Goal: Task Accomplishment & Management: Use online tool/utility

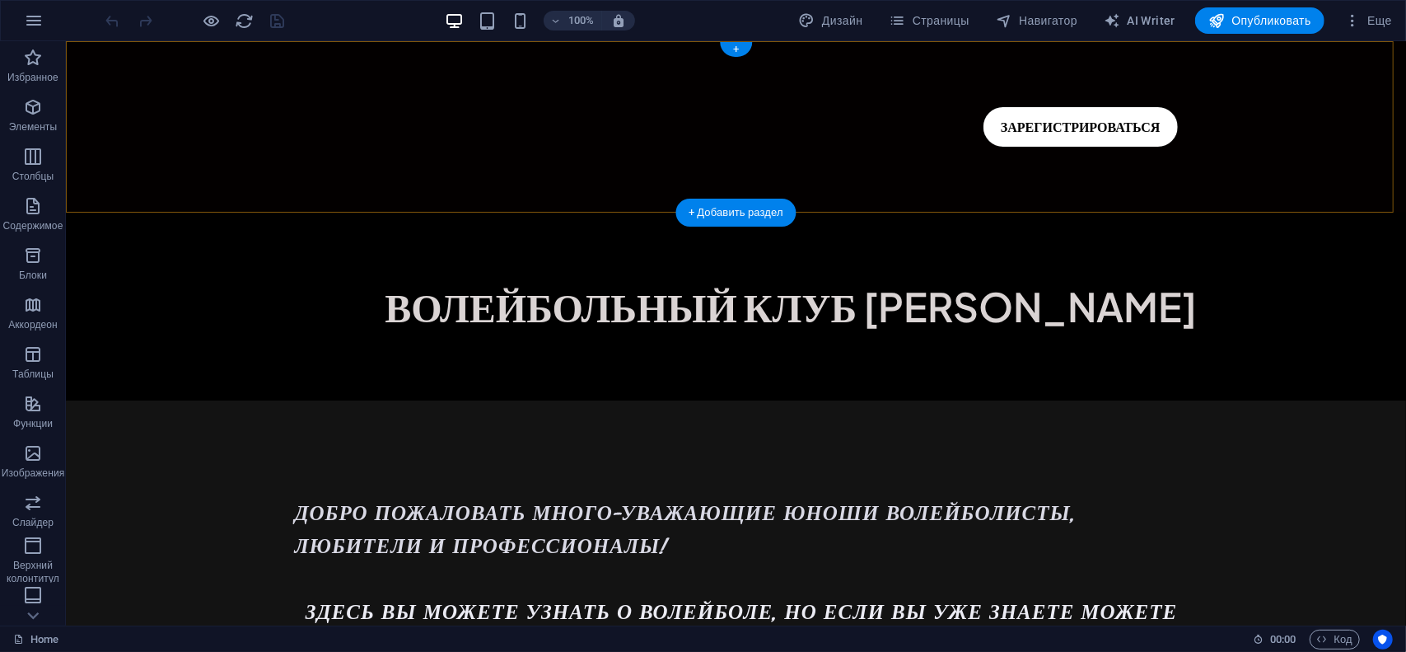
drag, startPoint x: 800, startPoint y: 92, endPoint x: 542, endPoint y: 114, distance: 258.7
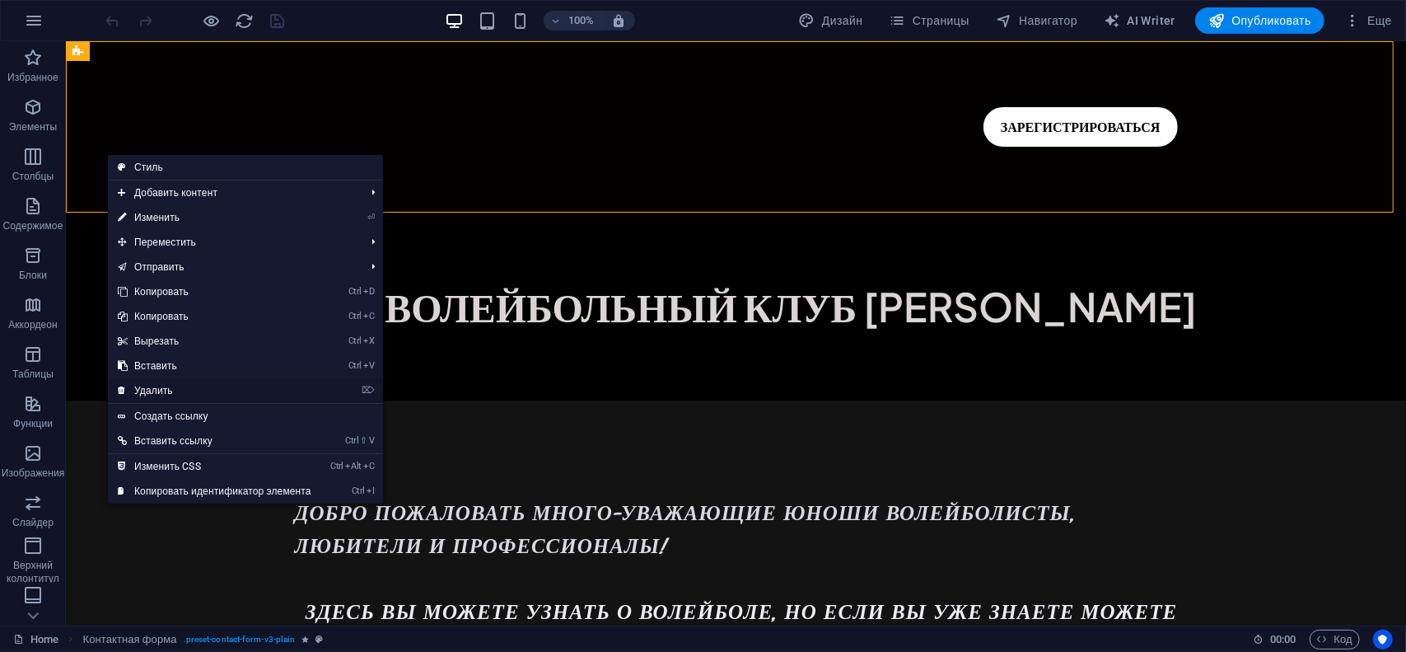
click at [150, 385] on link "⌦ Удалить" at bounding box center [214, 390] width 213 height 25
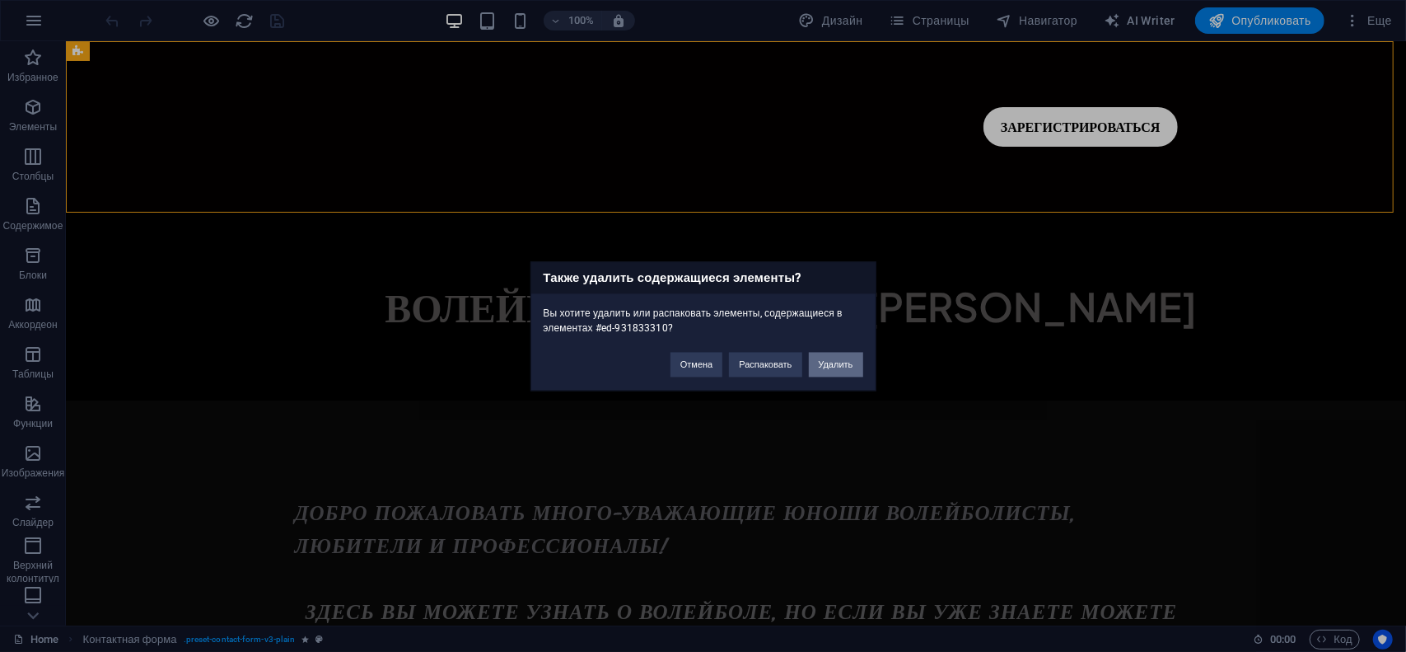
click at [826, 367] on button "Удалить" at bounding box center [836, 364] width 54 height 25
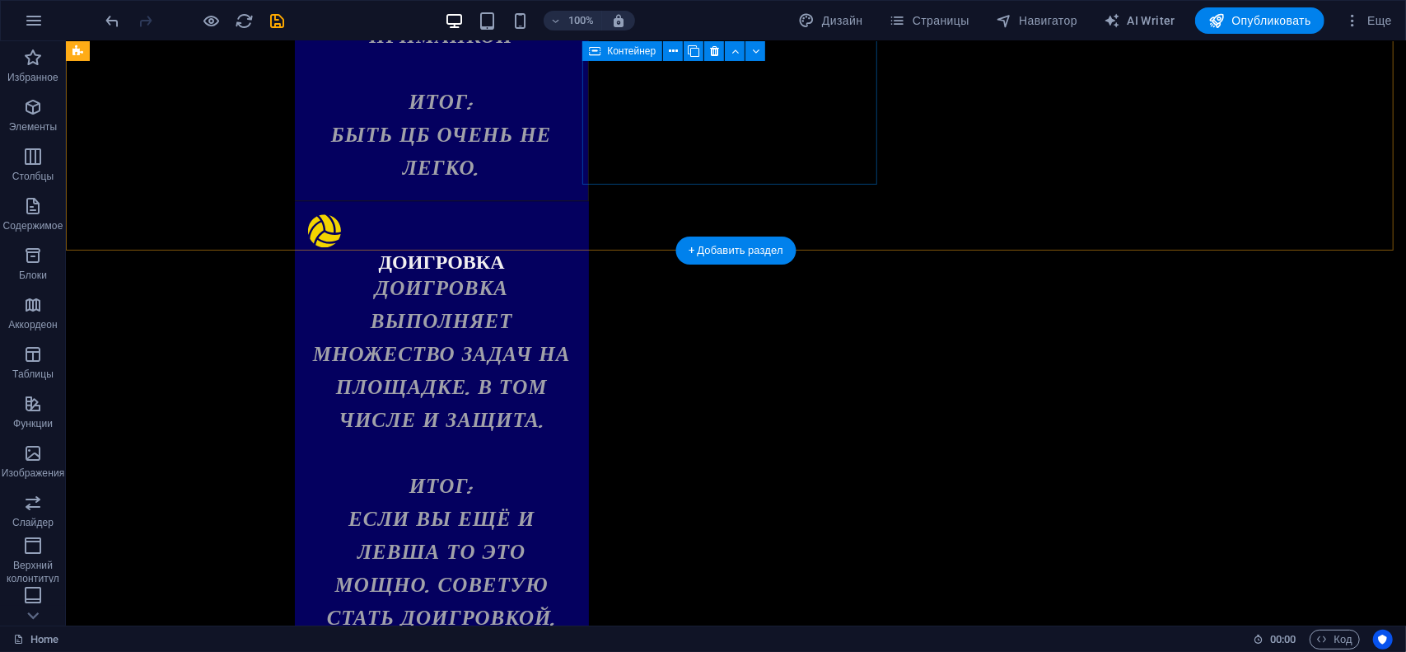
scroll to position [2965, 0]
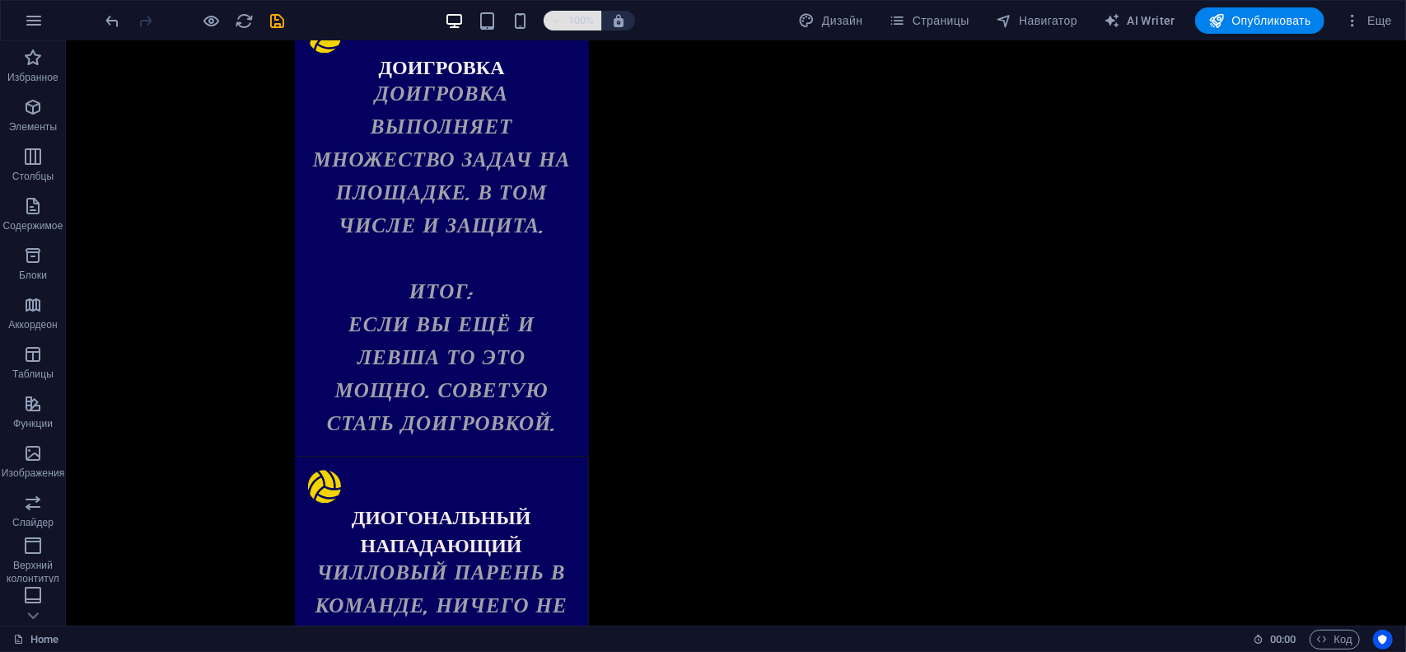
click at [568, 14] on h6 "100%" at bounding box center [581, 21] width 26 height 20
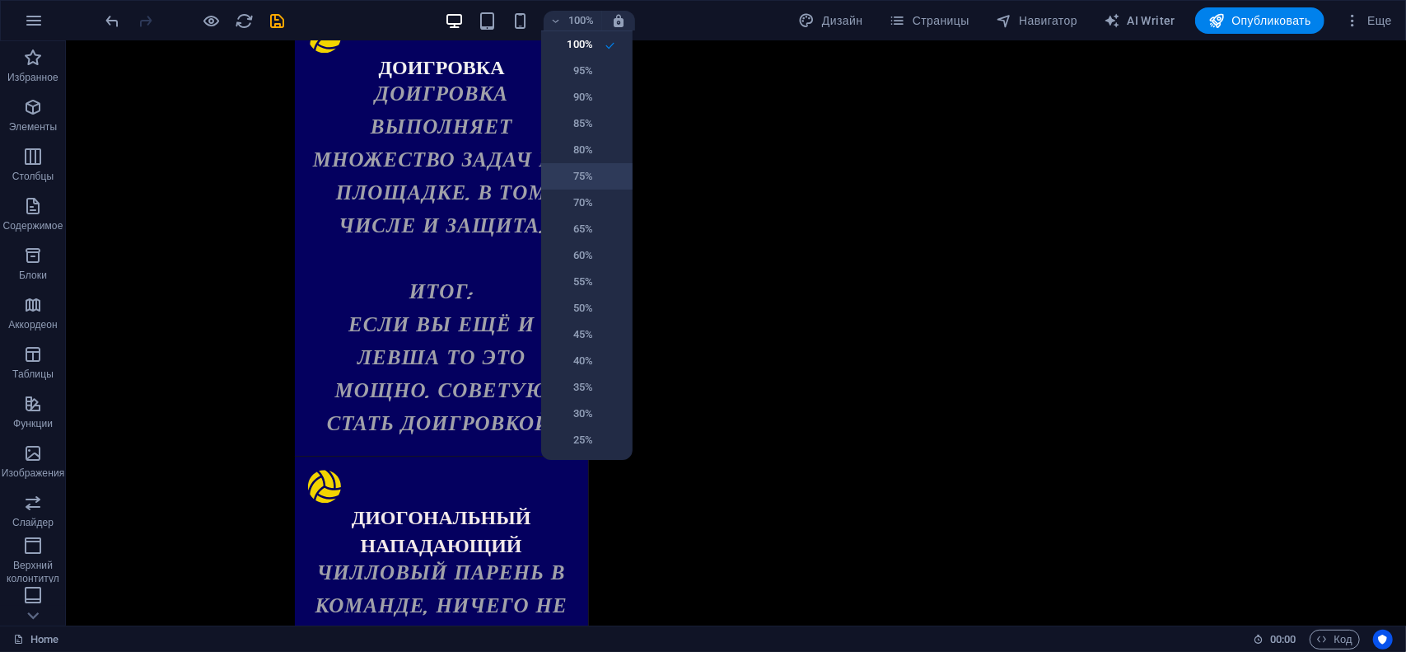
click at [573, 180] on h6 "75%" at bounding box center [572, 176] width 42 height 20
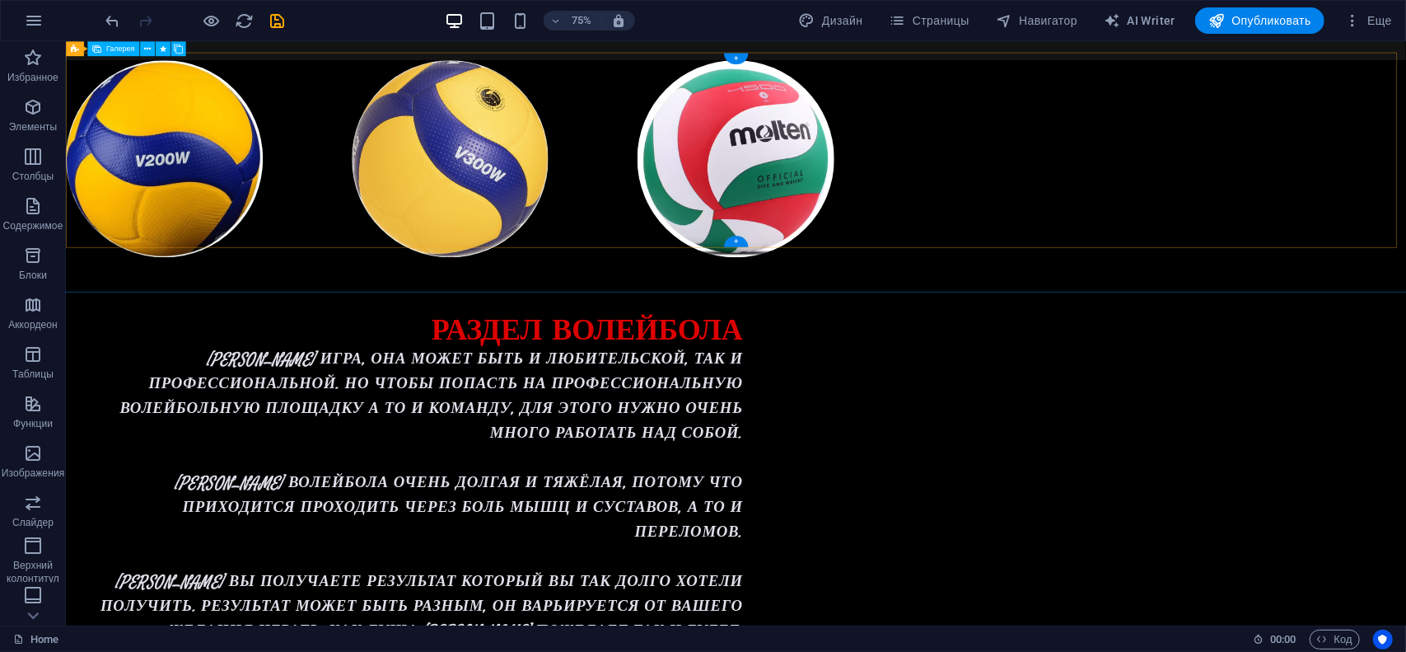
scroll to position [577, 0]
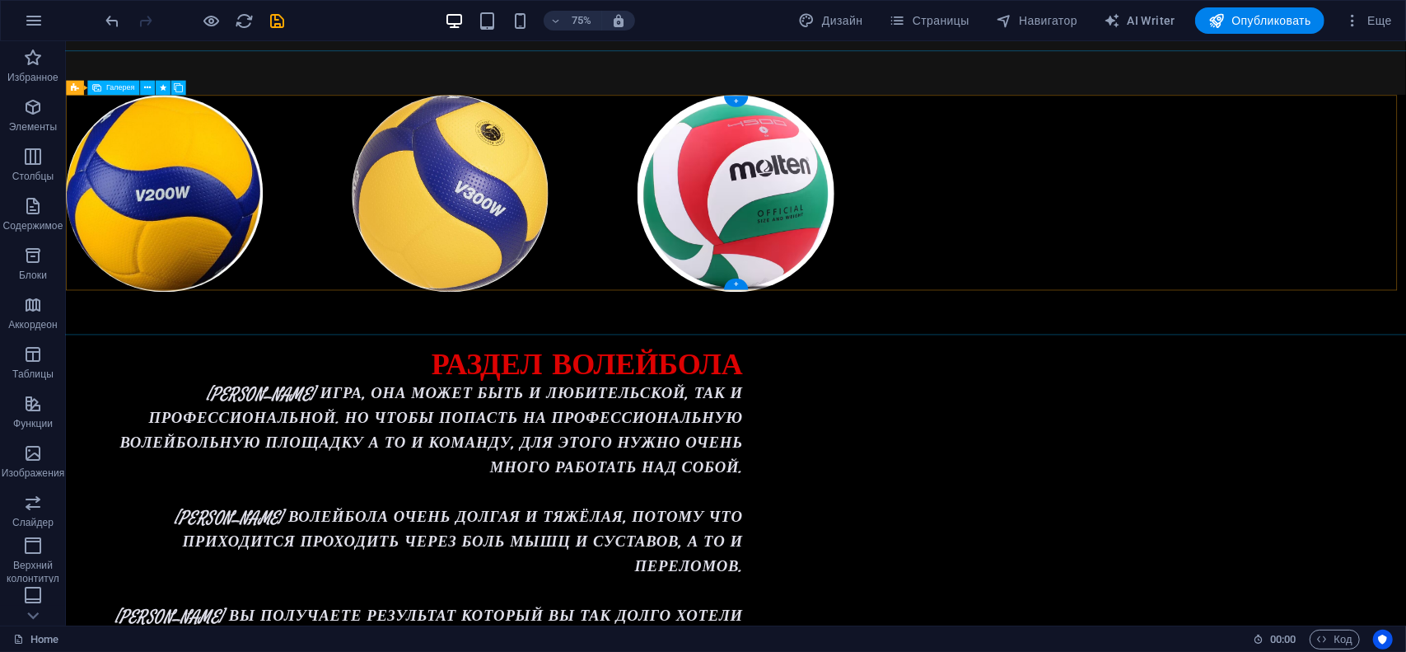
click at [185, 267] on li at bounding box center [197, 244] width 263 height 263
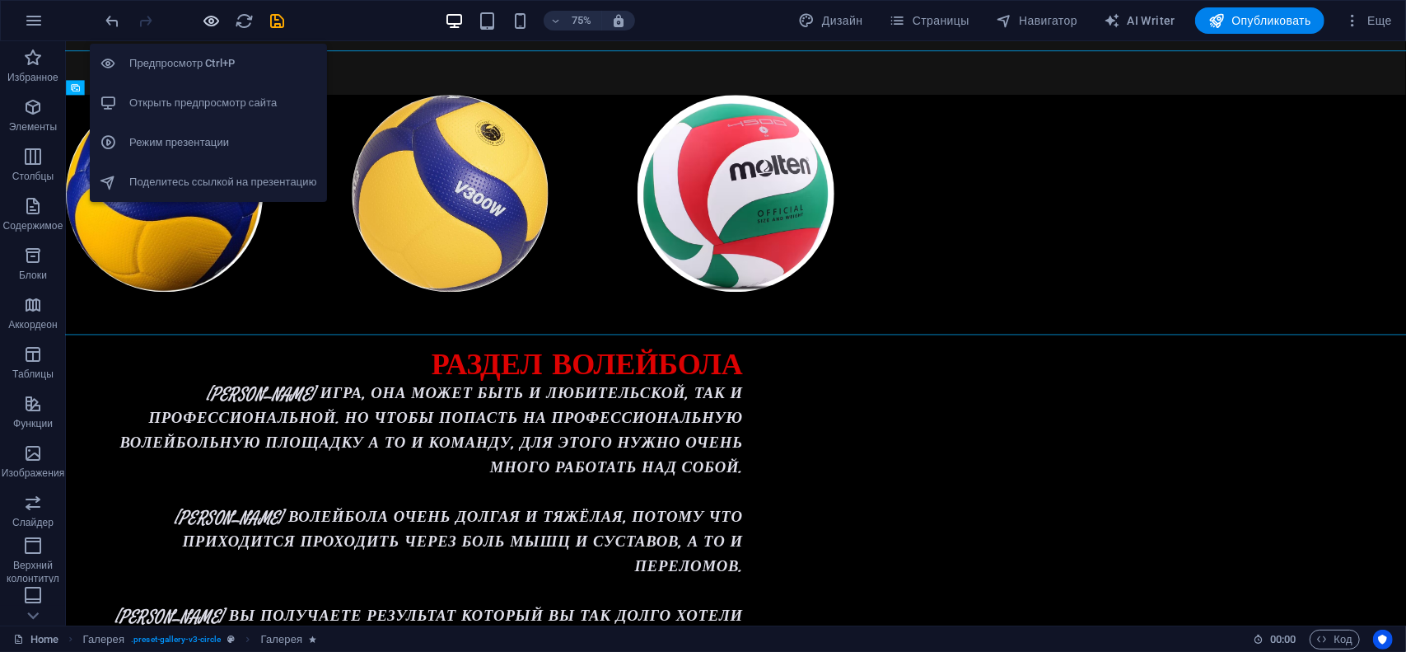
click at [214, 24] on icon "button" at bounding box center [212, 21] width 19 height 19
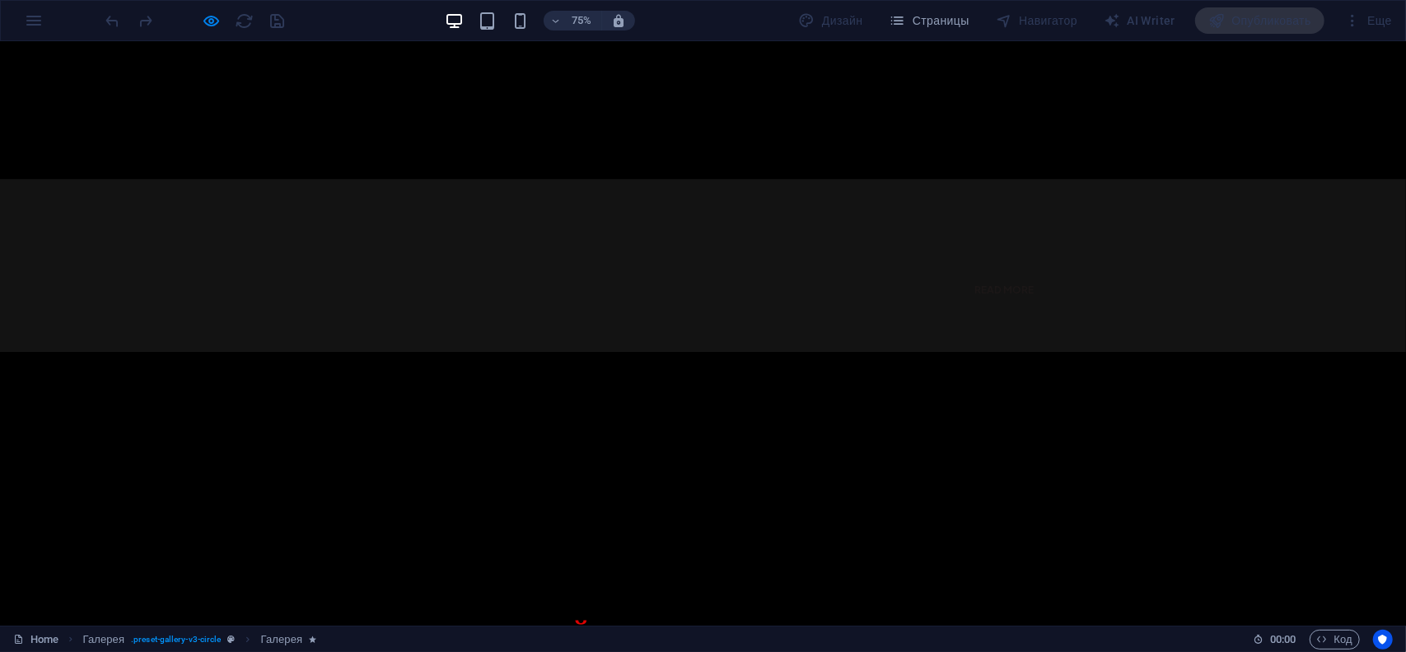
scroll to position [0, 0]
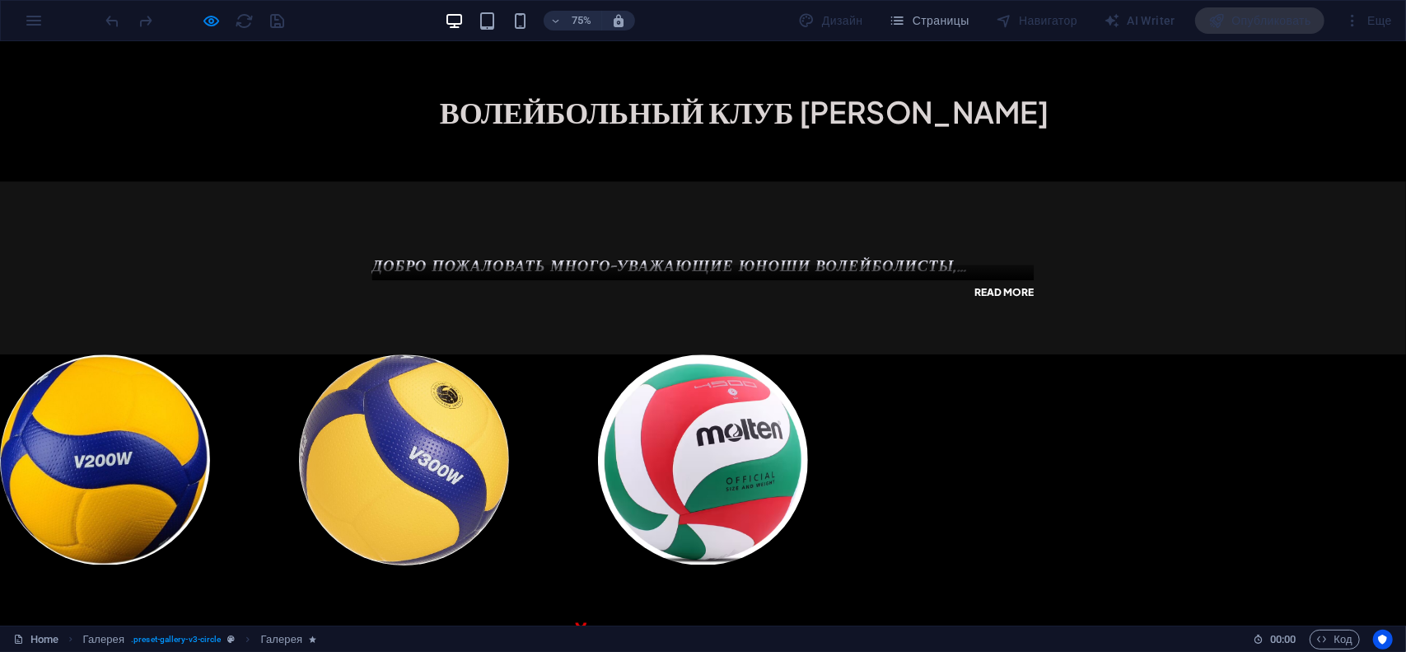
click at [1319, 377] on link "Read more" at bounding box center [1338, 376] width 81 height 20
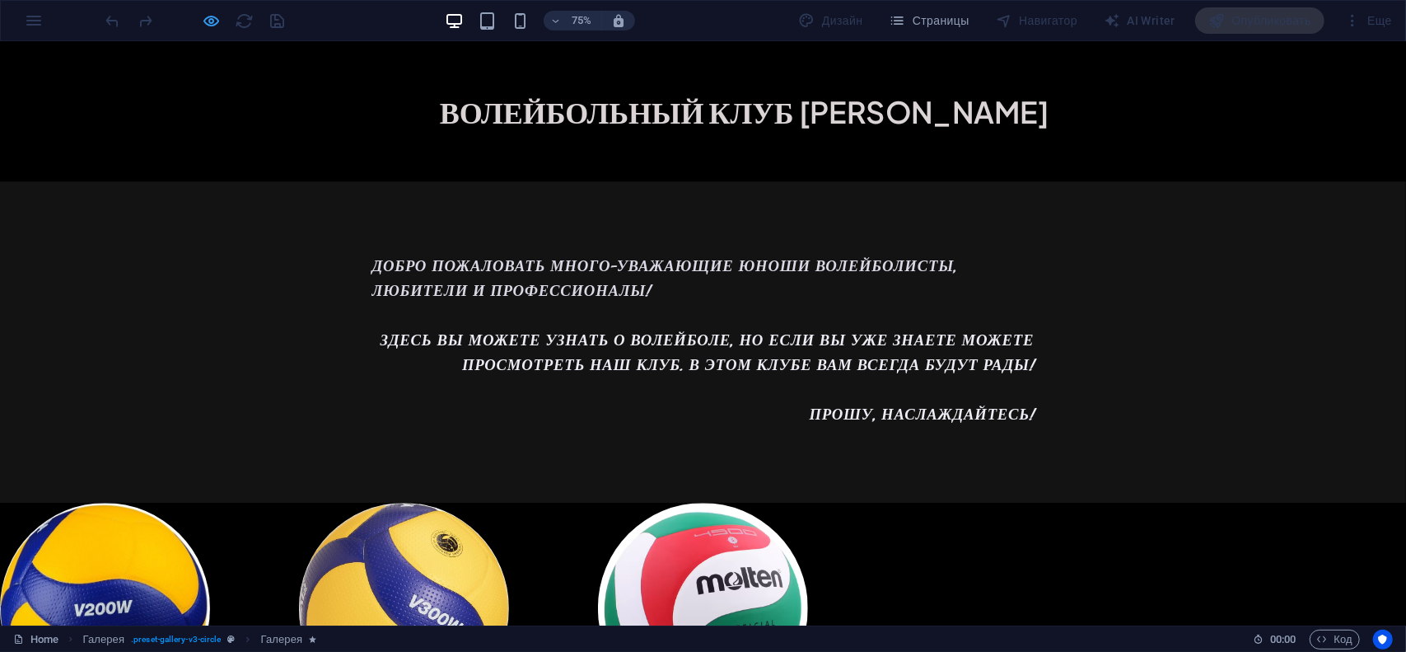
click at [216, 22] on icon "button" at bounding box center [212, 21] width 19 height 19
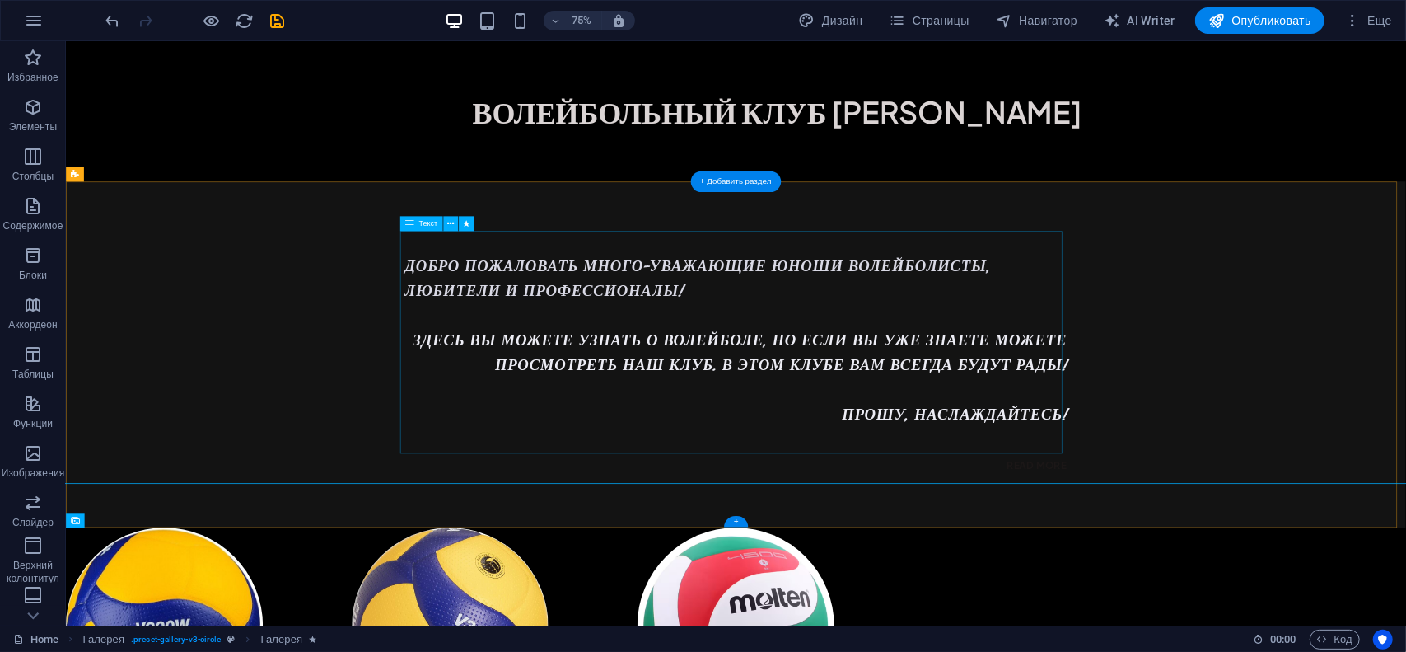
click at [904, 527] on div "Добро пожаловать много-Уважающие Юноши ВОЛЕЙБОЛИСТЫ, ЛЮБИТЕЛИ И ПРОФЕССИОНАЛЫ! …" at bounding box center [959, 442] width 883 height 297
drag, startPoint x: 905, startPoint y: 527, endPoint x: 300, endPoint y: 527, distance: 605.4
click at [903, 527] on div "Добро пожаловать много-Уважающие Юноши ВОЛЕЙБОЛИСТЫ, ЛЮБИТЕЛИ И ПРОФЕССИОНАЛЫ! …" at bounding box center [959, 442] width 883 height 297
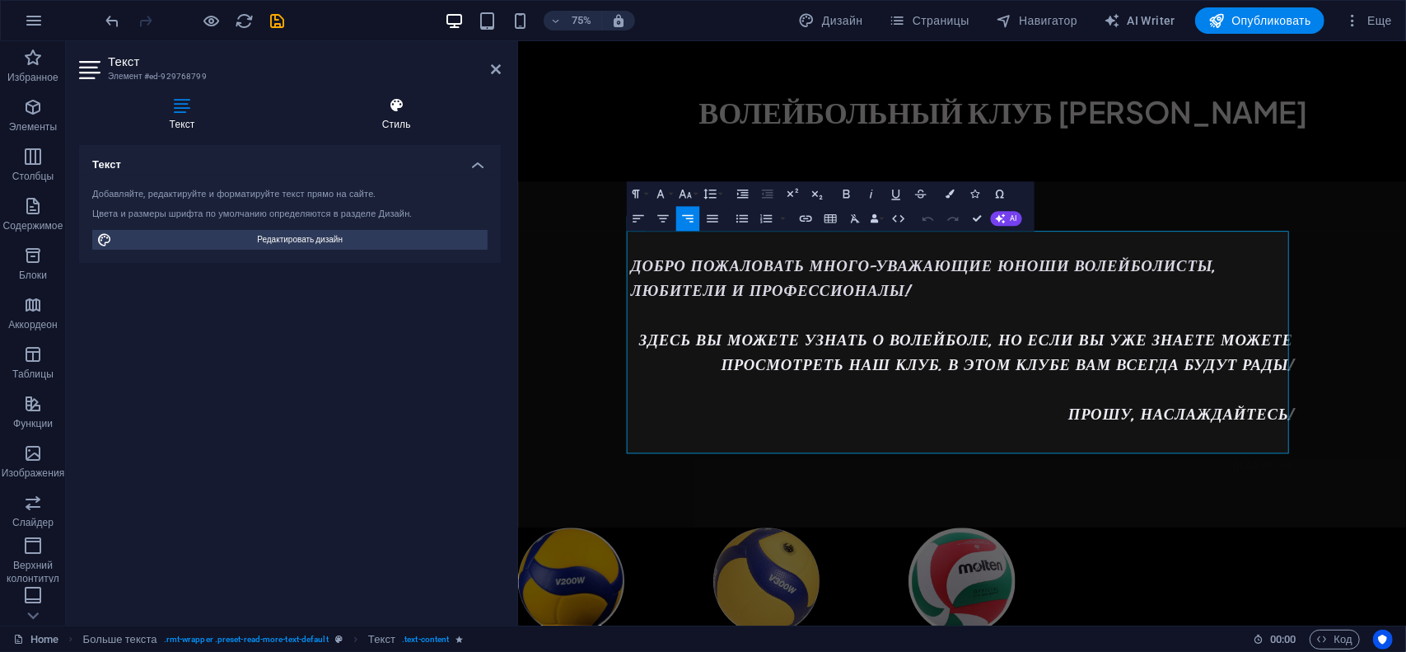
click at [411, 114] on h4 "Стиль" at bounding box center [396, 114] width 209 height 35
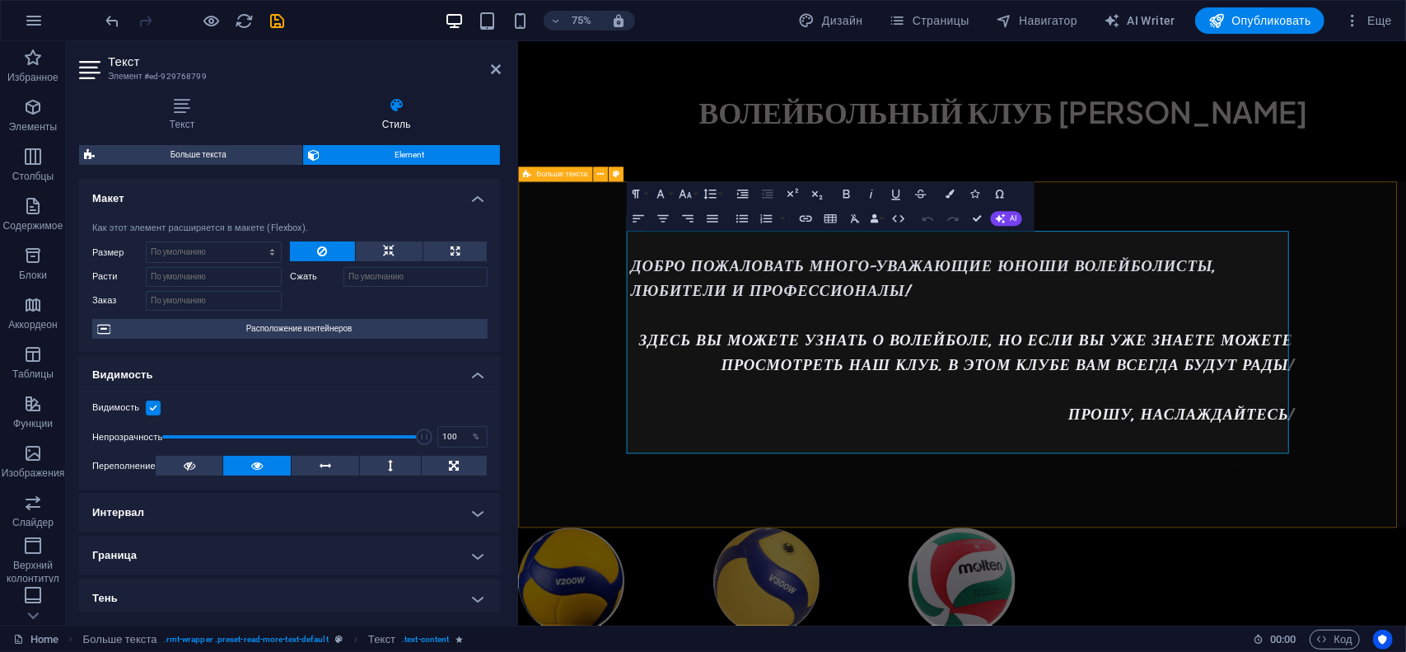
click at [600, 475] on div "Добро пожаловать много-Уважающие Юноши ВОЛЕЙБОЛИСТЫ, ЛЮБИТЕЛИ И ПРОФЕССИОНАЛЫ! …" at bounding box center [1110, 458] width 1184 height 461
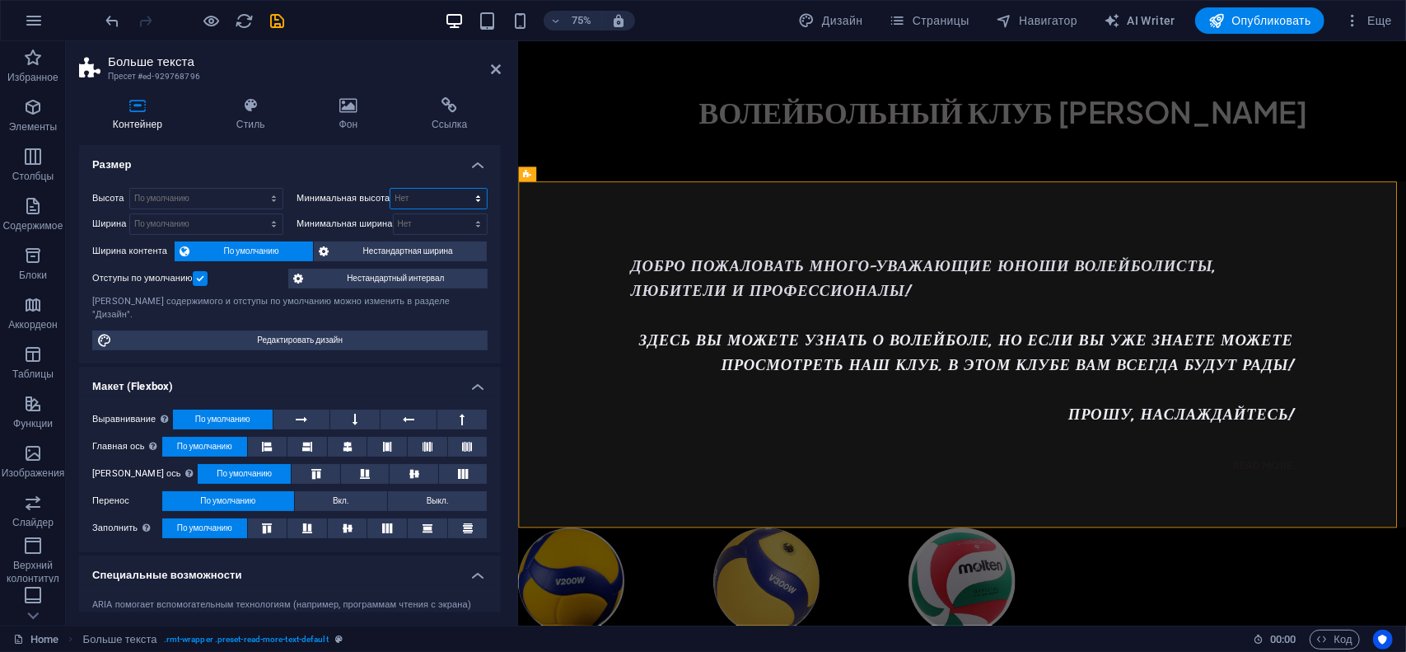
click at [476, 197] on select "Нет px rem % vh vw" at bounding box center [438, 199] width 96 height 20
click at [476, 195] on select "Нет px rem % vh vw" at bounding box center [438, 199] width 96 height 20
click at [476, 196] on select "Нет px rem % vh vw" at bounding box center [438, 199] width 96 height 20
click at [404, 171] on h4 "Размер" at bounding box center [290, 160] width 422 height 30
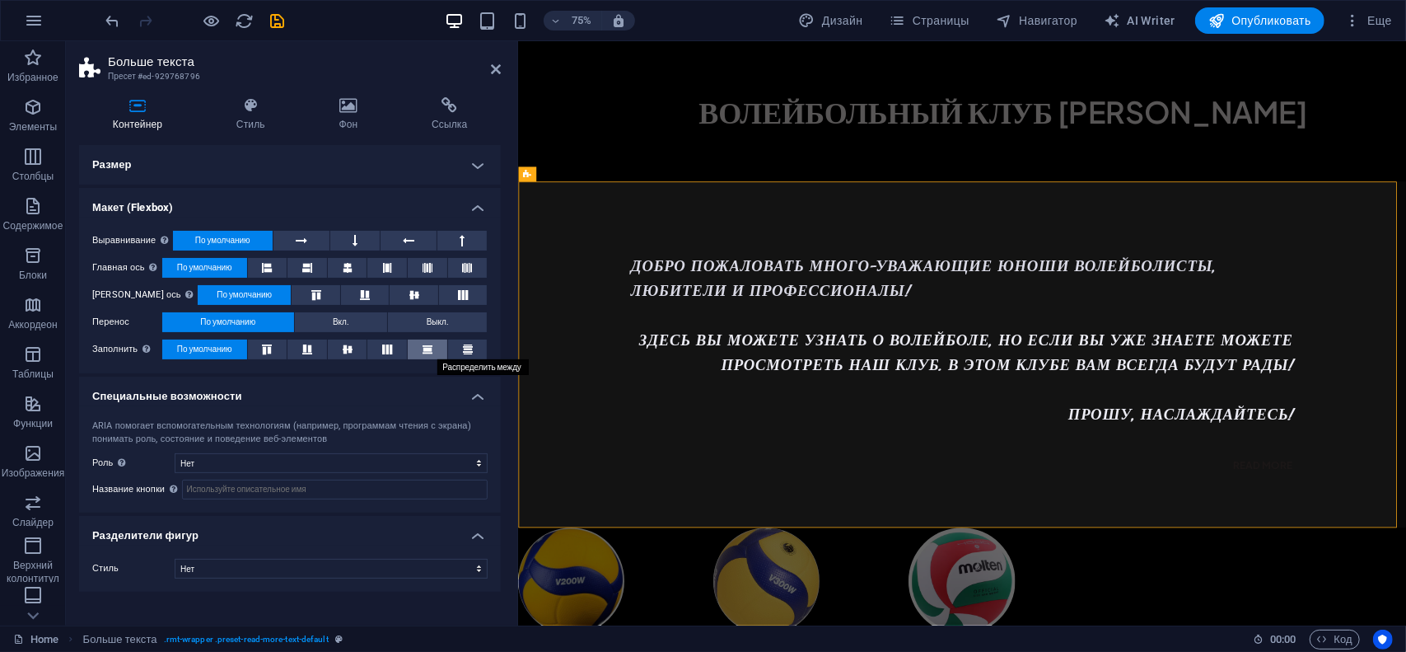
click at [430, 353] on icon at bounding box center [428, 349] width 20 height 10
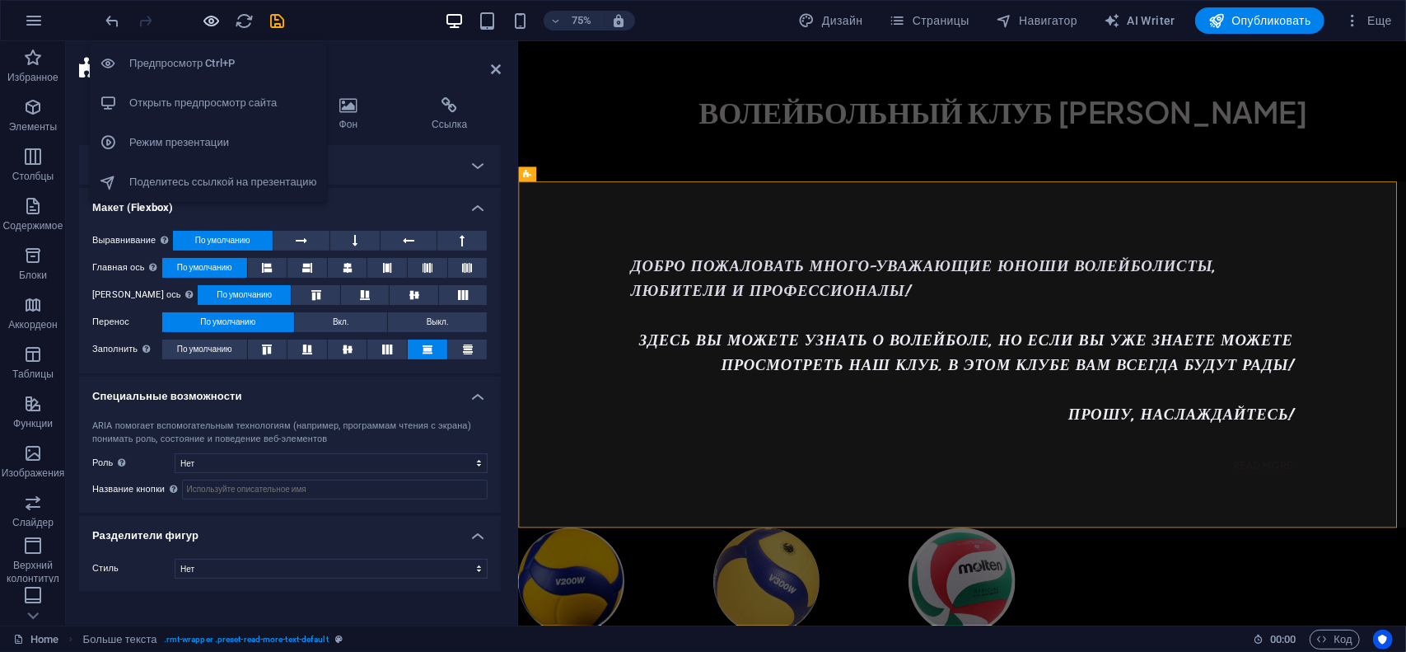
click at [213, 18] on icon "button" at bounding box center [212, 21] width 19 height 19
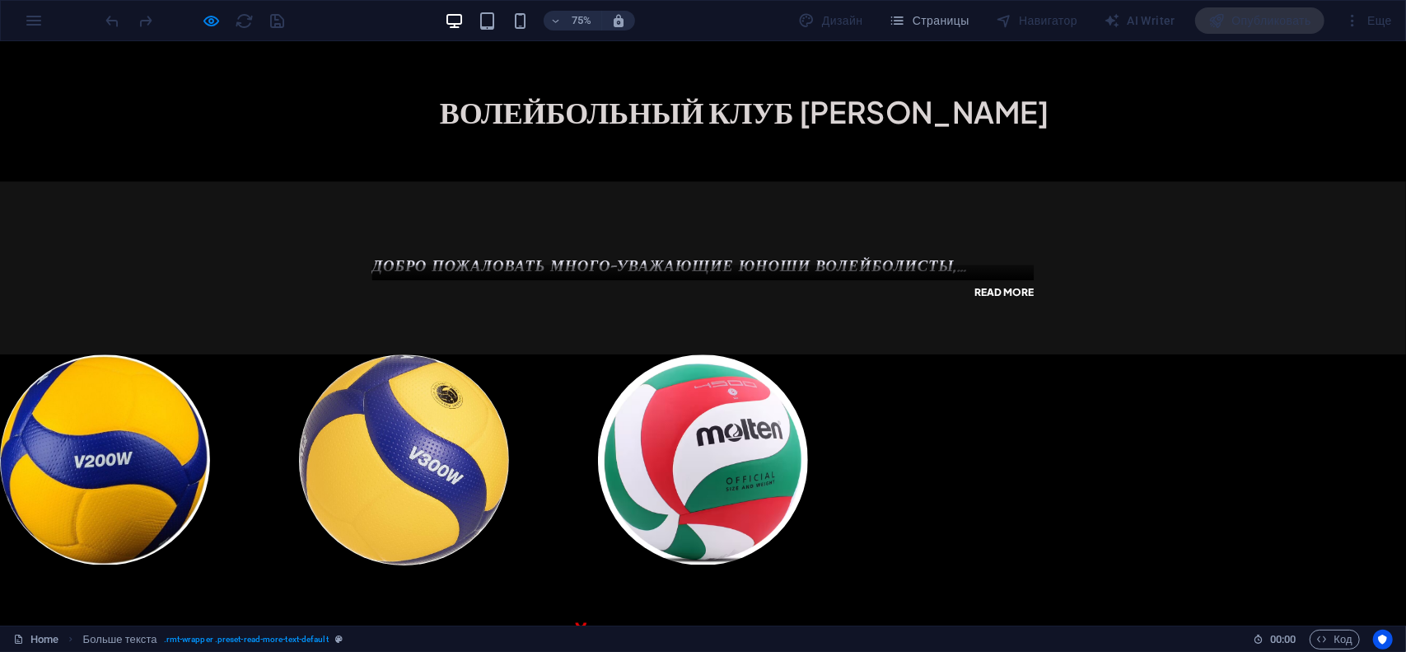
click at [1325, 380] on link "Read more" at bounding box center [1338, 376] width 81 height 20
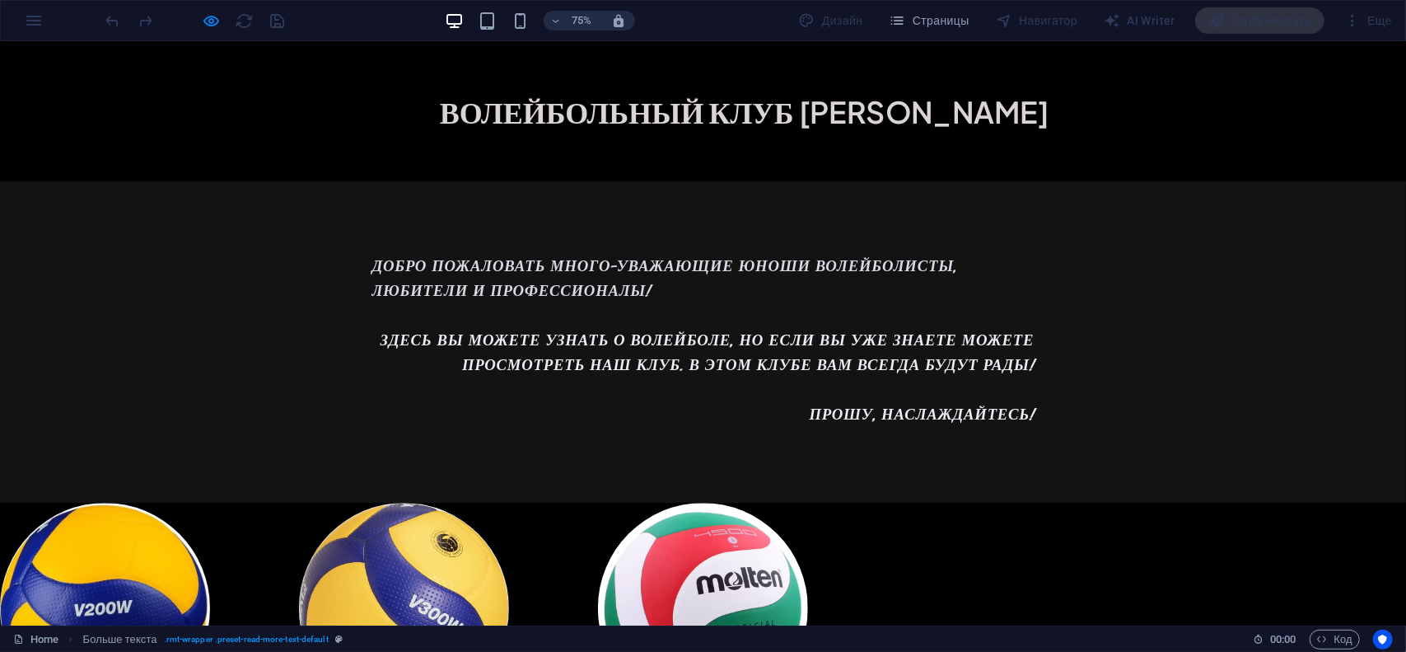
click at [1317, 589] on p at bounding box center [937, 574] width 883 height 33
click at [1405, 554] on div "Добро пожаловать много-Уважающие Юноши ВОЛЕЙБОЛИСТЫ, ЛЮБИТЕЛИ И ПРОФЕССИОНАЛЫ! …" at bounding box center [937, 442] width 1875 height 428
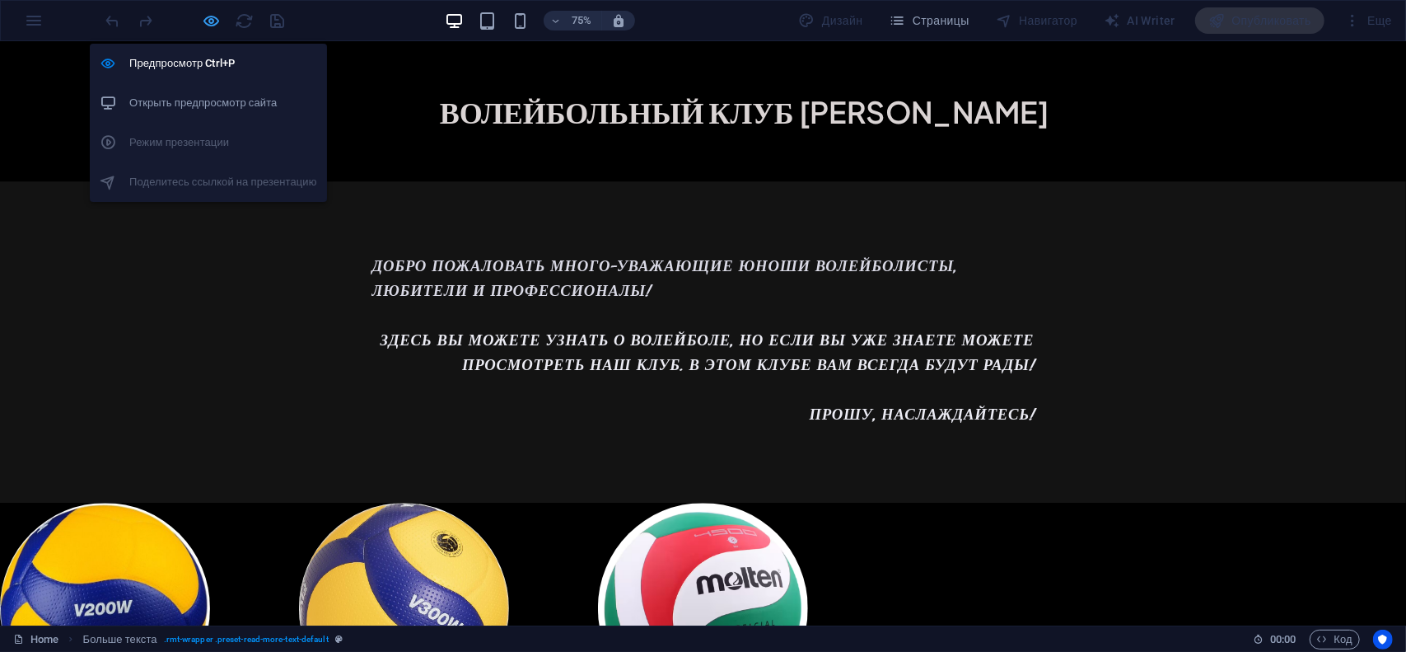
click at [215, 25] on icon "button" at bounding box center [212, 21] width 19 height 19
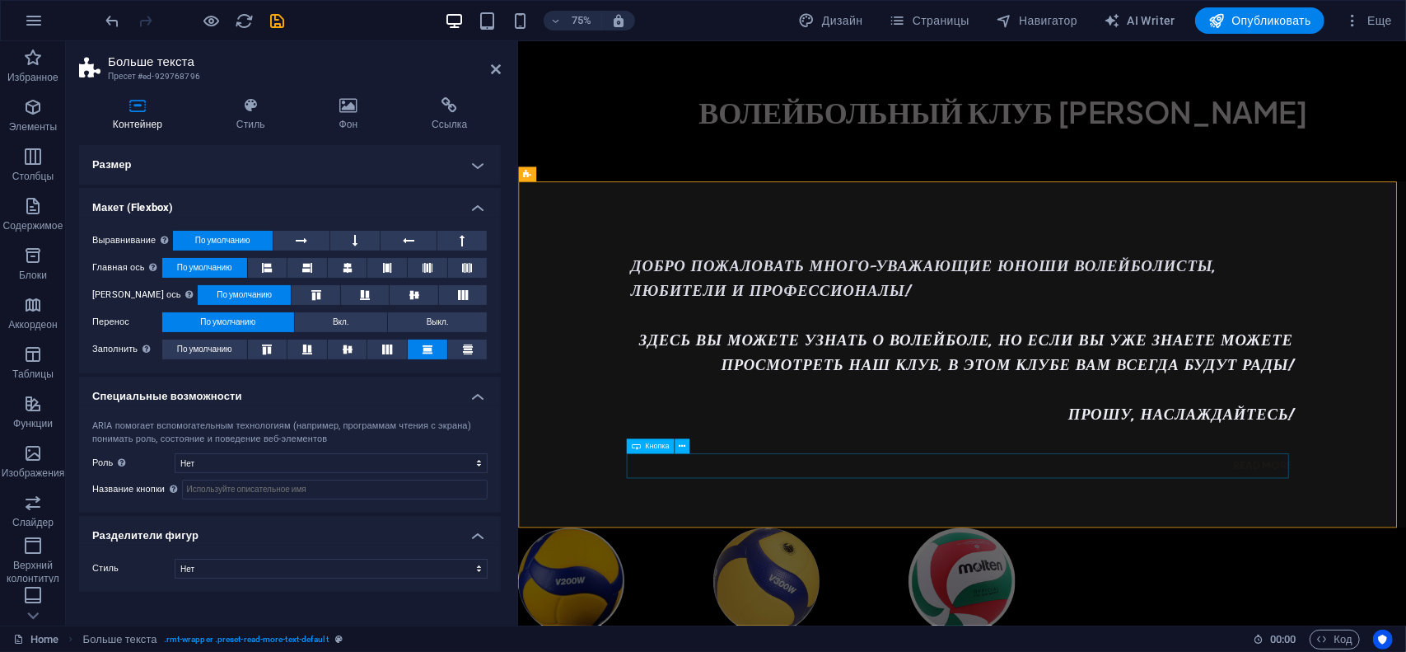
click at [1405, 605] on div "Read more" at bounding box center [1110, 607] width 883 height 33
click at [694, 619] on div "Read more" at bounding box center [1110, 607] width 883 height 33
click at [694, 618] on div "Read more" at bounding box center [1110, 607] width 883 height 33
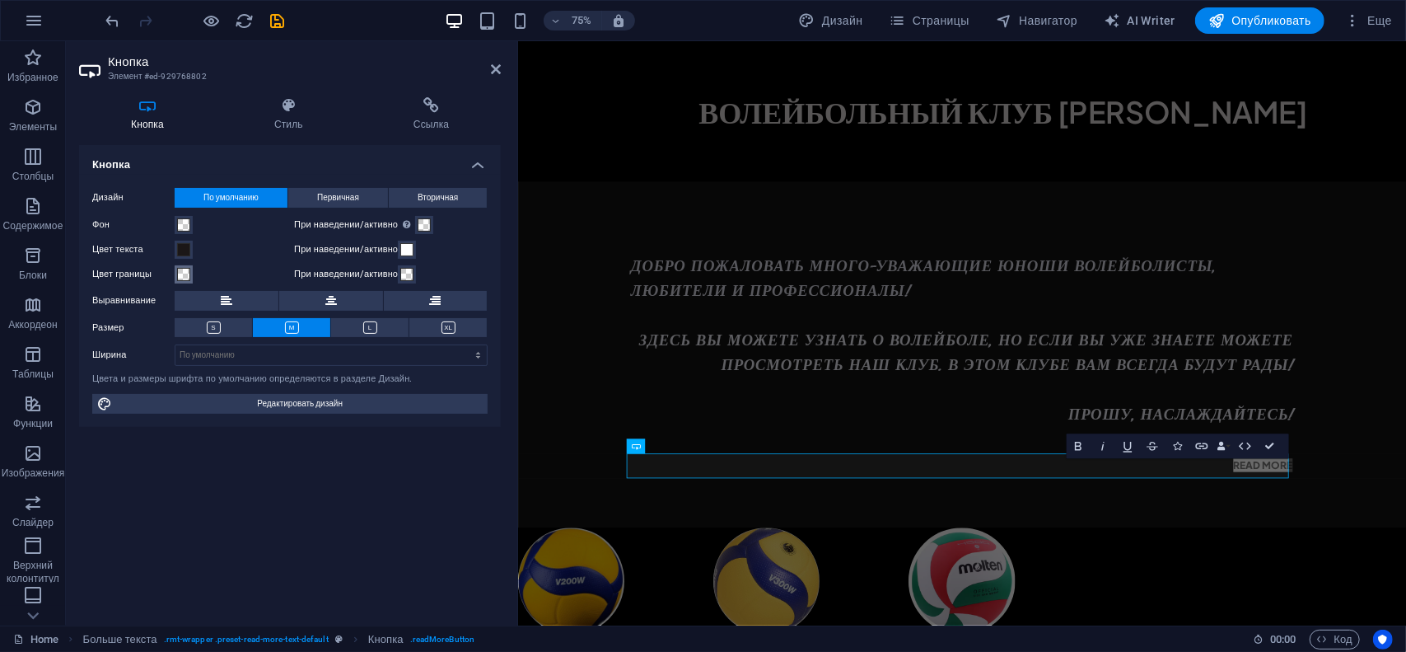
click at [175, 272] on button "Цвет границы" at bounding box center [184, 274] width 18 height 18
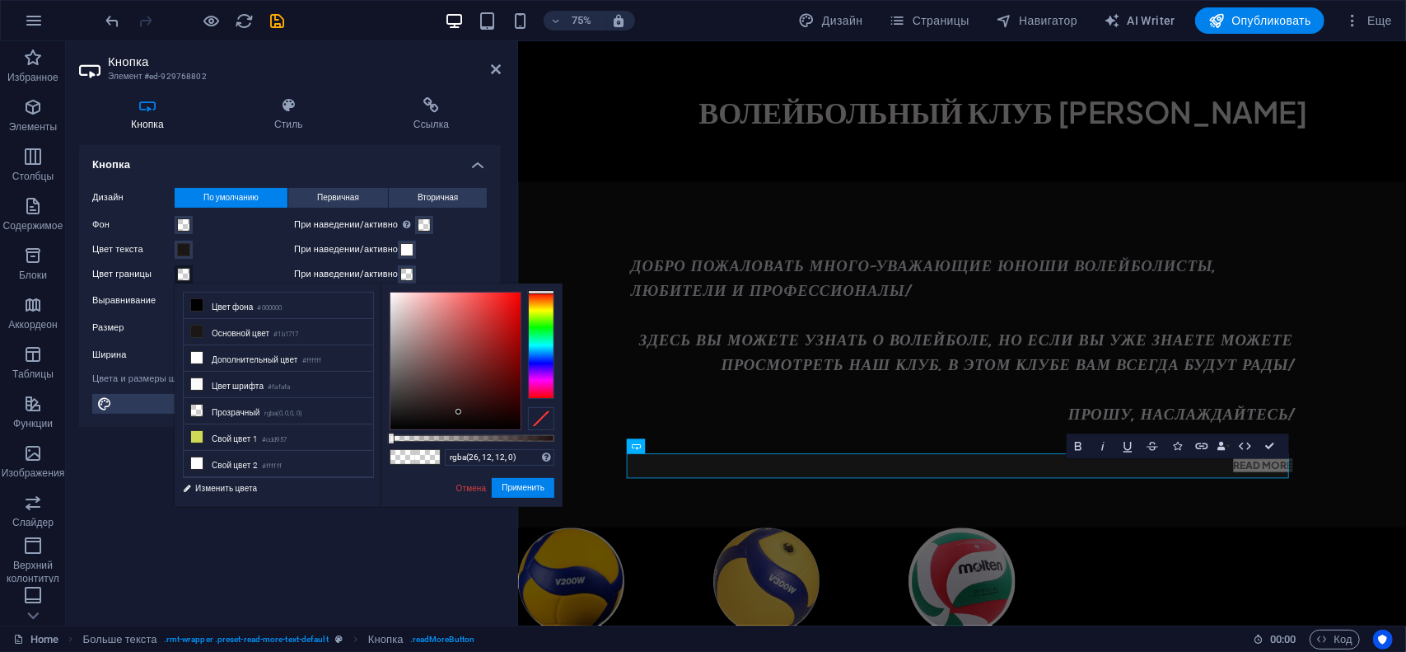
drag, startPoint x: 469, startPoint y: 364, endPoint x: 459, endPoint y: 414, distance: 51.4
click at [459, 414] on div at bounding box center [455, 360] width 130 height 137
drag, startPoint x: 460, startPoint y: 408, endPoint x: 519, endPoint y: 339, distance: 91.1
click at [519, 339] on div at bounding box center [519, 338] width 6 height 6
drag, startPoint x: 455, startPoint y: 441, endPoint x: 482, endPoint y: 441, distance: 27.2
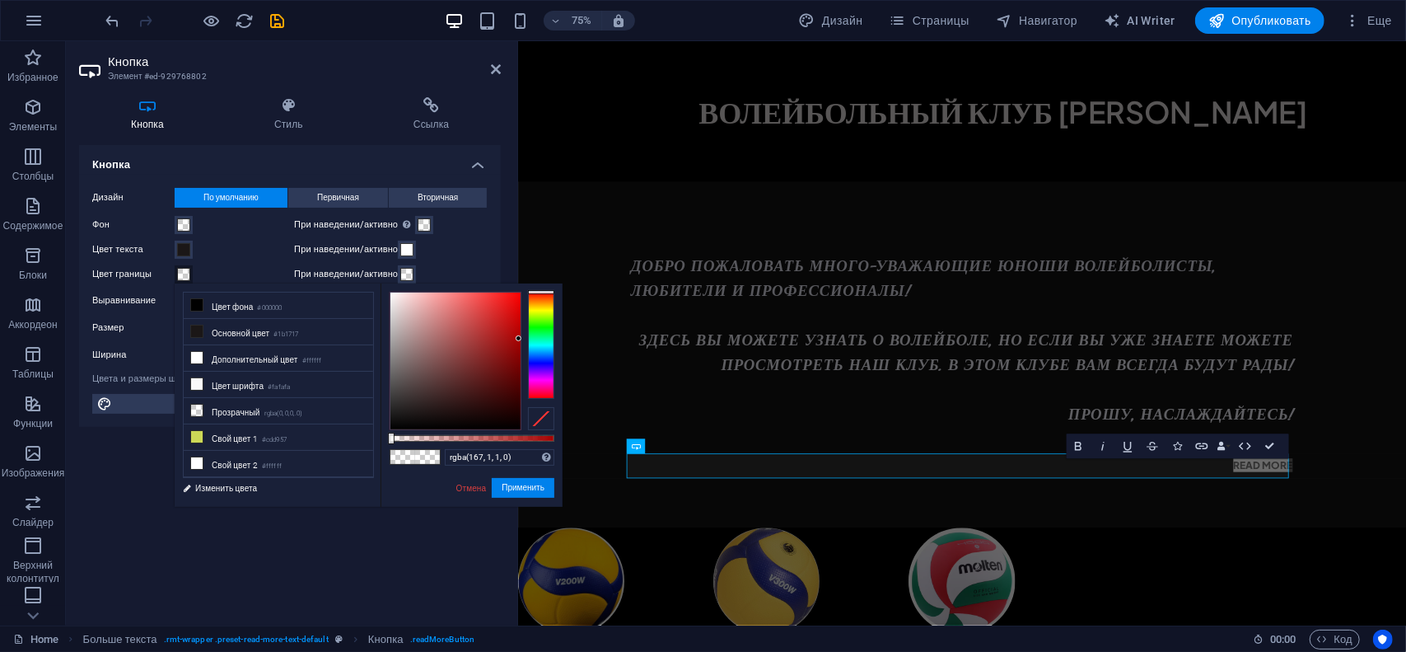
click at [482, 441] on div "rgba(167, 1, 1, 0) Поддерживаемые форматы #0852ed rgb(8, 82, 237) rgba(8, 82, 2…" at bounding box center [472, 514] width 182 height 462
click at [498, 440] on div at bounding box center [472, 438] width 165 height 7
click at [502, 435] on div at bounding box center [472, 438] width 165 height 7
click at [499, 440] on div at bounding box center [501, 438] width 7 height 12
click at [501, 490] on button "Применить" at bounding box center [523, 488] width 63 height 20
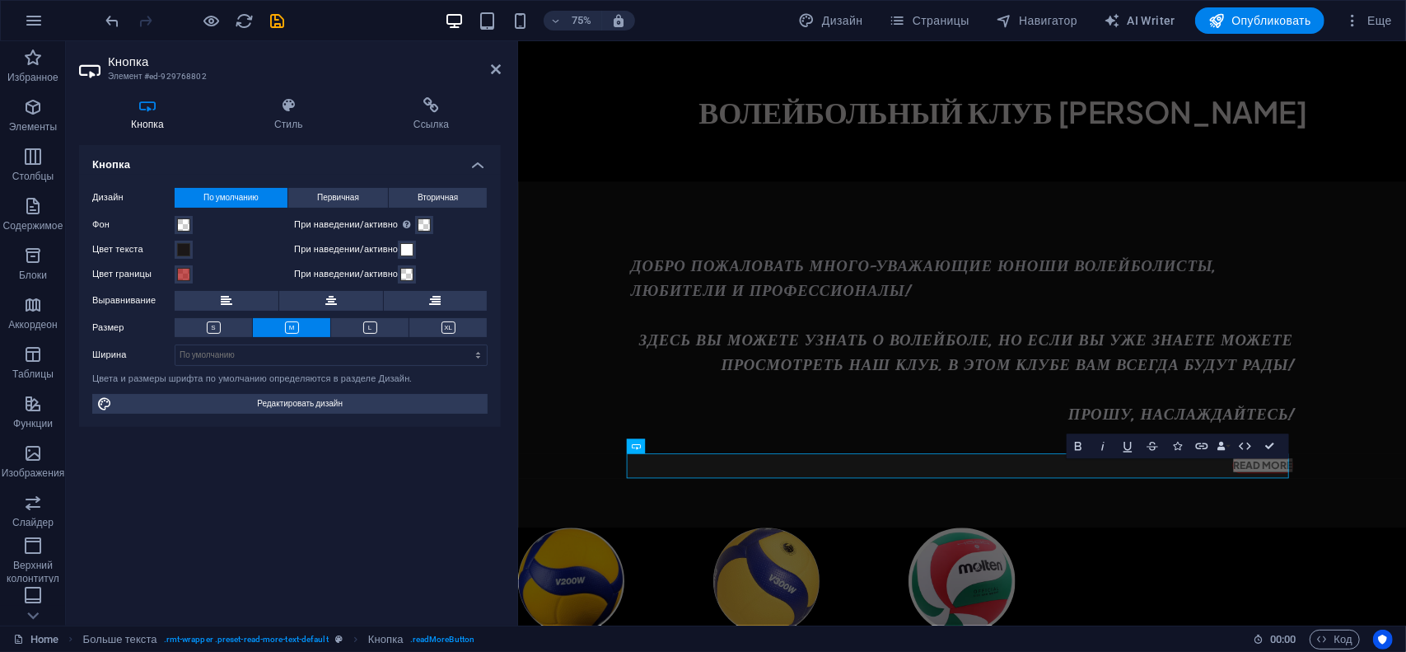
click at [444, 488] on div "Кнопка Дизайн По умолчанию Первичная Вторичная Фон При наведении/активно Перекл…" at bounding box center [290, 378] width 422 height 467
click at [614, 443] on div "Добро пожаловать много-Уважающие Юноши ВОЛЕЙБОЛИСТЫ, ЛЮБИТЕЛИ И ПРОФЕССИОНАЛЫ! …" at bounding box center [1110, 458] width 1184 height 461
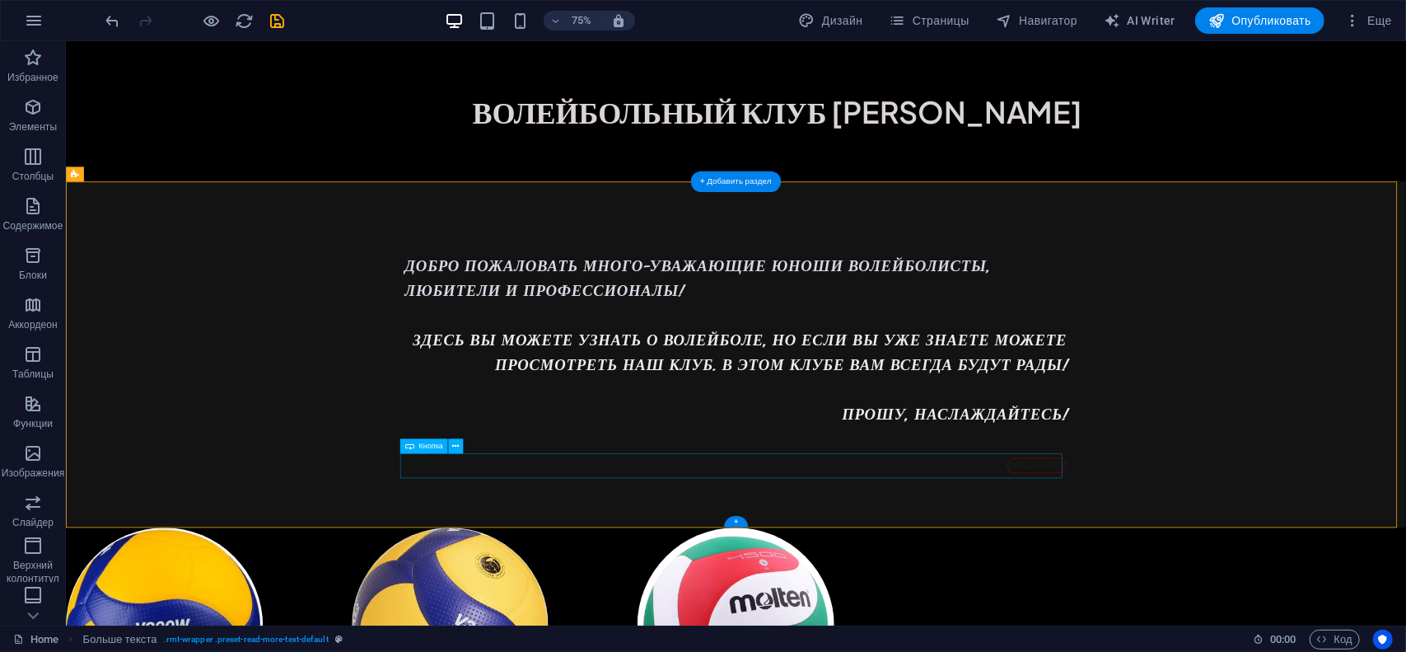
click at [1332, 610] on div "Read more" at bounding box center [959, 607] width 883 height 33
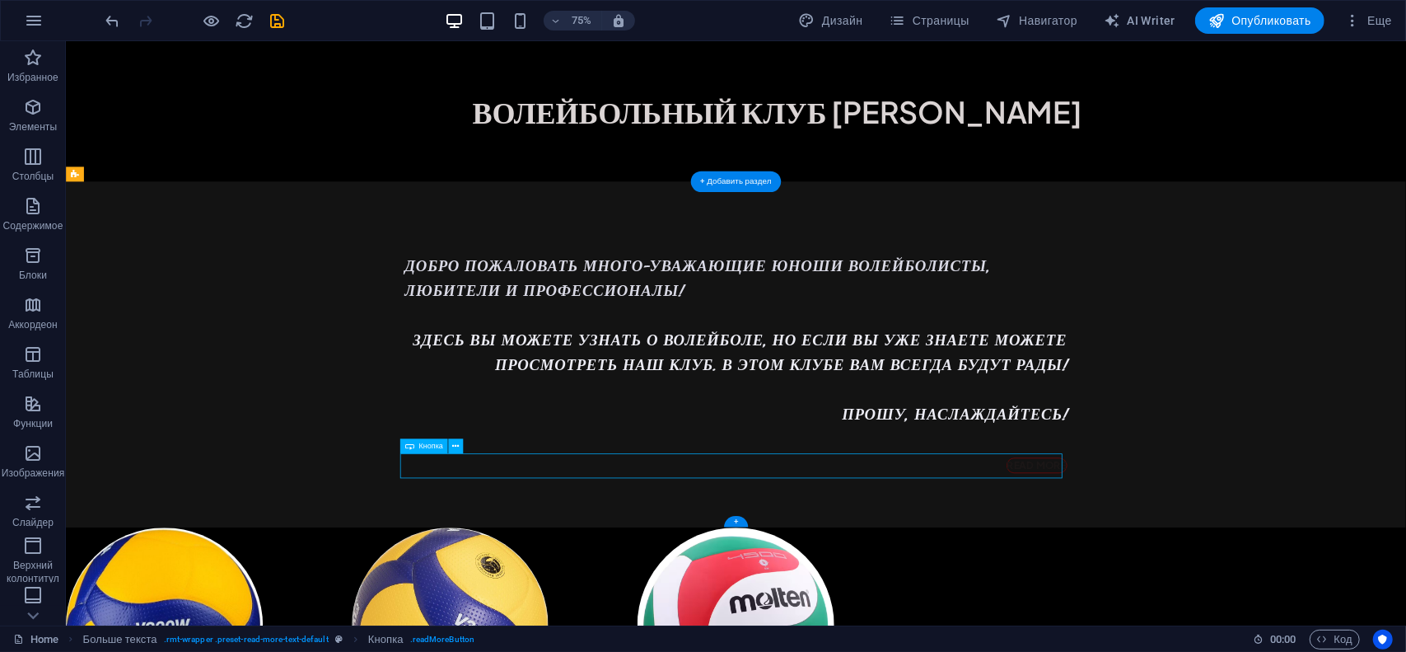
click at [1332, 610] on div "Read more" at bounding box center [959, 607] width 883 height 33
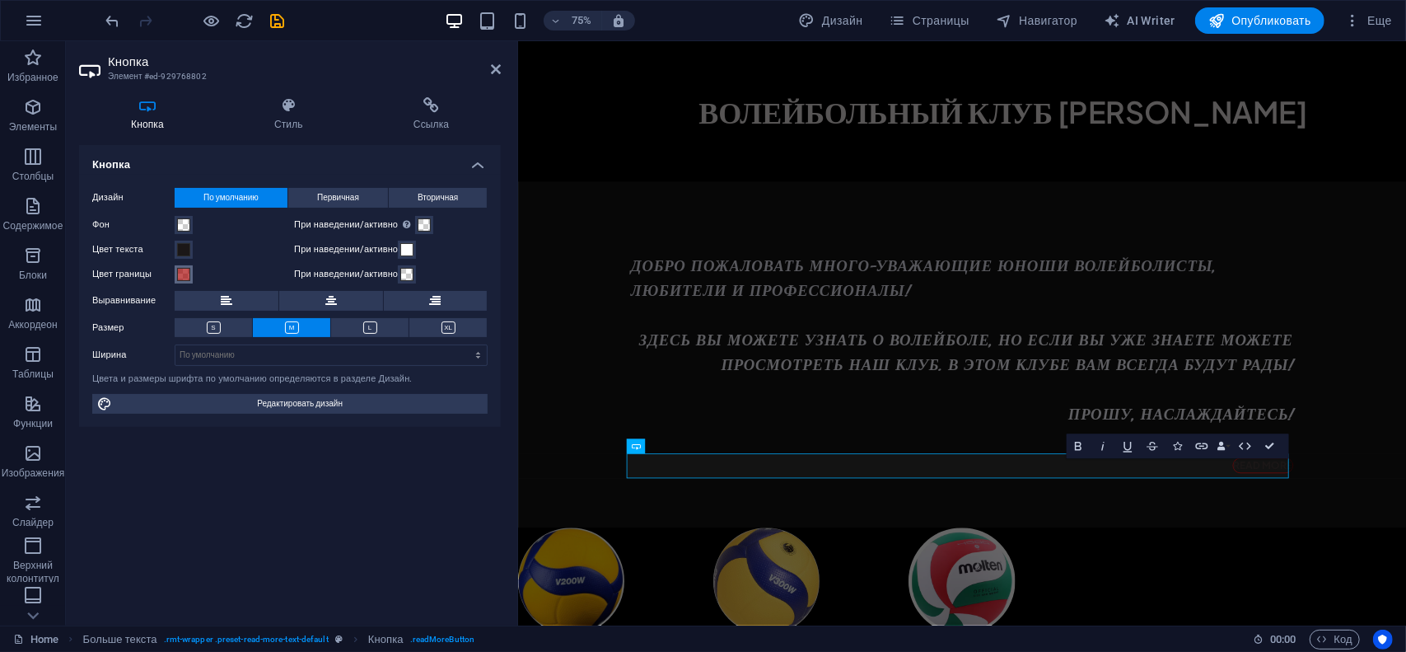
click at [180, 268] on span at bounding box center [183, 274] width 13 height 13
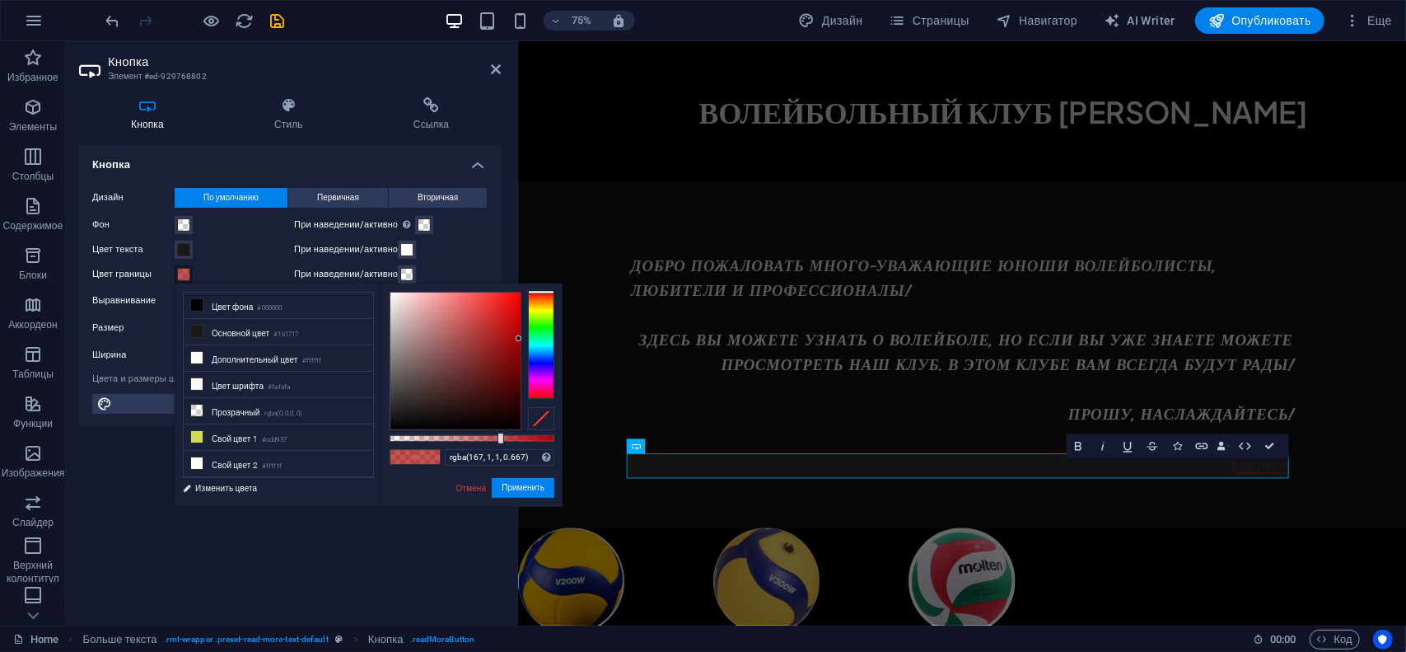
click at [185, 271] on span at bounding box center [183, 274] width 13 height 13
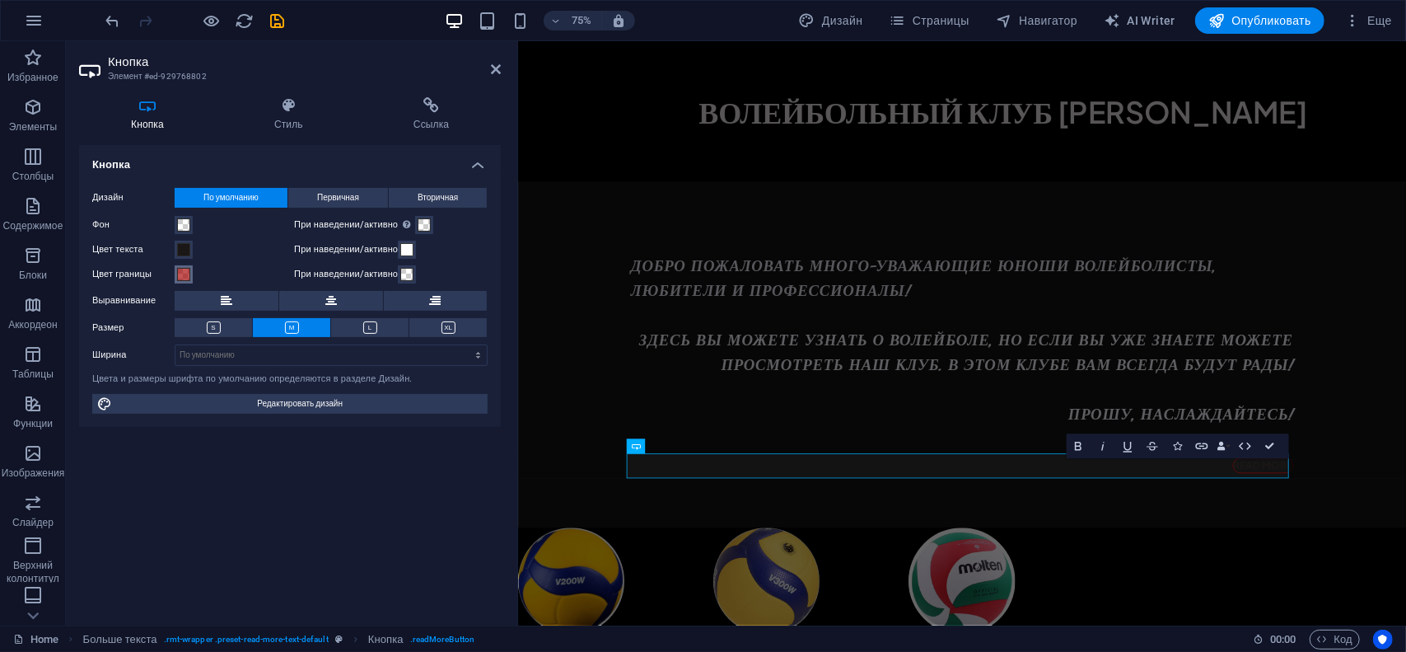
drag, startPoint x: 182, startPoint y: 275, endPoint x: 252, endPoint y: 311, distance: 78.8
click at [183, 276] on span at bounding box center [183, 274] width 13 height 13
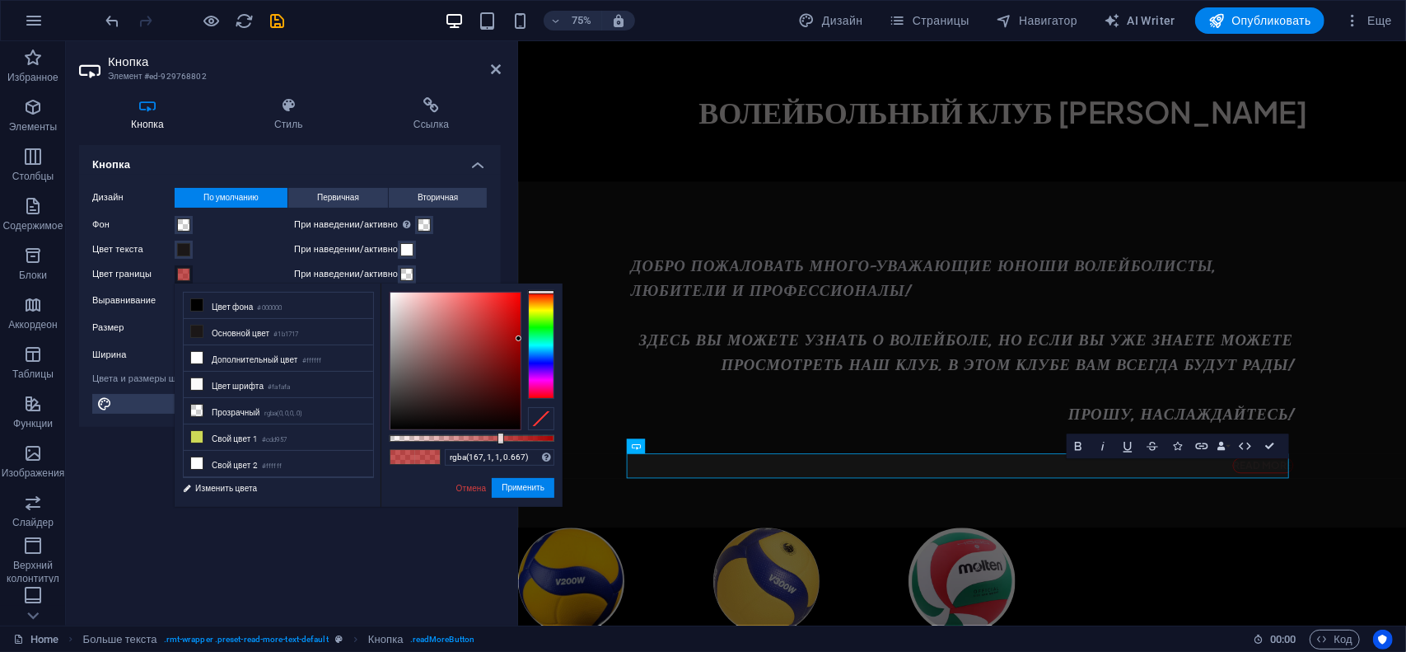
click at [415, 432] on div "rgba(167, 1, 1, 0.667) Поддерживаемые форматы #0852ed rgb(8, 82, 237) rgba(8, 8…" at bounding box center [472, 514] width 182 height 462
type input "rgba(167, 1, 1, 0.217)"
click at [425, 441] on div at bounding box center [472, 438] width 165 height 7
click at [199, 238] on div "Цвет текста" at bounding box center [191, 249] width 198 height 25
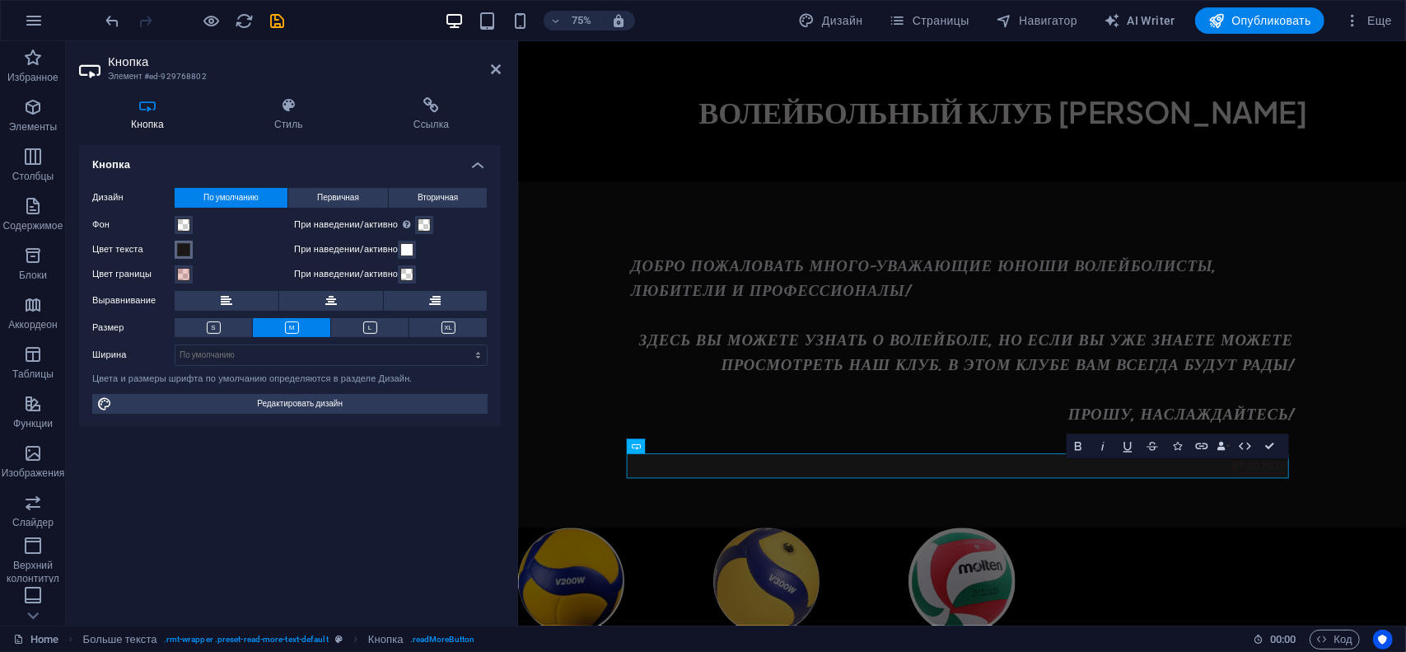
click at [194, 248] on div "Цвет текста" at bounding box center [189, 250] width 194 height 20
click at [188, 246] on span at bounding box center [183, 249] width 13 height 13
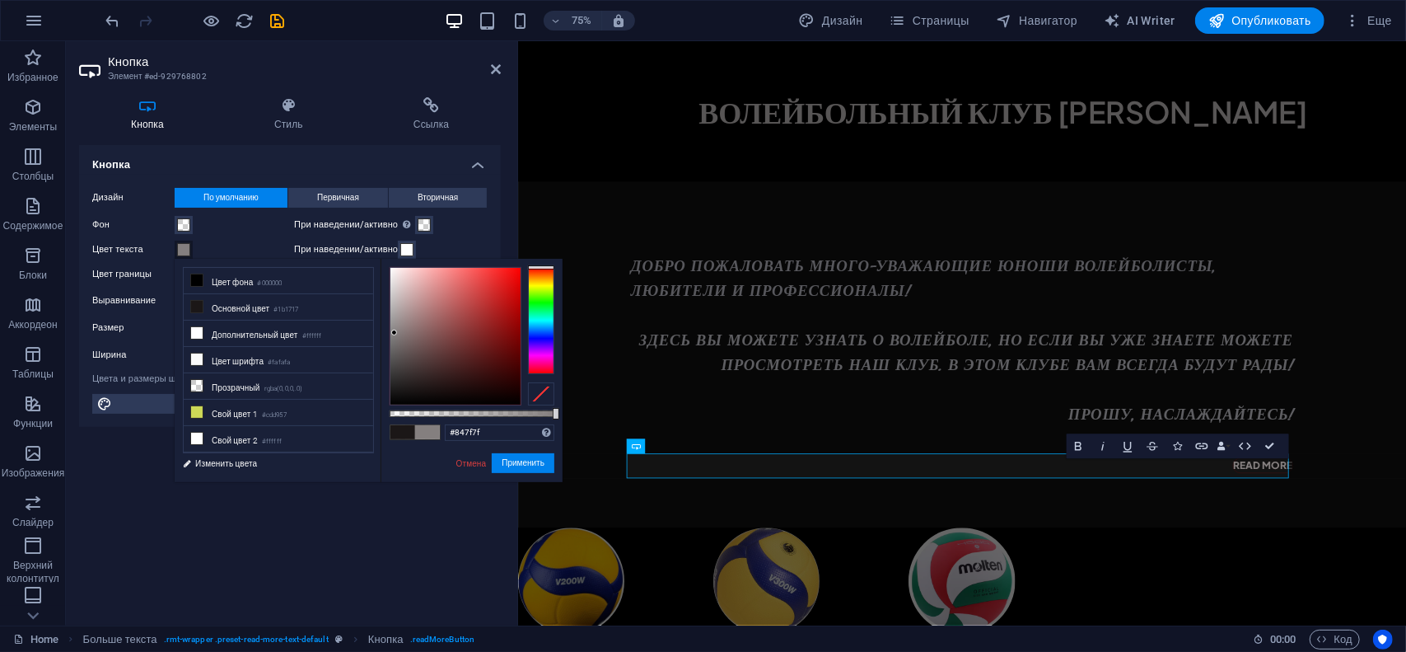
drag, startPoint x: 410, startPoint y: 388, endPoint x: 395, endPoint y: 333, distance: 57.4
click at [395, 333] on div at bounding box center [455, 336] width 130 height 137
drag, startPoint x: 395, startPoint y: 328, endPoint x: 394, endPoint y: 279, distance: 48.6
click at [392, 273] on div at bounding box center [455, 336] width 130 height 137
type input "#c6c6c6"
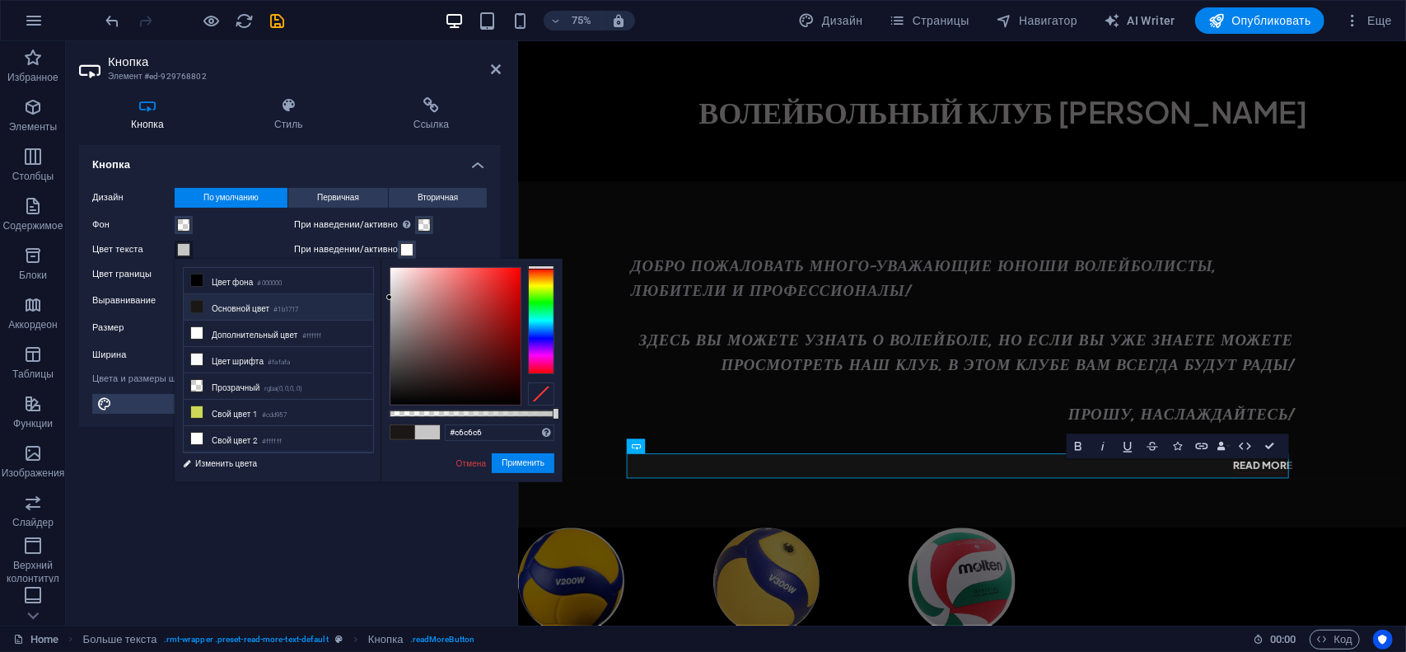
drag, startPoint x: 417, startPoint y: 361, endPoint x: 368, endPoint y: 297, distance: 79.9
click at [368, 297] on div "less Цвет фона #000000 Основной цвет #1b1717 Дополнительный цвет #ffffff Цвет ш…" at bounding box center [369, 370] width 388 height 223
click at [514, 462] on button "Применить" at bounding box center [523, 463] width 63 height 20
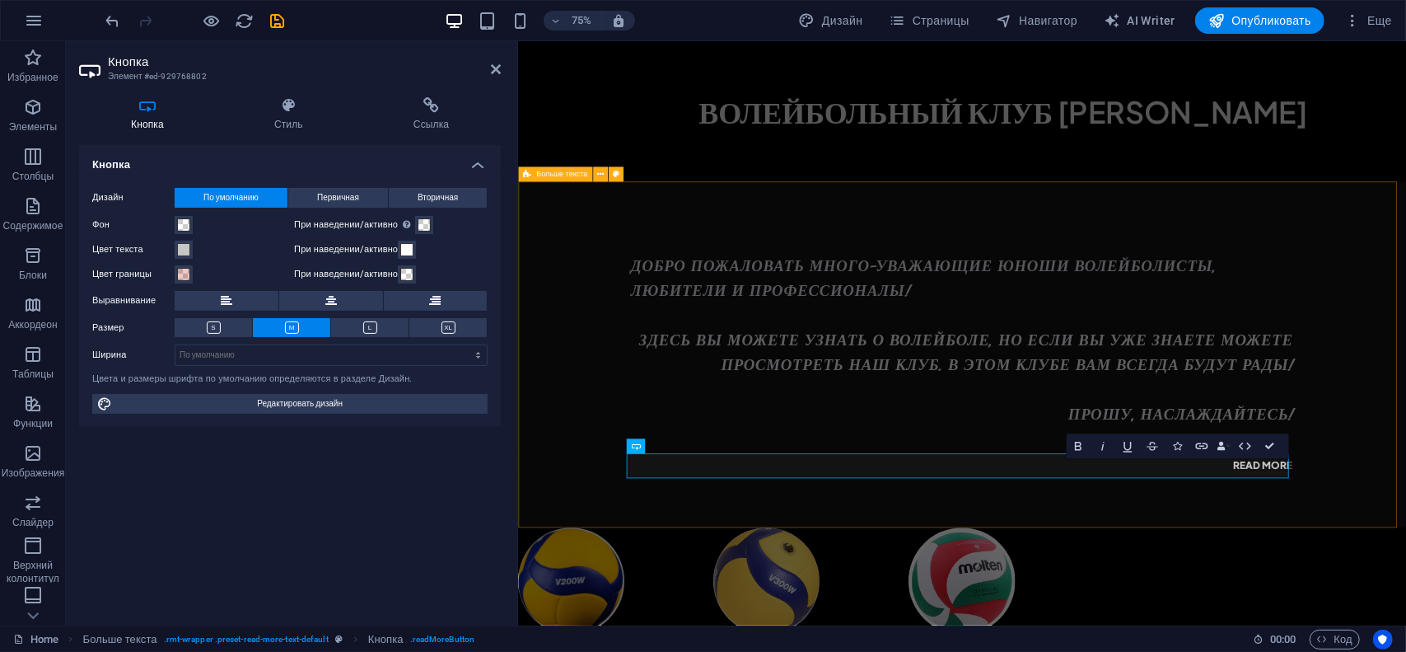
click at [596, 540] on div "Добро пожаловать много-Уважающие Юноши ВОЛЕЙБОЛИСТЫ, ЛЮБИТЕЛИ И ПРОФЕССИОНАЛЫ! …" at bounding box center [1110, 458] width 1184 height 461
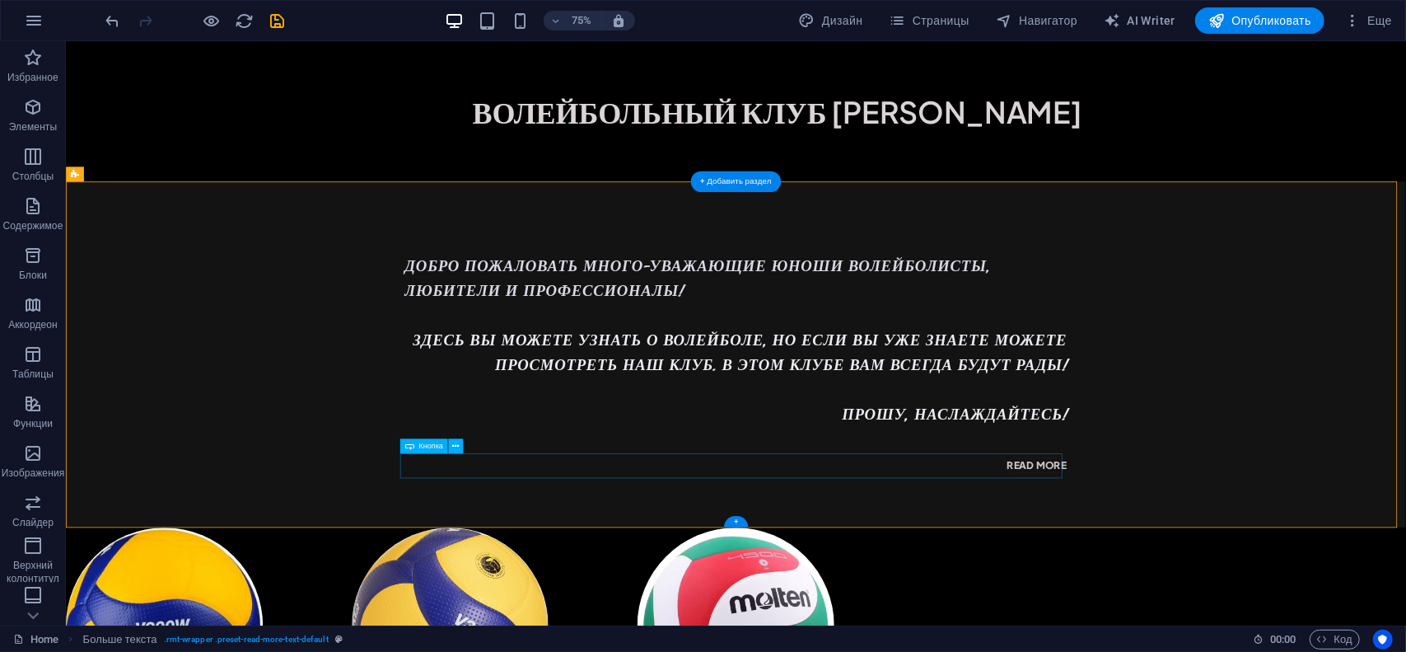
click at [1348, 605] on div "Read more" at bounding box center [959, 607] width 883 height 33
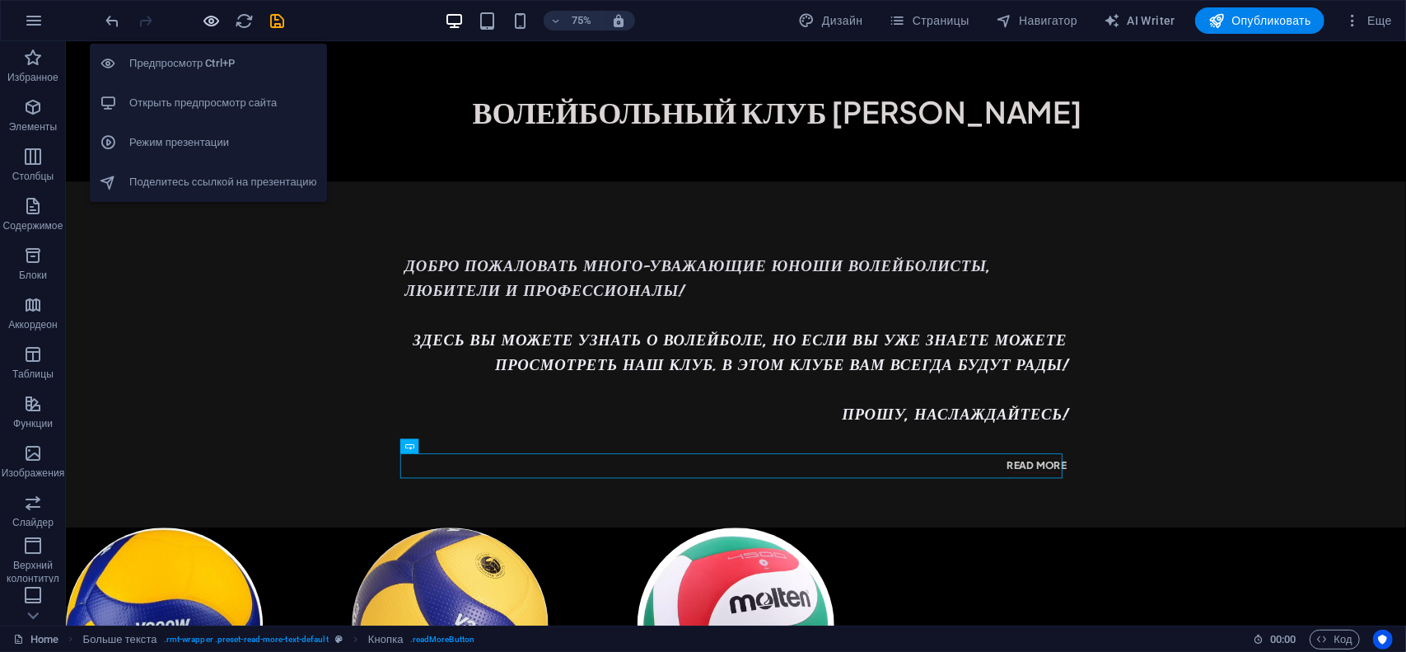
click at [212, 21] on icon "button" at bounding box center [212, 21] width 19 height 19
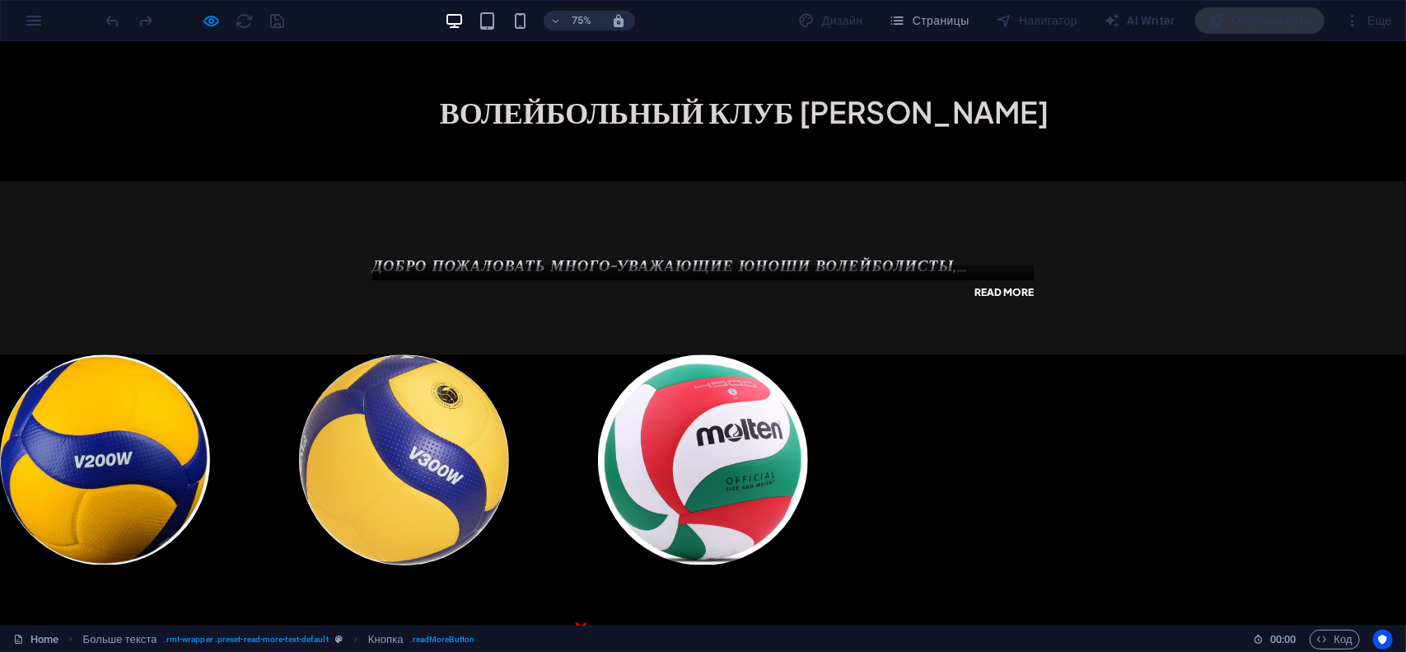
click at [1307, 376] on link "Read more" at bounding box center [1338, 376] width 81 height 20
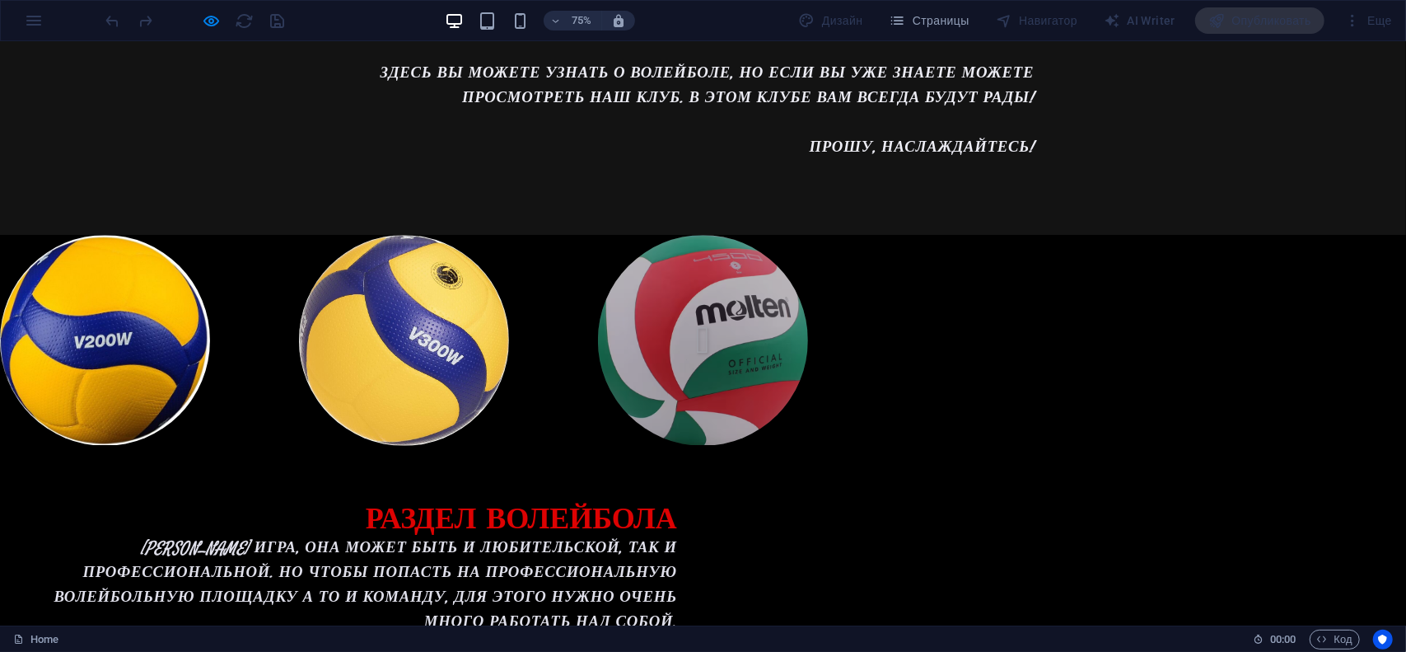
scroll to position [412, 0]
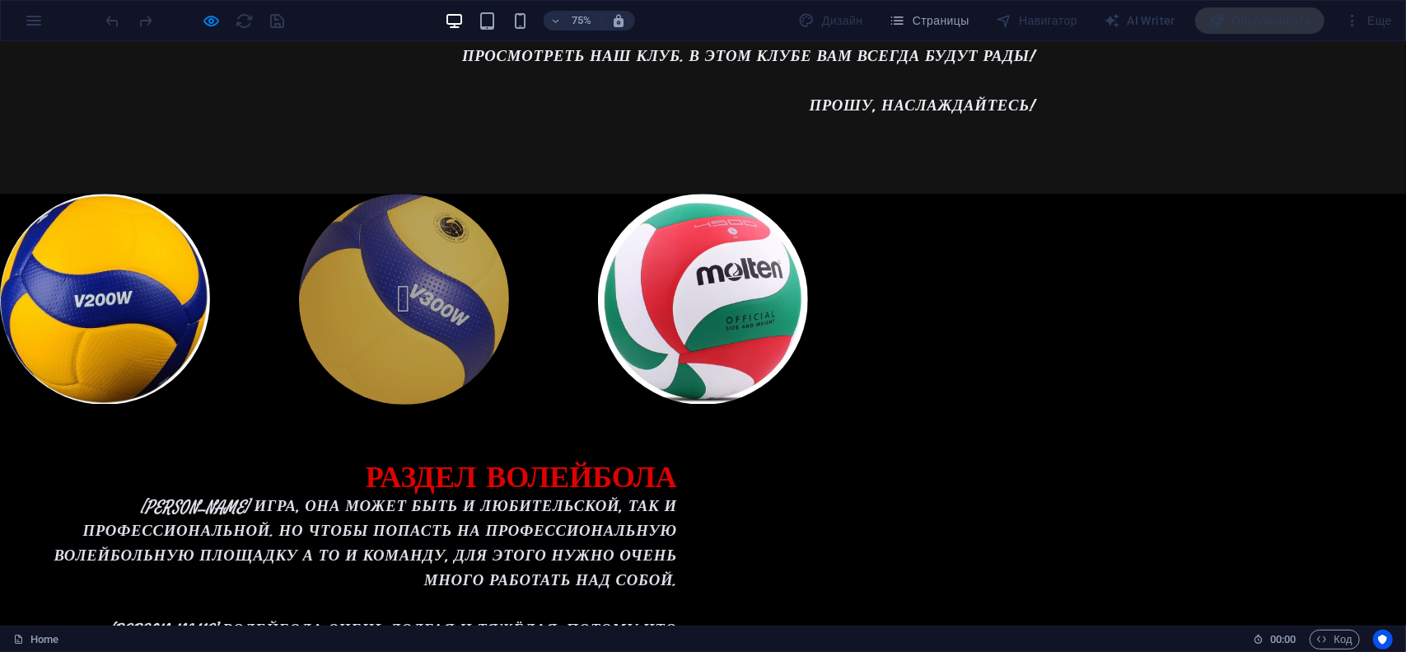
click at [544, 347] on img at bounding box center [539, 385] width 308 height 308
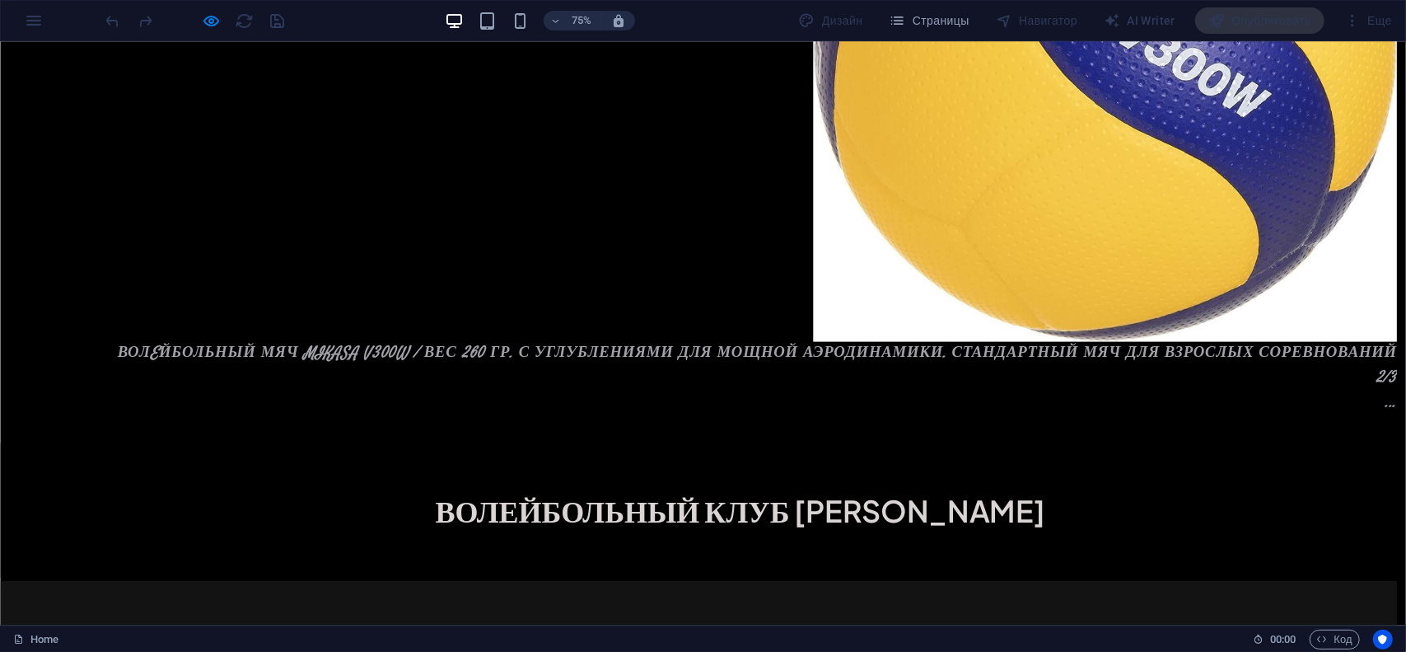
scroll to position [21, 0]
drag, startPoint x: 345, startPoint y: 592, endPoint x: 326, endPoint y: 563, distance: 34.5
click at [342, 573] on div "× Волeйбольный мяч Mikasa V300W / Вес 260 гр. С углублениями для мощной аэродин…" at bounding box center [931, 101] width 1862 height 944
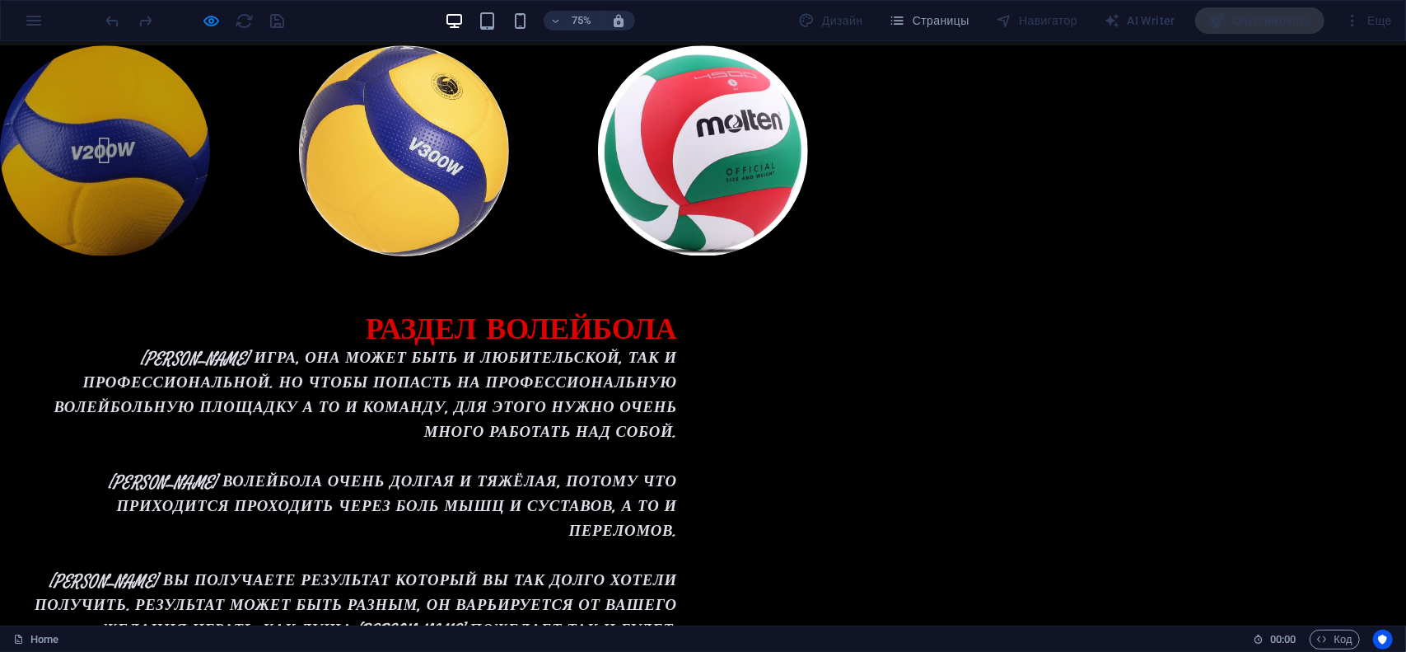
click at [183, 250] on img at bounding box center [140, 187] width 308 height 308
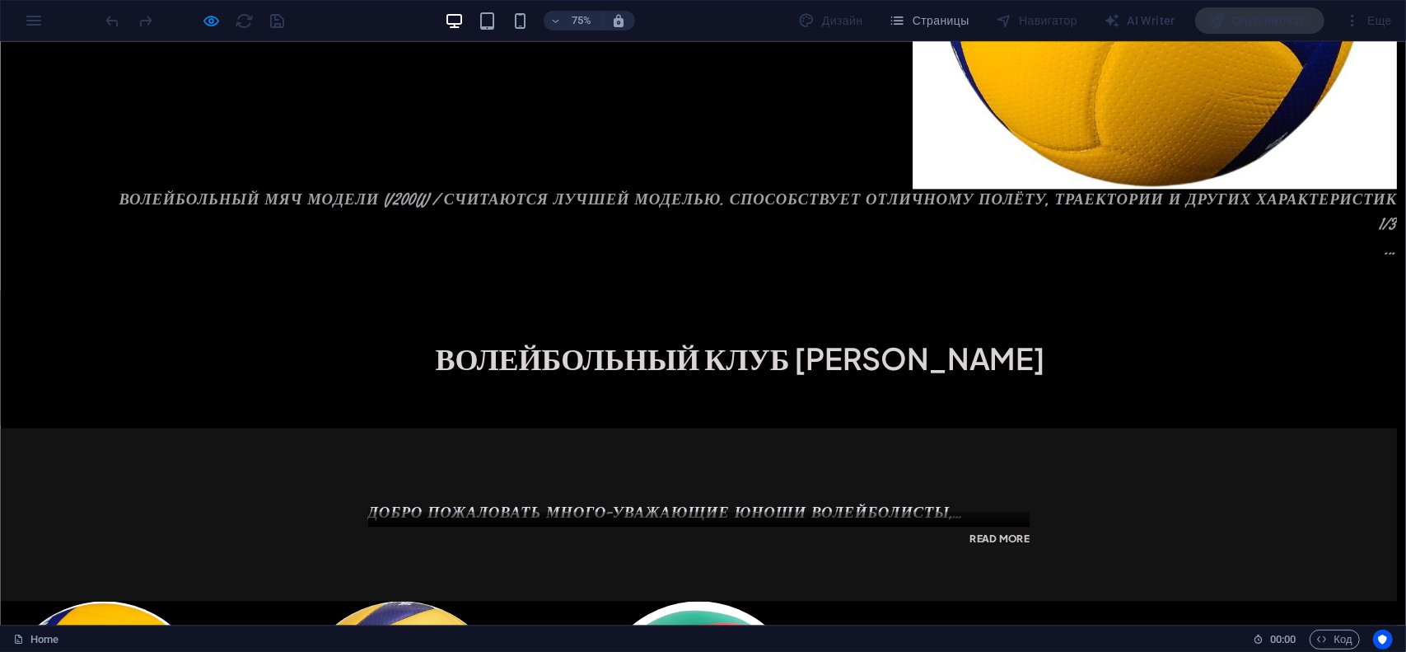
drag, startPoint x: 474, startPoint y: 632, endPoint x: 516, endPoint y: 561, distance: 81.9
click at [474, 370] on div "× Волейбольный мяч модели V200W / Считаются лучшей моделью. Способствует отличн…" at bounding box center [931, -1] width 1862 height 740
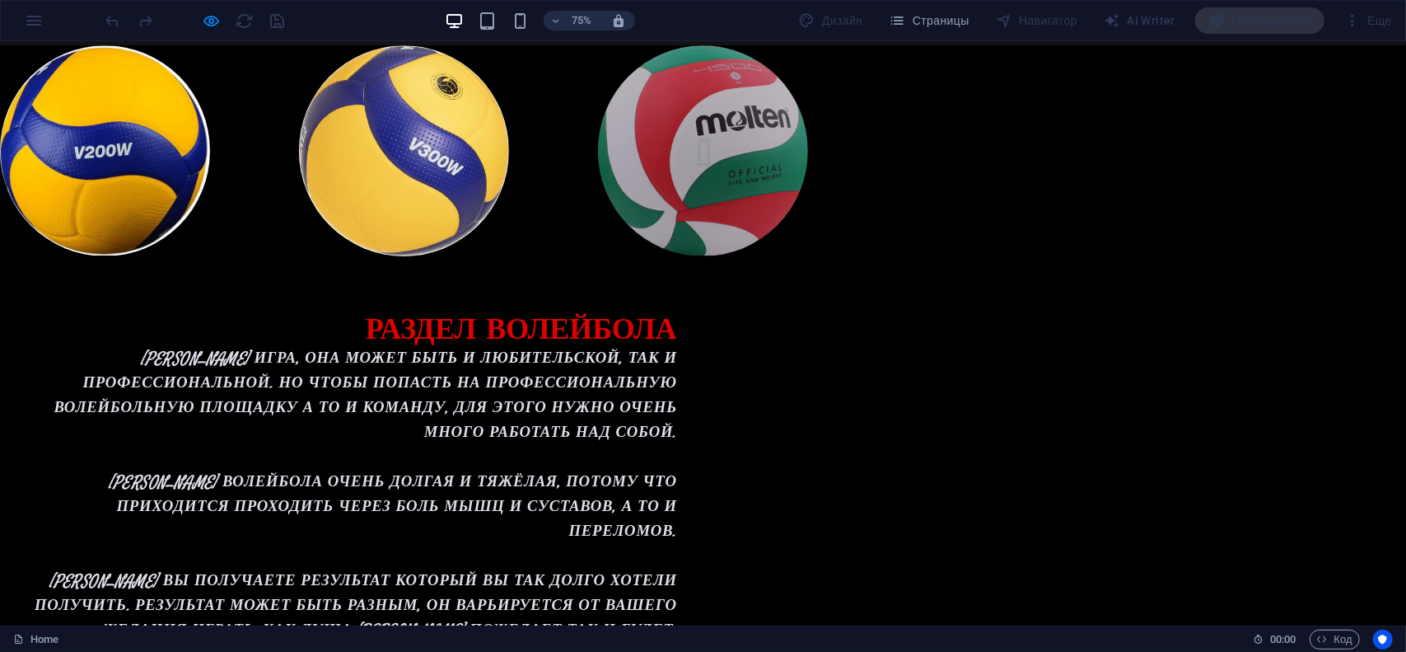
click at [933, 205] on img at bounding box center [937, 187] width 308 height 308
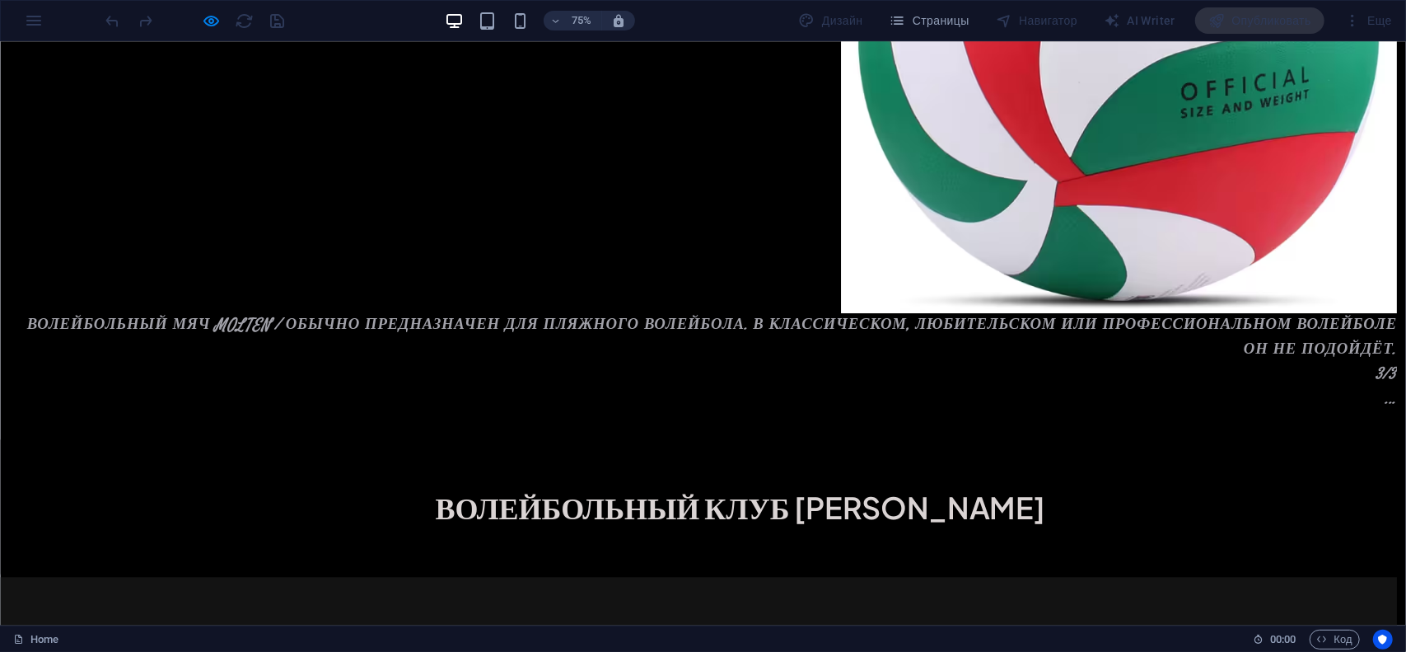
scroll to position [36, 0]
click at [291, 441] on div "× Волейбольный Мяч MOLTEN / Обычно предназначен для пляжного волейбола. В класс…" at bounding box center [931, 98] width 1862 height 939
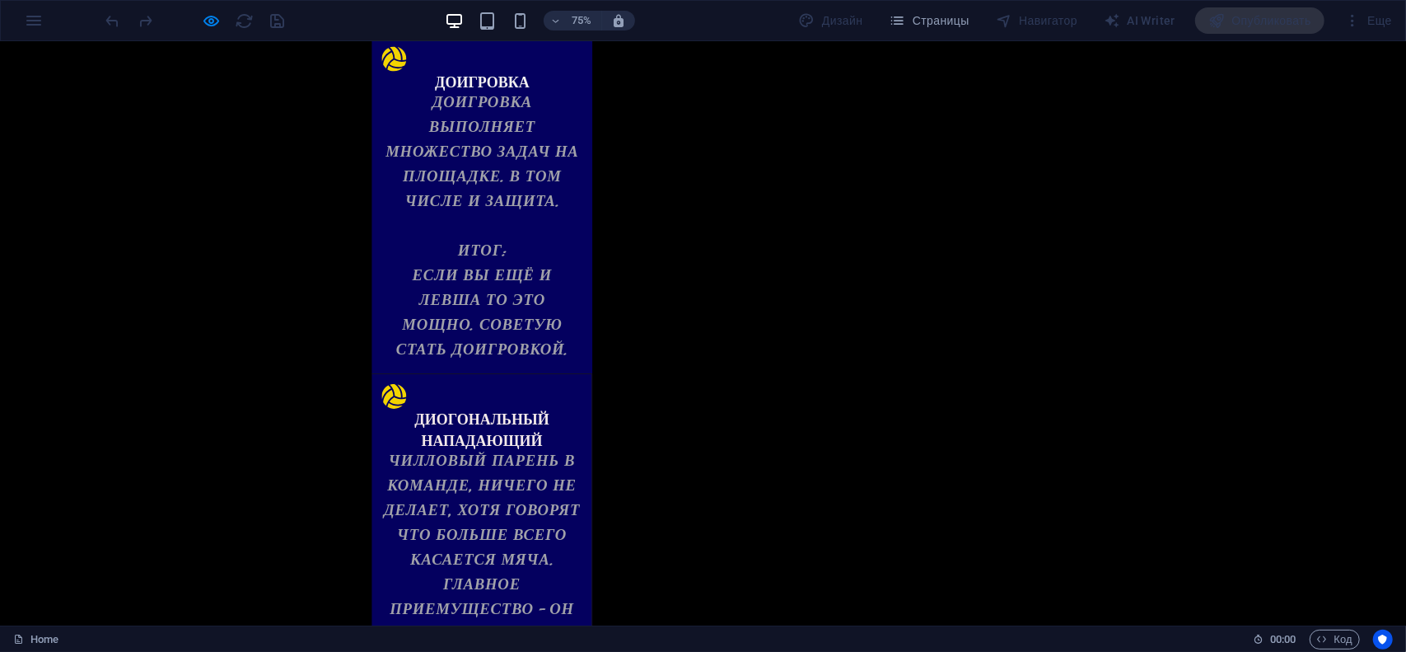
scroll to position [2874, 0]
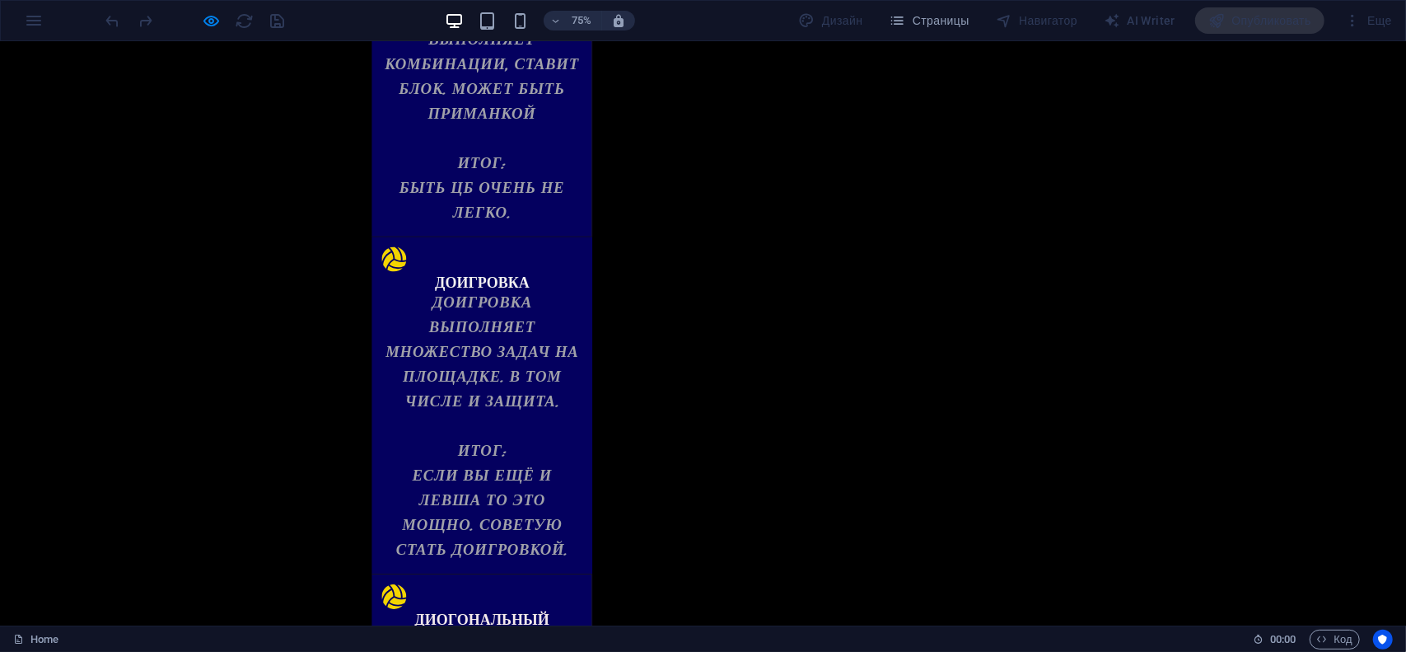
scroll to position [2544, 0]
drag, startPoint x: 492, startPoint y: 436, endPoint x: 1350, endPoint y: 583, distance: 870.8
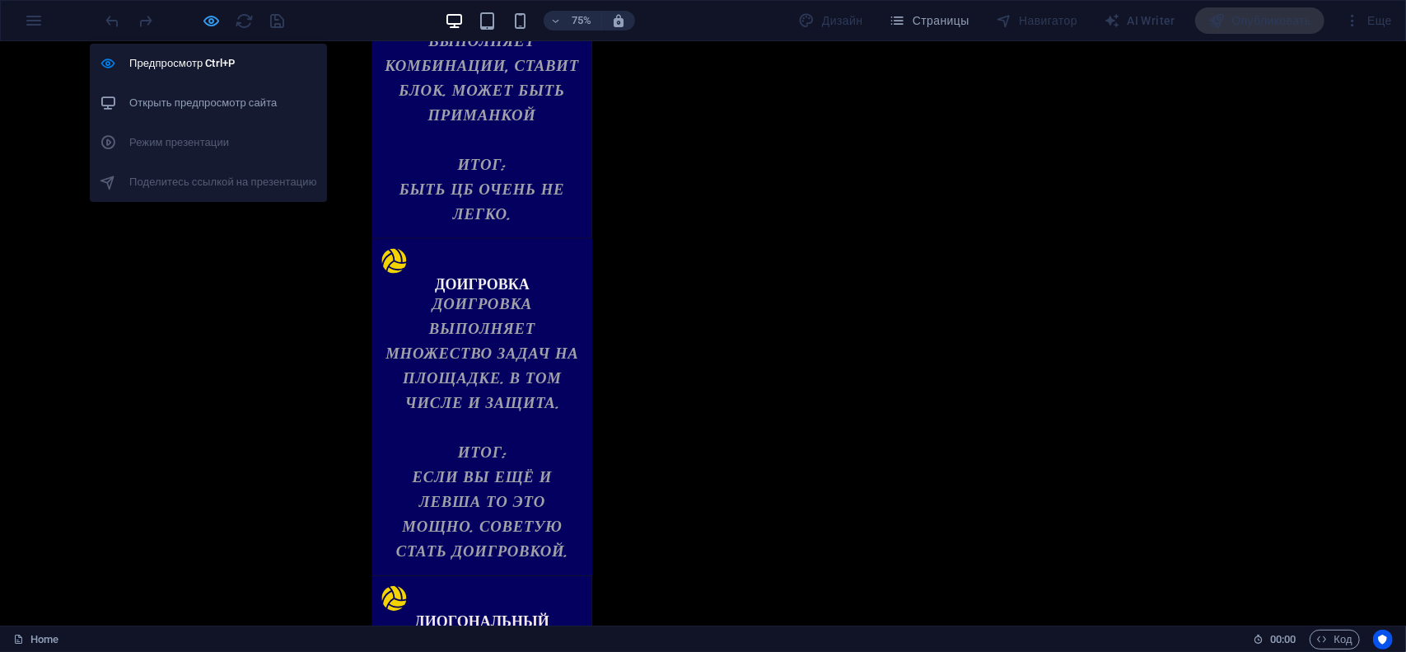
click at [211, 20] on icon "button" at bounding box center [212, 21] width 19 height 19
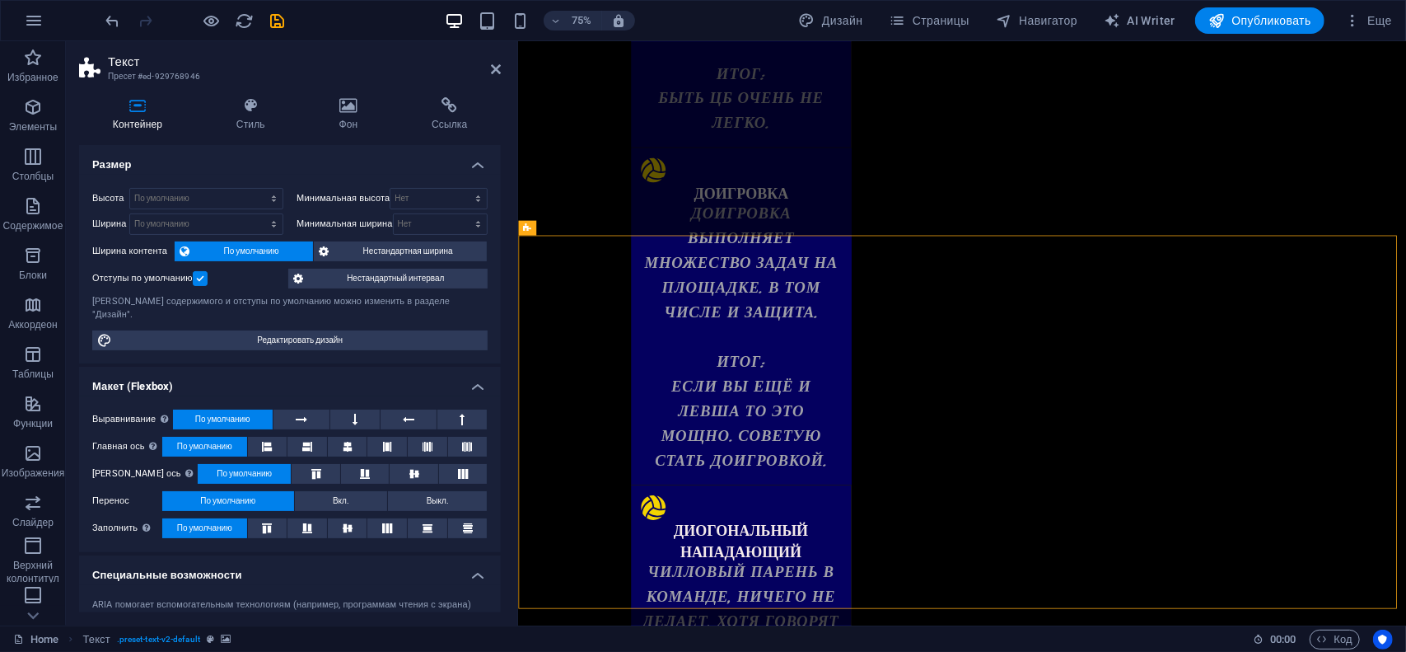
scroll to position [2637, 0]
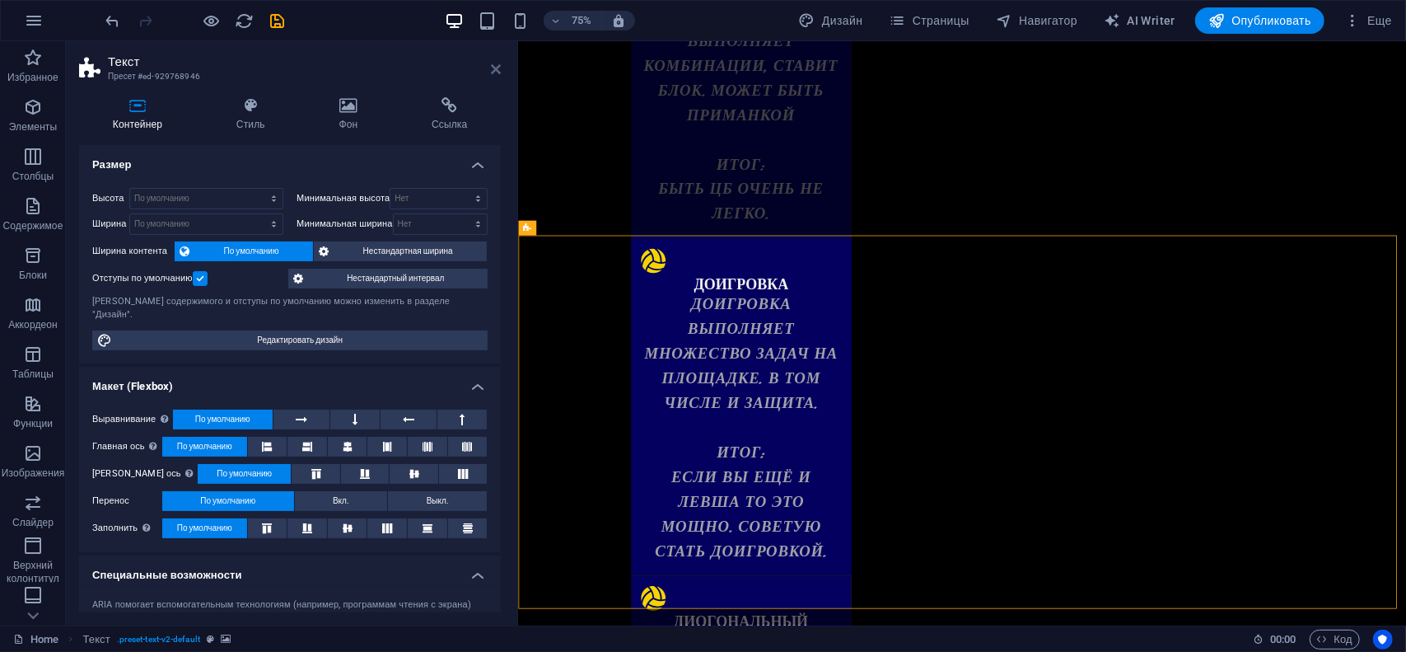
click at [494, 71] on icon at bounding box center [496, 69] width 10 height 13
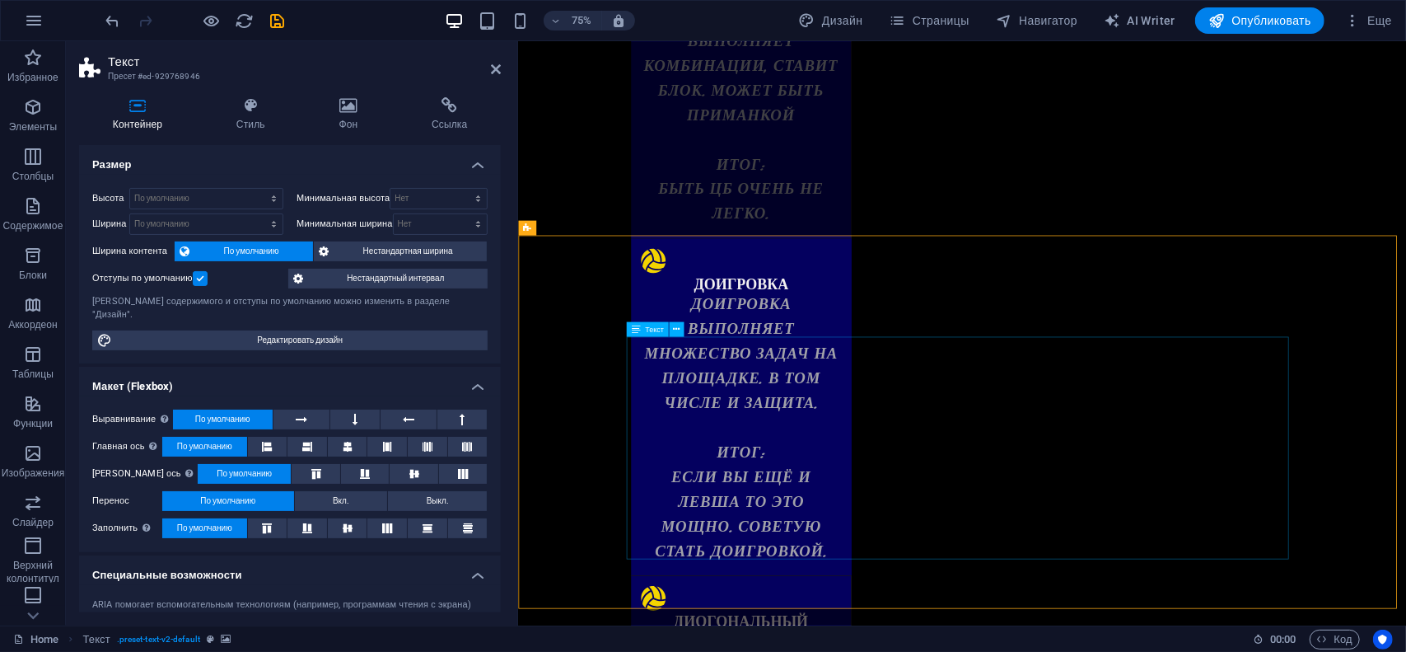
click at [636, 334] on icon at bounding box center [636, 328] width 9 height 15
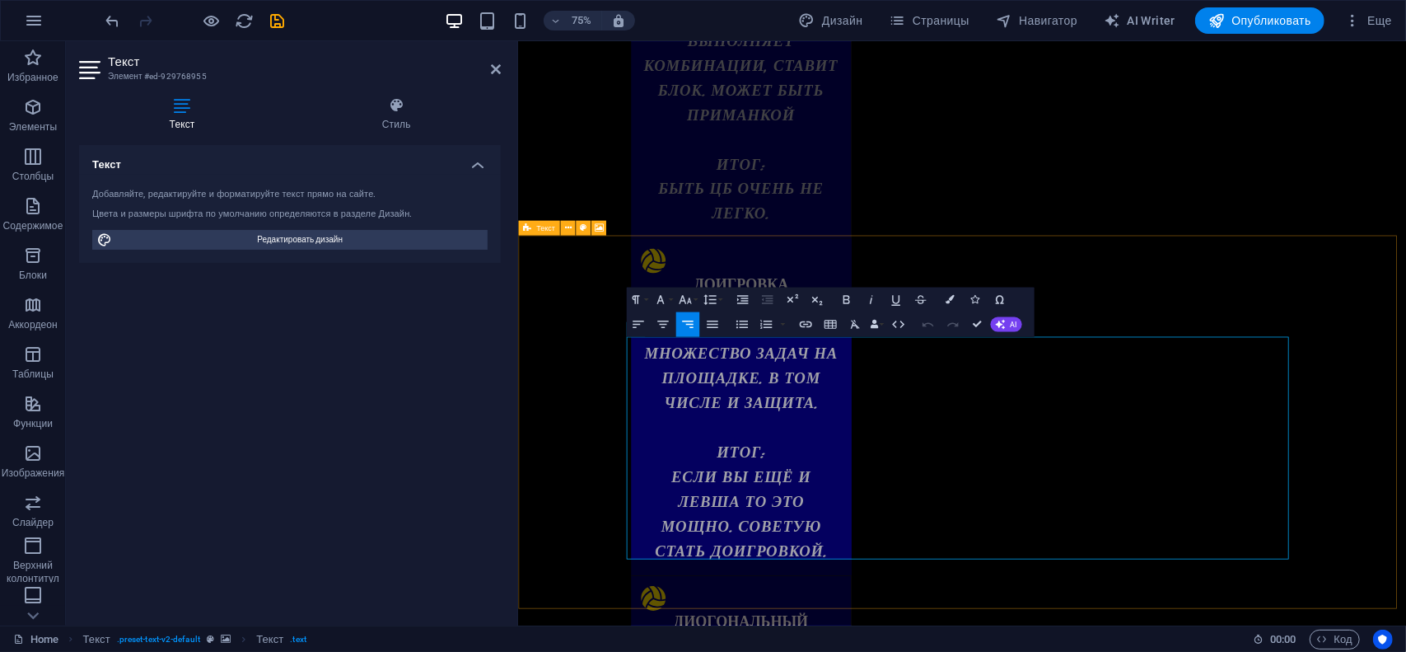
drag, startPoint x: 680, startPoint y: 448, endPoint x: 1585, endPoint y: 713, distance: 942.5
click at [692, 301] on icon "button" at bounding box center [685, 299] width 15 height 15
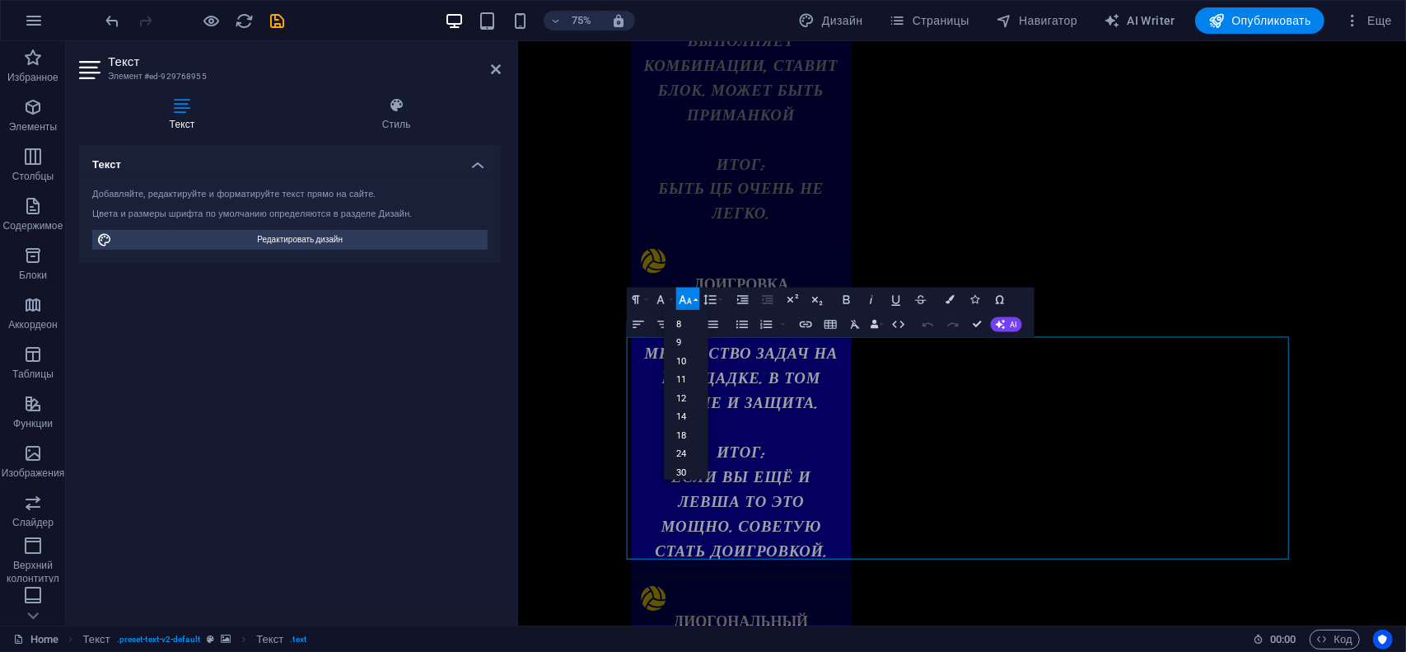
click at [692, 301] on icon "button" at bounding box center [685, 299] width 15 height 15
click at [667, 301] on icon "button" at bounding box center [660, 299] width 15 height 15
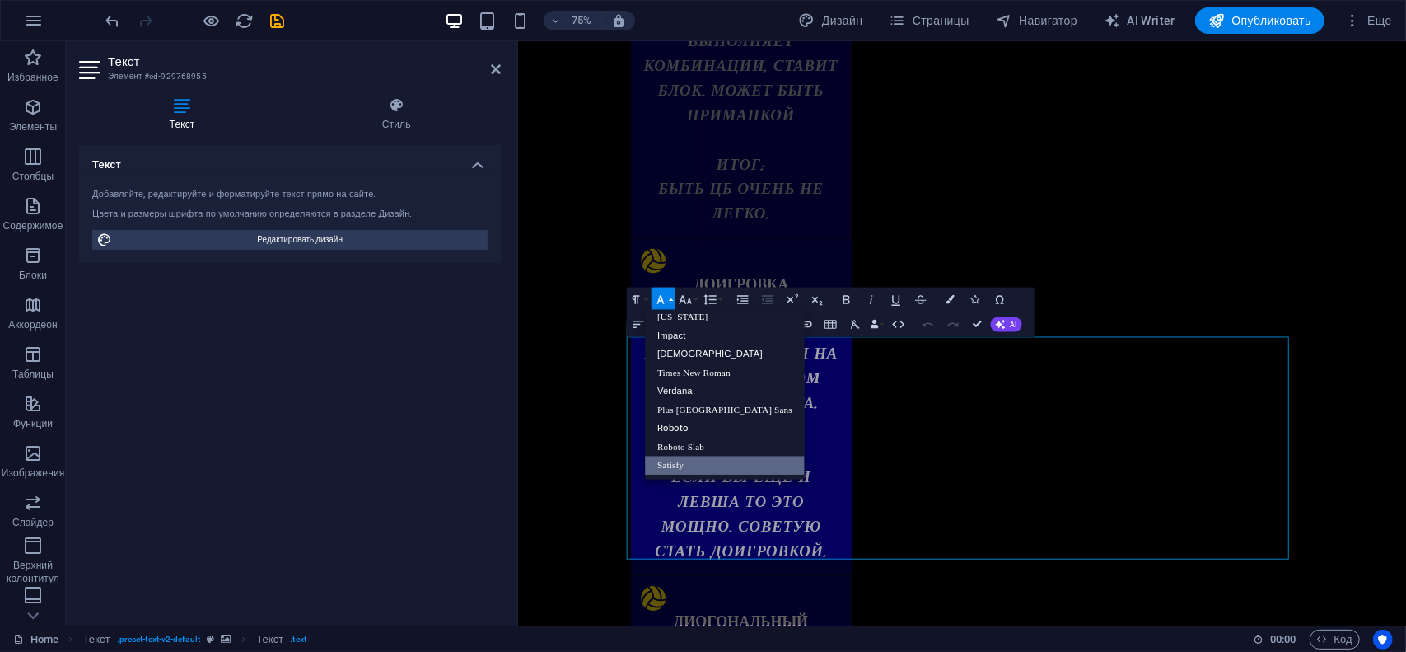
scroll to position [33, 0]
click at [670, 378] on link "Times New Roman" at bounding box center [725, 372] width 160 height 19
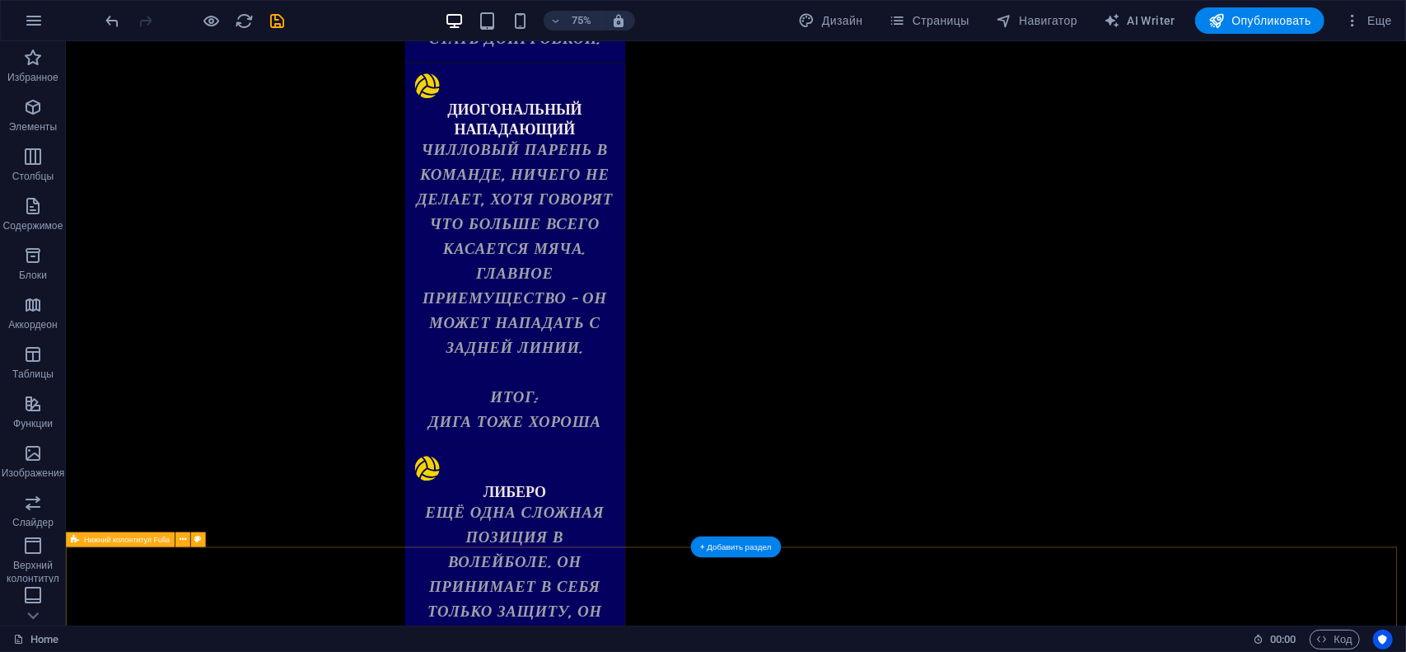
scroll to position [3523, 0]
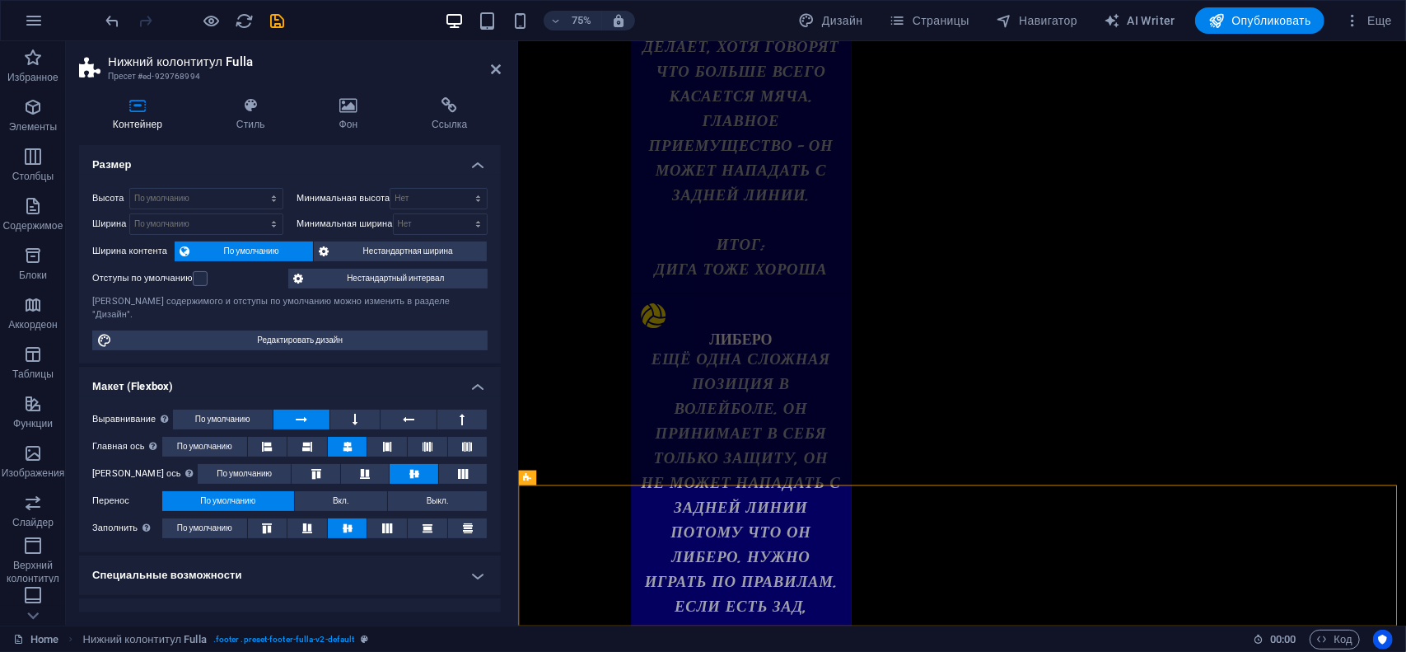
scroll to position [3402, 0]
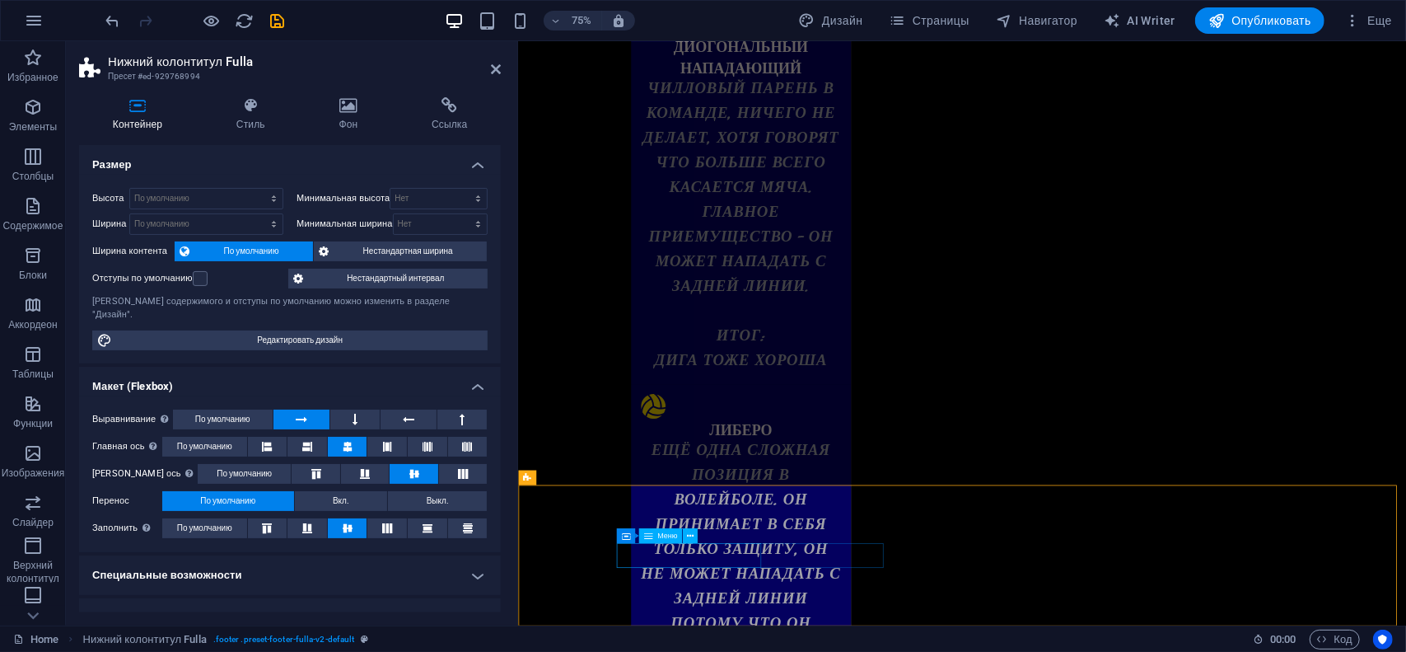
select select
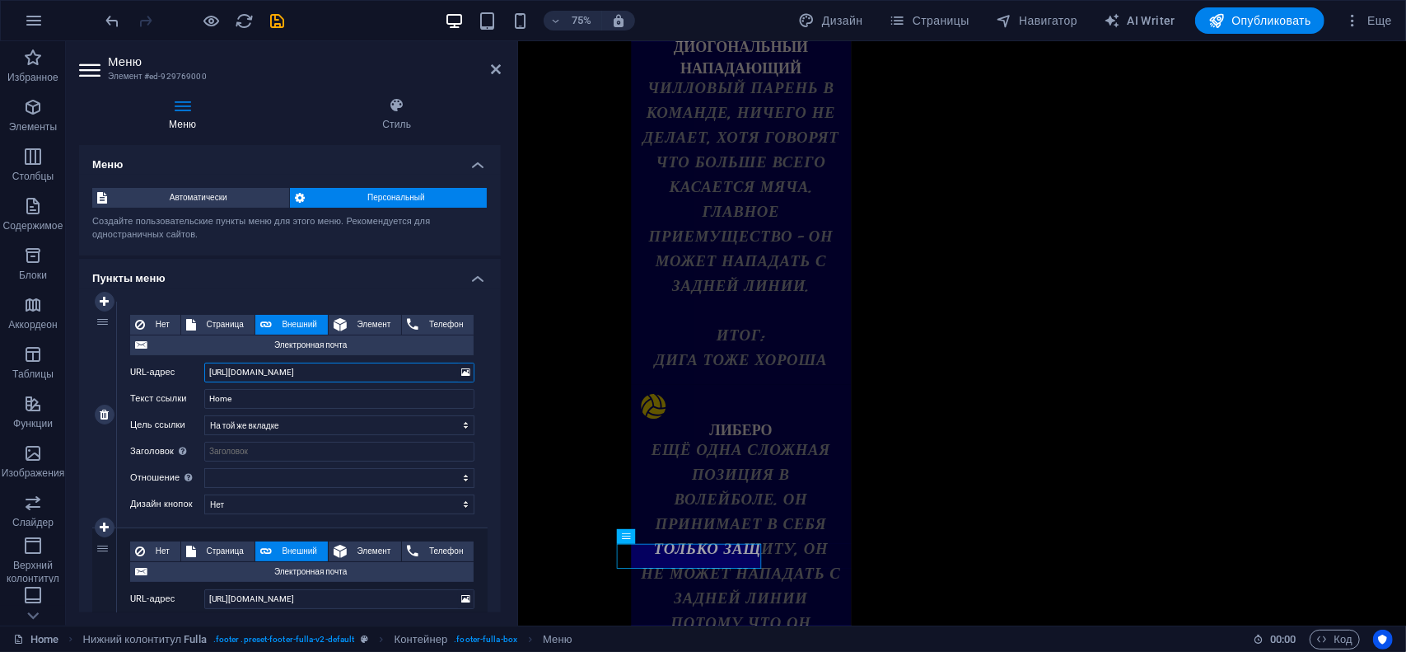
click at [395, 373] on input "[URL][DOMAIN_NAME]" at bounding box center [339, 372] width 270 height 20
click at [381, 315] on span "Элемент" at bounding box center [374, 325] width 44 height 20
select select
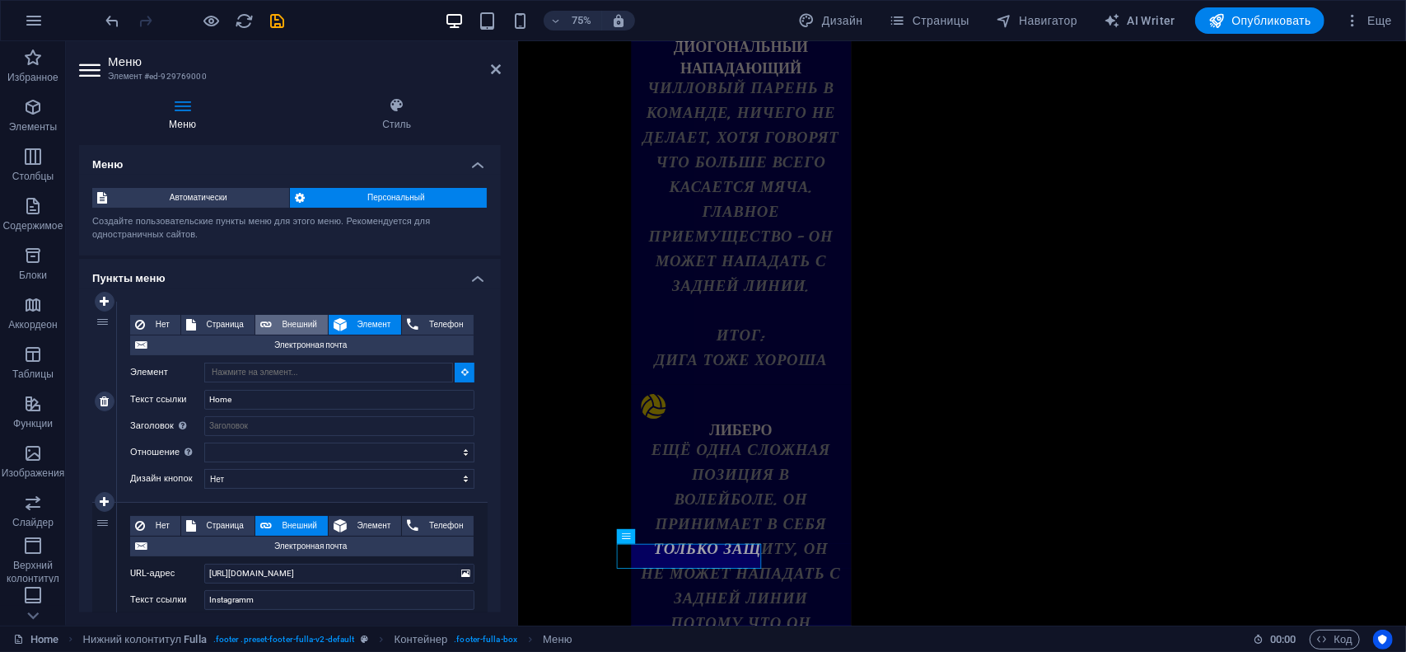
click at [292, 320] on span "Внешний" at bounding box center [300, 325] width 46 height 20
select select "blank"
select select
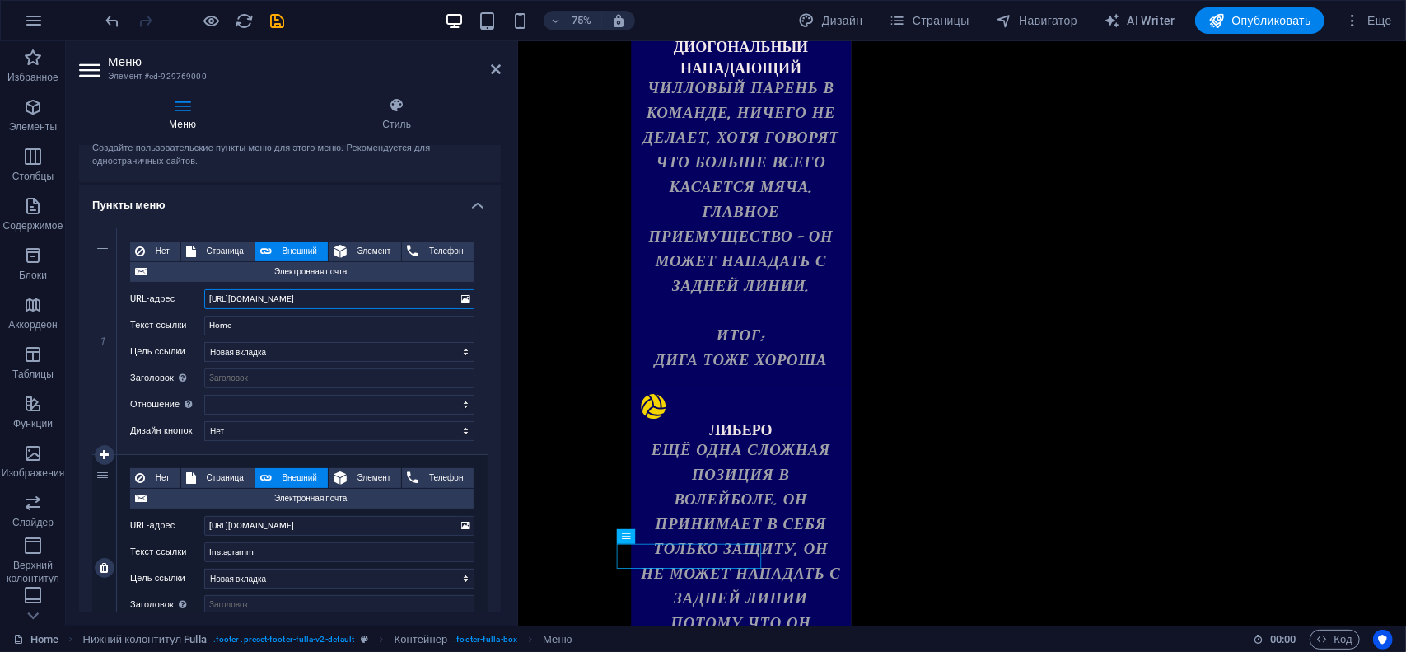
scroll to position [199, 0]
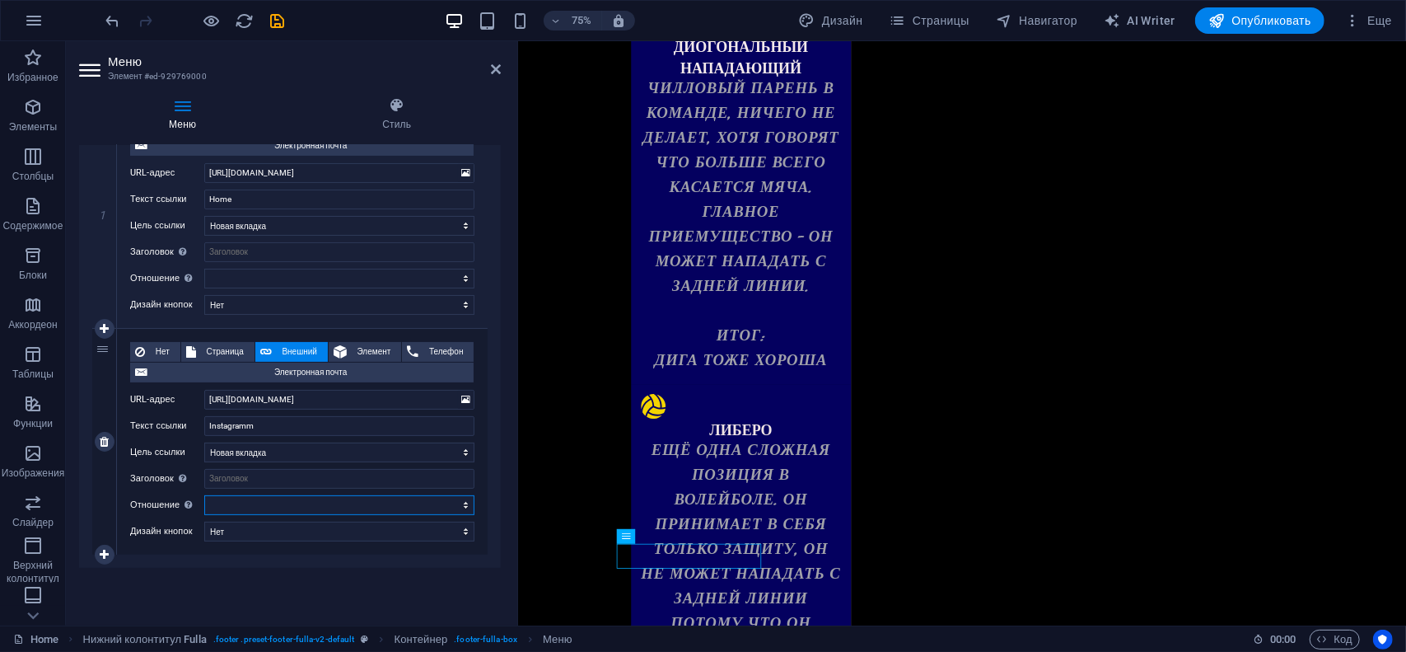
click at [463, 502] on select "чередовать автор закладка внешние справка license далее nofollow noreferrer noo…" at bounding box center [339, 505] width 270 height 20
click at [244, 531] on select "[PERSON_NAME] умолчанию Первичная Вторичная" at bounding box center [339, 531] width 270 height 20
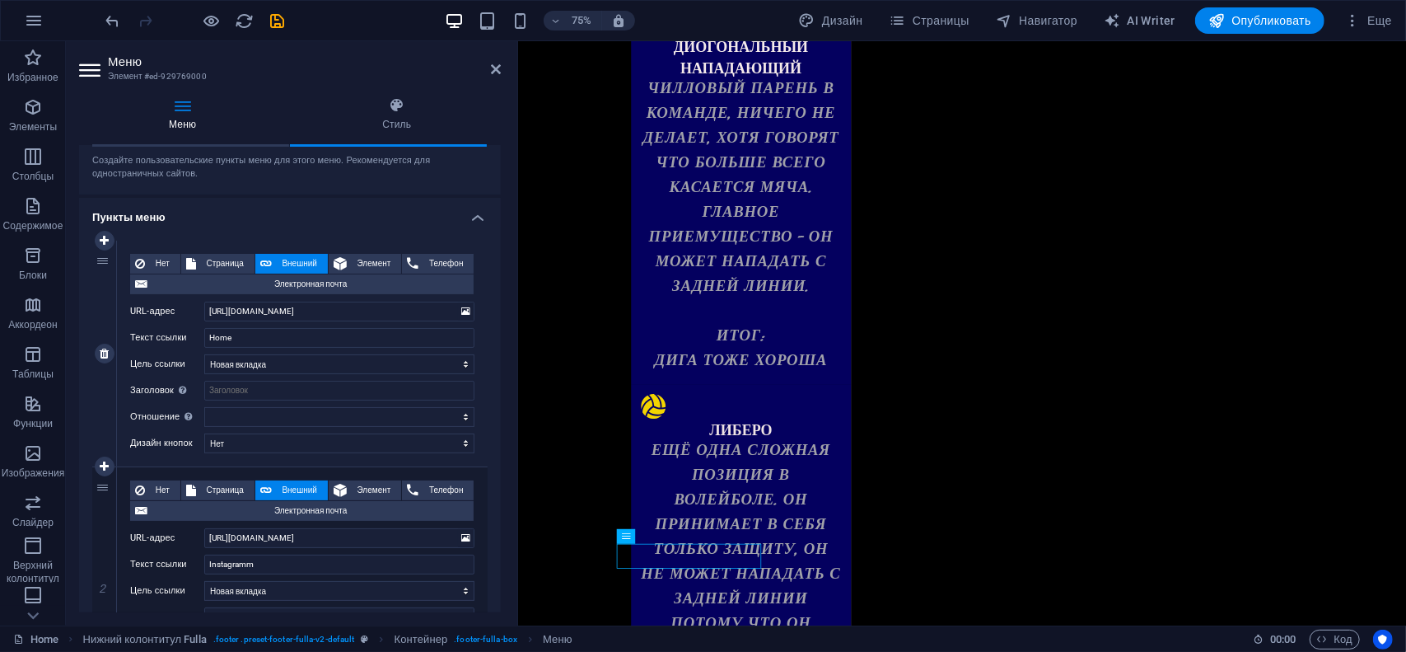
scroll to position [0, 0]
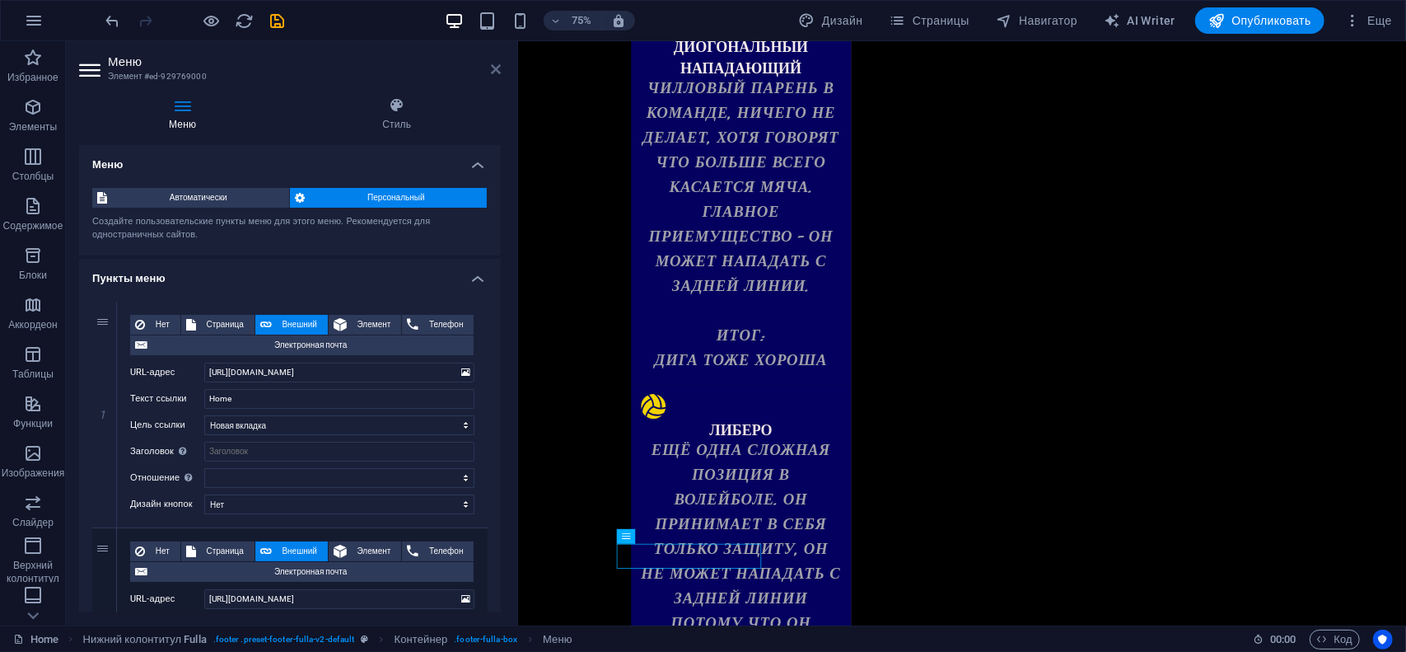
click at [494, 70] on icon at bounding box center [496, 69] width 10 height 13
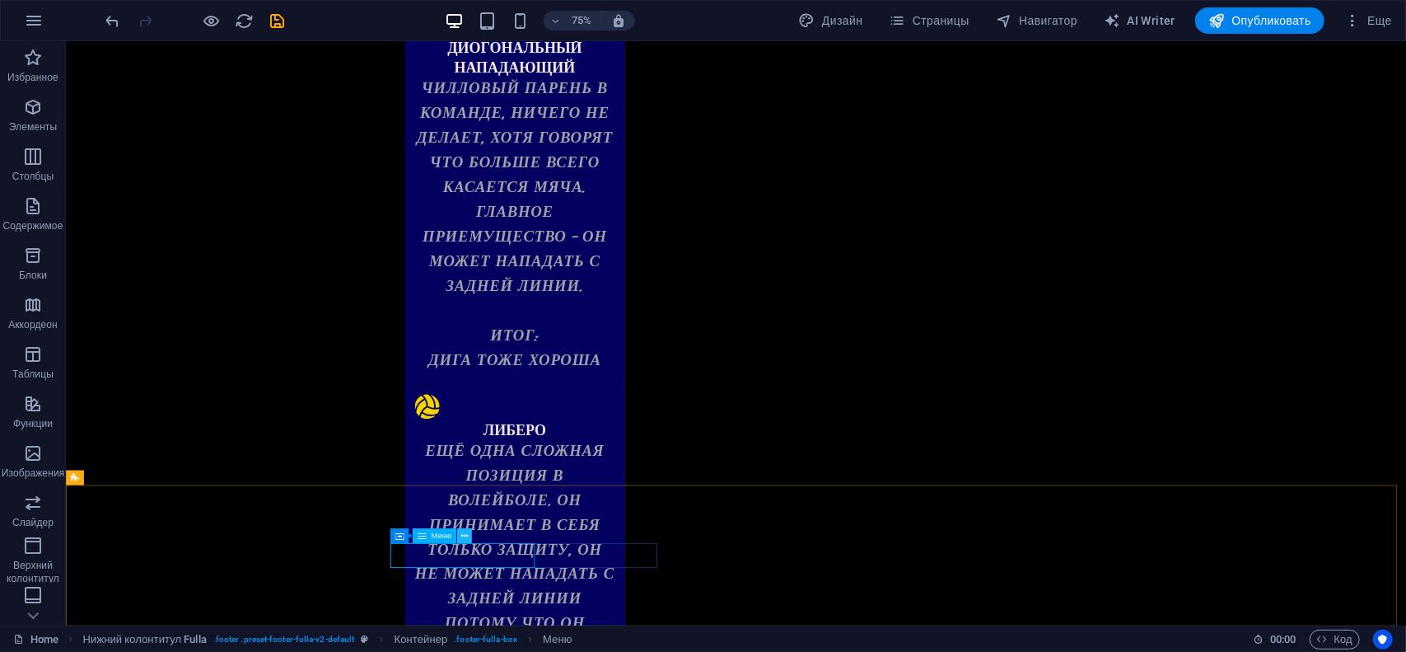
click at [465, 535] on icon at bounding box center [463, 535] width 7 height 13
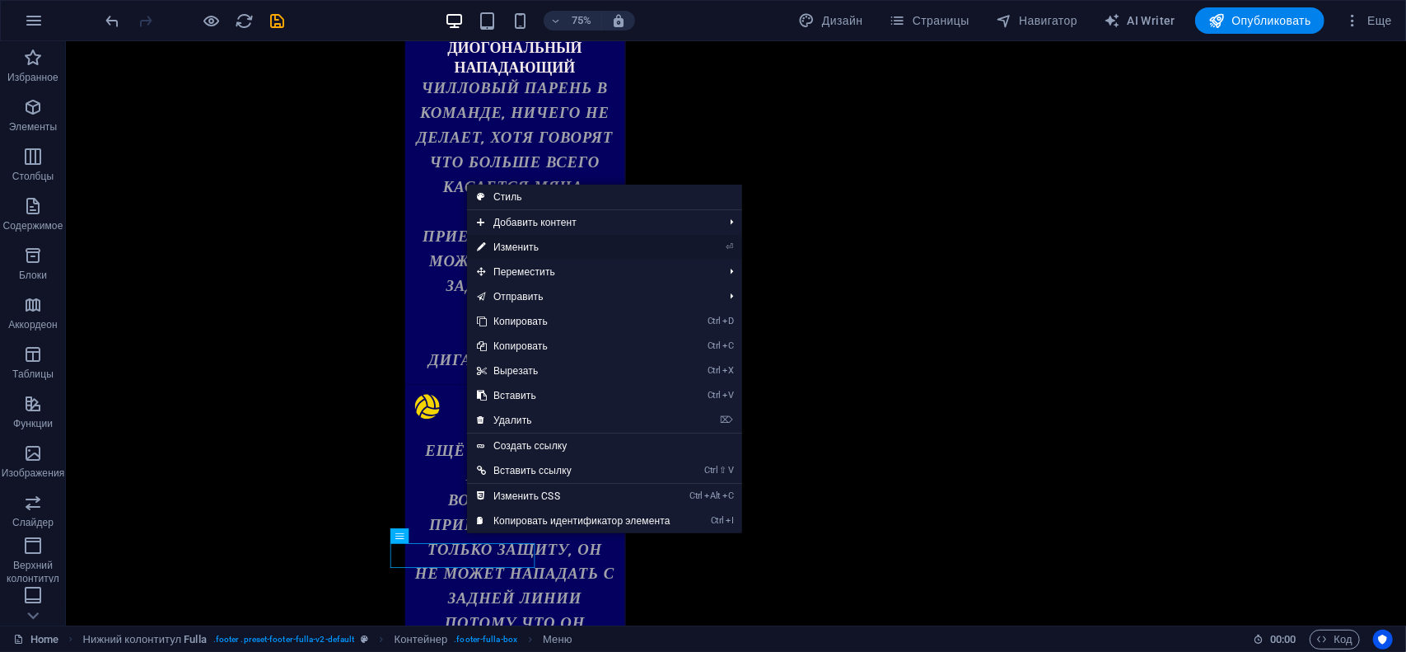
click at [510, 245] on link "⏎ Изменить" at bounding box center [573, 247] width 213 height 25
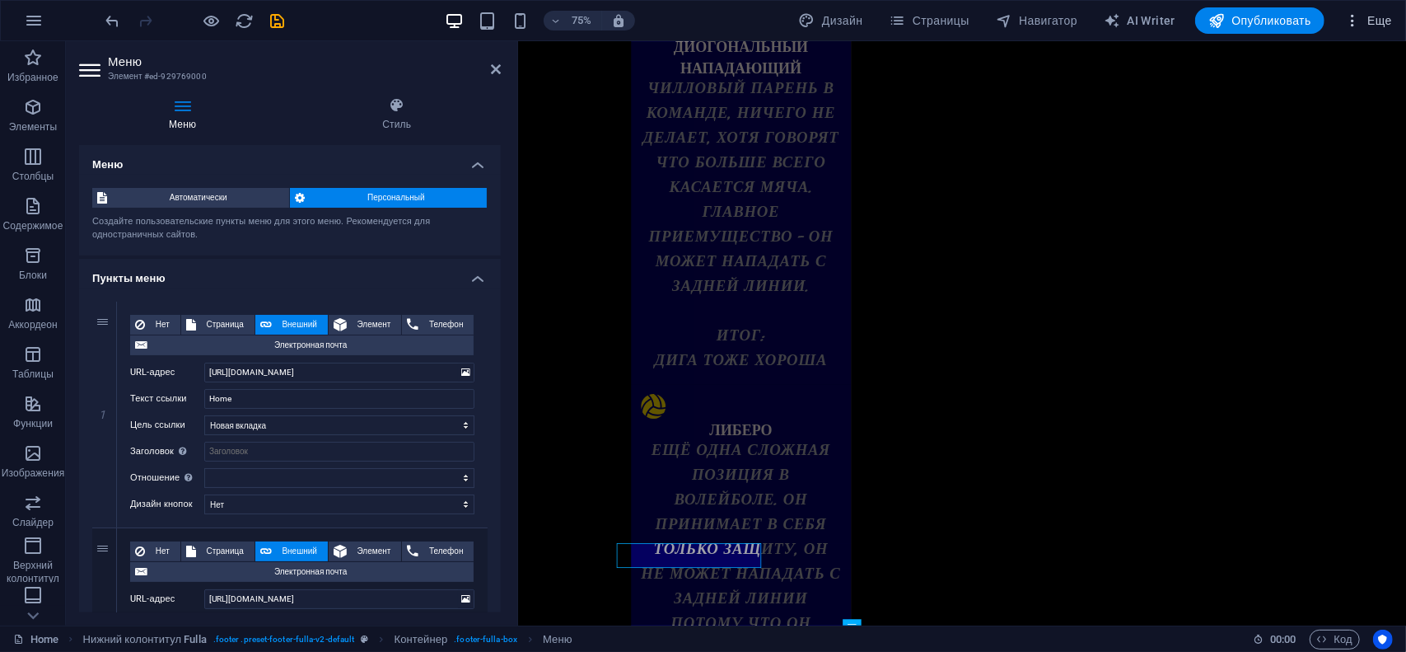
click at [1363, 22] on span "Еще" at bounding box center [1368, 20] width 48 height 16
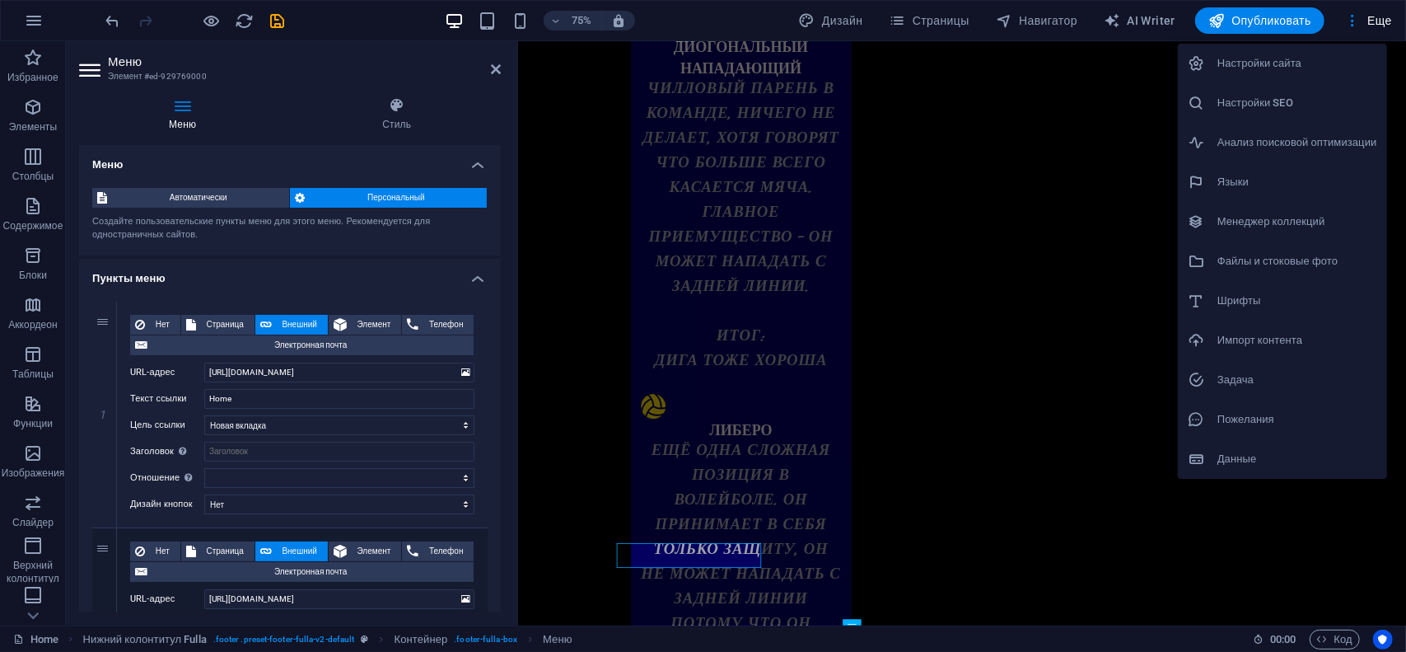
click at [1209, 306] on div at bounding box center [1203, 300] width 30 height 16
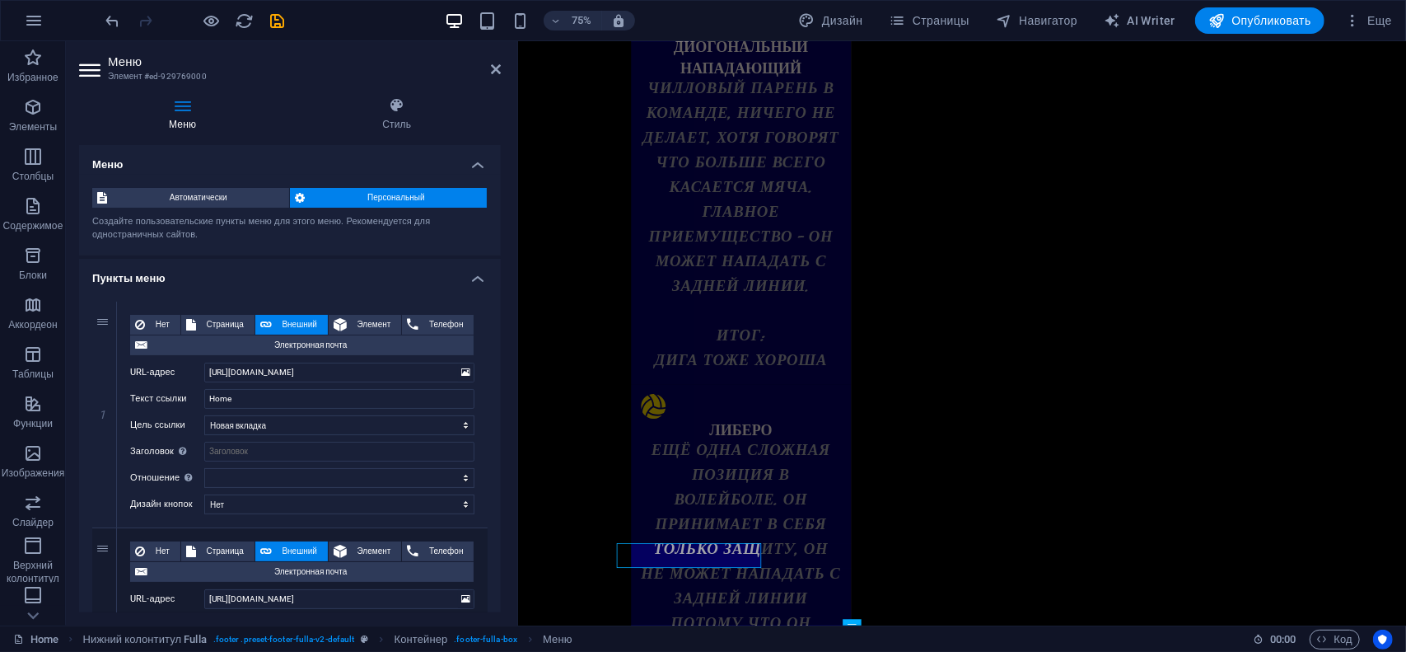
select select "popularity"
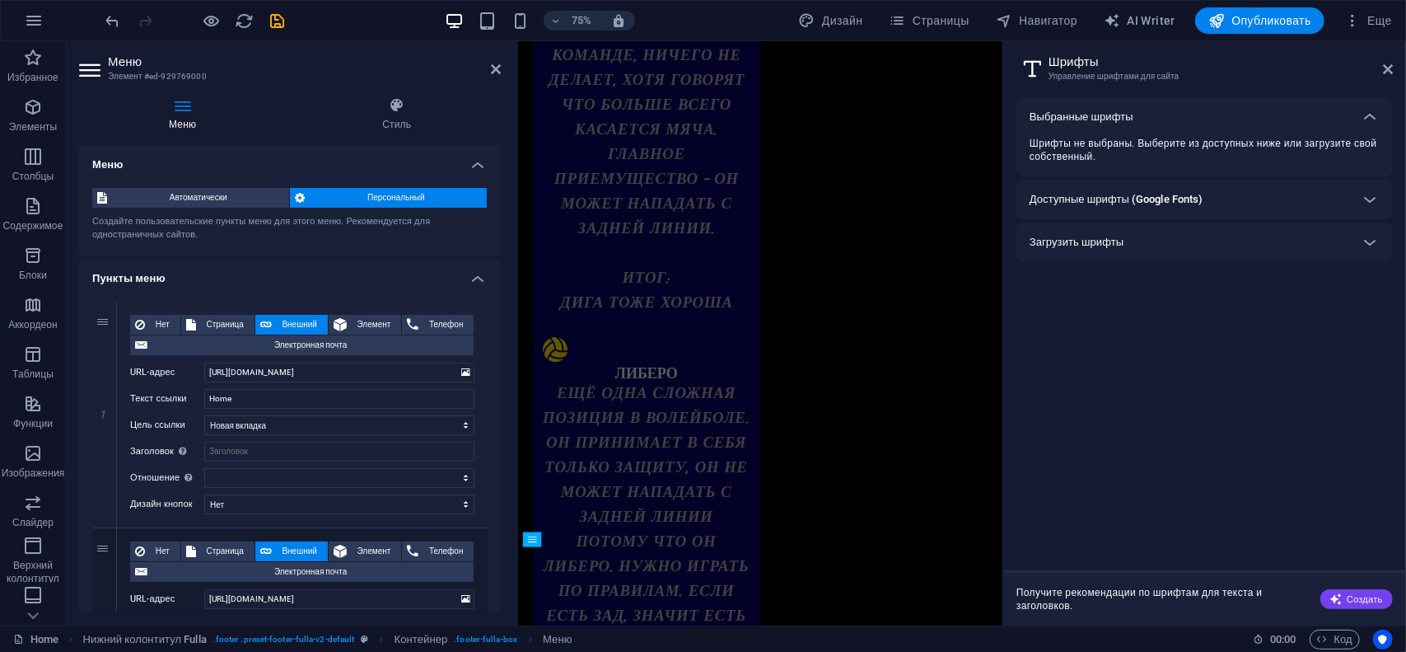
scroll to position [4193, 0]
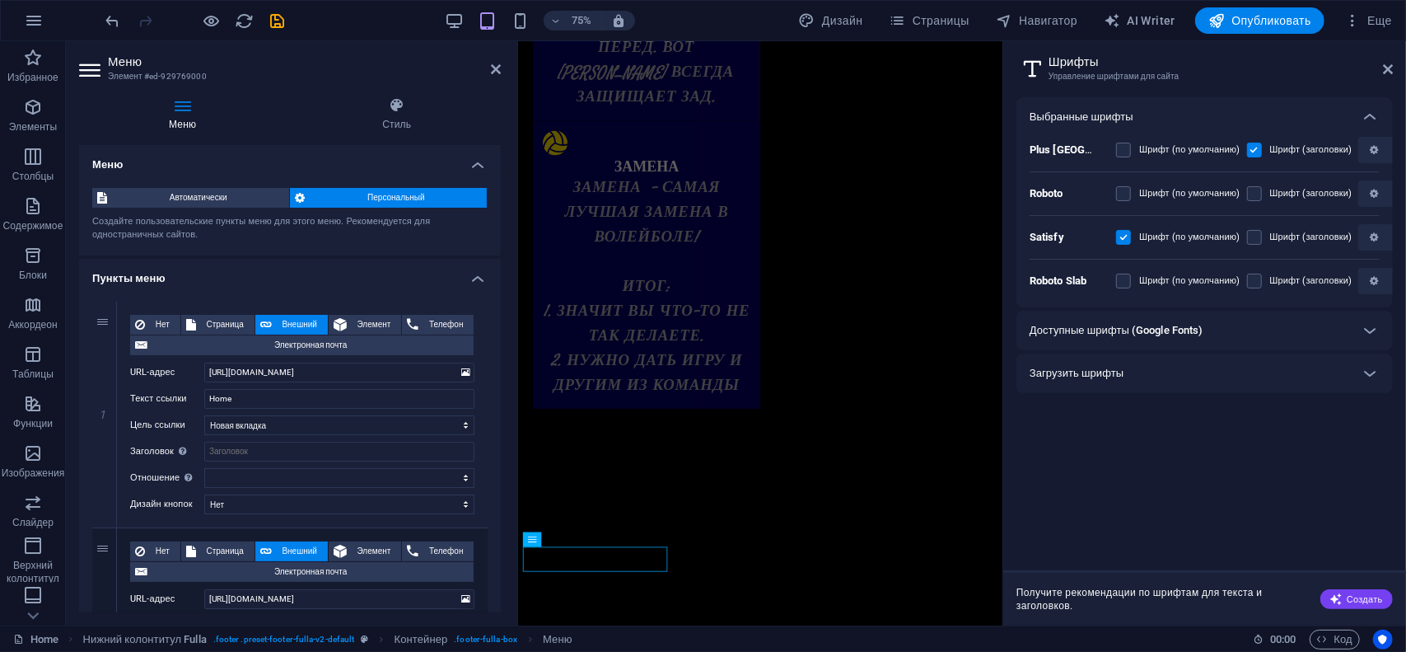
click at [1113, 340] on div "Доступные шрифты (Google Fonts)" at bounding box center [1204, 331] width 376 height 40
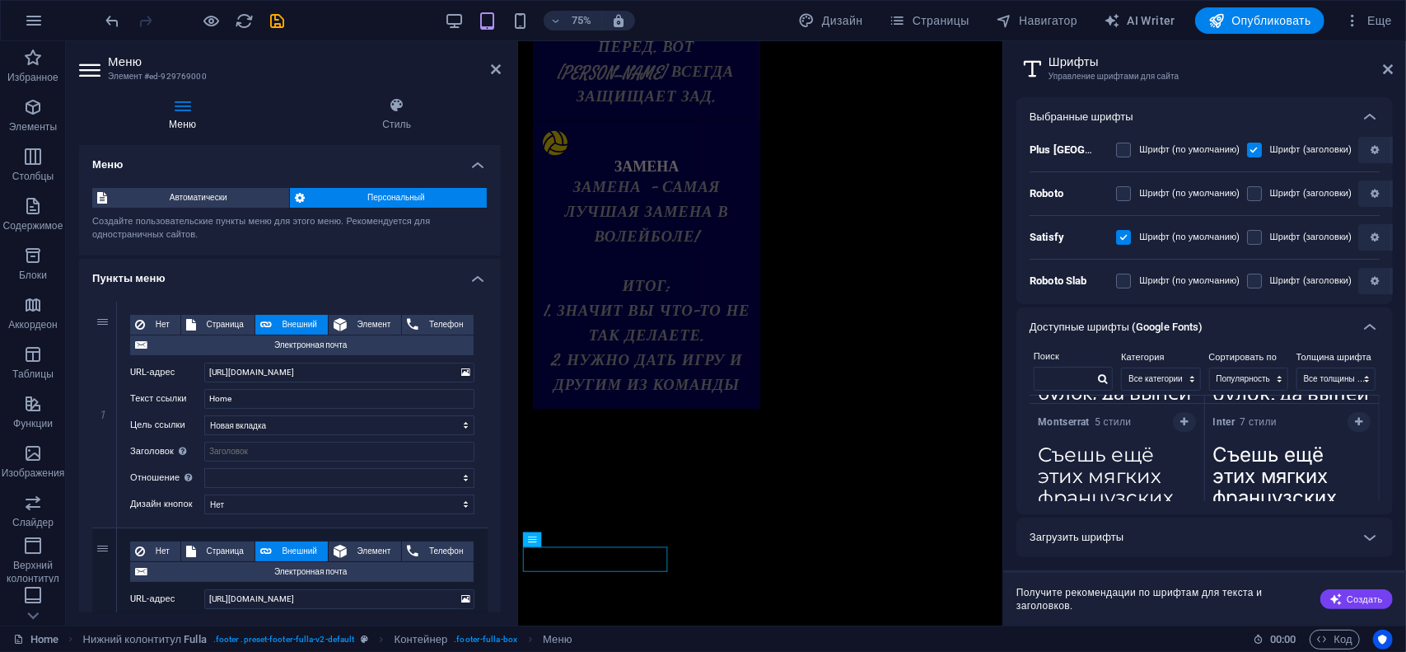
scroll to position [82, 0]
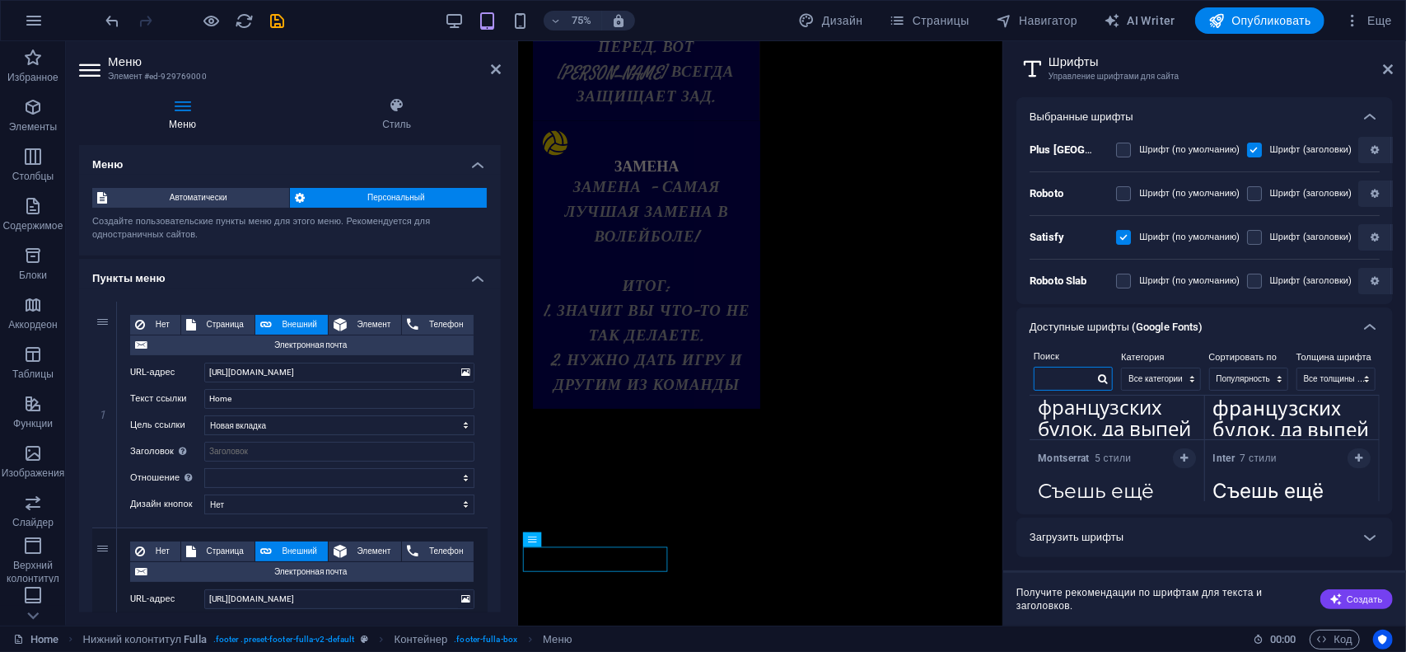
click at [1063, 378] on input "text" at bounding box center [1064, 377] width 59 height 21
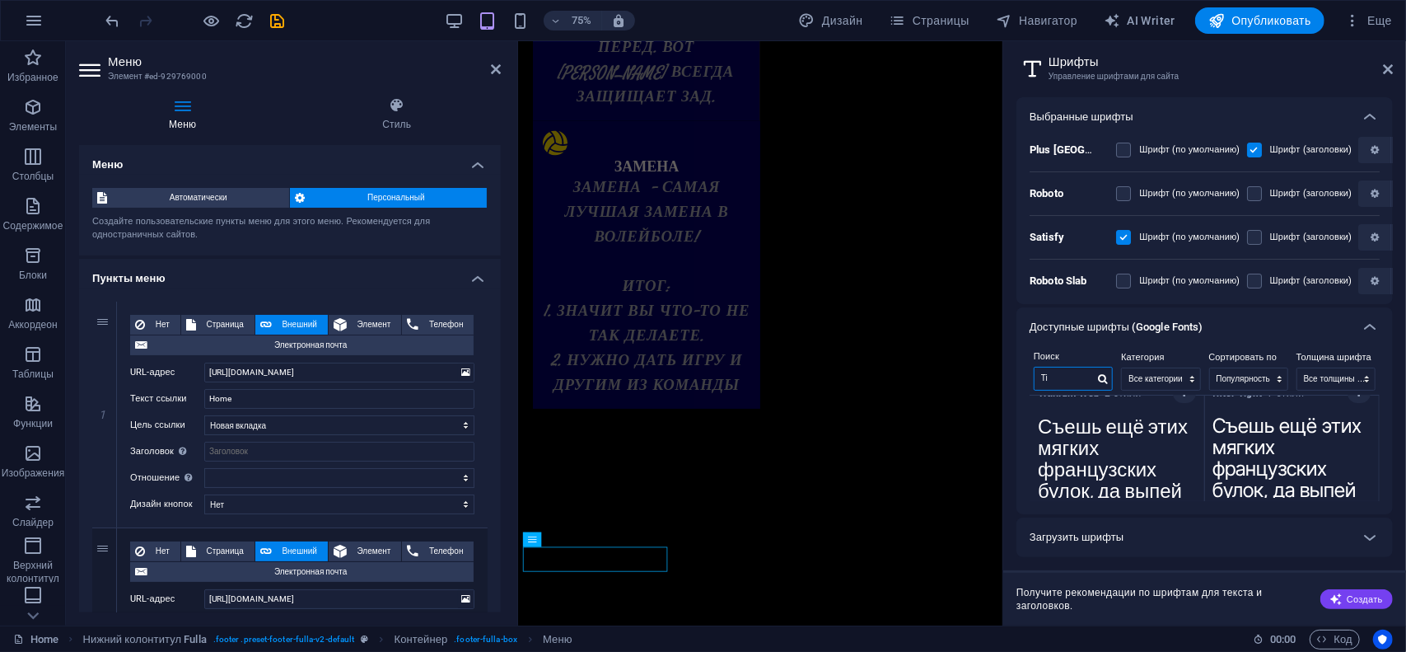
scroll to position [0, 0]
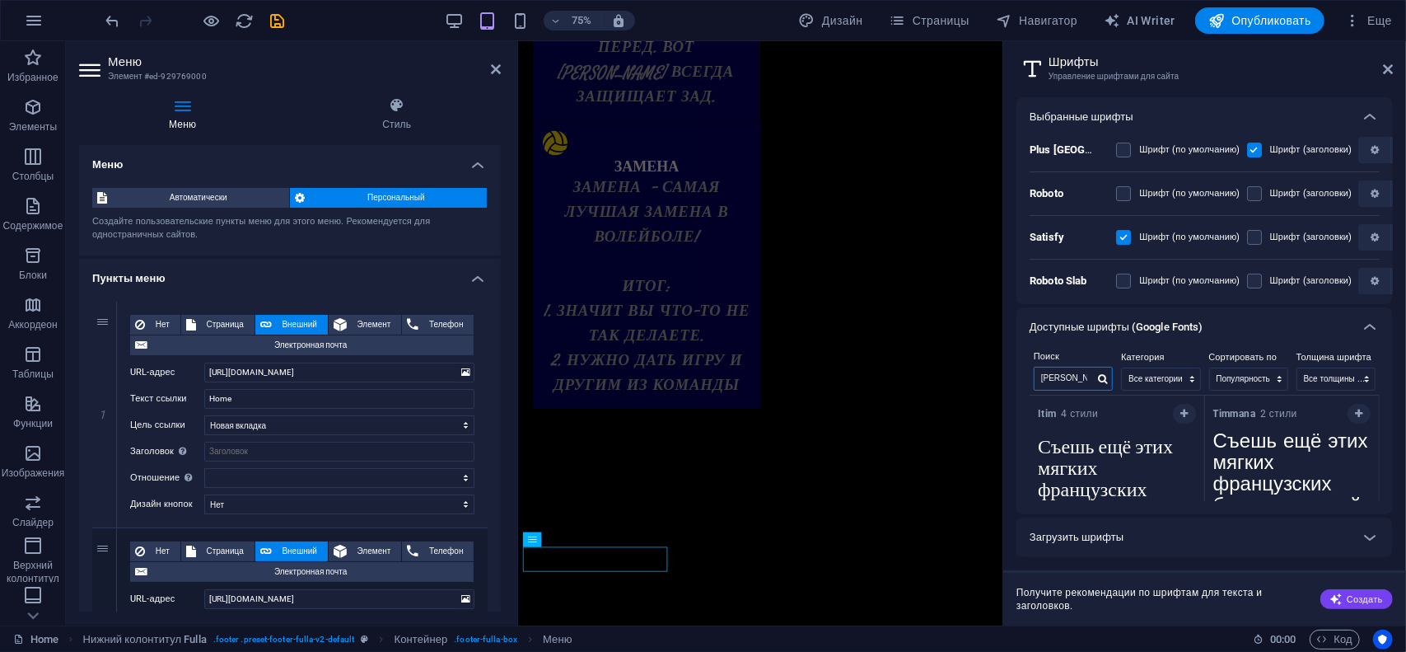
type input "[PERSON_NAME]"
click at [1362, 416] on button "button" at bounding box center [1359, 414] width 23 height 20
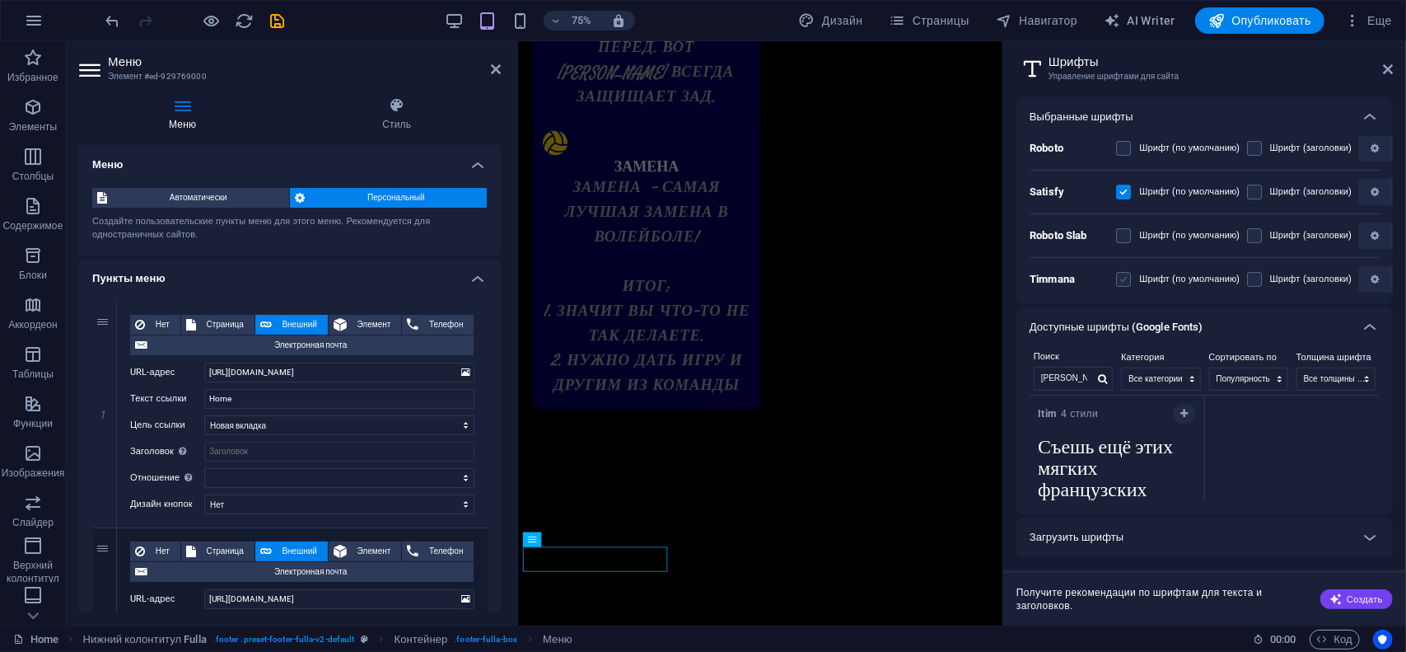
click at [1125, 274] on label at bounding box center [1123, 279] width 15 height 15
click at [0, 0] on input "checkbox" at bounding box center [0, 0] width 0 height 0
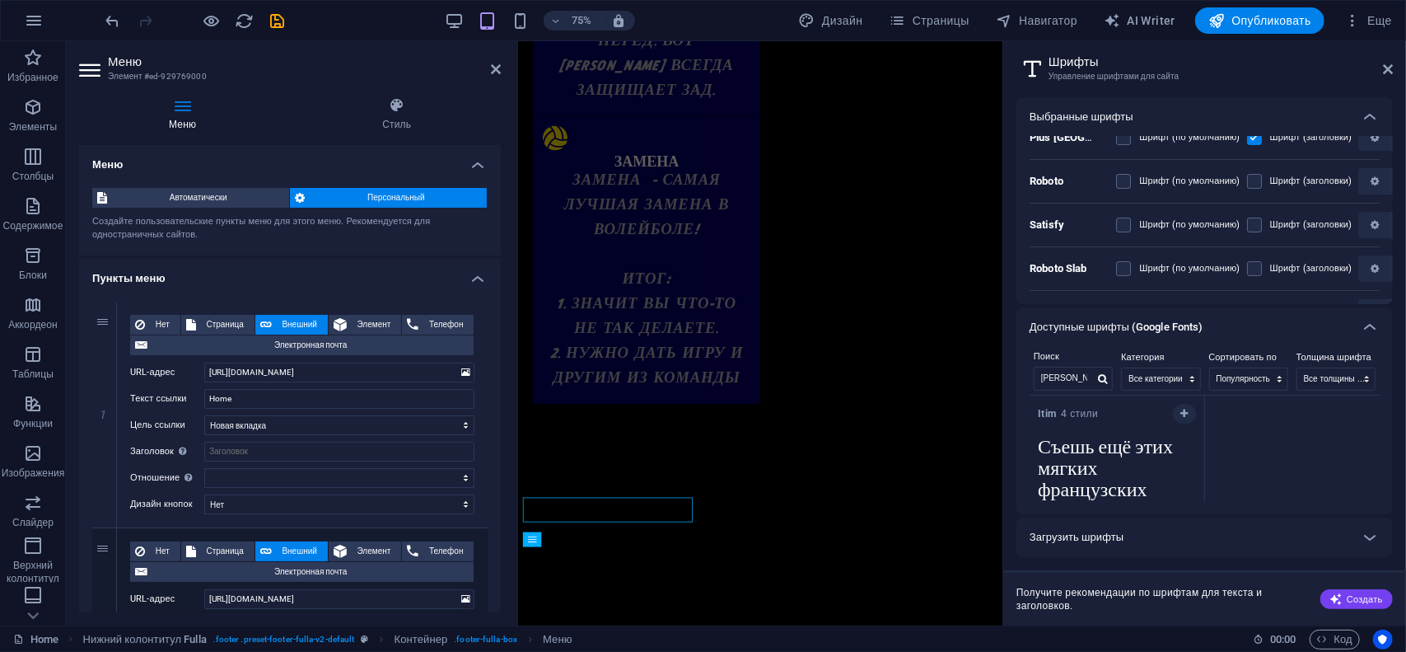
scroll to position [0, 0]
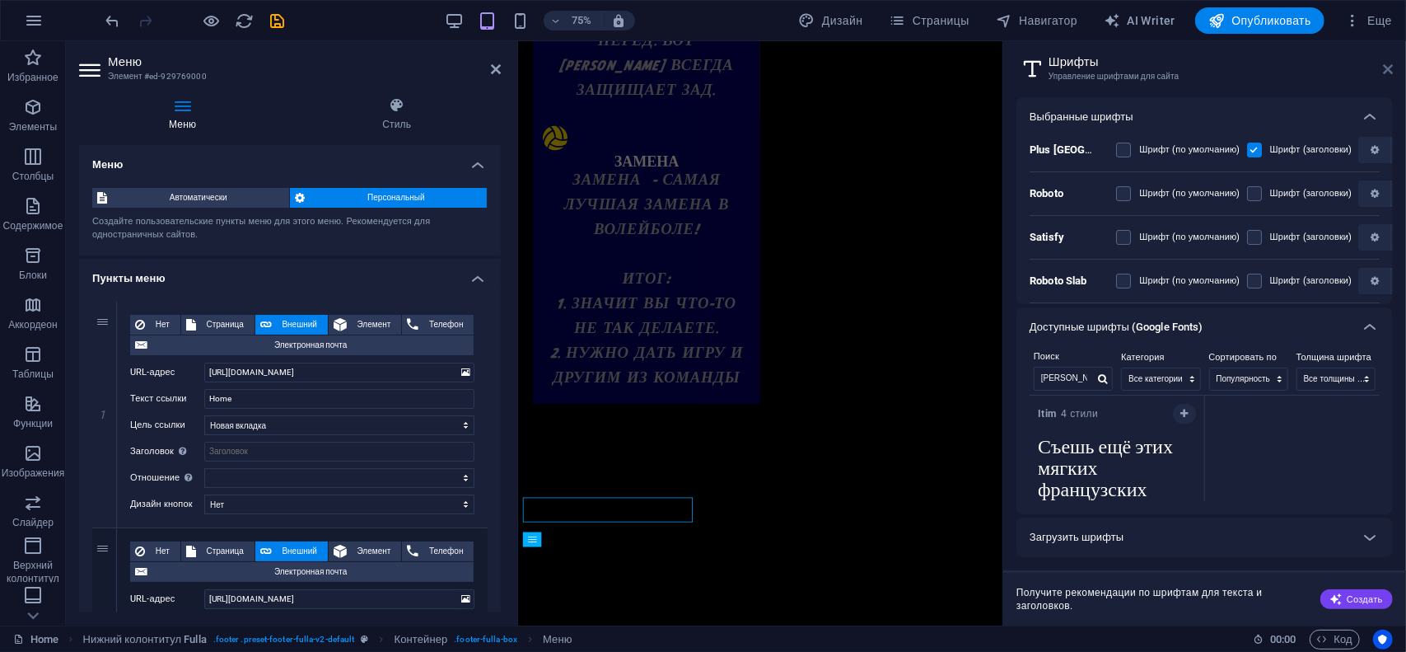
click at [1387, 71] on icon at bounding box center [1388, 69] width 10 height 13
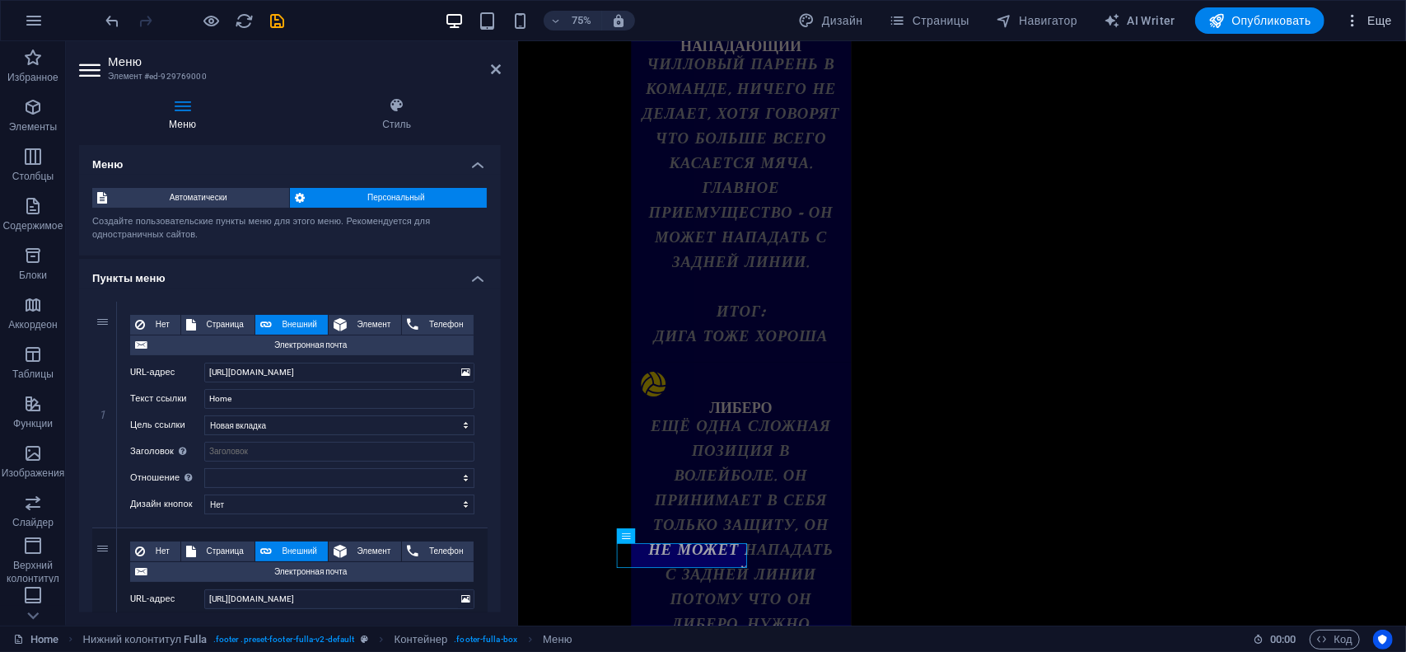
click at [1371, 22] on span "Еще" at bounding box center [1368, 20] width 48 height 16
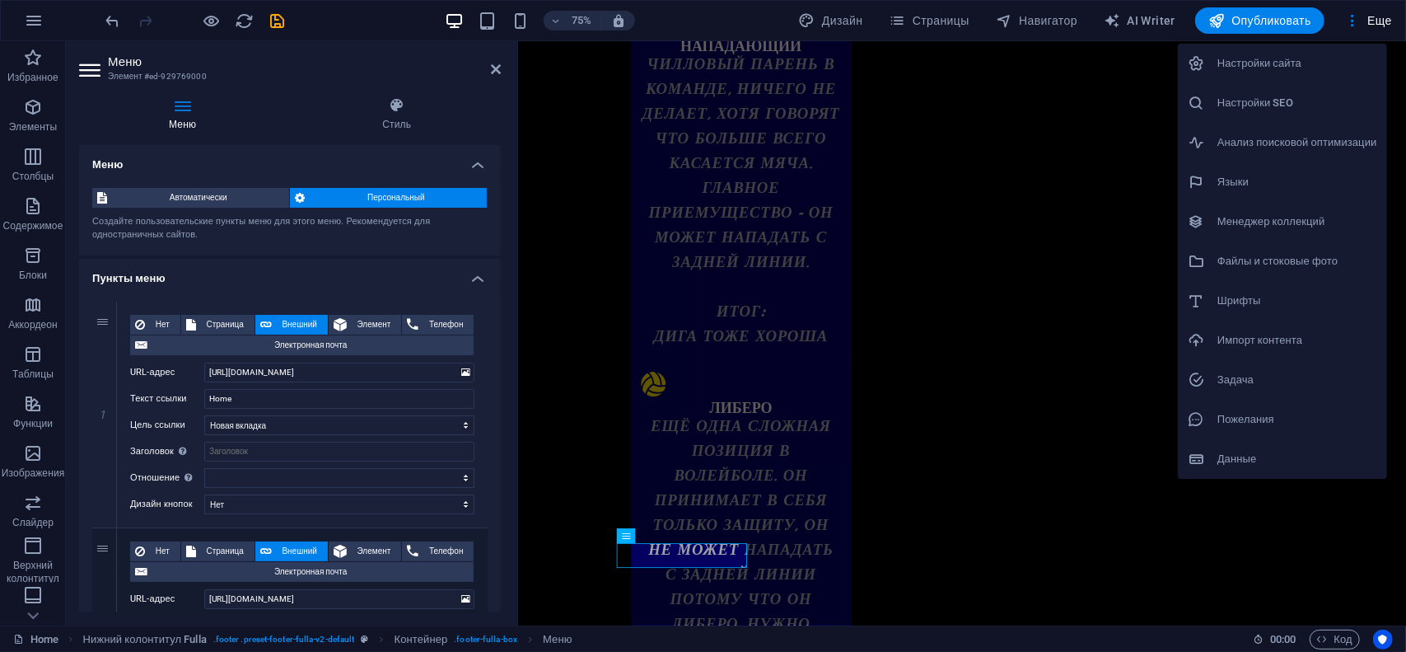
click at [1238, 302] on h6 "Шрифты" at bounding box center [1297, 301] width 160 height 20
select select "popularity"
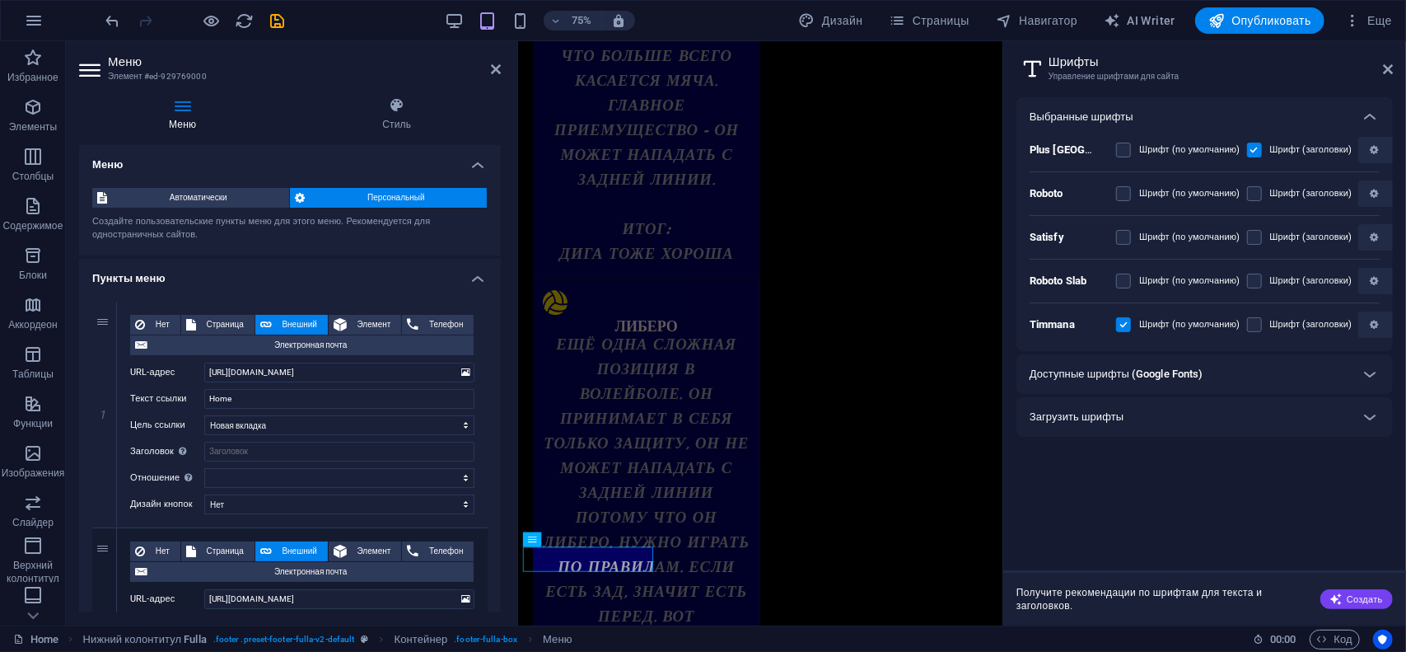
scroll to position [4233, 0]
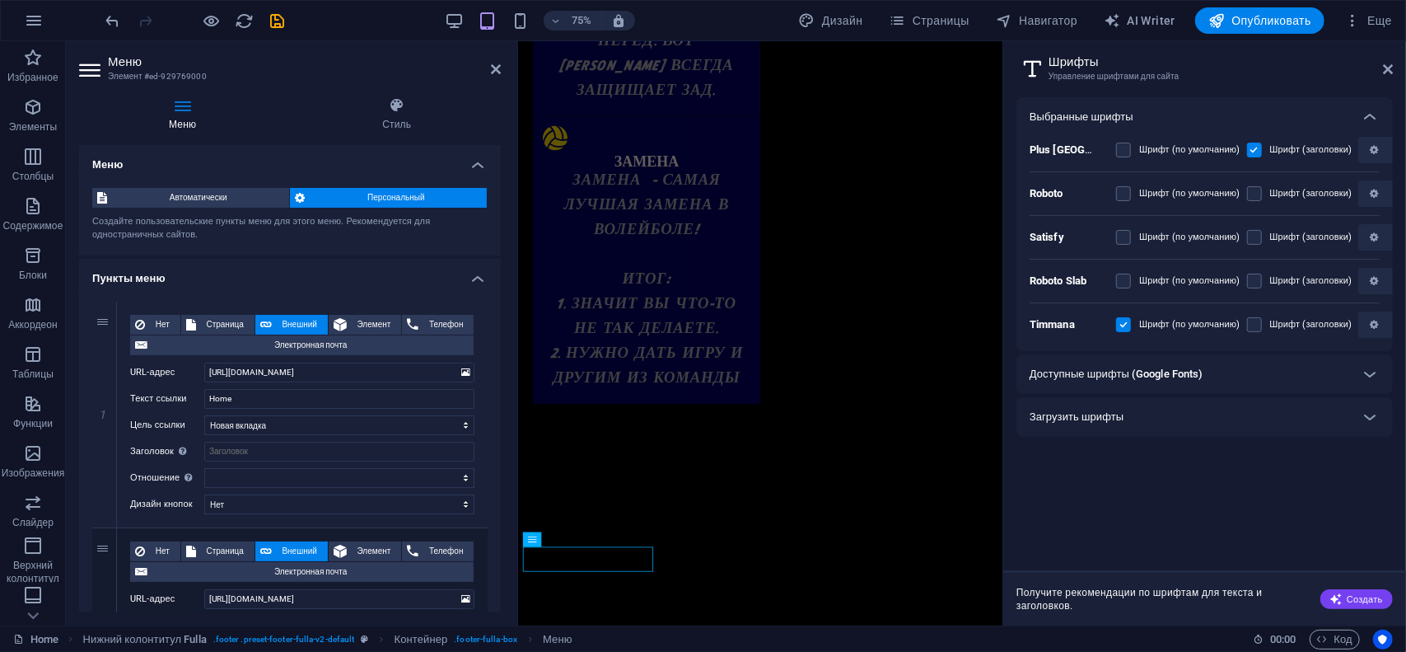
click at [1283, 125] on div "Выбранные шрифты" at bounding box center [1190, 117] width 320 height 20
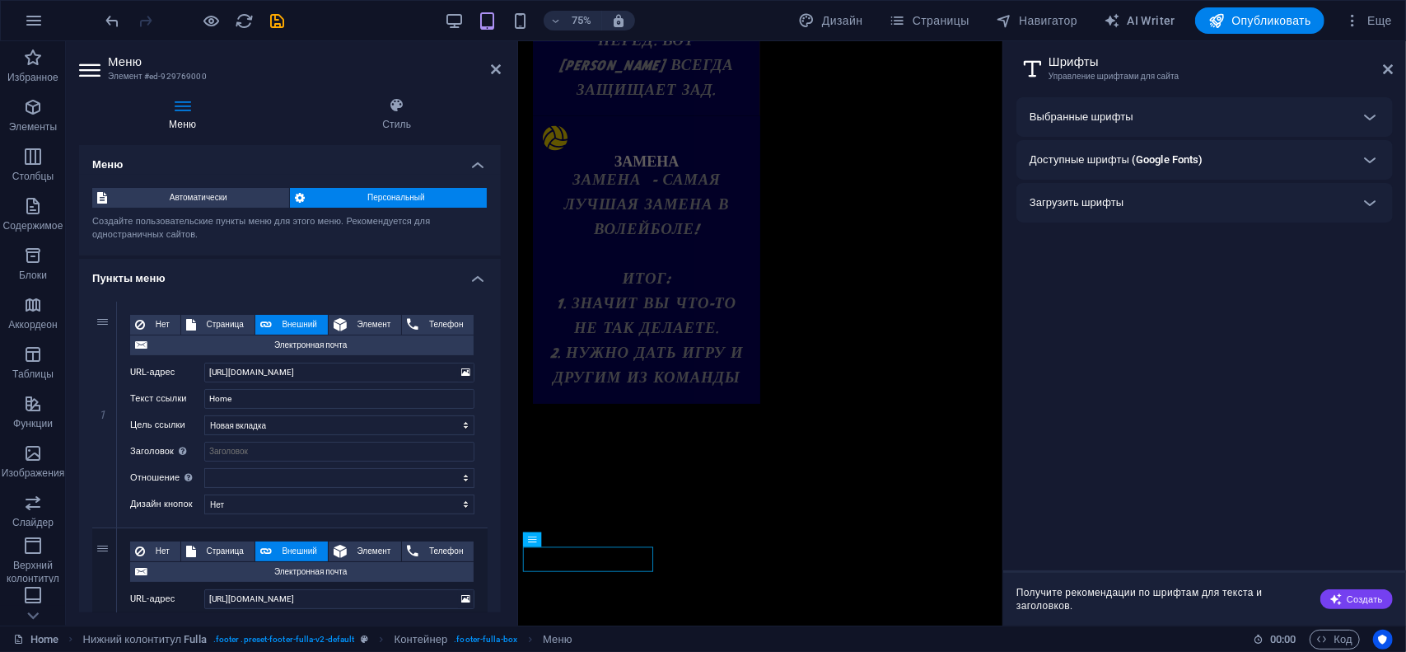
click at [1204, 203] on div "Загрузить шрифты" at bounding box center [1190, 203] width 320 height 20
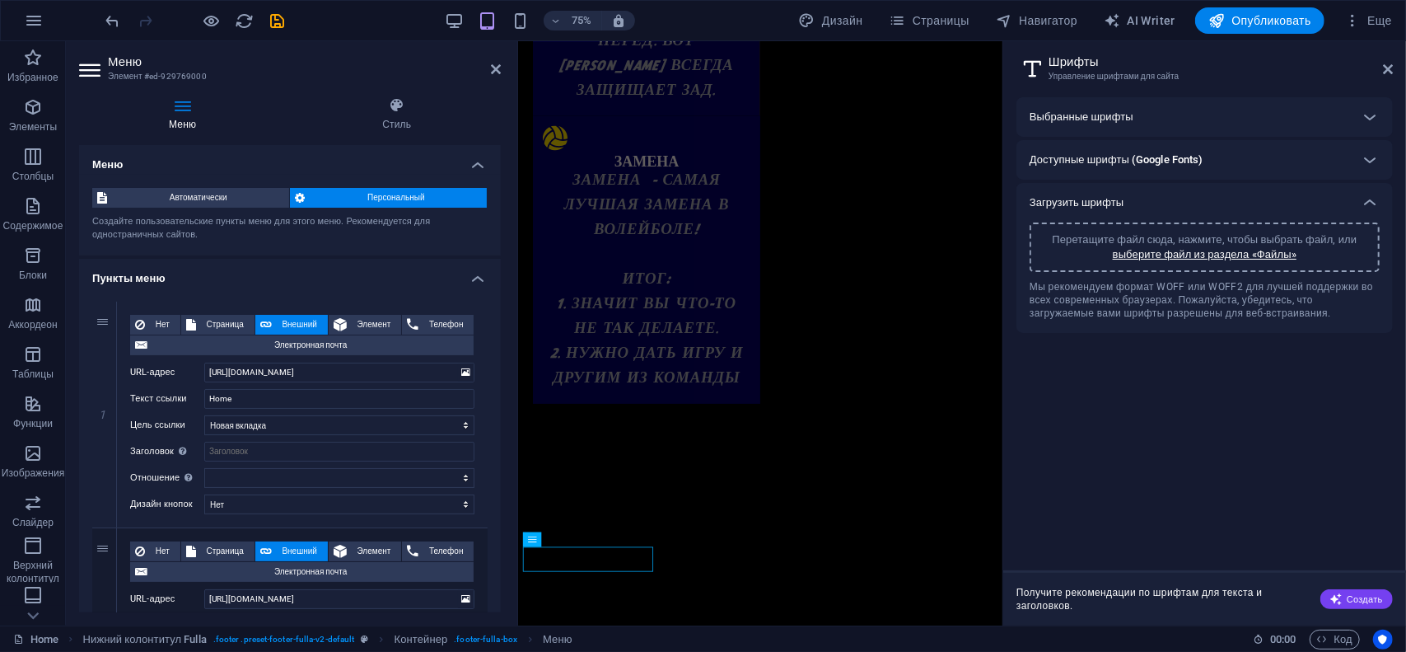
click at [1204, 203] on div "Загрузить шрифты" at bounding box center [1190, 203] width 320 height 20
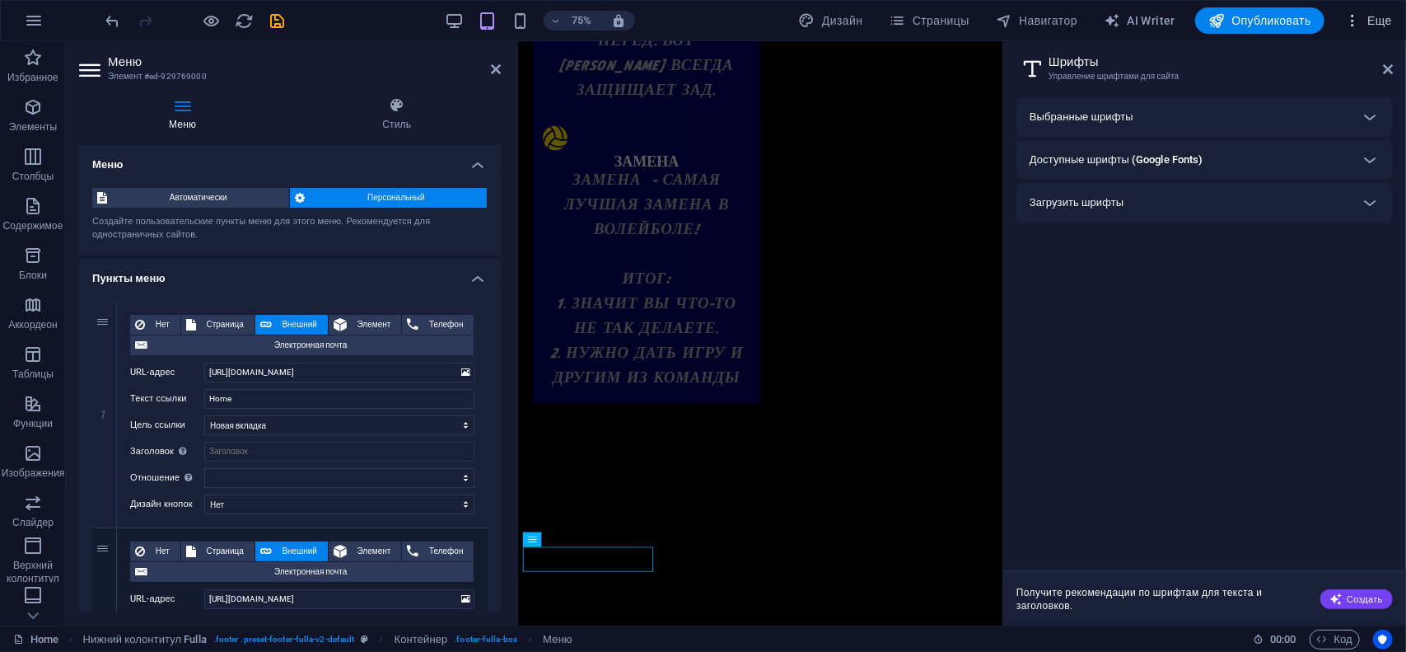
click at [1357, 21] on icon "button" at bounding box center [1352, 20] width 16 height 16
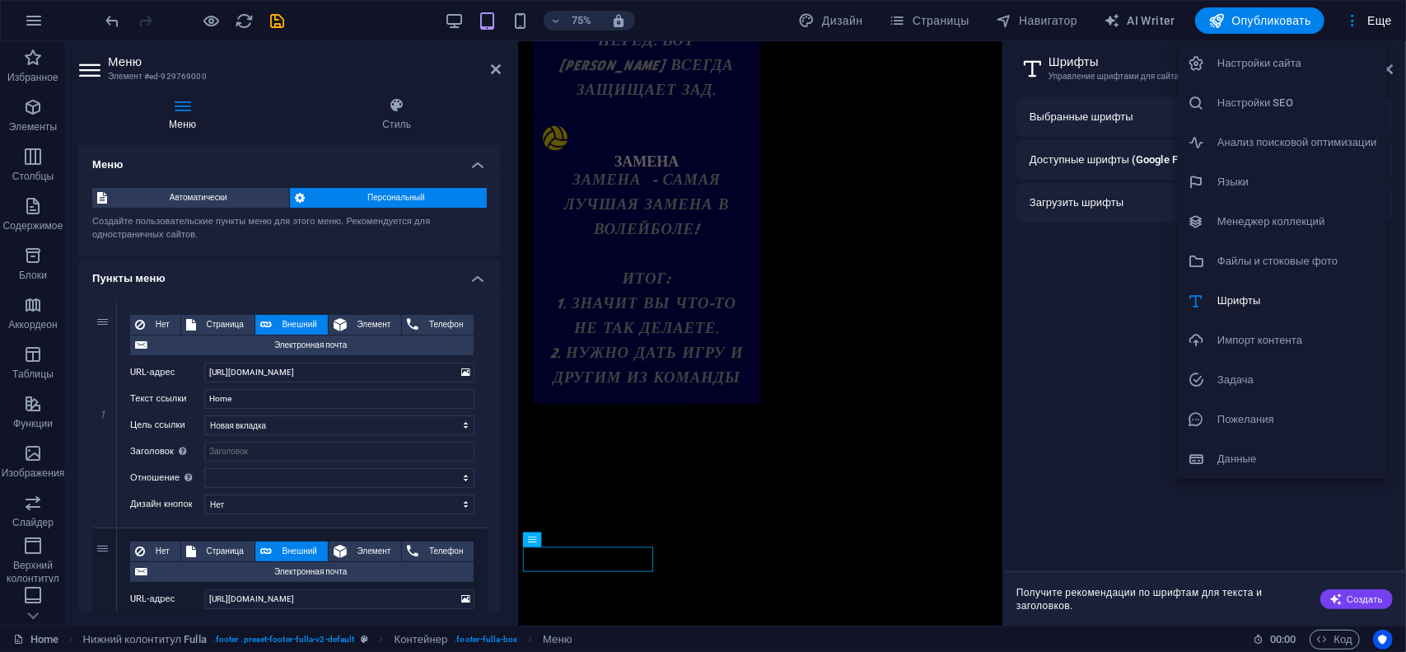
click at [1231, 460] on h6 "Данные" at bounding box center [1297, 459] width 160 height 20
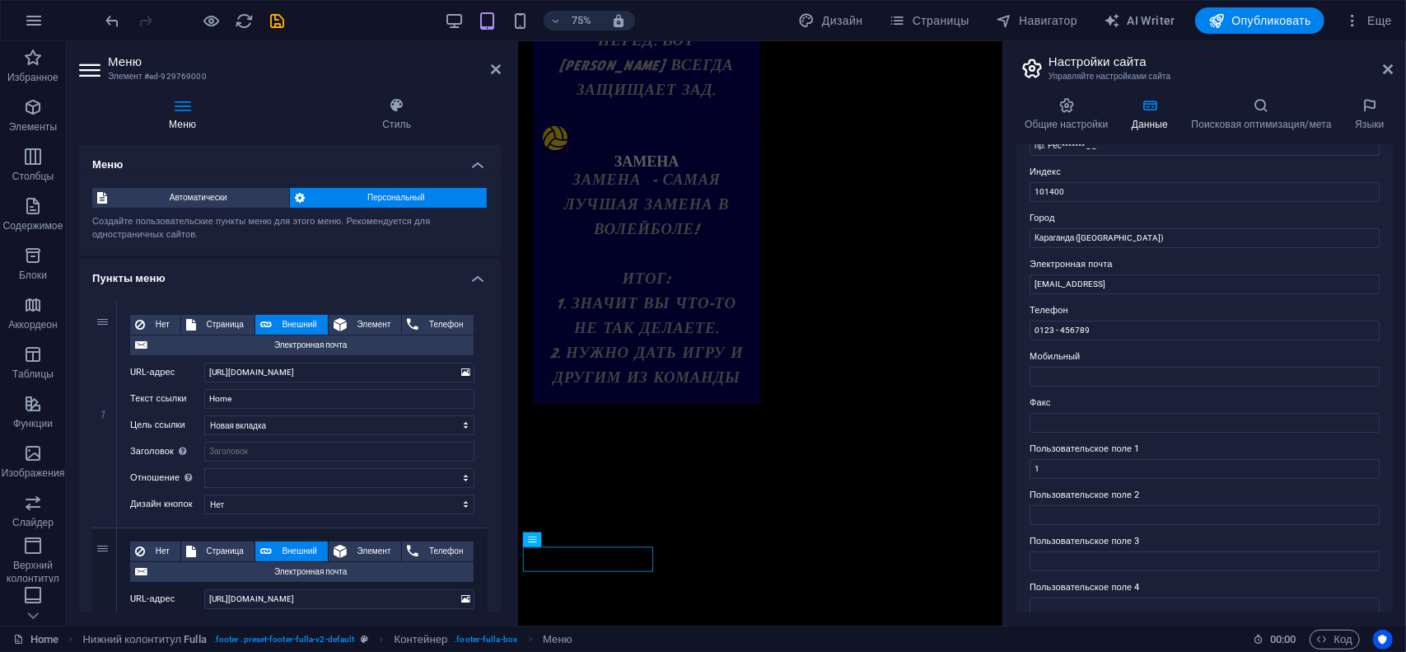
scroll to position [247, 0]
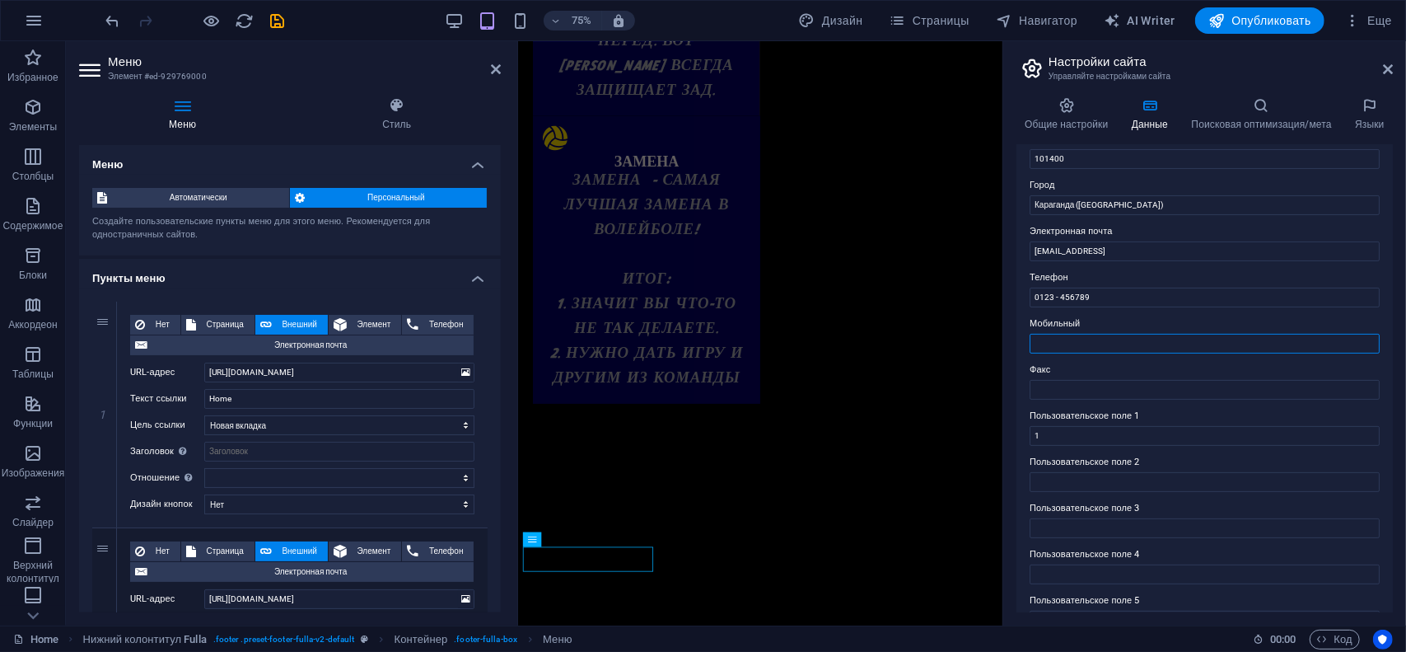
click at [1078, 345] on input "Мобильный" at bounding box center [1205, 344] width 350 height 20
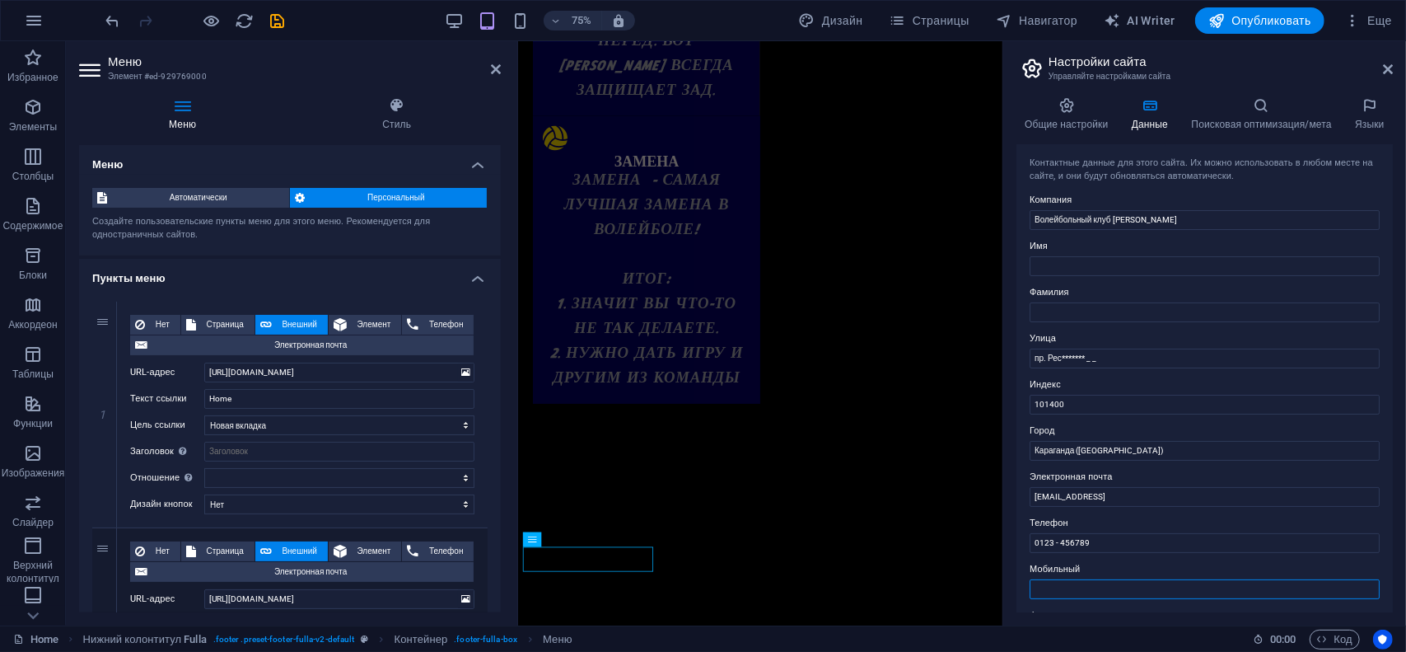
scroll to position [0, 0]
click at [1161, 218] on input "Волейбольный клуб [PERSON_NAME]" at bounding box center [1205, 222] width 350 height 20
click at [1083, 241] on label "Имя" at bounding box center [1205, 248] width 350 height 20
click at [1083, 258] on input "Имя" at bounding box center [1205, 268] width 350 height 20
click at [1064, 121] on h4 "Общие настройки" at bounding box center [1069, 114] width 107 height 35
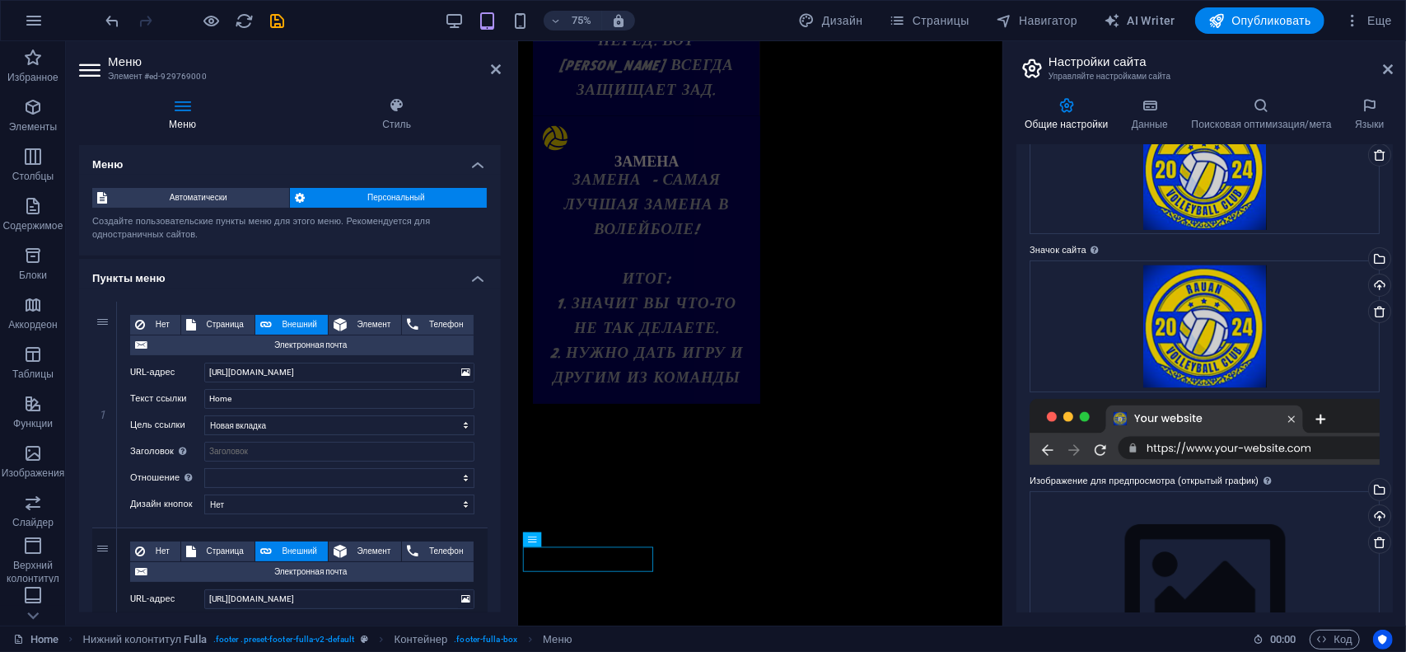
scroll to position [200, 0]
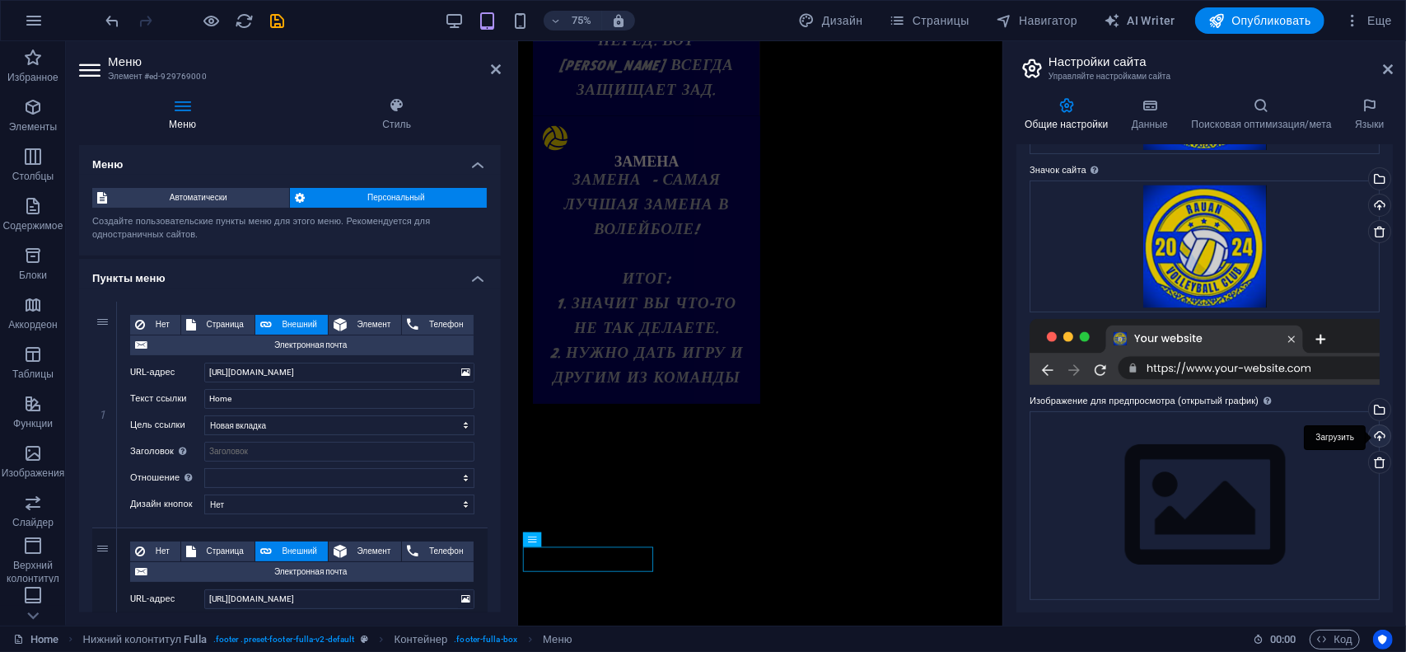
click at [1376, 437] on div "Загрузить" at bounding box center [1378, 437] width 25 height 25
click at [1375, 418] on div "Выберите файлы из менеджера файлов или из стоковых фото либо загрузите файлы" at bounding box center [1378, 411] width 25 height 25
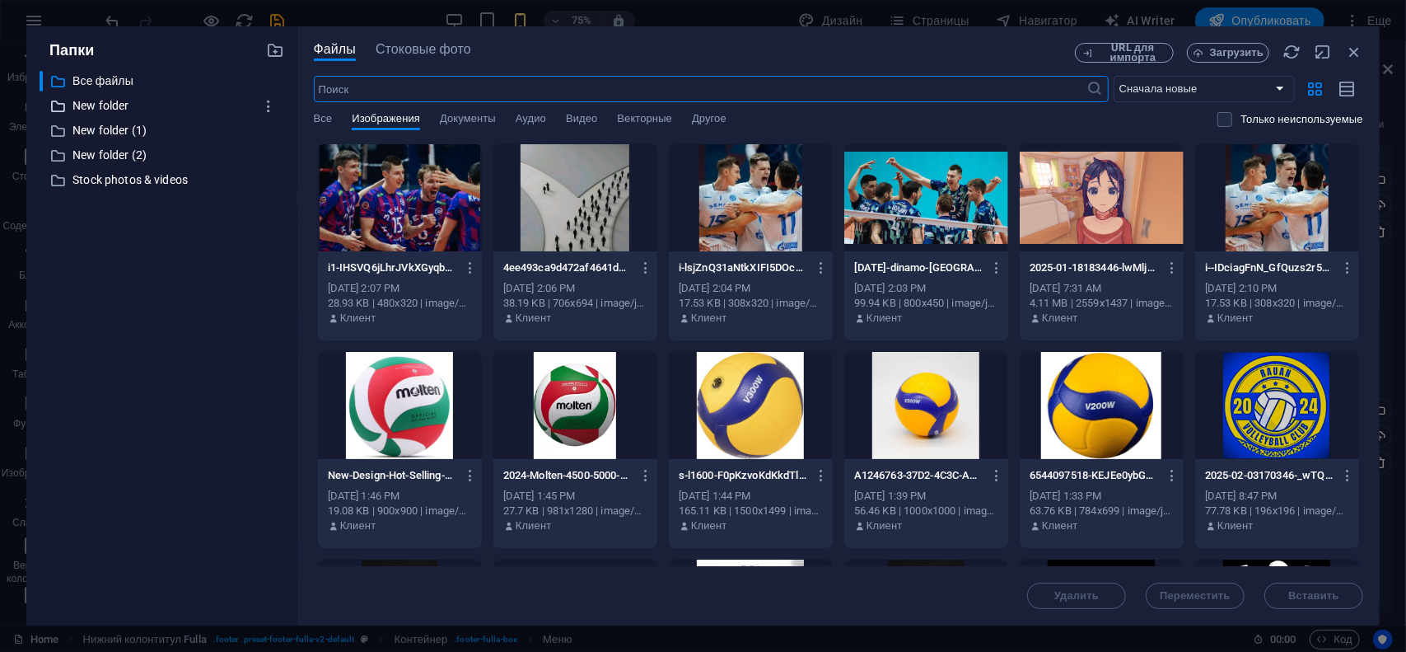
click at [110, 110] on p "New folder" at bounding box center [162, 105] width 181 height 19
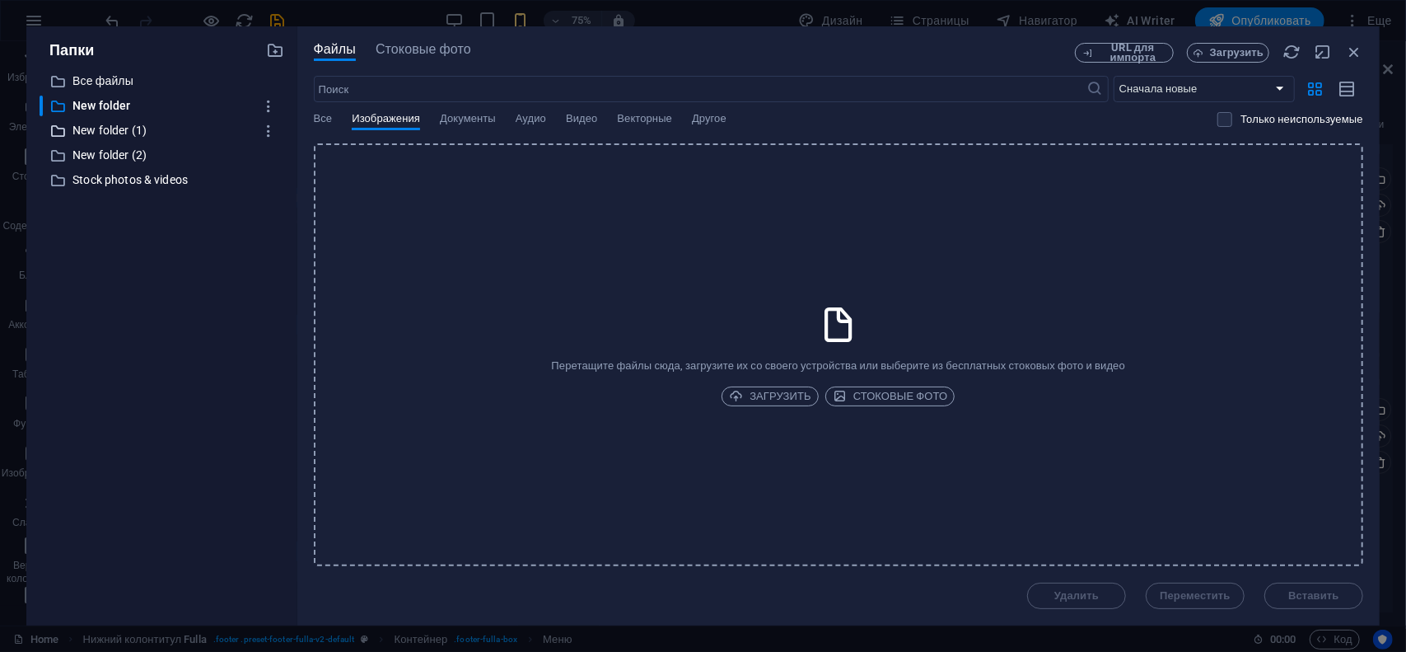
click at [114, 128] on p "New folder (1)" at bounding box center [162, 130] width 181 height 19
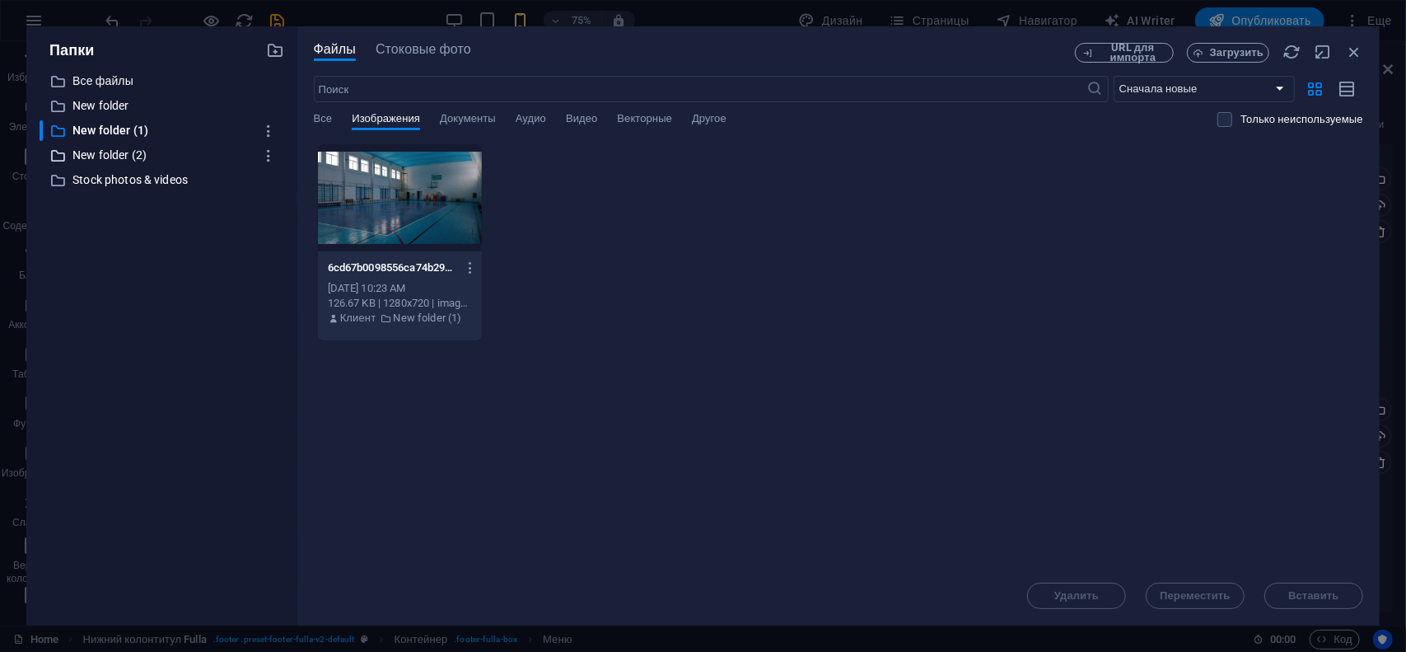
click at [121, 148] on p "New folder (2)" at bounding box center [162, 155] width 181 height 19
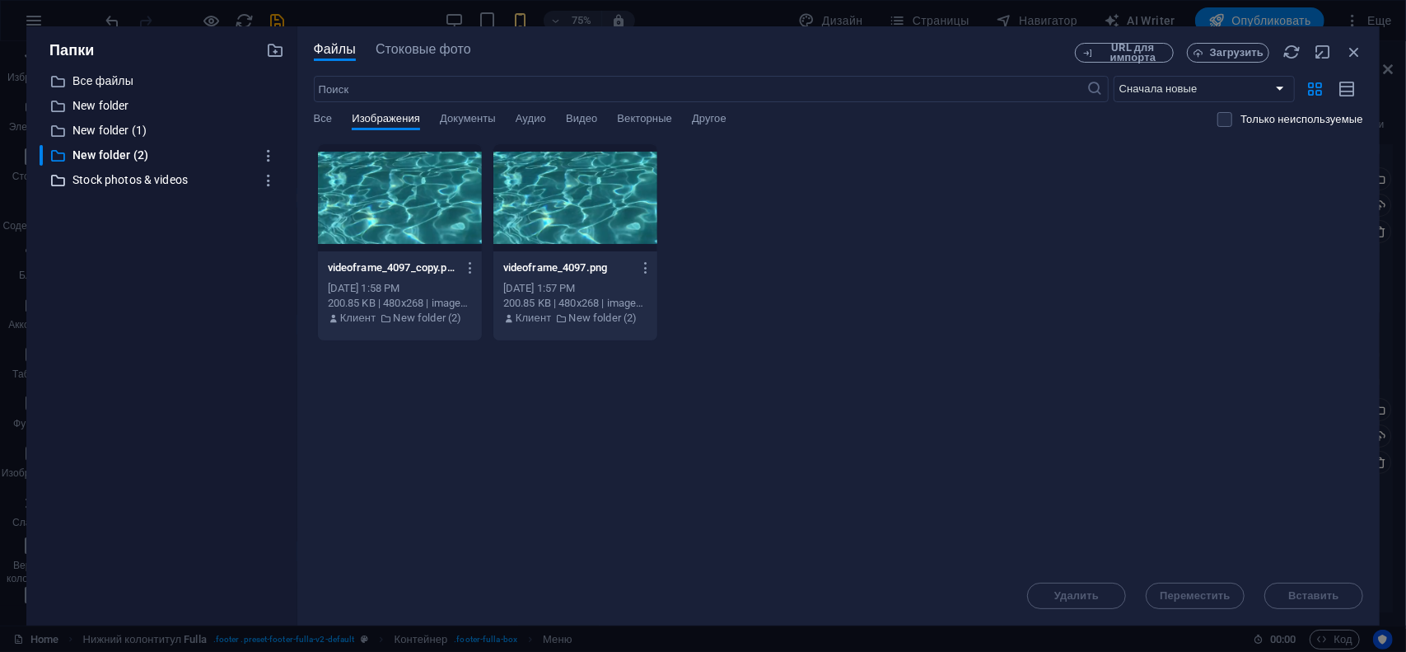
click at [130, 181] on p "Stock photos & videos" at bounding box center [162, 180] width 181 height 19
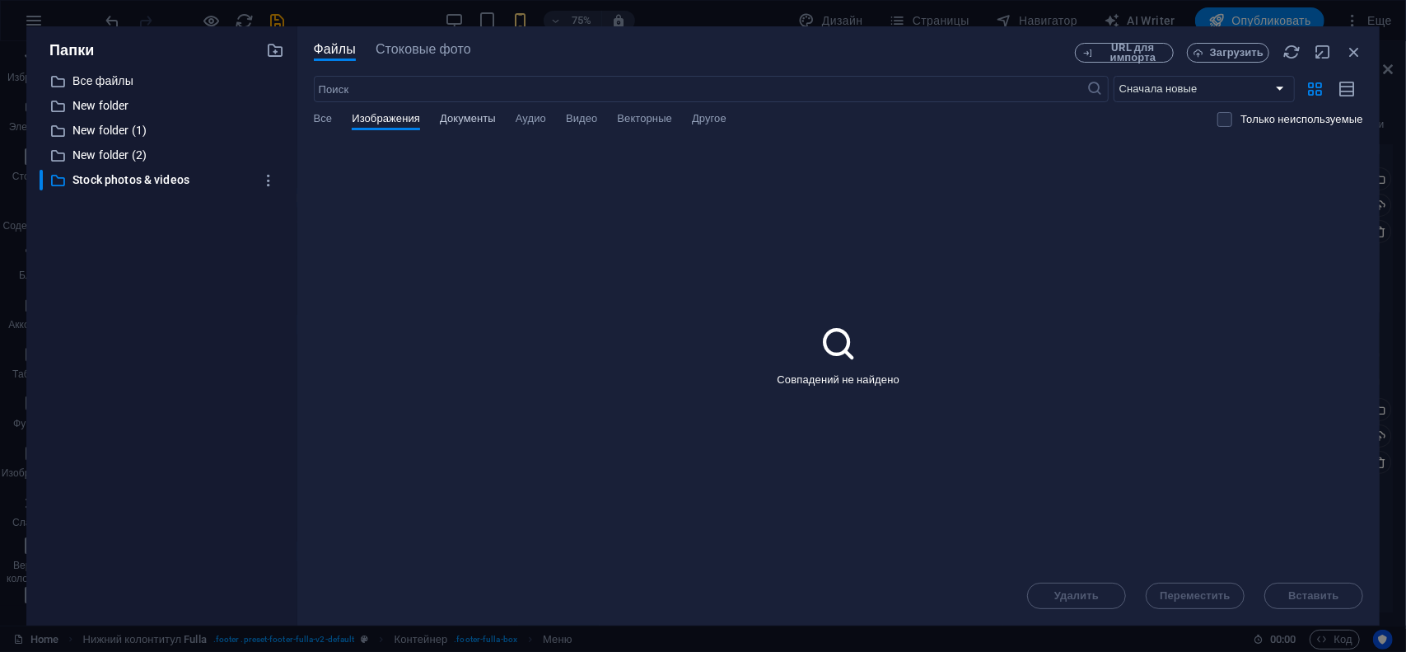
click at [469, 124] on span "Документы" at bounding box center [468, 120] width 56 height 23
drag, startPoint x: 521, startPoint y: 124, endPoint x: 565, endPoint y: 124, distance: 43.7
click at [523, 124] on span "Аудио" at bounding box center [531, 120] width 30 height 23
drag, startPoint x: 582, startPoint y: 124, endPoint x: 622, endPoint y: 125, distance: 39.6
click at [585, 124] on span "Видео" at bounding box center [581, 120] width 31 height 23
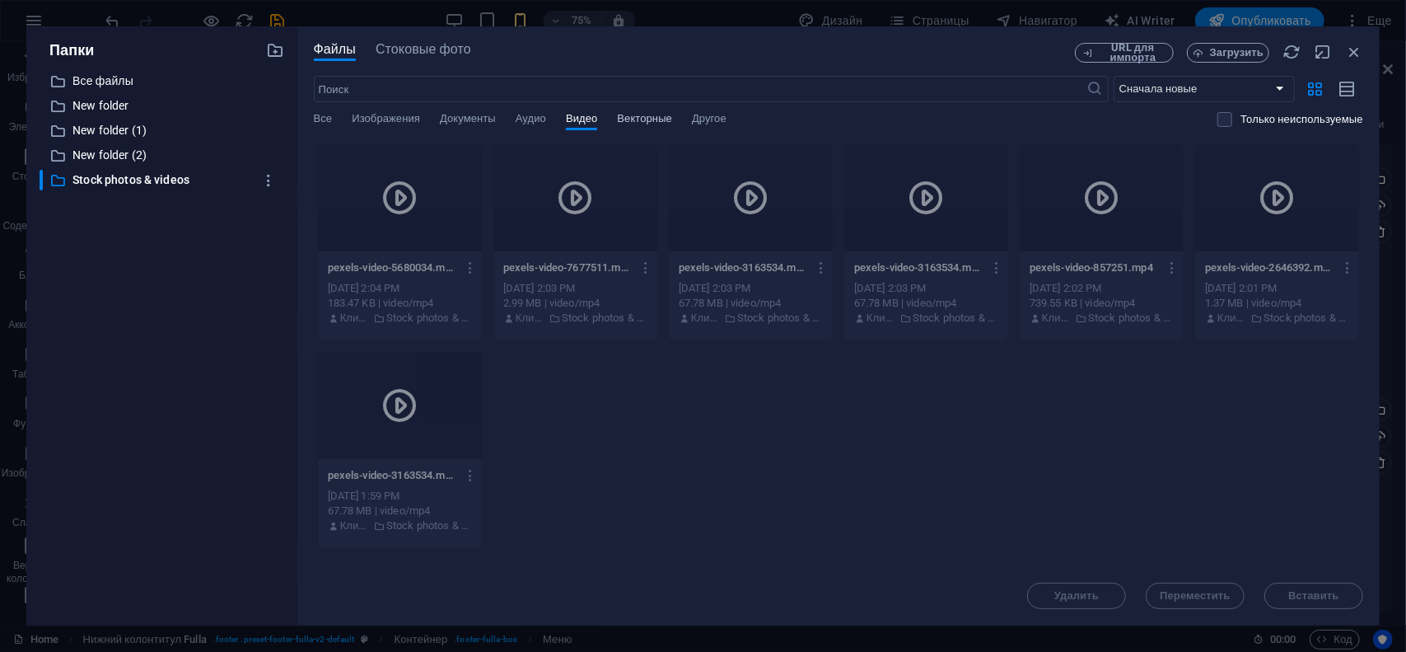
click at [646, 126] on span "Векторные" at bounding box center [644, 120] width 55 height 23
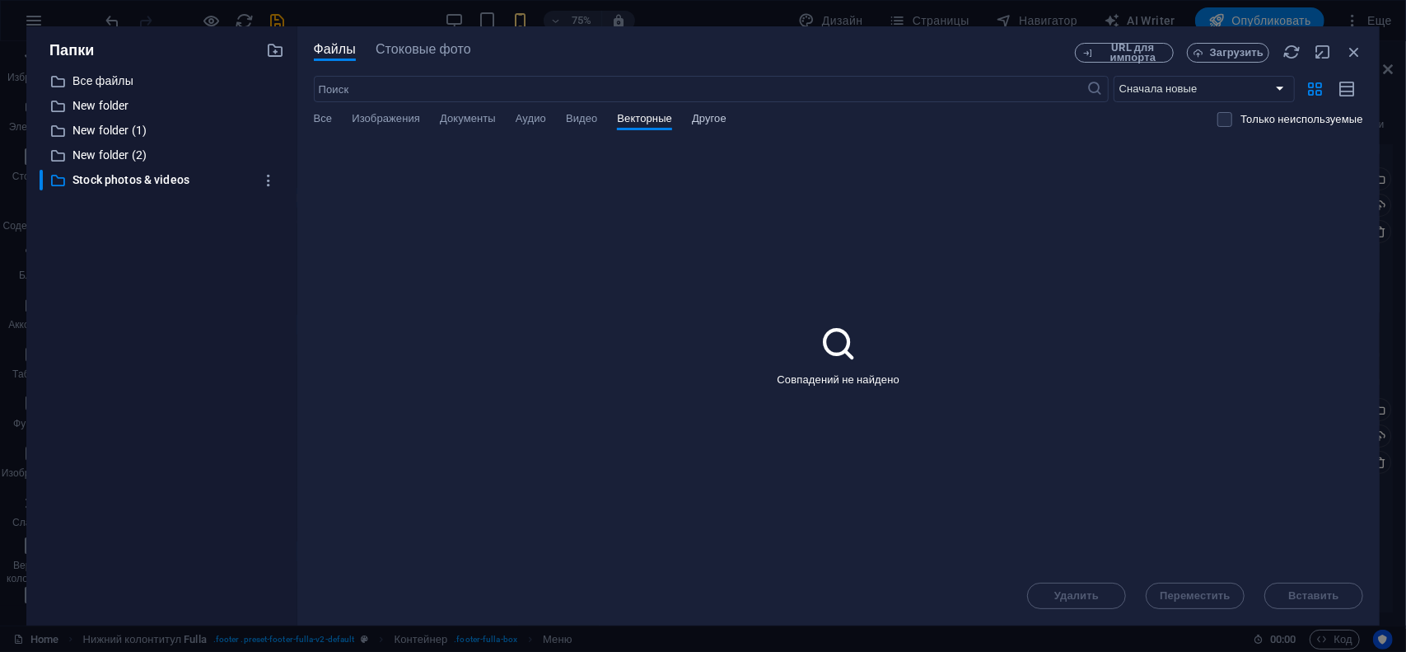
click at [725, 128] on span "Другое" at bounding box center [709, 120] width 35 height 23
click at [99, 78] on p "Все файлы" at bounding box center [162, 81] width 181 height 19
click at [329, 127] on span "Все" at bounding box center [323, 120] width 19 height 23
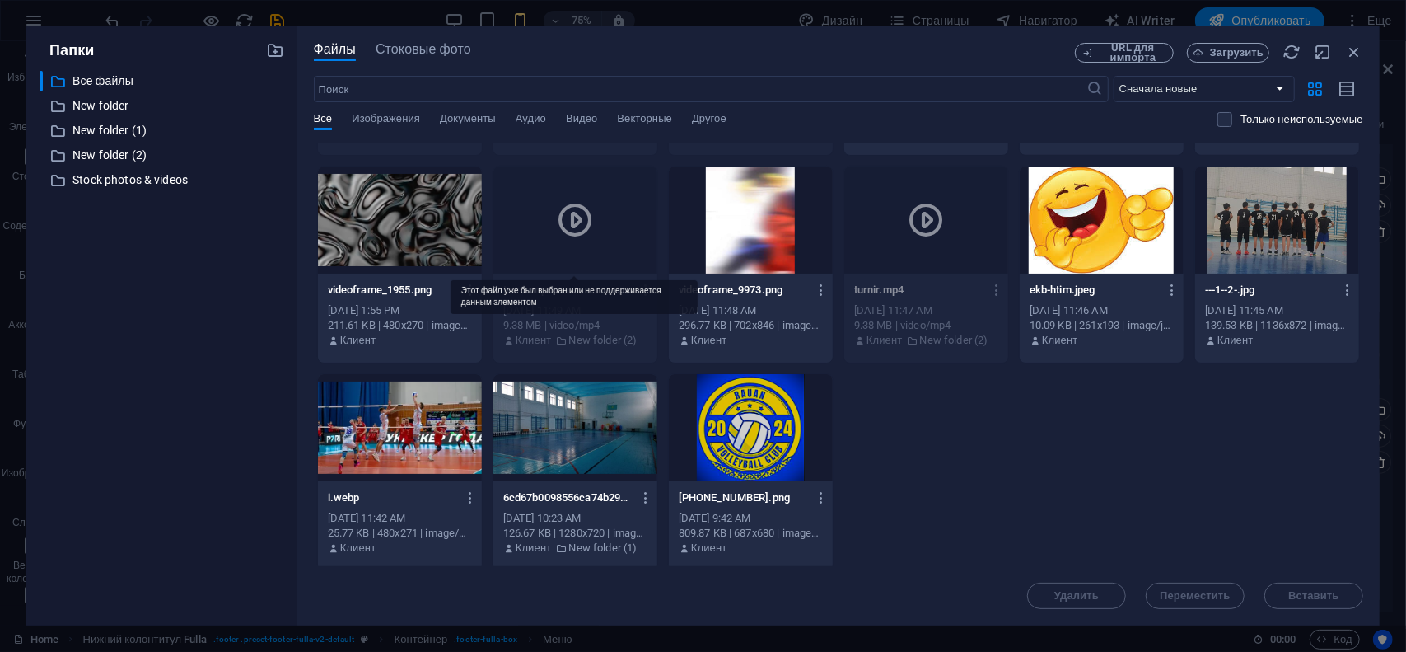
scroll to position [1020, 0]
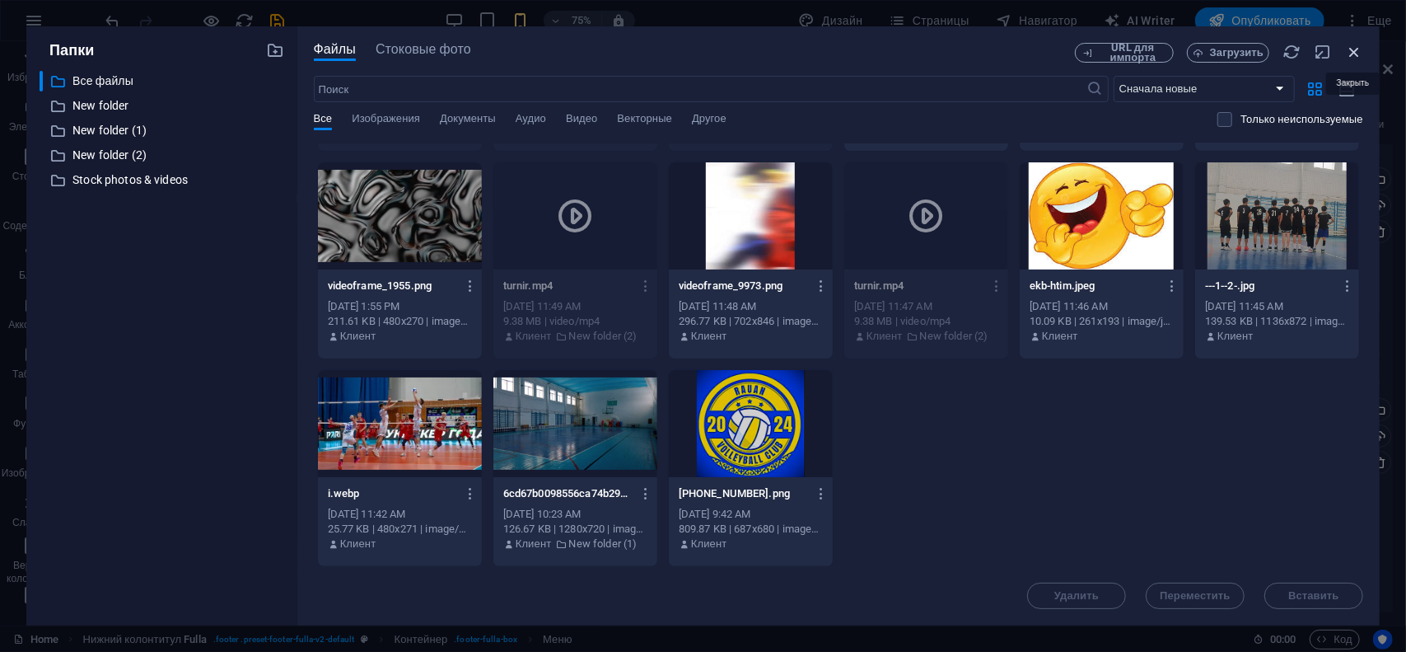
click at [1351, 50] on icon "button" at bounding box center [1354, 52] width 18 height 18
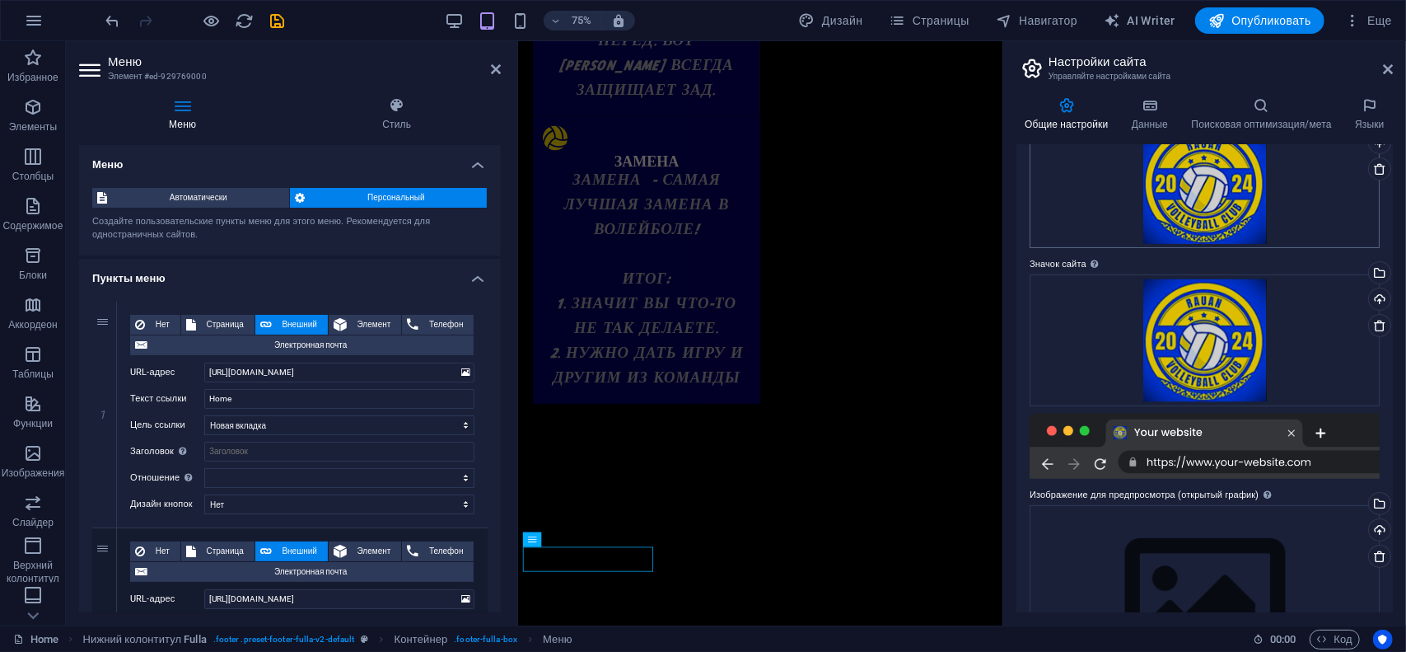
scroll to position [35, 0]
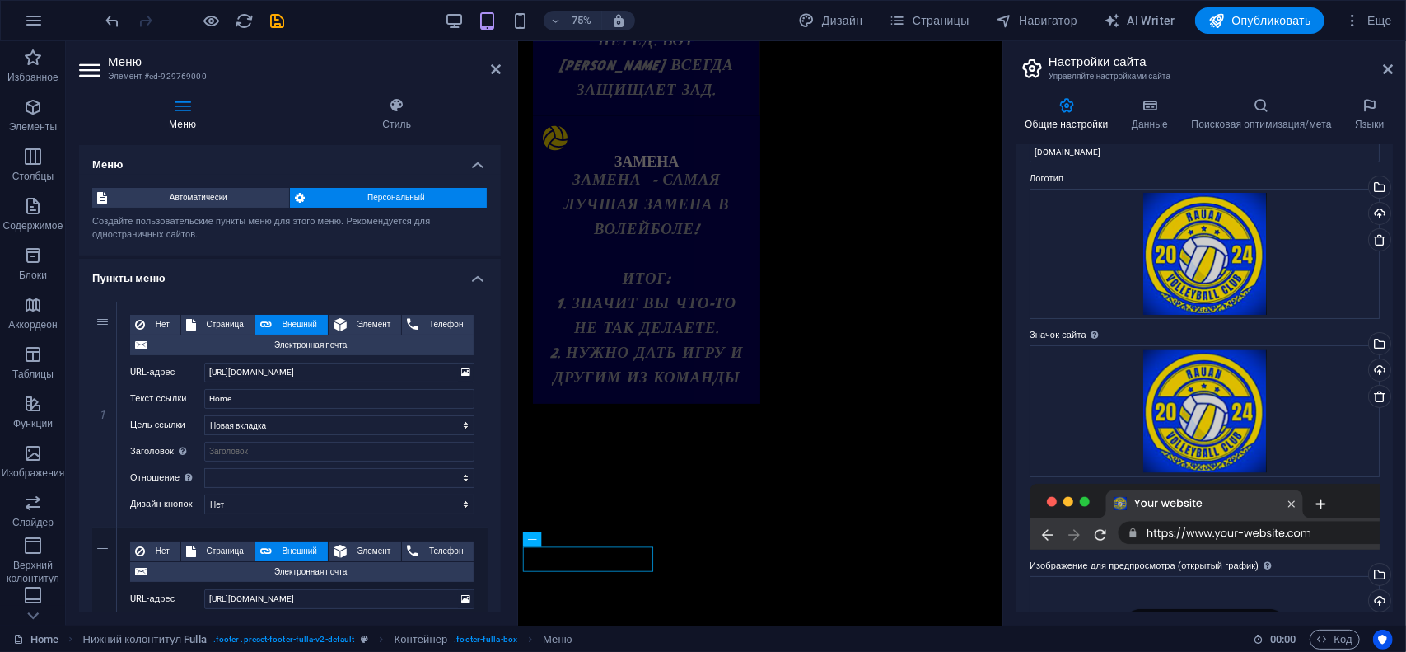
click at [1380, 63] on h2 "Настройки сайта" at bounding box center [1221, 61] width 344 height 15
click at [1390, 68] on icon at bounding box center [1388, 69] width 10 height 13
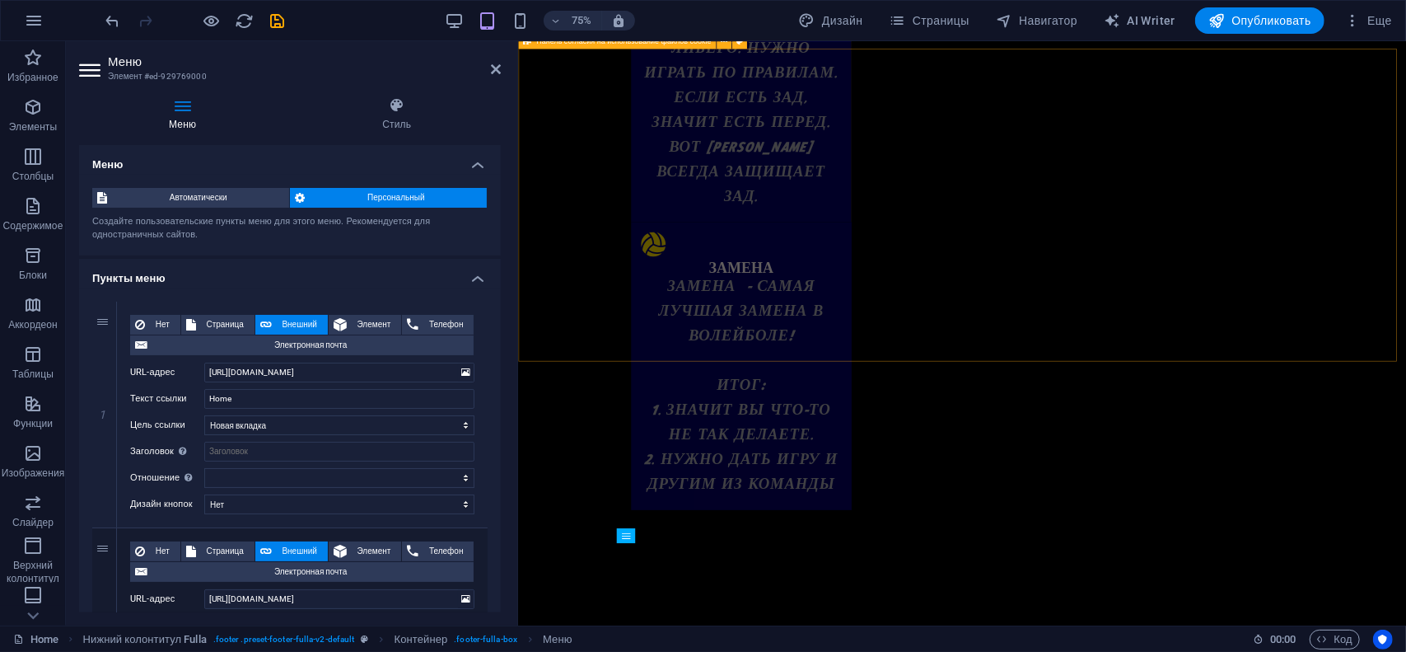
scroll to position [3464, 0]
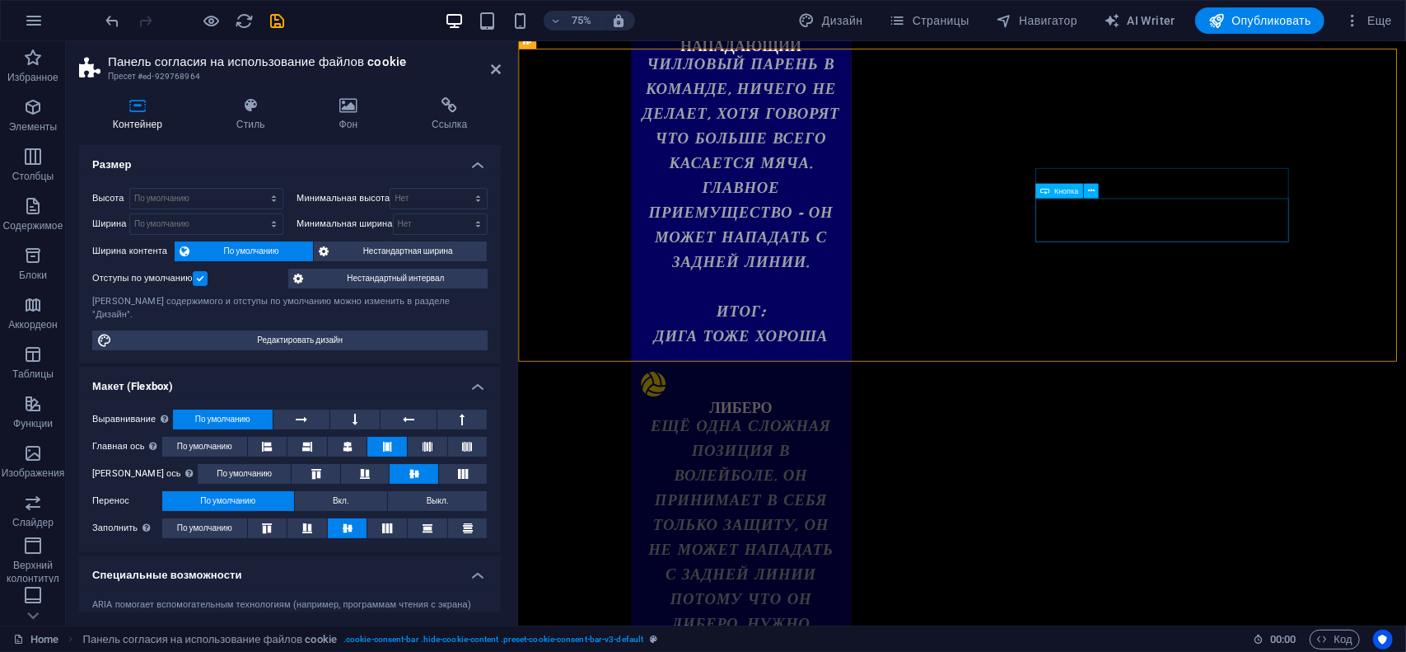
select select "%"
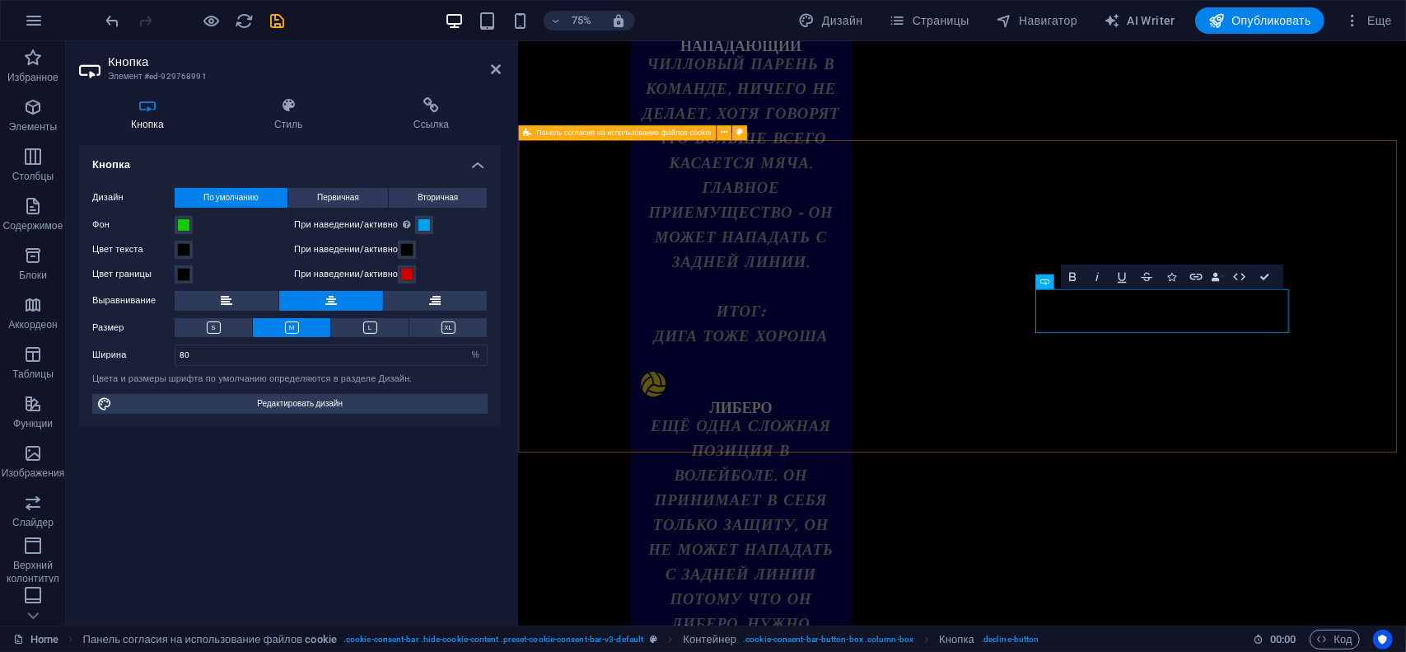
scroll to position [3343, 0]
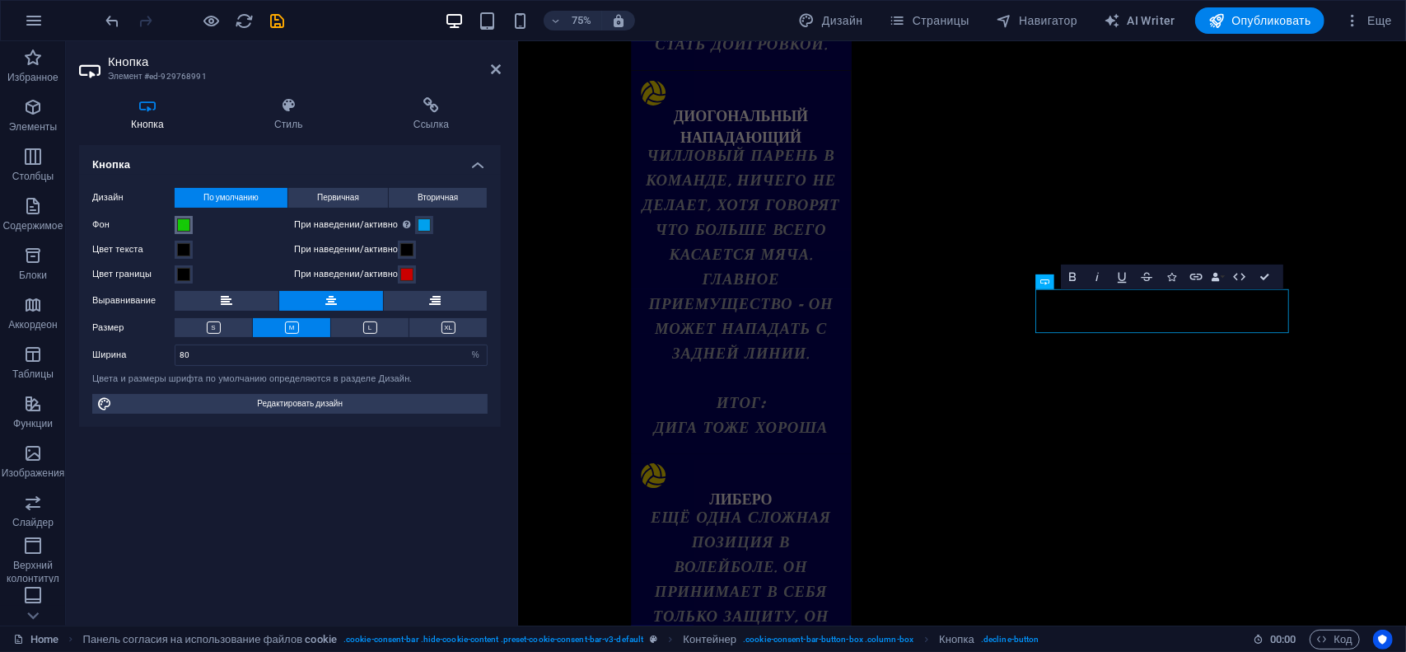
click at [181, 218] on span at bounding box center [183, 224] width 13 height 13
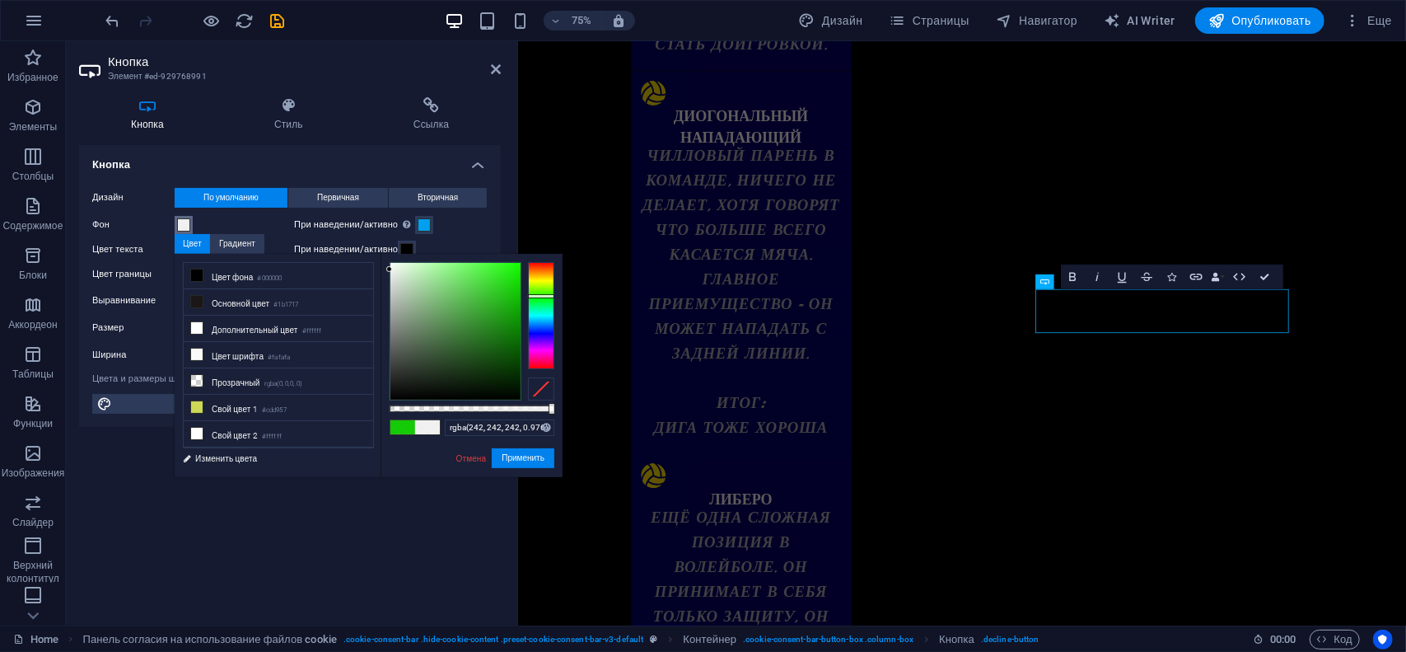
type input "rgba(244, 244, 244, 0.976)"
drag, startPoint x: 464, startPoint y: 291, endPoint x: 379, endPoint y: 268, distance: 87.9
click at [379, 268] on div "less Цвет фона #000000 Основной цвет #1b1717 Дополнительный цвет #ffffff Цвет ш…" at bounding box center [369, 365] width 388 height 223
click at [502, 452] on button "Применить" at bounding box center [523, 458] width 63 height 20
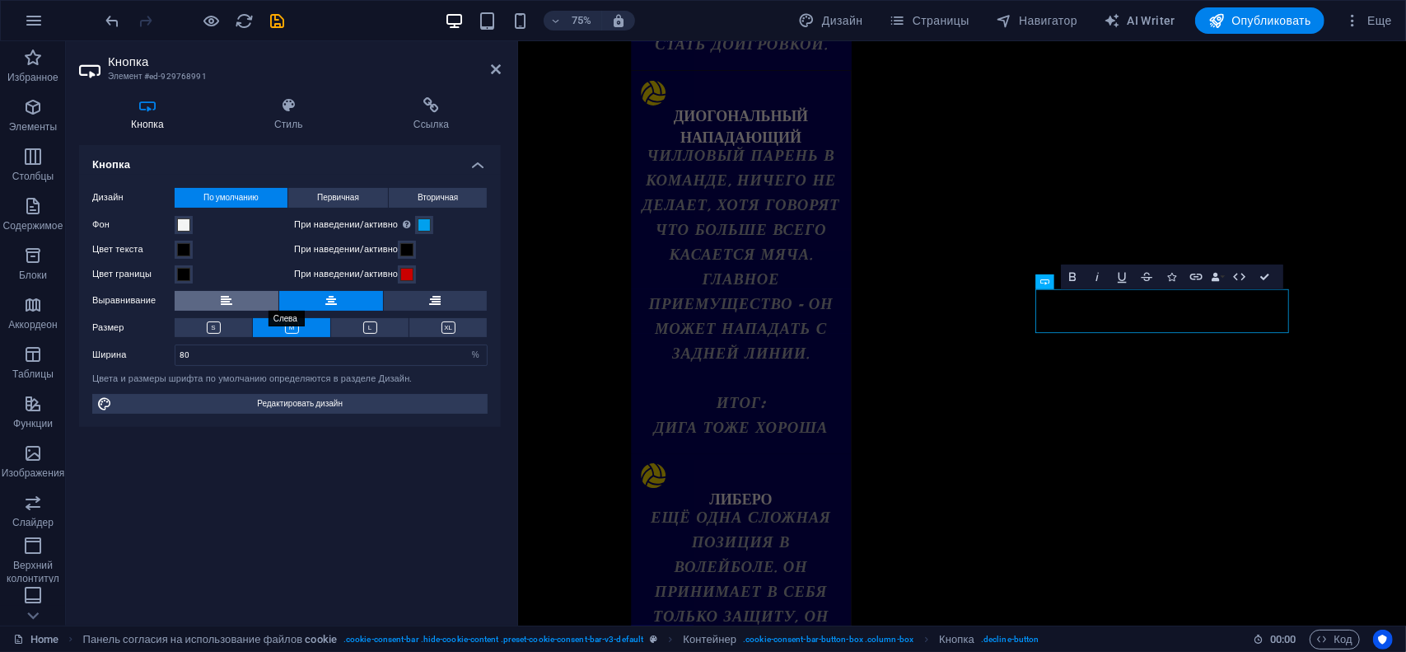
click at [254, 301] on button at bounding box center [227, 301] width 104 height 20
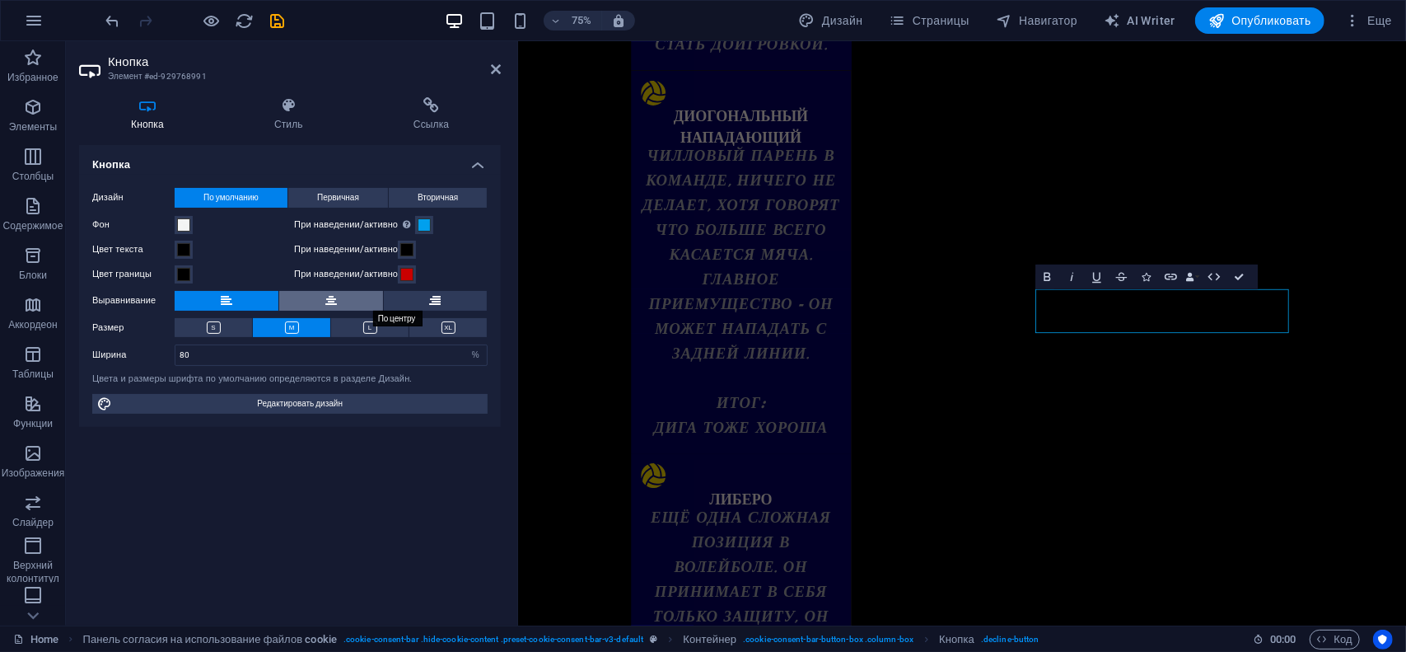
click at [301, 302] on button at bounding box center [331, 301] width 104 height 20
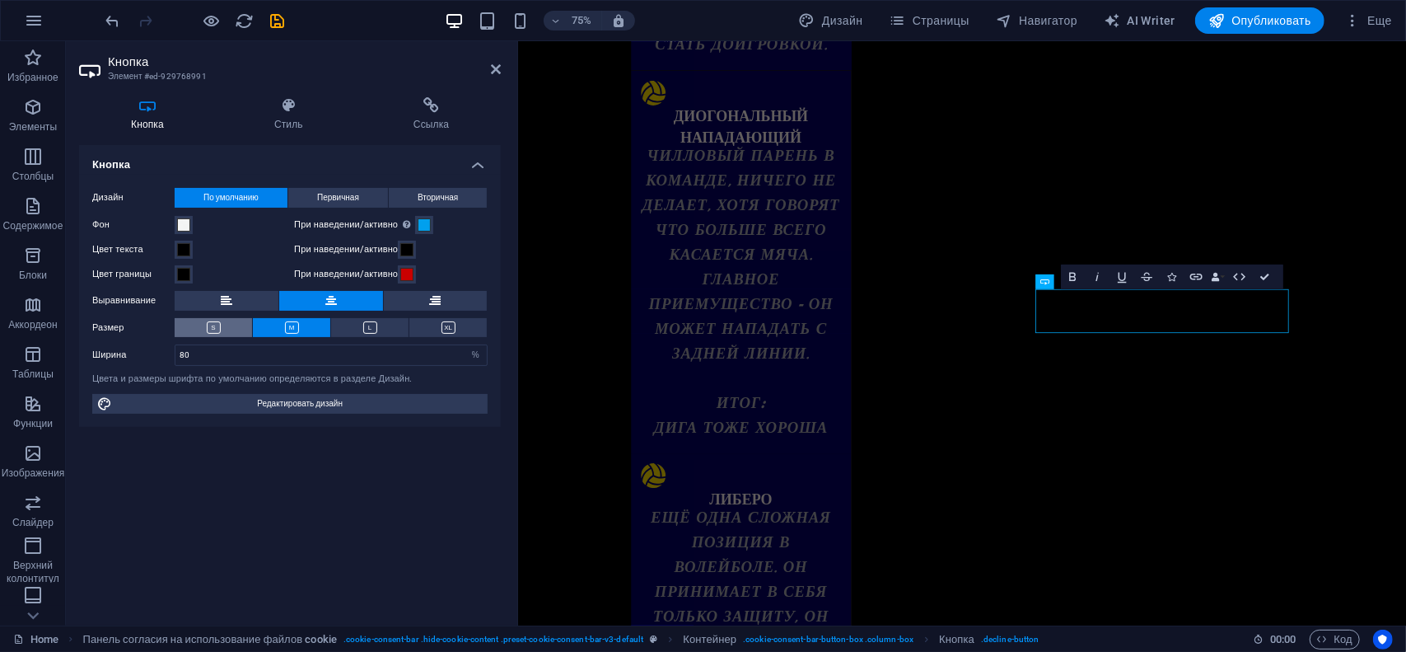
click at [231, 332] on button at bounding box center [213, 327] width 77 height 19
click at [296, 357] on input "80" at bounding box center [330, 355] width 311 height 20
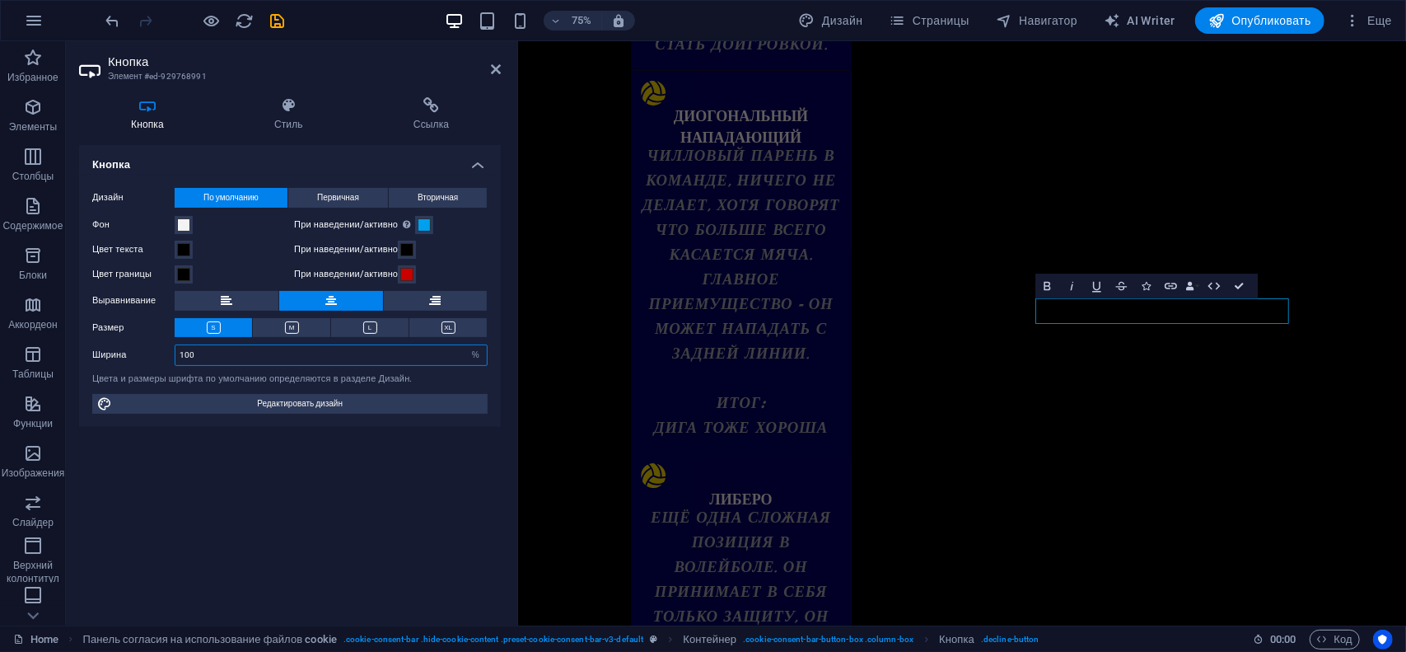
click at [209, 353] on input "100" at bounding box center [330, 355] width 311 height 20
type input "100"
click at [285, 125] on h4 "Стиль" at bounding box center [291, 114] width 139 height 35
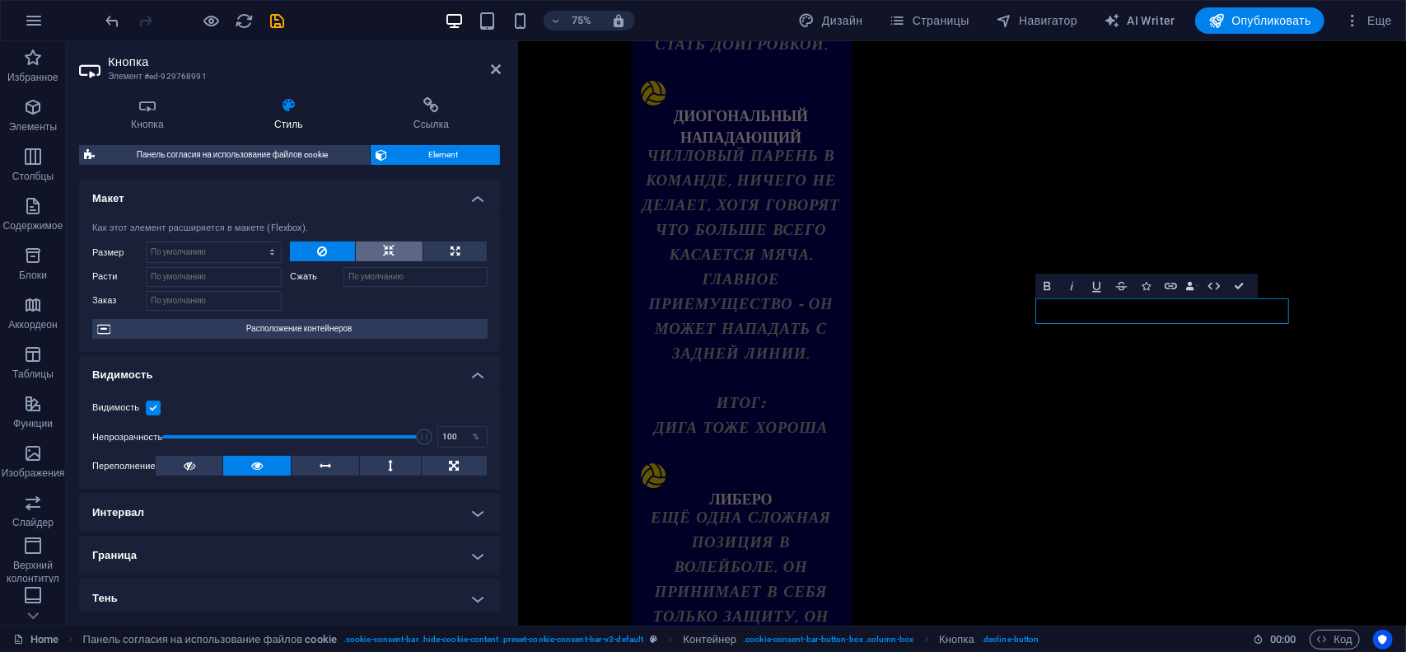
click at [383, 253] on icon at bounding box center [389, 251] width 12 height 20
click at [443, 251] on button at bounding box center [455, 251] width 64 height 20
type input "100"
select select "%"
click at [334, 250] on button at bounding box center [322, 251] width 65 height 20
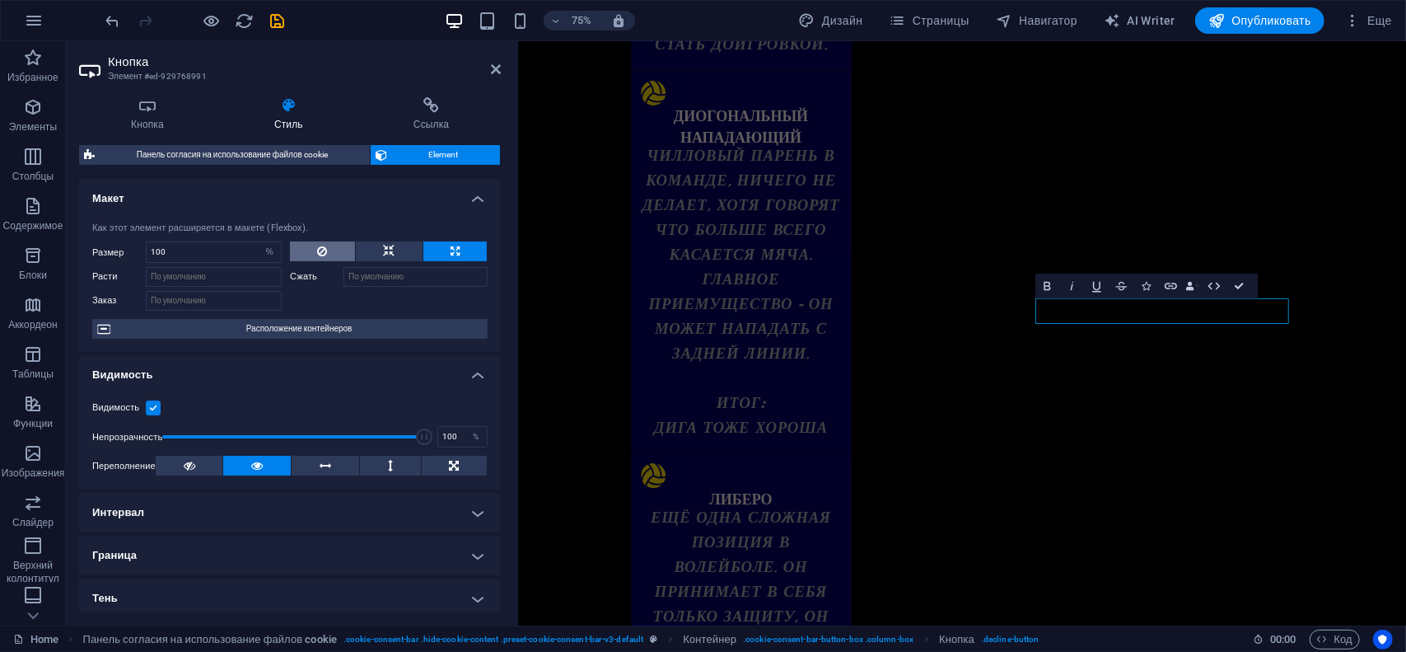
select select "DISABLED_OPTION_VALUE"
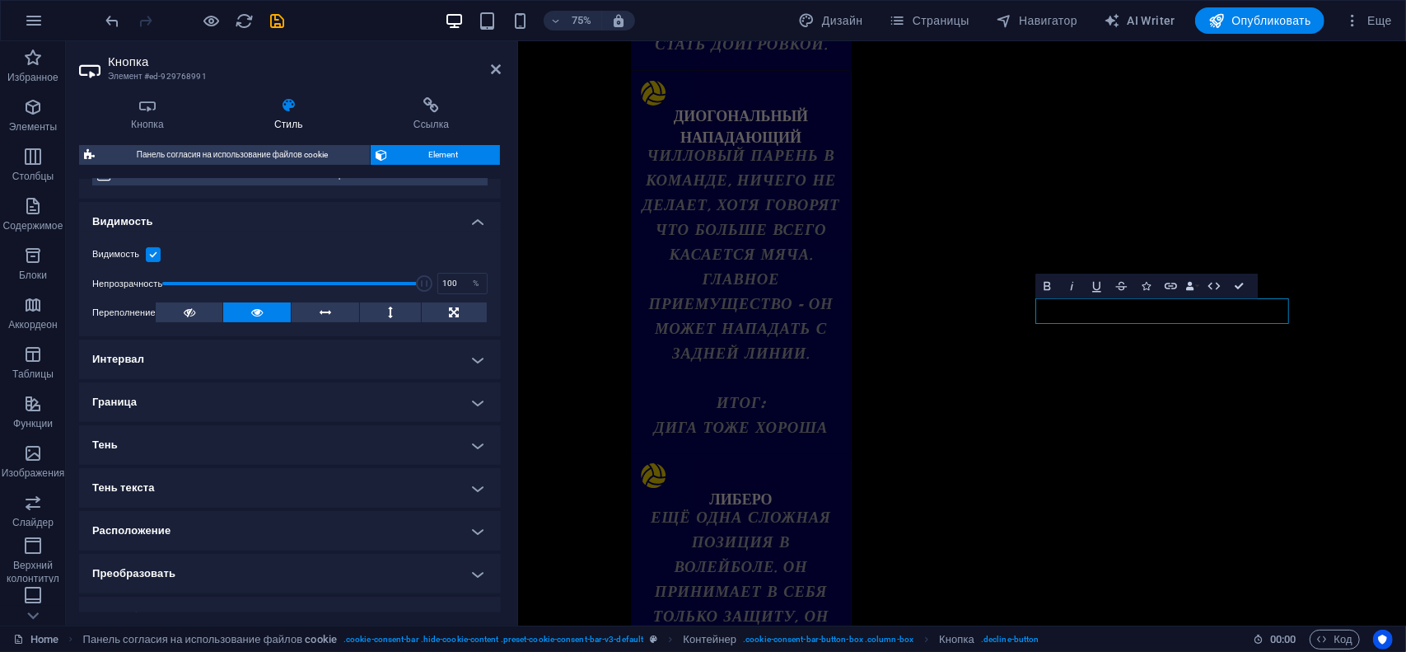
scroll to position [247, 0]
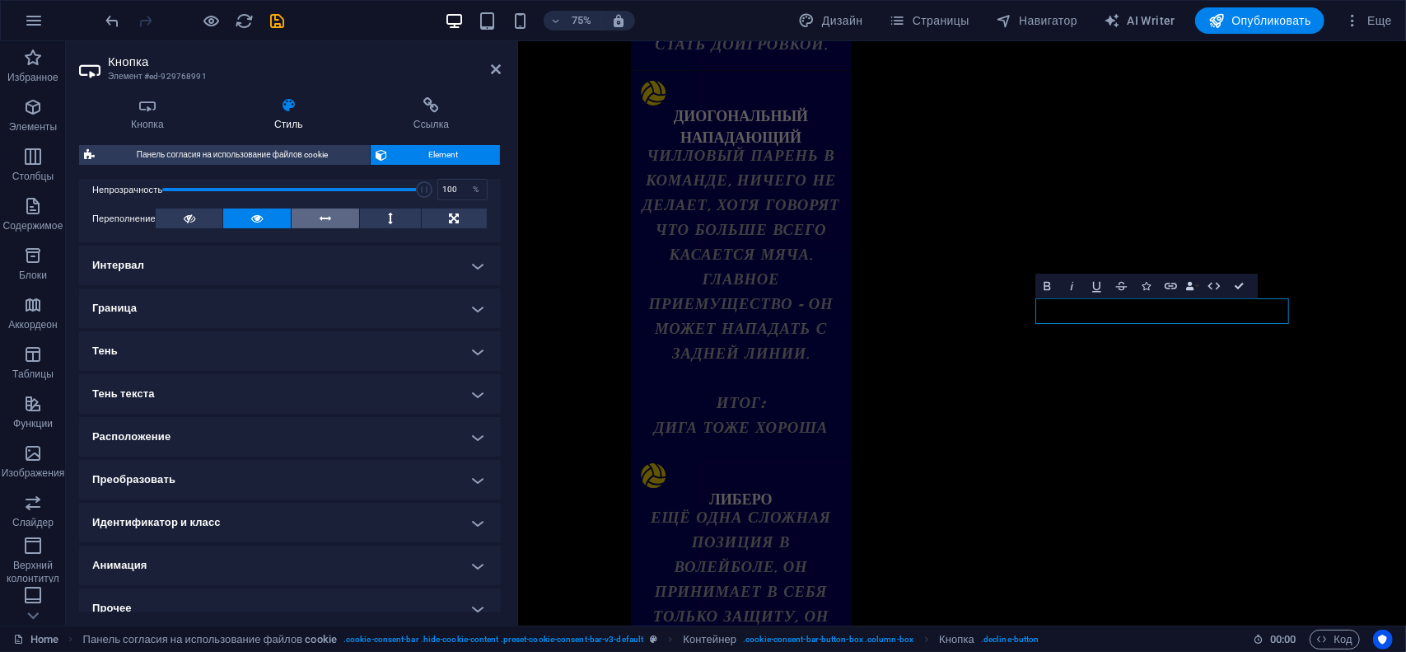
click at [320, 215] on icon at bounding box center [326, 218] width 12 height 20
click at [384, 218] on button at bounding box center [390, 218] width 61 height 20
click at [313, 215] on button at bounding box center [326, 218] width 68 height 20
click at [188, 222] on icon at bounding box center [190, 218] width 12 height 20
click at [255, 212] on icon at bounding box center [257, 218] width 12 height 20
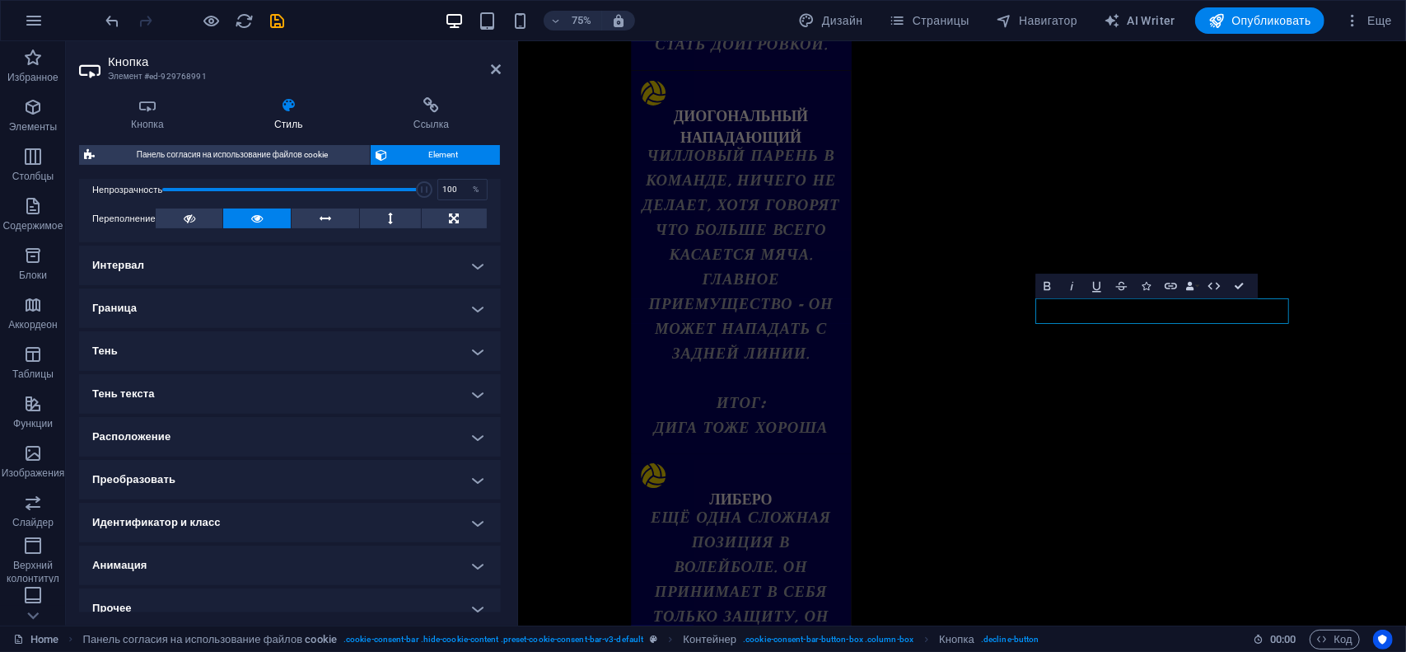
click at [166, 269] on h4 "Интервал" at bounding box center [290, 265] width 422 height 40
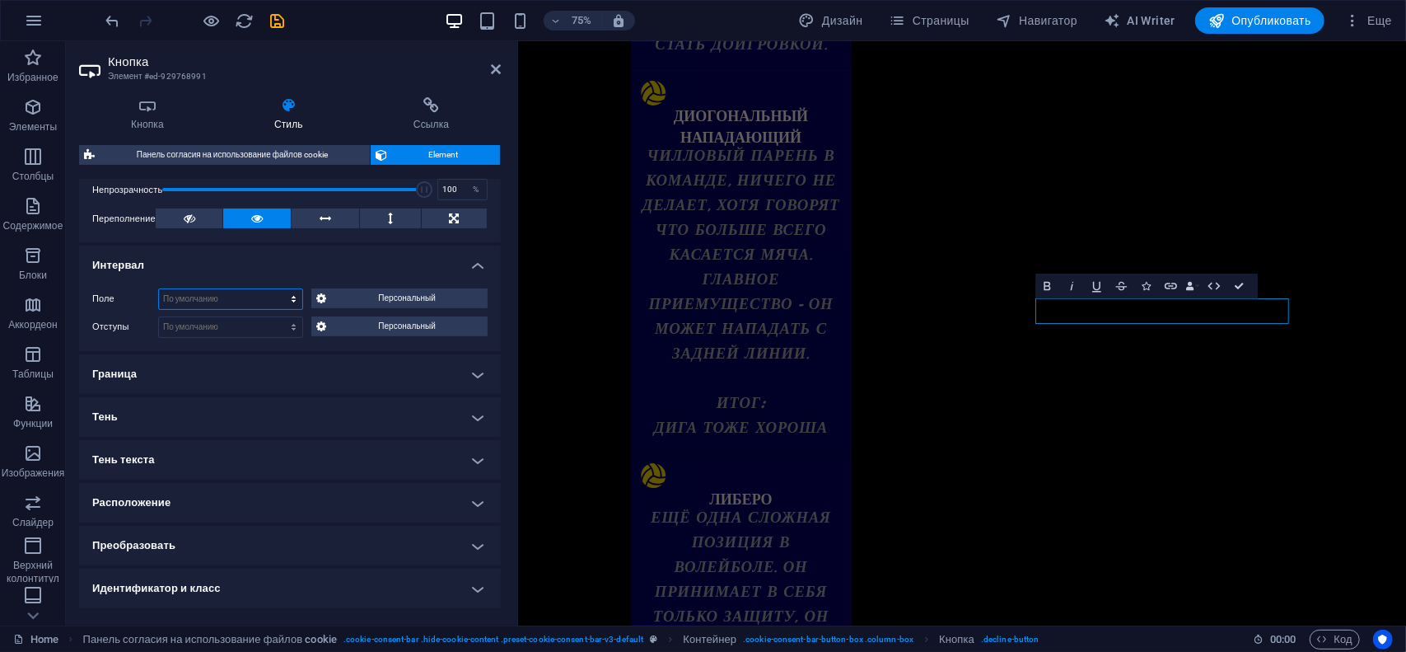
click at [199, 293] on select "По умолчанию автоматически px % rem vw vh Персональный" at bounding box center [230, 299] width 143 height 20
select select "px"
click at [277, 289] on select "По умолчанию автоматически px % rem vw vh Персональный" at bounding box center [230, 299] width 143 height 20
type input "1"
type input "24"
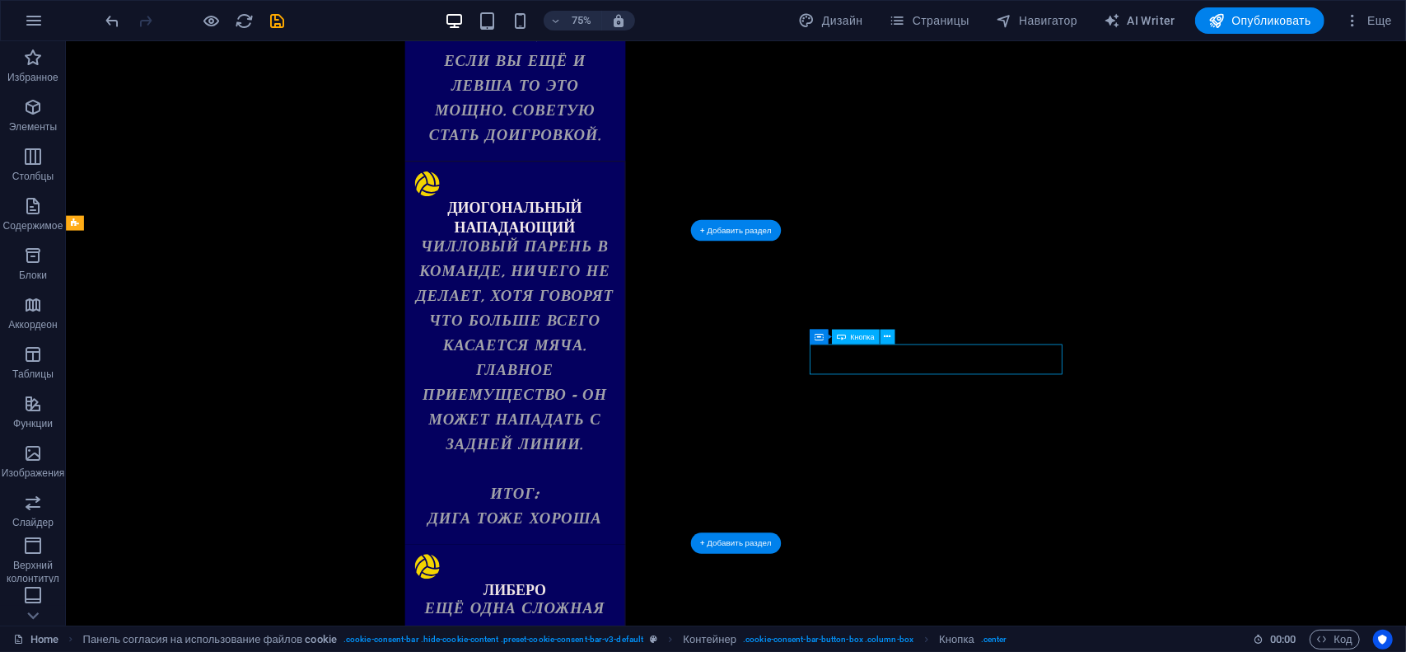
select select "%"
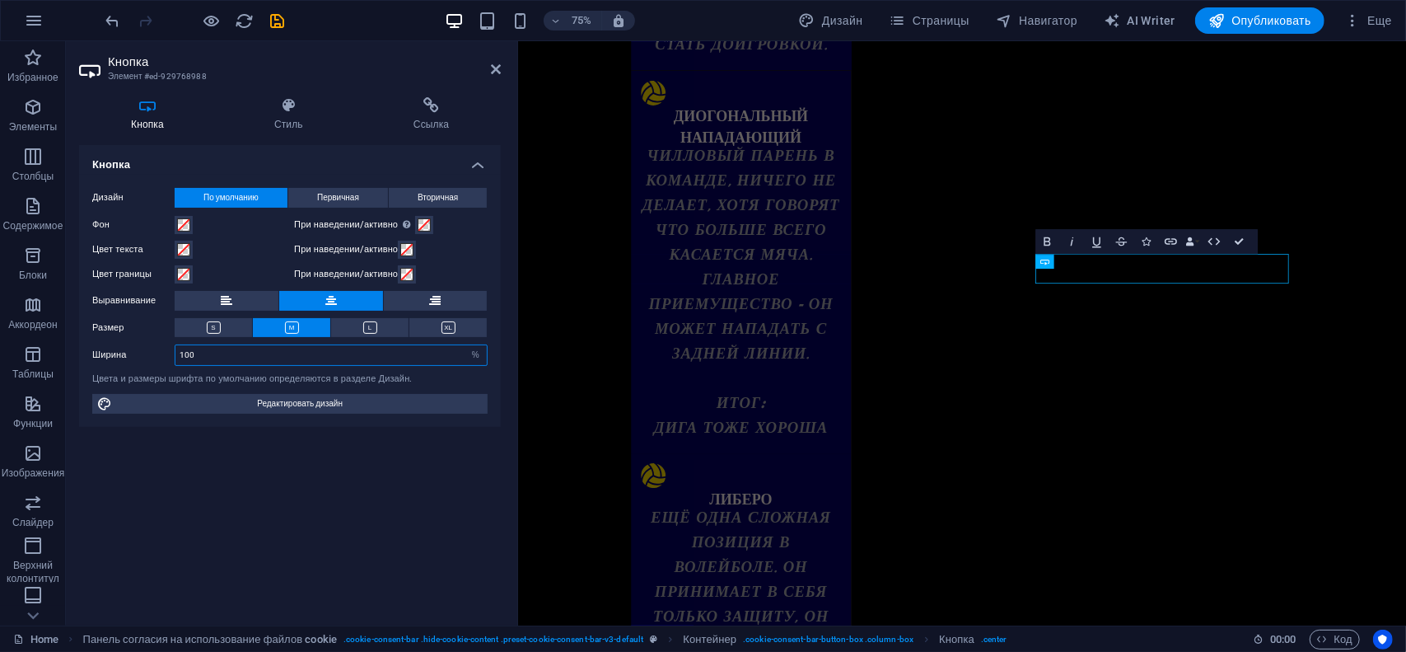
click at [217, 350] on input "100" at bounding box center [330, 355] width 311 height 20
click at [234, 325] on button at bounding box center [213, 327] width 77 height 19
click at [277, 110] on icon at bounding box center [288, 105] width 133 height 16
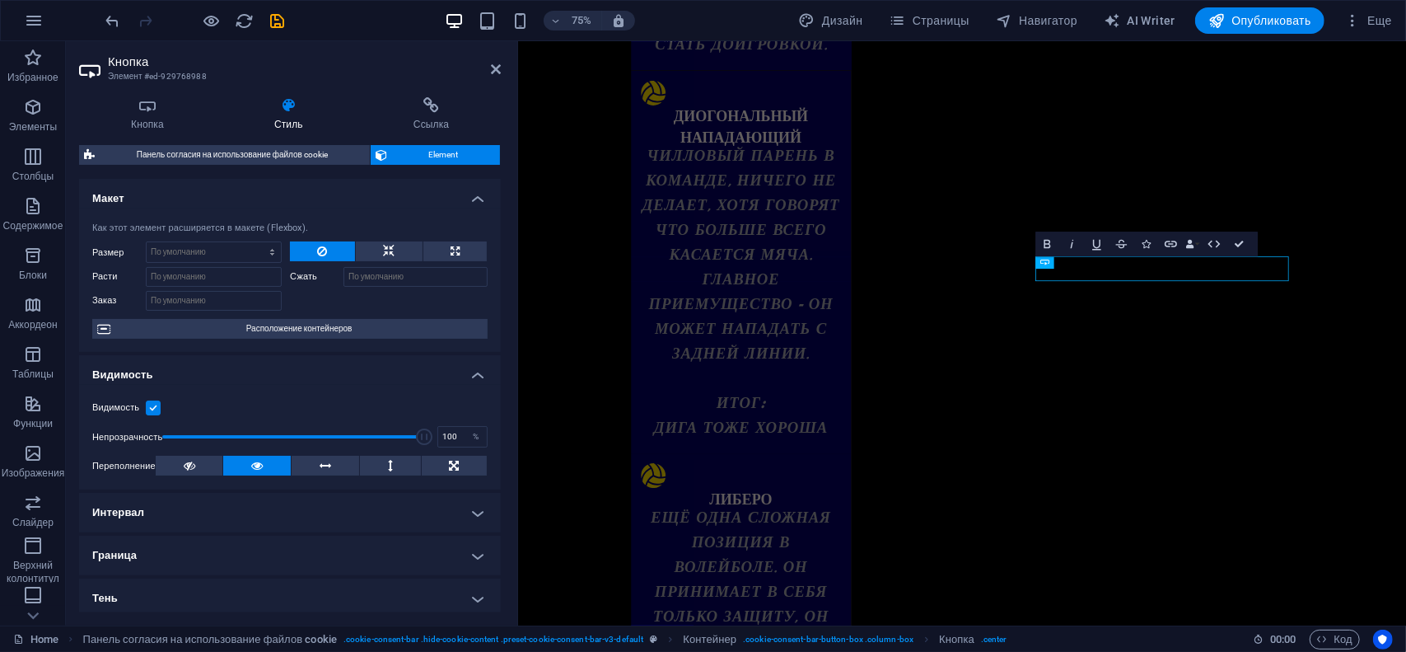
scroll to position [165, 0]
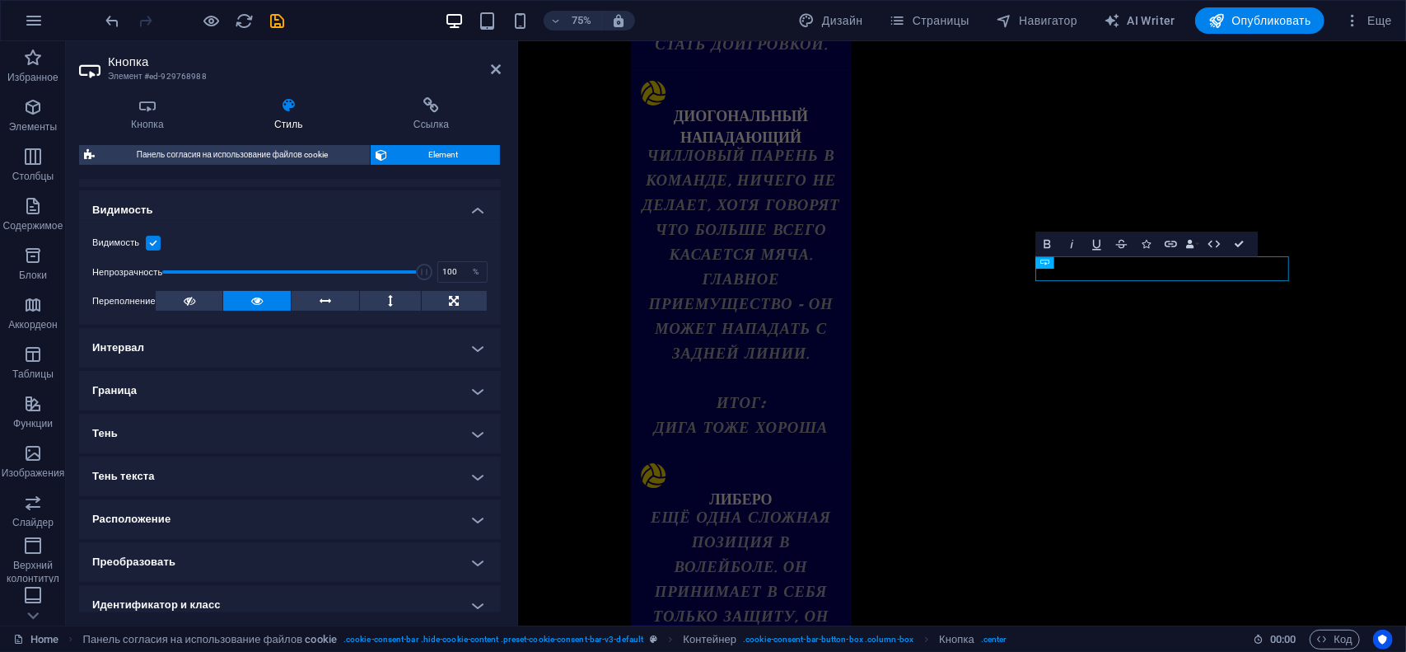
click at [173, 334] on h4 "Интервал" at bounding box center [290, 348] width 422 height 40
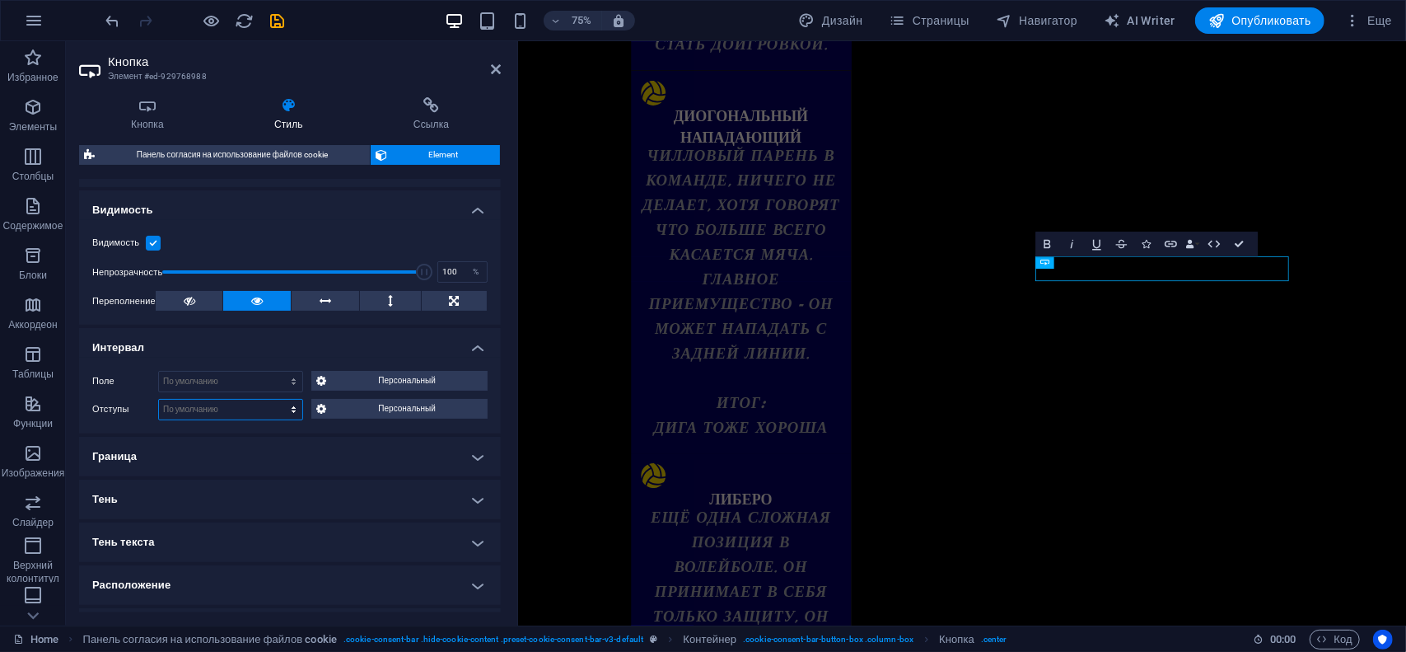
click at [197, 404] on select "По умолчанию px rem % vh vw Персональный" at bounding box center [230, 409] width 143 height 20
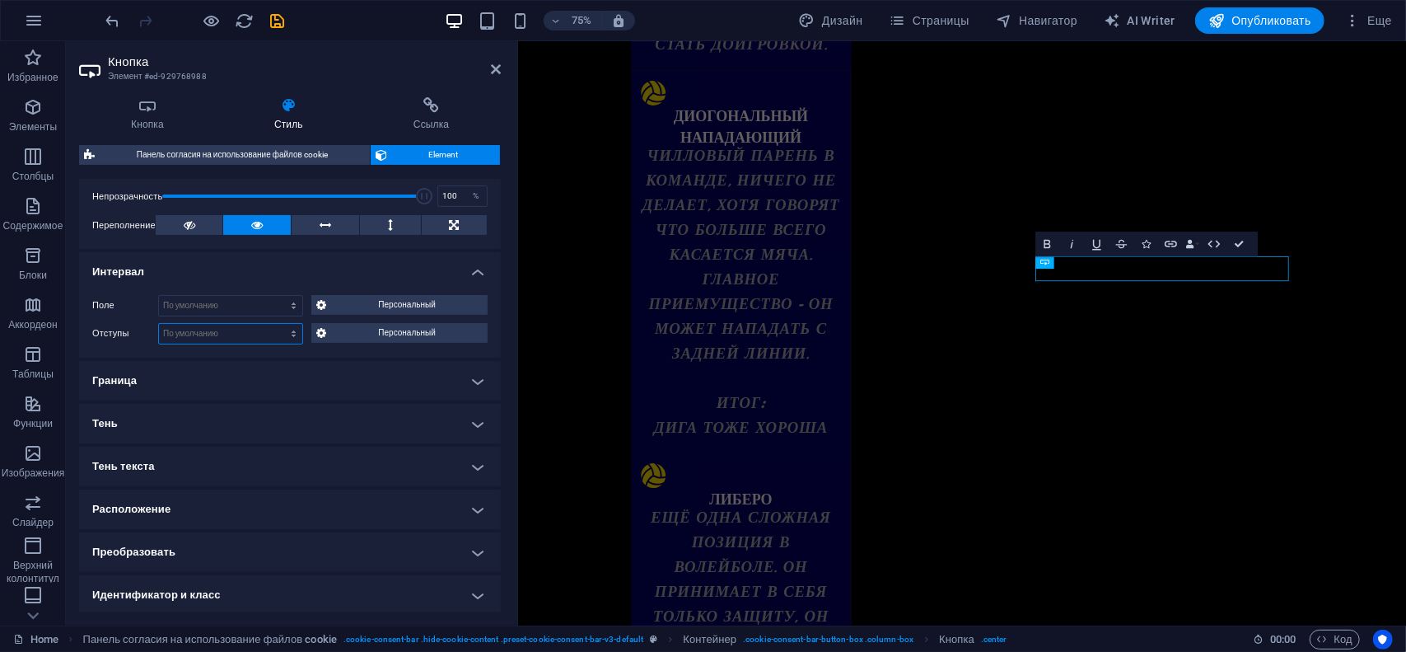
scroll to position [326, 0]
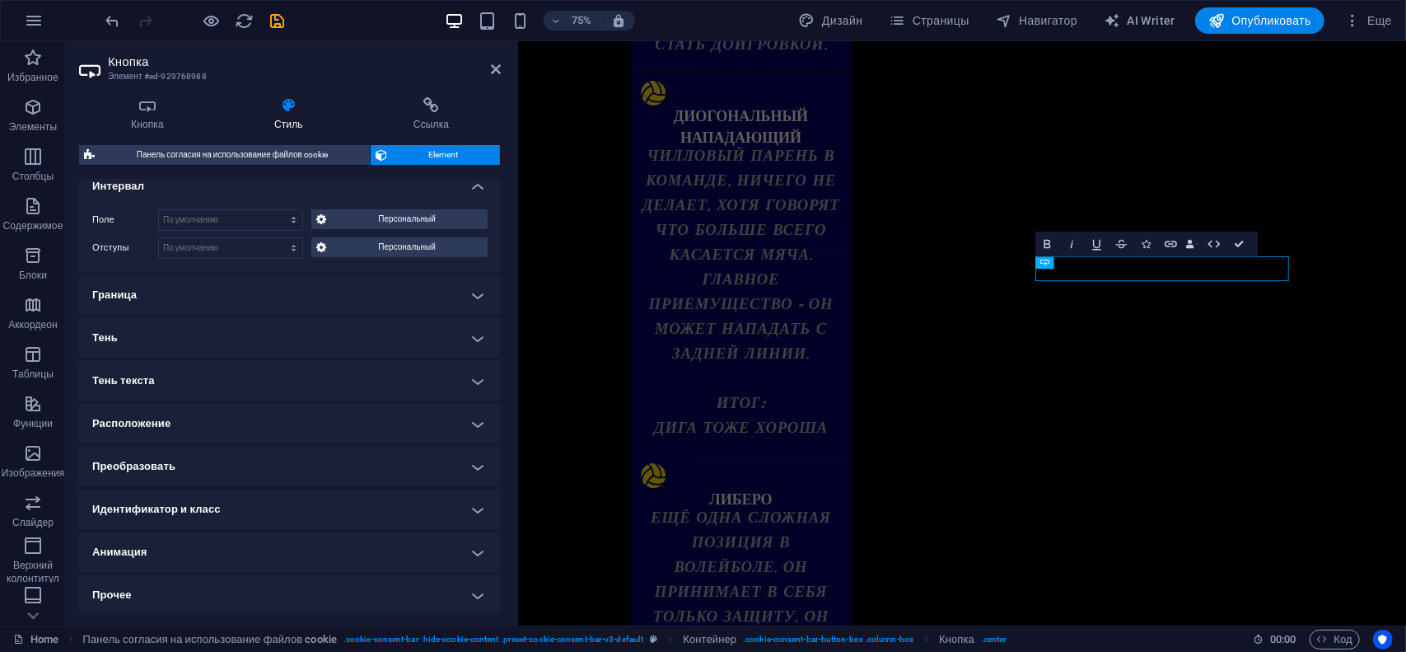
click at [152, 592] on h4 "Прочее" at bounding box center [290, 595] width 422 height 40
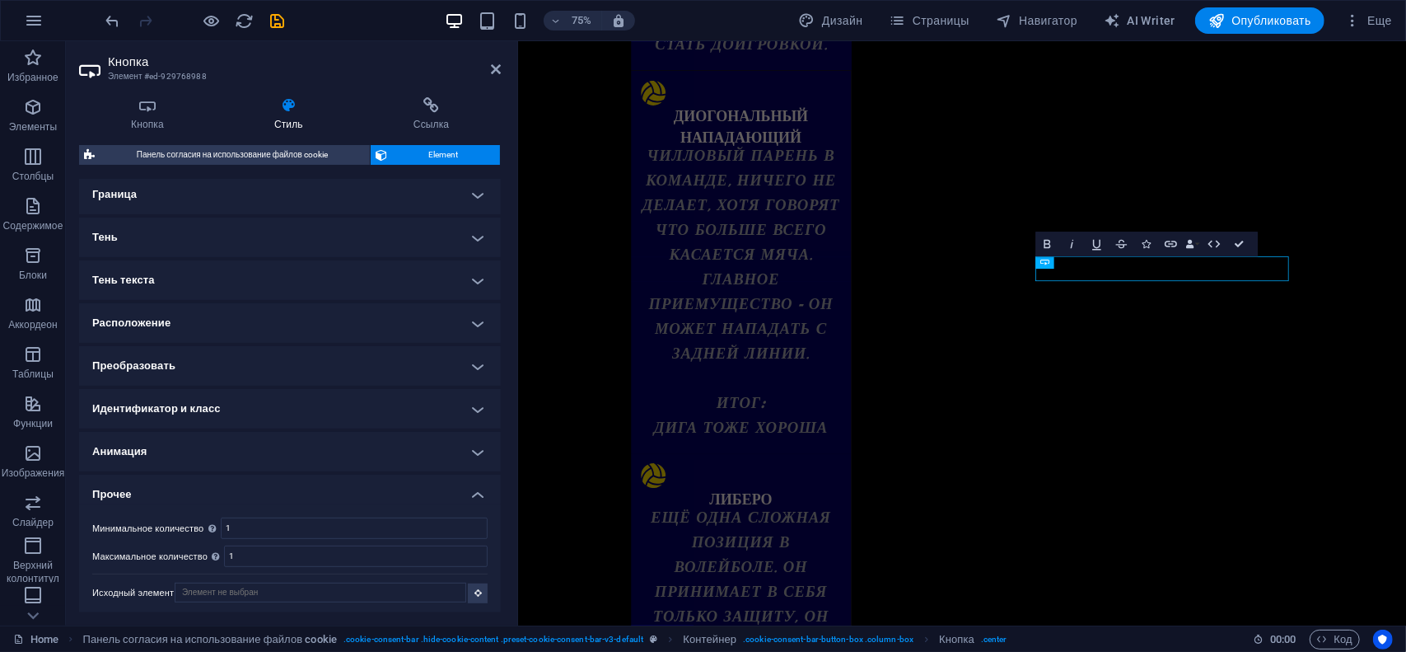
scroll to position [427, 0]
click at [177, 485] on h4 "Прочее" at bounding box center [290, 489] width 422 height 30
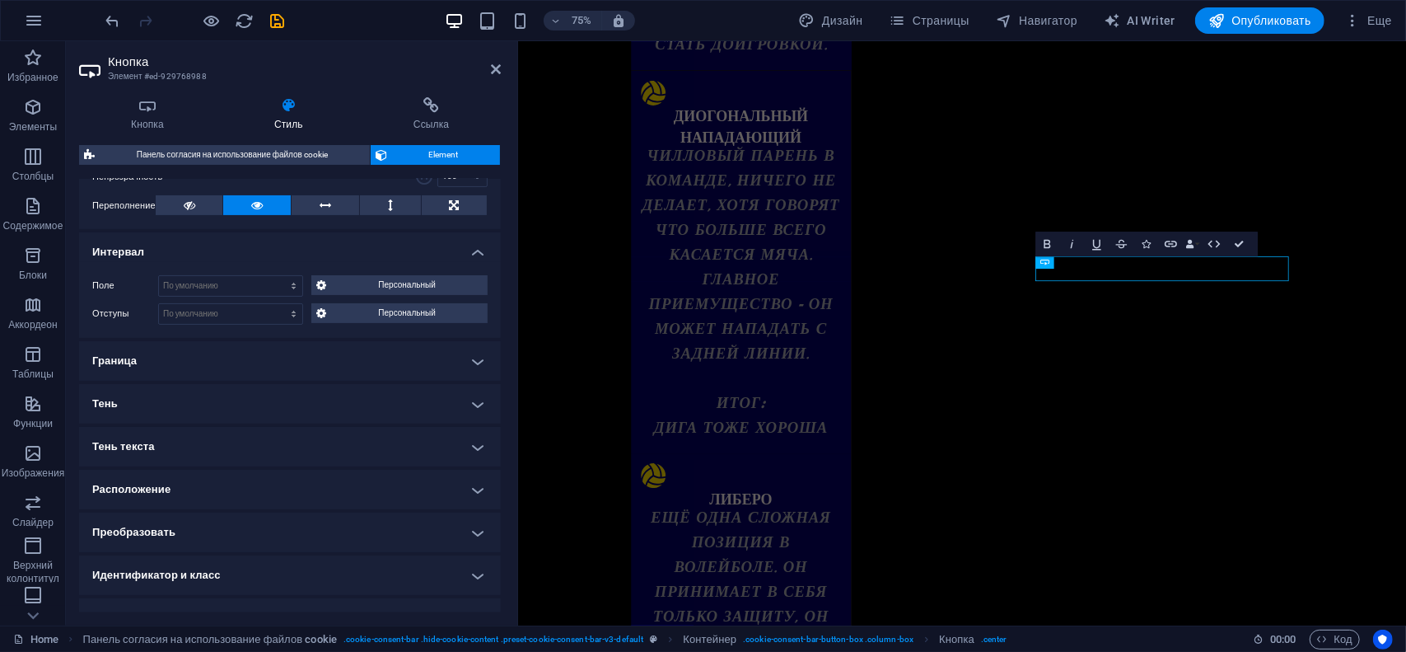
scroll to position [244, 0]
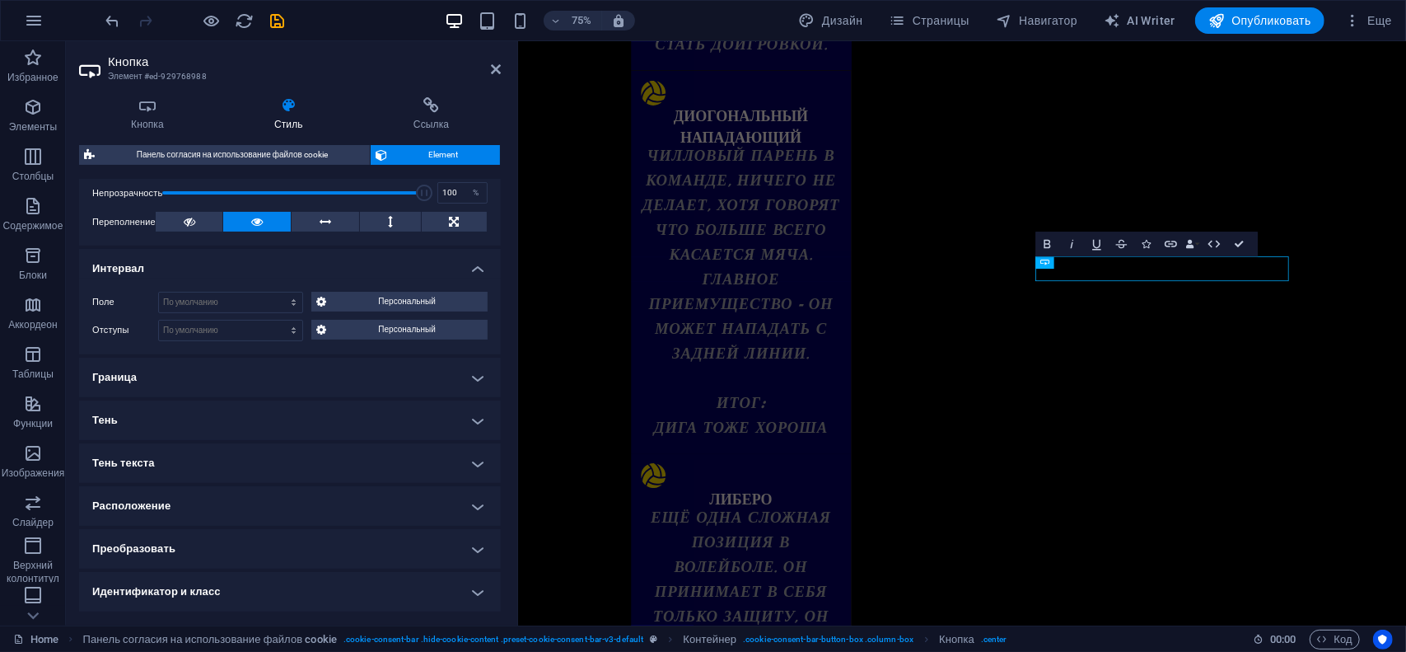
click at [143, 383] on h4 "Граница" at bounding box center [290, 377] width 422 height 40
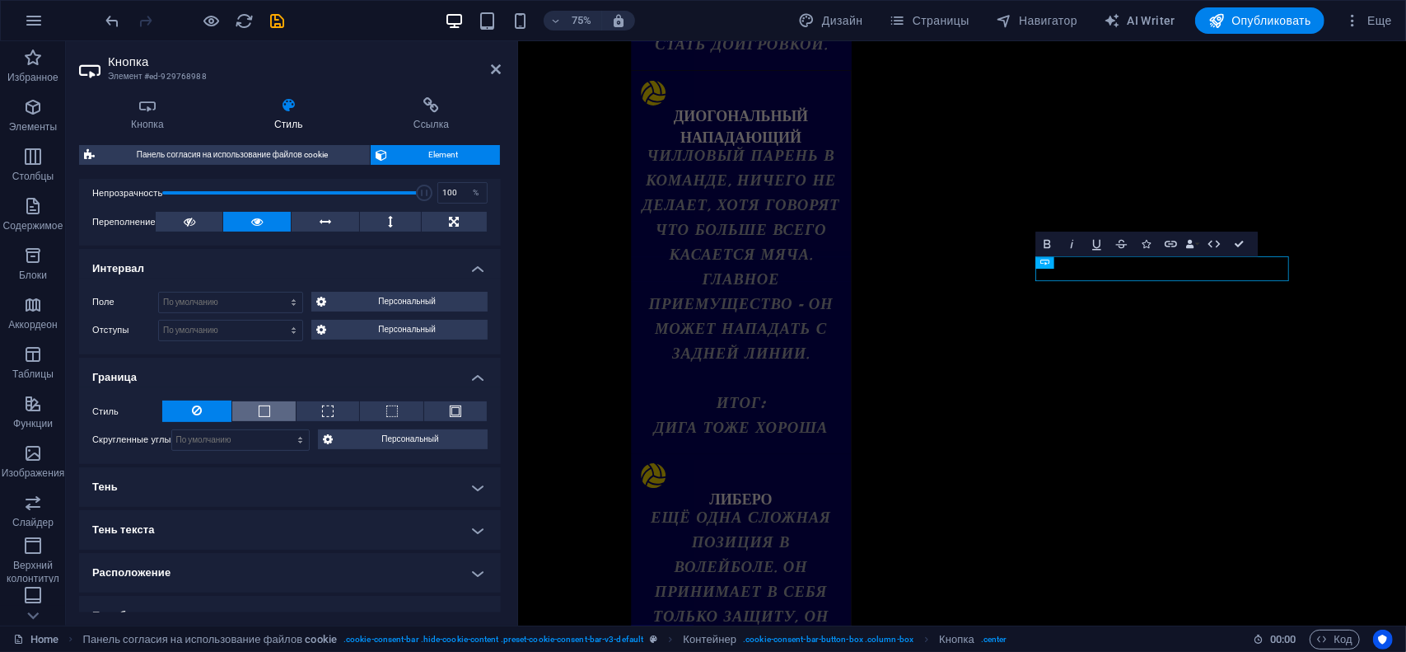
click at [252, 409] on button at bounding box center [263, 411] width 63 height 20
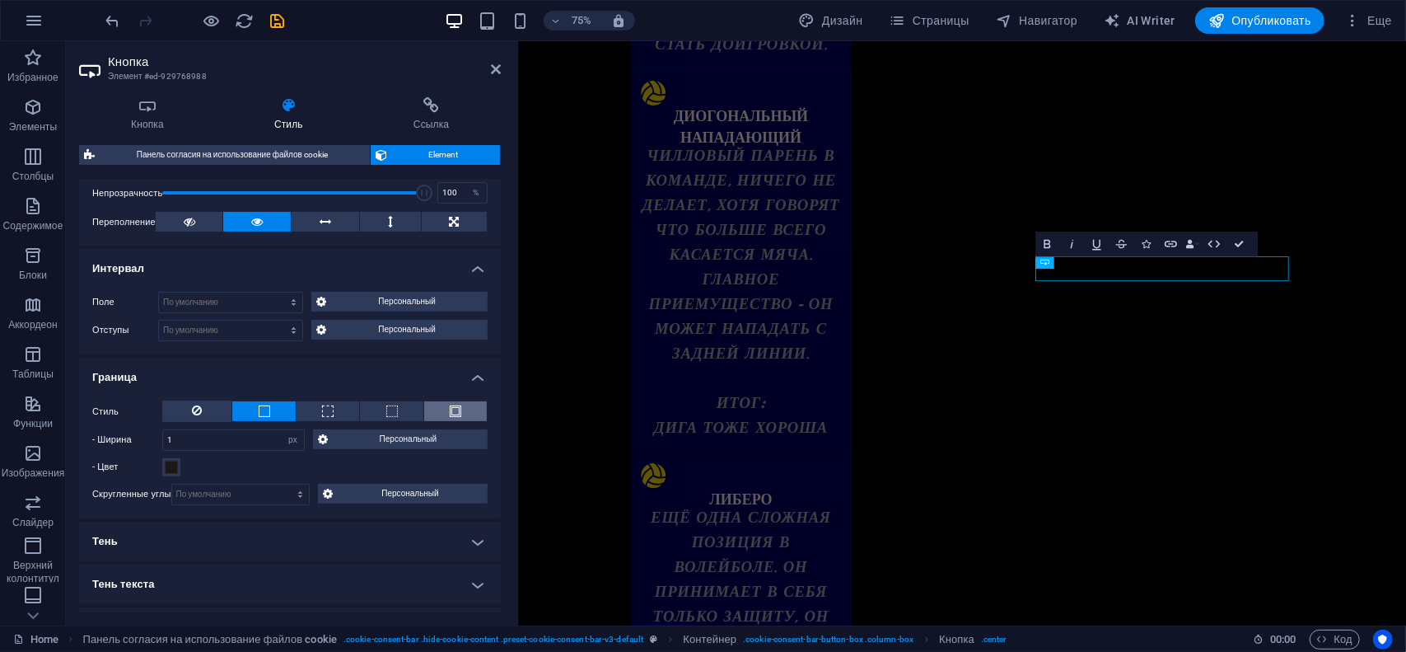
click at [453, 406] on span at bounding box center [456, 411] width 12 height 12
click at [197, 410] on icon at bounding box center [197, 410] width 10 height 20
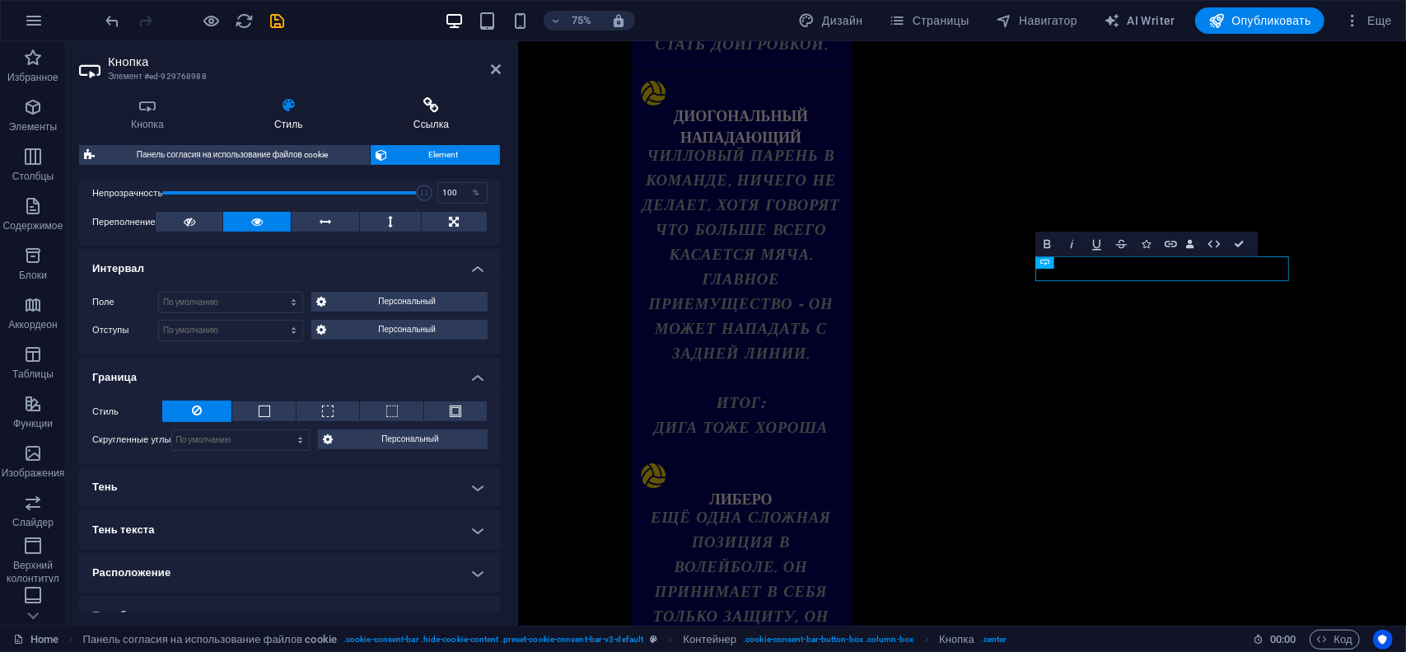
click at [411, 119] on h4 "Ссылка" at bounding box center [431, 114] width 139 height 35
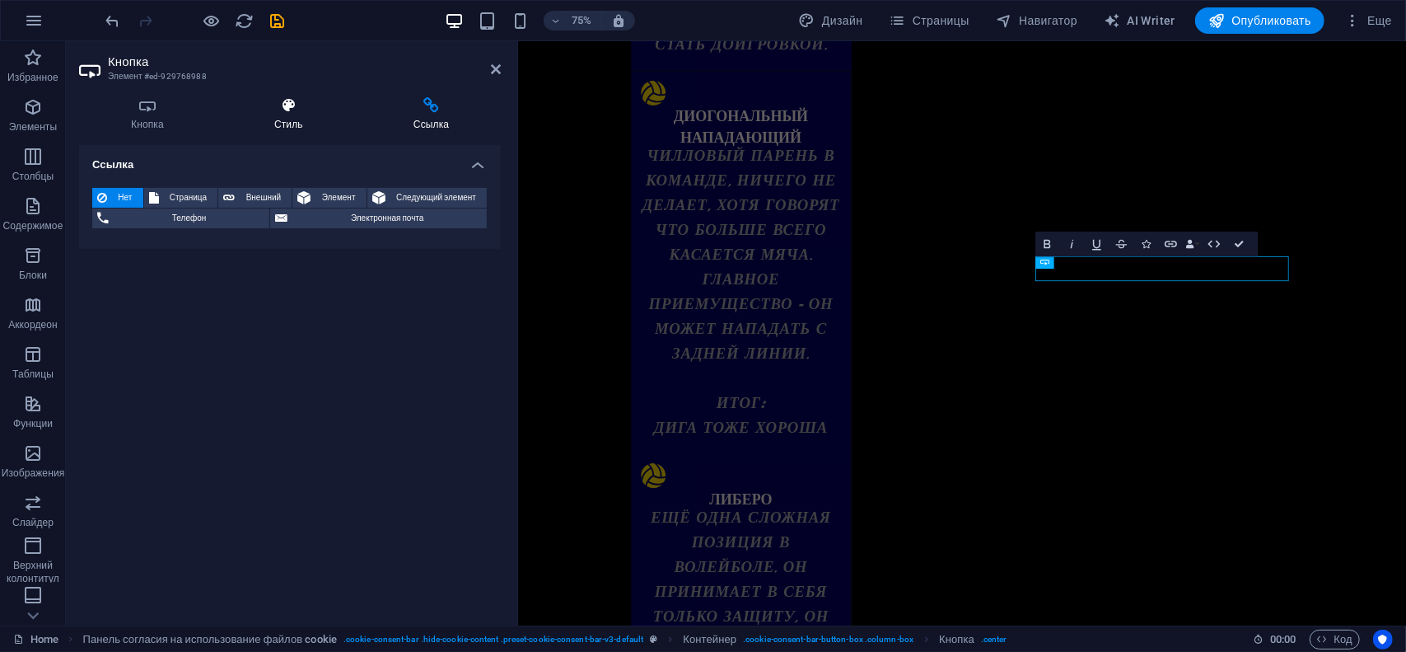
click at [318, 113] on icon at bounding box center [288, 105] width 133 height 16
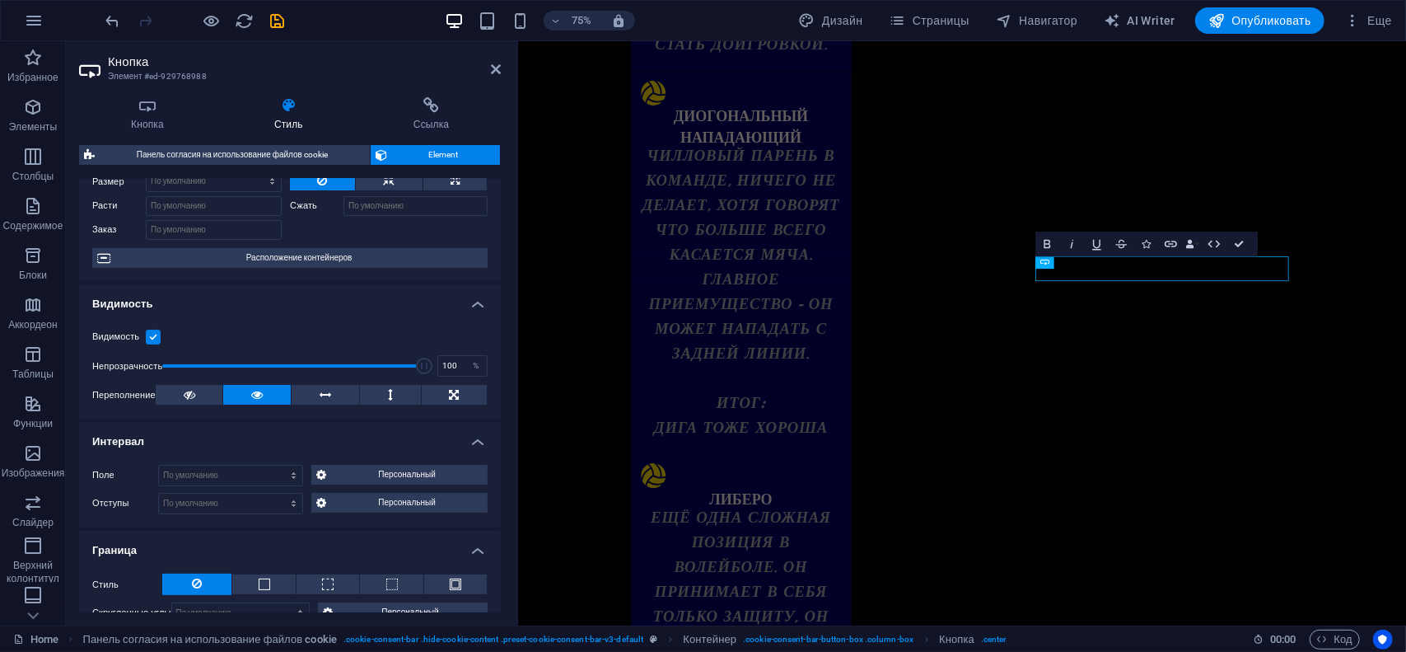
scroll to position [0, 0]
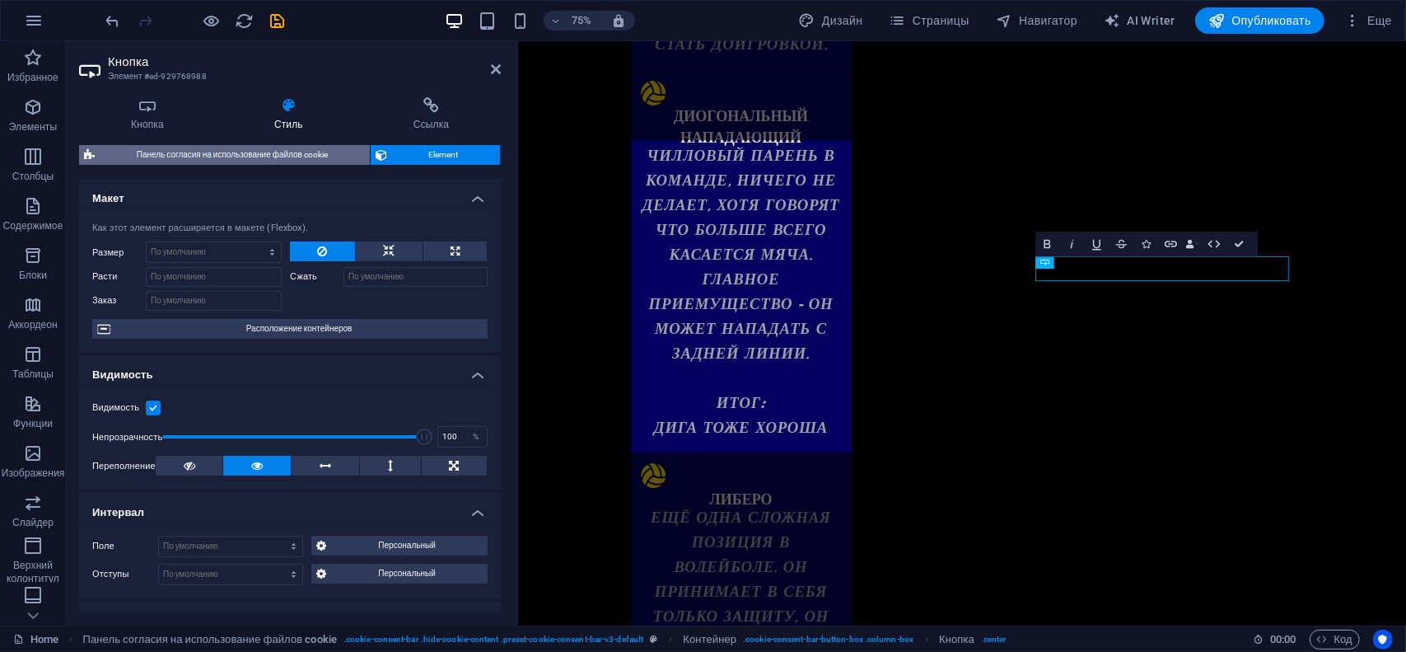
click at [136, 154] on span "Панель согласия на использование файлов cookie" at bounding box center [232, 155] width 265 height 20
select select "rem"
select select "px"
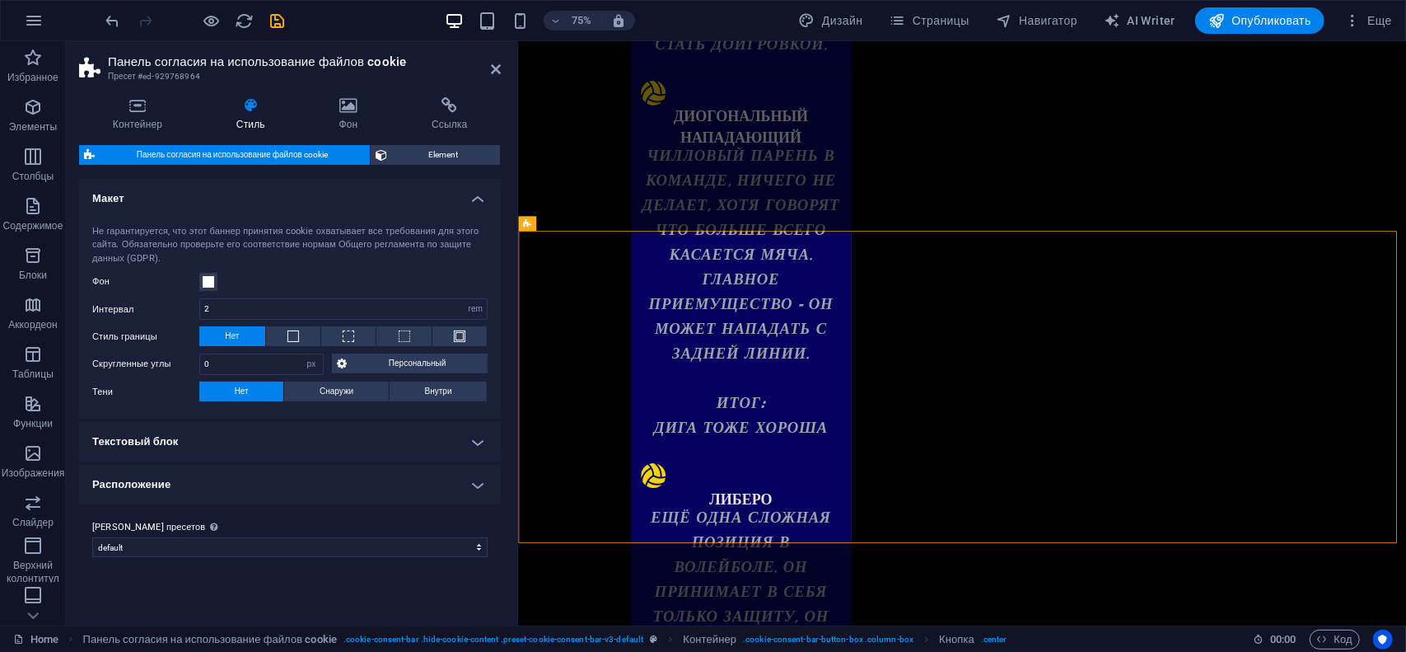
scroll to position [3222, 0]
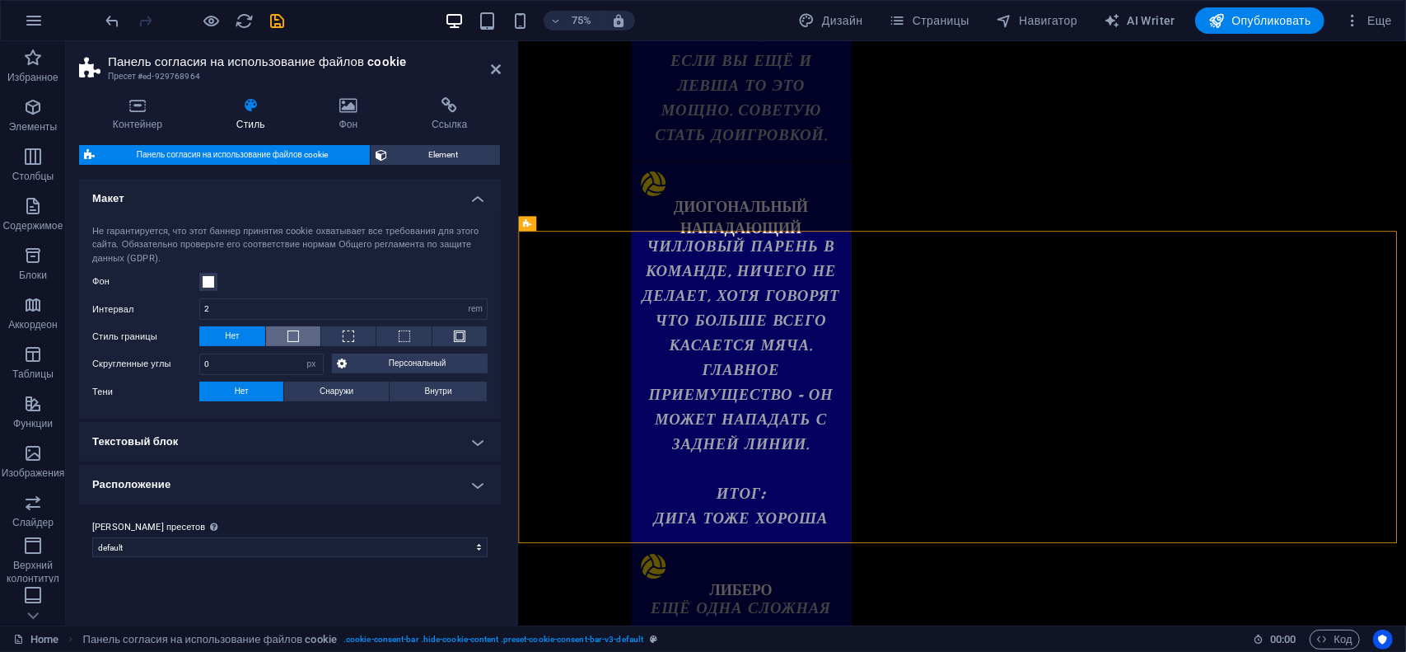
click at [286, 339] on button at bounding box center [293, 336] width 54 height 20
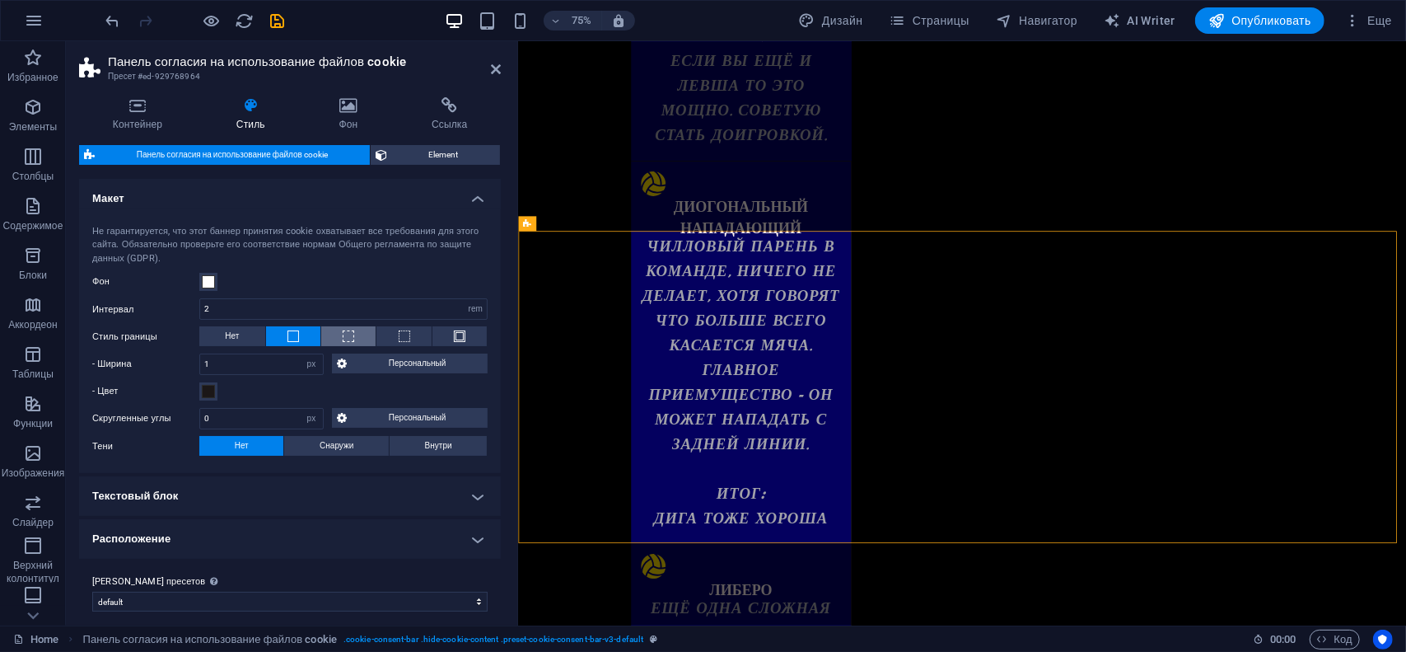
click at [343, 340] on span at bounding box center [349, 336] width 12 height 12
click at [395, 343] on button at bounding box center [403, 336] width 54 height 20
click at [432, 340] on button at bounding box center [459, 336] width 54 height 20
click at [241, 299] on input "2" at bounding box center [343, 309] width 287 height 20
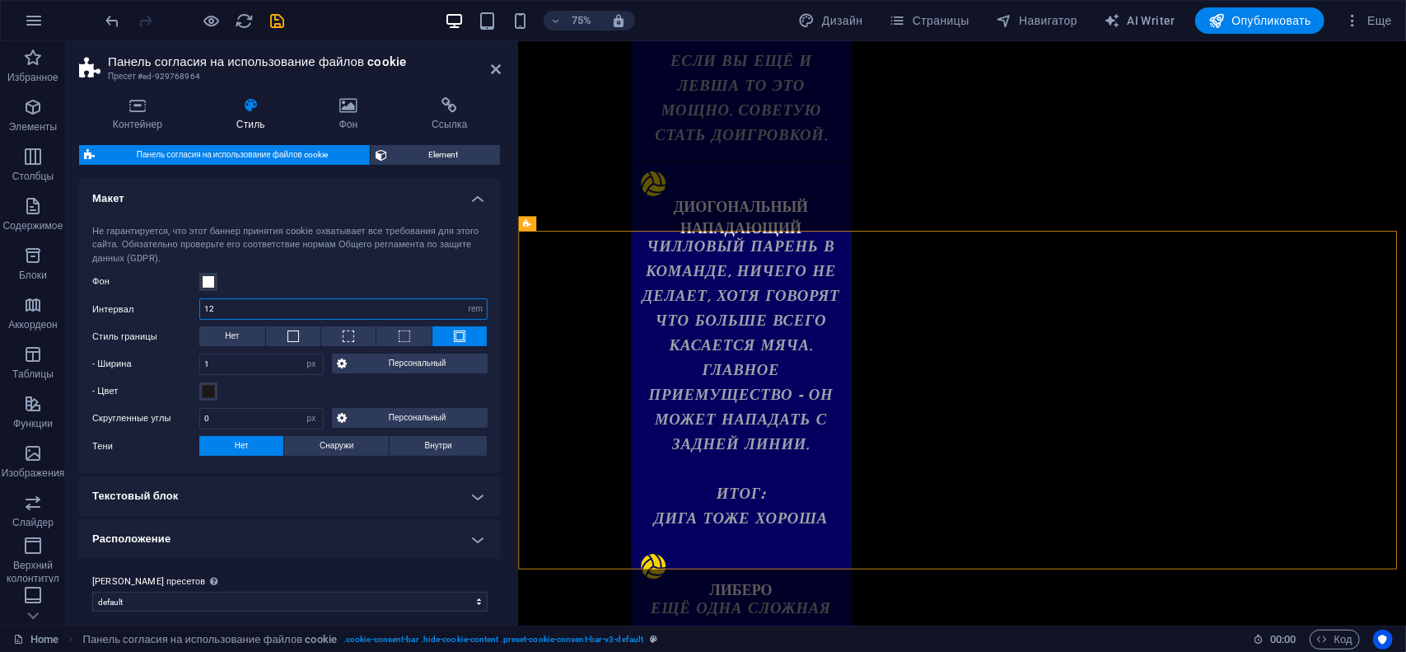
type input "2"
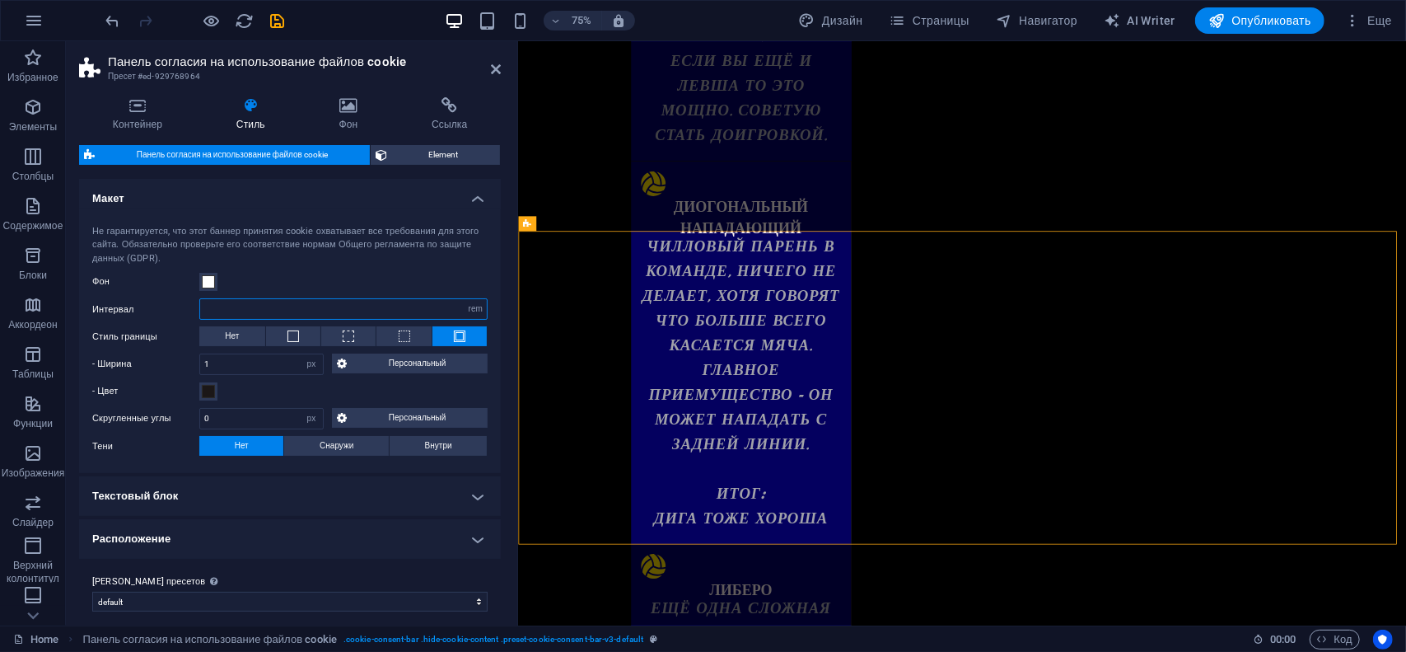
type input "1"
type input "0"
type input "1"
type input "5"
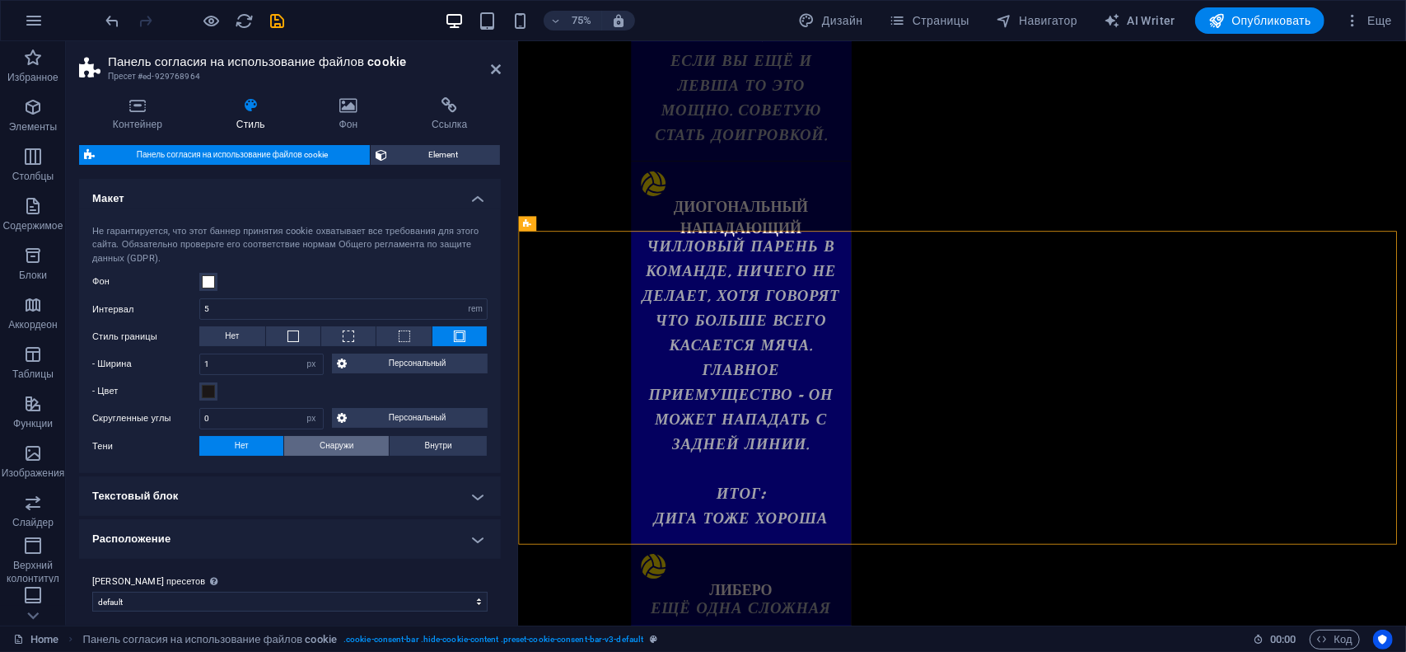
click at [323, 449] on span "Снаружи" at bounding box center [337, 446] width 34 height 20
type input "2"
type input "4"
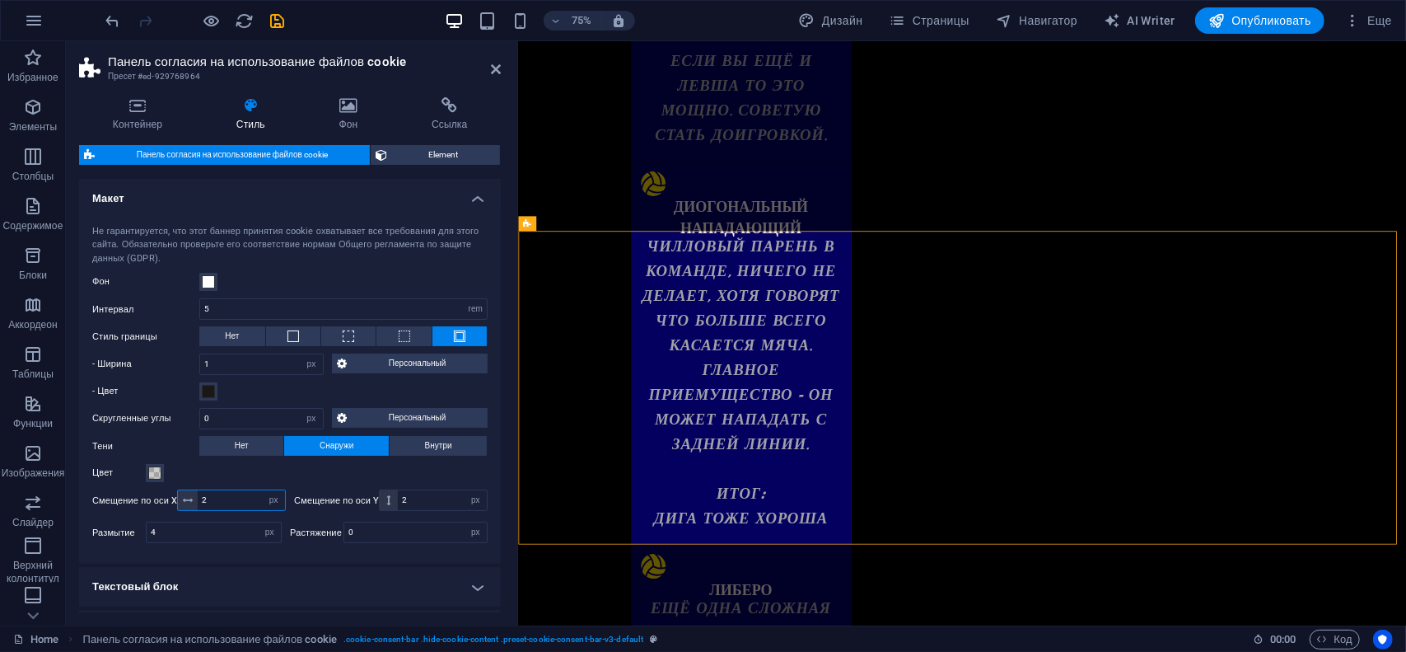
click at [254, 492] on input "2" at bounding box center [241, 500] width 87 height 20
type input "2"
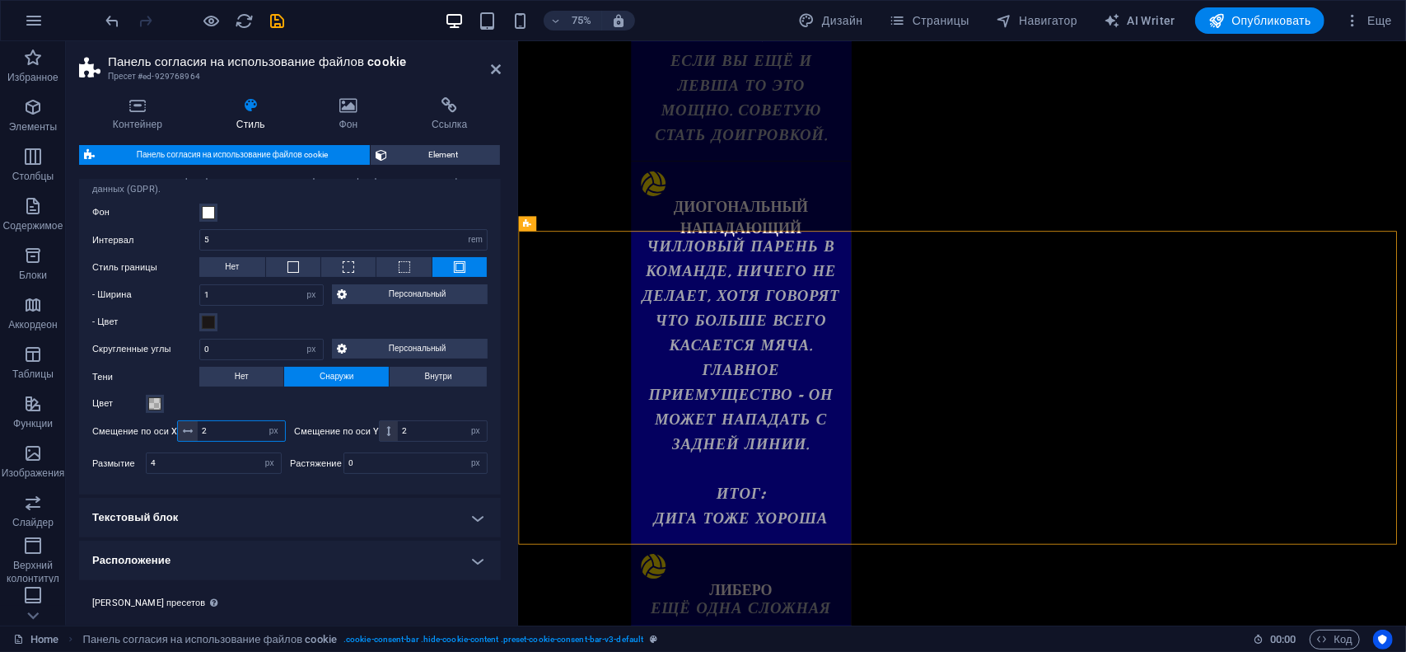
scroll to position [82, 0]
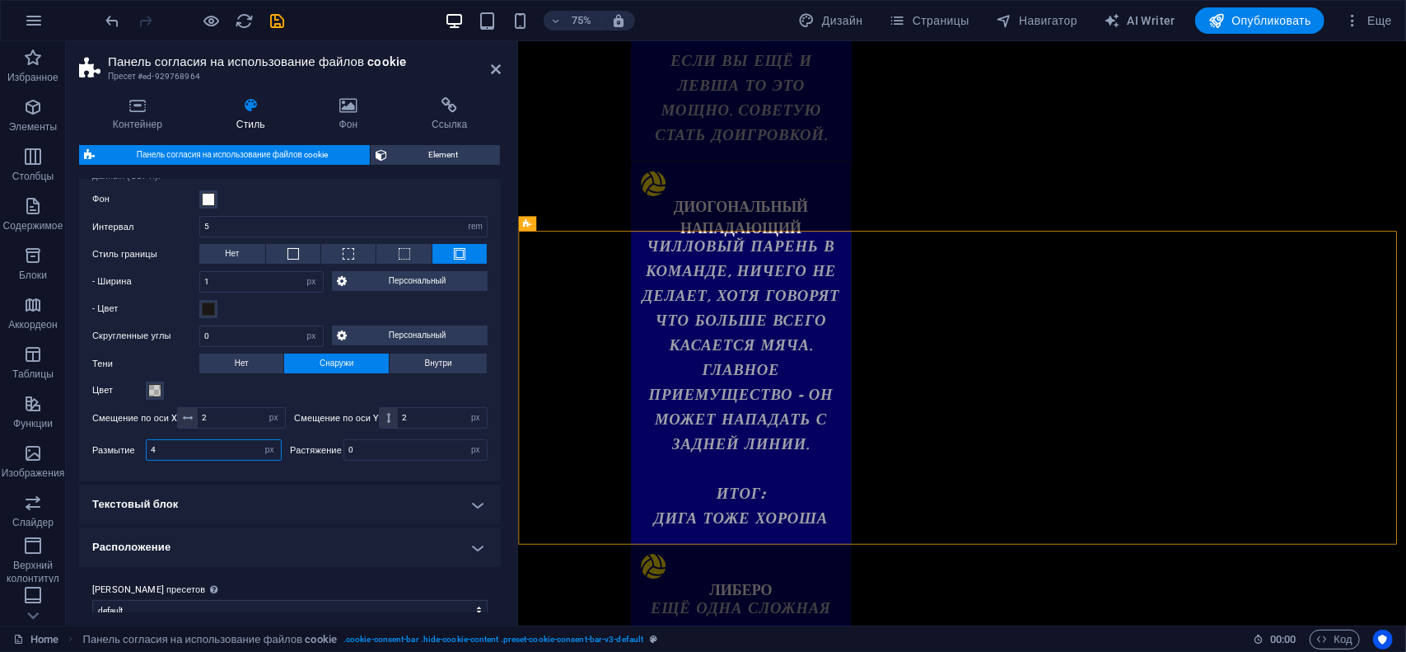
click at [201, 440] on input "4" at bounding box center [214, 450] width 134 height 20
type input "7"
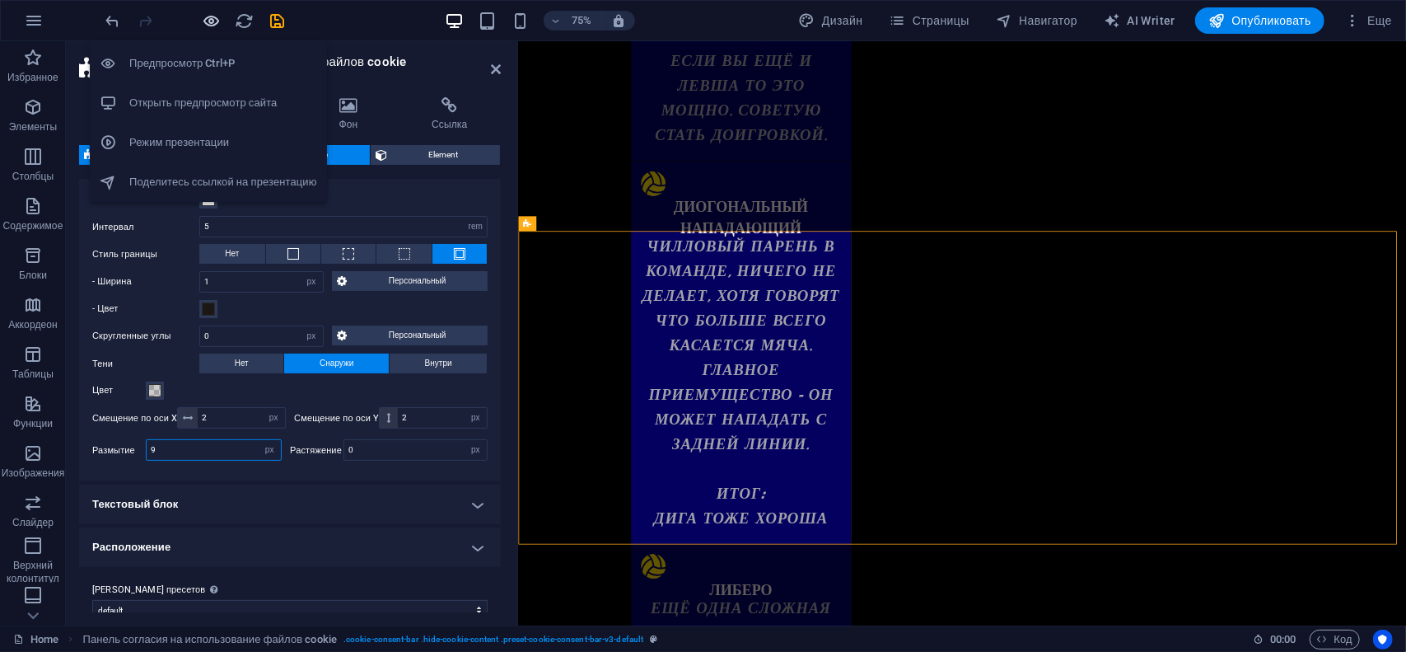
type input "9"
click at [216, 19] on icon "button" at bounding box center [212, 21] width 19 height 19
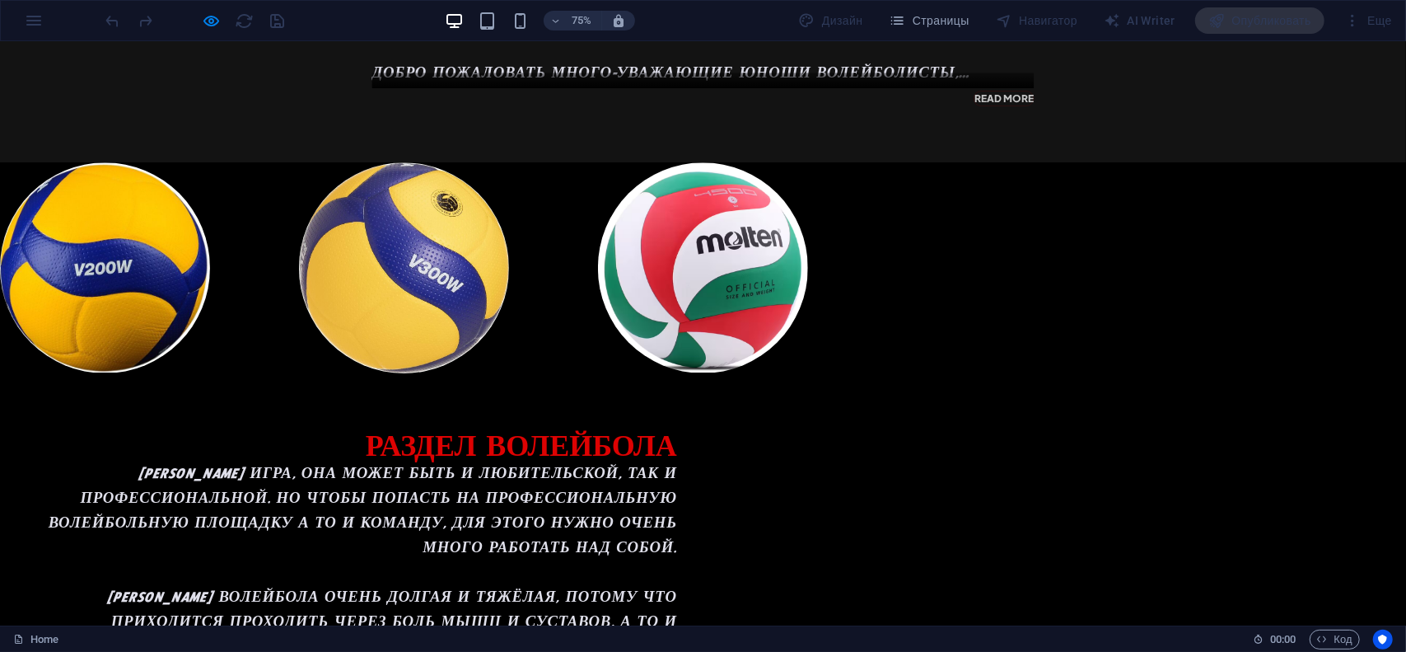
scroll to position [156, 0]
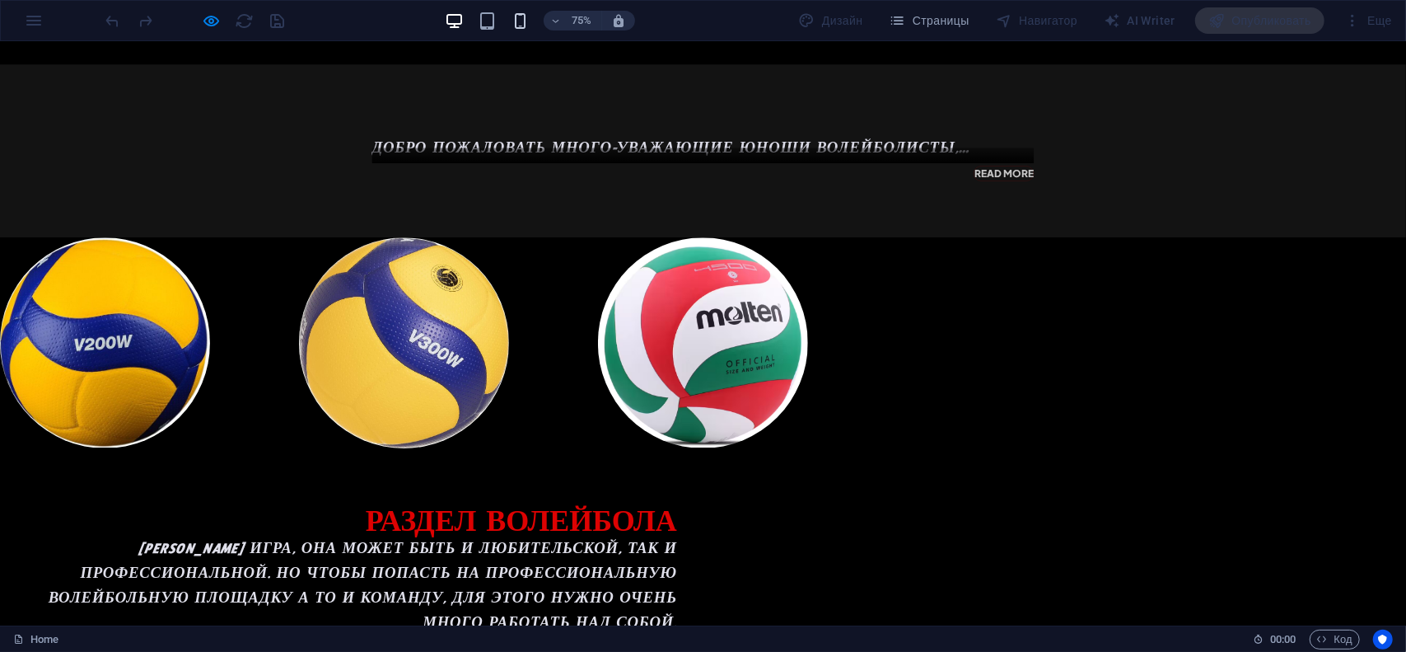
click at [514, 21] on icon "button" at bounding box center [520, 21] width 19 height 19
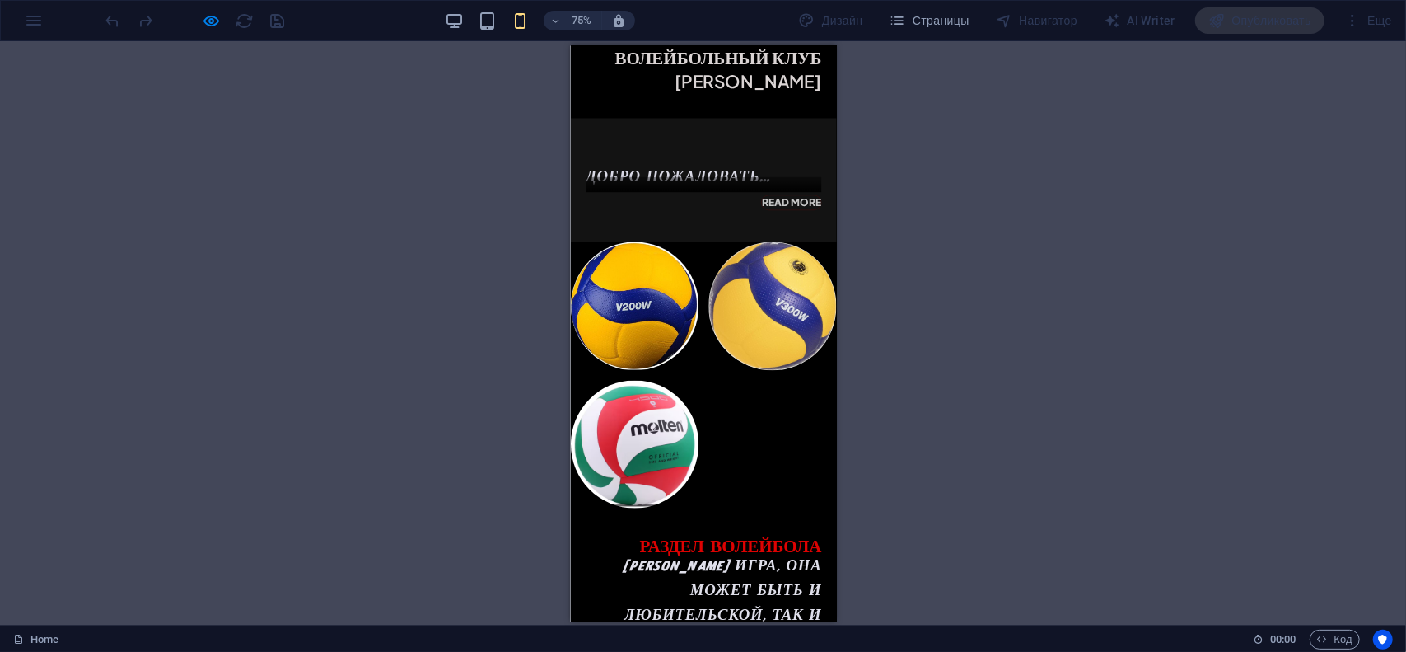
scroll to position [0, 0]
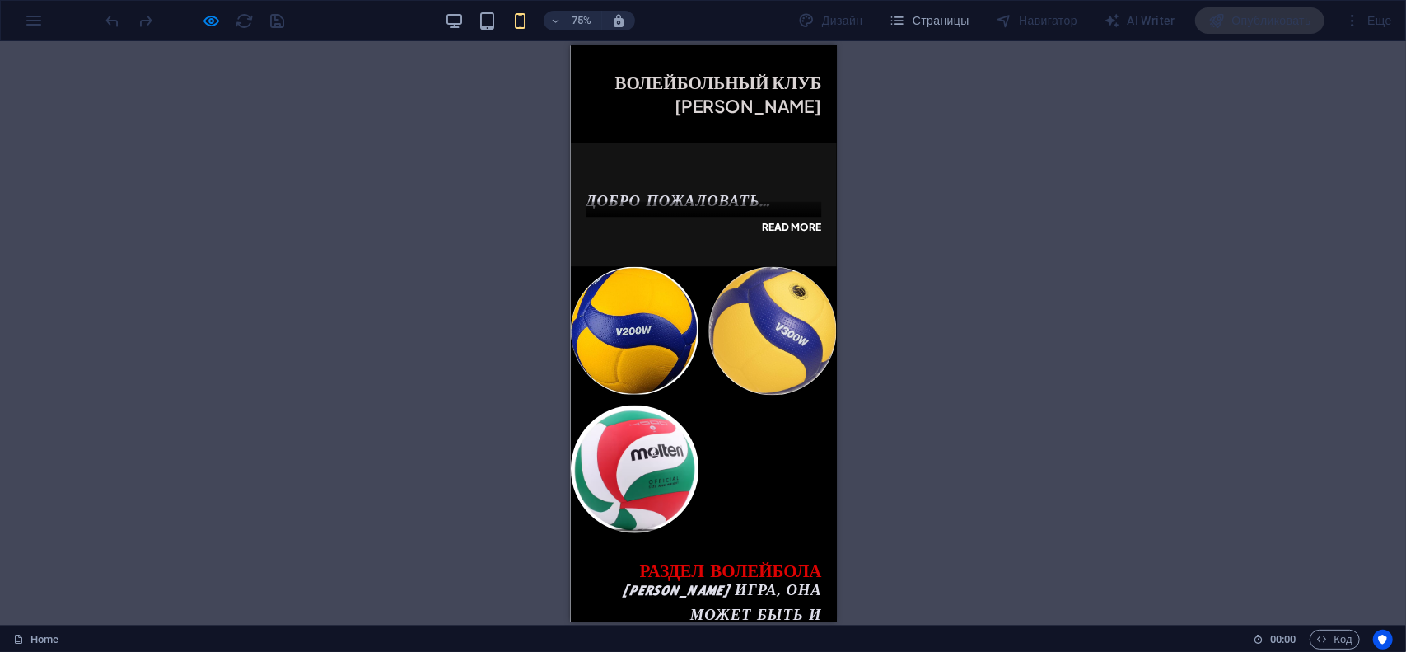
click at [830, 293] on link "Read more" at bounding box center [864, 287] width 81 height 20
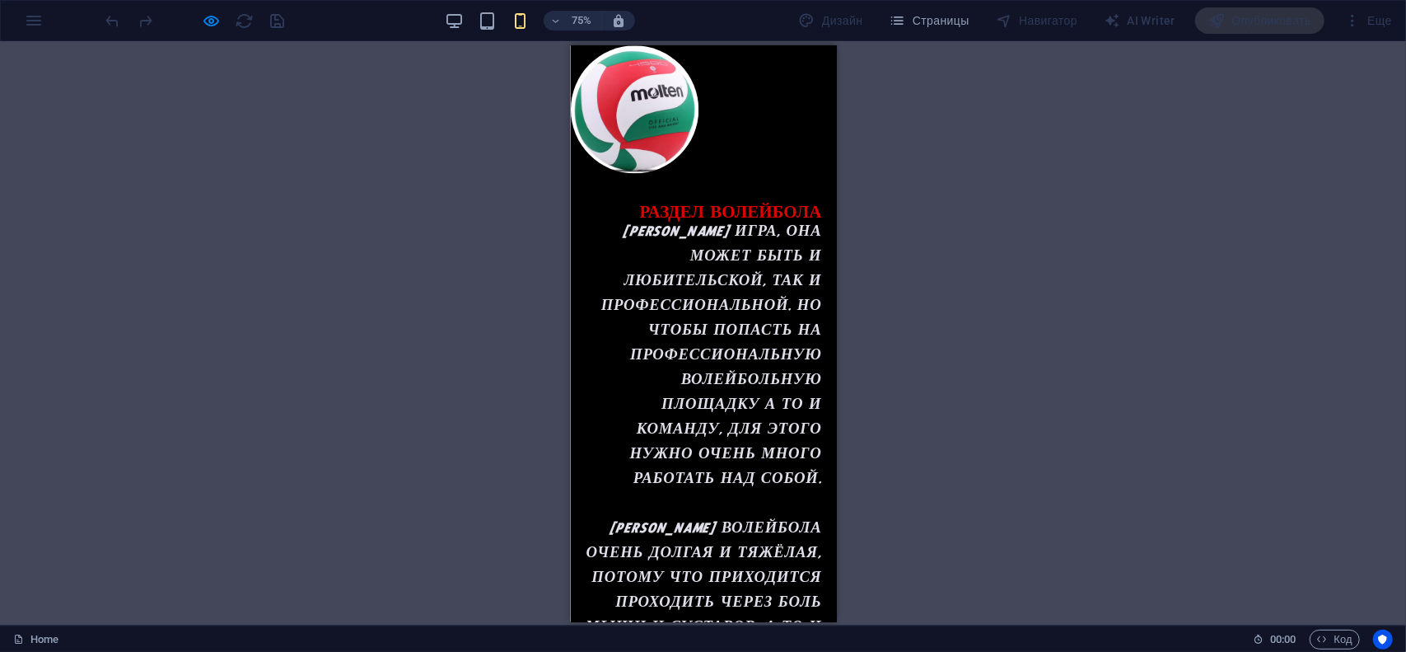
scroll to position [906, 0]
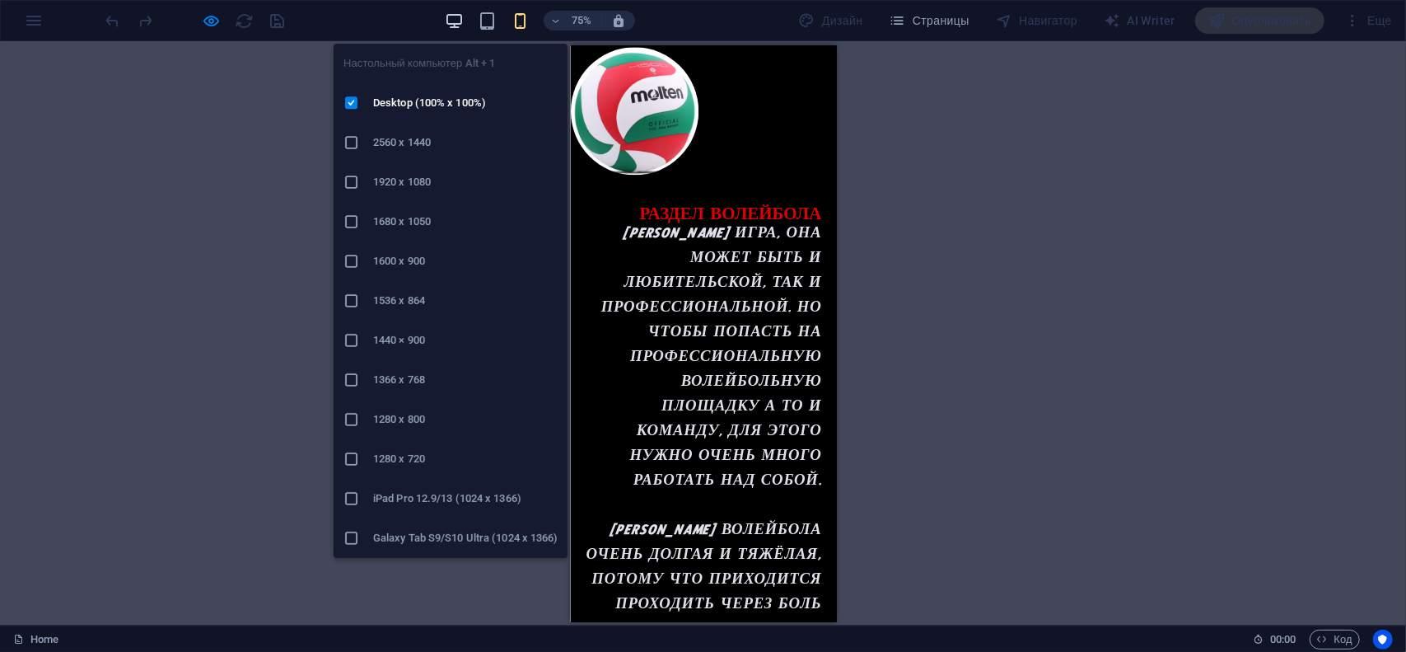
click at [453, 26] on icon "button" at bounding box center [454, 21] width 19 height 19
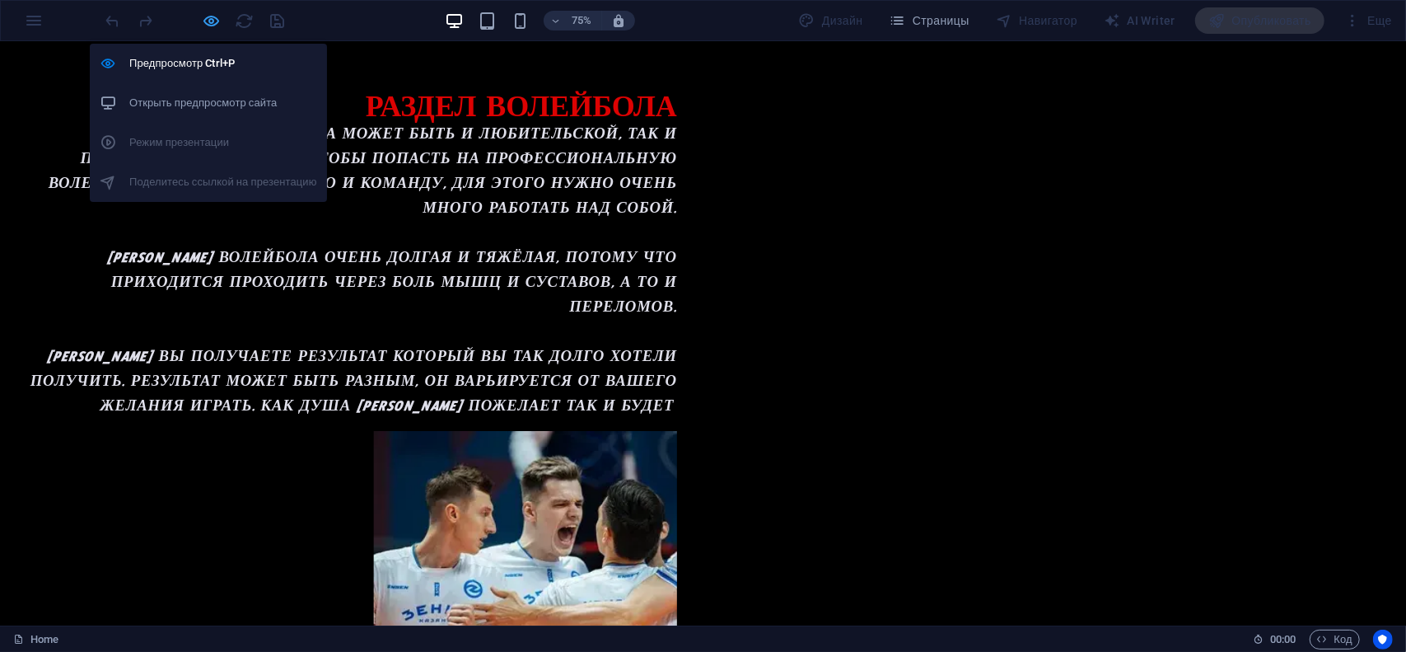
click at [215, 25] on icon "button" at bounding box center [212, 21] width 19 height 19
select select "rem"
select select "px"
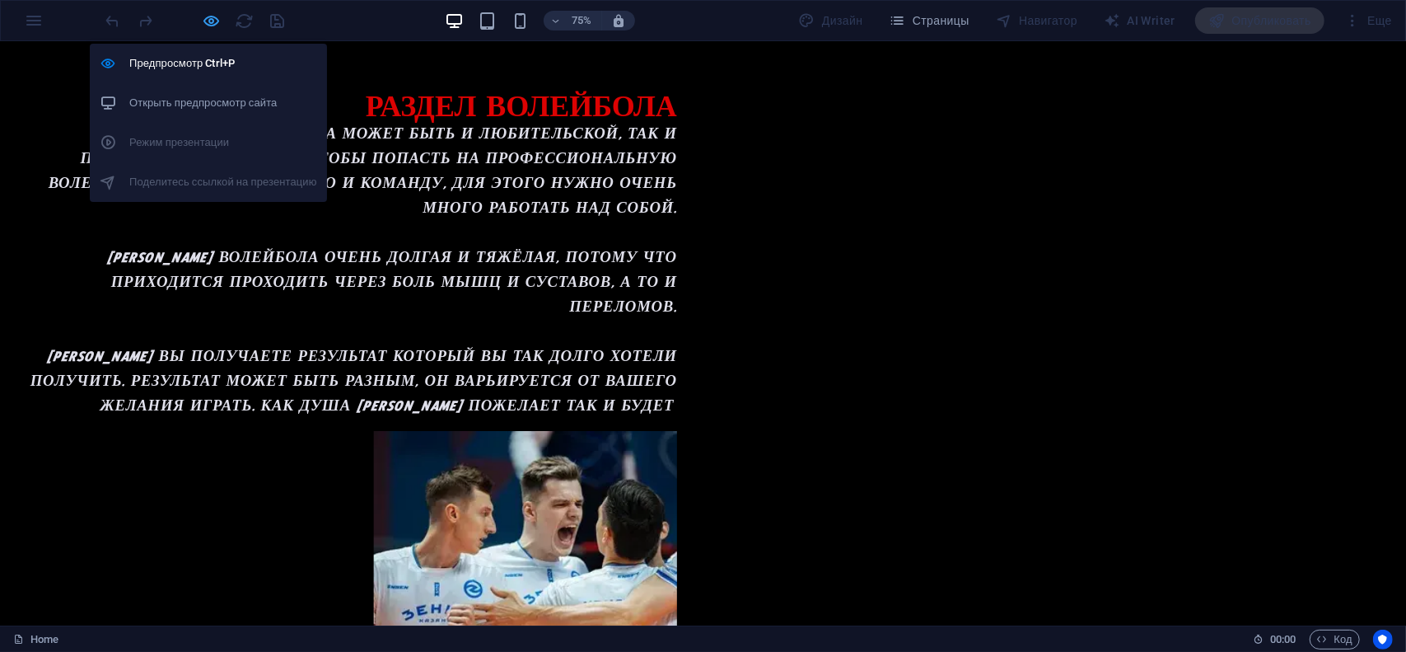
select select "px"
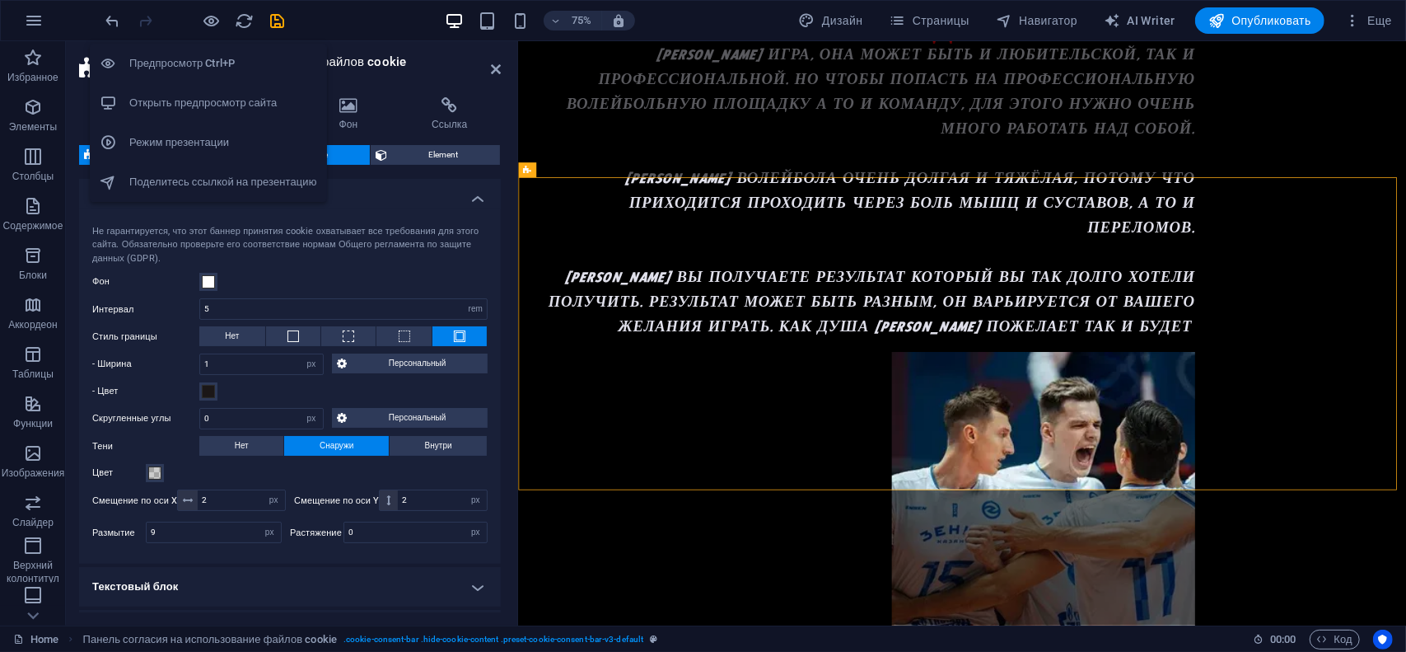
scroll to position [3294, 0]
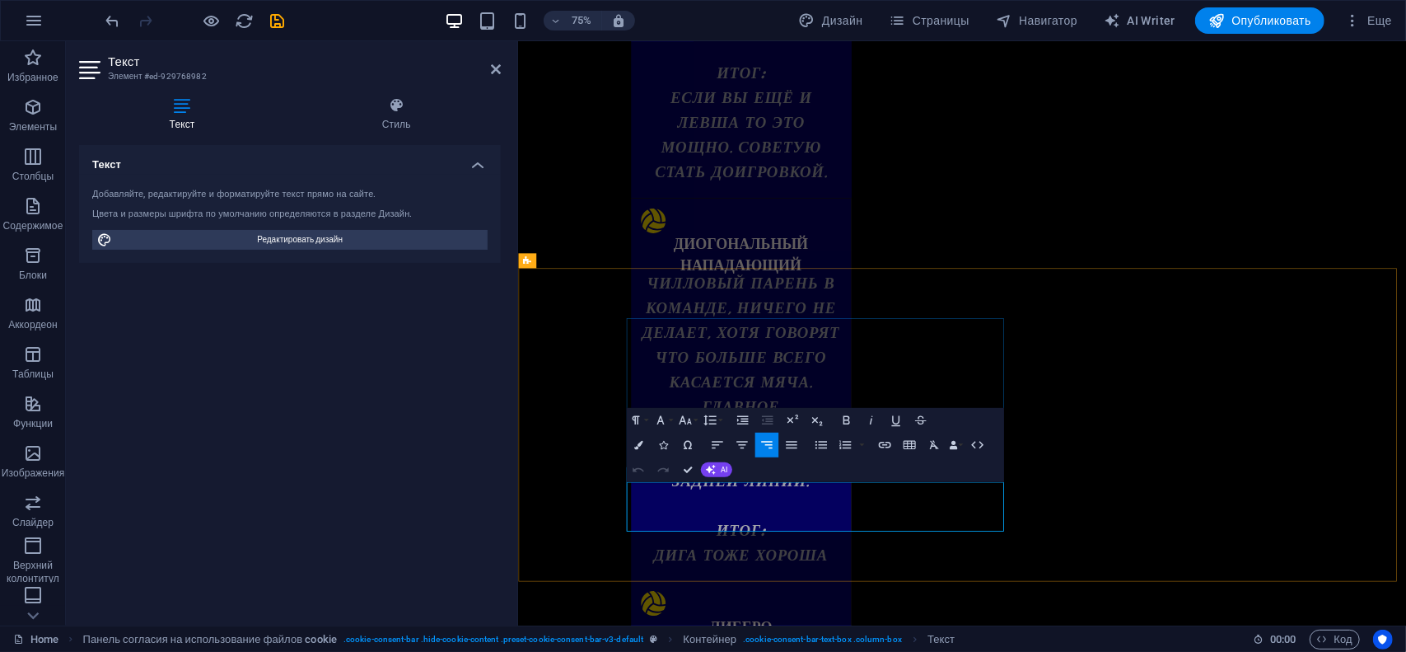
drag, startPoint x: 740, startPoint y: 645, endPoint x: 1158, endPoint y: 624, distance: 418.2
click at [669, 420] on button "Font Family" at bounding box center [664, 420] width 24 height 25
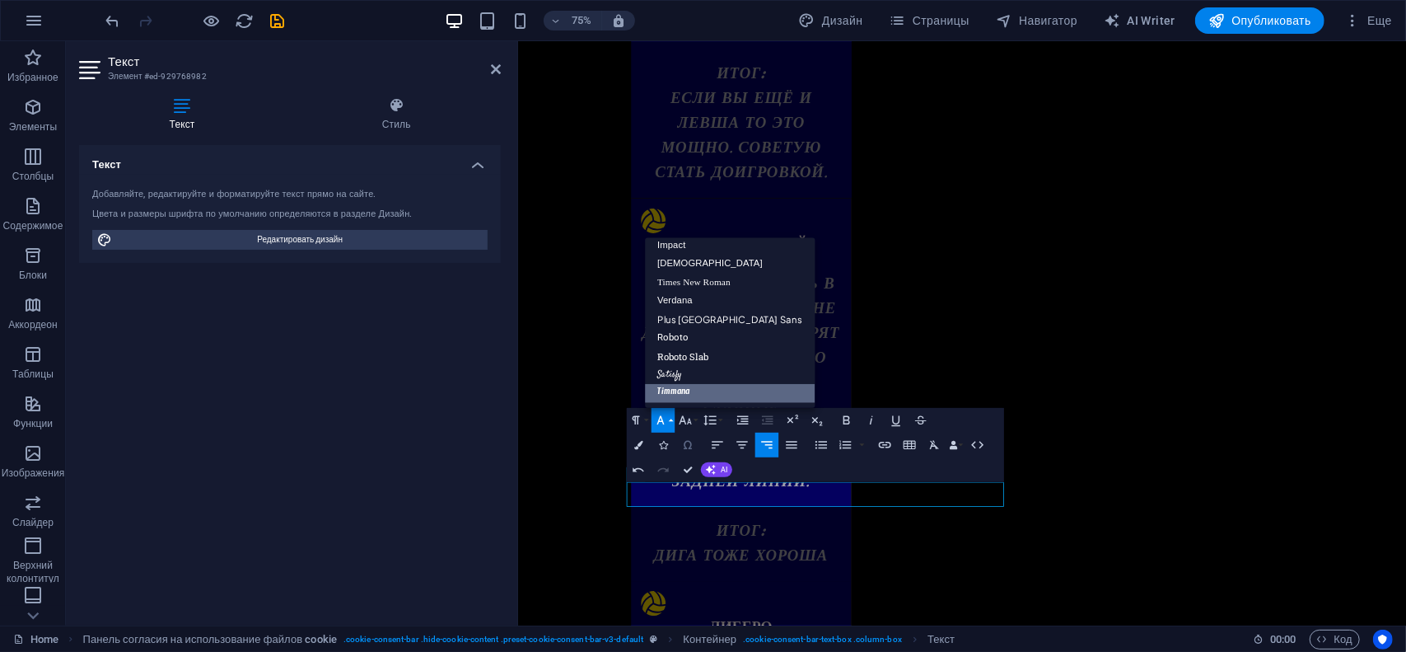
scroll to position [58, 0]
click at [672, 281] on link "Times New Roman" at bounding box center [730, 282] width 170 height 19
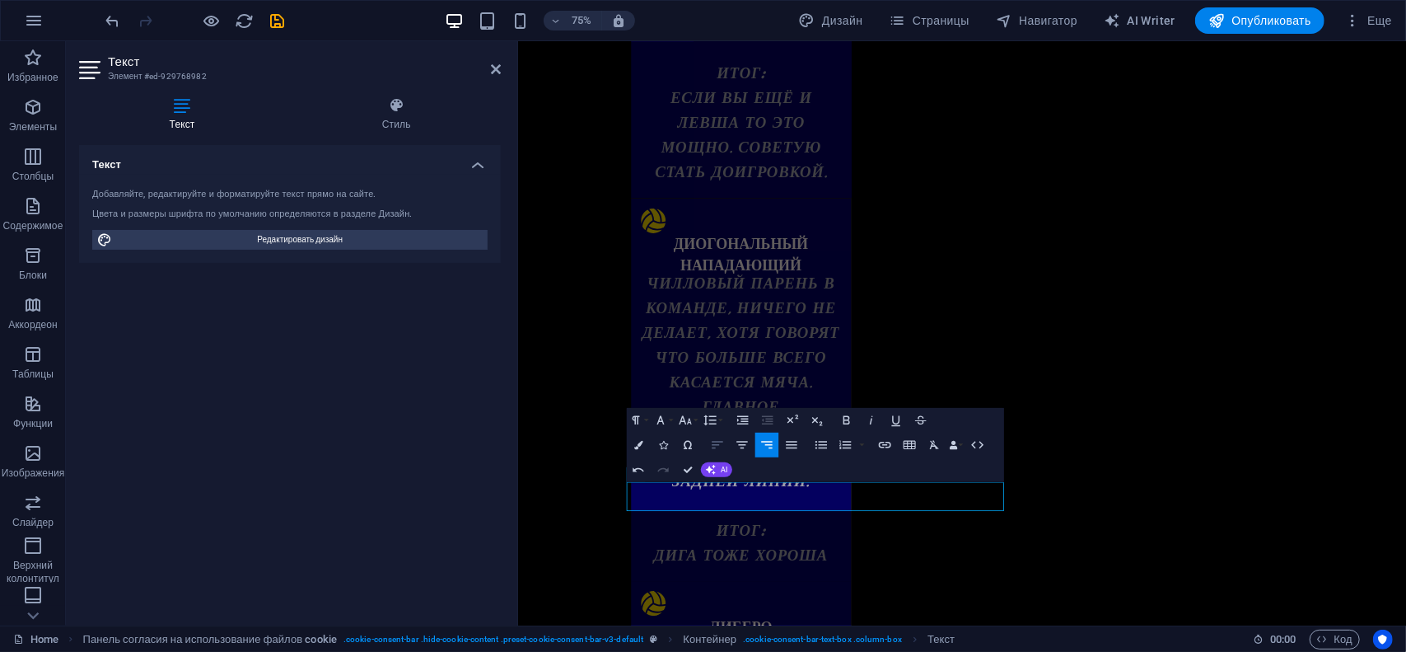
click at [717, 446] on icon "button" at bounding box center [717, 444] width 15 height 15
click at [745, 439] on icon "button" at bounding box center [742, 444] width 15 height 15
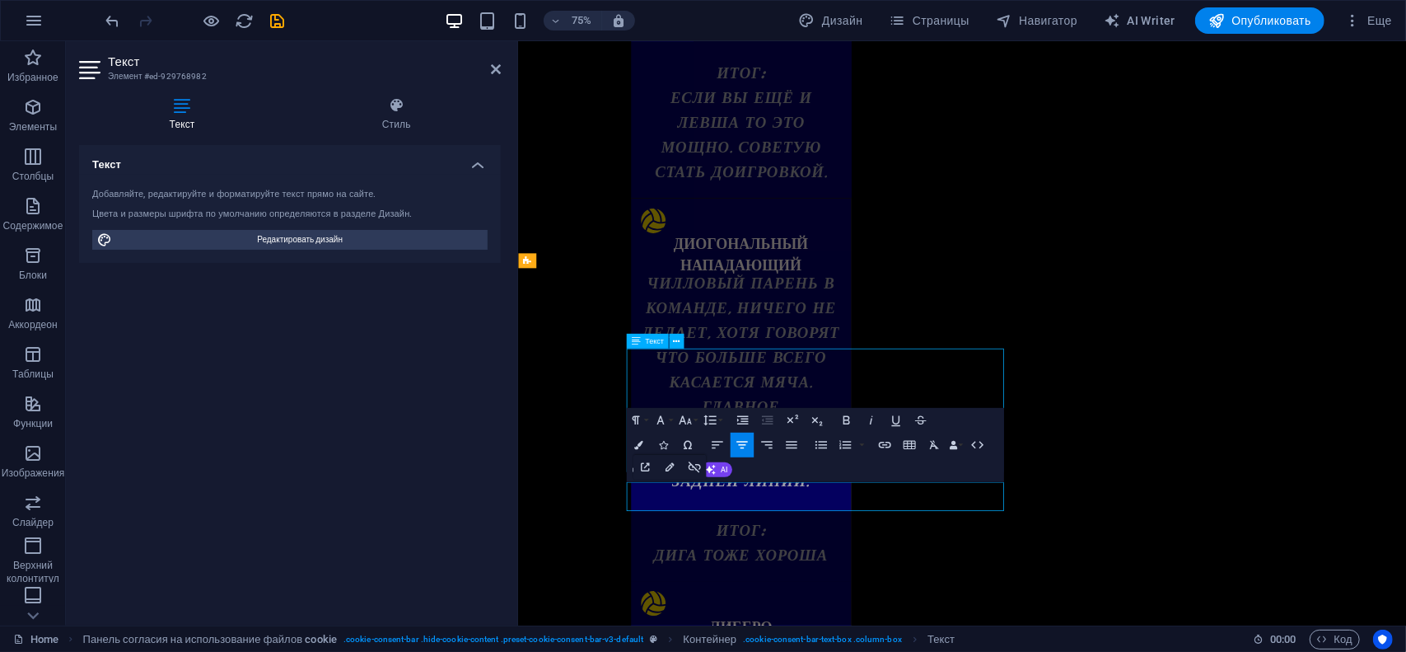
scroll to position [3288, 0]
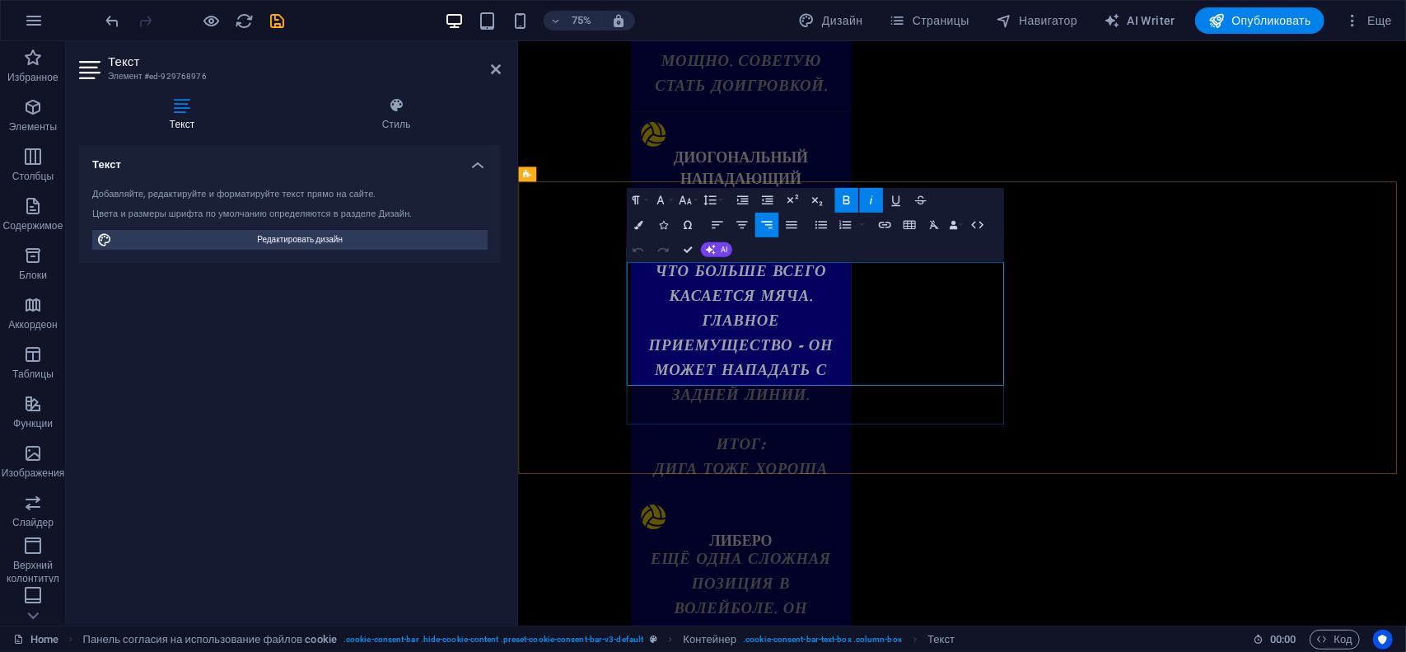
drag, startPoint x: 1164, startPoint y: 479, endPoint x: 673, endPoint y: 347, distance: 508.3
click at [743, 223] on icon "button" at bounding box center [742, 224] width 15 height 15
click at [717, 197] on icon "button" at bounding box center [710, 200] width 15 height 15
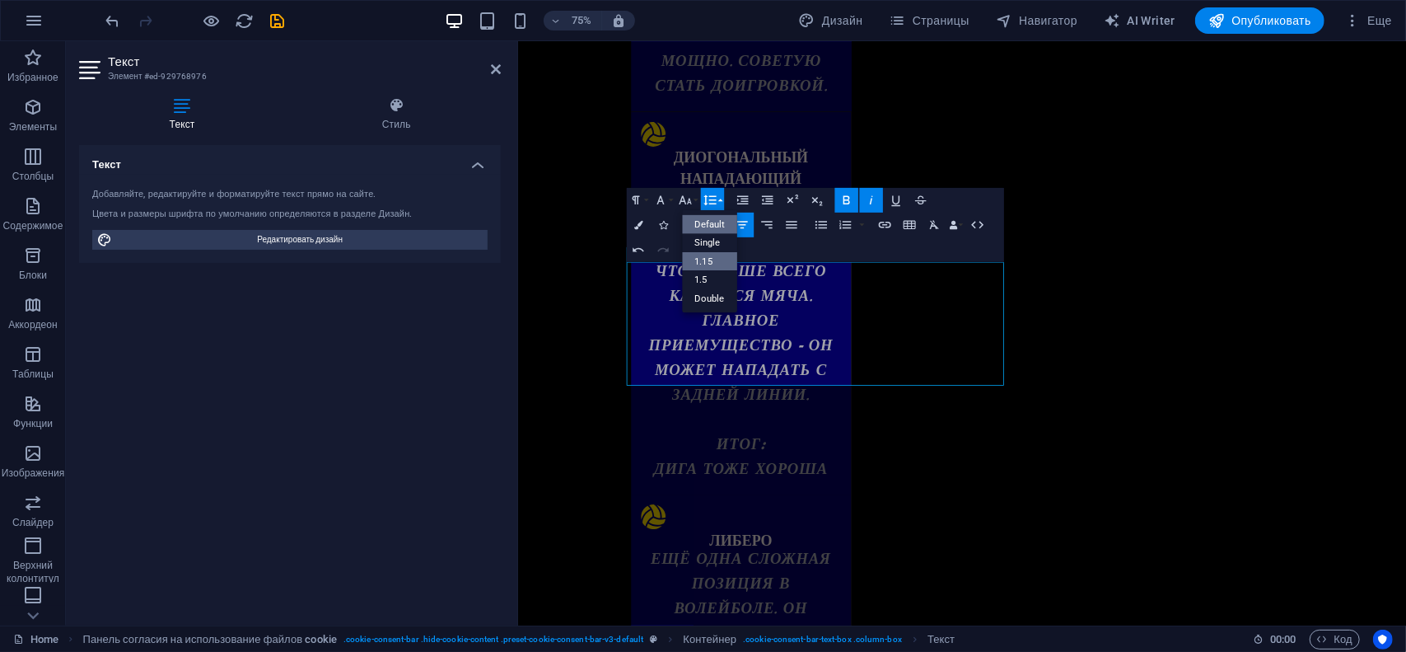
click at [705, 259] on link "1.15" at bounding box center [709, 261] width 55 height 19
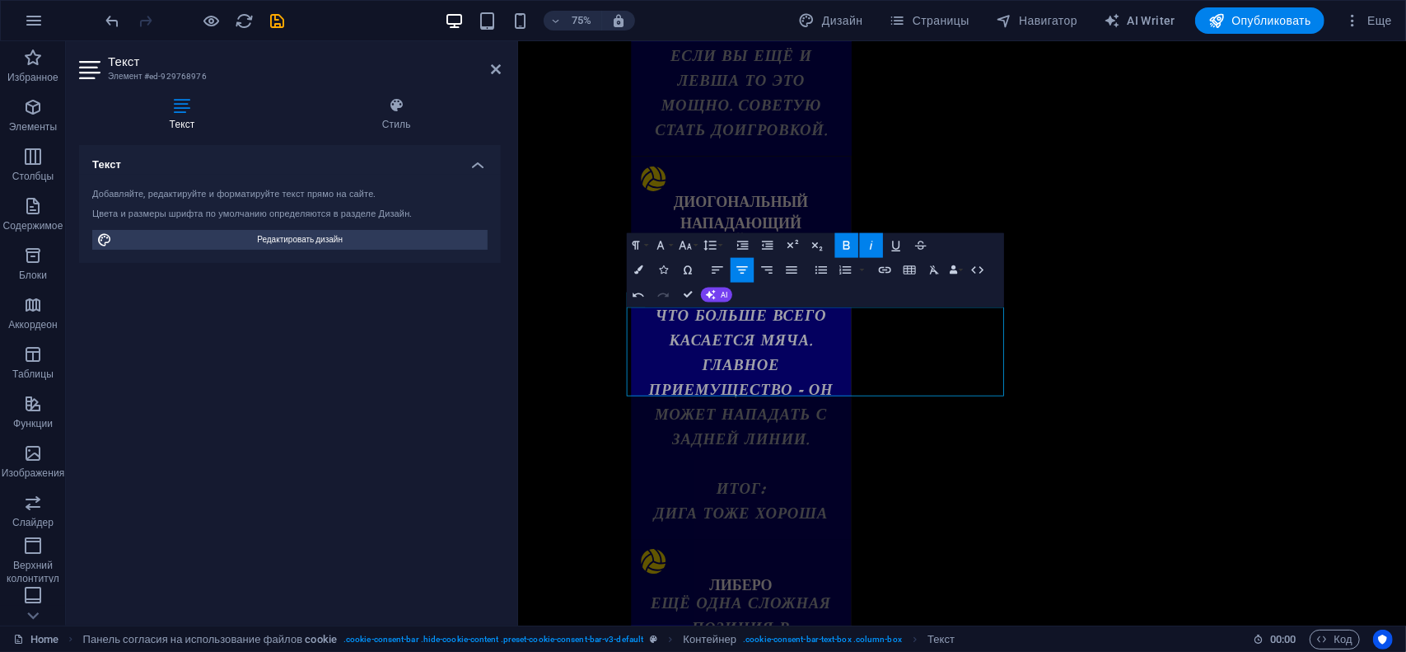
scroll to position [3227, 0]
click at [647, 245] on button "Paragraph Format" at bounding box center [639, 245] width 24 height 25
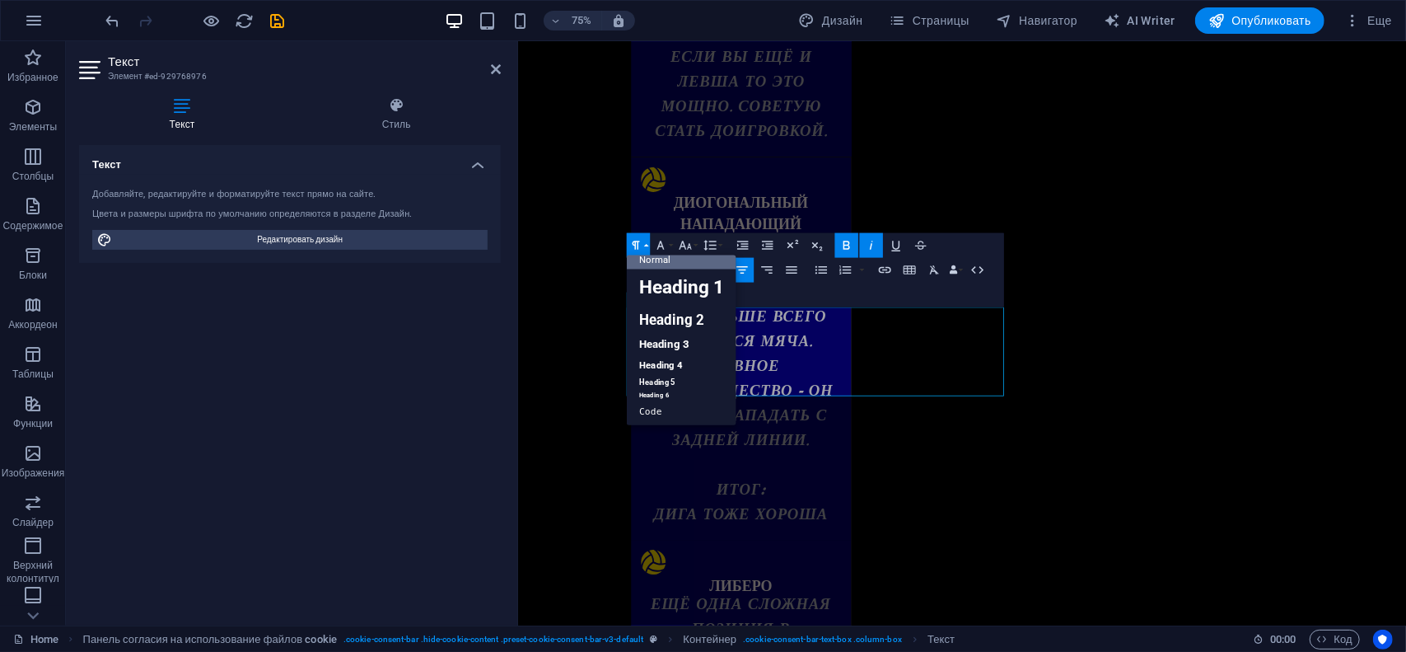
scroll to position [13, 0]
click at [648, 246] on button "Paragraph Format" at bounding box center [639, 245] width 24 height 25
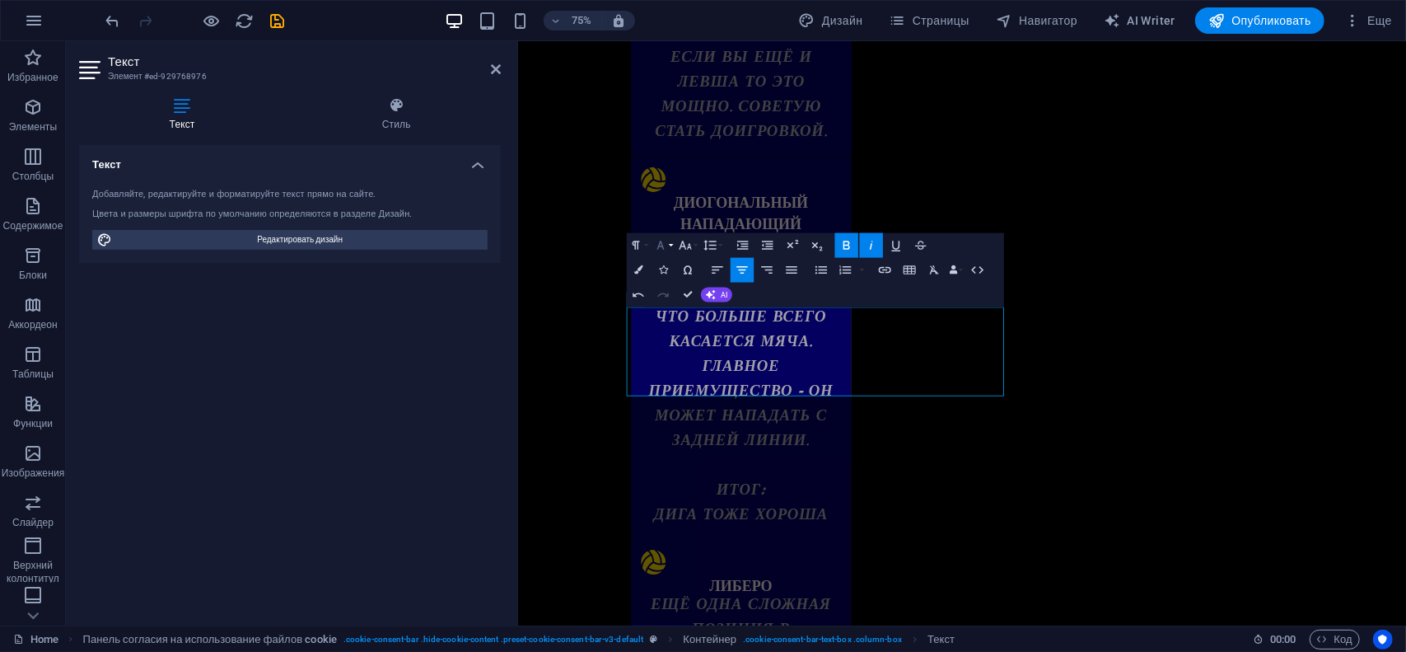
click at [669, 245] on button "Font Family" at bounding box center [664, 245] width 24 height 25
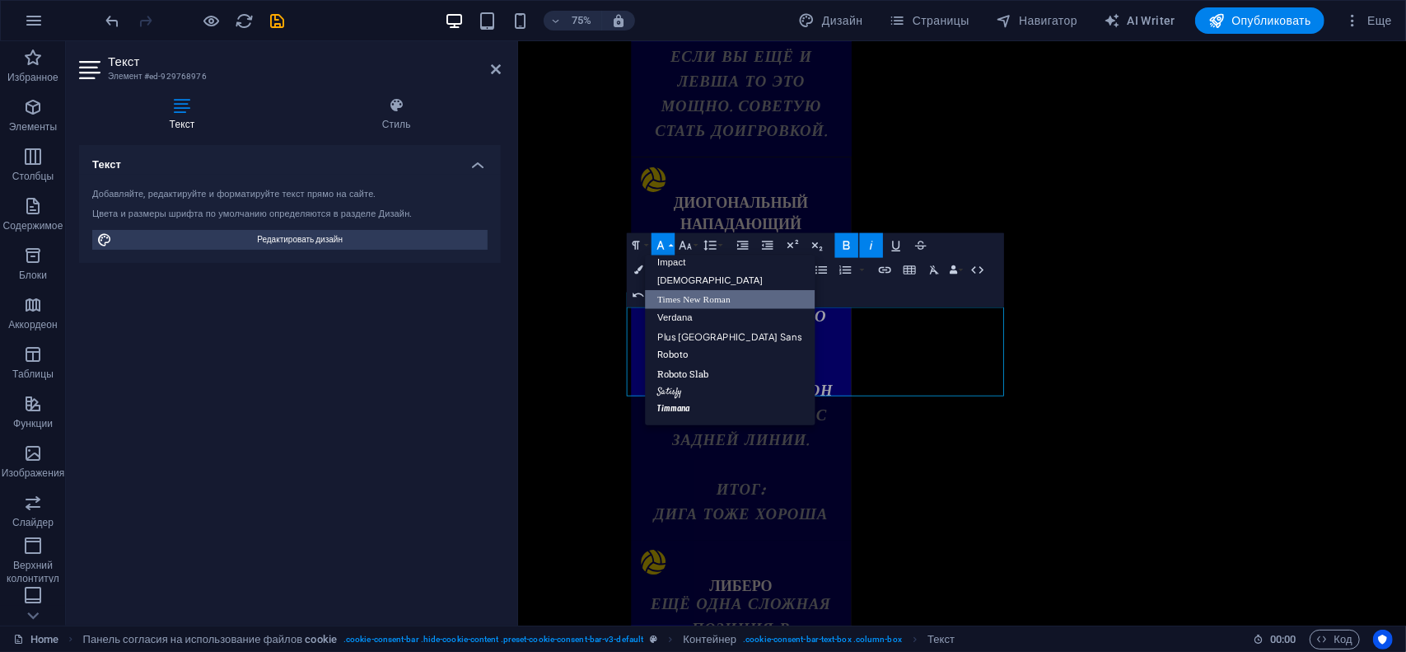
scroll to position [58, 0]
click at [669, 245] on button "Font Family" at bounding box center [664, 245] width 24 height 25
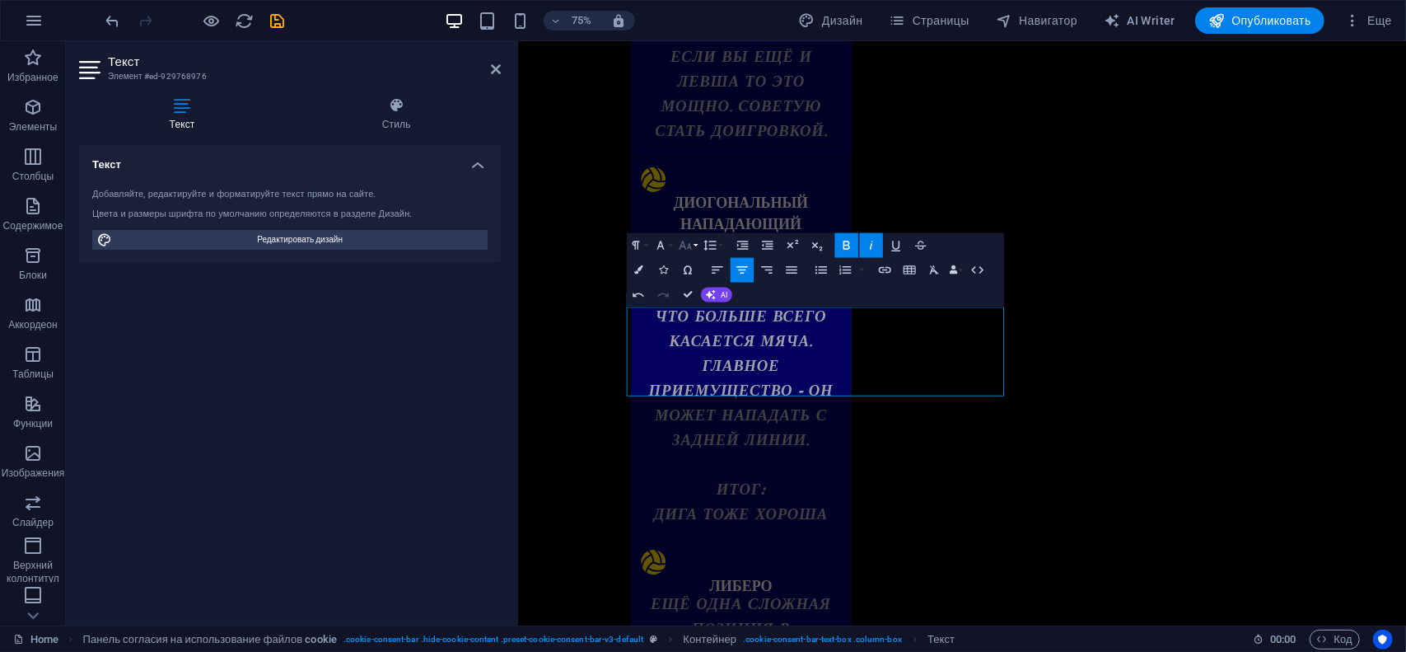
click at [694, 246] on button "Font Size" at bounding box center [688, 245] width 24 height 25
drag, startPoint x: 1117, startPoint y: 550, endPoint x: 1723, endPoint y: 550, distance: 606.2
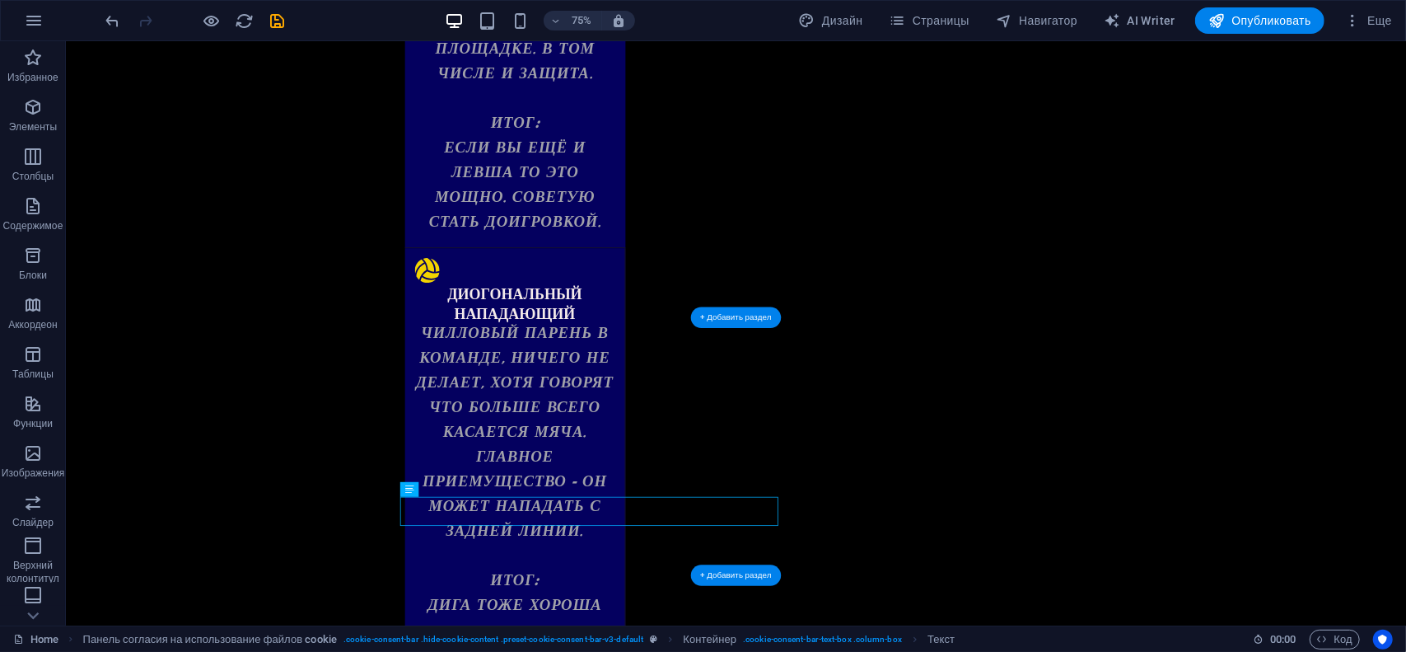
drag, startPoint x: 958, startPoint y: 664, endPoint x: 355, endPoint y: 664, distance: 602.9
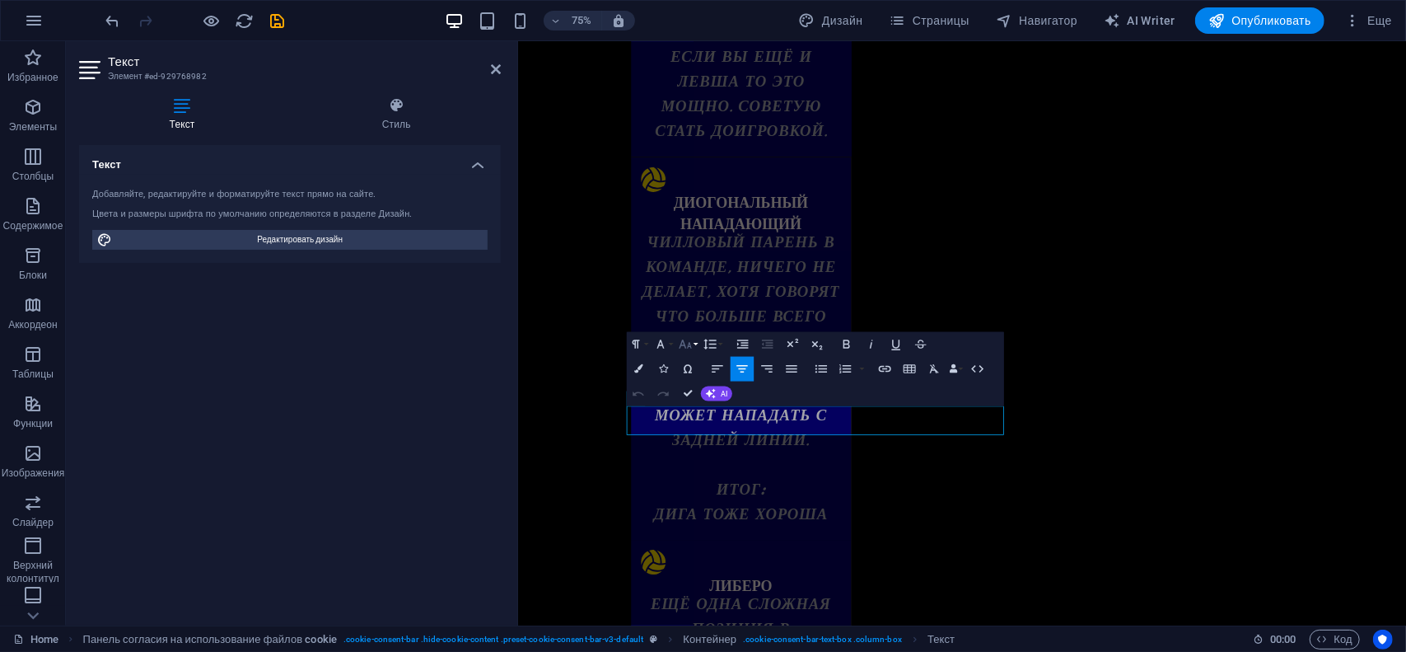
click at [693, 342] on button "Font Size" at bounding box center [688, 344] width 24 height 25
click at [679, 265] on link "14" at bounding box center [686, 268] width 44 height 19
click at [694, 344] on button "Font Size" at bounding box center [688, 344] width 24 height 25
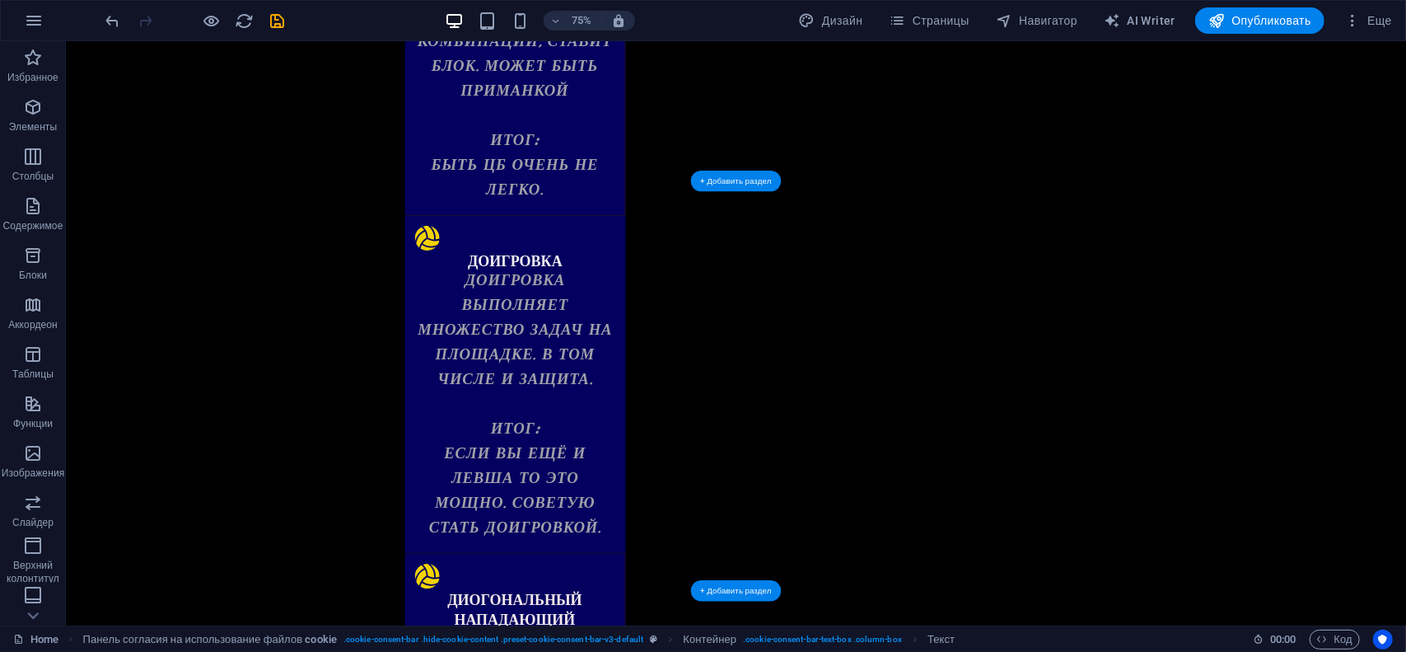
scroll to position [2815, 0]
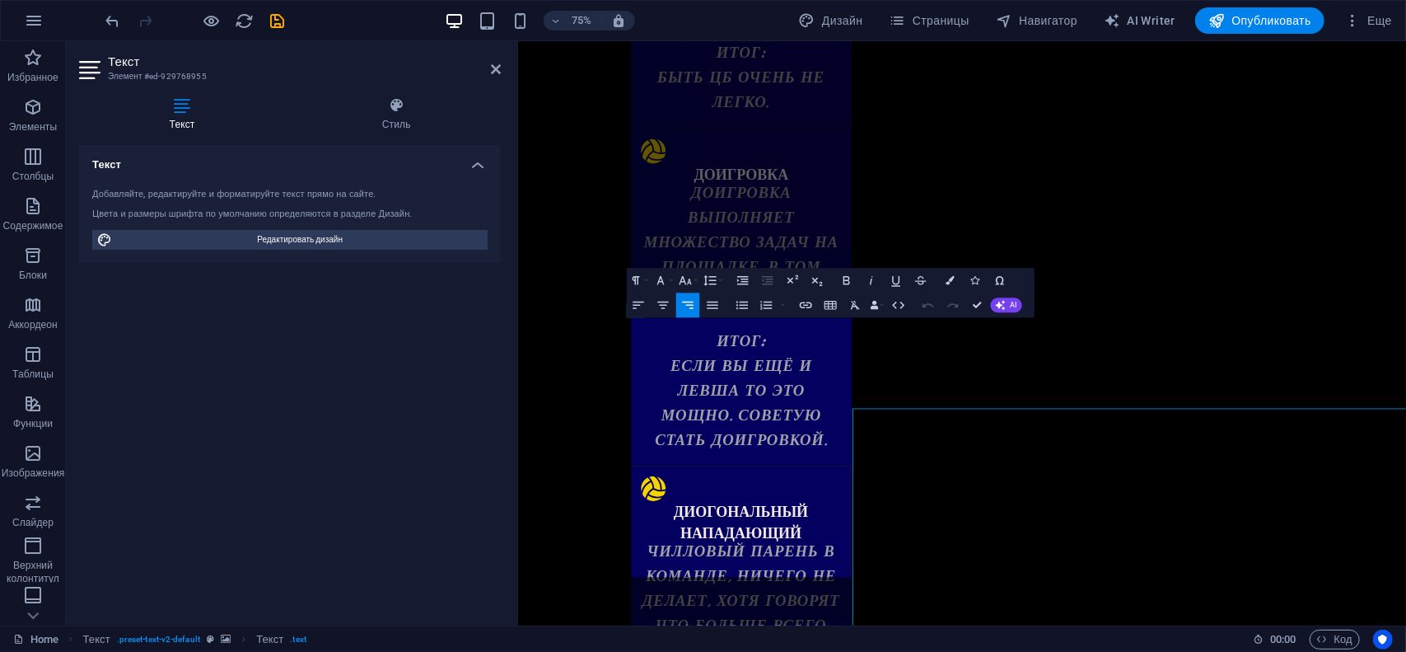
scroll to position [2695, 0]
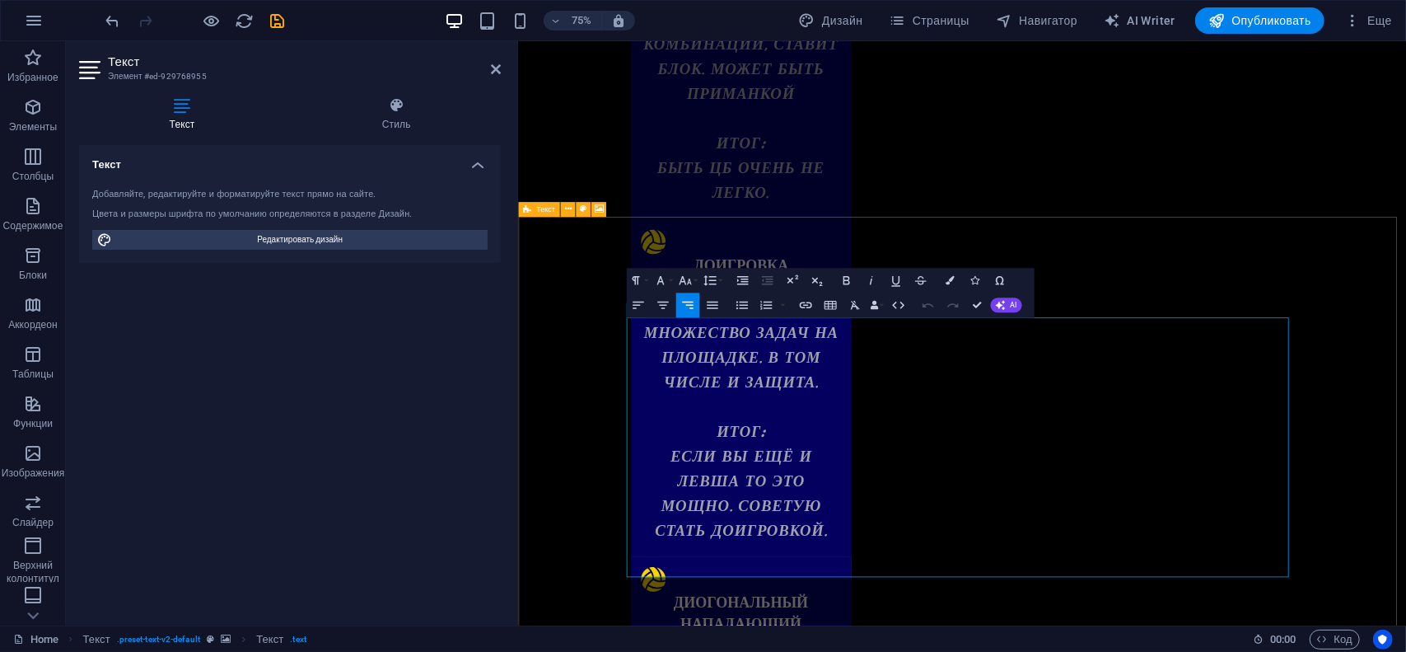
drag, startPoint x: 670, startPoint y: 427, endPoint x: 1557, endPoint y: 725, distance: 935.6
click at [694, 279] on button "Font Size" at bounding box center [688, 280] width 24 height 25
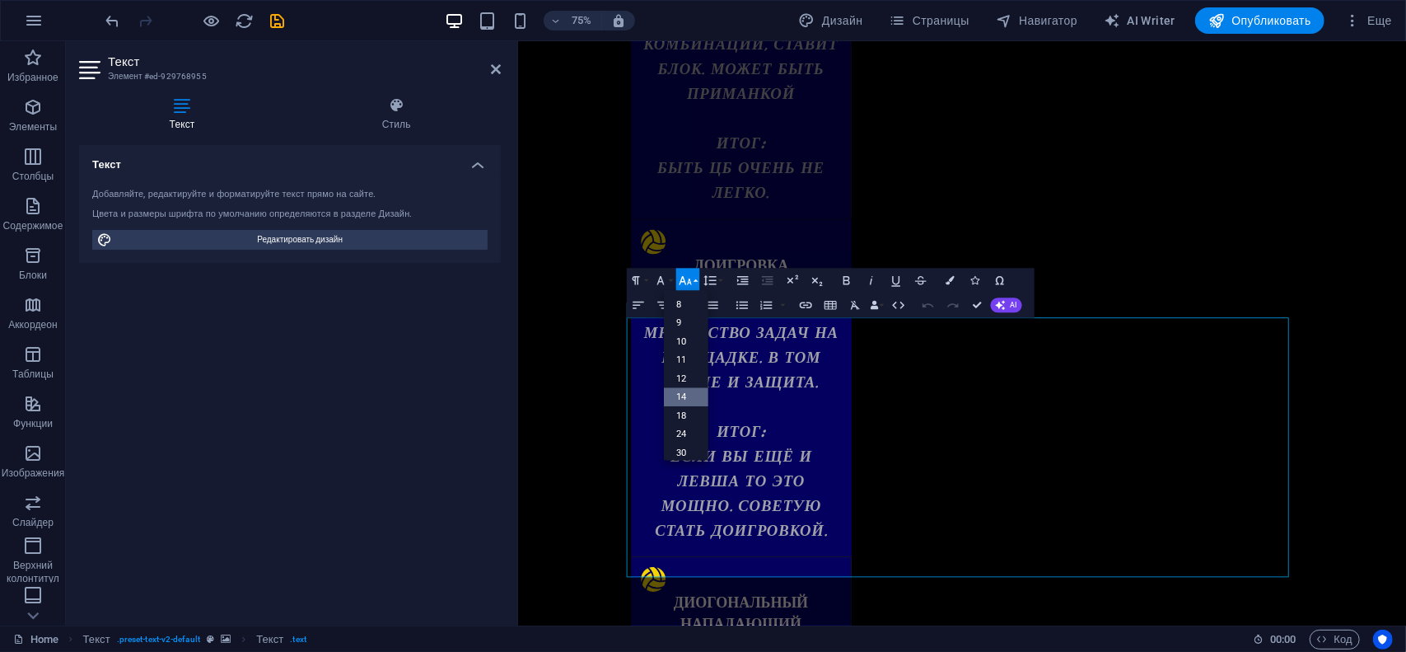
click at [689, 395] on link "14" at bounding box center [686, 397] width 44 height 19
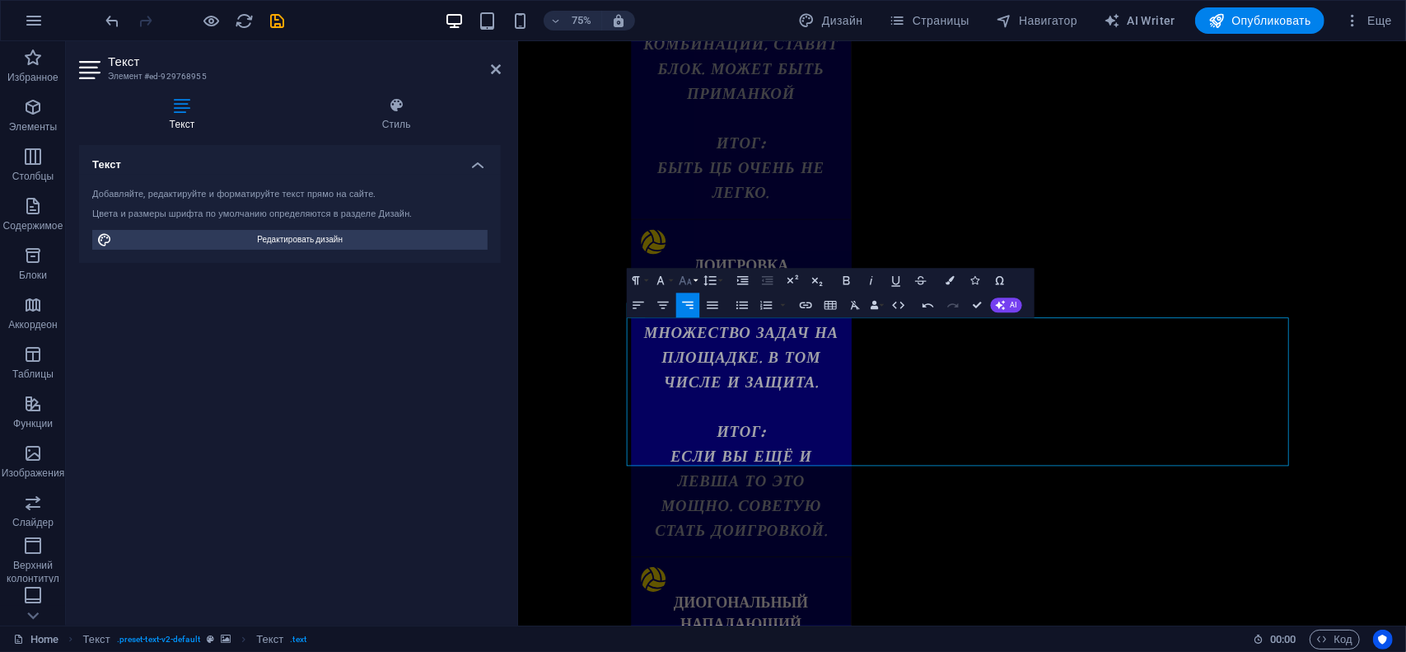
click at [695, 282] on button "Font Size" at bounding box center [688, 280] width 24 height 25
click at [679, 377] on link "18" at bounding box center [686, 378] width 44 height 19
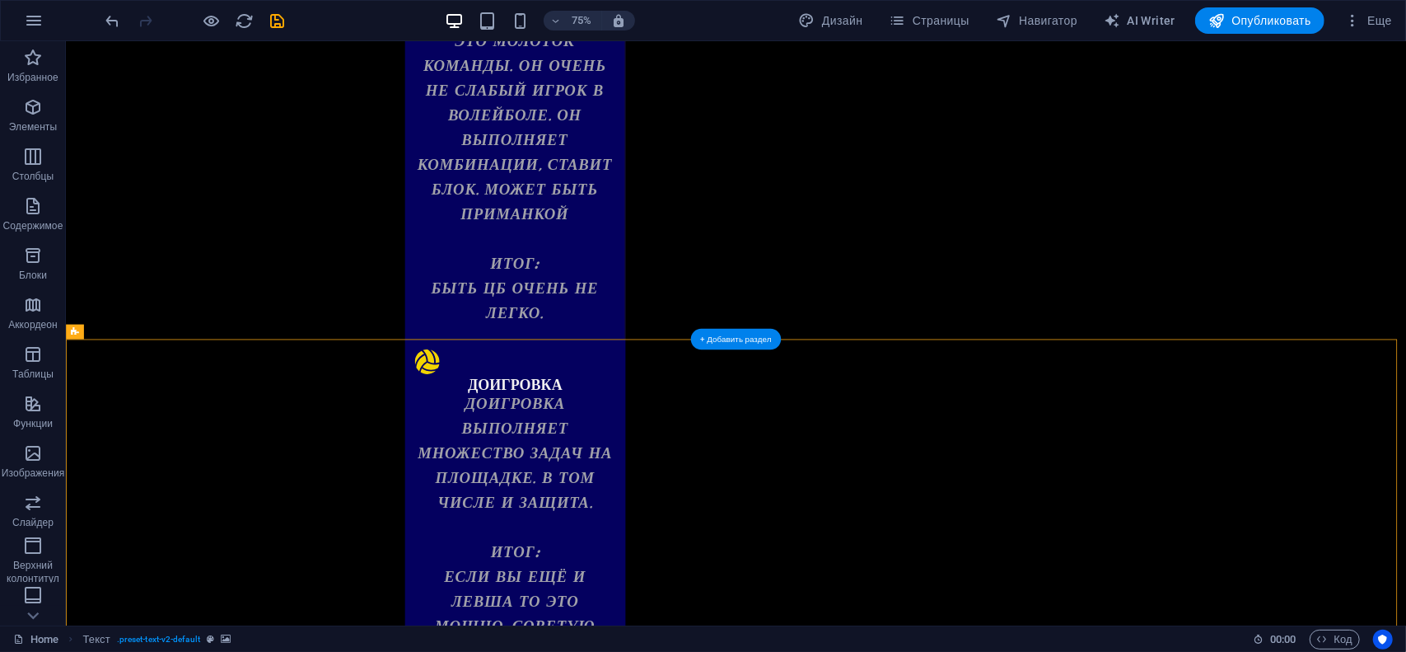
scroll to position [2651, 0]
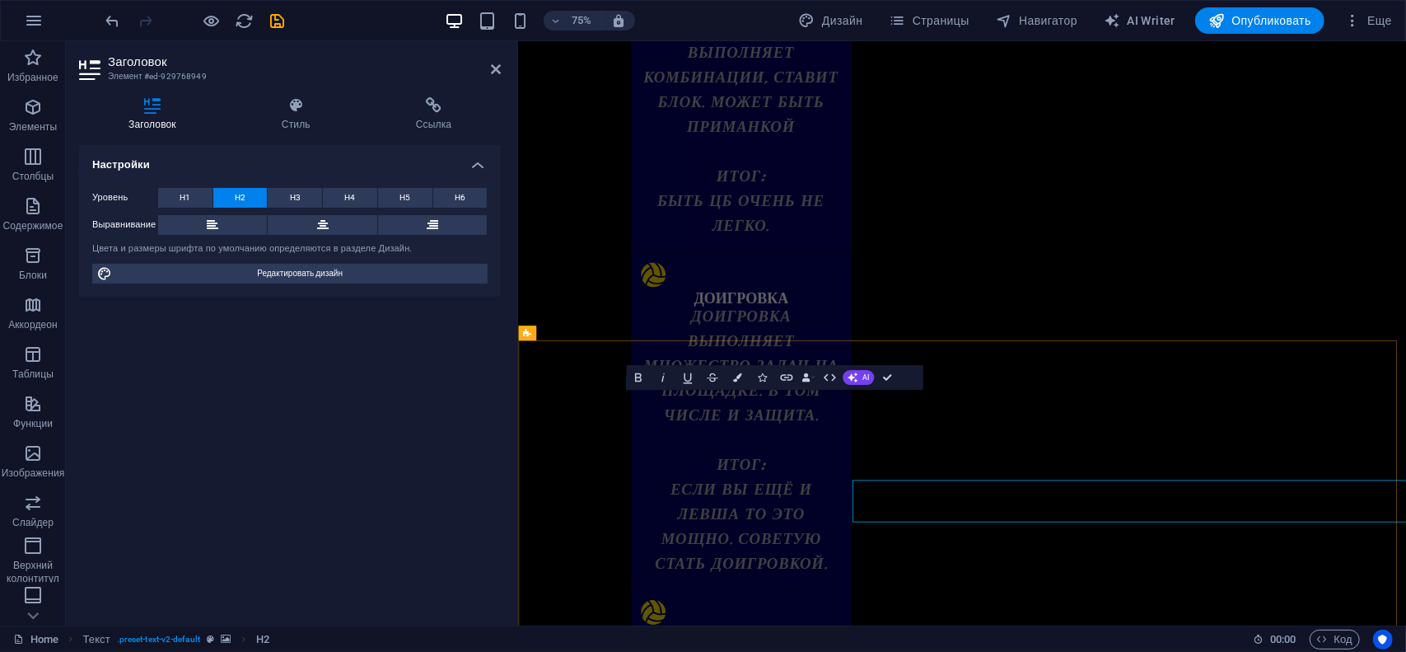
scroll to position [2530, 0]
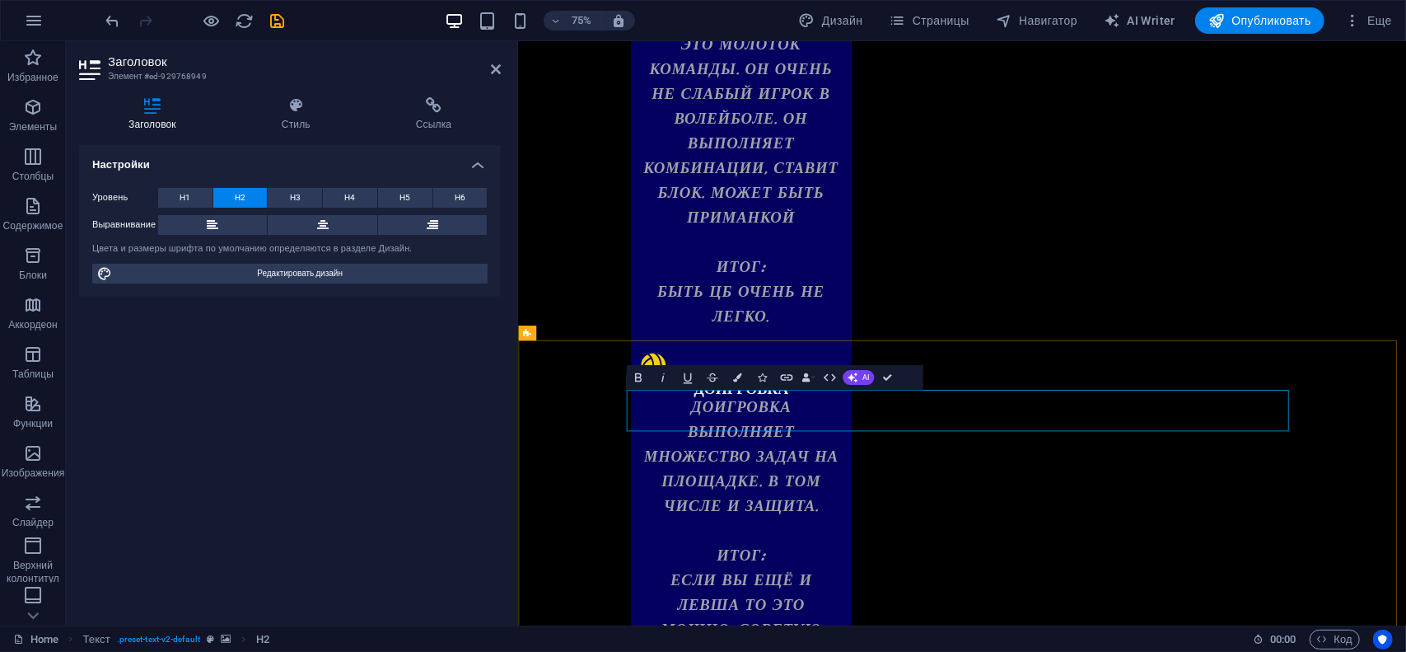
click at [639, 381] on icon "button" at bounding box center [638, 377] width 7 height 9
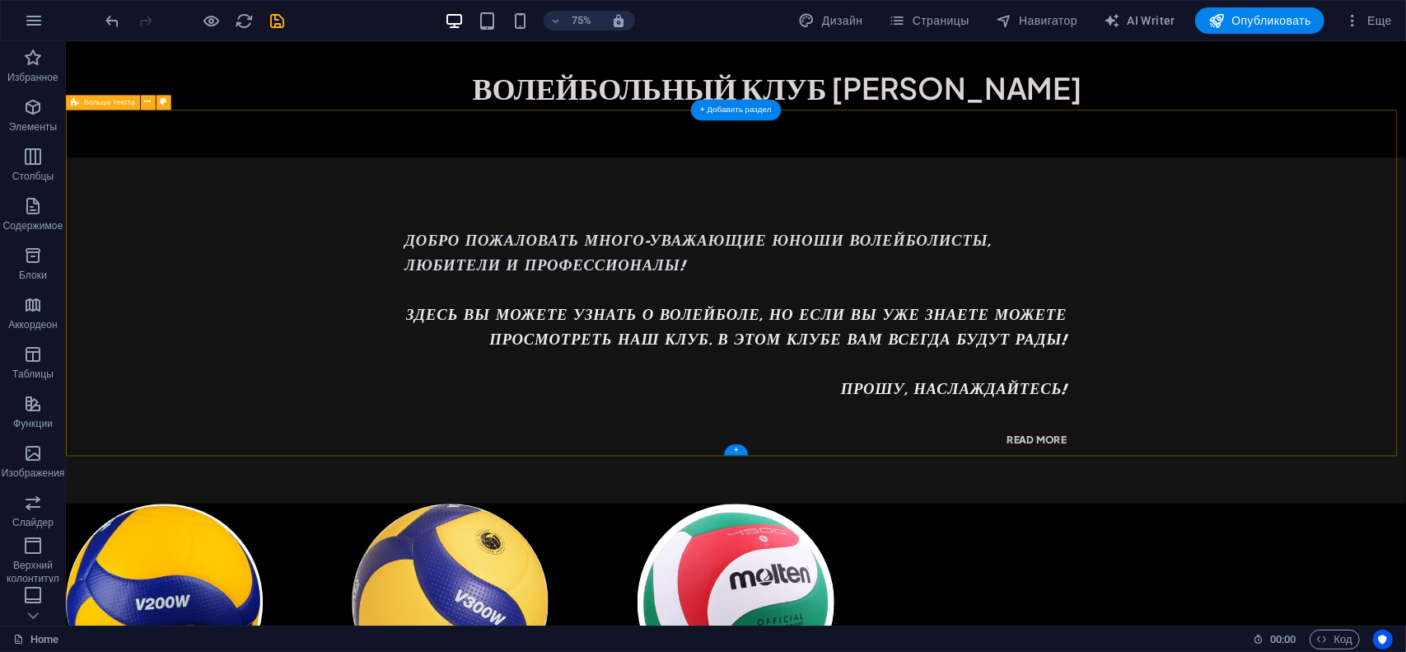
scroll to position [0, 0]
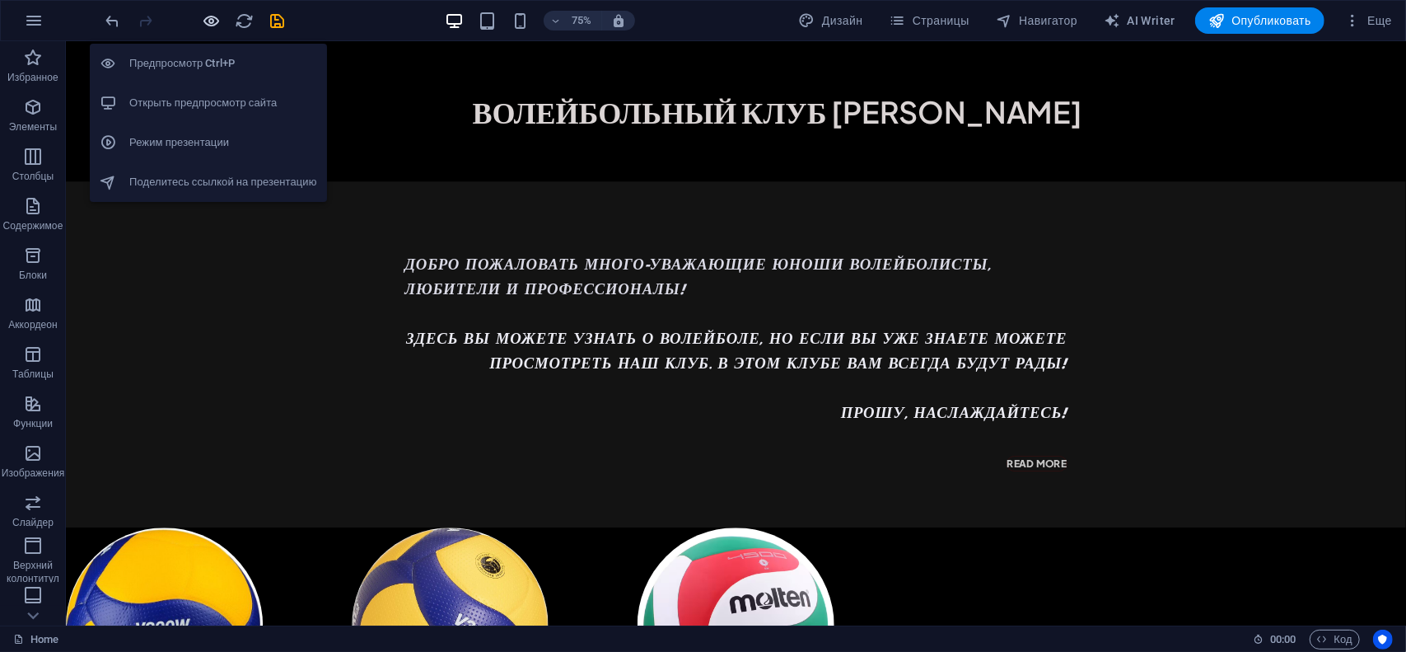
click at [216, 19] on icon "button" at bounding box center [212, 21] width 19 height 19
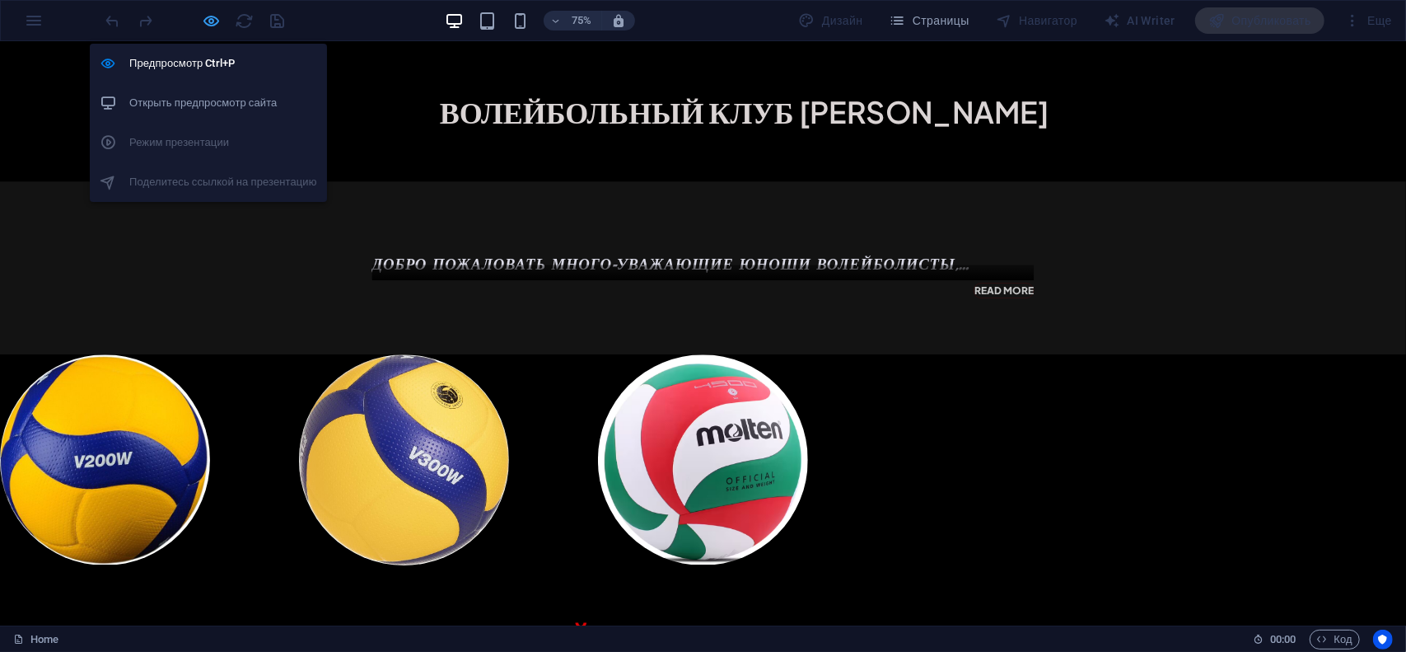
click at [208, 26] on icon "button" at bounding box center [212, 21] width 19 height 19
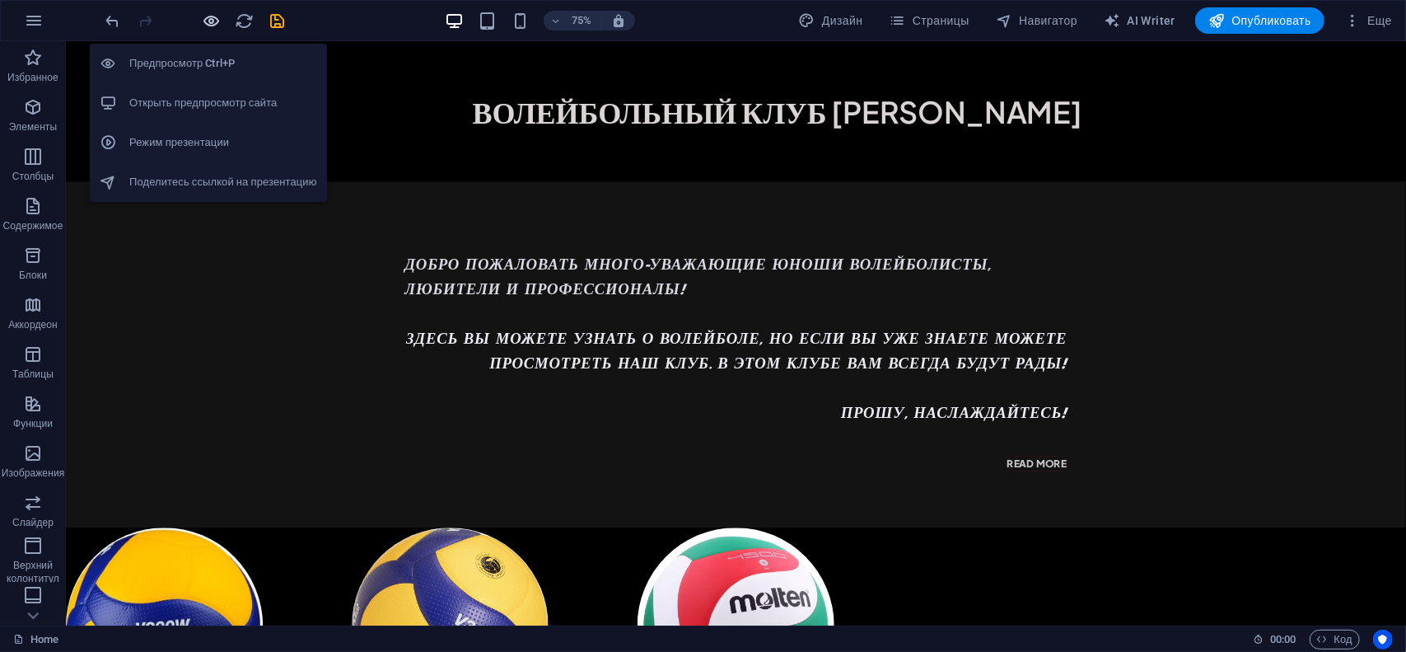
click at [208, 26] on icon "button" at bounding box center [212, 21] width 19 height 19
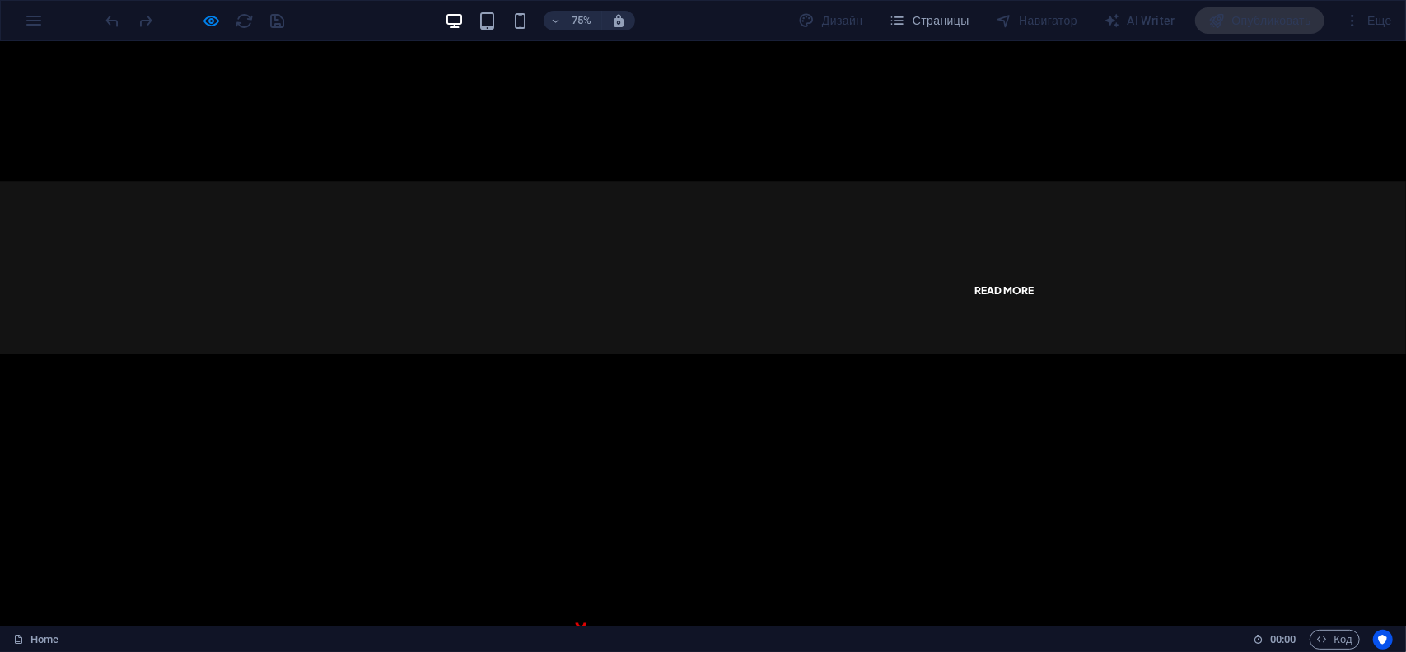
click at [1310, 375] on link "Read more" at bounding box center [1338, 373] width 81 height 20
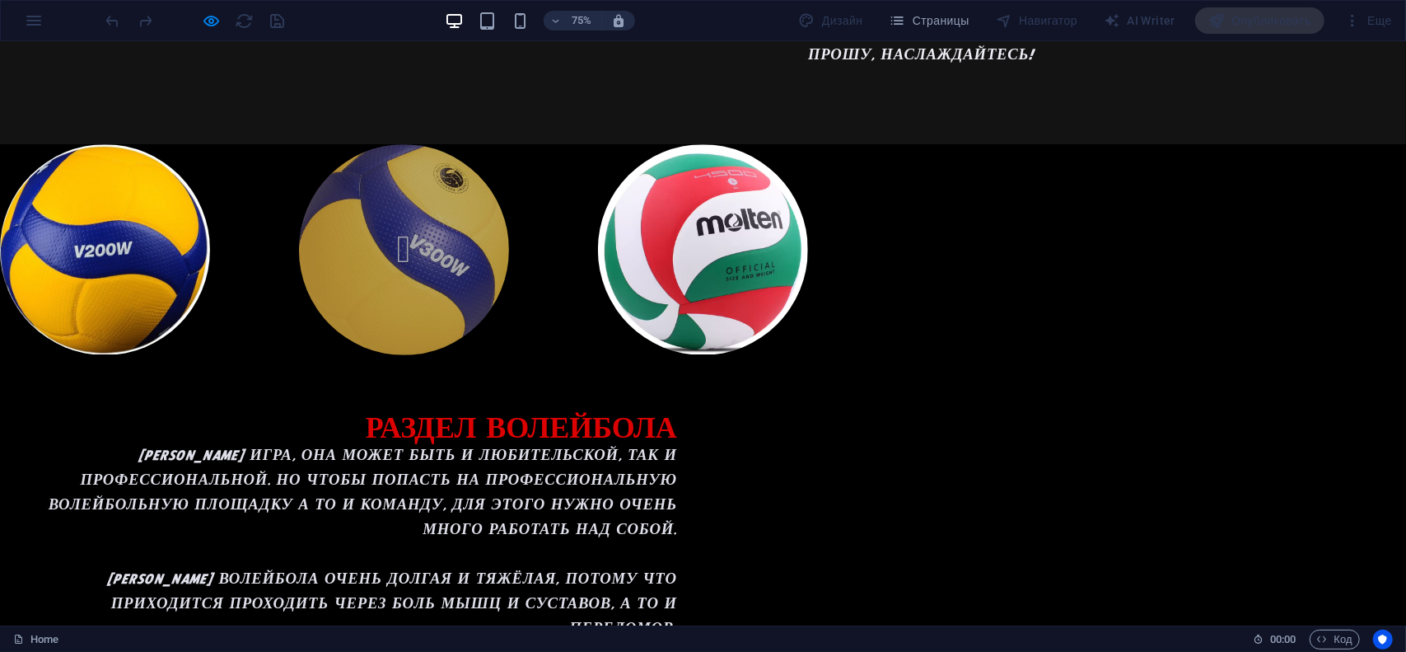
scroll to position [494, 0]
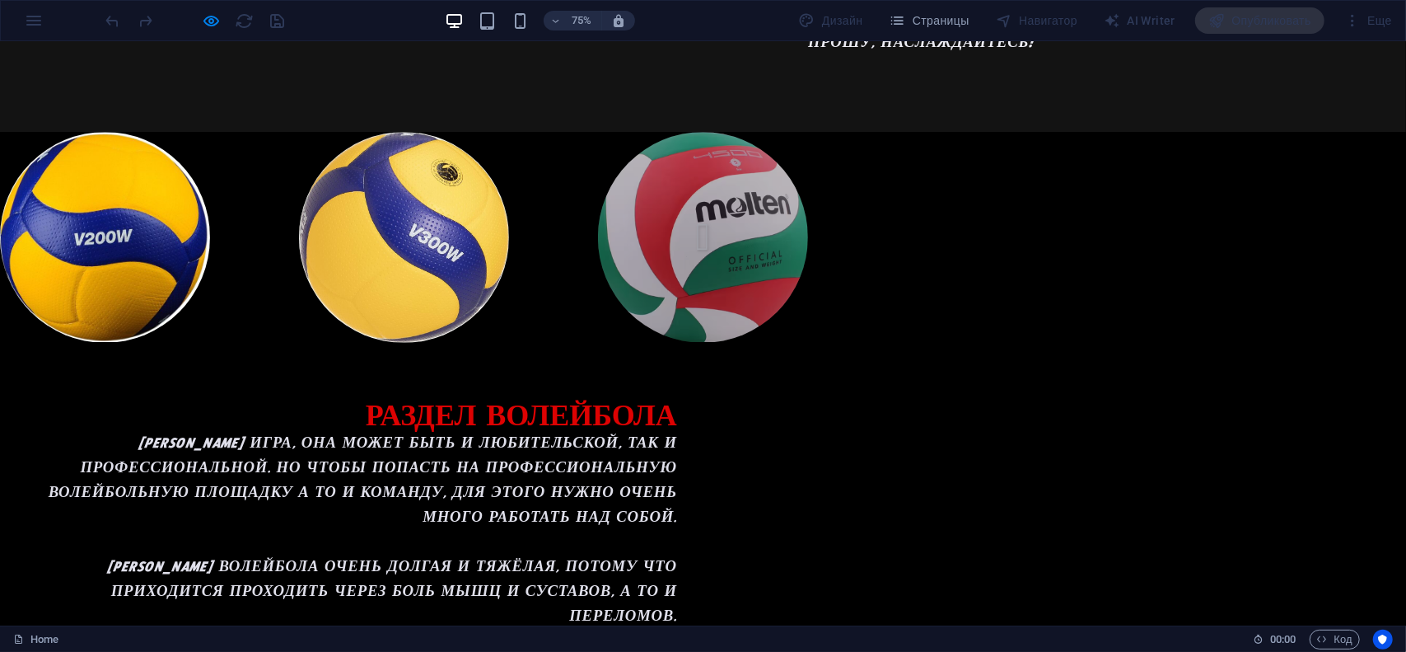
click at [989, 318] on img at bounding box center [937, 302] width 308 height 308
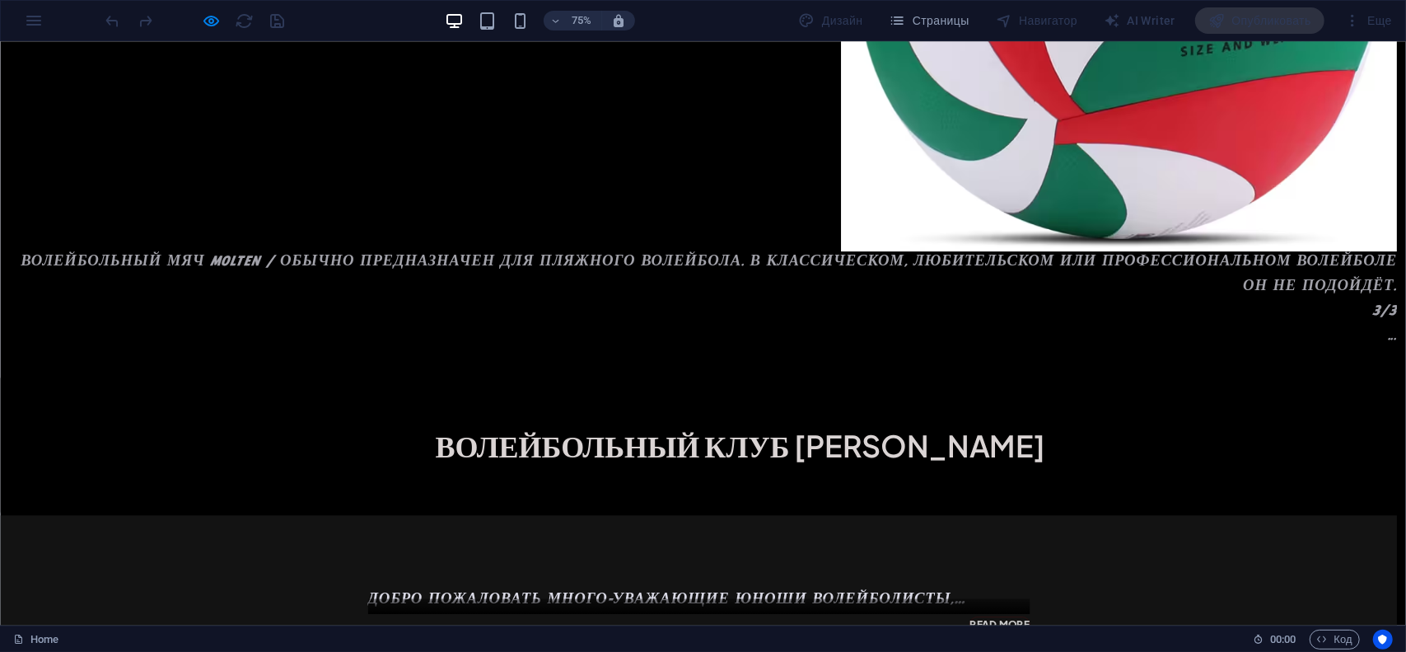
scroll to position [39, 0]
click at [1405, 451] on div "× Волейбольный Мяч MOLTEN / Обычно предназначен для пляжного волейбола. В класс…" at bounding box center [931, 16] width 1862 height 939
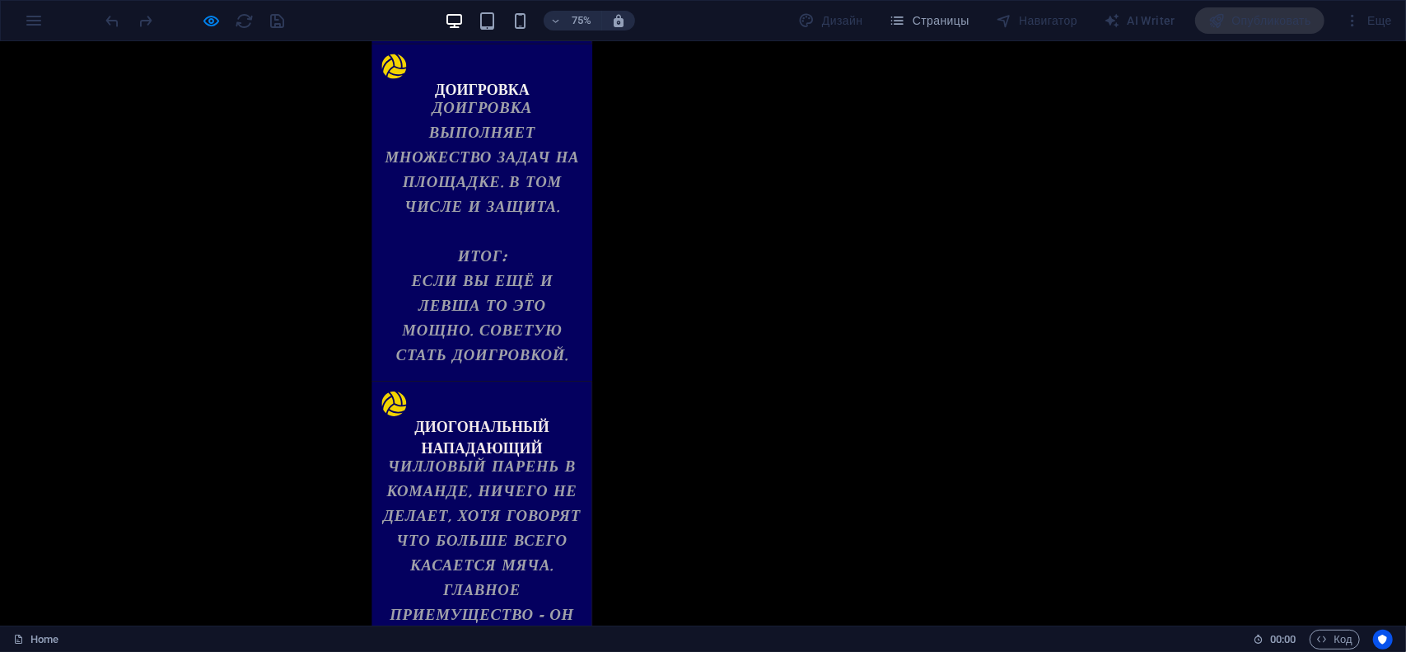
scroll to position [2841, 0]
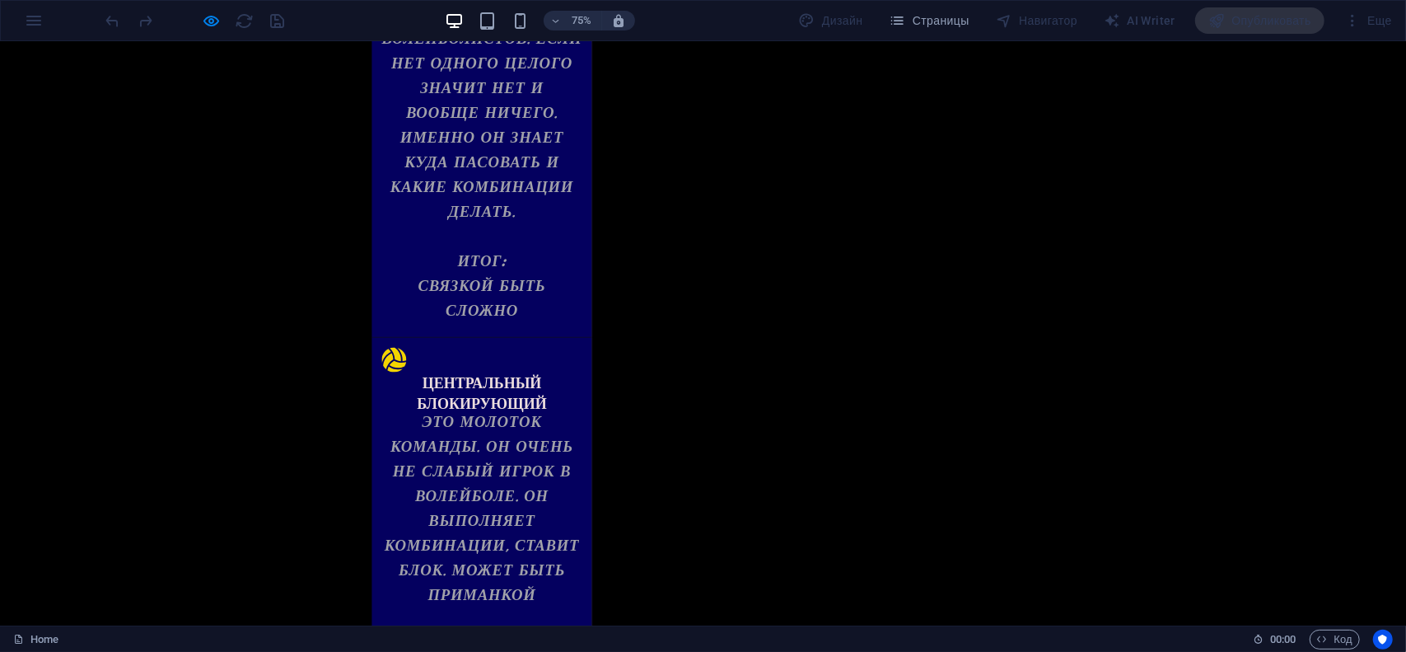
scroll to position [1770, 0]
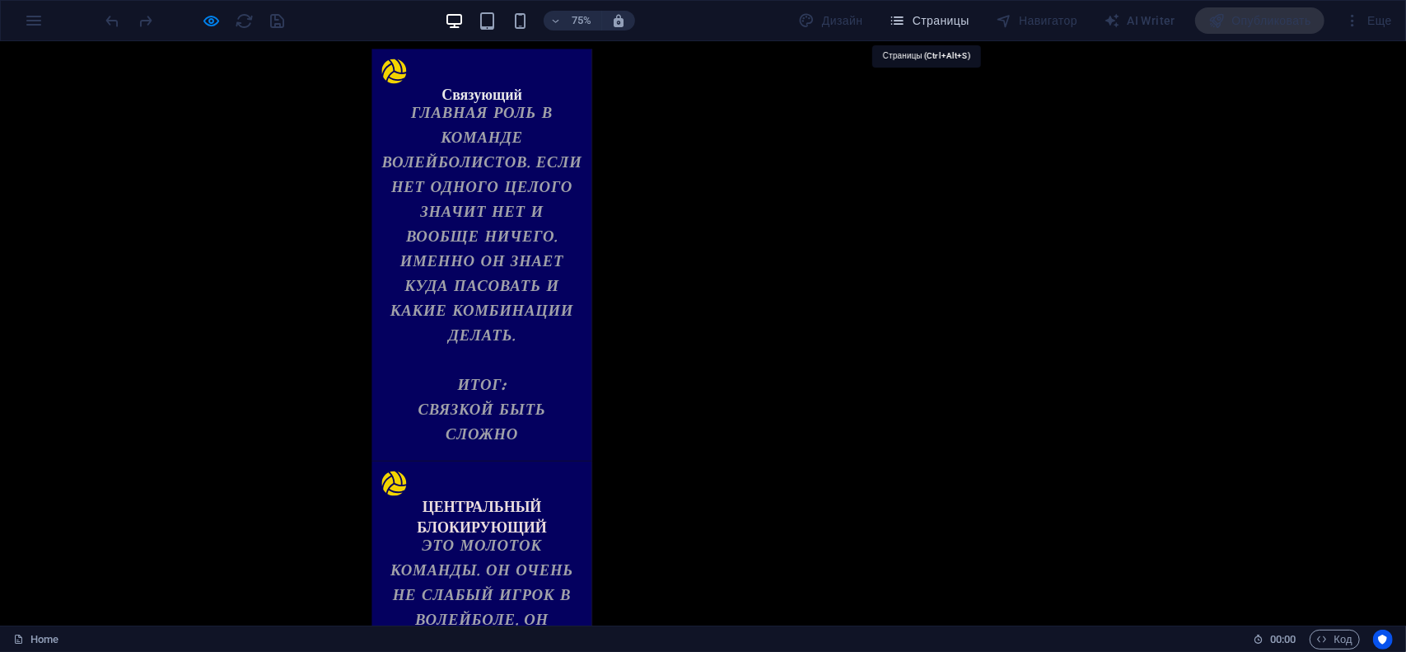
click at [922, 27] on span "Страницы" at bounding box center [930, 20] width 80 height 16
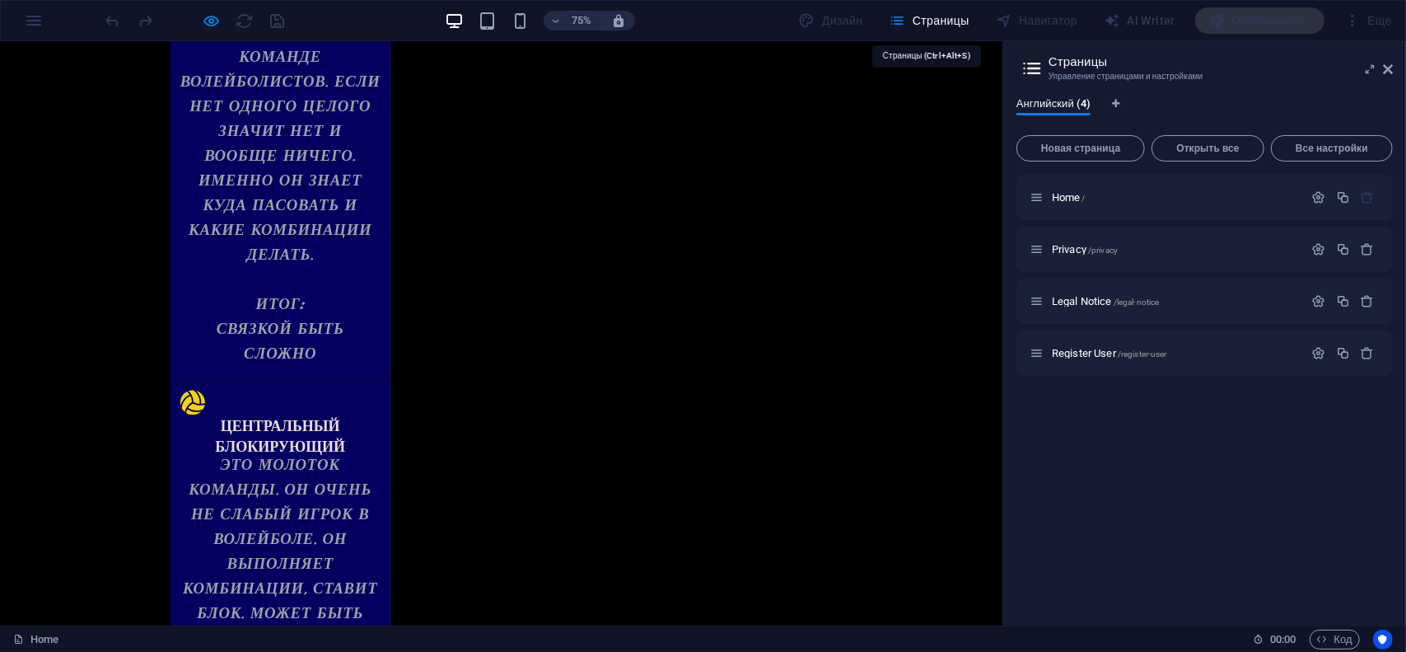
scroll to position [1662, 0]
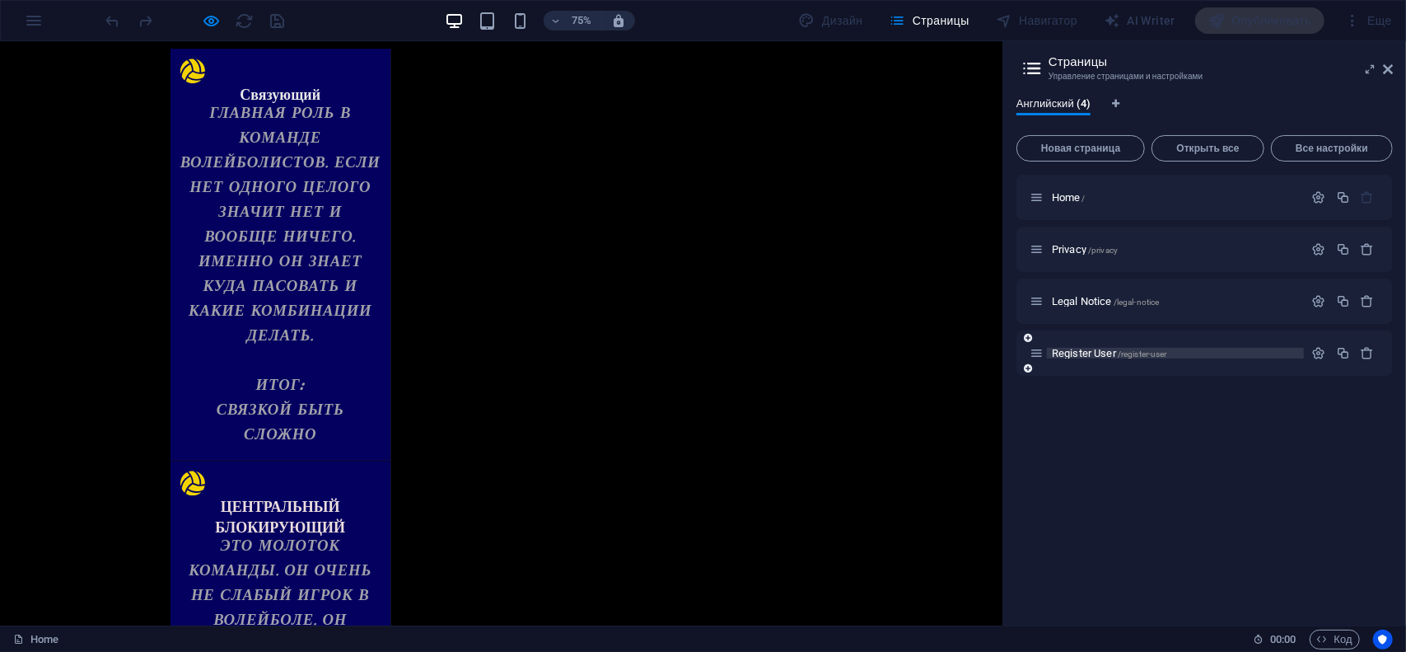
click at [1076, 348] on span "Register User /register-user" at bounding box center [1109, 353] width 115 height 12
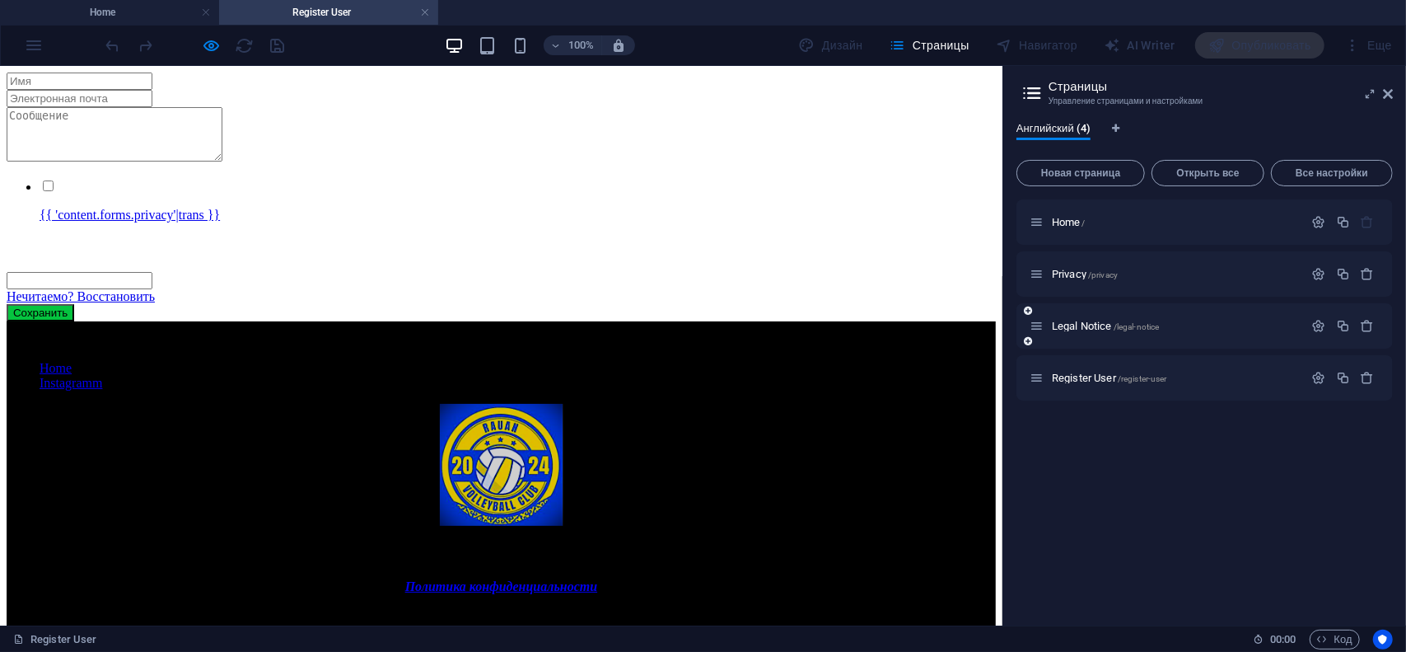
scroll to position [0, 0]
click at [1368, 381] on icon "button" at bounding box center [1368, 378] width 14 height 14
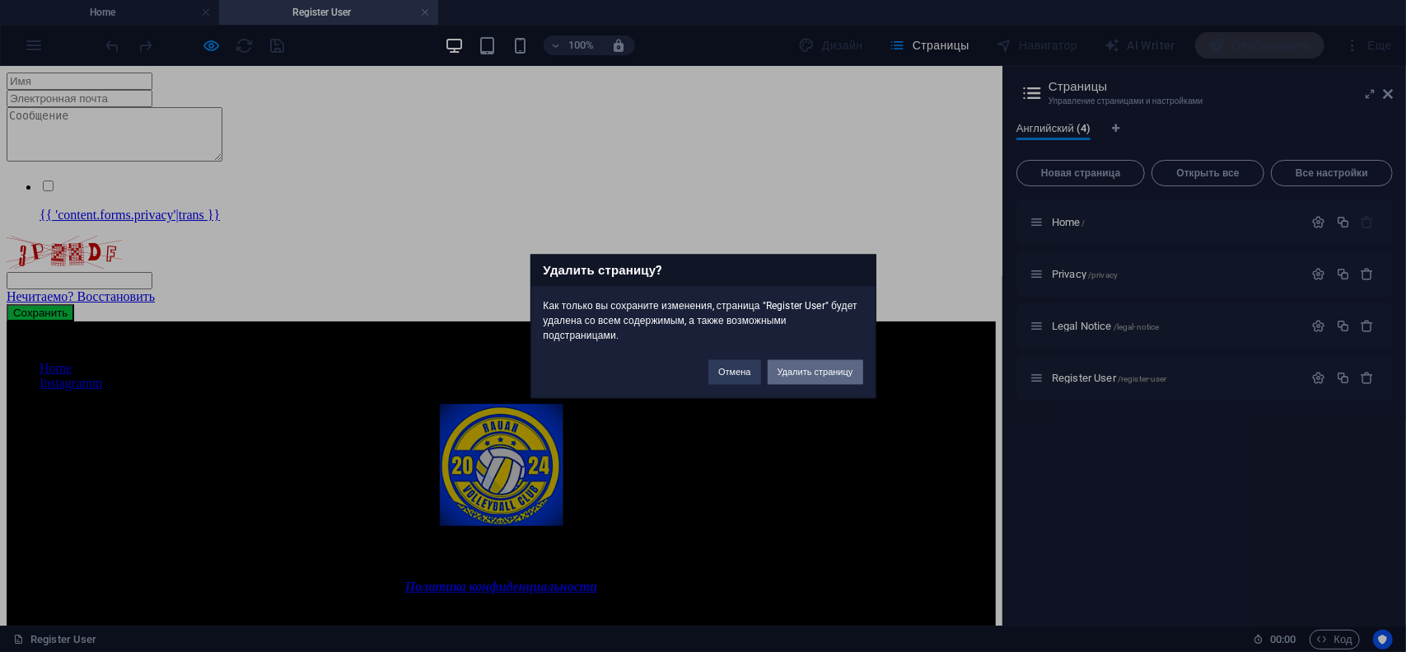
drag, startPoint x: 831, startPoint y: 381, endPoint x: 1185, endPoint y: 451, distance: 361.0
click at [831, 381] on button "Удалить страницу" at bounding box center [816, 371] width 96 height 25
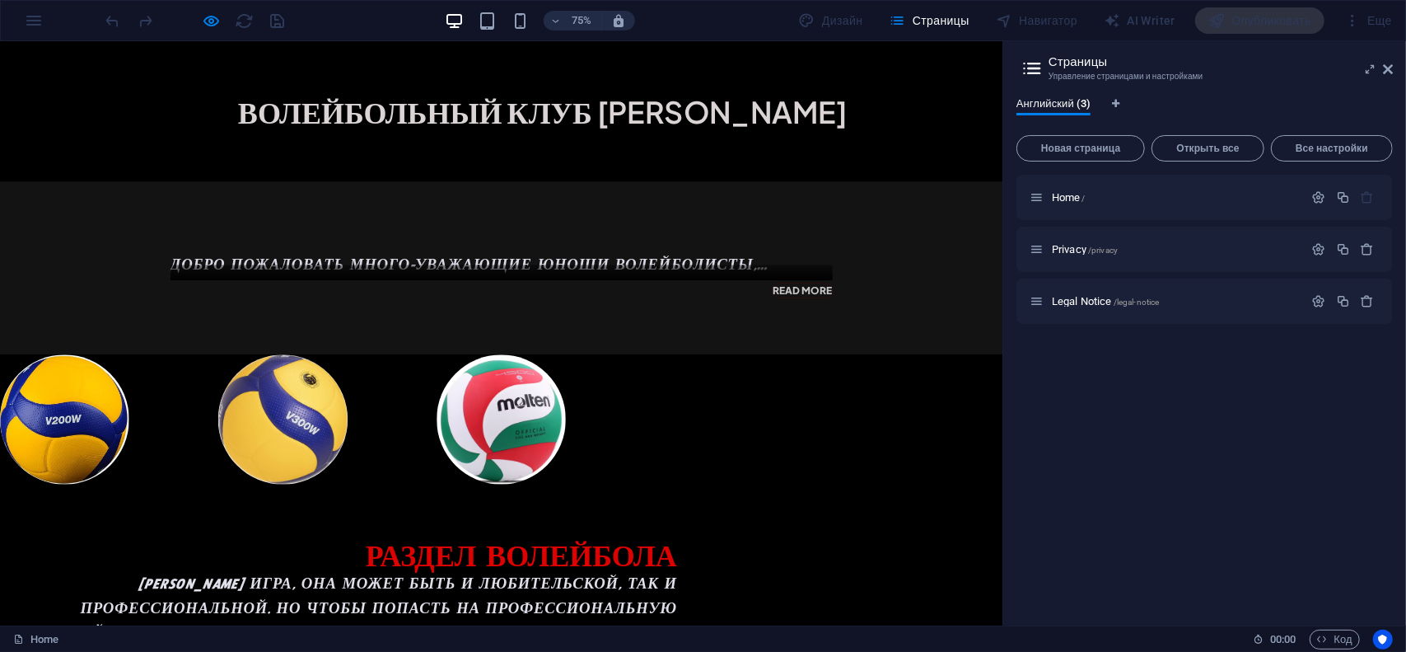
scroll to position [1662, 0]
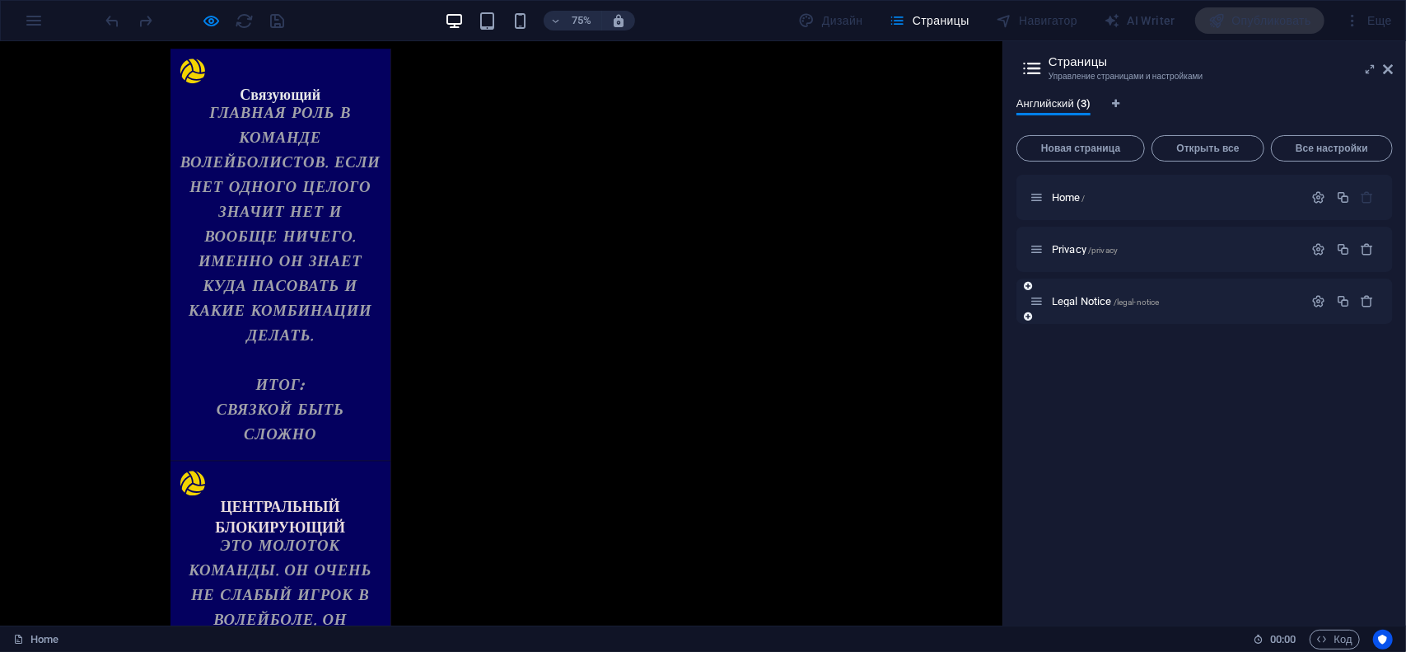
click at [1110, 310] on div "Legal Notice /legal-notice" at bounding box center [1167, 301] width 274 height 19
click at [1049, 302] on div "Legal Notice /legal-notice" at bounding box center [1175, 301] width 257 height 11
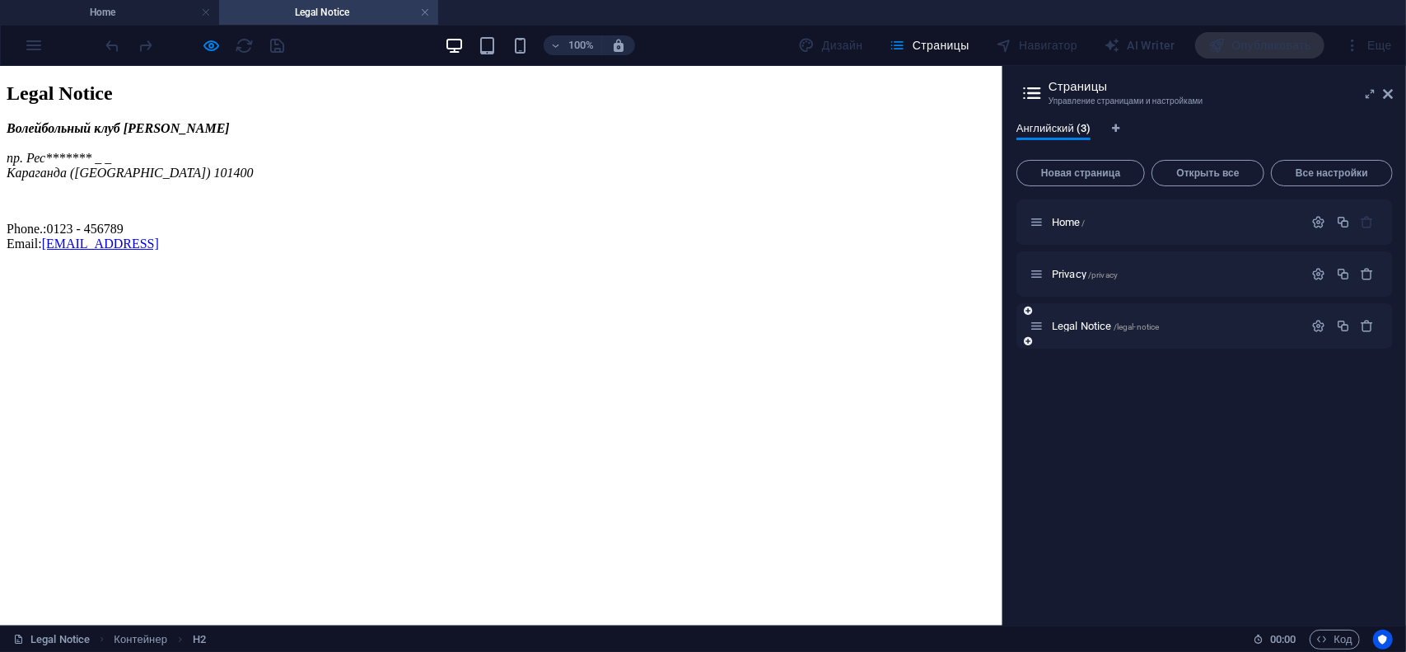
scroll to position [0, 0]
click at [1145, 282] on div "Privacy /privacy" at bounding box center [1167, 273] width 274 height 19
click at [1065, 286] on div "Privacy /privacy" at bounding box center [1204, 273] width 376 height 45
click at [1047, 275] on div "Privacy /privacy" at bounding box center [1175, 274] width 257 height 11
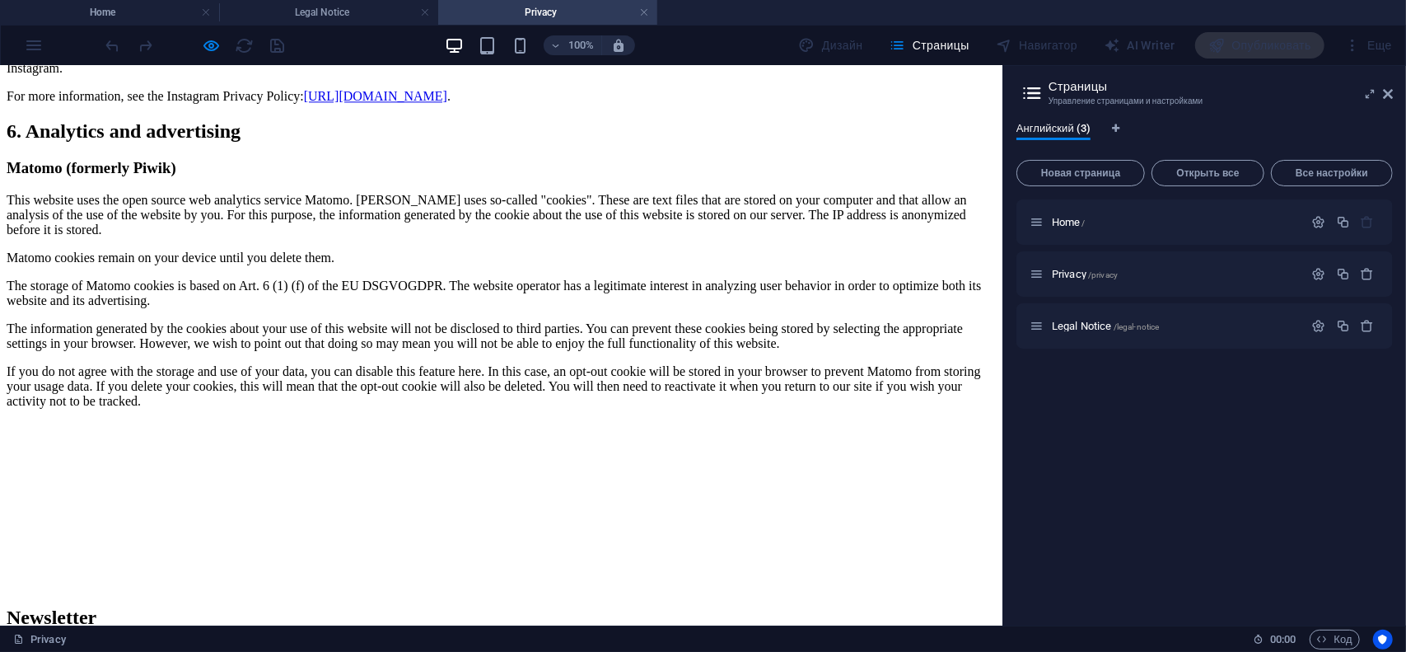
scroll to position [3212, 0]
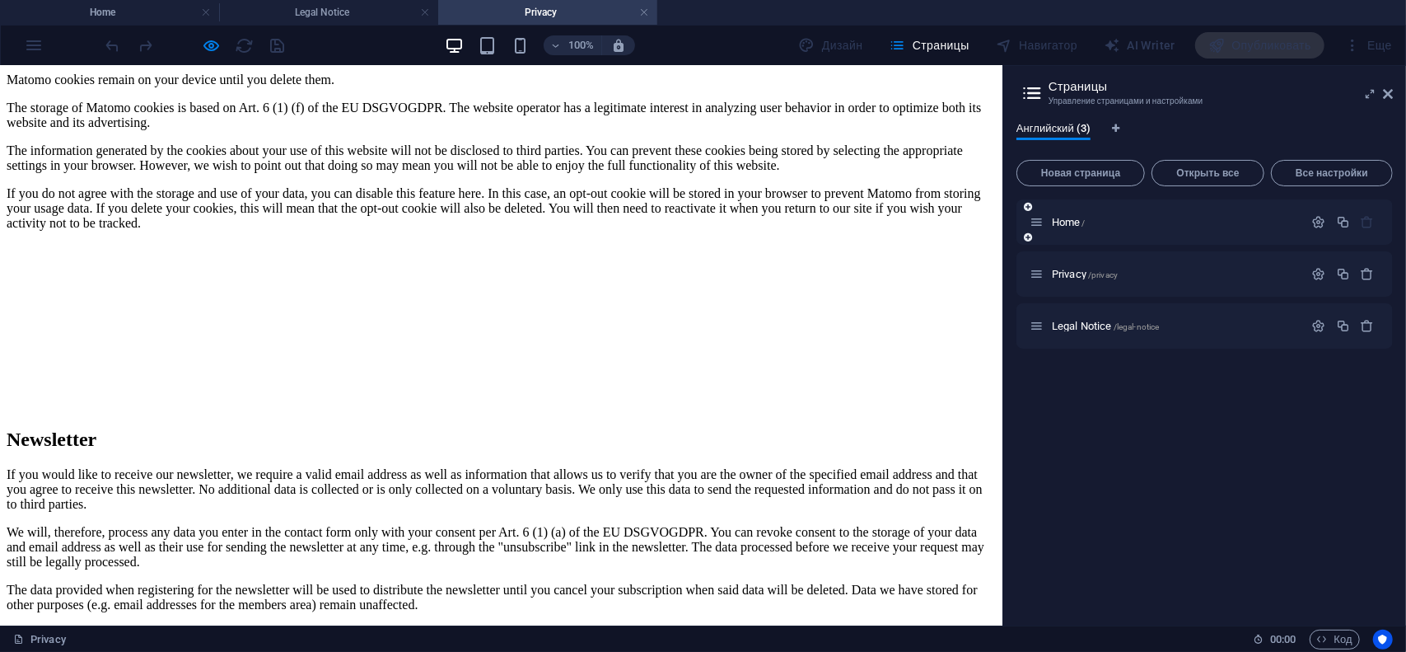
click at [1099, 234] on div "Home /" at bounding box center [1204, 221] width 376 height 45
click at [1063, 224] on span "Home /" at bounding box center [1069, 222] width 34 height 12
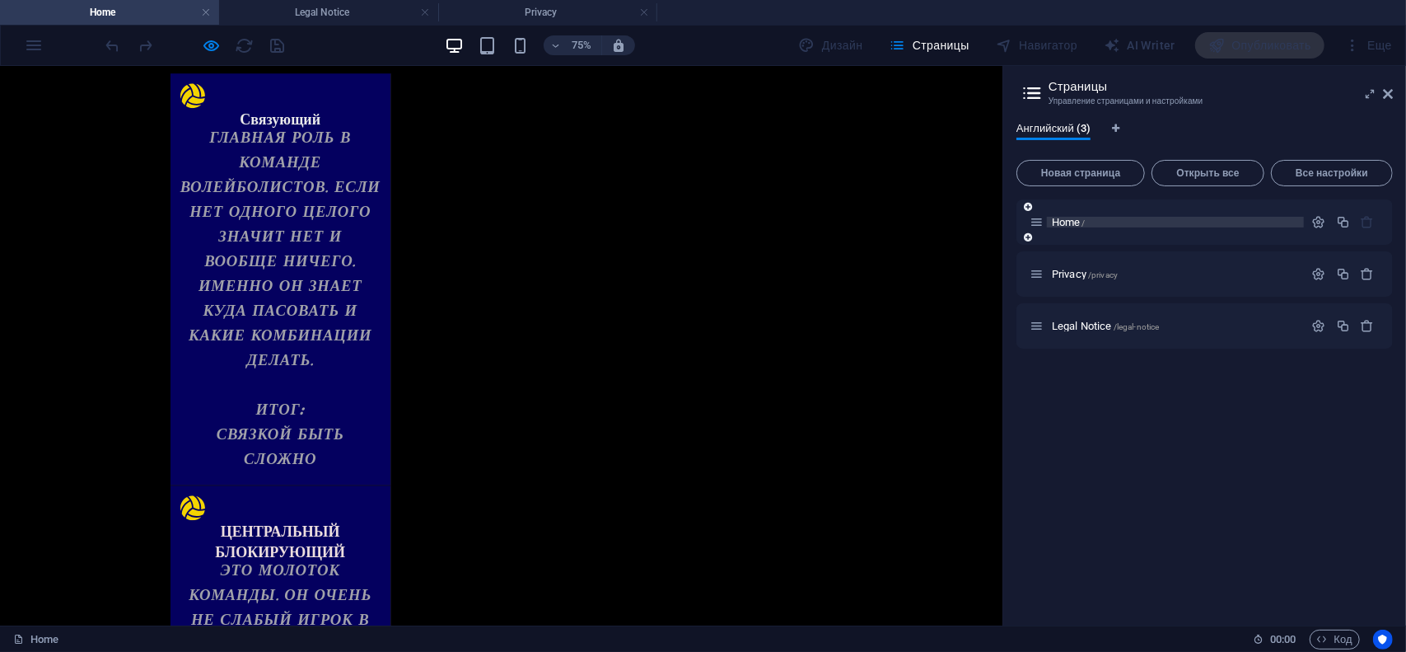
scroll to position [0, 0]
click at [1199, 235] on div "Home /" at bounding box center [1204, 221] width 376 height 45
click at [1087, 126] on span "Английский (3)" at bounding box center [1053, 130] width 74 height 23
click at [1124, 126] on div "Английский (3)" at bounding box center [1204, 137] width 376 height 31
click at [1119, 128] on icon "Языковые вкладки" at bounding box center [1115, 129] width 7 height 10
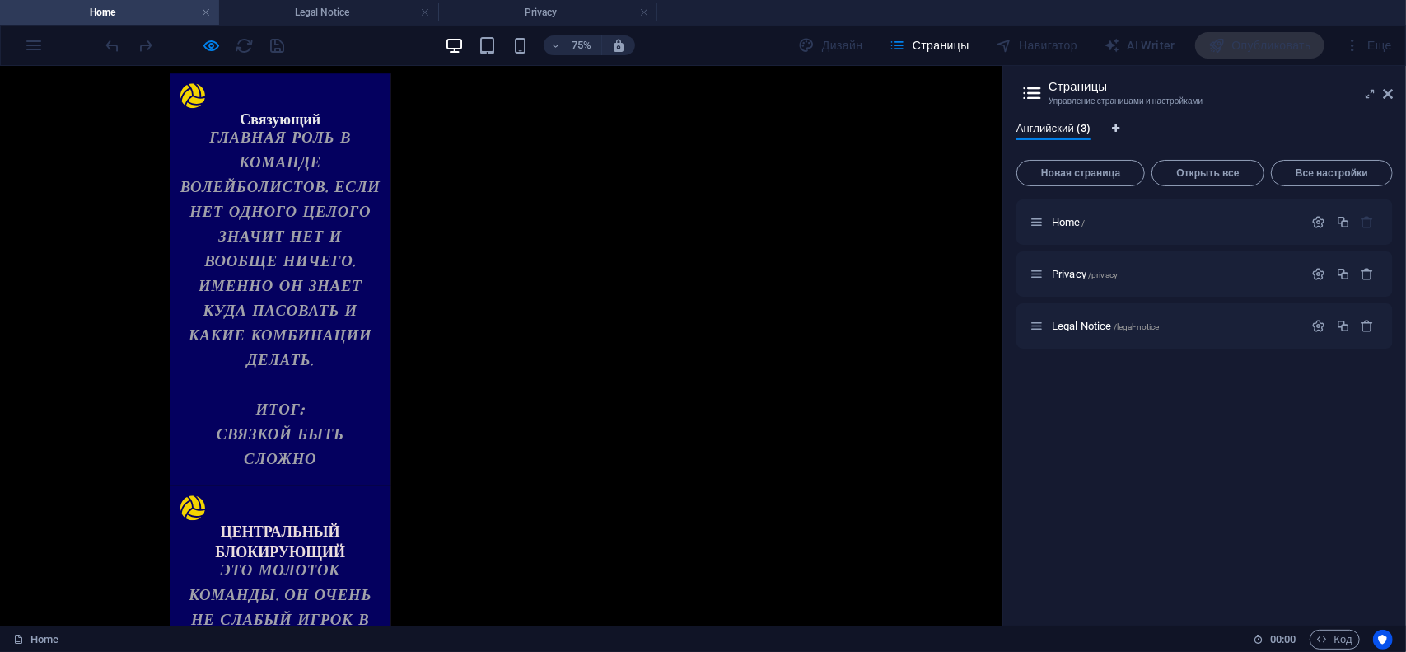
select select "1"
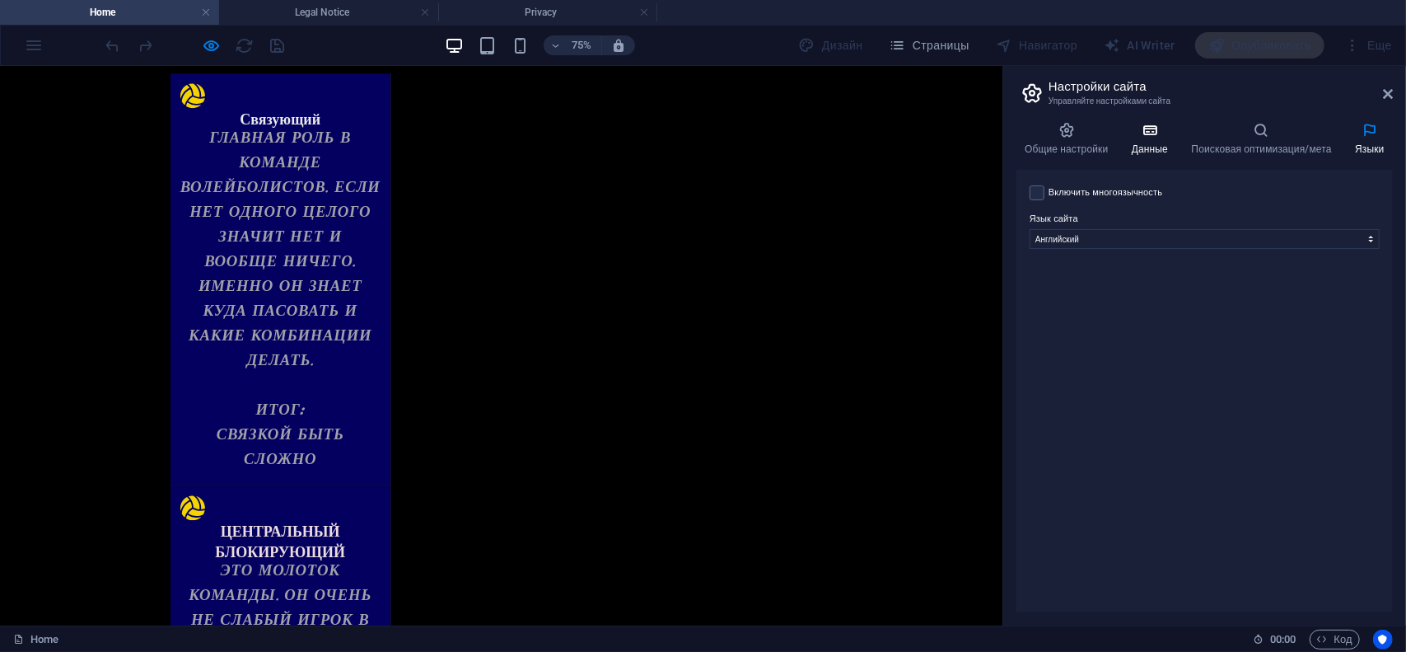
click at [1136, 147] on h4 "Данные" at bounding box center [1154, 139] width 60 height 35
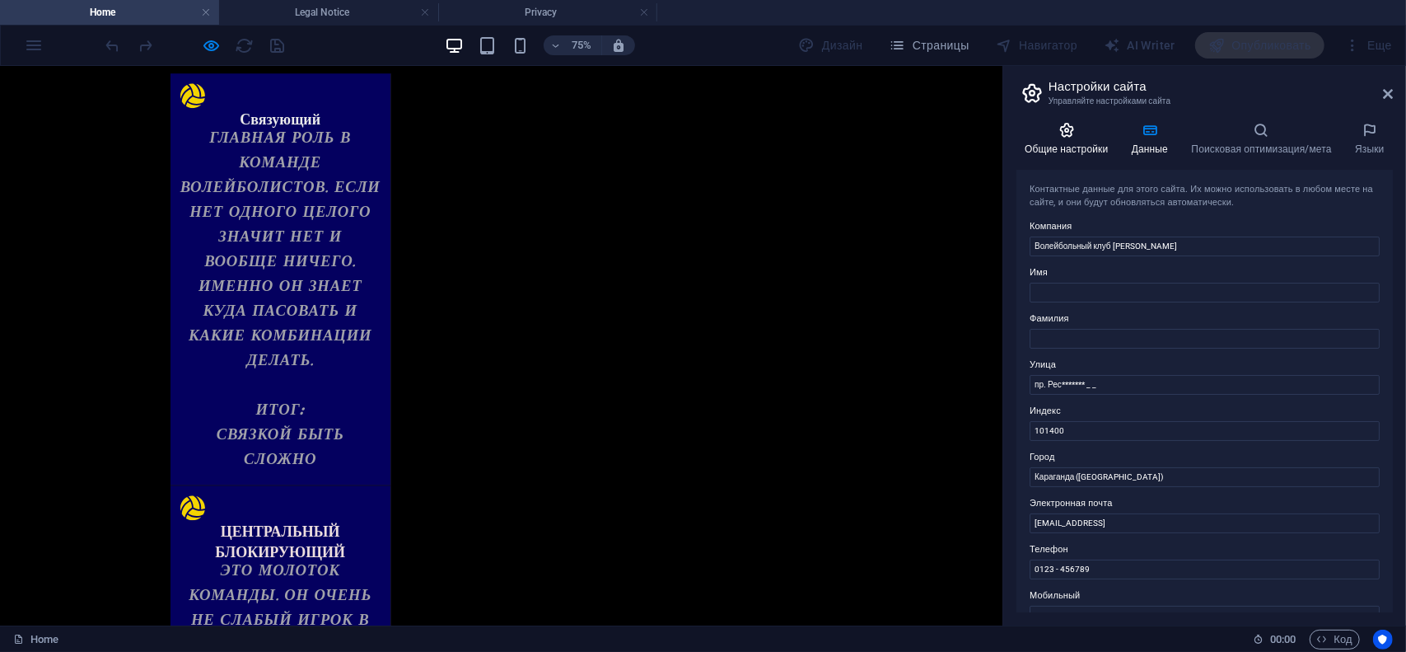
click at [1081, 139] on h4 "Общие настройки" at bounding box center [1069, 139] width 107 height 35
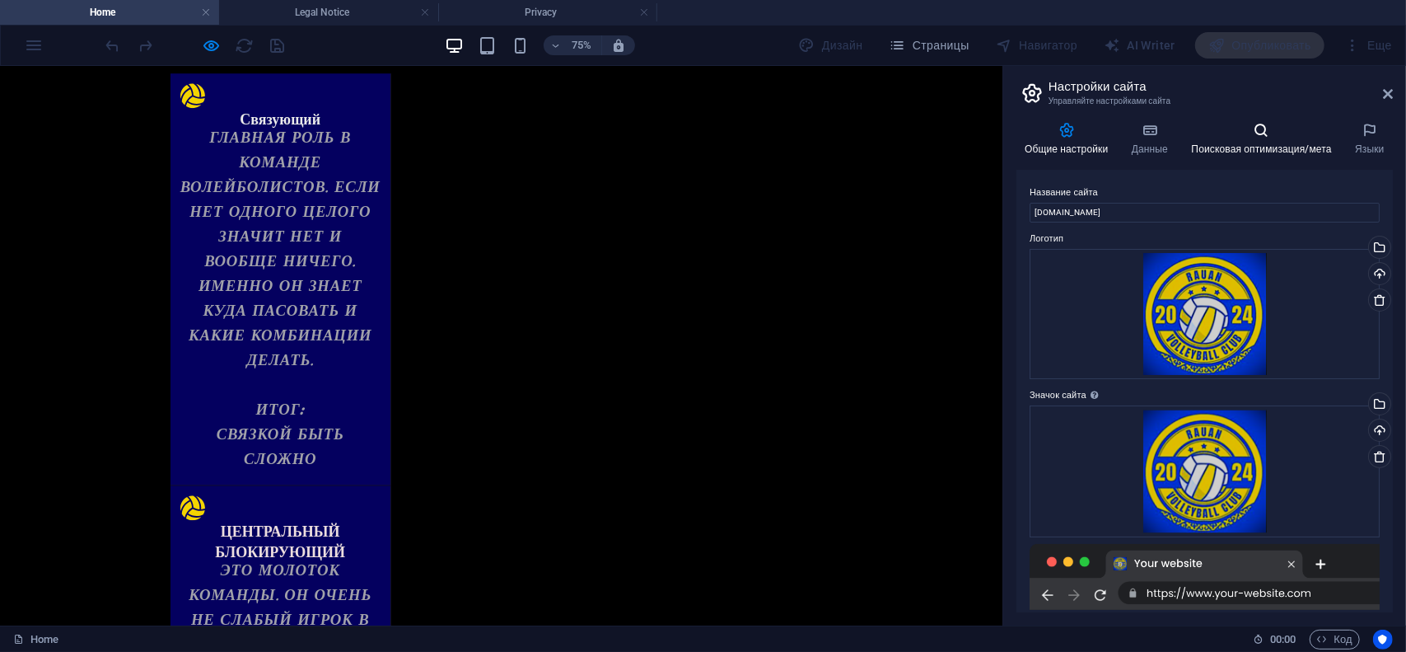
click at [1250, 142] on h4 "Поисковая оптимизация/мета" at bounding box center [1265, 139] width 164 height 35
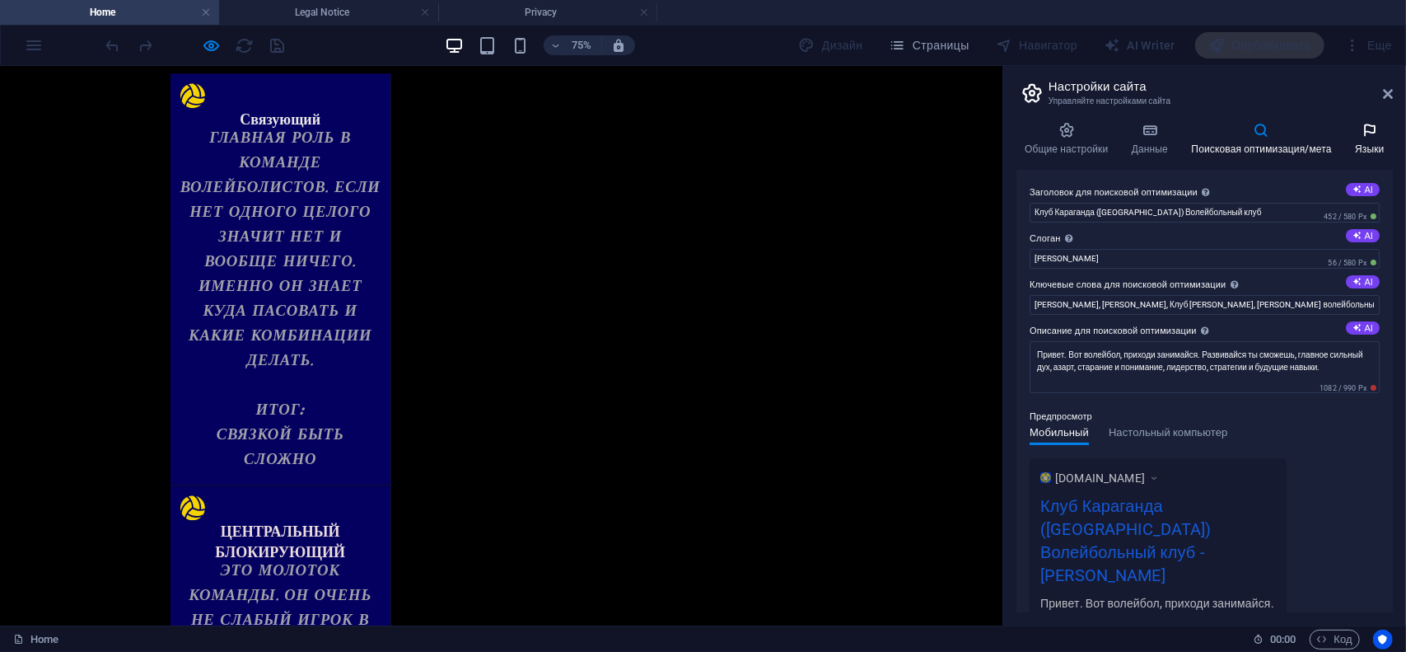
click at [1357, 143] on h4 "Языки" at bounding box center [1370, 139] width 46 height 35
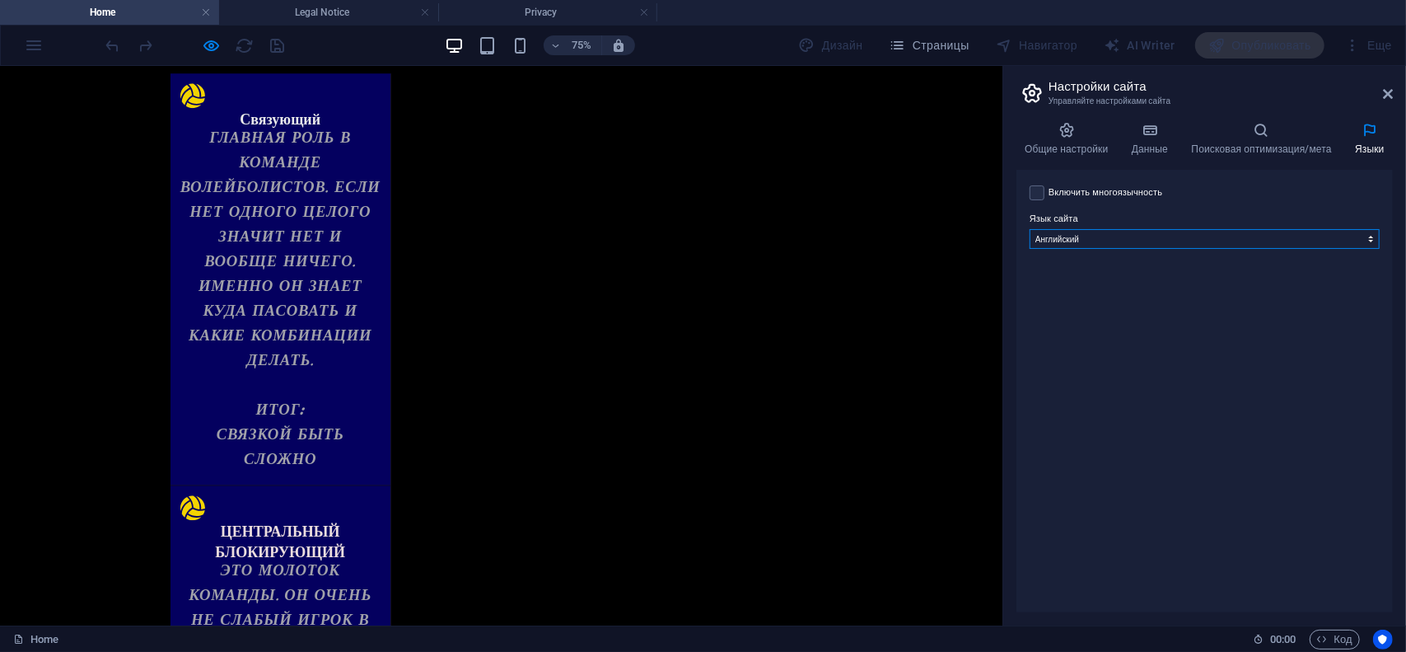
click at [1226, 238] on select "Албанский Английский Арабский Бенгальский Болгарский Венгерский Вьетнамский Гол…" at bounding box center [1205, 239] width 350 height 20
click at [1380, 99] on header "Настройки сайта Управляйте настройками сайта" at bounding box center [1206, 87] width 373 height 43
drag, startPoint x: 1386, startPoint y: 96, endPoint x: 1846, endPoint y: 49, distance: 462.1
click at [1386, 96] on icon at bounding box center [1388, 93] width 10 height 13
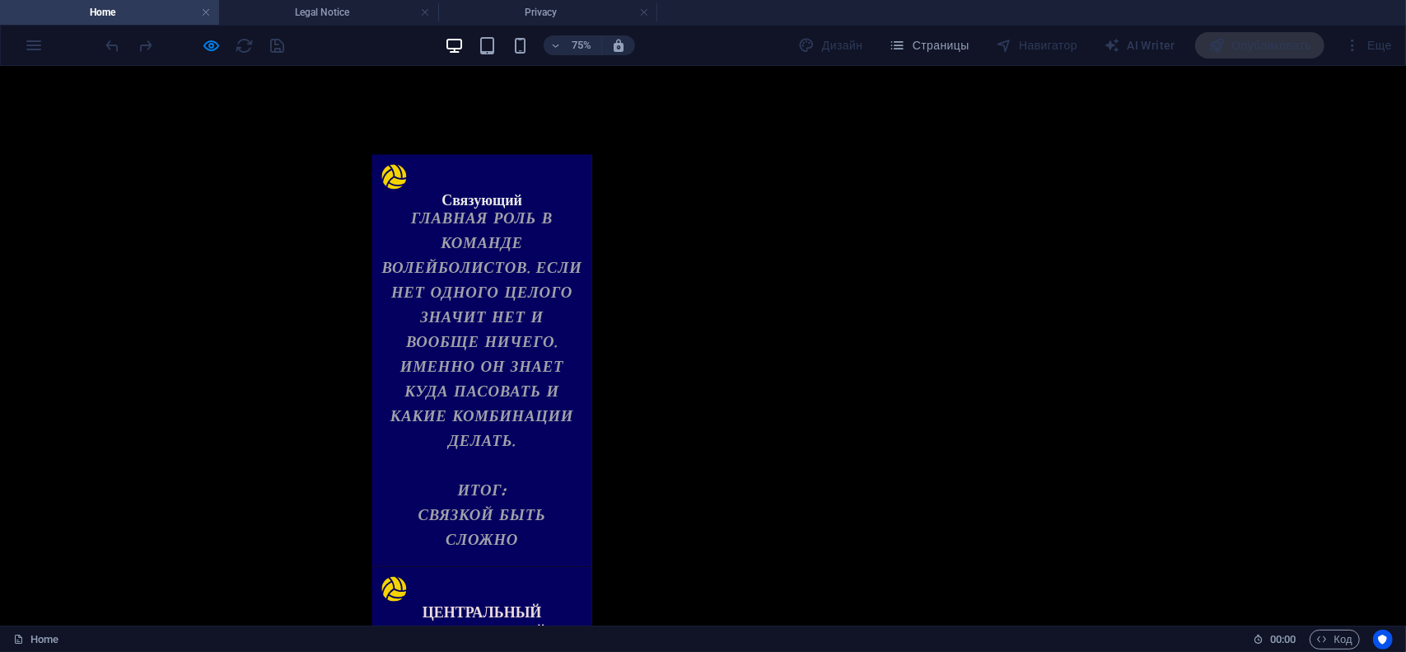
scroll to position [1770, 0]
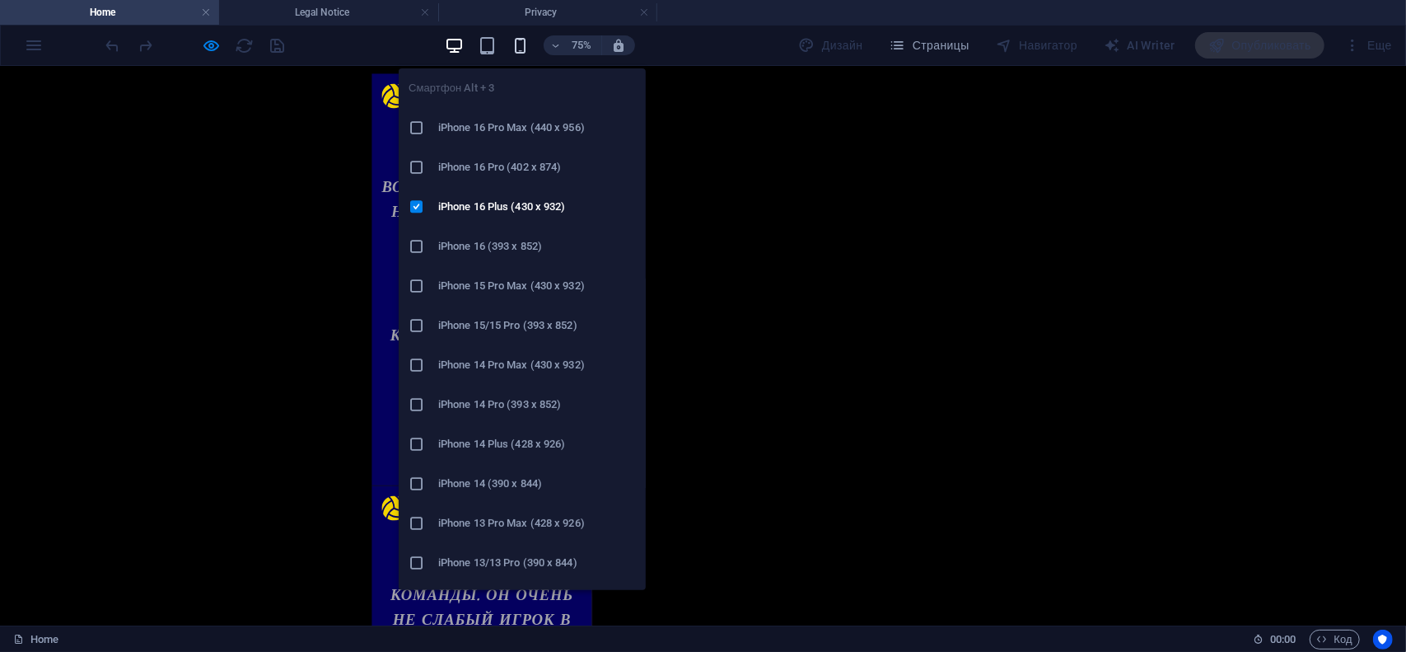
click at [521, 47] on icon "button" at bounding box center [520, 45] width 19 height 19
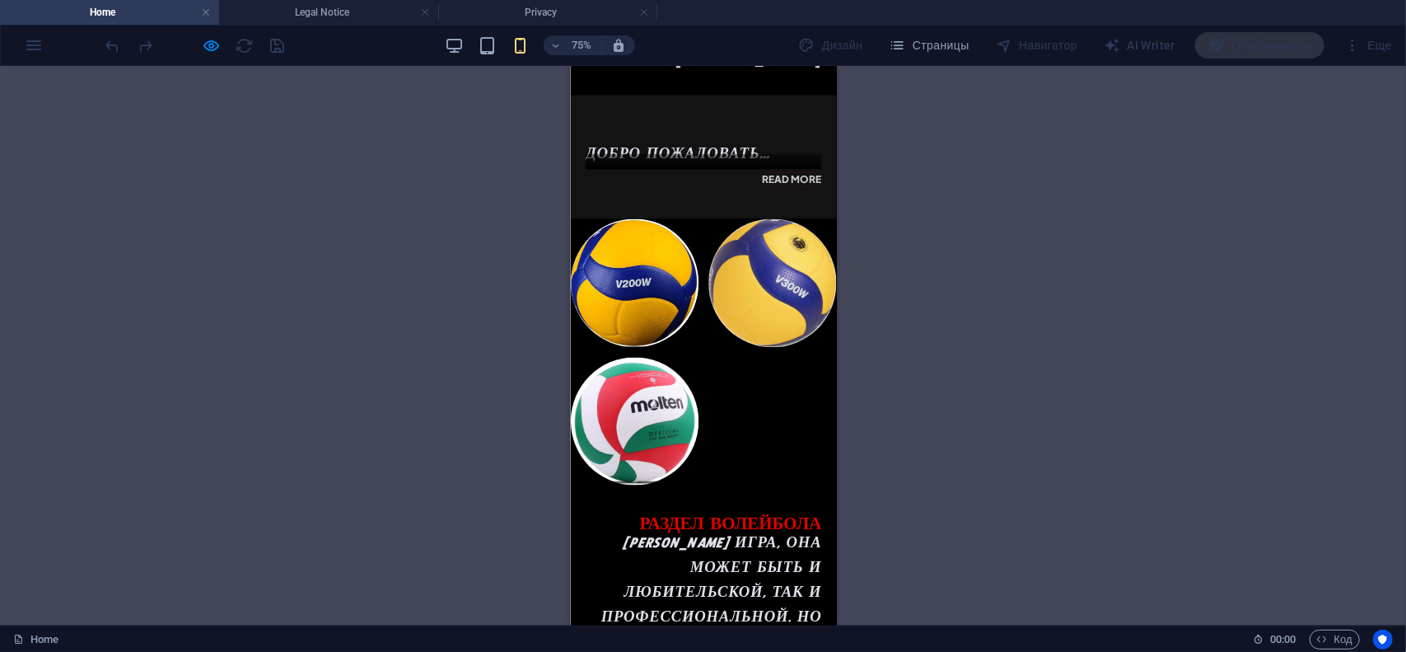
scroll to position [0, 0]
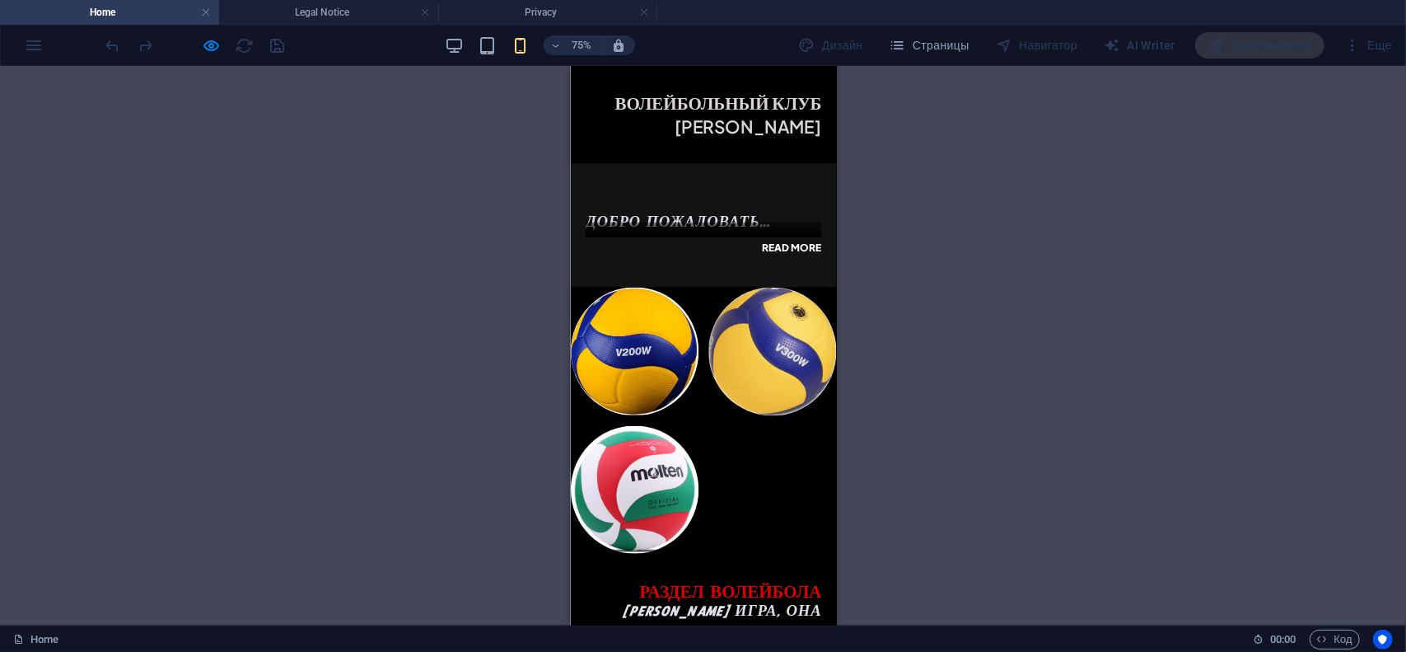
click at [829, 312] on link "Read more" at bounding box center [864, 308] width 81 height 20
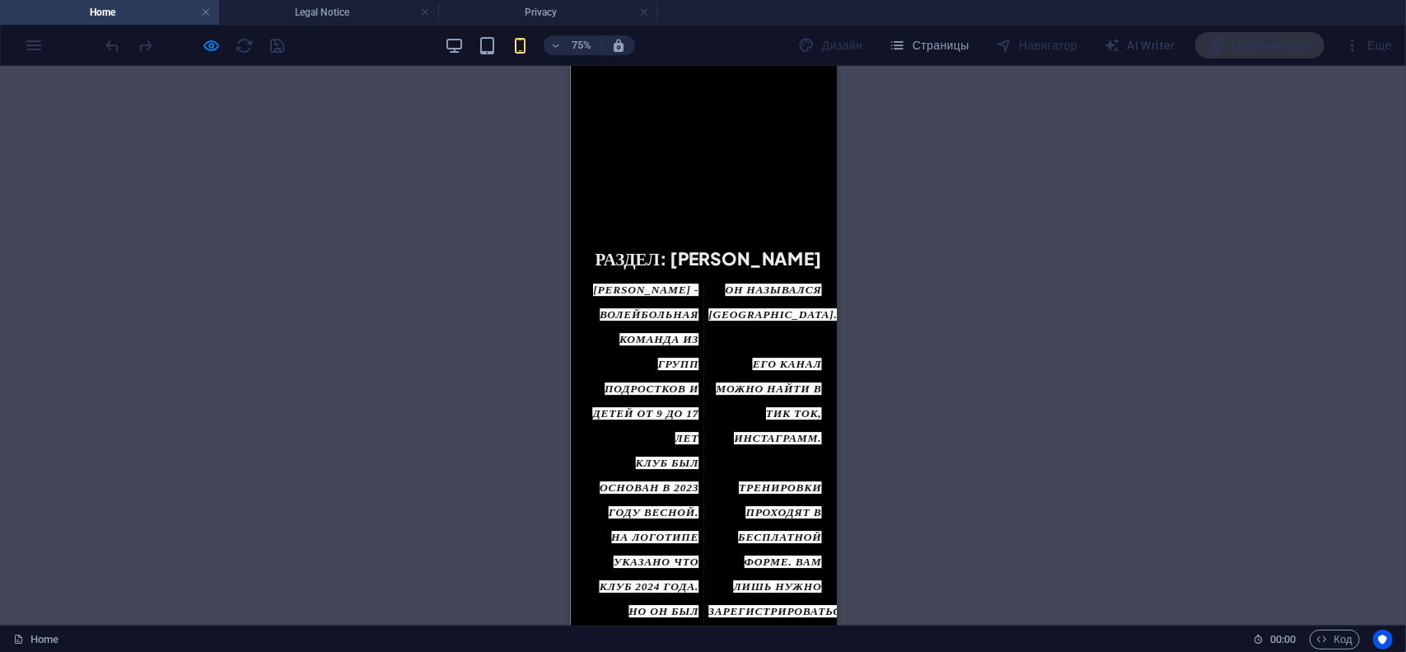
scroll to position [5840, 0]
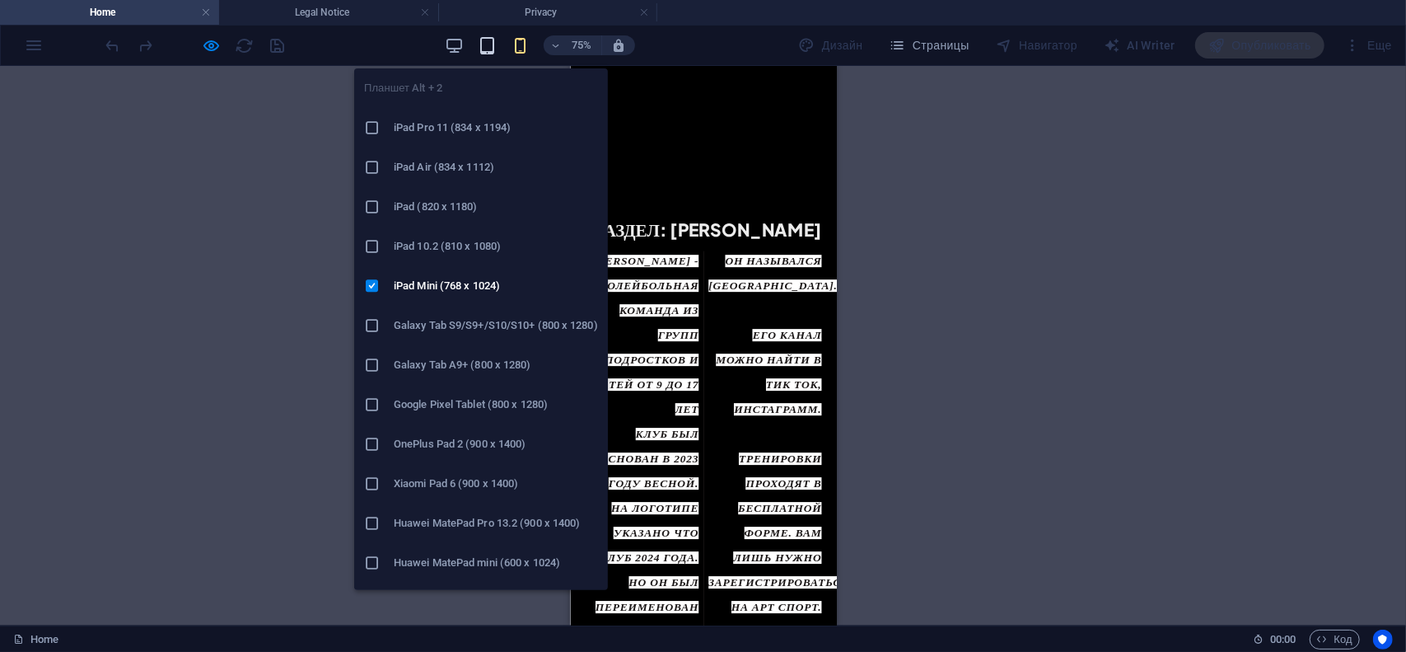
click at [488, 36] on icon "button" at bounding box center [487, 45] width 19 height 19
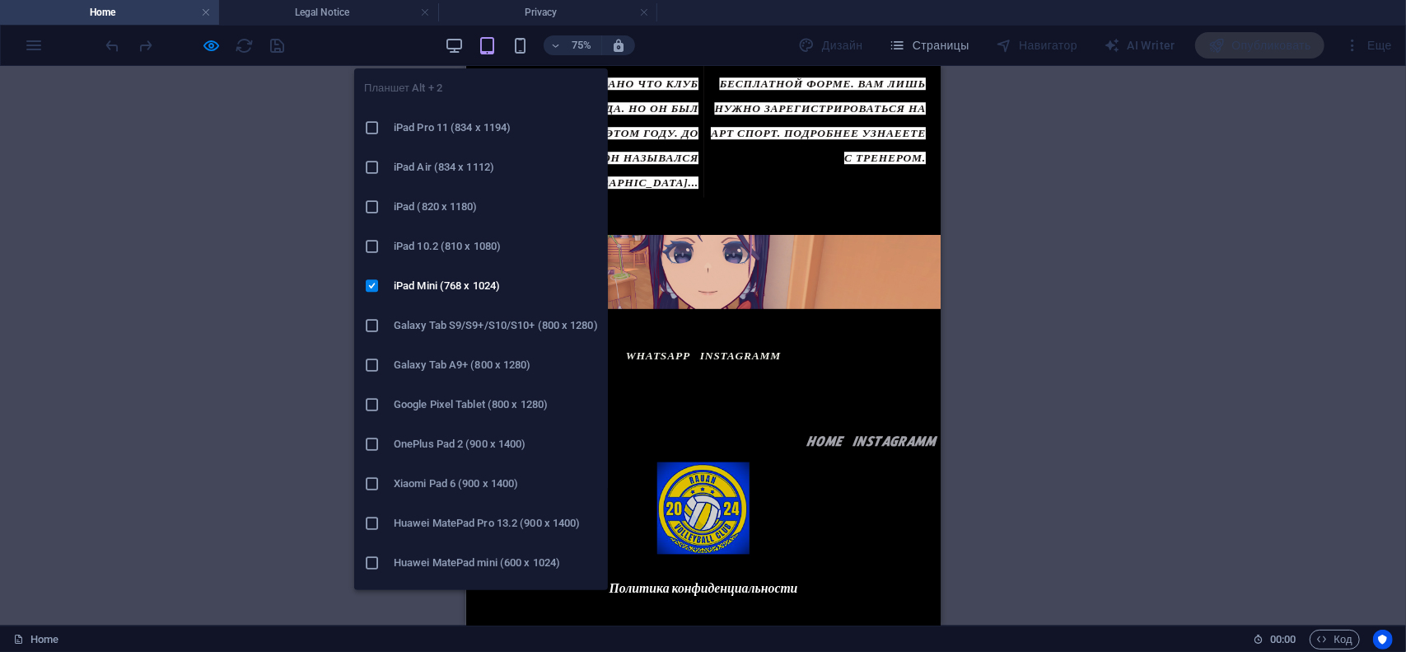
scroll to position [3716, 0]
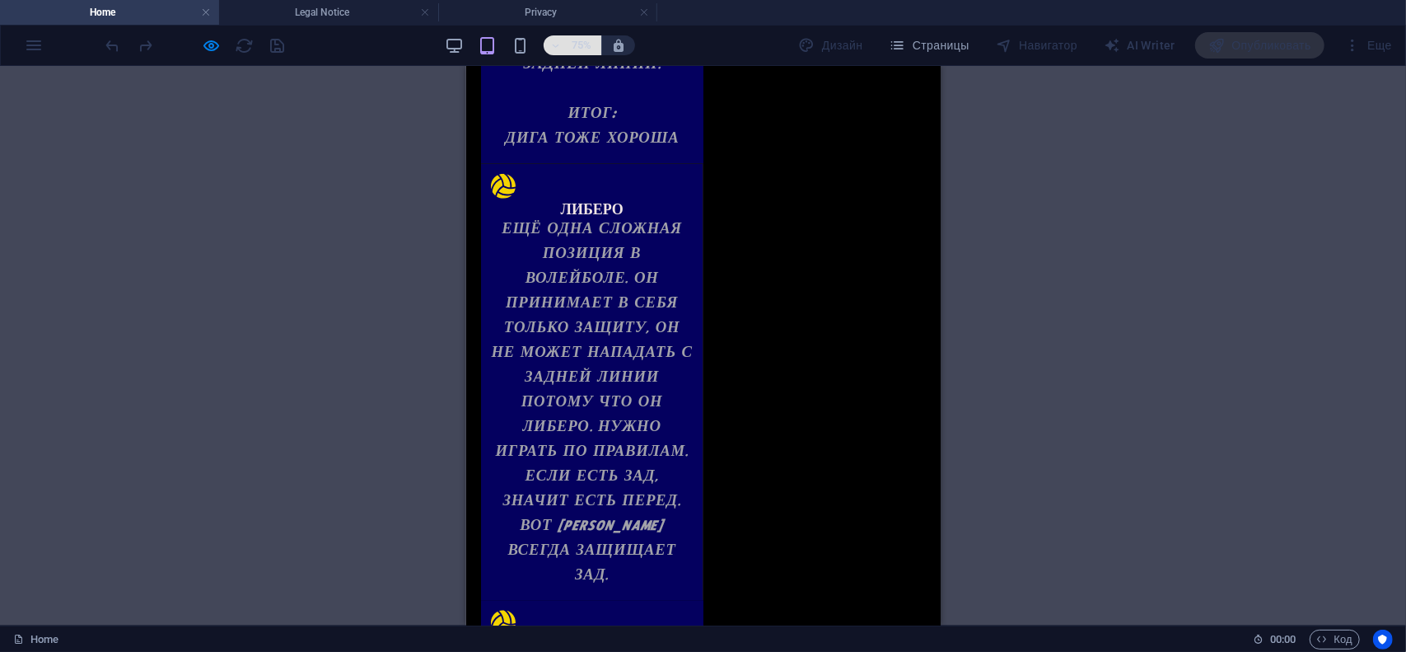
click at [573, 42] on h6 "75%" at bounding box center [581, 45] width 26 height 20
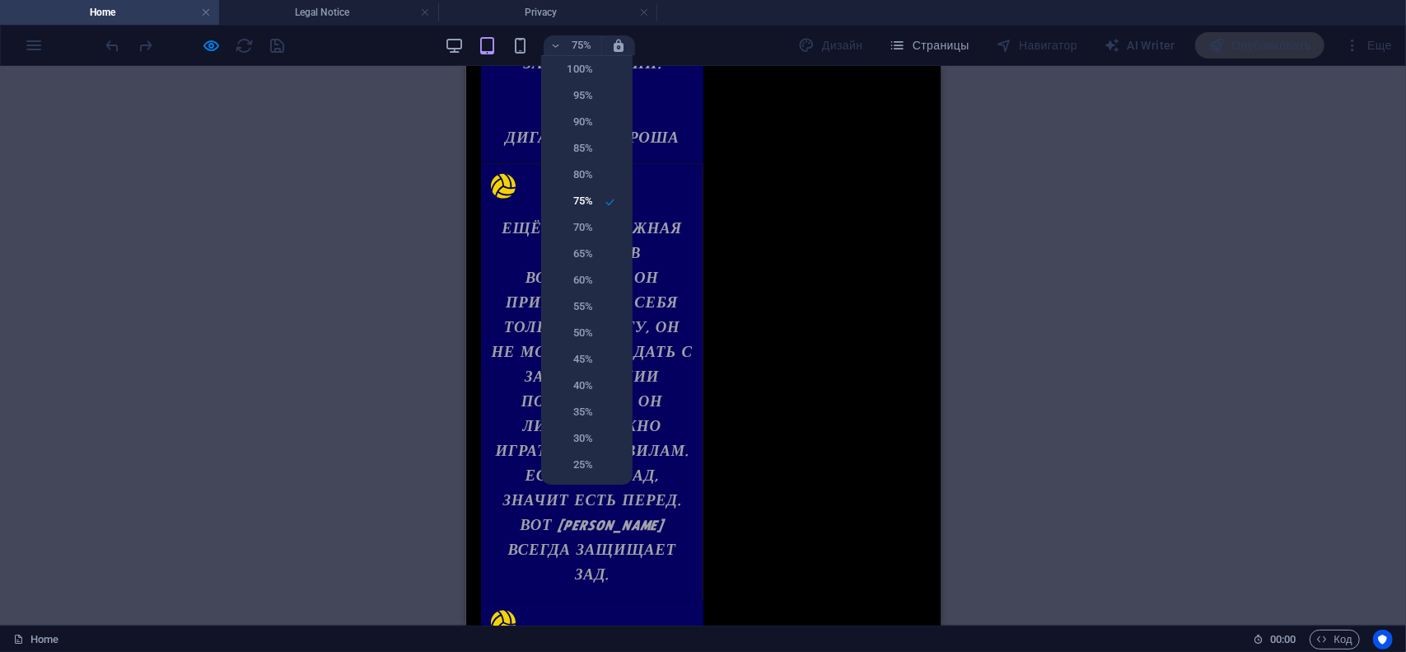
click at [563, 43] on div at bounding box center [703, 326] width 1406 height 652
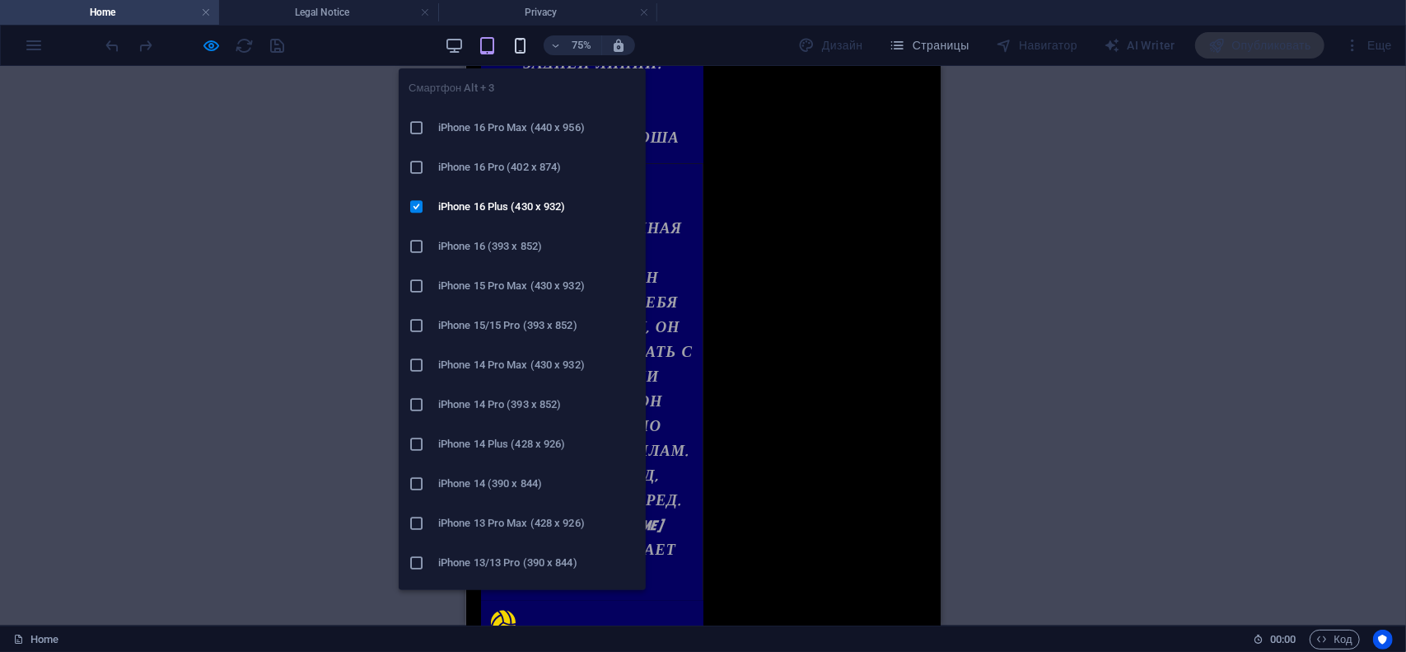
click at [518, 39] on icon "button" at bounding box center [520, 45] width 19 height 19
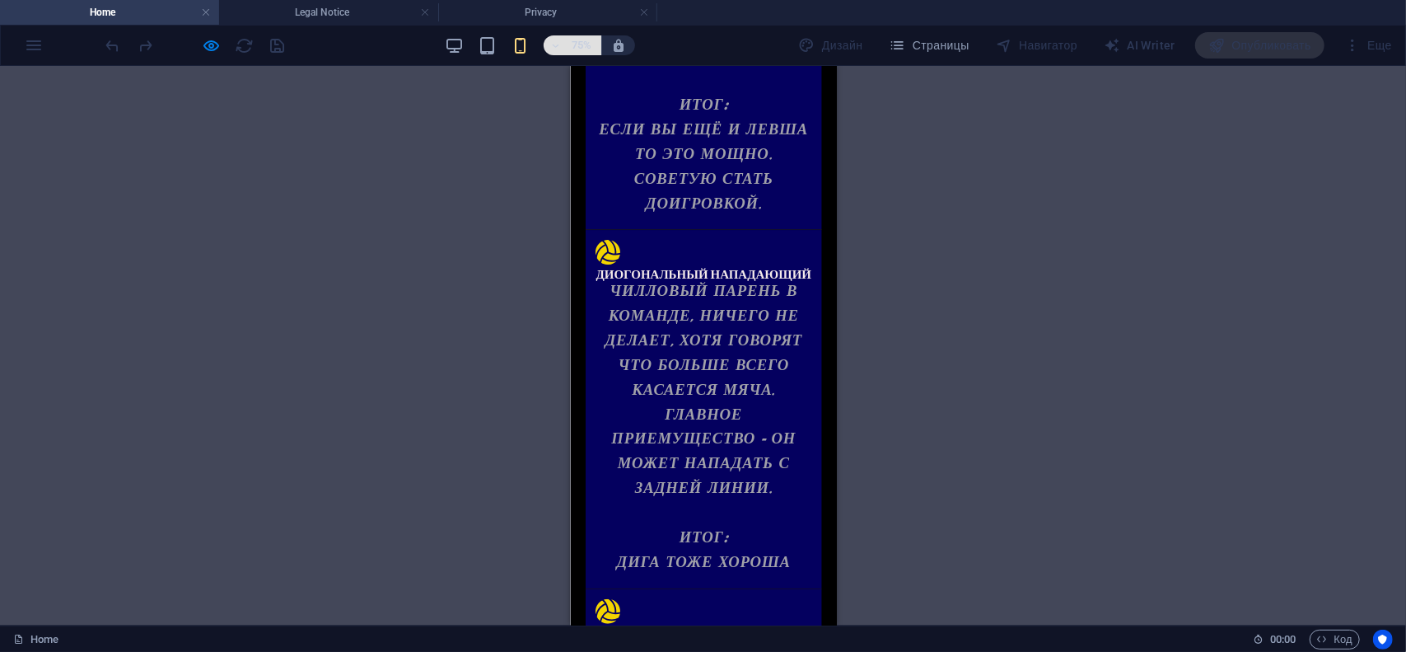
click at [556, 47] on icon "button" at bounding box center [556, 45] width 12 height 11
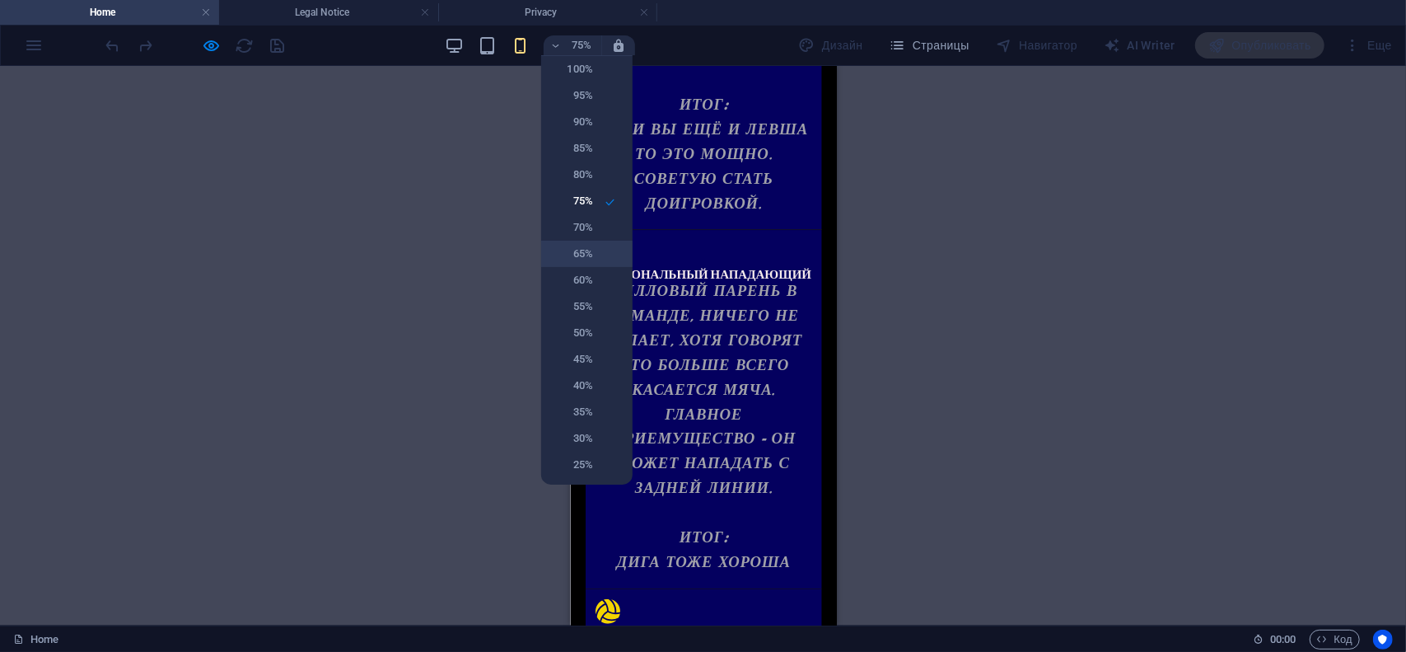
click at [585, 265] on li "65%" at bounding box center [586, 254] width 91 height 26
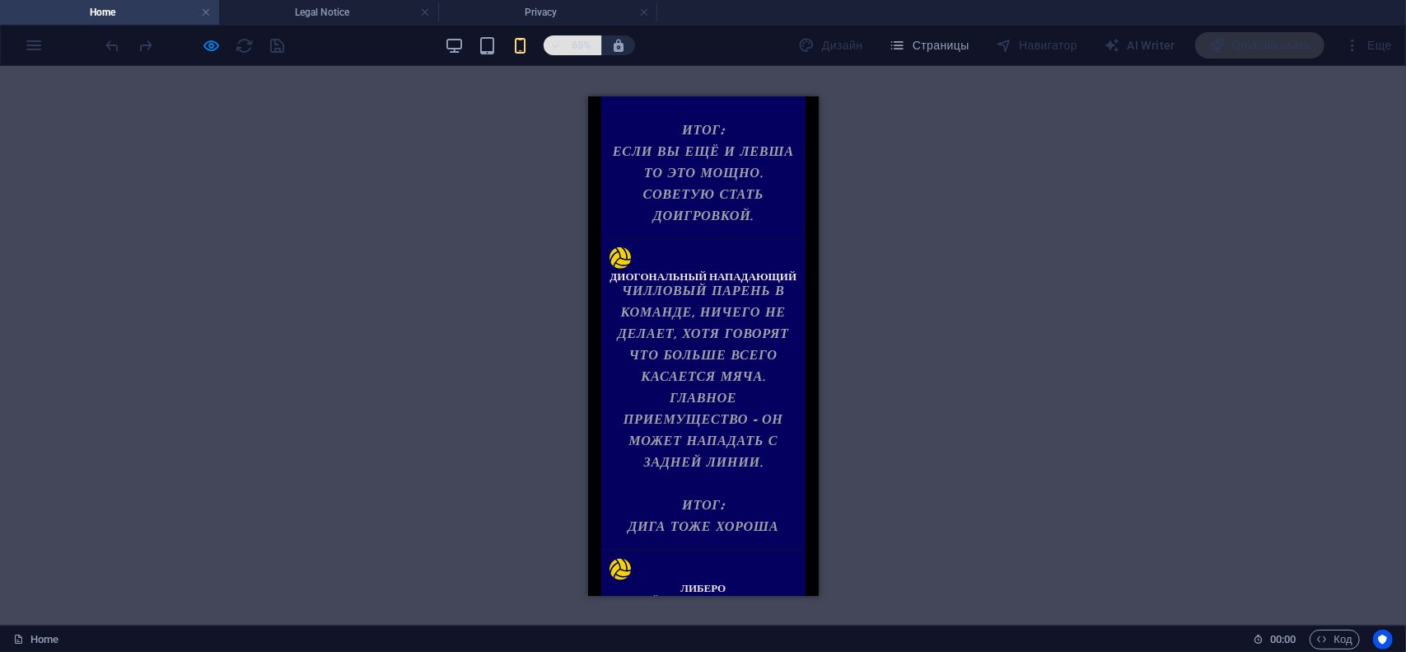
click at [570, 47] on h6 "65%" at bounding box center [581, 45] width 26 height 20
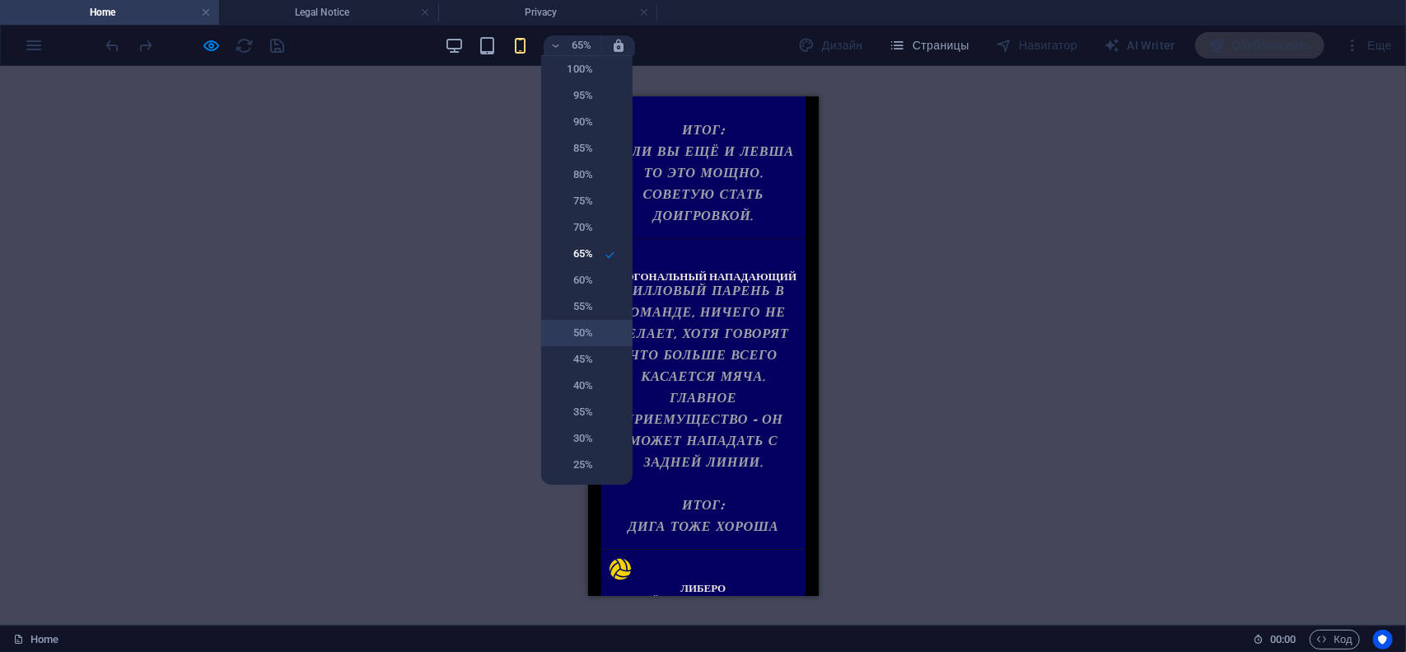
click at [594, 330] on li "50%" at bounding box center [586, 333] width 91 height 26
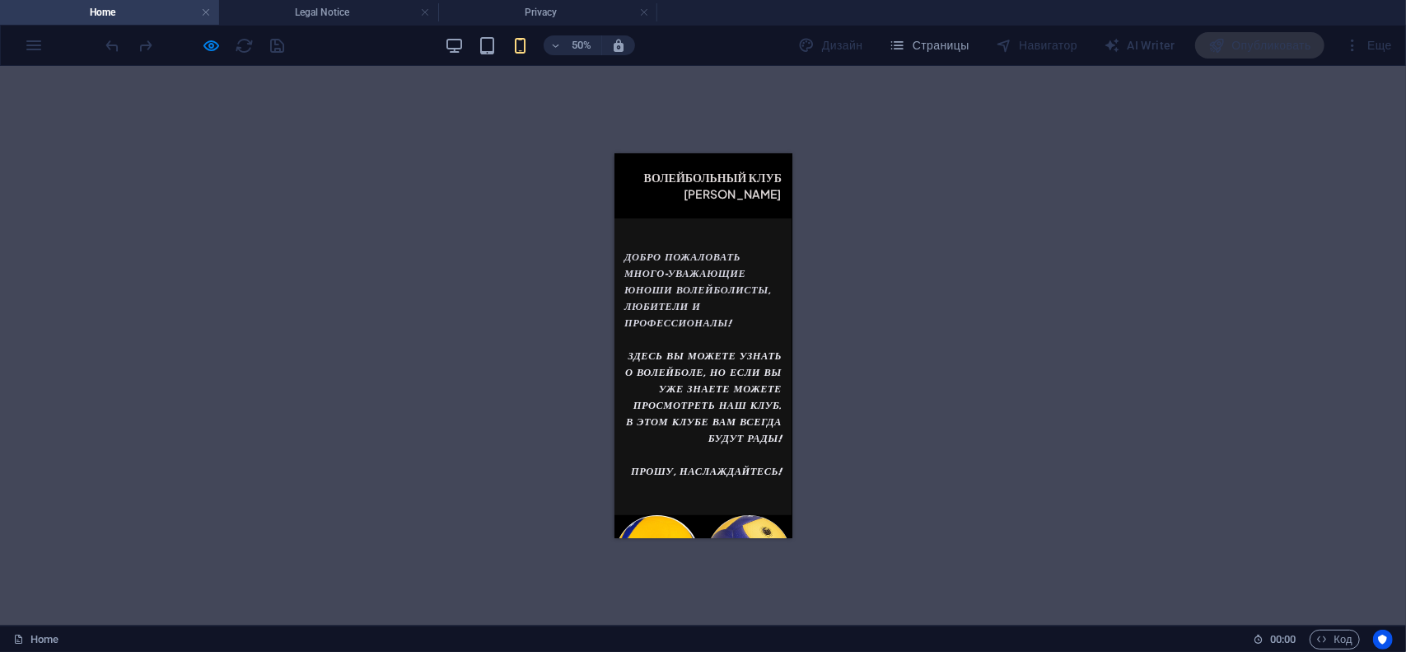
scroll to position [0, 0]
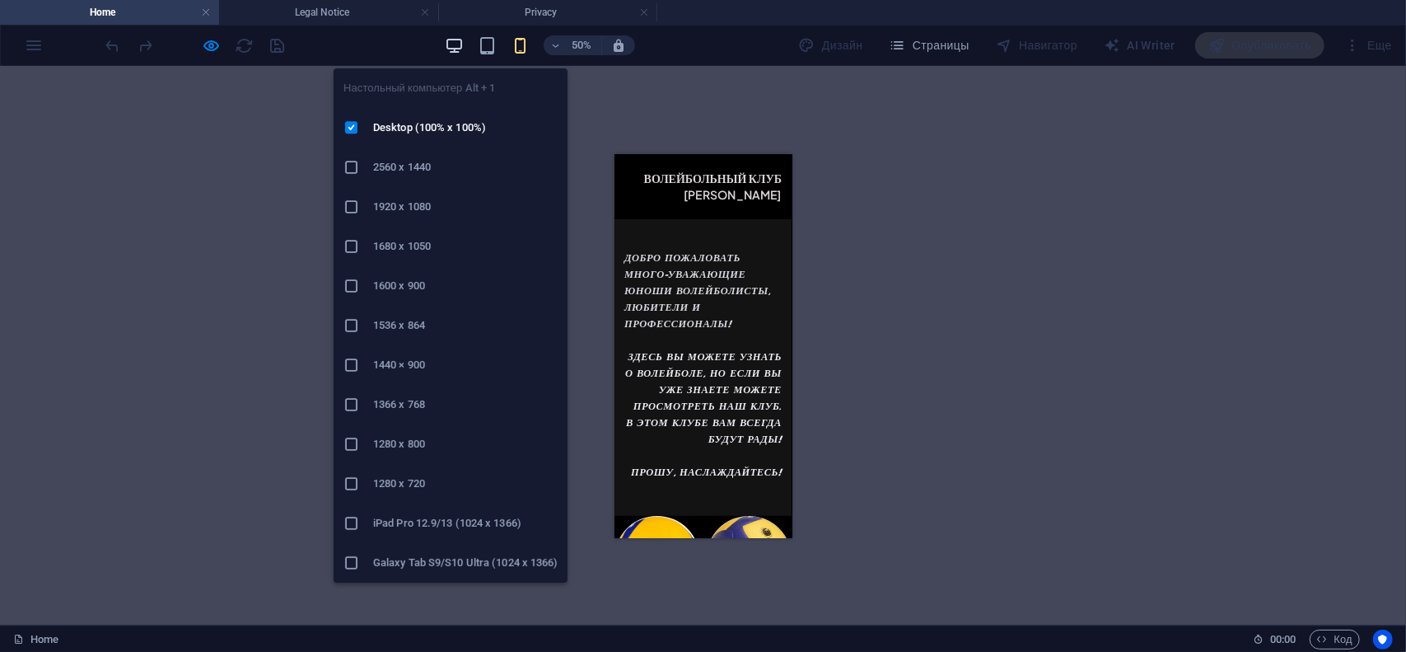
click at [445, 48] on icon "button" at bounding box center [454, 45] width 19 height 19
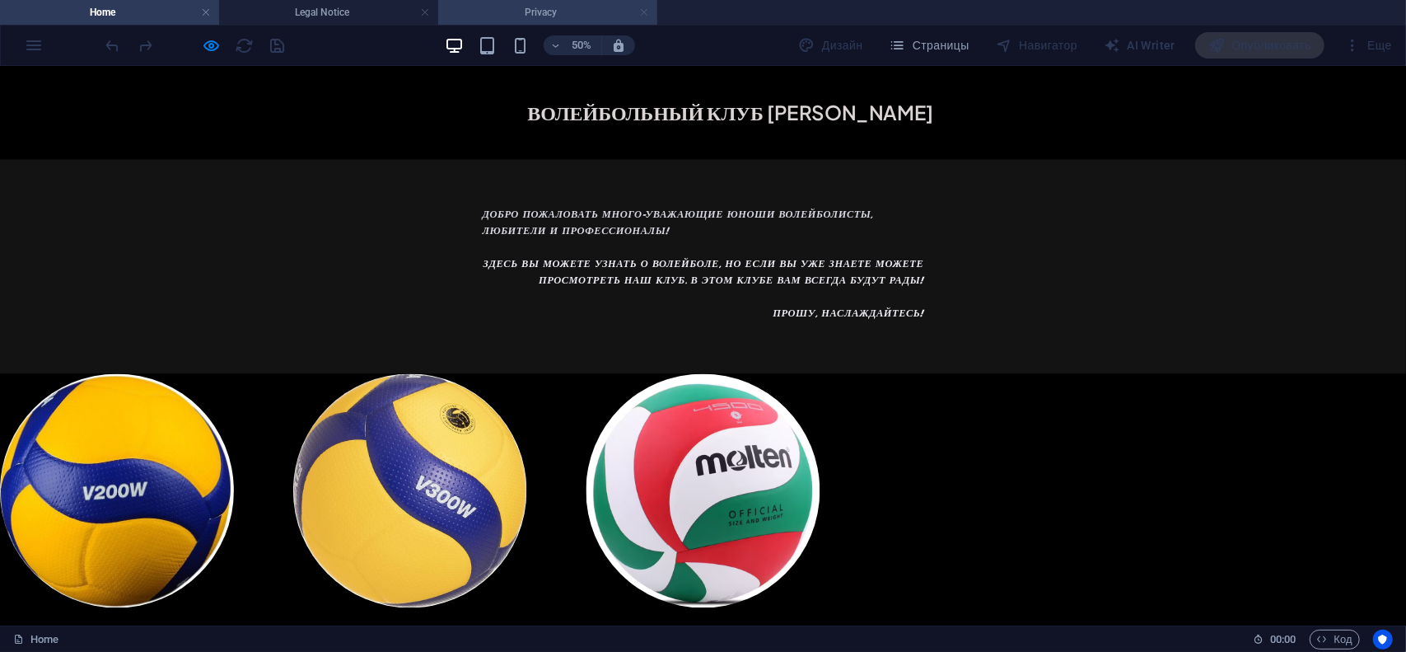
click at [641, 17] on link at bounding box center [644, 13] width 10 height 16
click at [427, 10] on link at bounding box center [425, 13] width 10 height 16
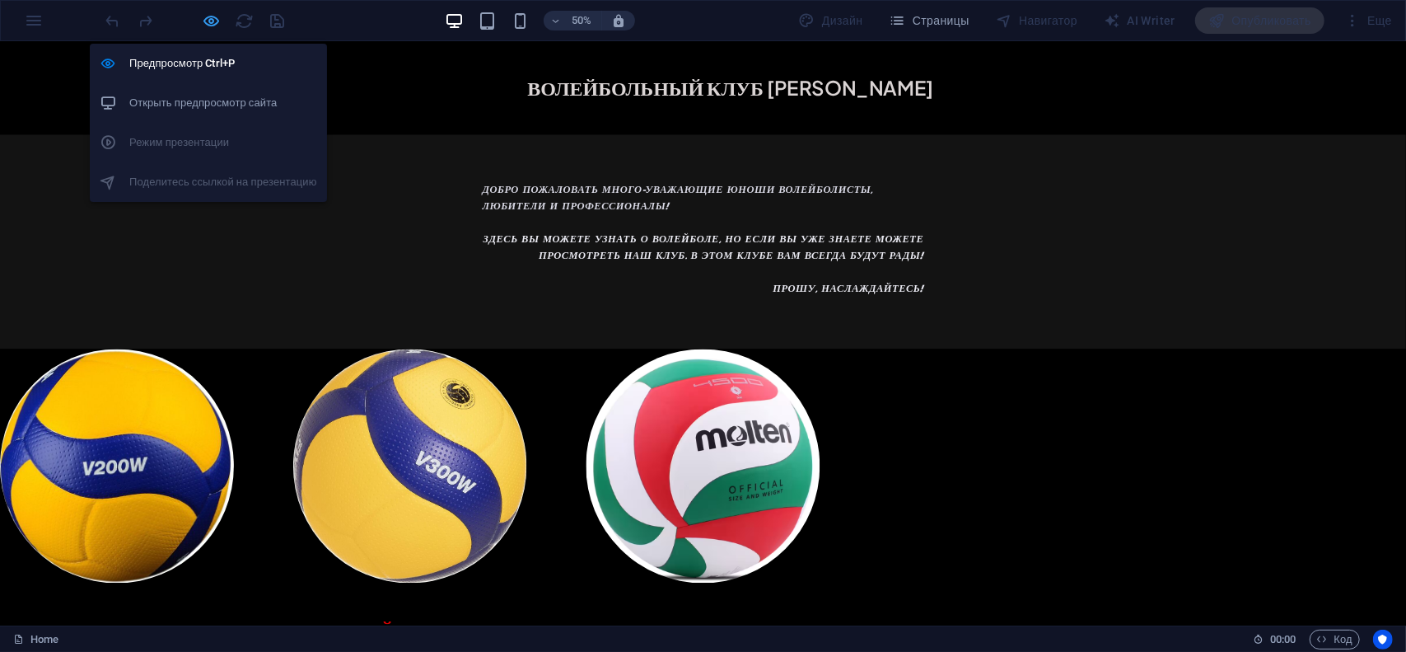
click at [205, 23] on icon "button" at bounding box center [212, 21] width 19 height 19
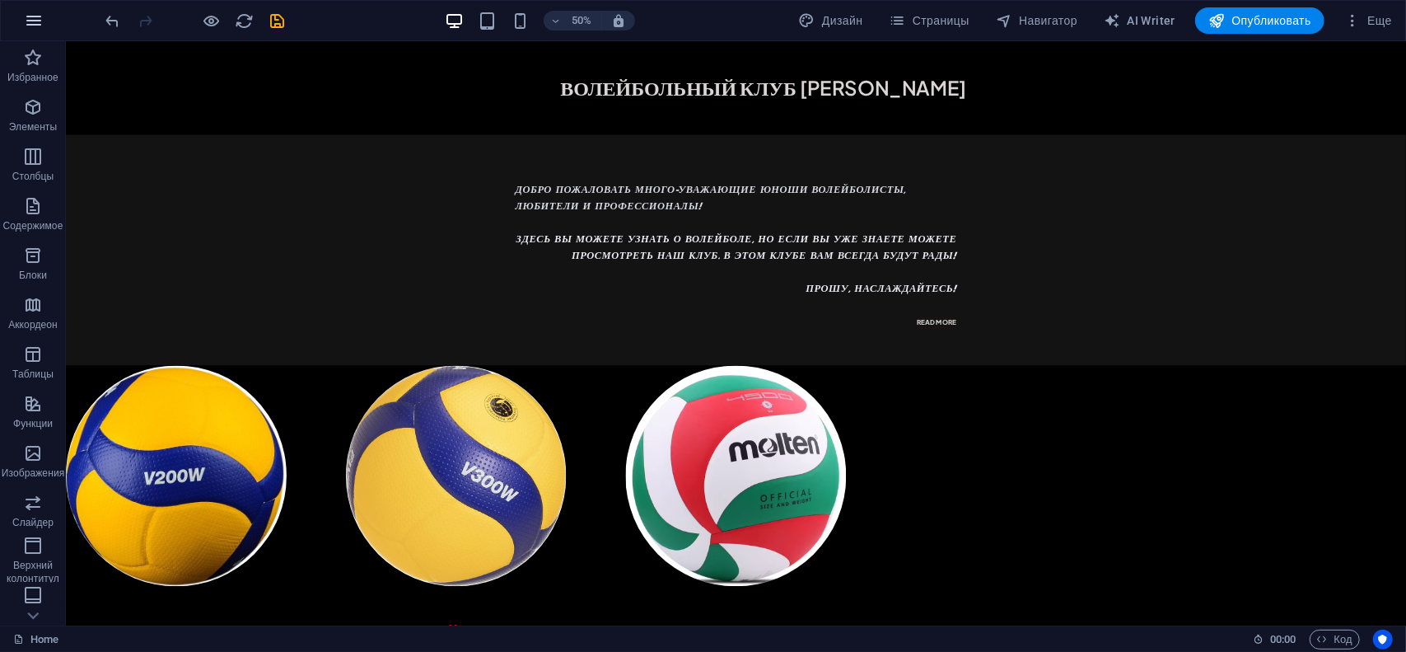
click at [34, 24] on icon "button" at bounding box center [34, 21] width 20 height 20
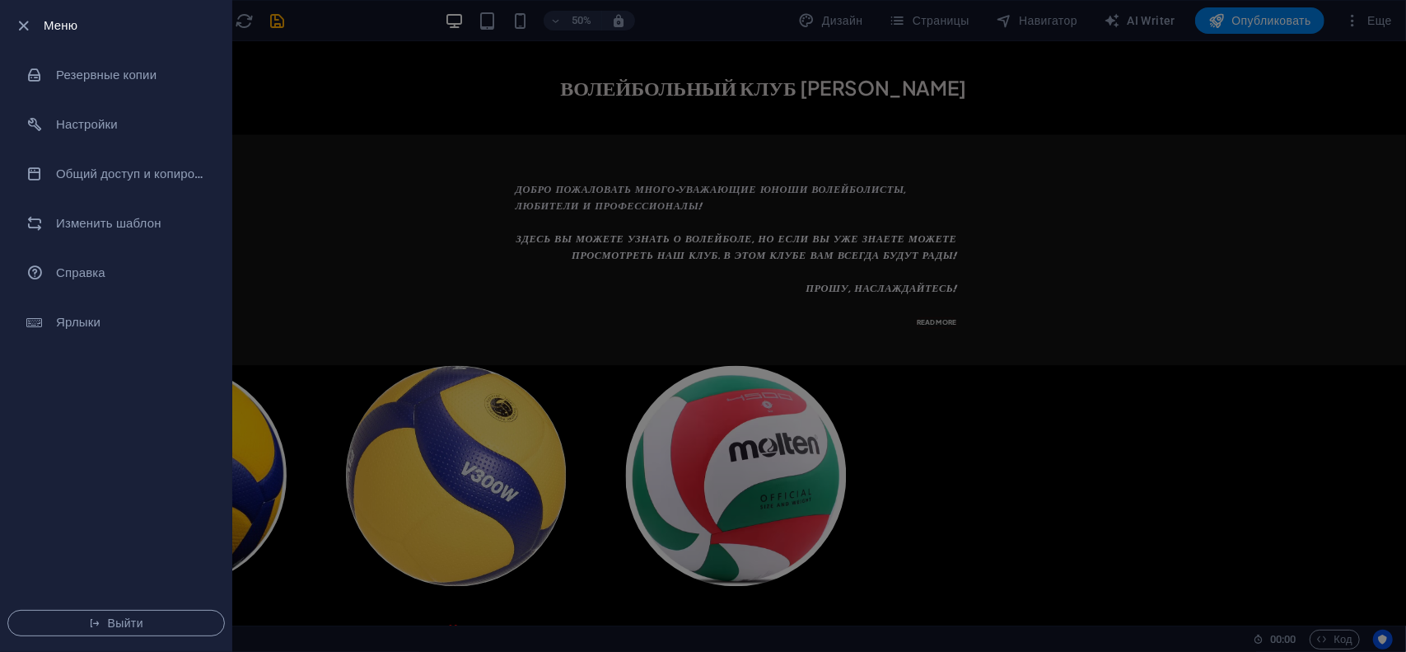
click at [35, 20] on div at bounding box center [29, 26] width 30 height 20
click at [26, 25] on icon "button" at bounding box center [24, 25] width 19 height 19
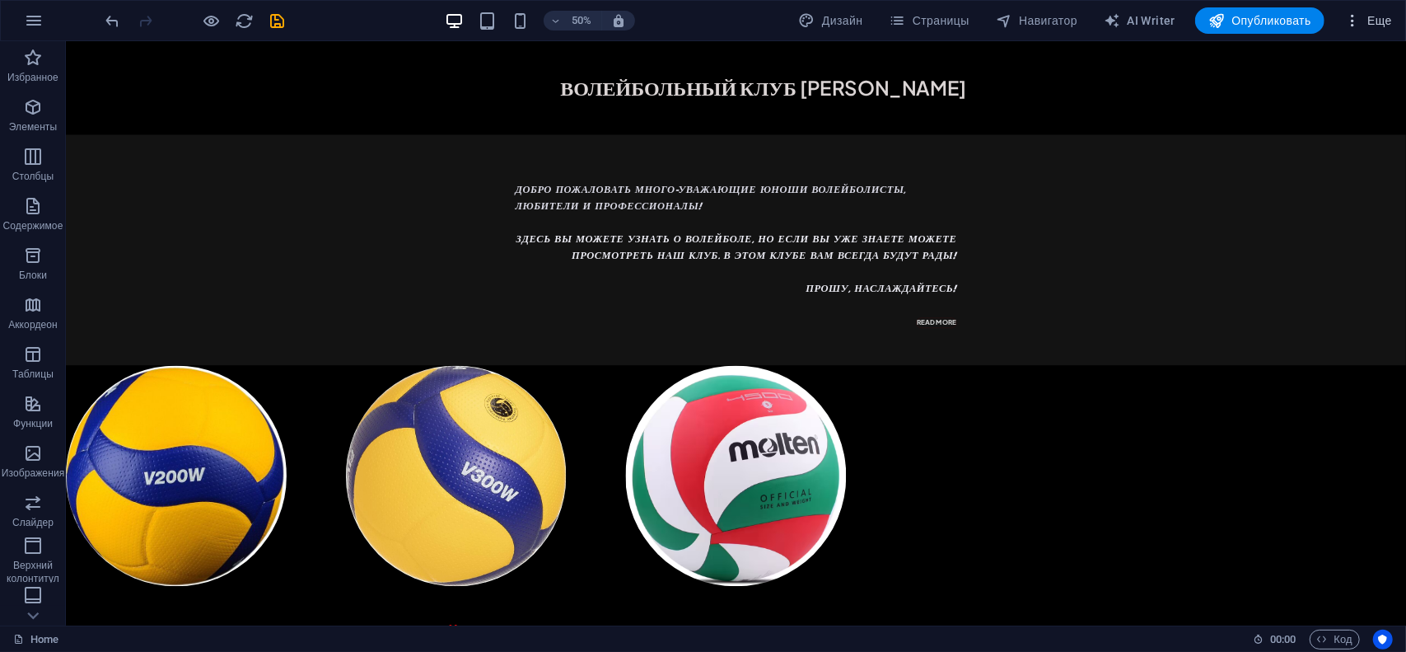
click at [1349, 30] on button "Еще" at bounding box center [1368, 20] width 61 height 26
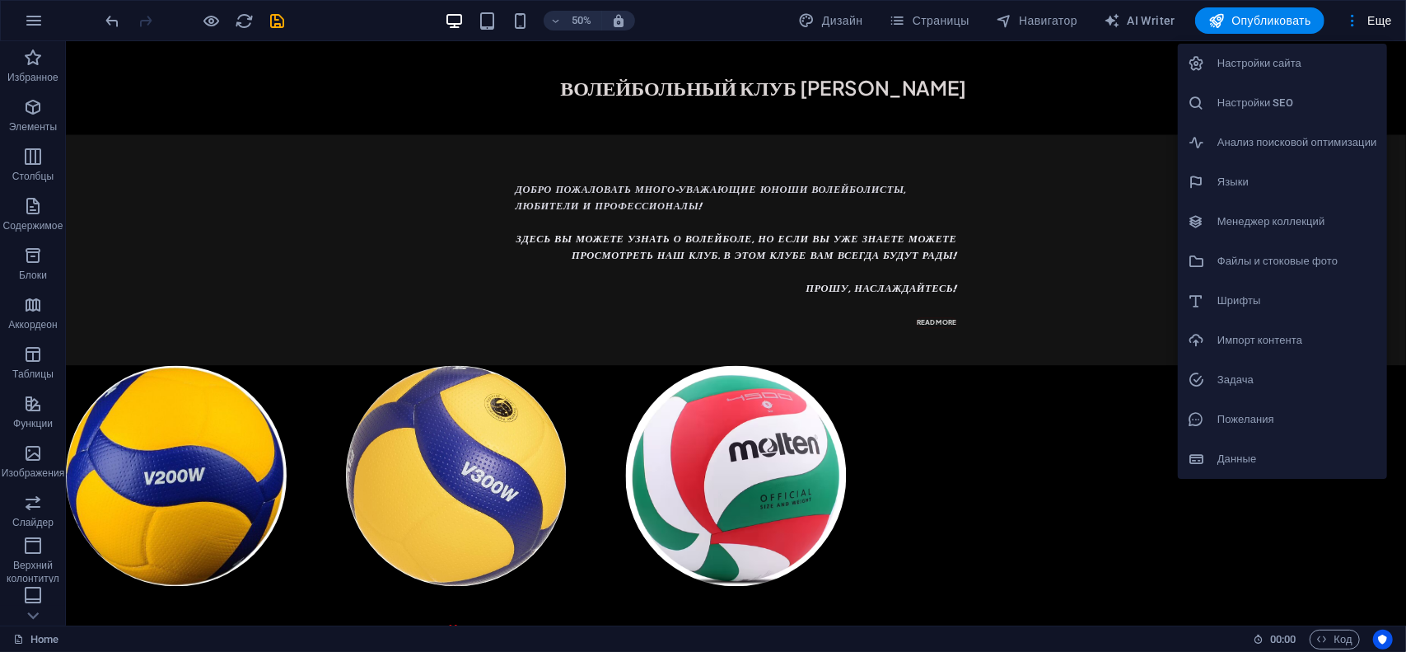
click at [1114, 116] on div at bounding box center [703, 326] width 1406 height 652
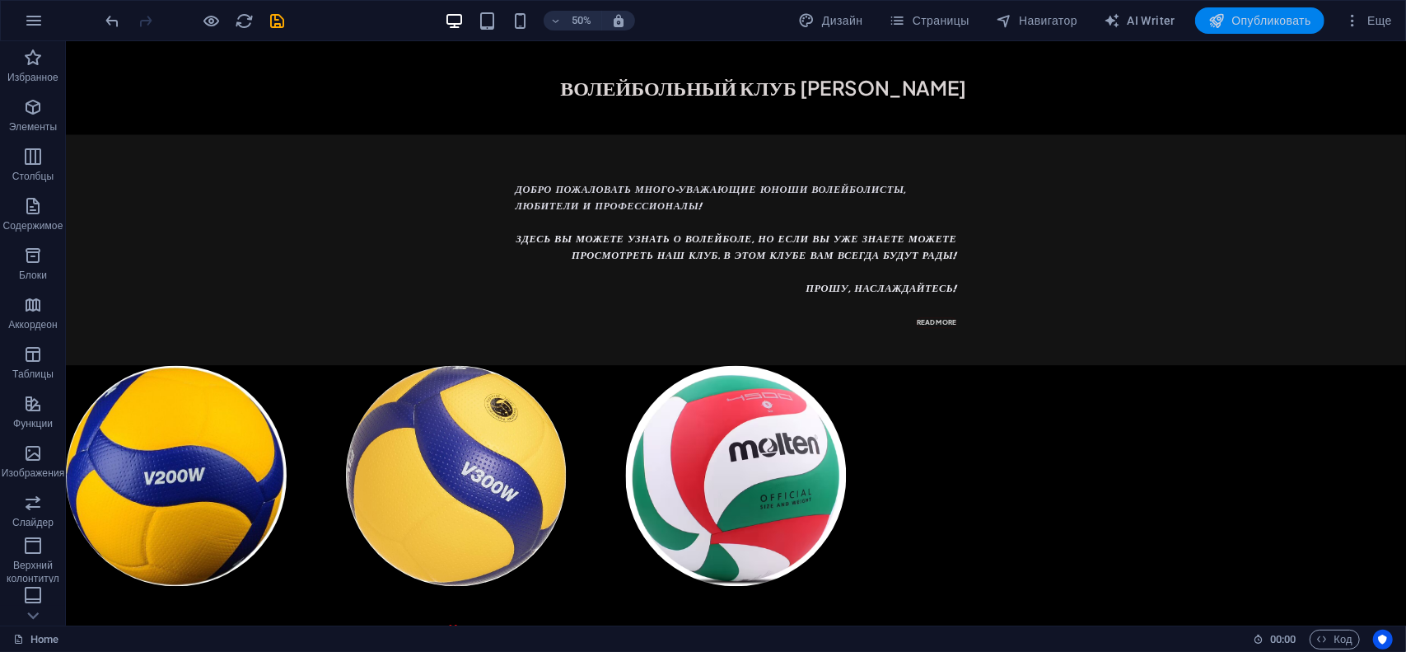
click at [1248, 17] on span "Опубликовать" at bounding box center [1259, 20] width 103 height 16
click at [1236, 26] on span "Опубликовать" at bounding box center [1259, 20] width 103 height 16
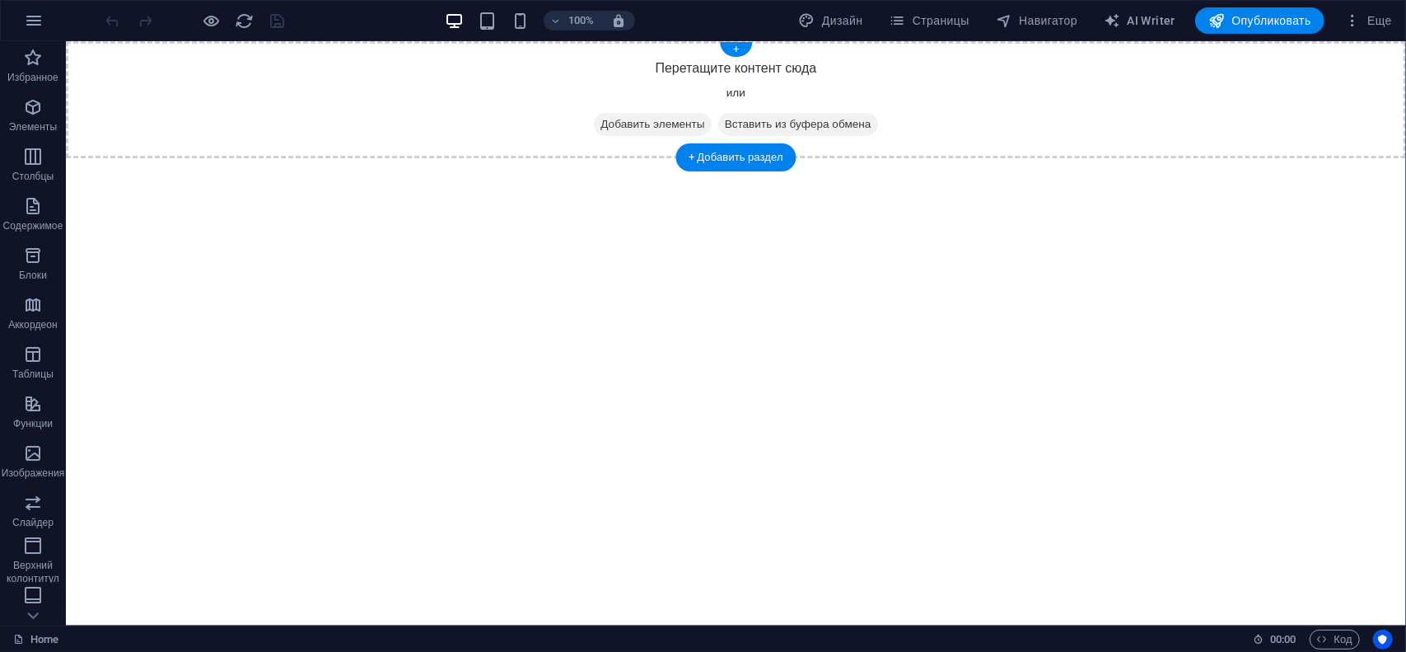
click at [652, 121] on span "Добавить элементы" at bounding box center [651, 123] width 117 height 23
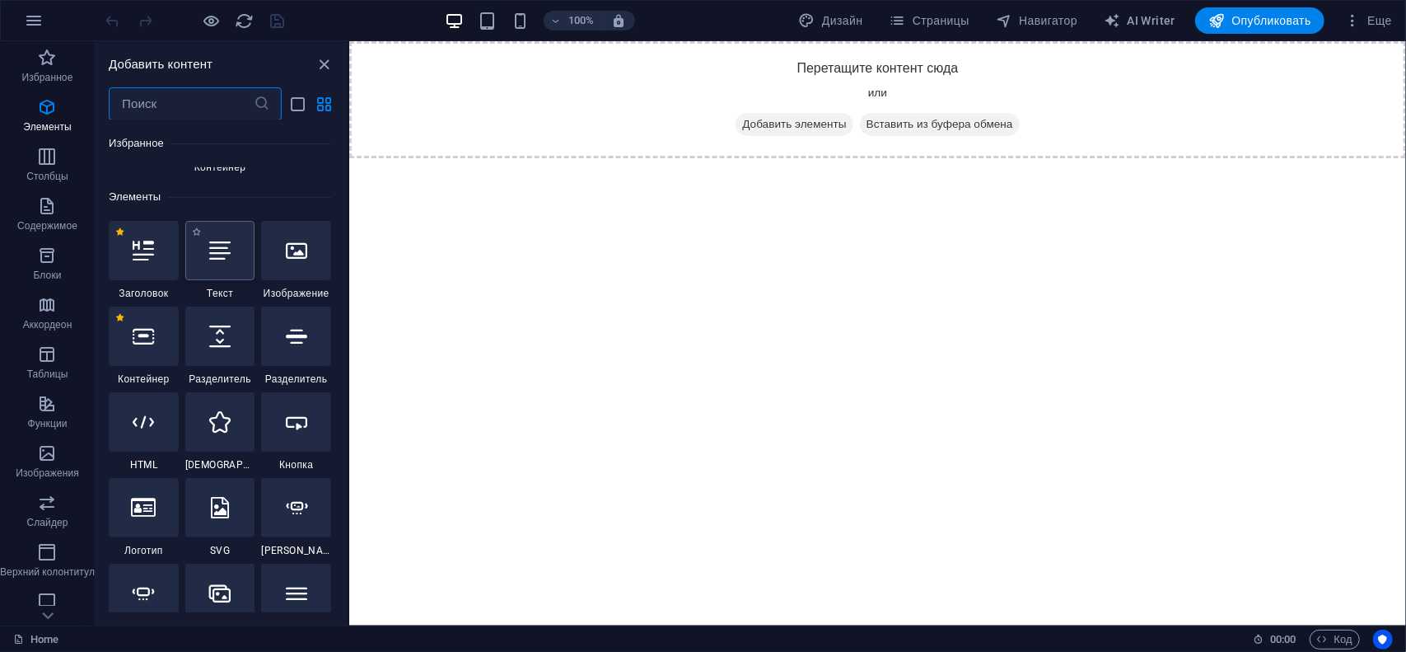
scroll to position [329, 0]
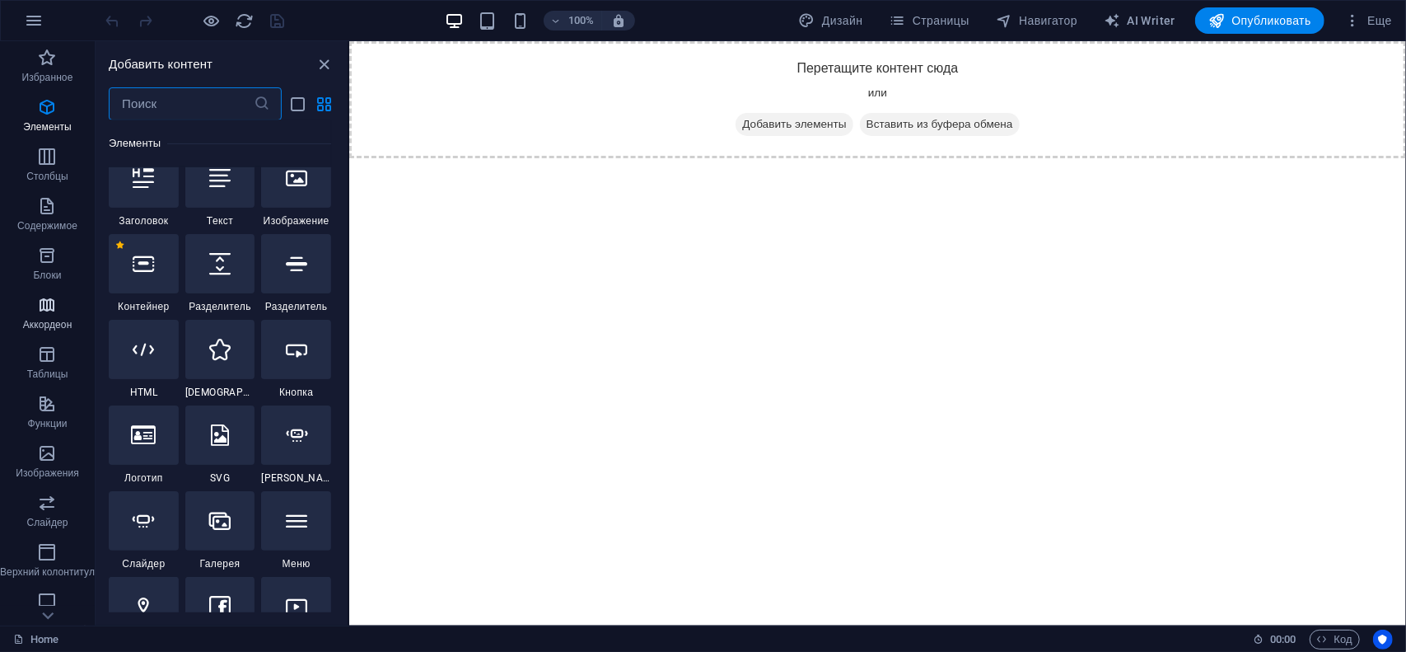
click at [38, 310] on icon "button" at bounding box center [47, 305] width 20 height 20
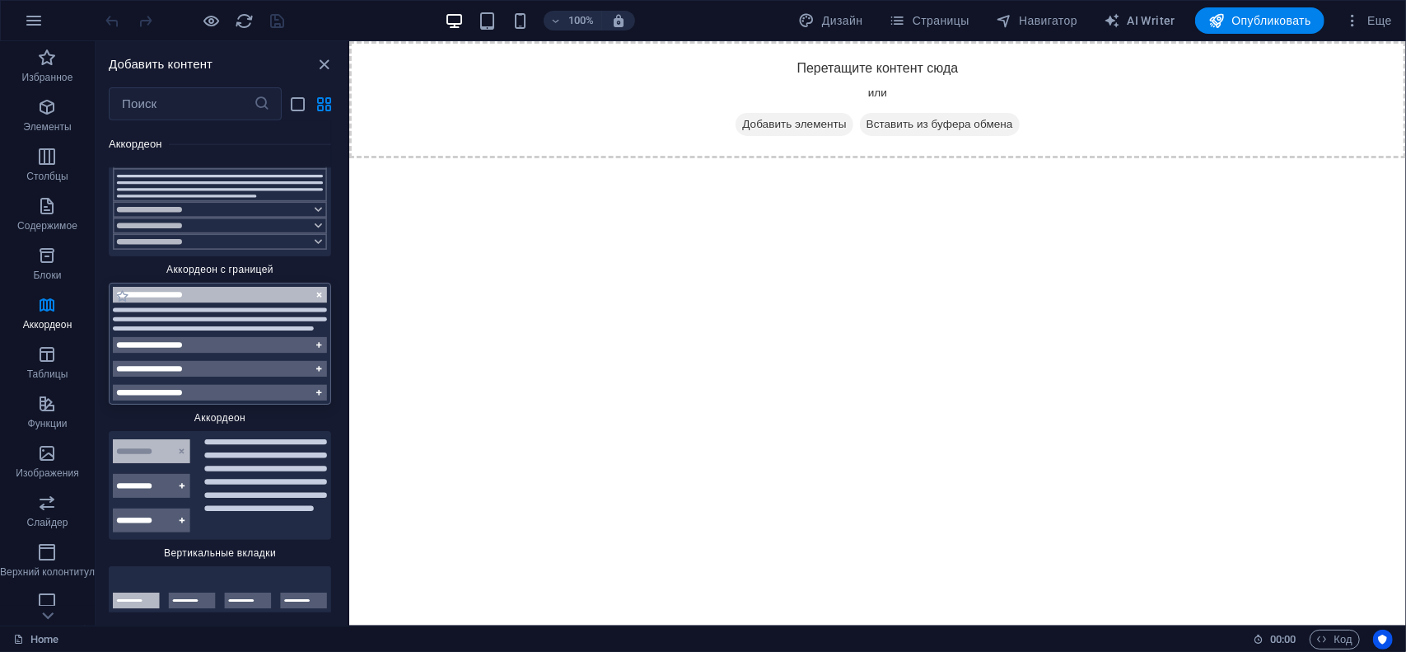
scroll to position [10182, 0]
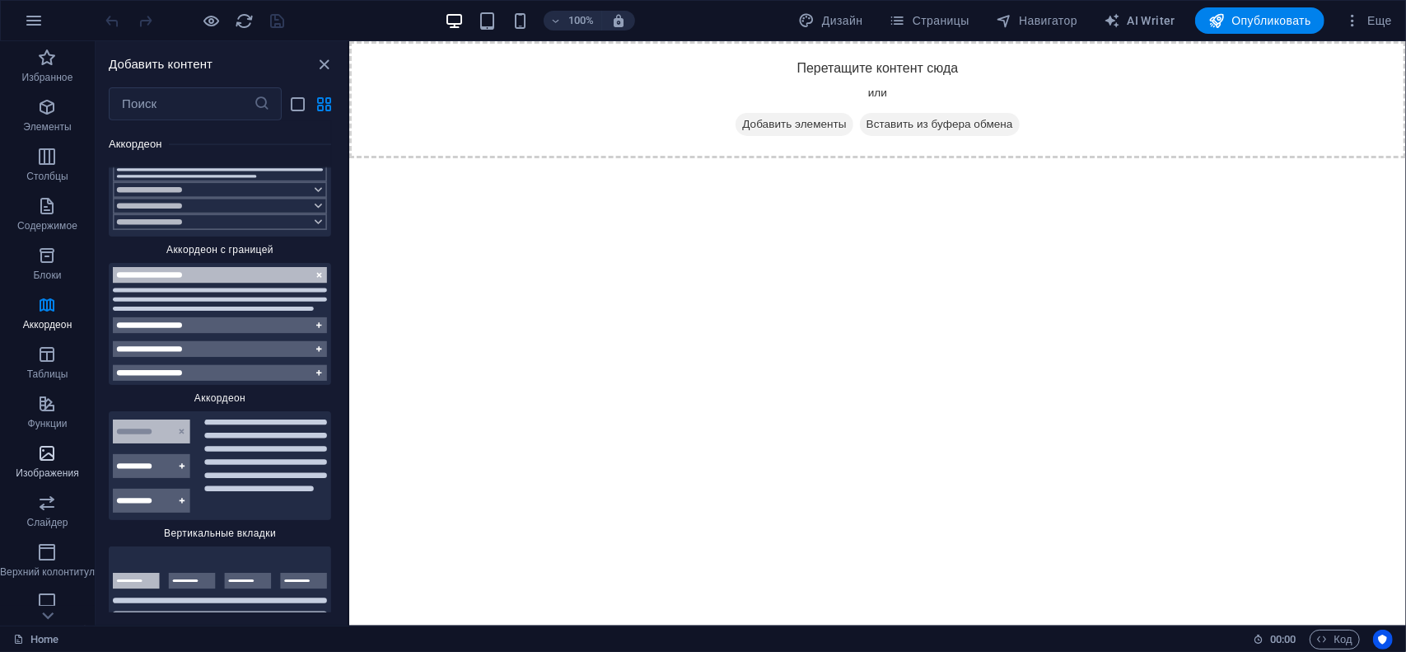
click at [55, 455] on icon "button" at bounding box center [47, 453] width 20 height 20
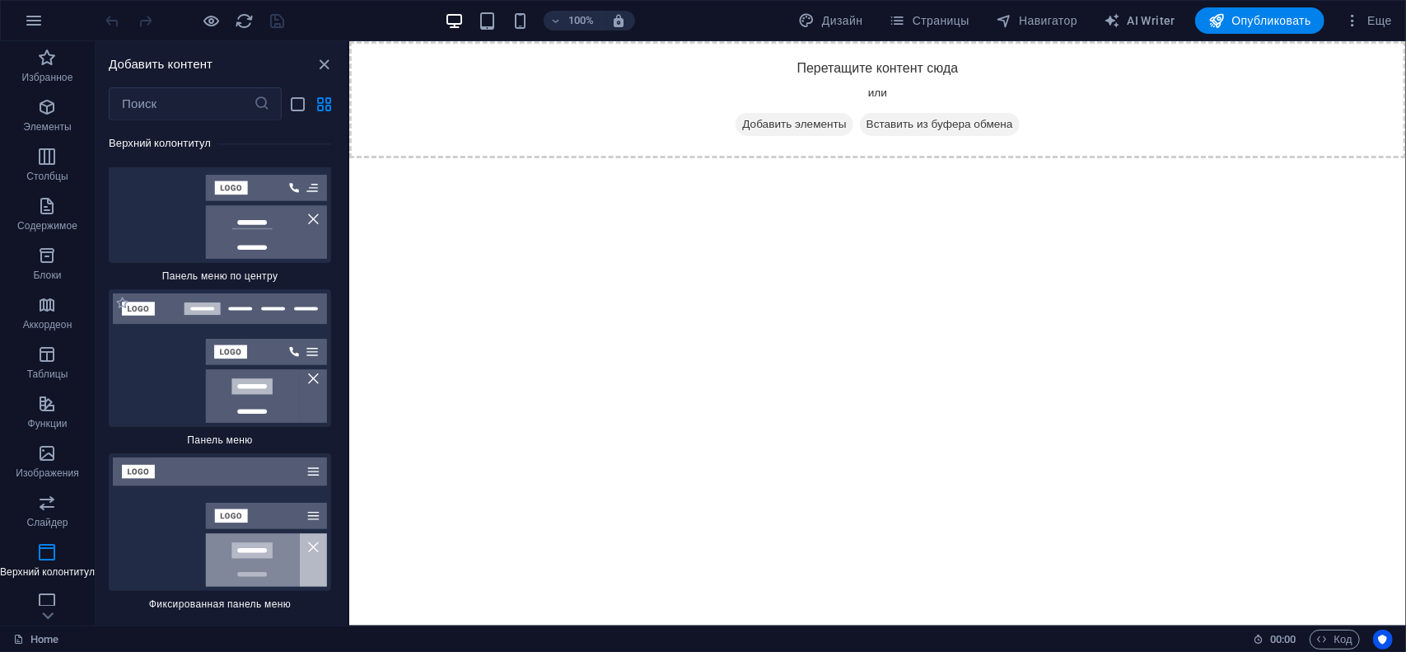
scroll to position [19903, 0]
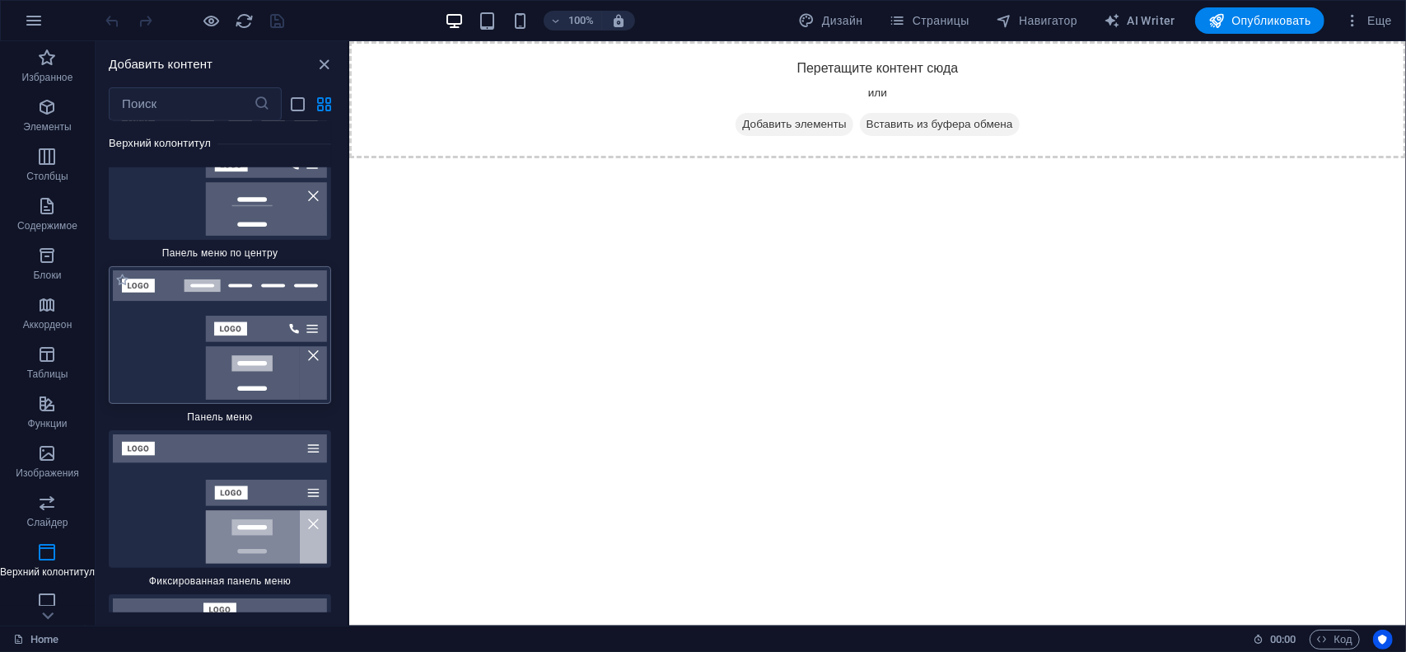
click at [198, 299] on img at bounding box center [220, 334] width 214 height 129
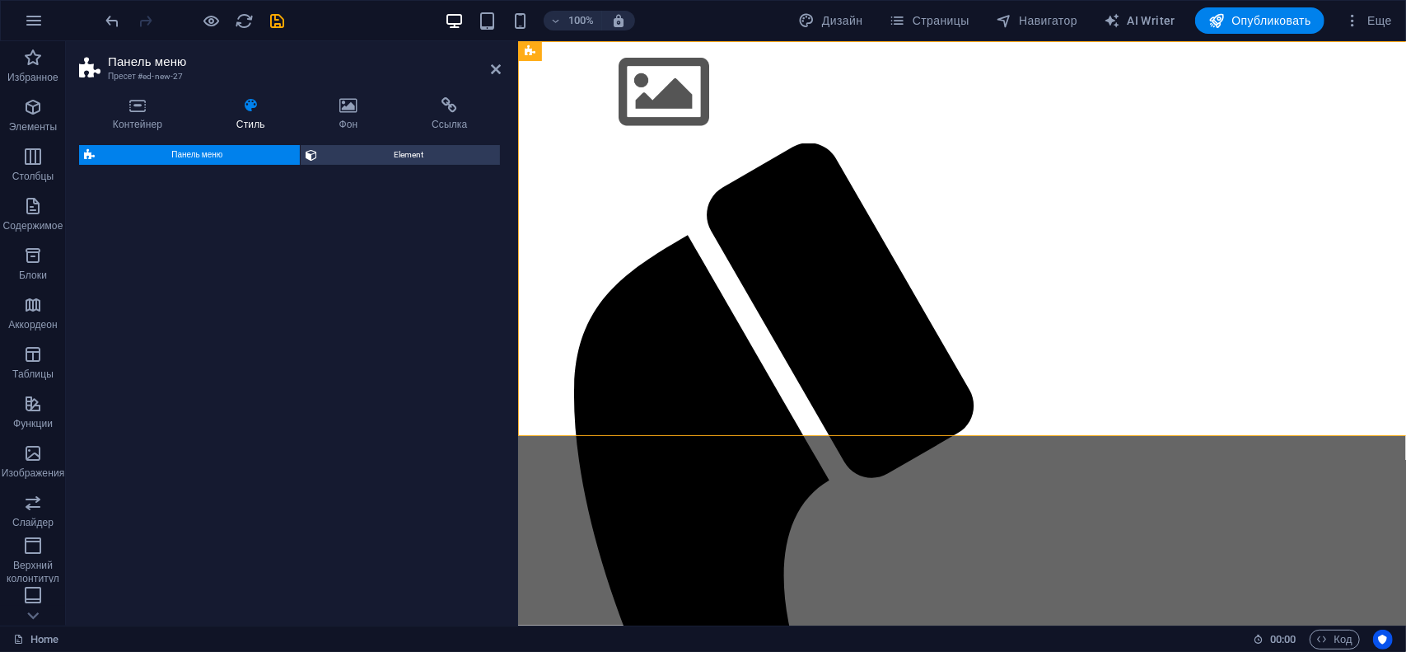
select select "rem"
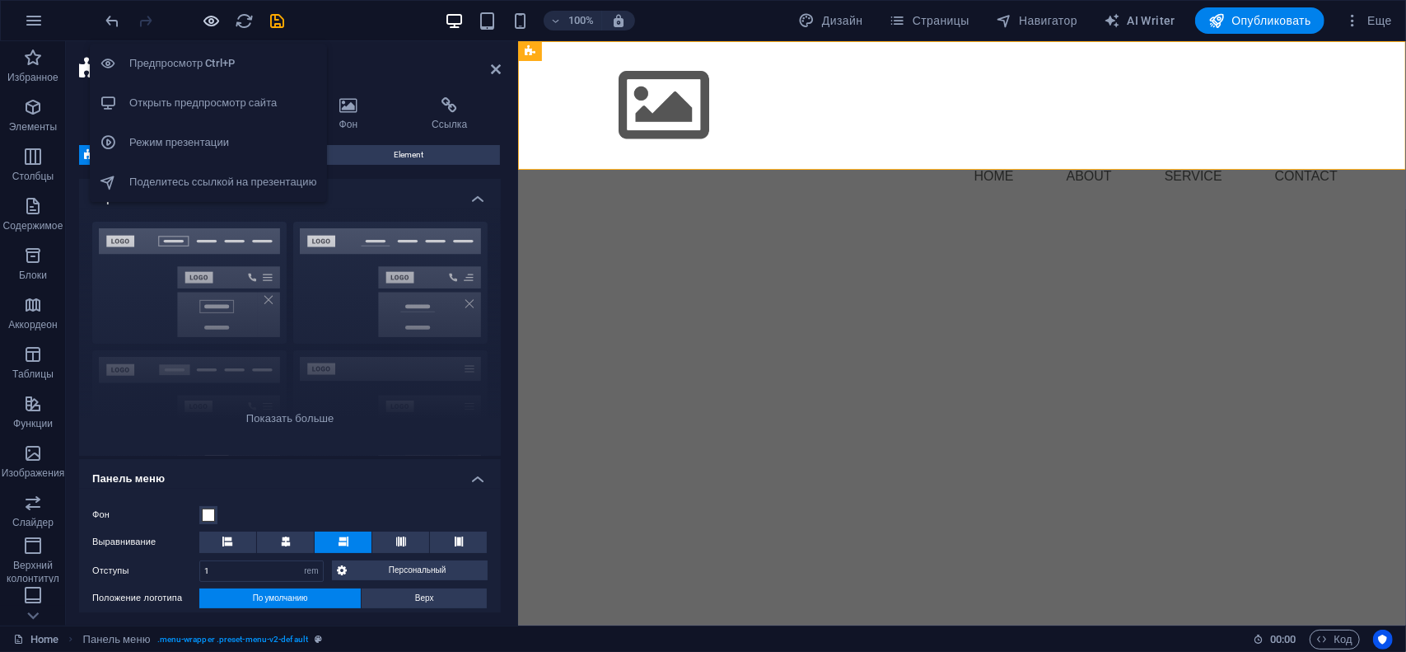
click at [212, 24] on icon "button" at bounding box center [212, 21] width 19 height 19
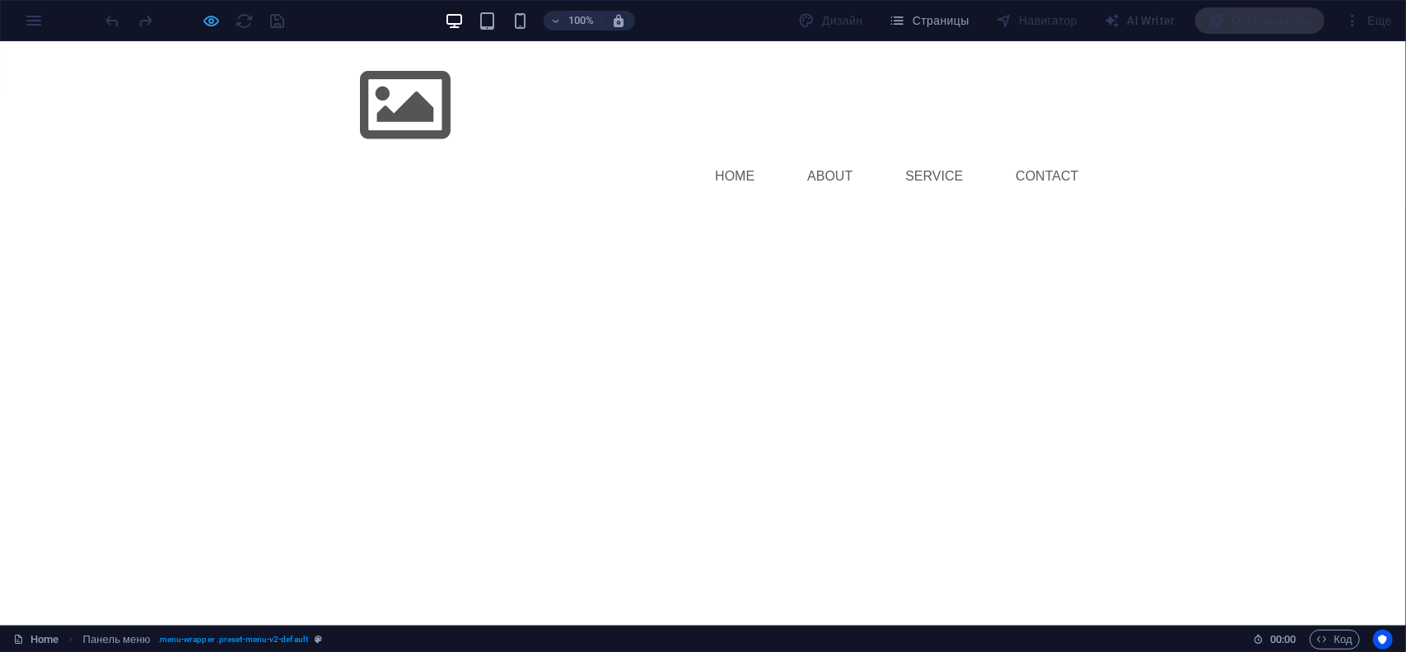
click at [217, 25] on icon "button" at bounding box center [212, 21] width 19 height 19
select select "rem"
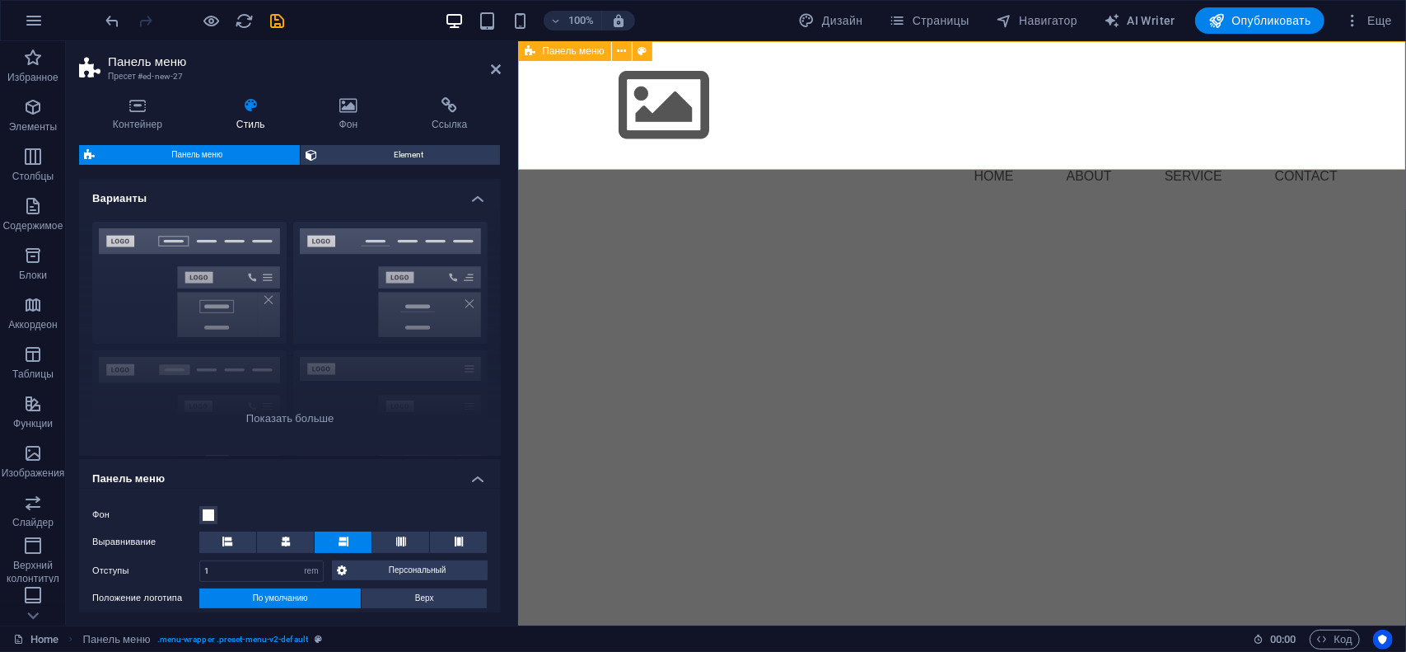
click at [542, 108] on div "Menu Home About Service Contact" at bounding box center [962, 124] width 888 height 168
click at [572, 55] on span "Панель меню" at bounding box center [573, 51] width 62 height 10
click at [648, 52] on button at bounding box center [643, 51] width 20 height 20
click at [352, 126] on h4 "Фон" at bounding box center [352, 114] width 93 height 35
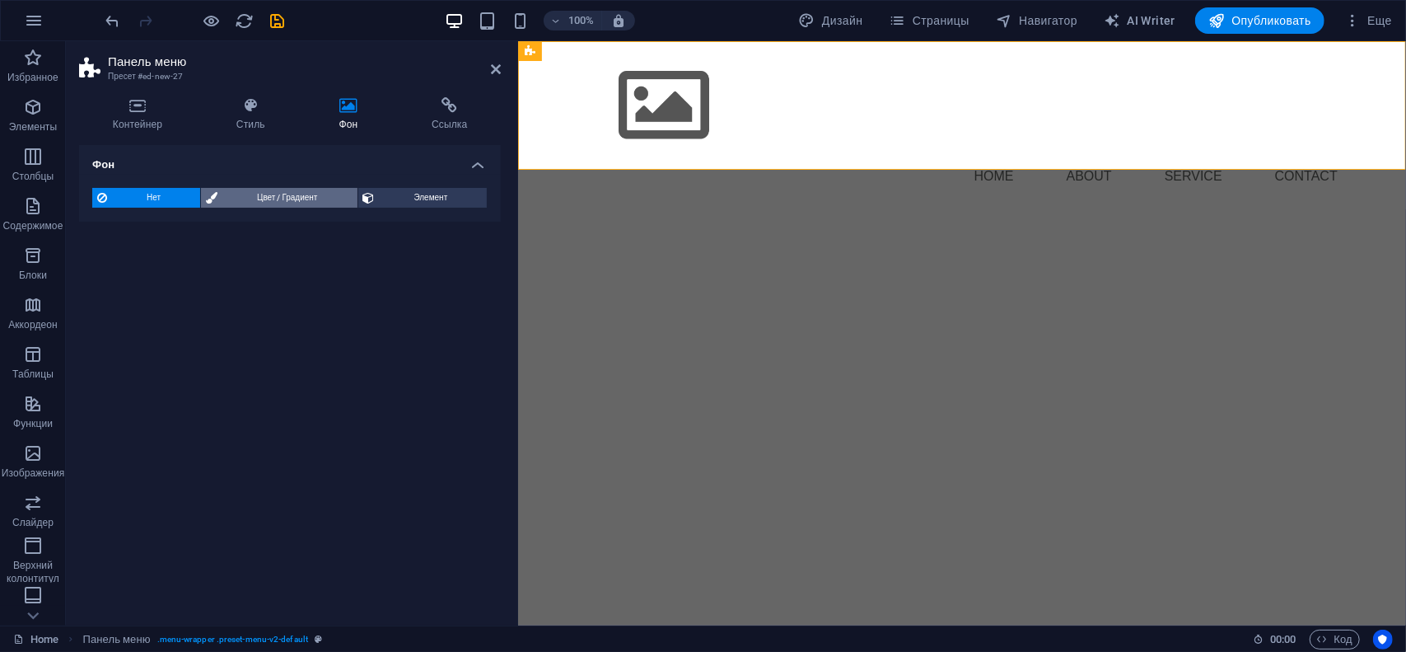
click at [245, 203] on span "Цвет / Градиент" at bounding box center [286, 198] width 129 height 20
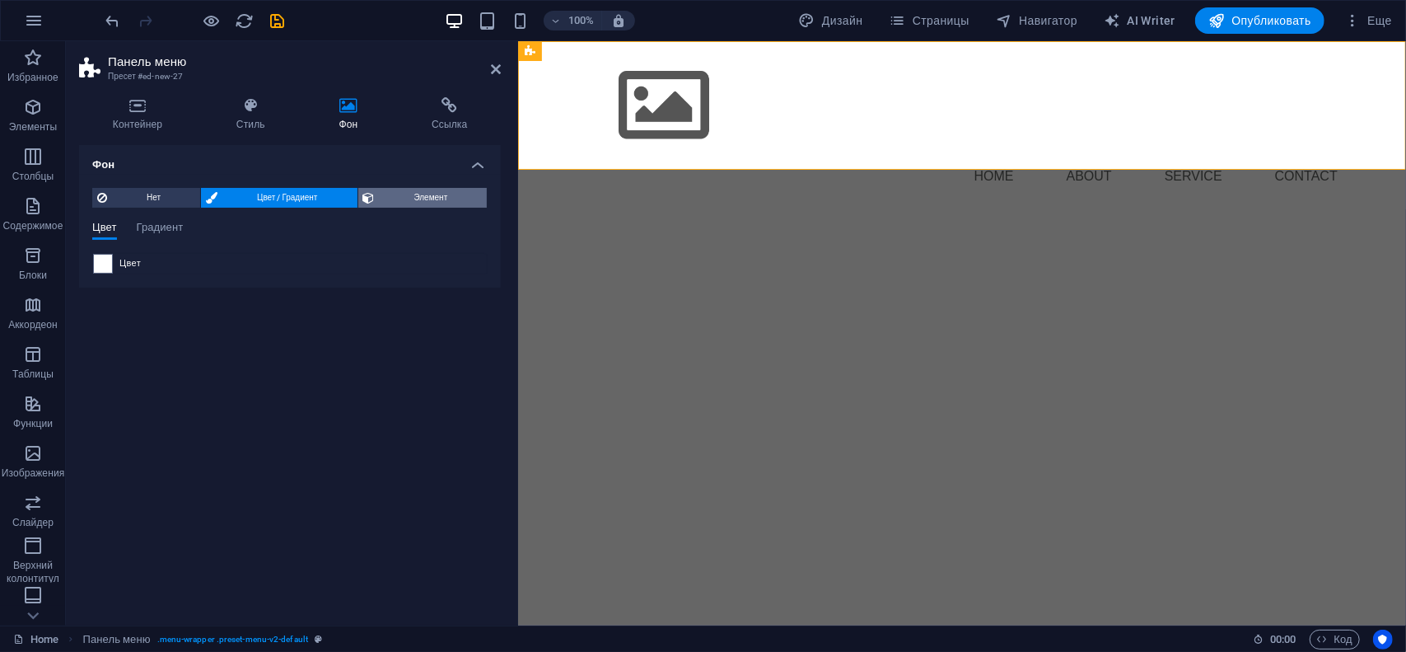
click at [390, 195] on span "Элемент" at bounding box center [431, 198] width 103 height 20
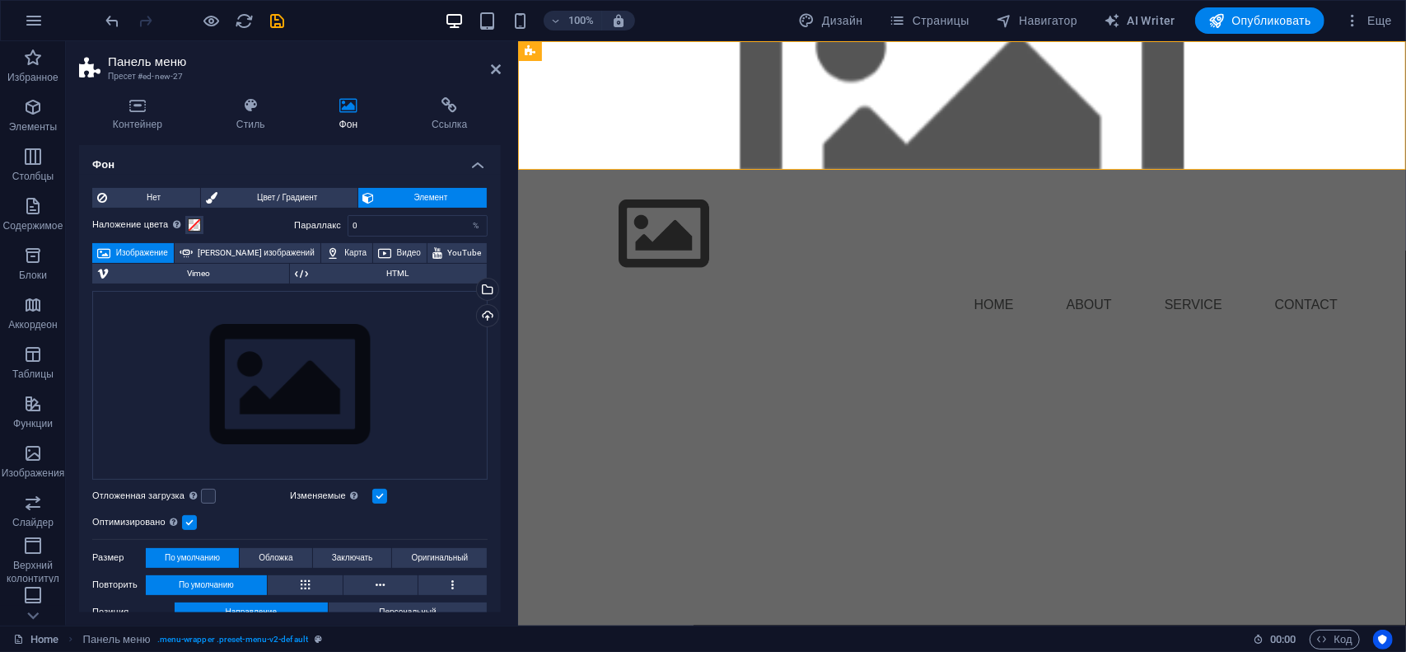
click at [596, 234] on html "Skip to main content Menu Home About Service Contact" at bounding box center [962, 188] width 888 height 297
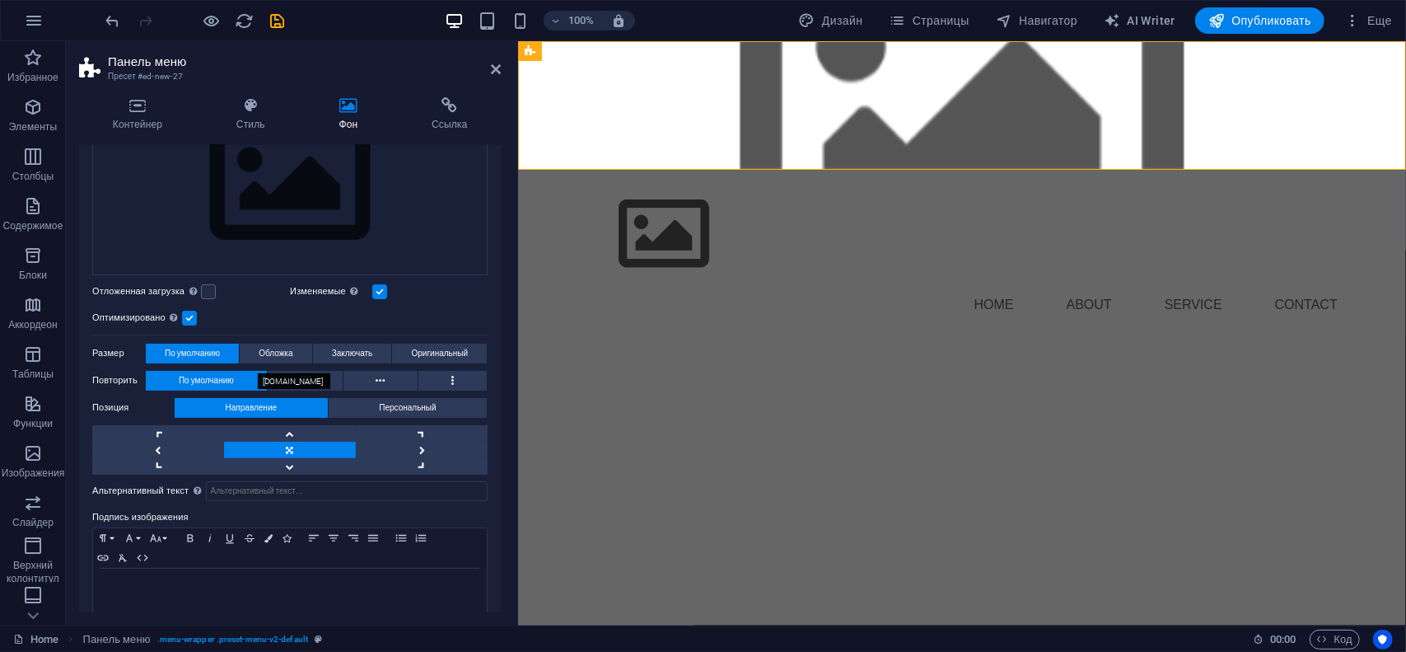
scroll to position [223, 0]
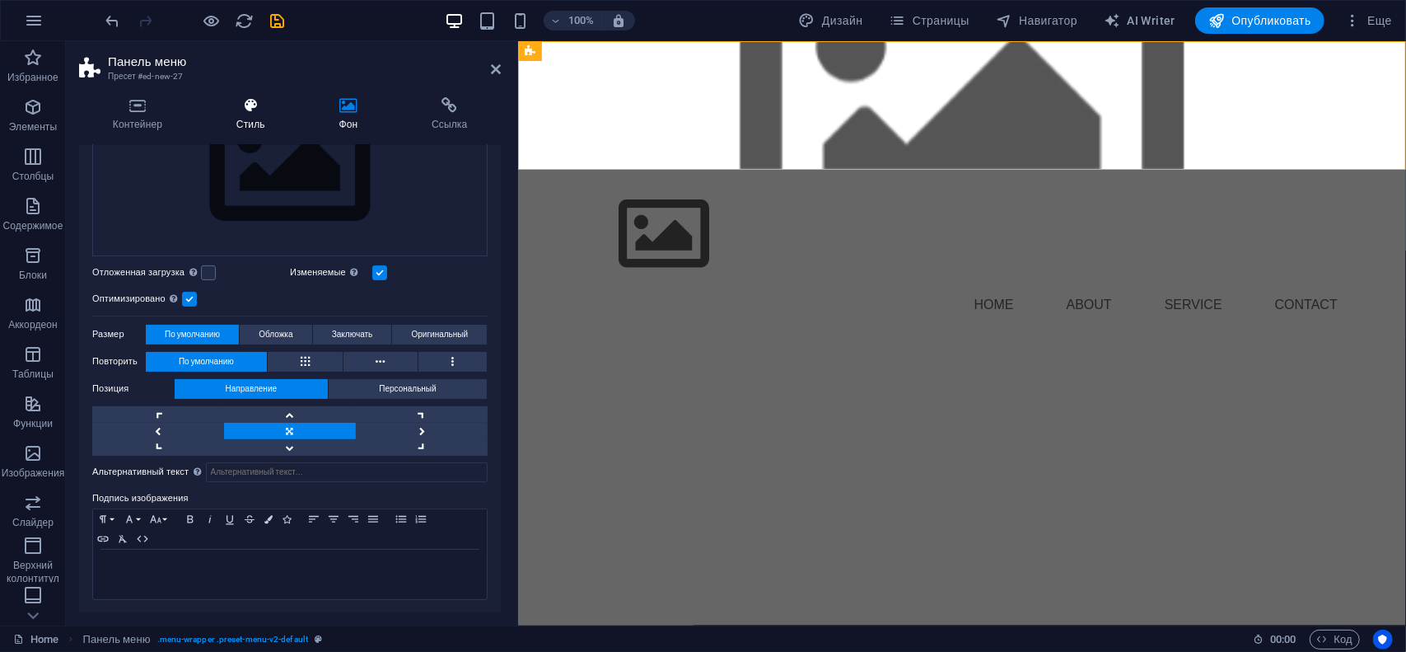
click at [267, 115] on h4 "Стиль" at bounding box center [254, 114] width 103 height 35
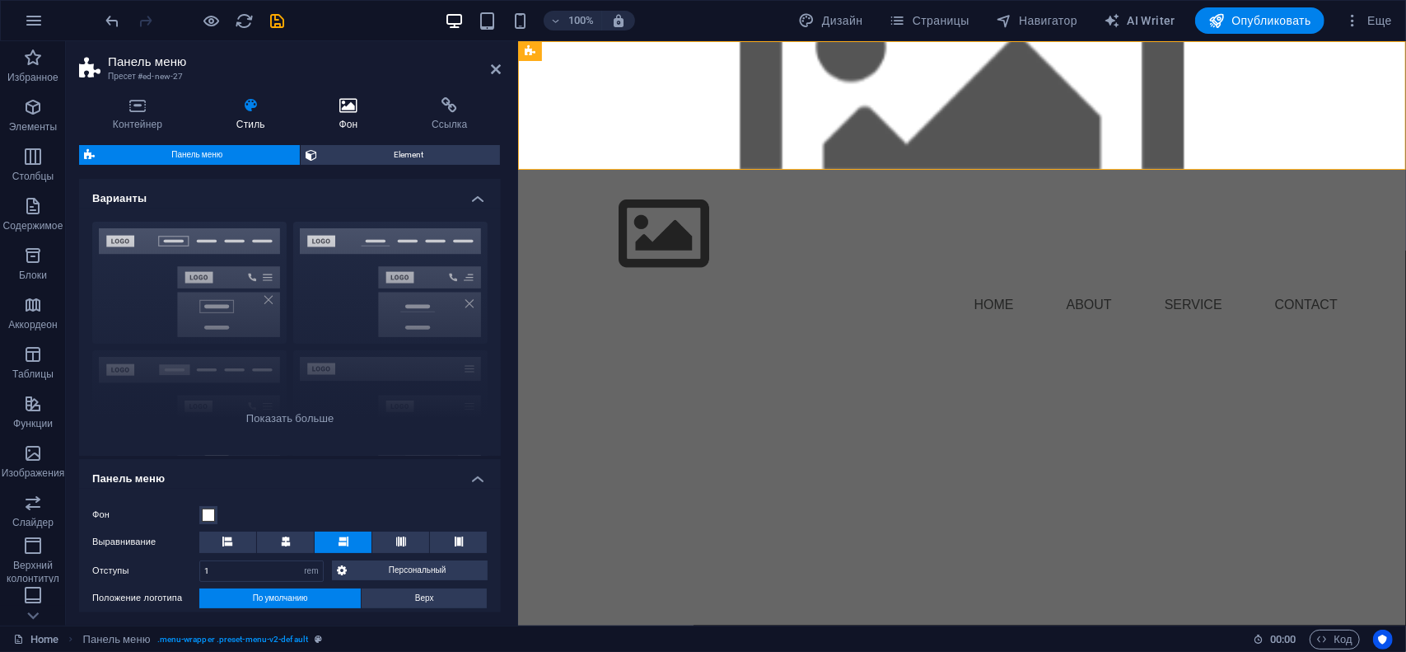
click at [343, 128] on h4 "Фон" at bounding box center [352, 114] width 93 height 35
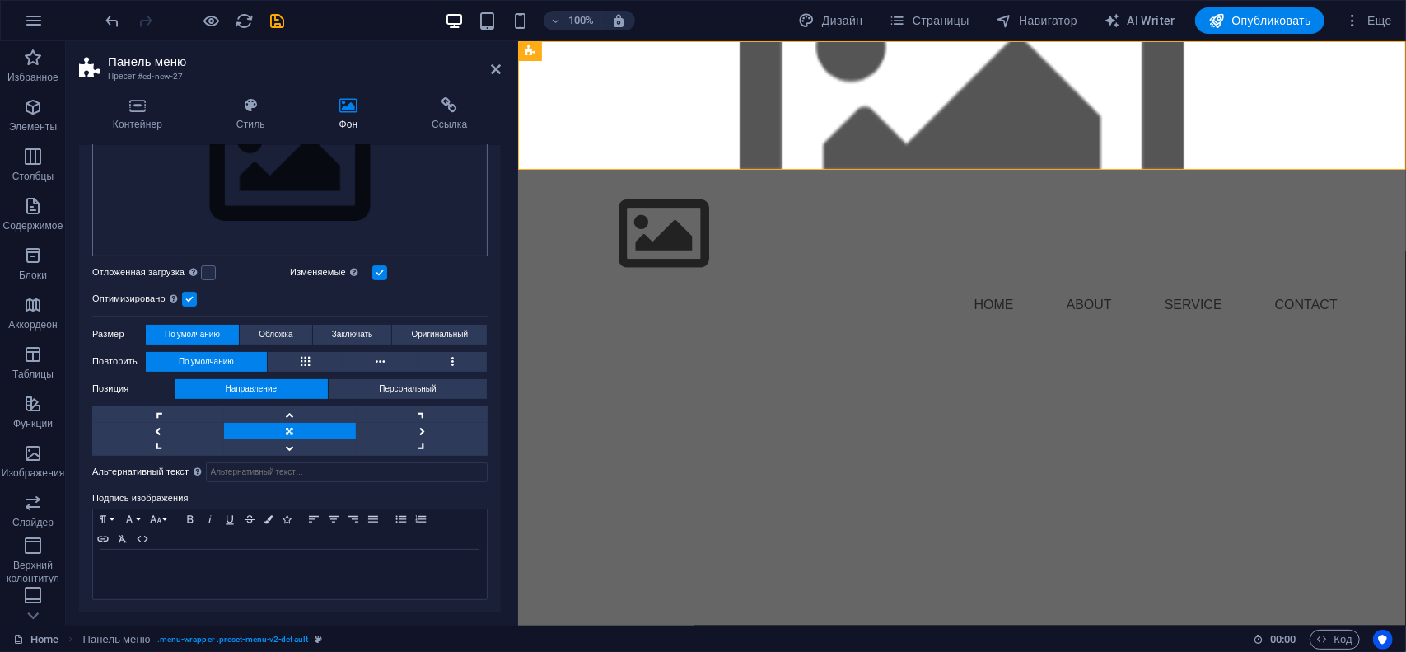
scroll to position [0, 0]
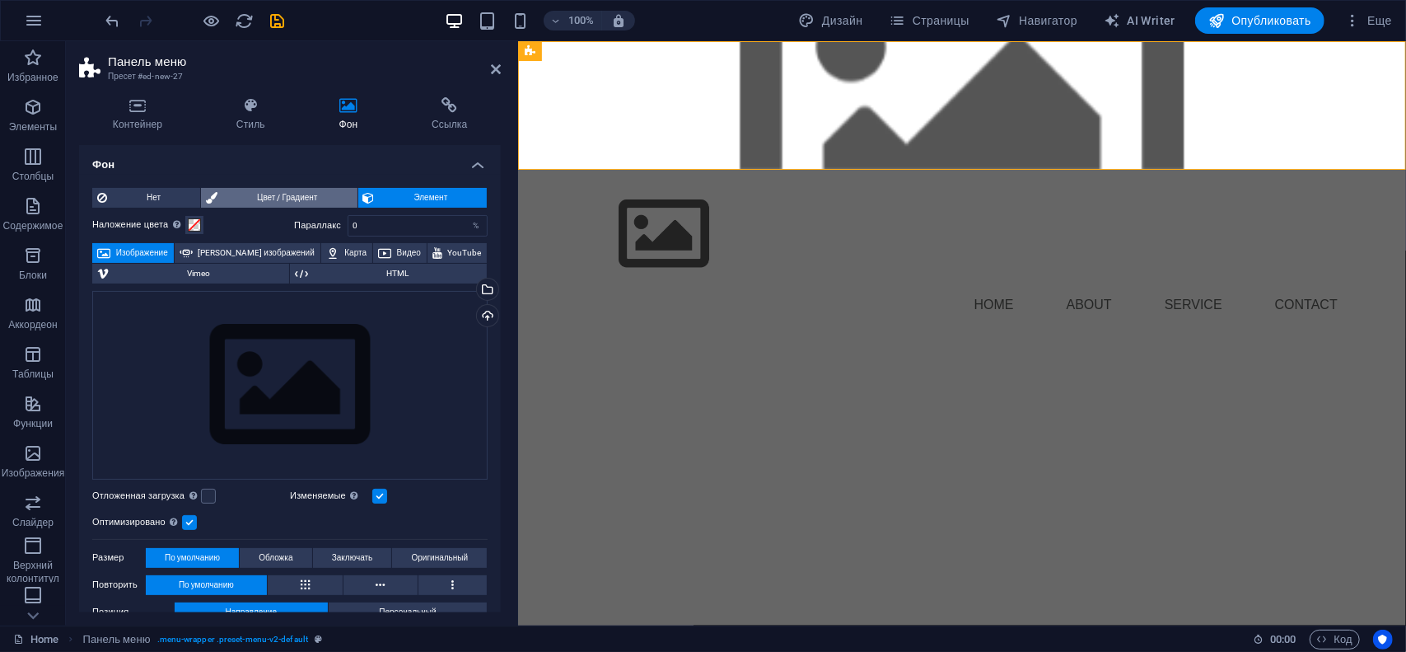
click at [250, 192] on span "Цвет / Градиент" at bounding box center [286, 198] width 129 height 20
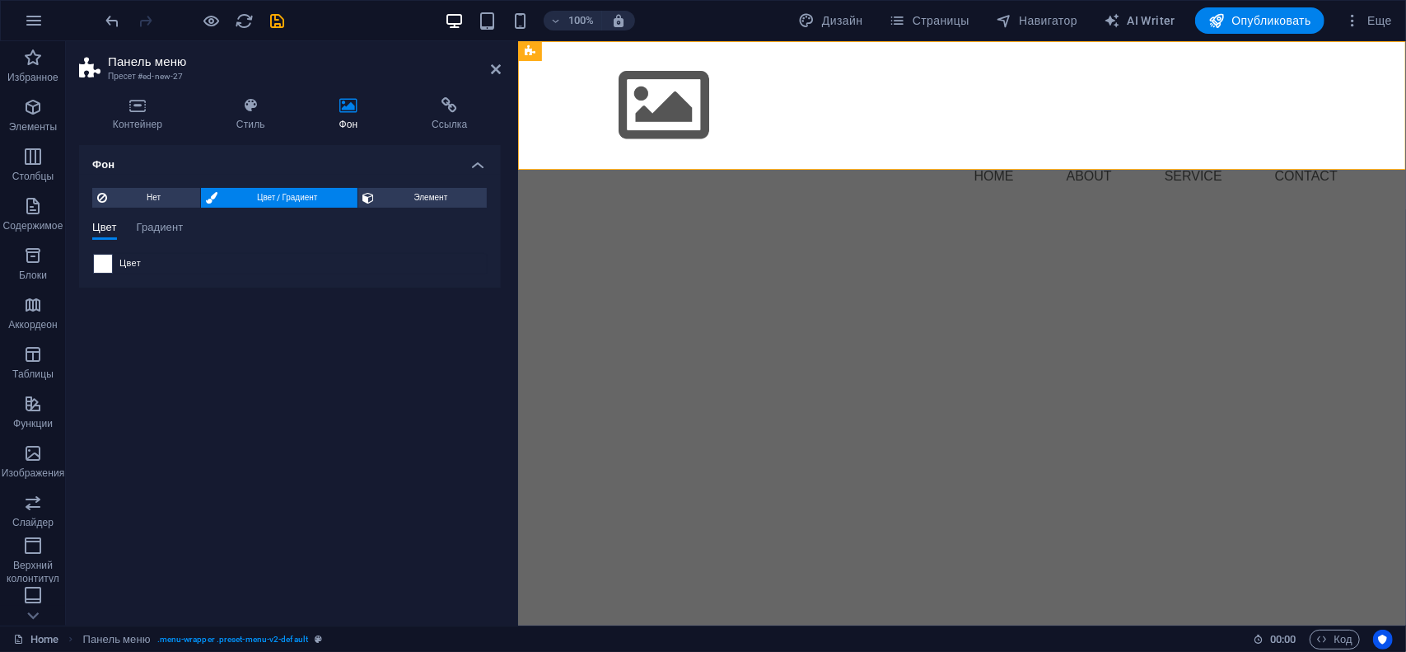
click at [105, 261] on span at bounding box center [103, 264] width 18 height 18
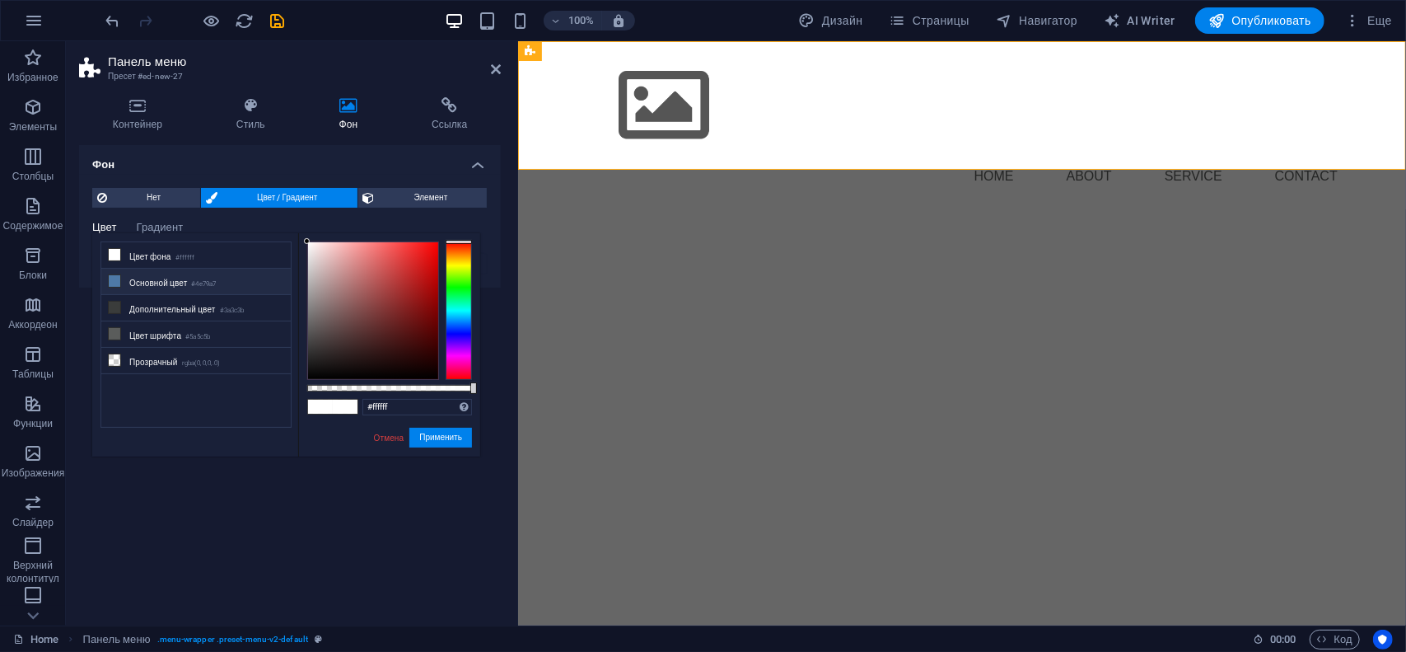
click at [115, 275] on icon at bounding box center [115, 281] width 12 height 12
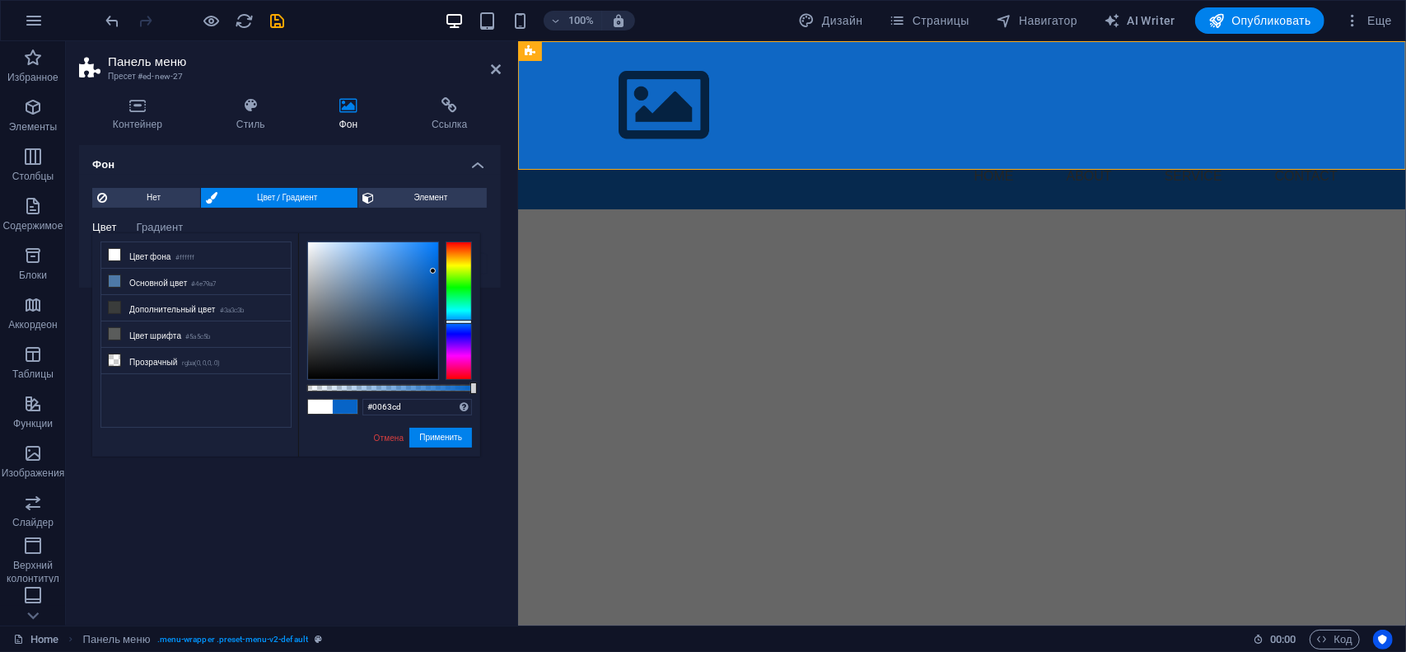
type input "#0064cf"
drag, startPoint x: 372, startPoint y: 301, endPoint x: 448, endPoint y: 267, distance: 83.3
click at [448, 267] on div at bounding box center [389, 310] width 165 height 138
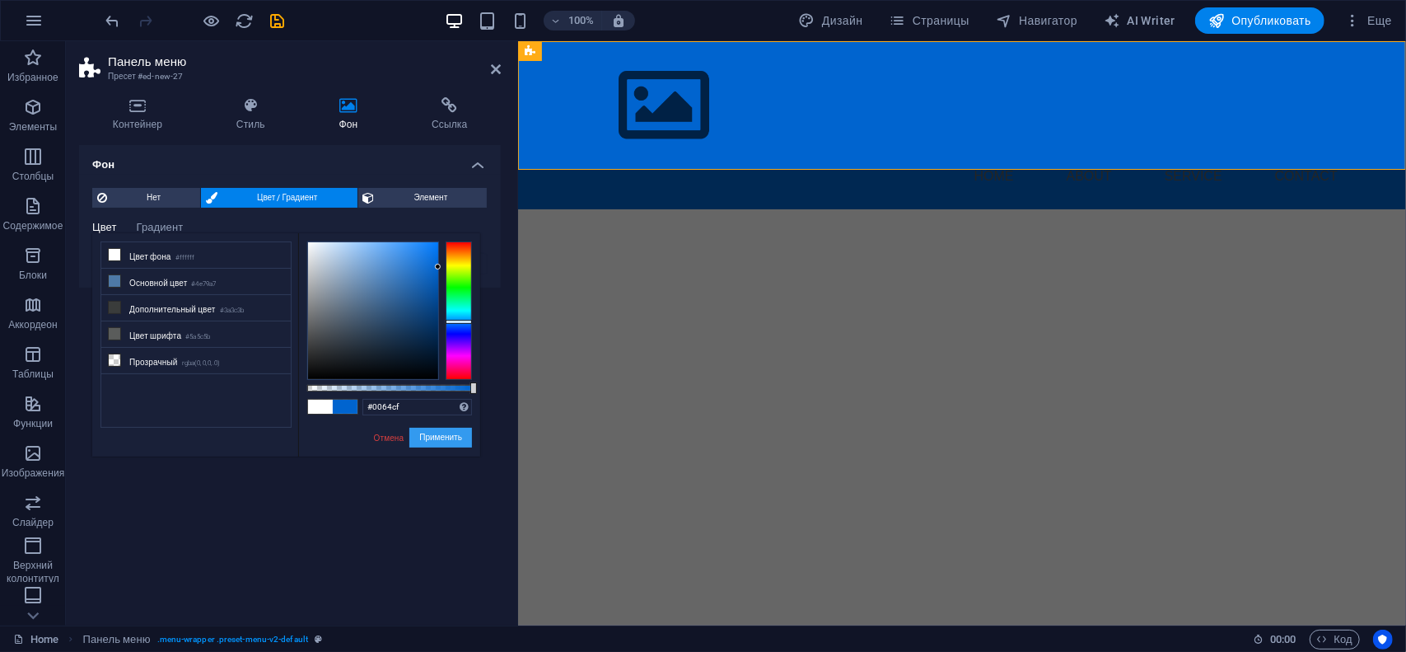
click at [421, 432] on button "Применить" at bounding box center [440, 437] width 63 height 20
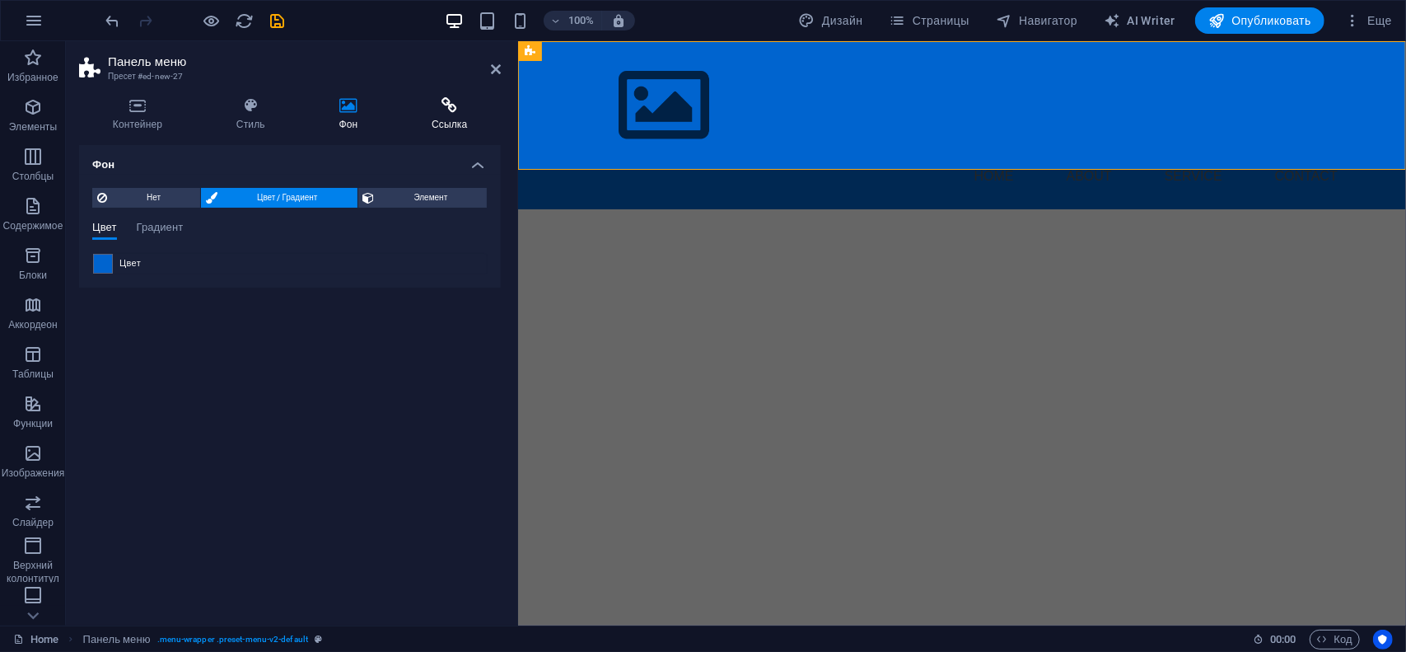
click at [460, 101] on icon at bounding box center [449, 105] width 103 height 16
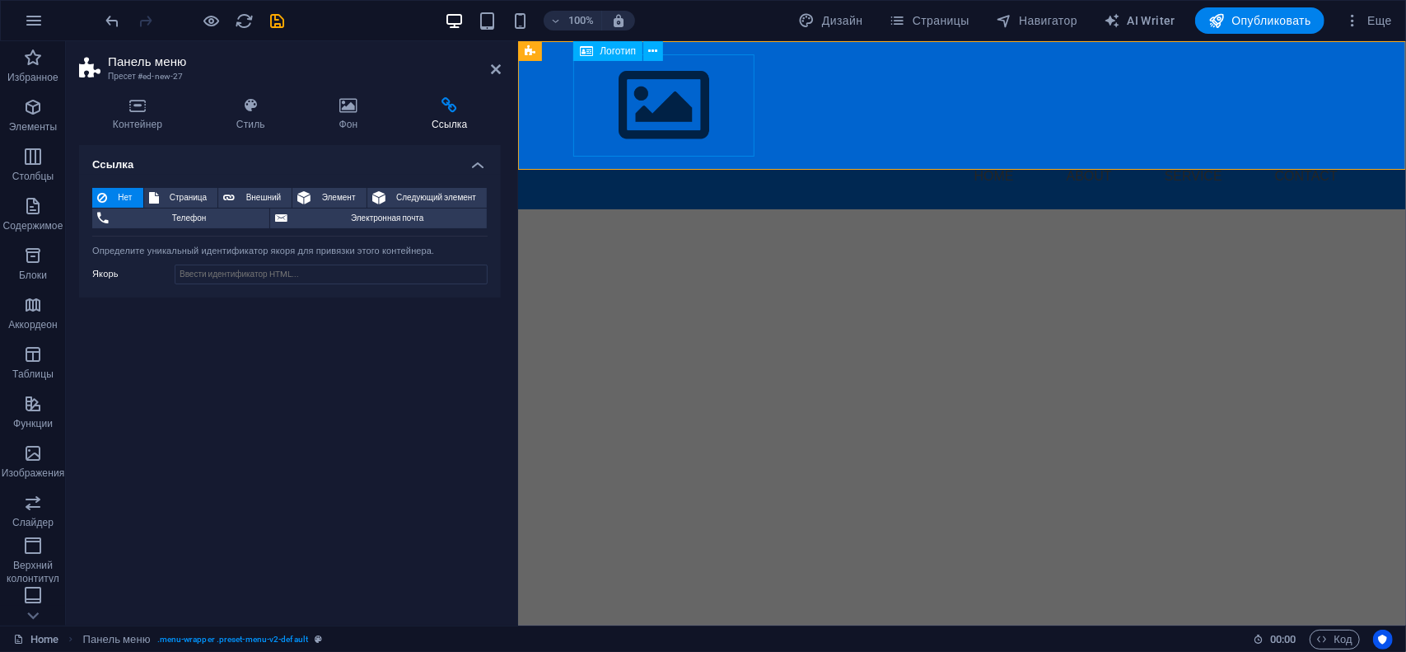
click at [633, 110] on div at bounding box center [962, 105] width 778 height 102
select select "px"
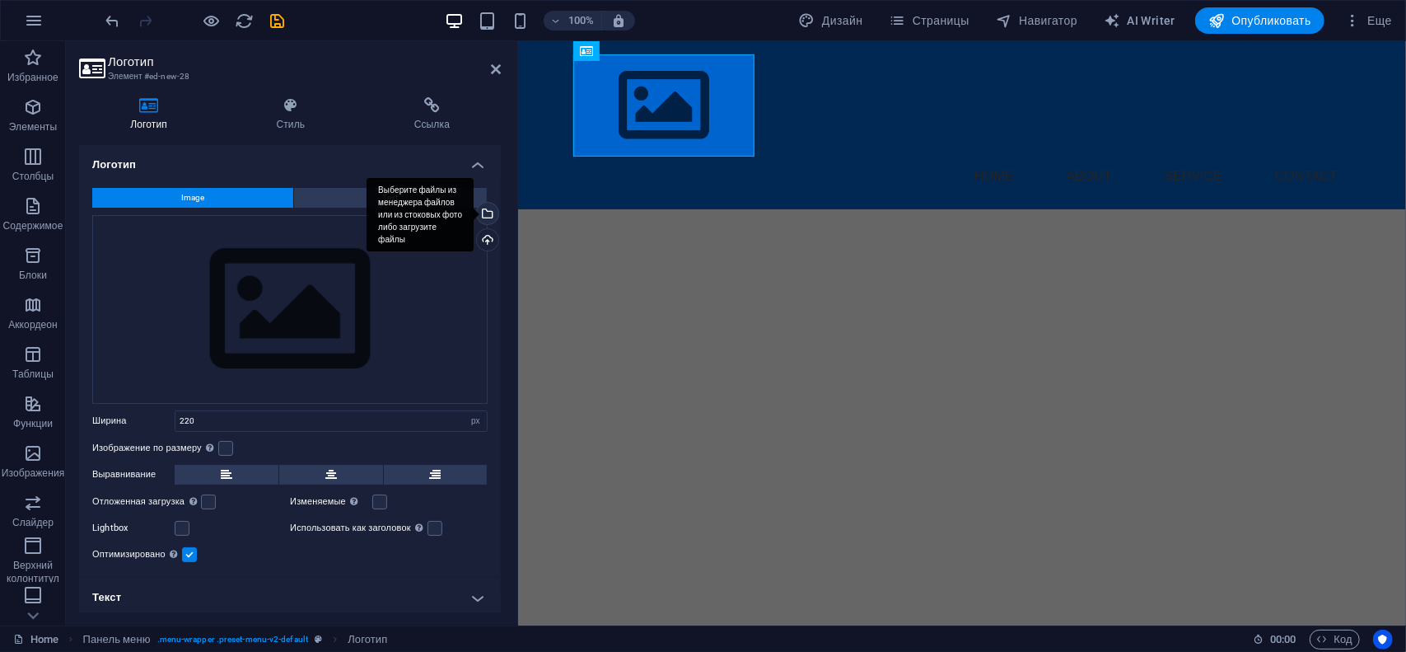
click at [474, 211] on div "Выберите файлы из менеджера файлов или из стоковых фото либо загрузите файлы" at bounding box center [420, 215] width 107 height 74
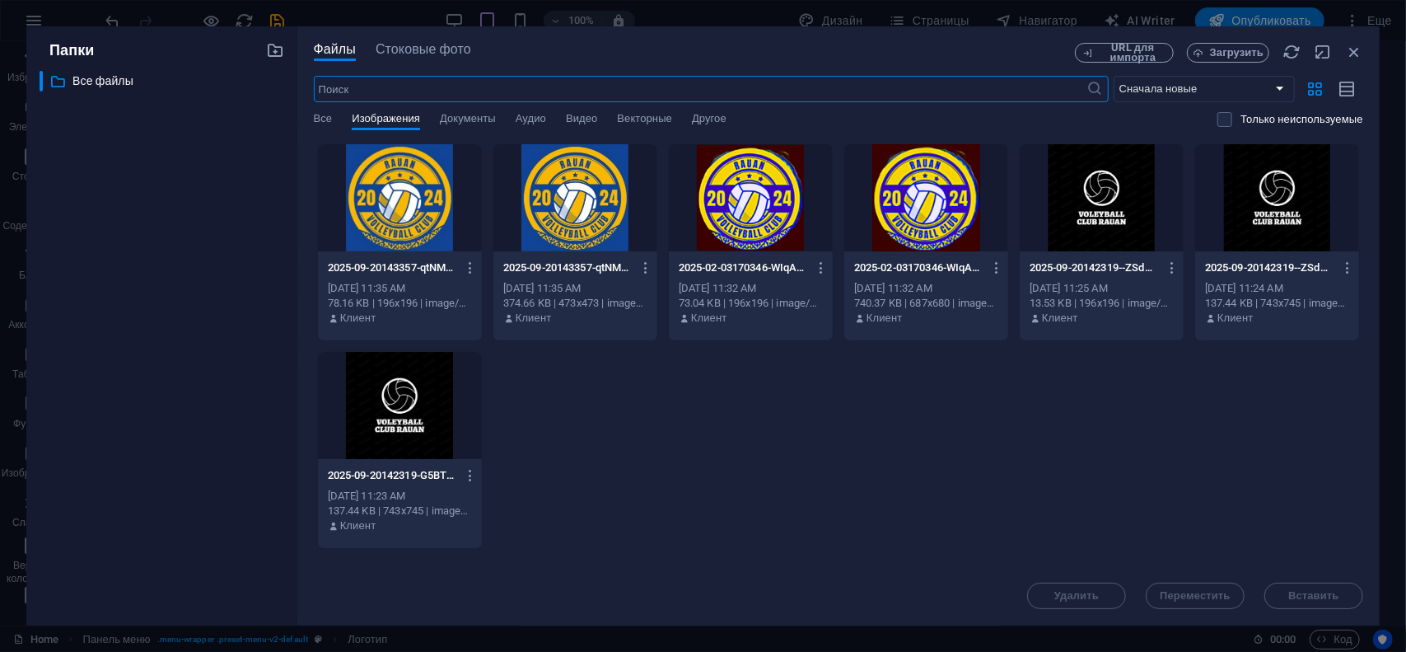
click at [430, 414] on div at bounding box center [400, 405] width 164 height 107
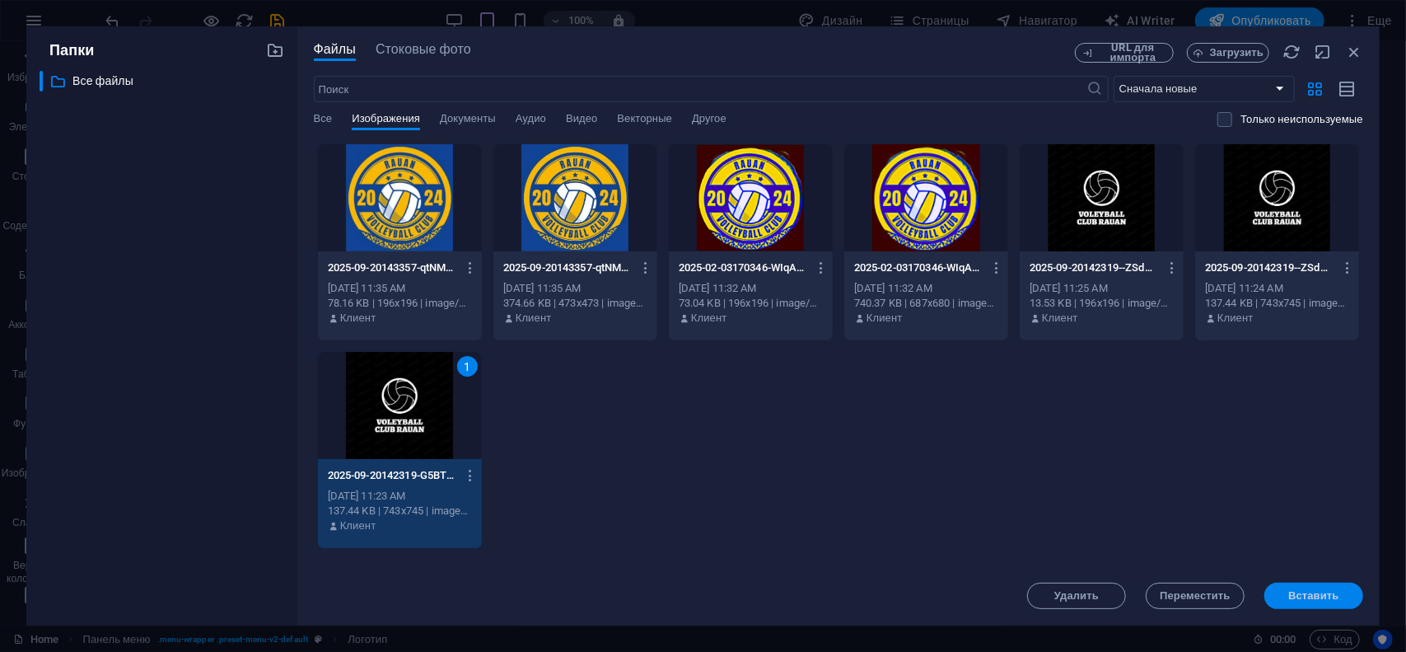
click at [1321, 602] on button "Вставить" at bounding box center [1313, 595] width 99 height 26
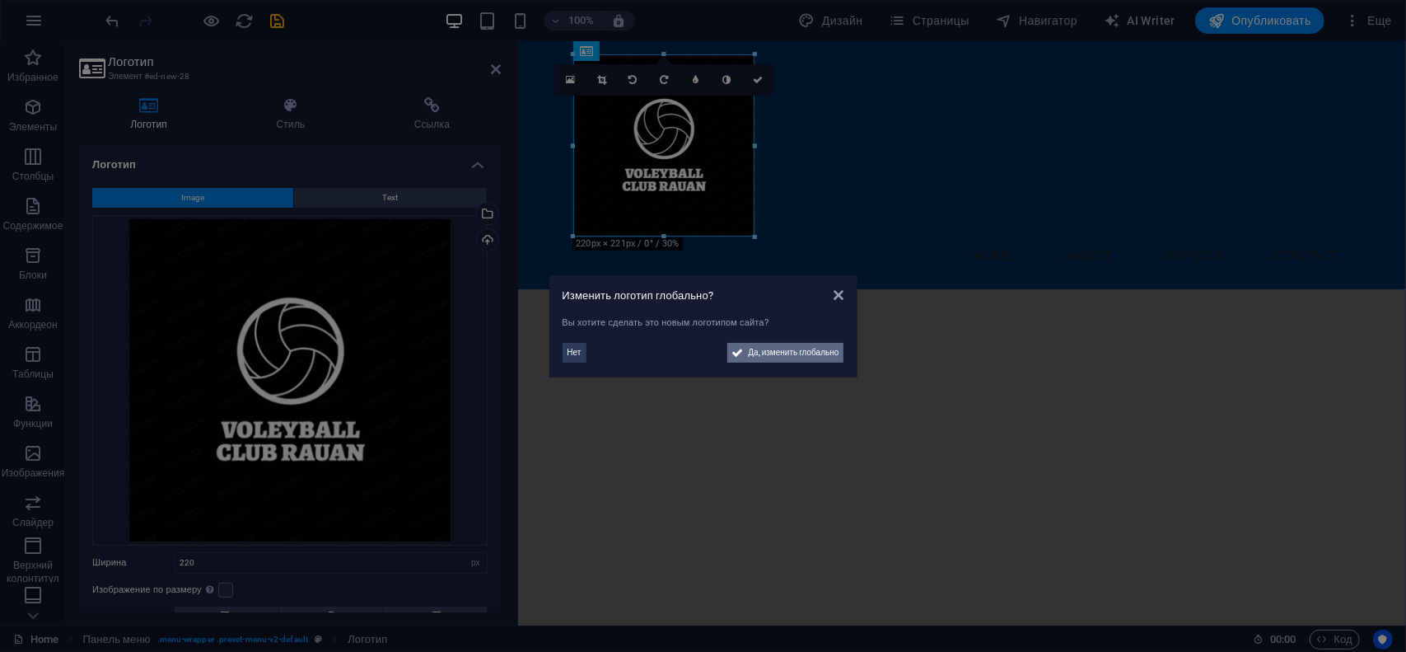
click at [761, 351] on span "Да, изменить глобально" at bounding box center [794, 353] width 91 height 20
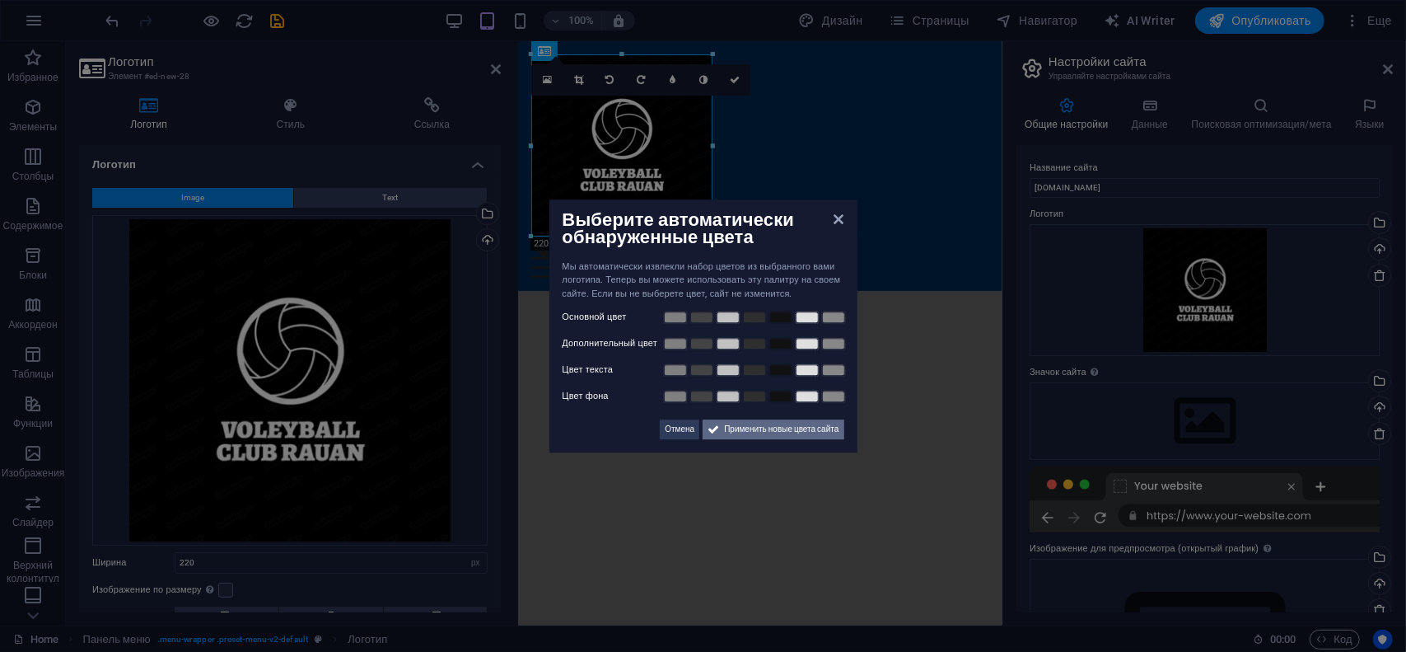
click at [754, 434] on span "Применить новые цвета сайта" at bounding box center [781, 429] width 114 height 20
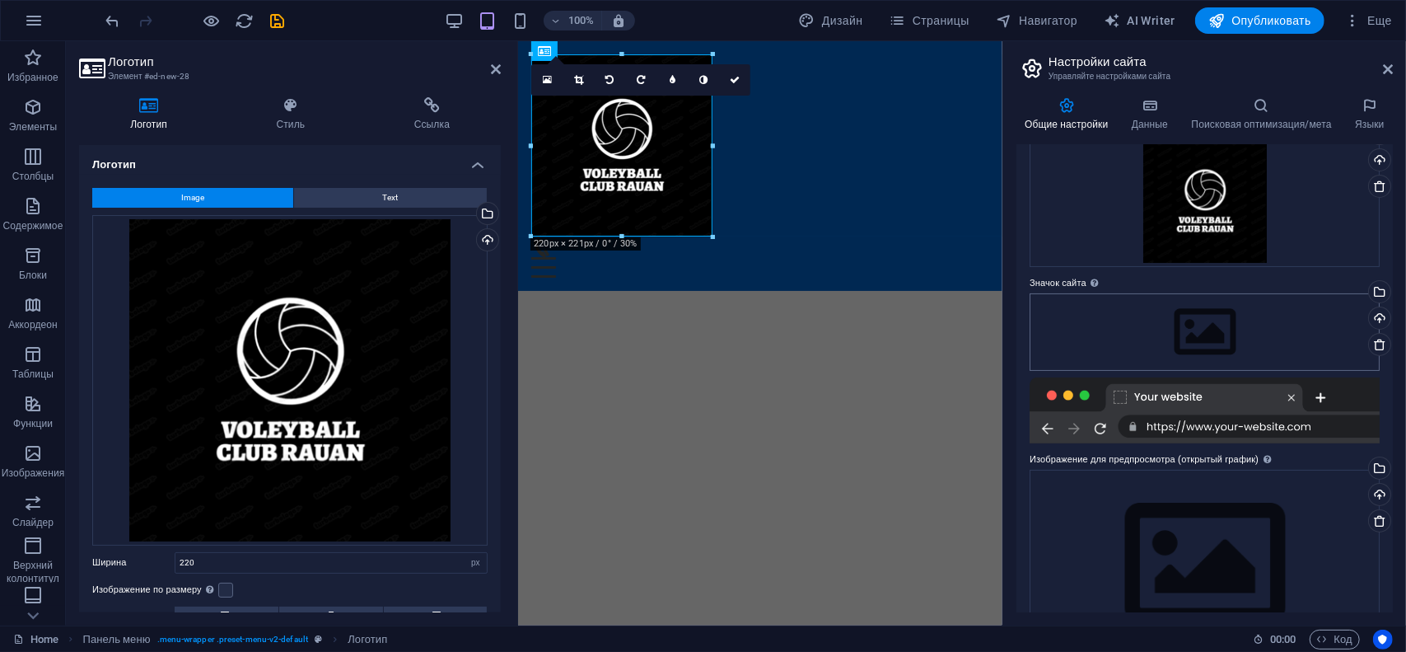
scroll to position [66, 0]
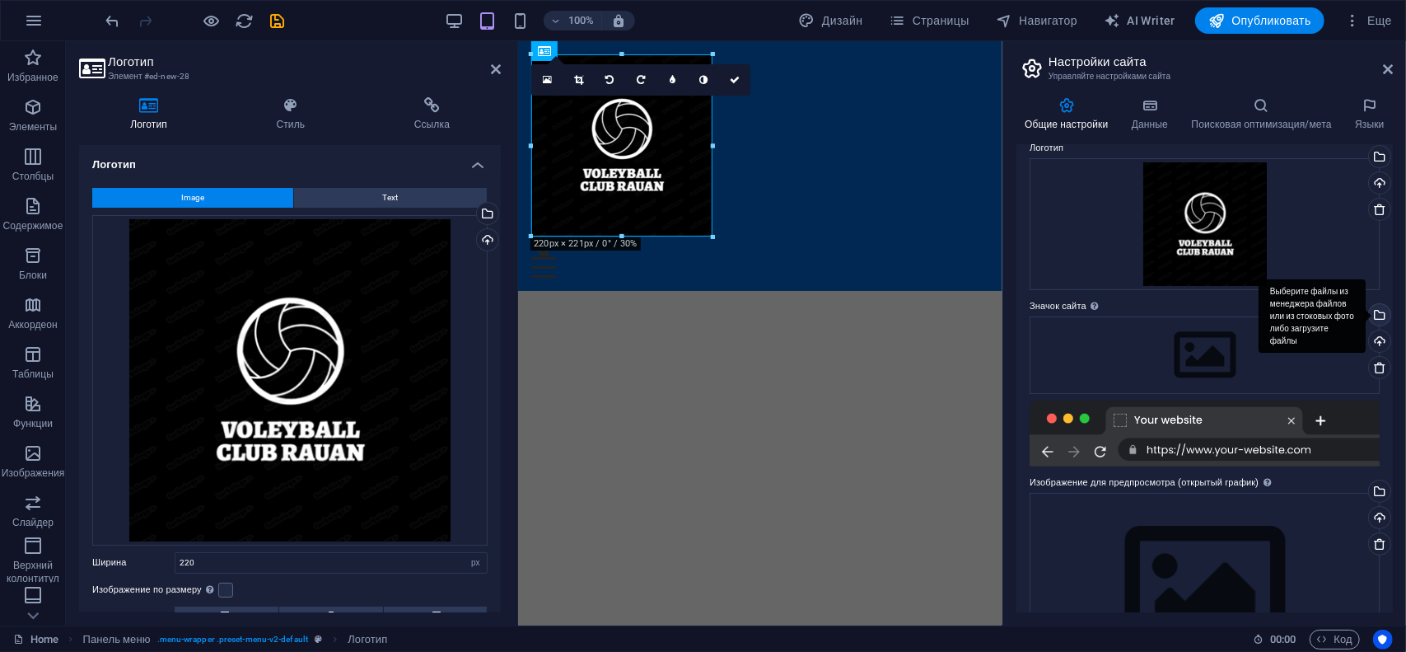
click at [1376, 317] on div "Выберите файлы из менеджера файлов или из стоковых фото либо загрузите файлы" at bounding box center [1378, 316] width 25 height 25
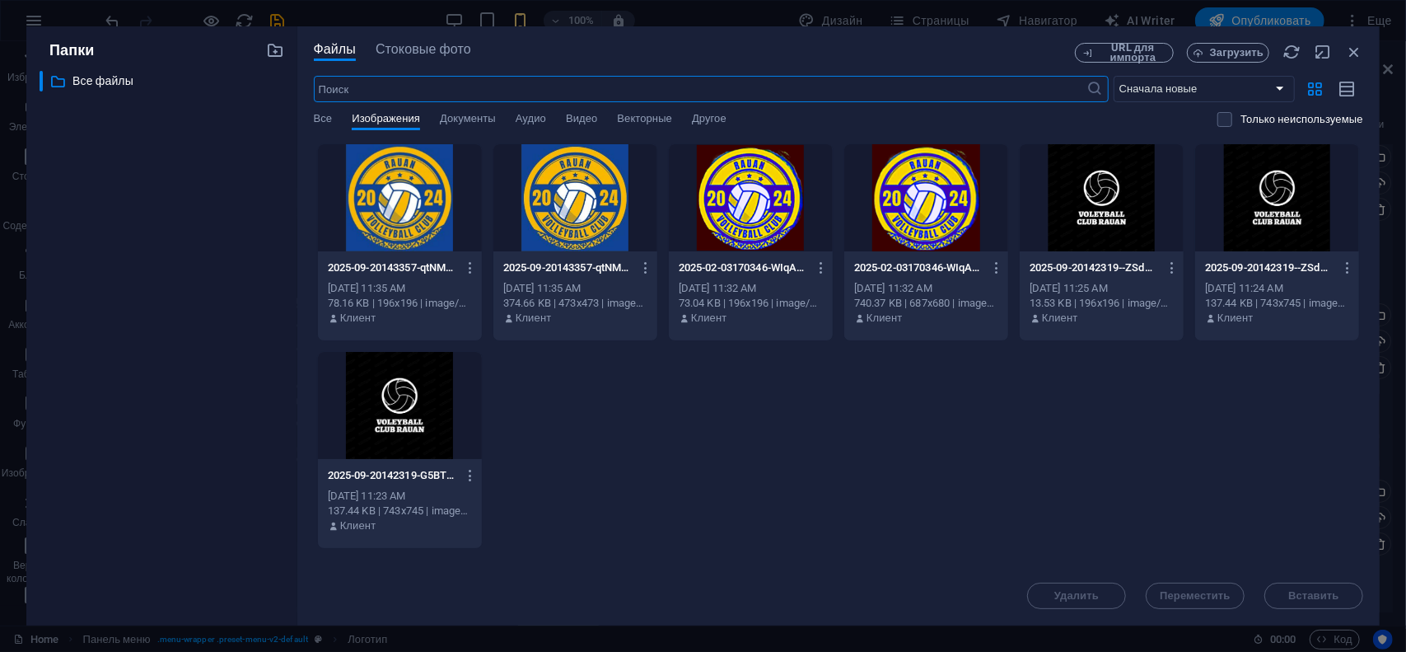
click at [1246, 217] on div at bounding box center [1277, 197] width 164 height 107
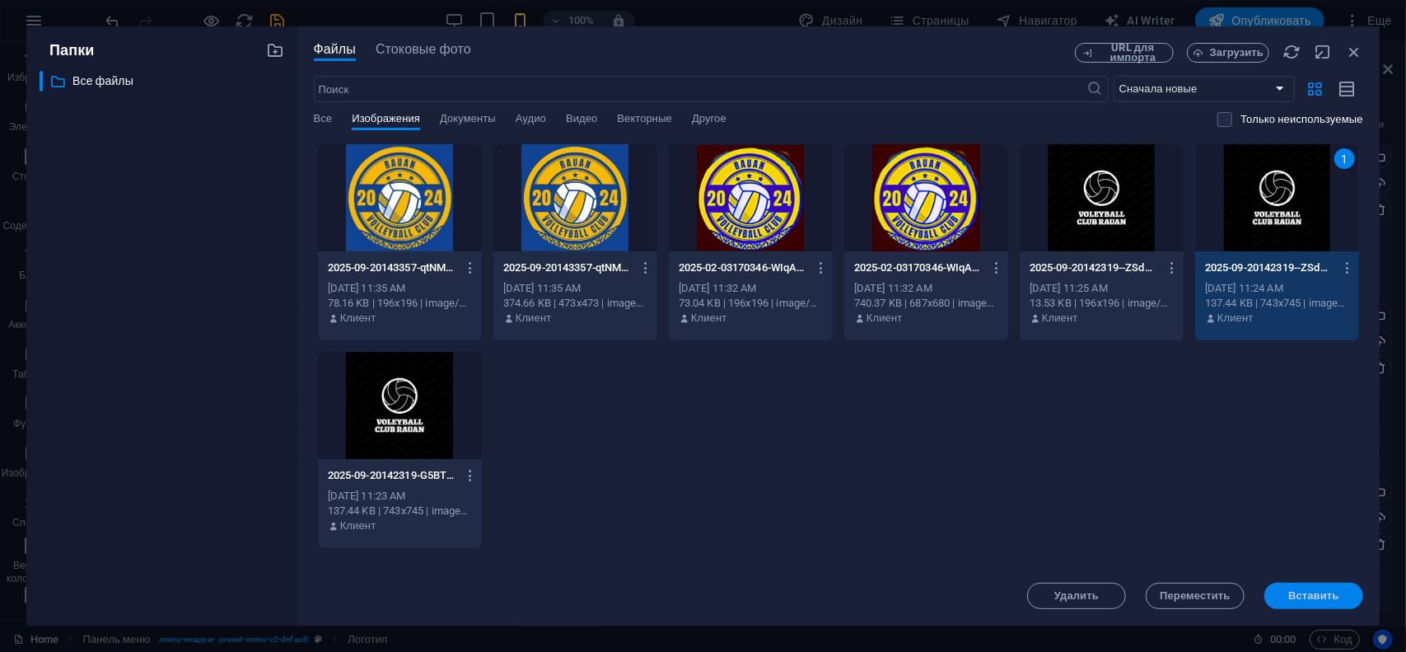
click at [1289, 592] on span "Вставить" at bounding box center [1314, 596] width 86 height 10
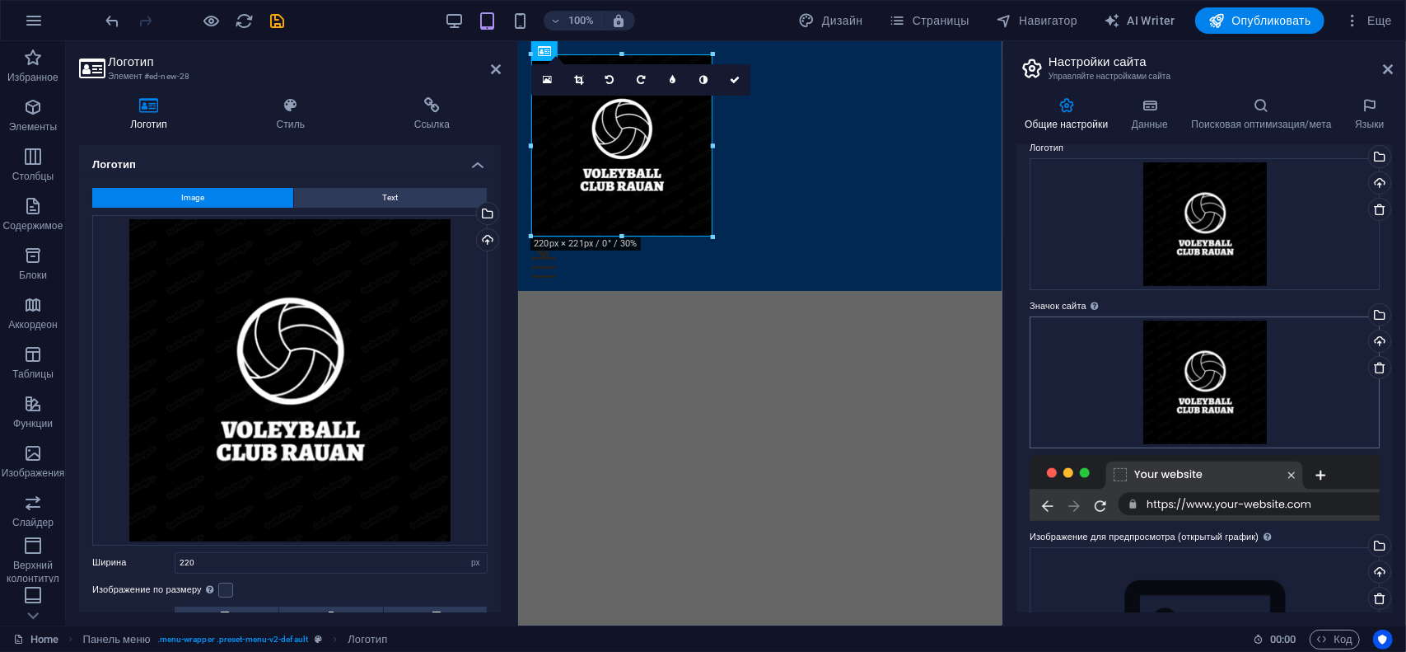
scroll to position [202, 0]
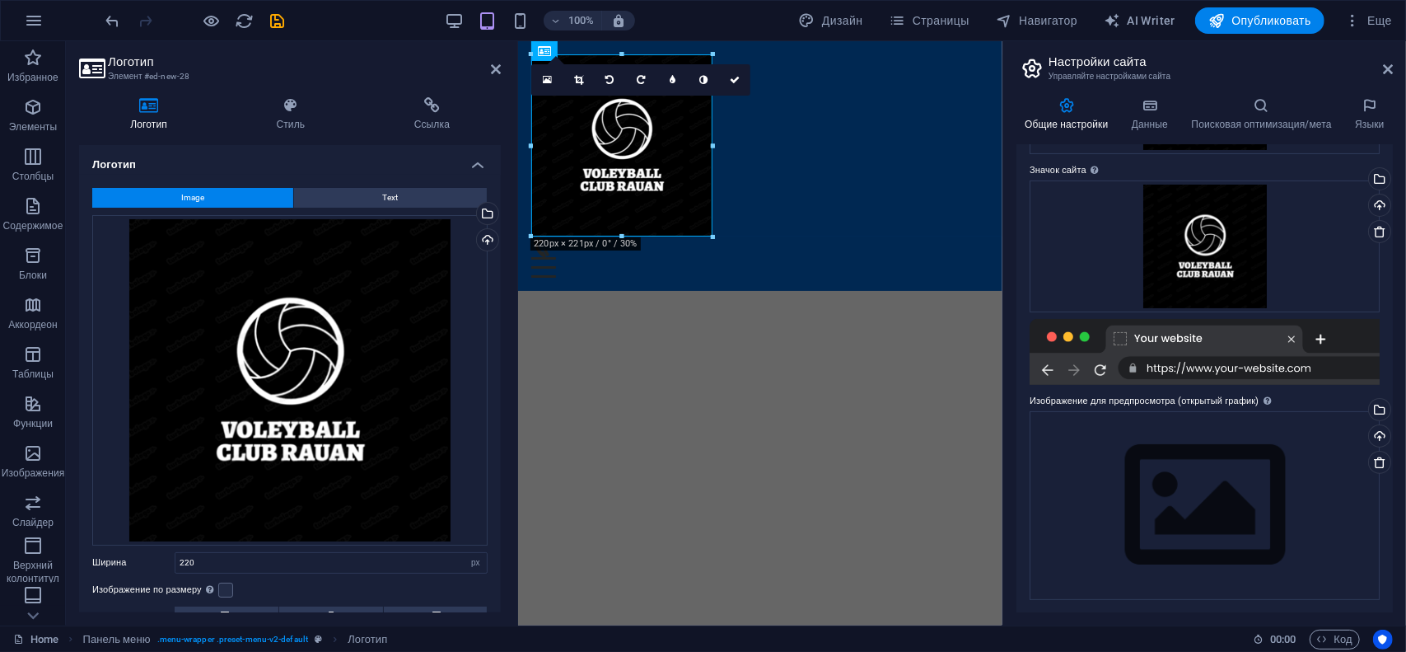
click at [1128, 340] on div at bounding box center [1205, 352] width 350 height 66
click at [1348, 119] on h4 "Языки" at bounding box center [1370, 114] width 46 height 35
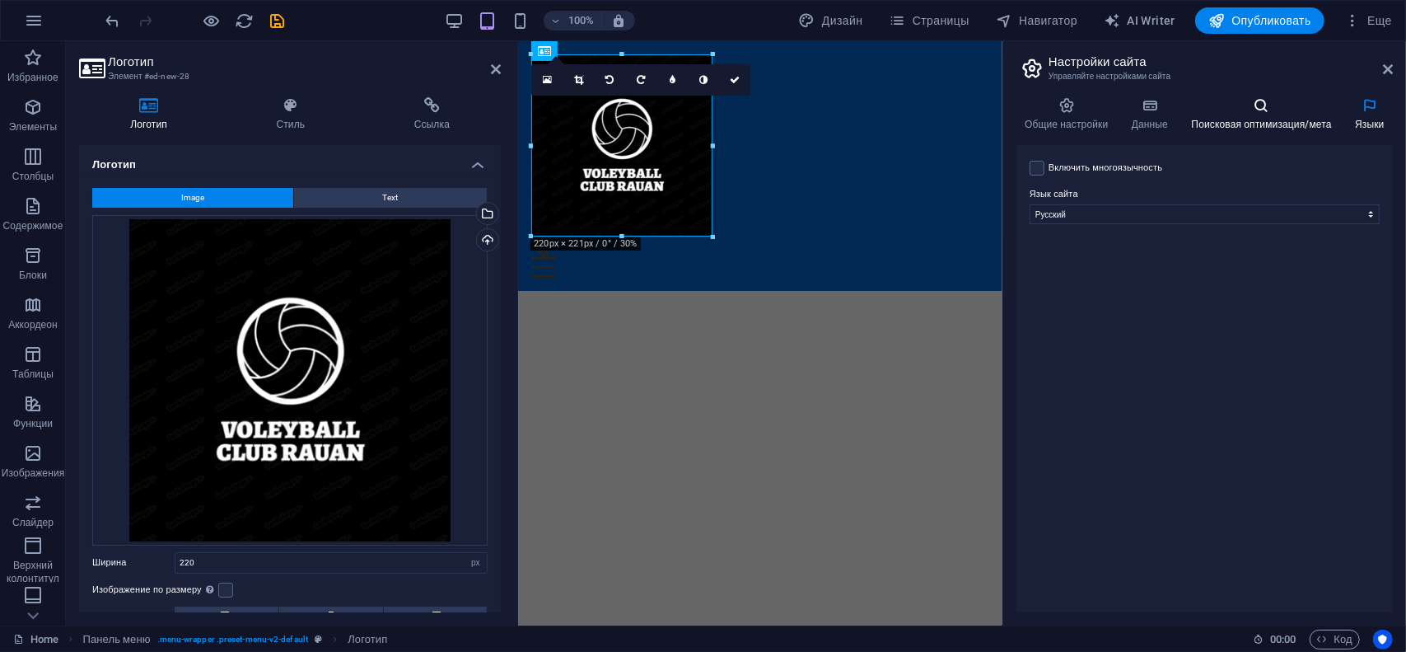
click at [1257, 118] on h4 "Поисковая оптимизация/мета" at bounding box center [1265, 114] width 164 height 35
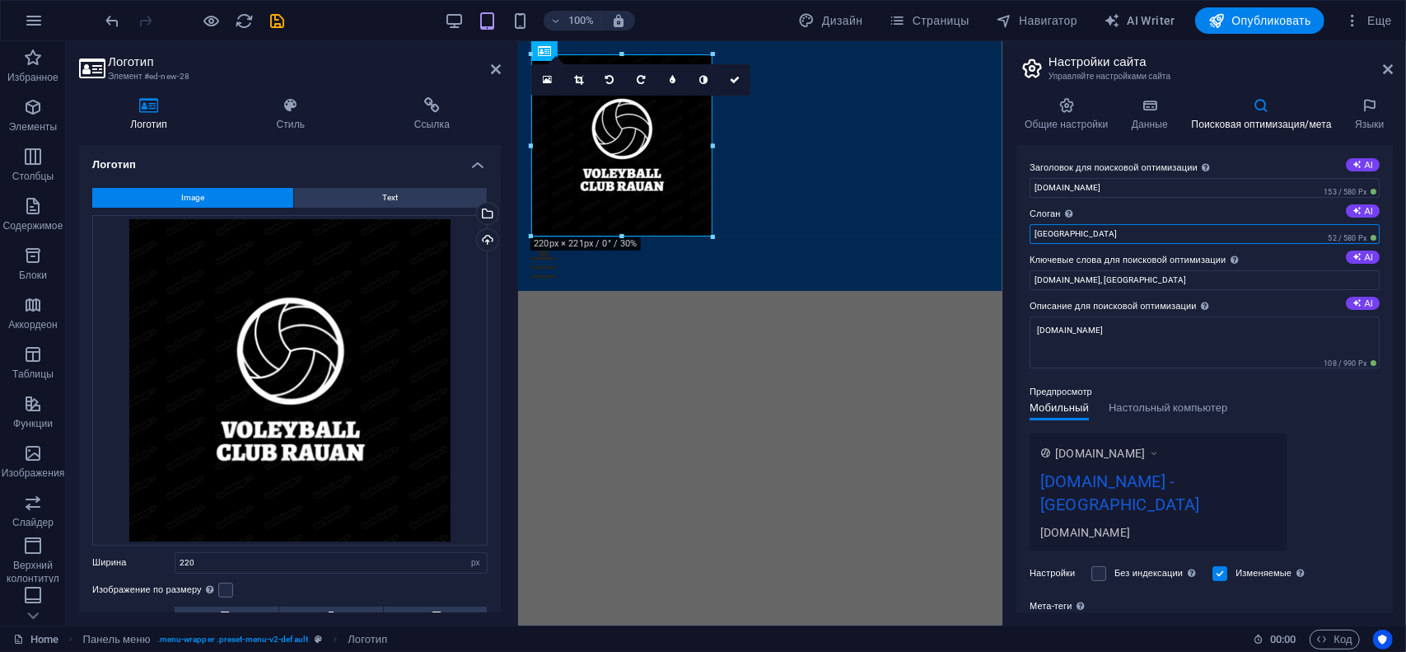
drag, startPoint x: 1107, startPoint y: 236, endPoint x: 1007, endPoint y: 231, distance: 99.8
click at [1007, 231] on div "Общие настройки Данные Поисковая оптимизация/мета Языки Название сайта my.club-…" at bounding box center [1204, 354] width 403 height 541
type input "Дом Милый Дом"
click at [1124, 278] on input "my.club-rauan.kz, Berlin" at bounding box center [1205, 280] width 350 height 20
type input "my.club-rauan.kz, Мой"
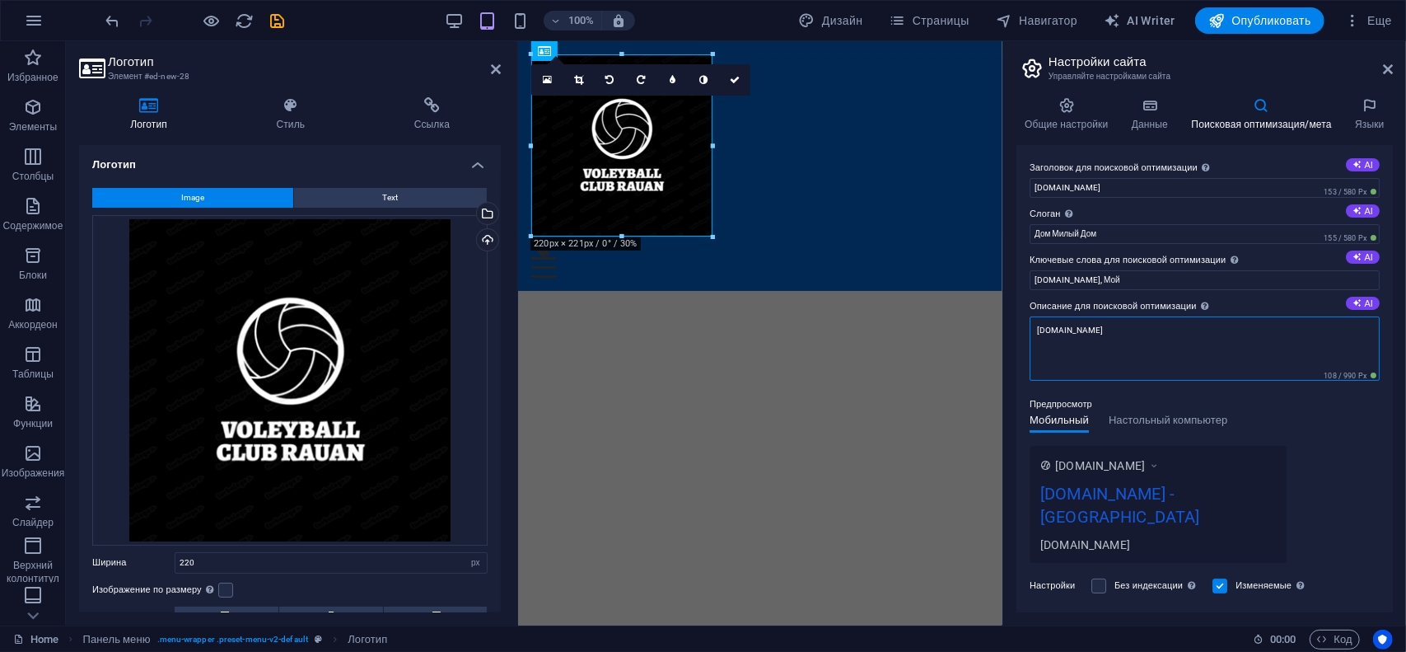
click at [1138, 335] on textarea "my.club-rauan.kz" at bounding box center [1205, 348] width 350 height 64
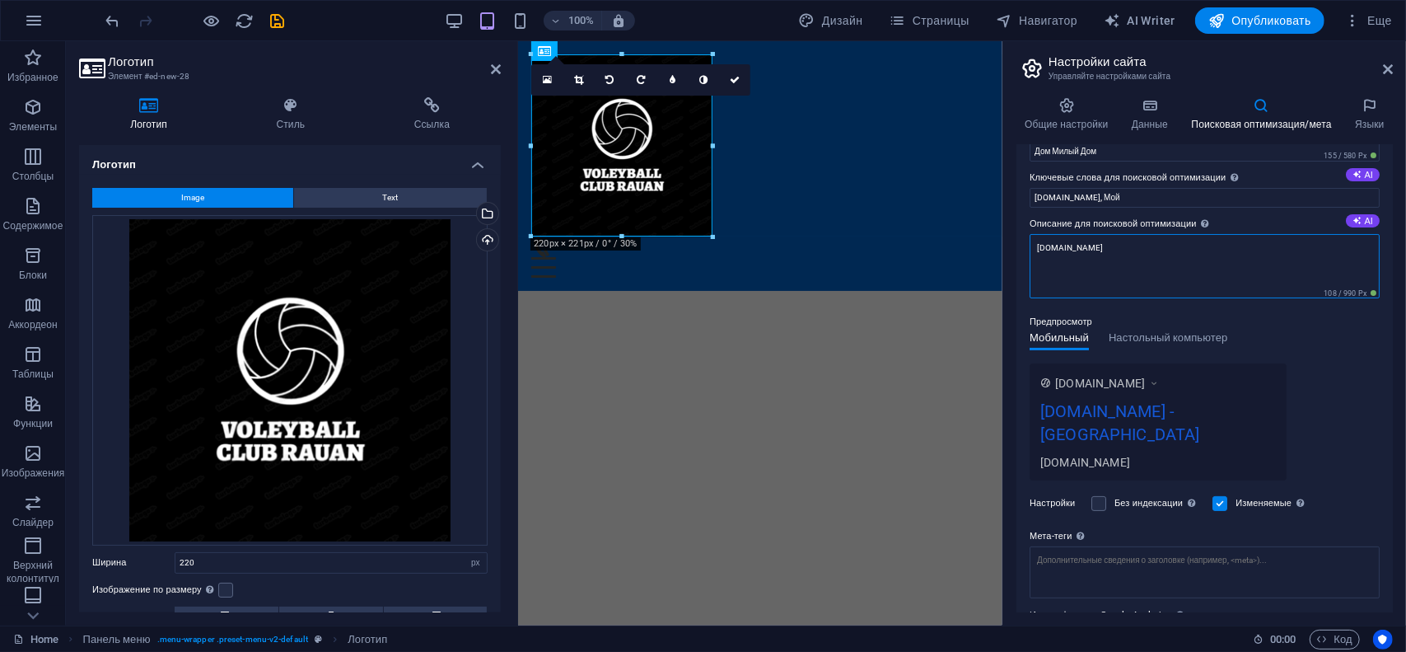
scroll to position [165, 0]
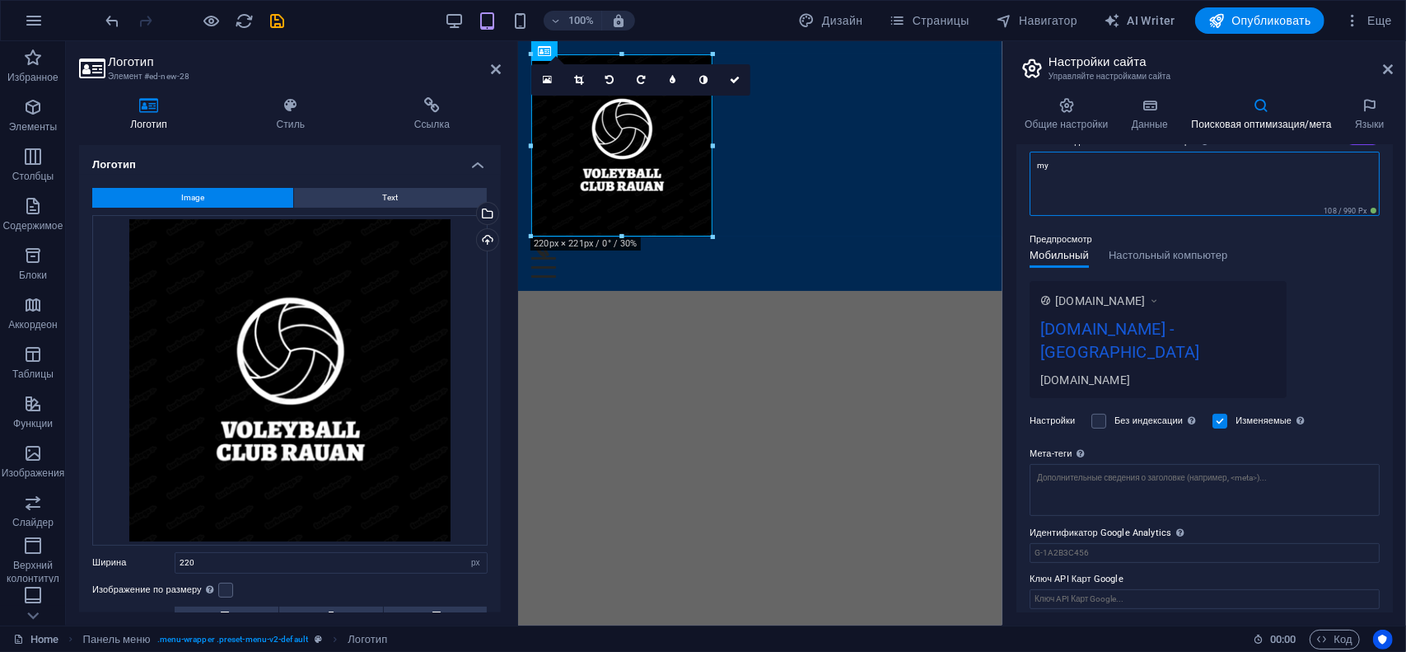
type textarea "m"
type textarea "my.club-rauan.kz"
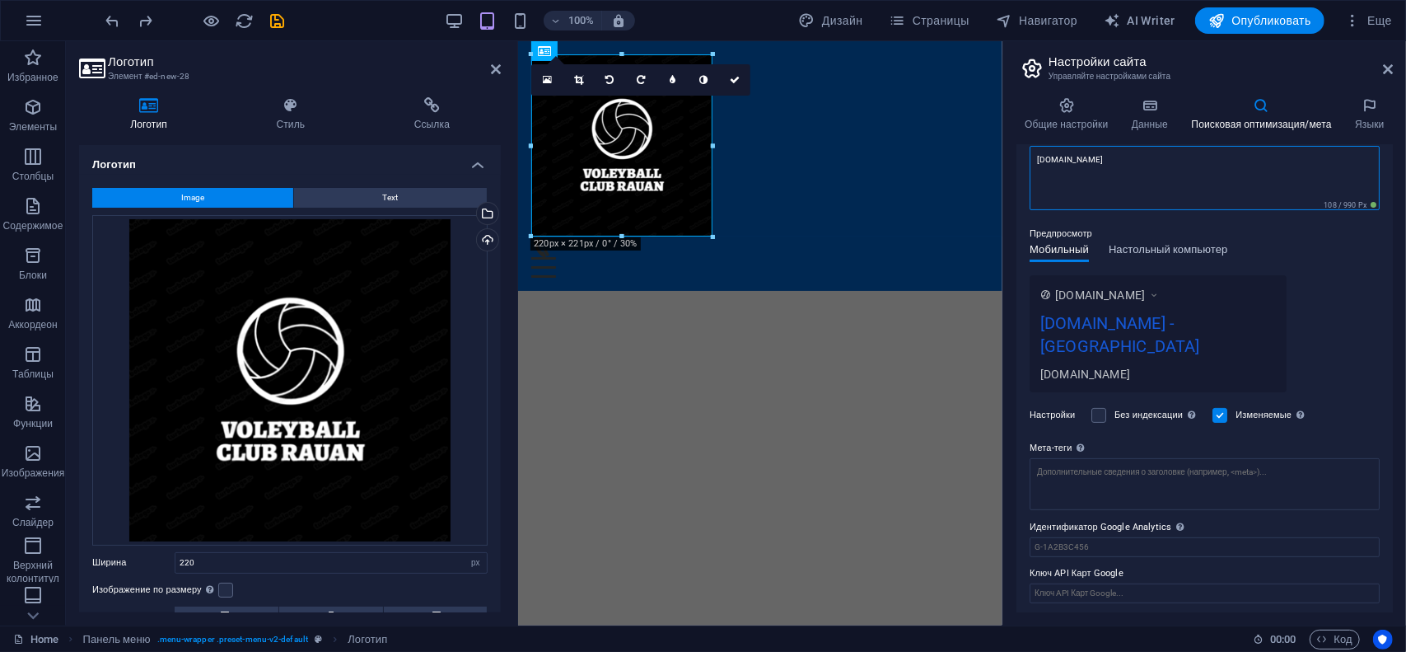
scroll to position [172, 0]
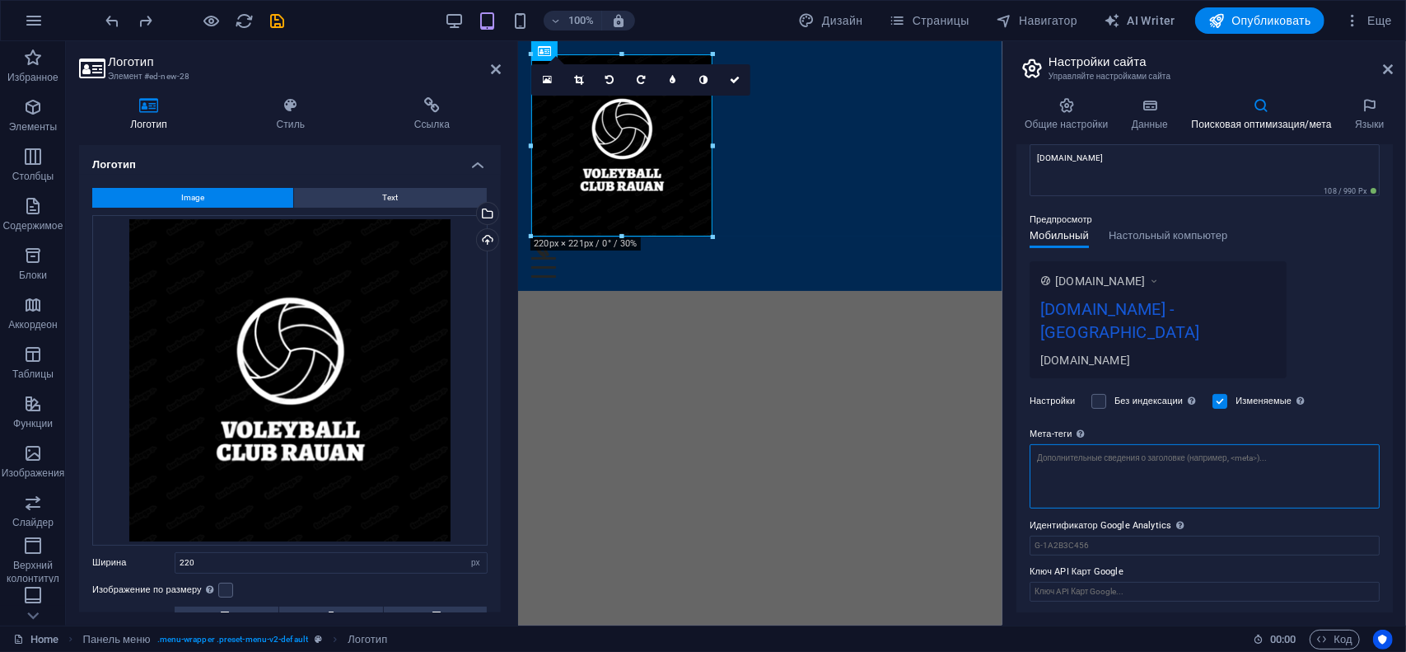
click at [1100, 465] on textarea "Мета-теги Введите здесь HTML-код, который будет размещен внутри тегов сайта. Об…" at bounding box center [1205, 476] width 350 height 64
type textarea "п"
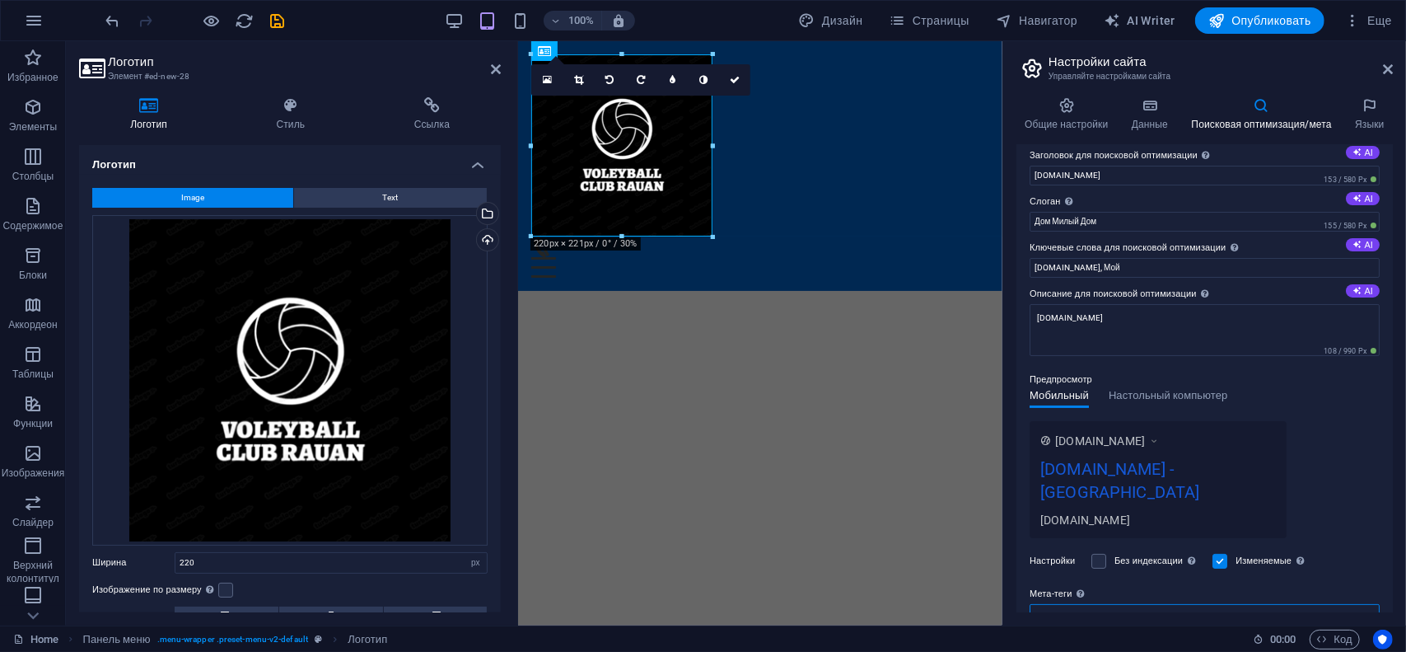
scroll to position [7, 0]
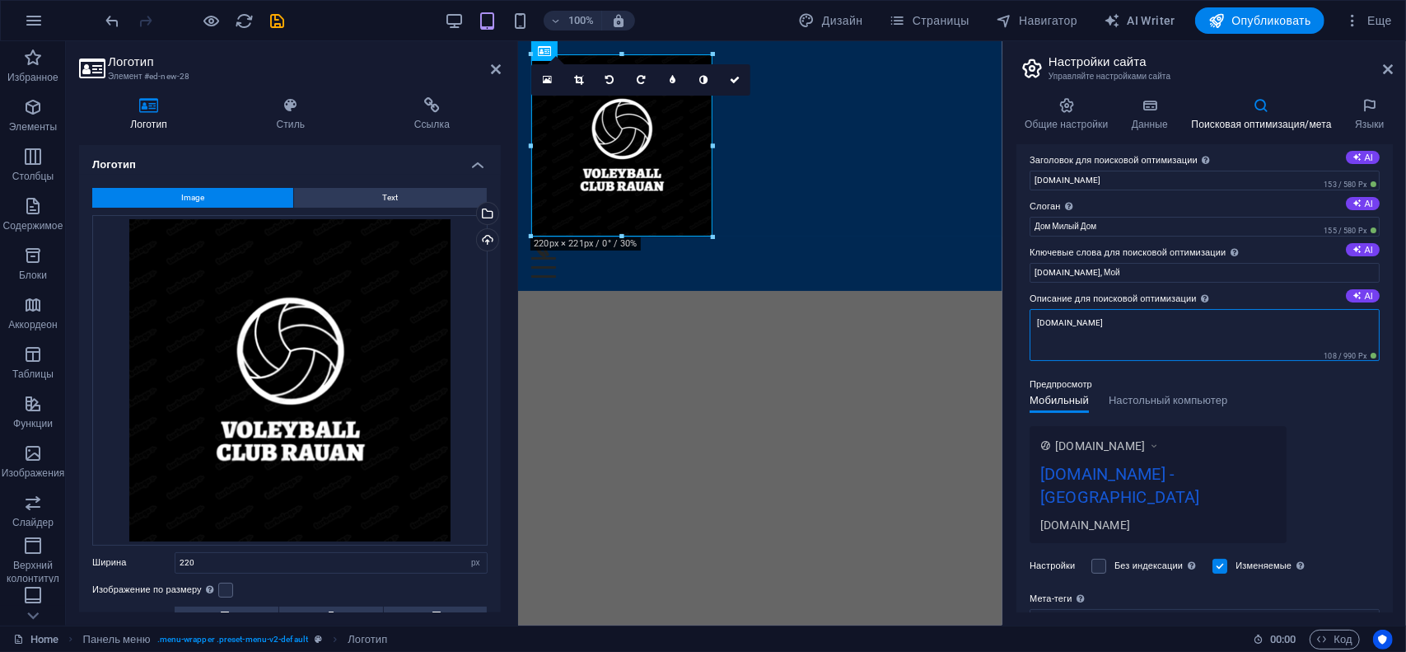
click at [1143, 320] on textarea "my.club-rauan.kz" at bounding box center [1205, 335] width 350 height 52
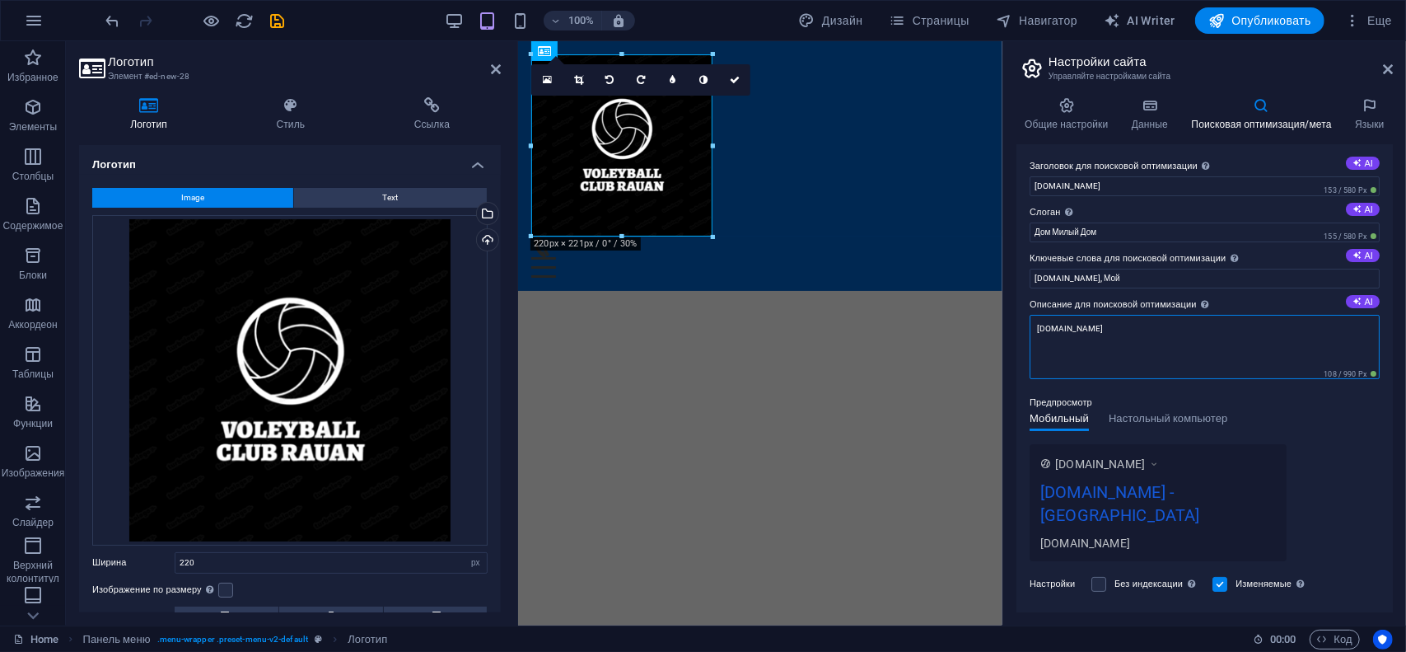
scroll to position [0, 0]
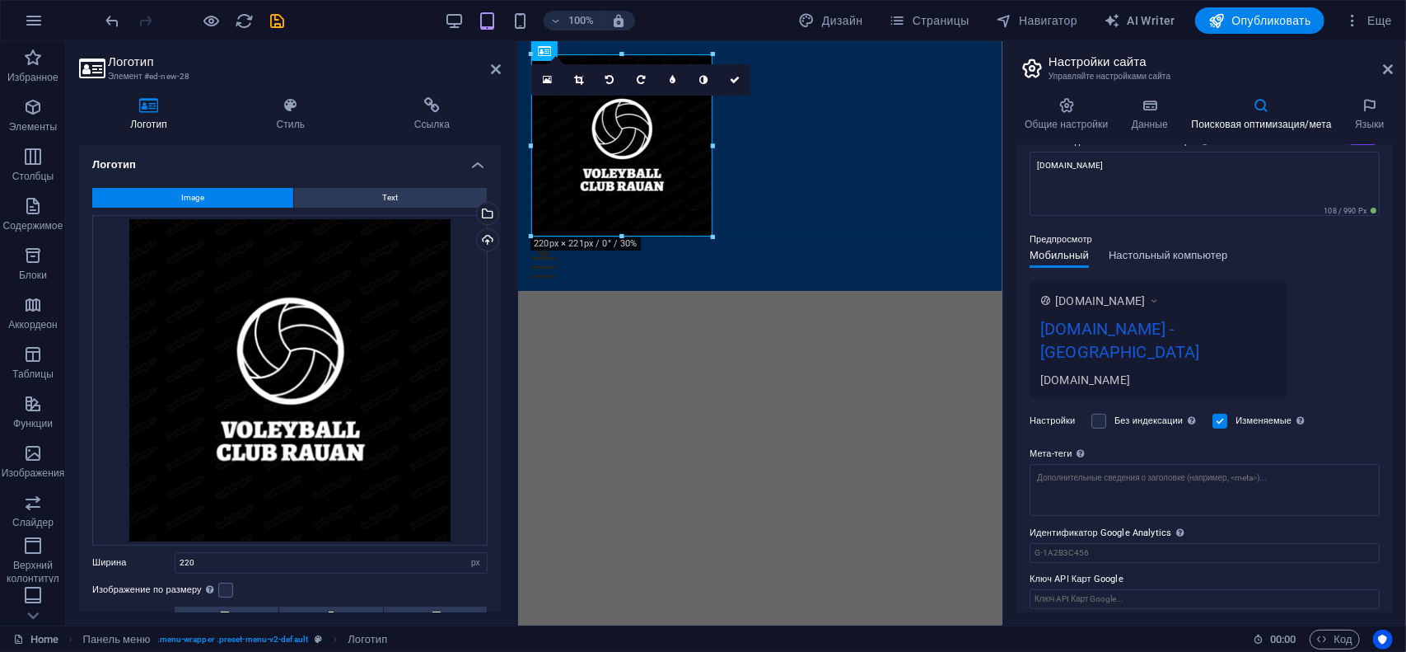
click at [1148, 266] on div "Мобильный Настольный компьютер" at bounding box center [1129, 265] width 198 height 31
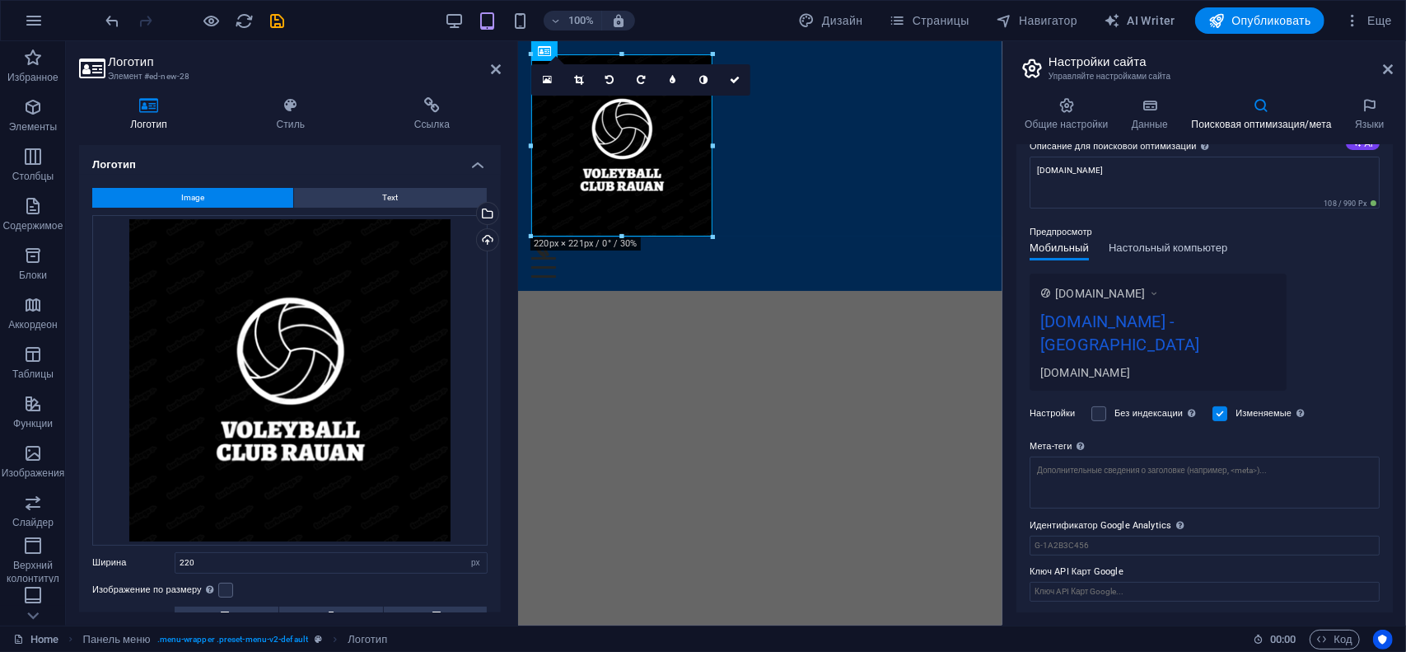
click at [1147, 255] on span "Настольный компьютер" at bounding box center [1168, 249] width 119 height 23
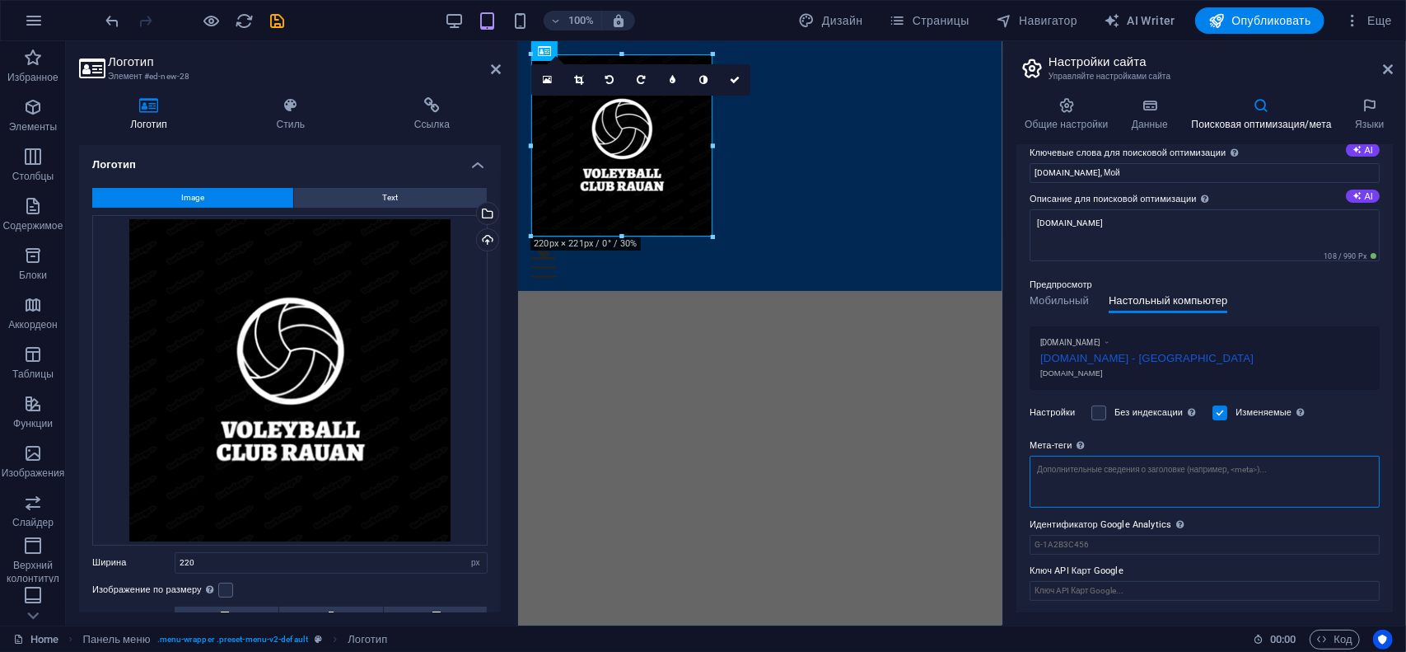
scroll to position [119, 0]
click at [1114, 469] on textarea "Мета-теги Введите здесь HTML-код, который будет размещен внутри тегов сайта. Об…" at bounding box center [1205, 479] width 350 height 52
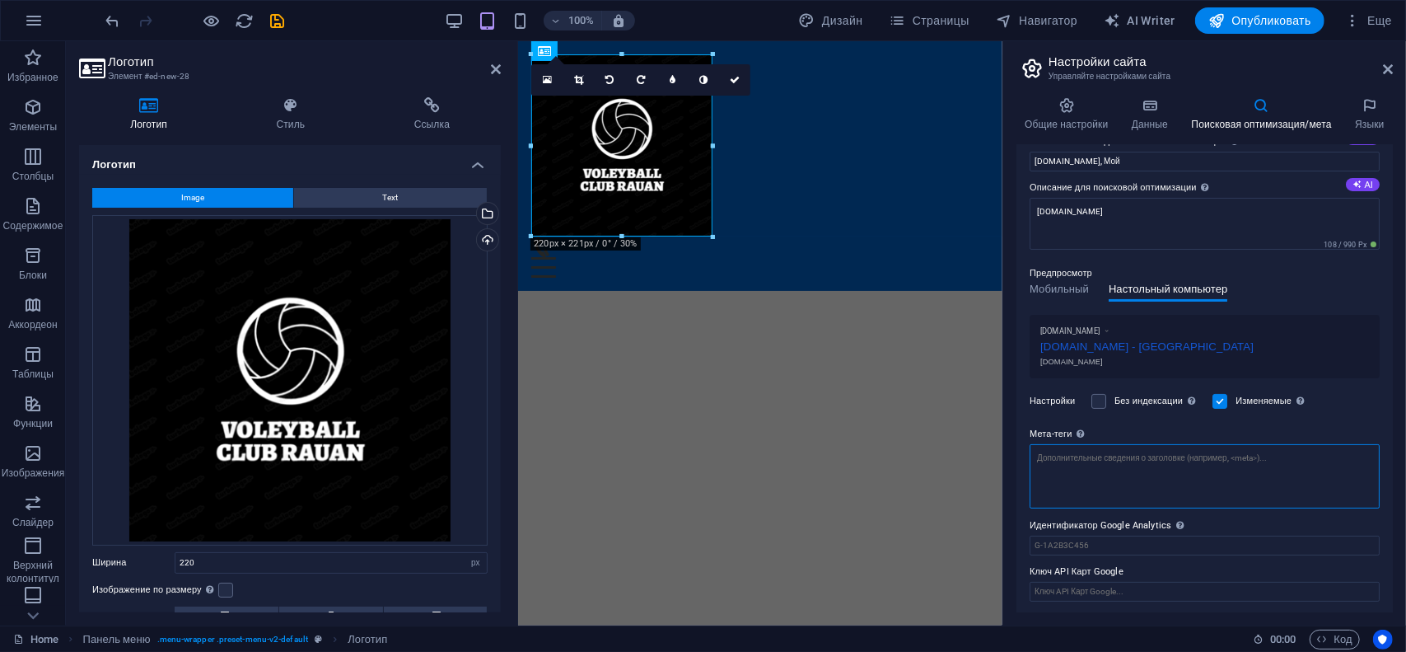
type textarea "т"
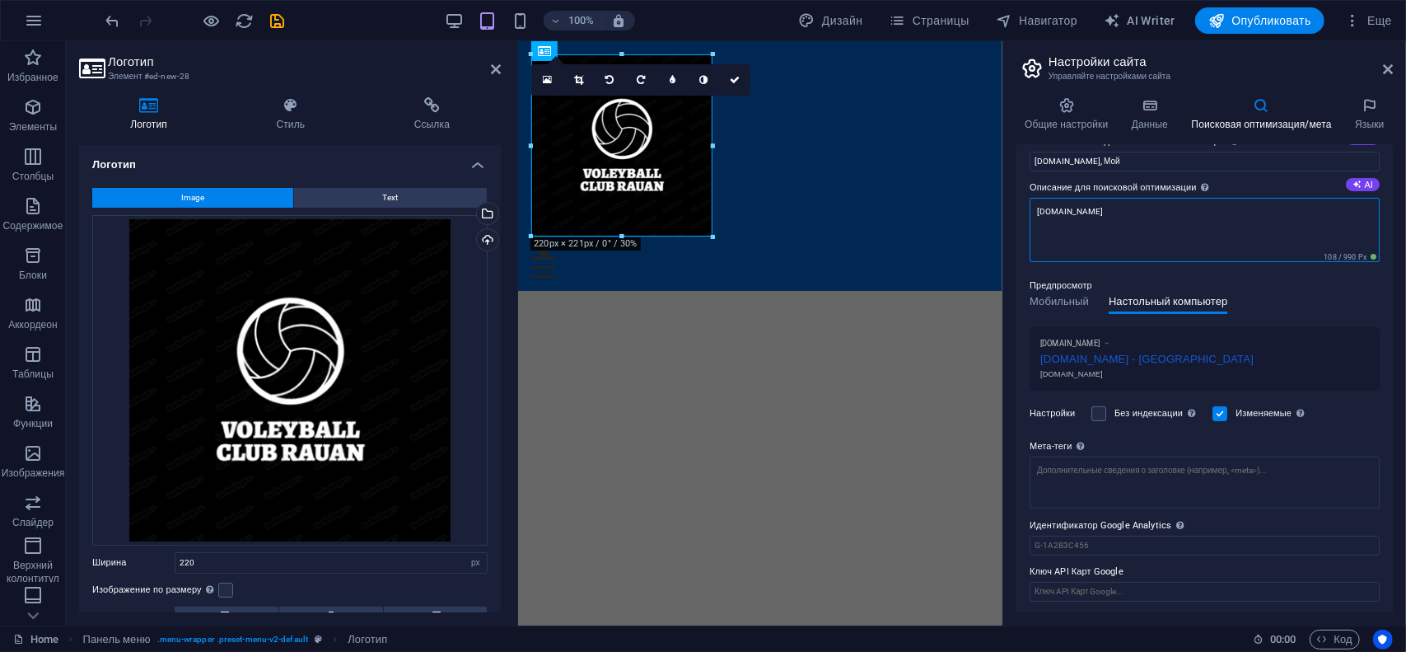
click at [1119, 212] on textarea "my.club-rauan.kz" at bounding box center [1205, 230] width 350 height 64
type textarea "m"
type textarea "Понравилось?."
click at [1387, 67] on icon at bounding box center [1388, 69] width 10 height 13
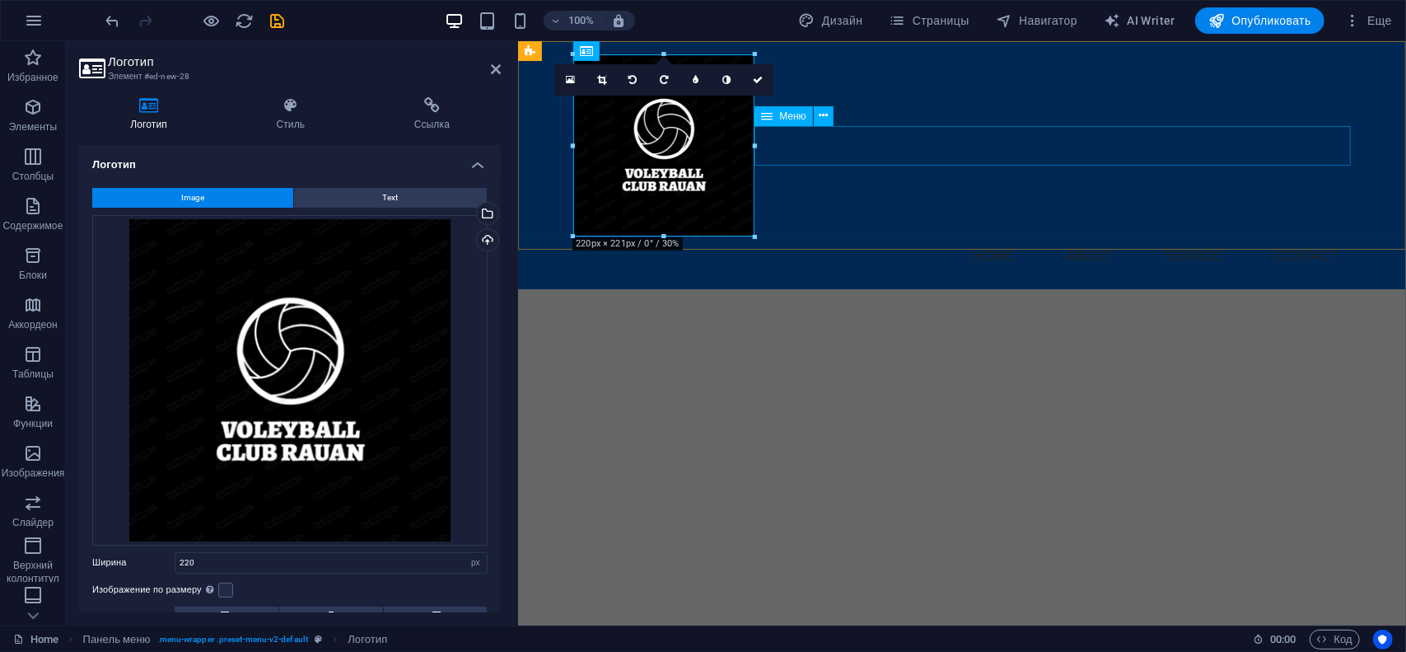
click at [1006, 236] on nav "Home About Service Contact" at bounding box center [962, 256] width 778 height 40
select select
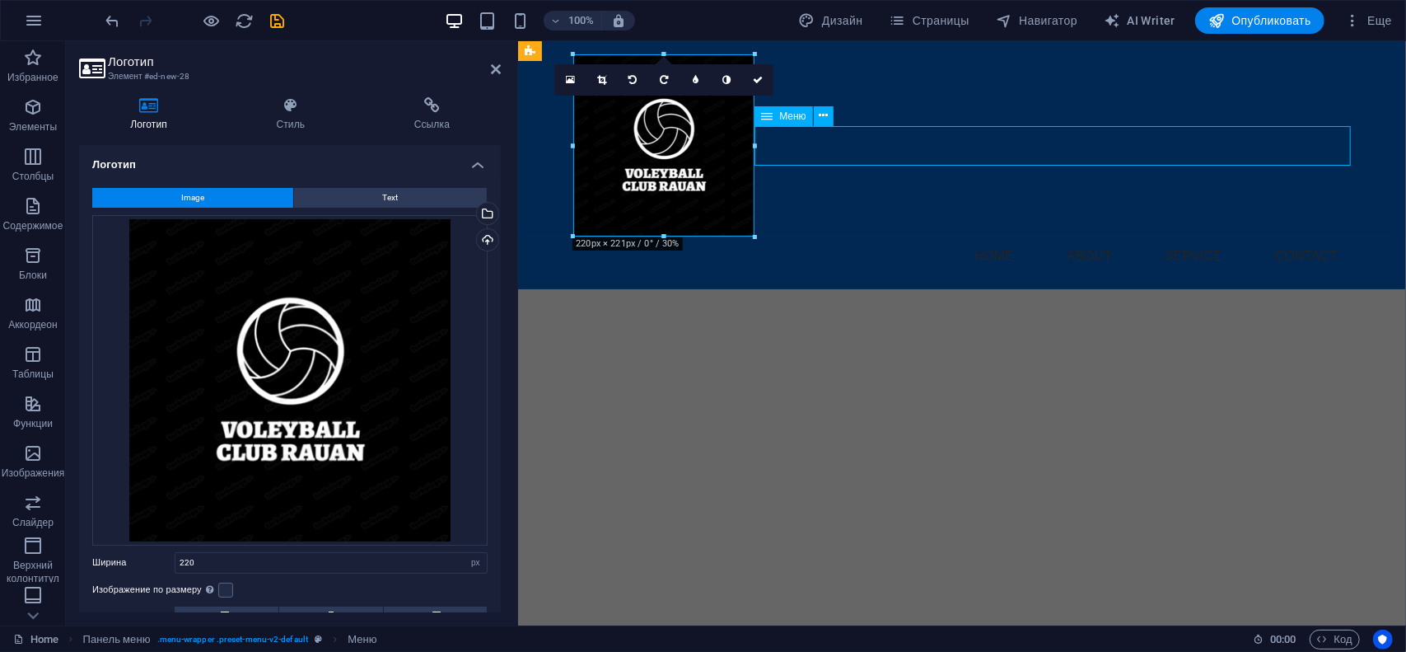
select select
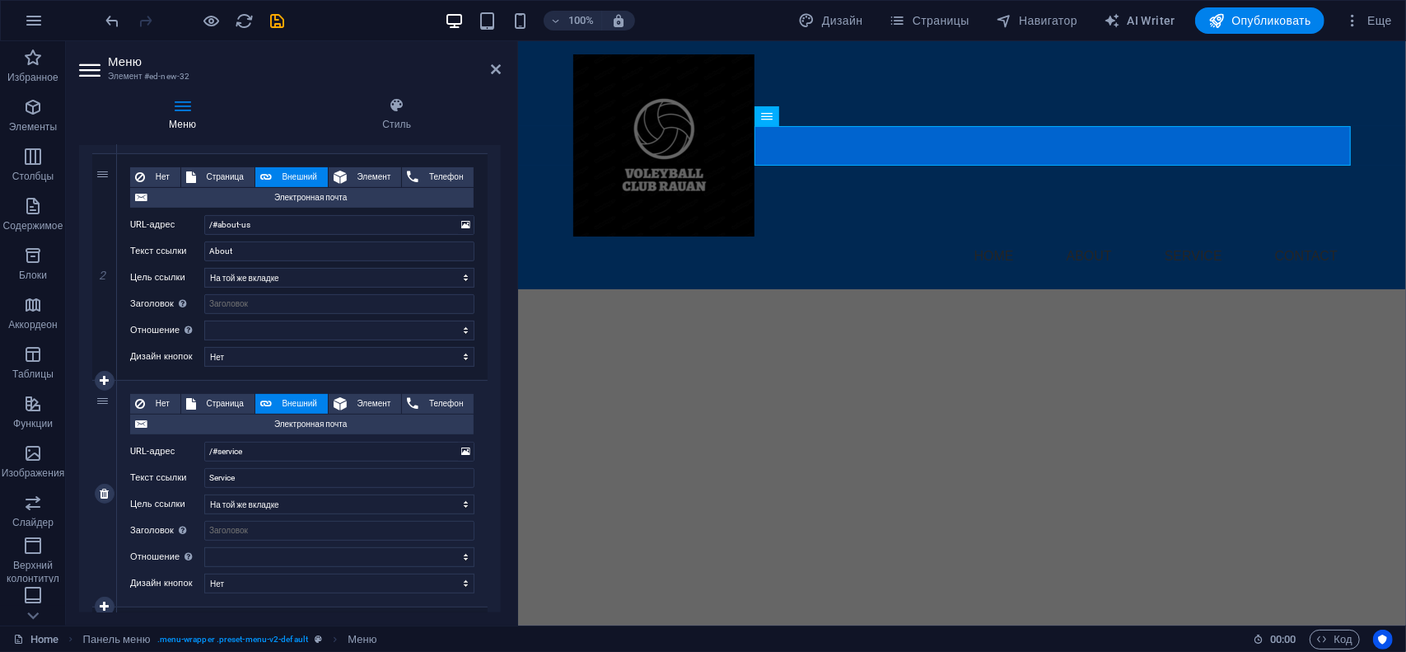
scroll to position [412, 0]
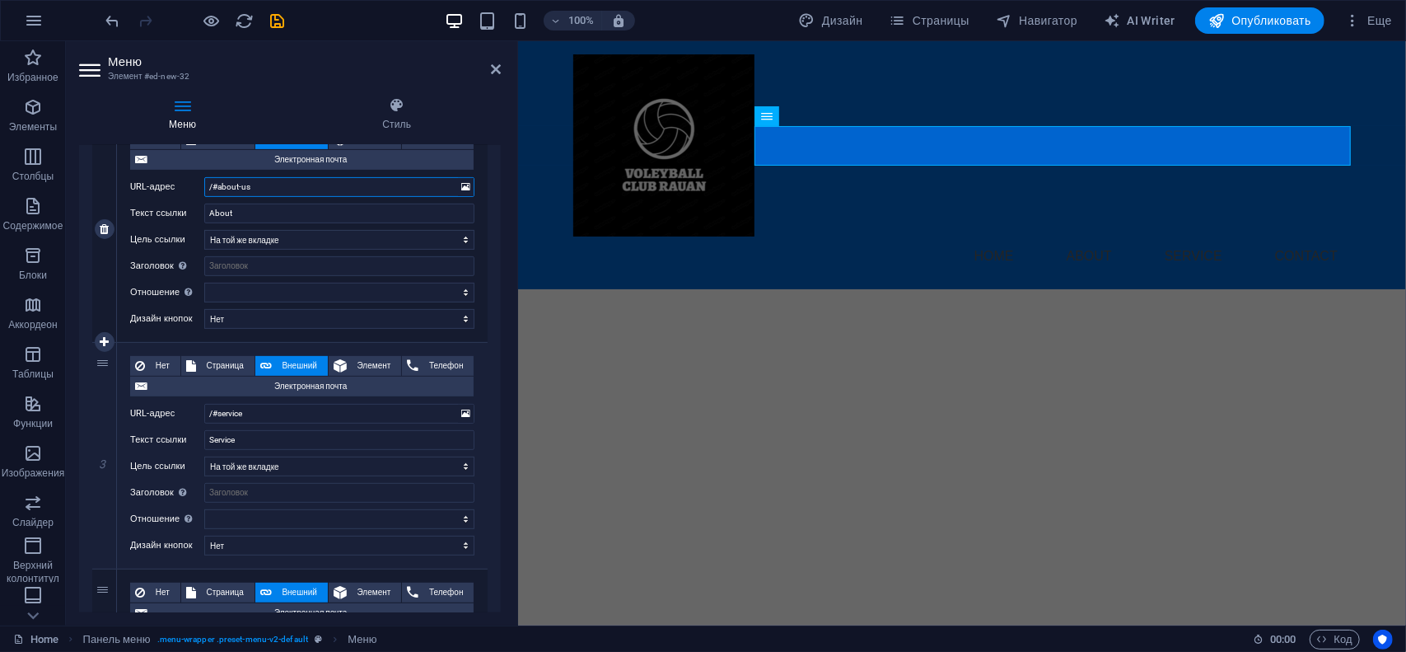
click at [290, 186] on input "/#about-us" at bounding box center [339, 187] width 270 height 20
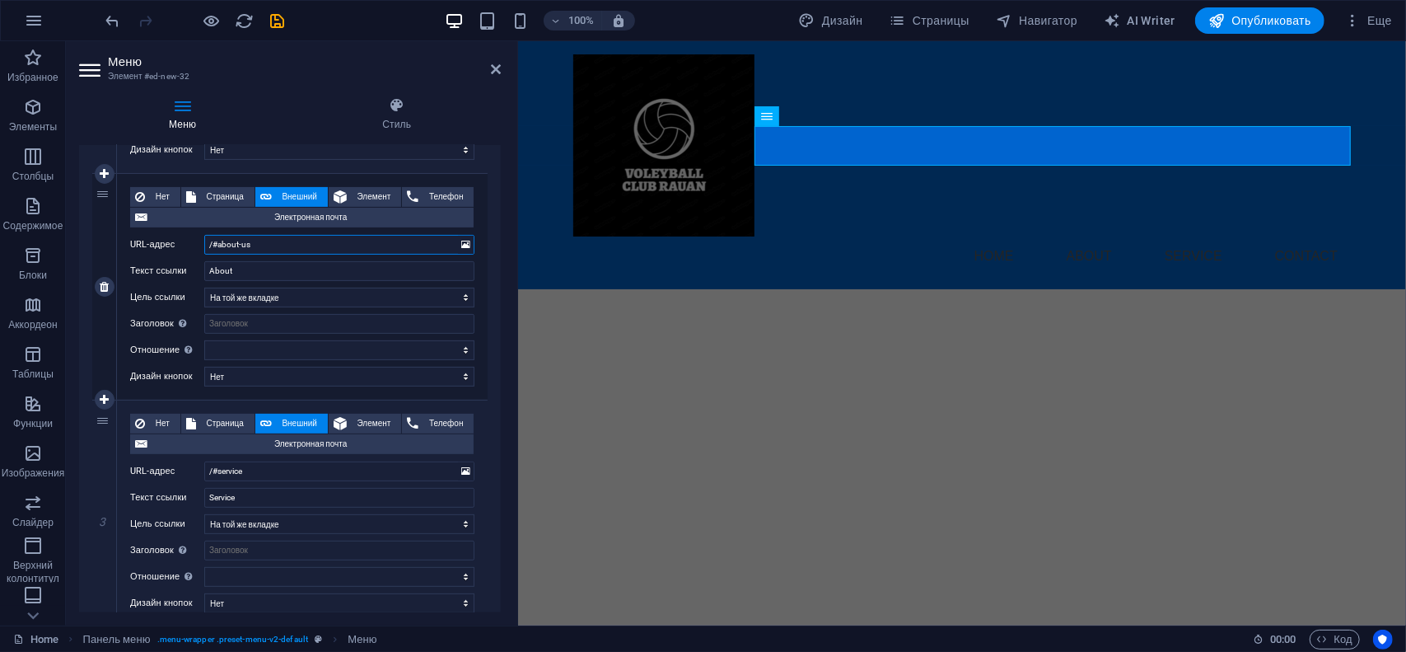
scroll to position [329, 0]
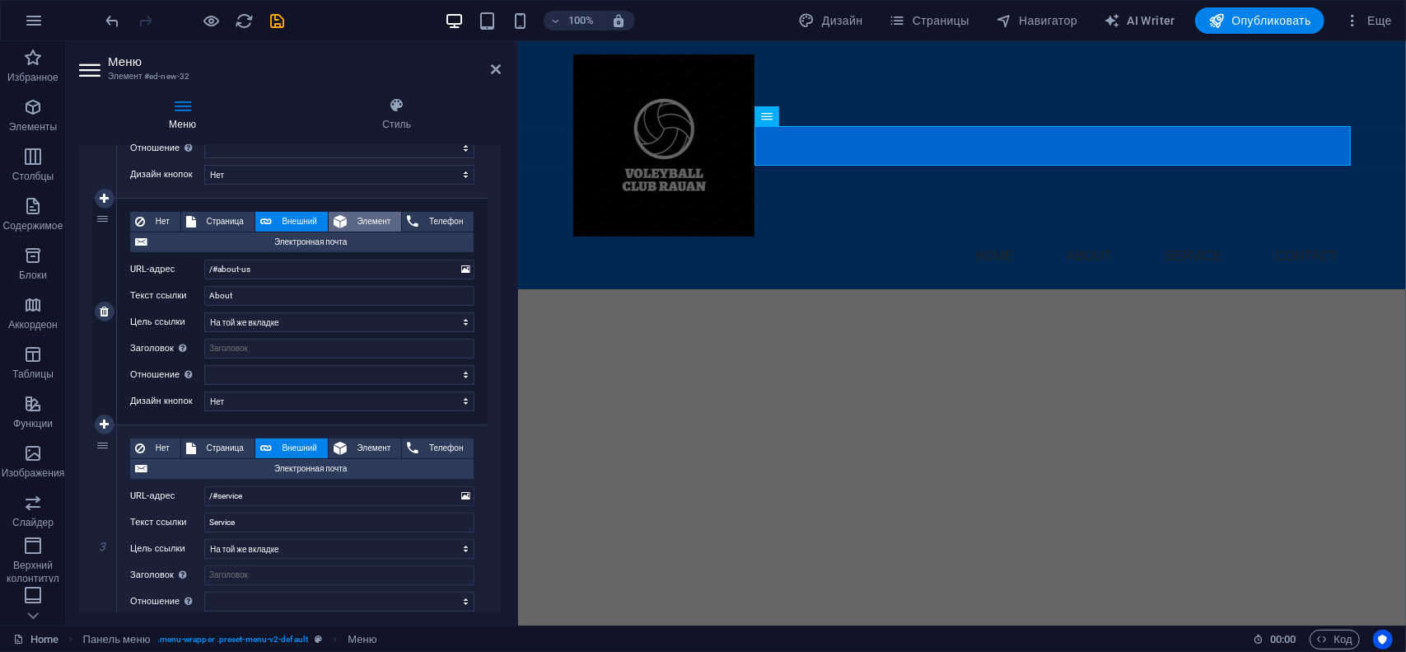
click at [348, 217] on button "Элемент" at bounding box center [365, 222] width 72 height 20
select select
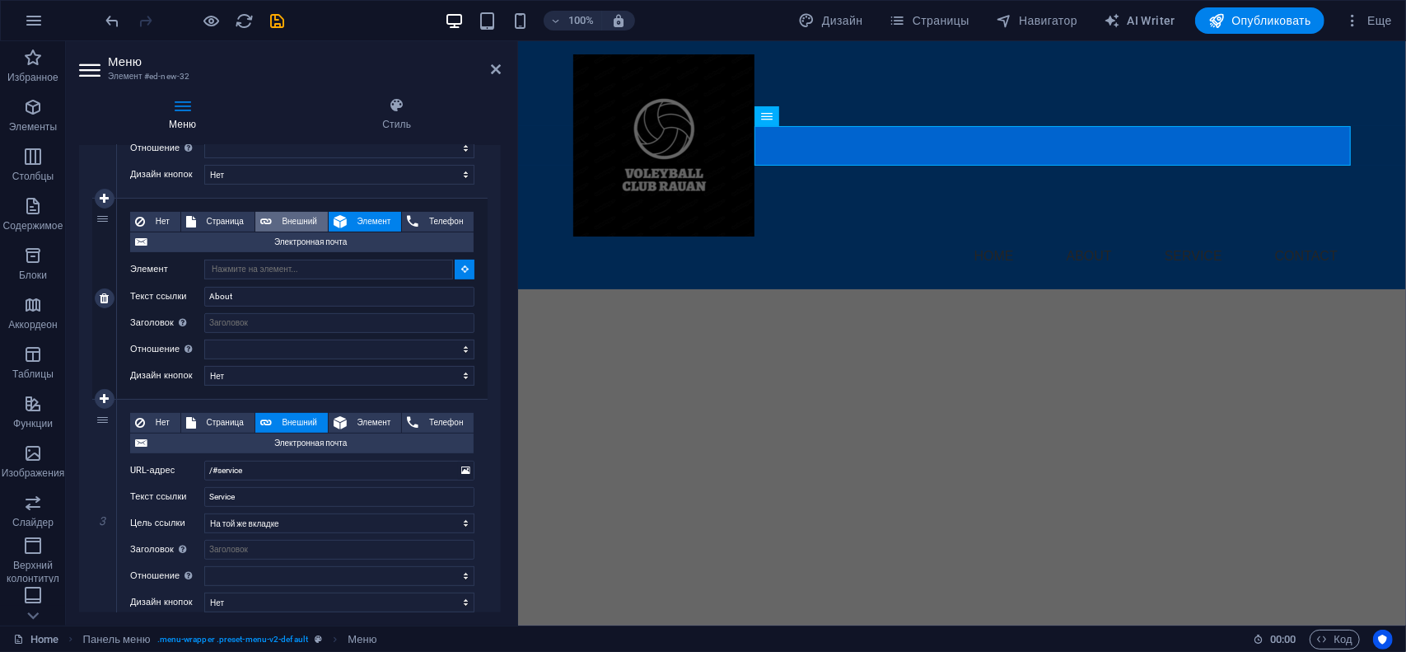
click at [290, 217] on span "Внешний" at bounding box center [300, 222] width 46 height 20
select select
select select "blank"
select select
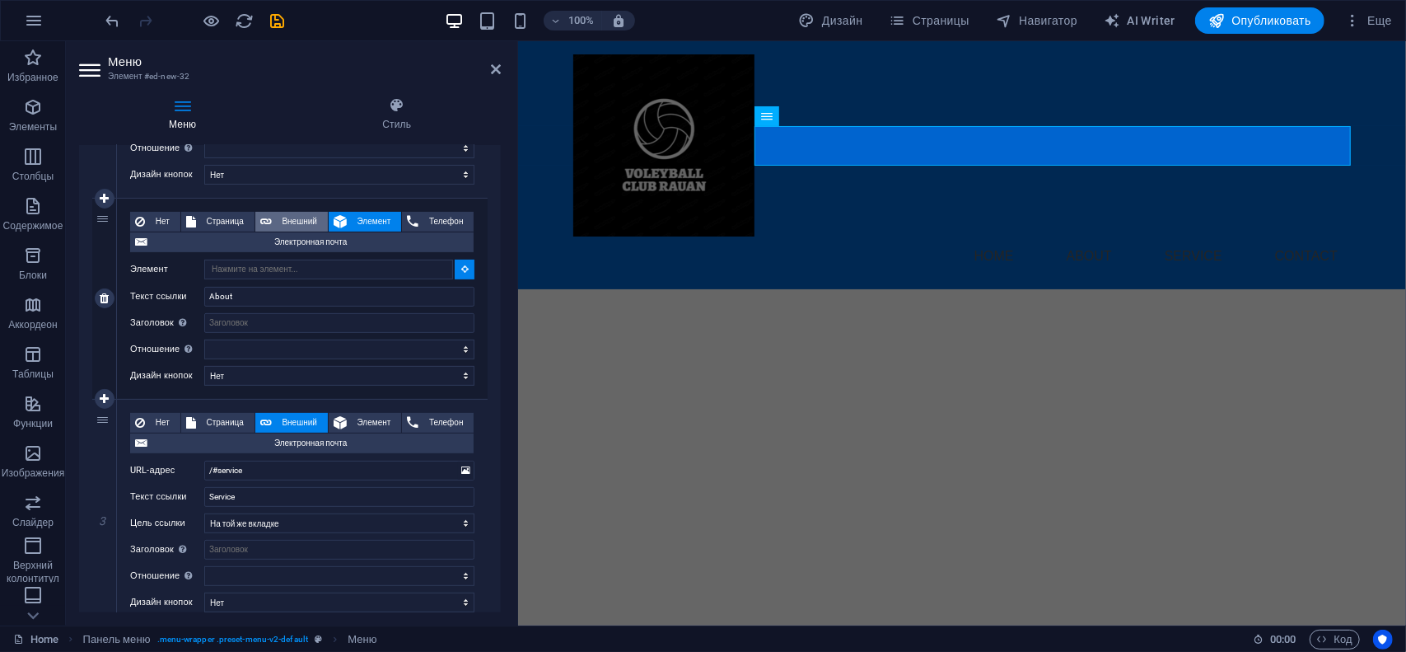
select select
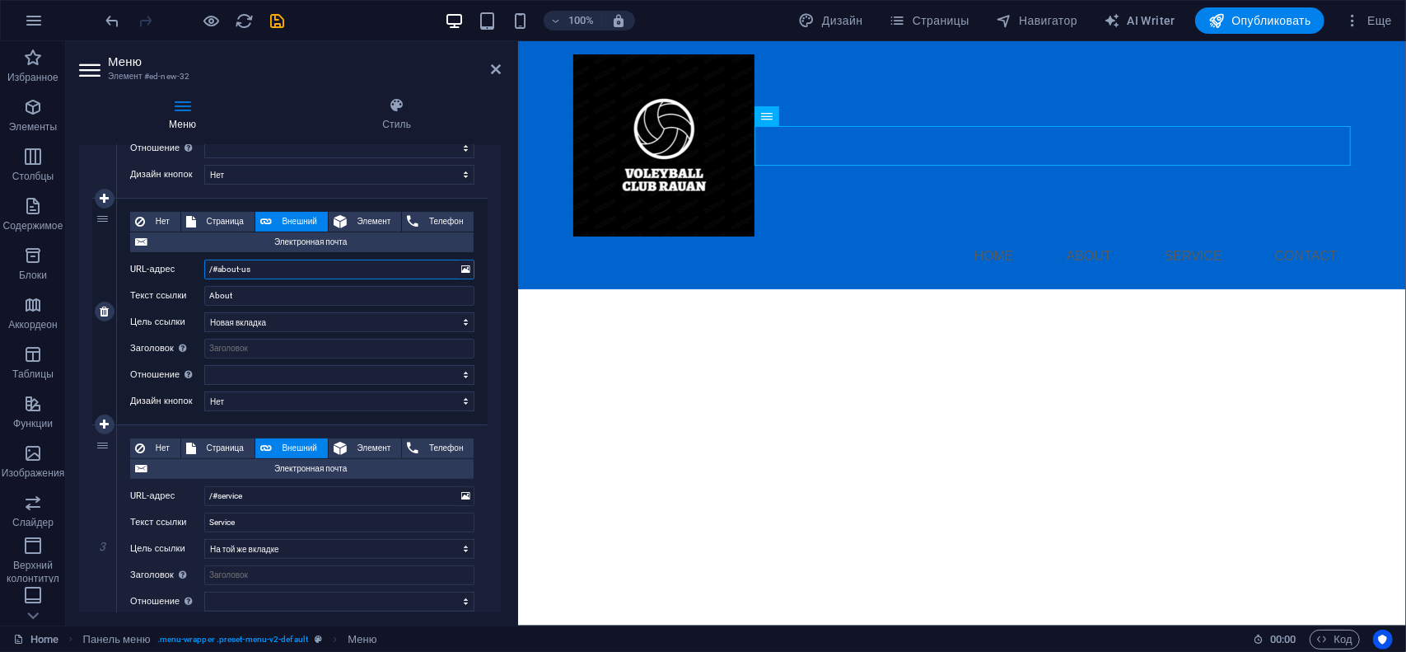
drag, startPoint x: 272, startPoint y: 264, endPoint x: 196, endPoint y: 266, distance: 75.8
click at [196, 266] on div "URL-адрес /#about-us" at bounding box center [302, 269] width 344 height 20
type input "hh"
select select
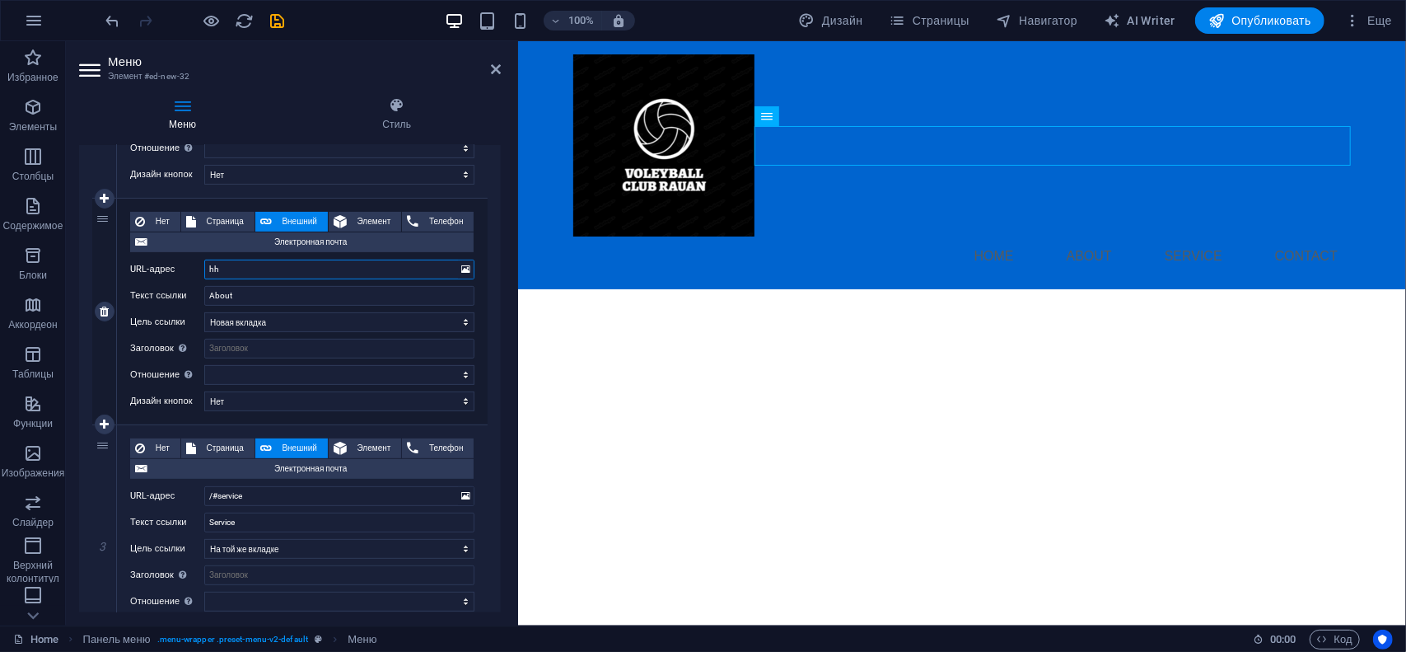
select select
type input "htt"
select select
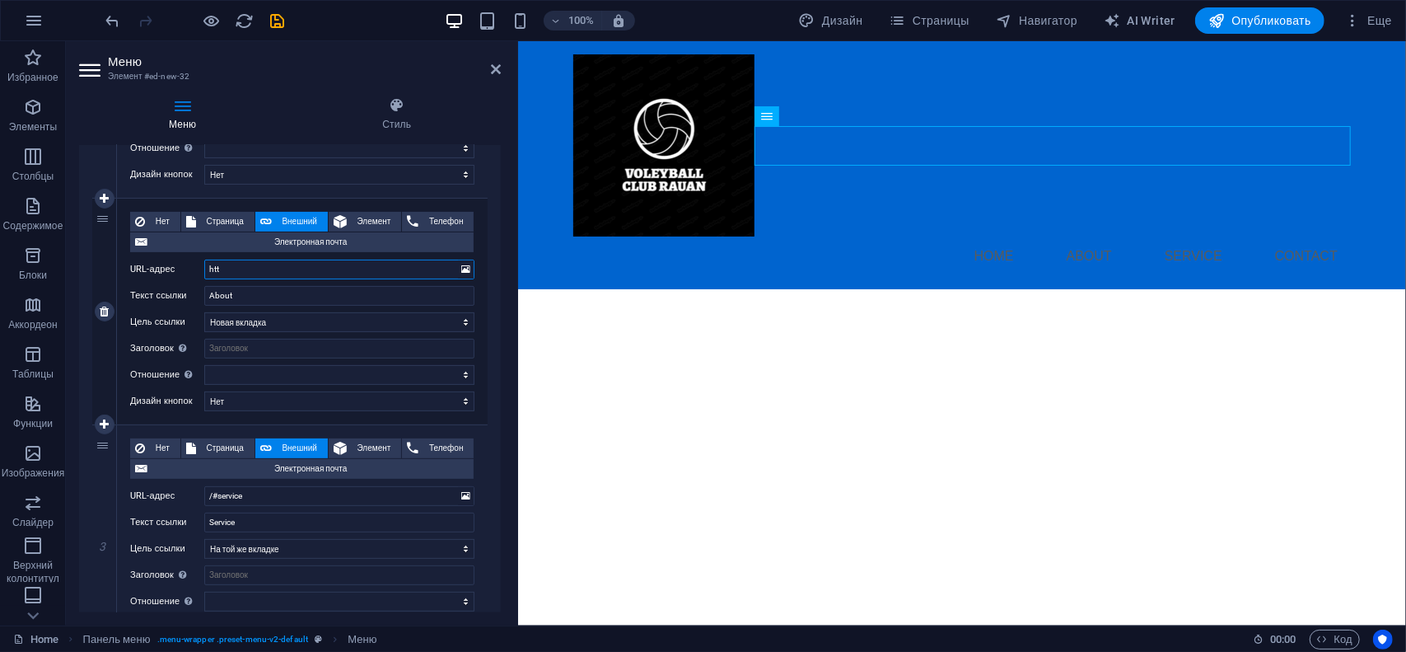
select select
type input "https://"
select select
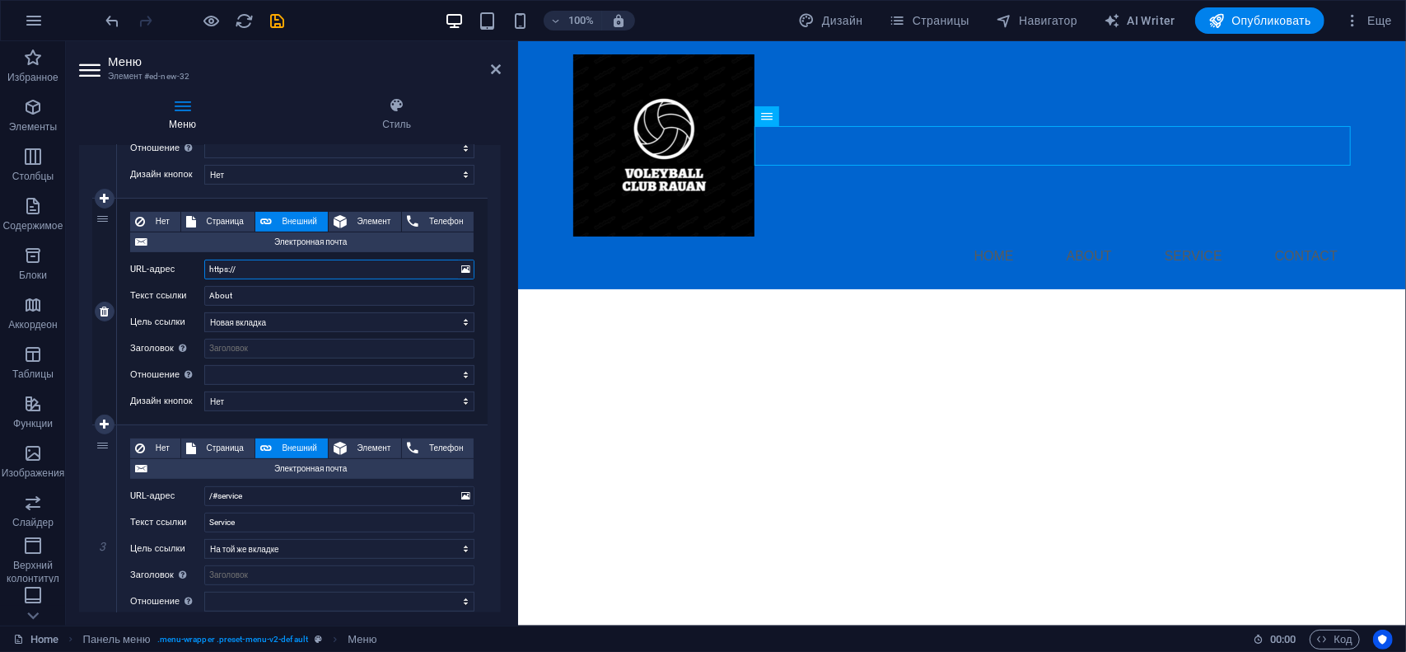
select select
type input "https://club-"
select select
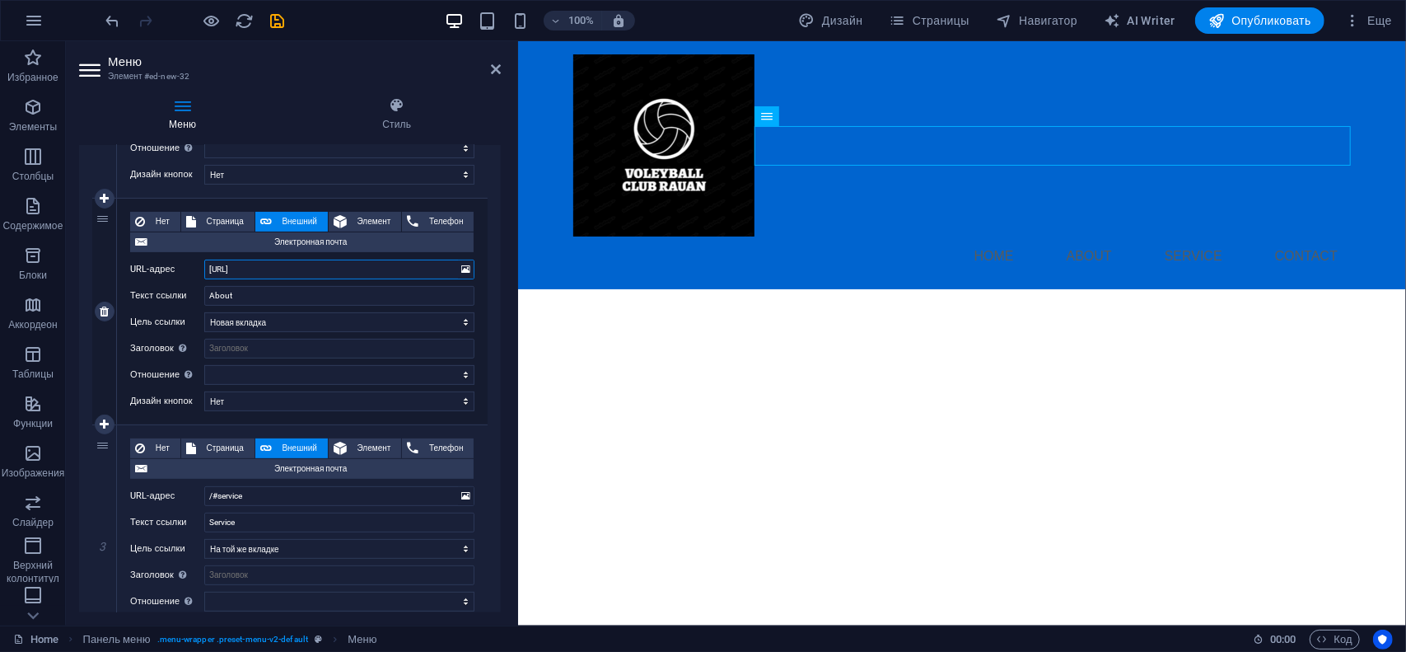
select select
type input "https://club-ra"
select select
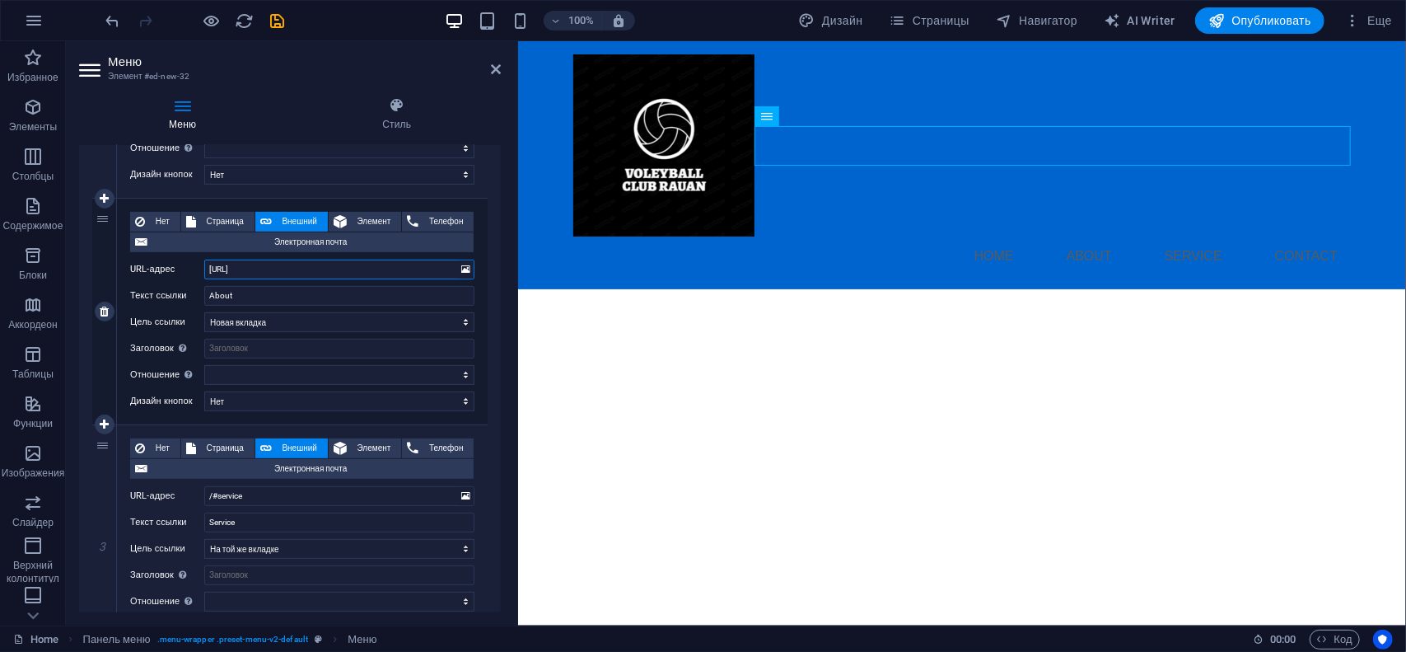
select select
type input "https://club-raua"
select select
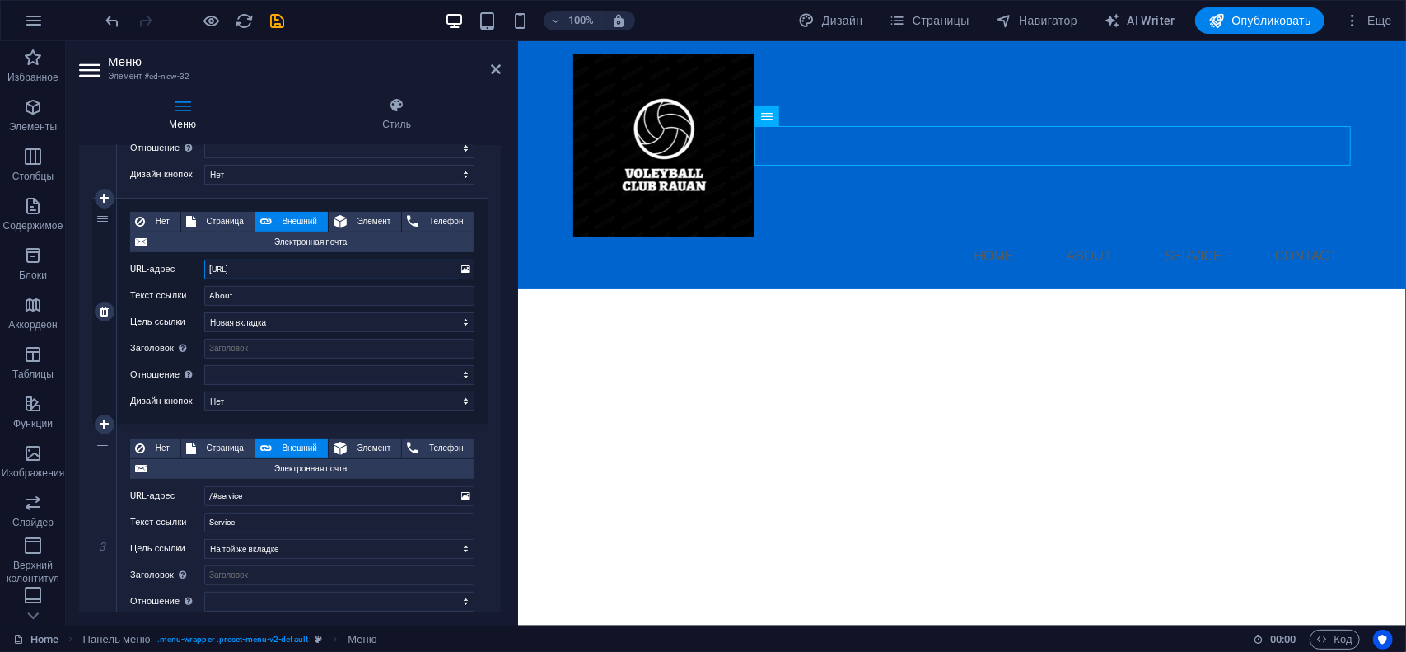
select select
type input "https://club-rauan"
select select
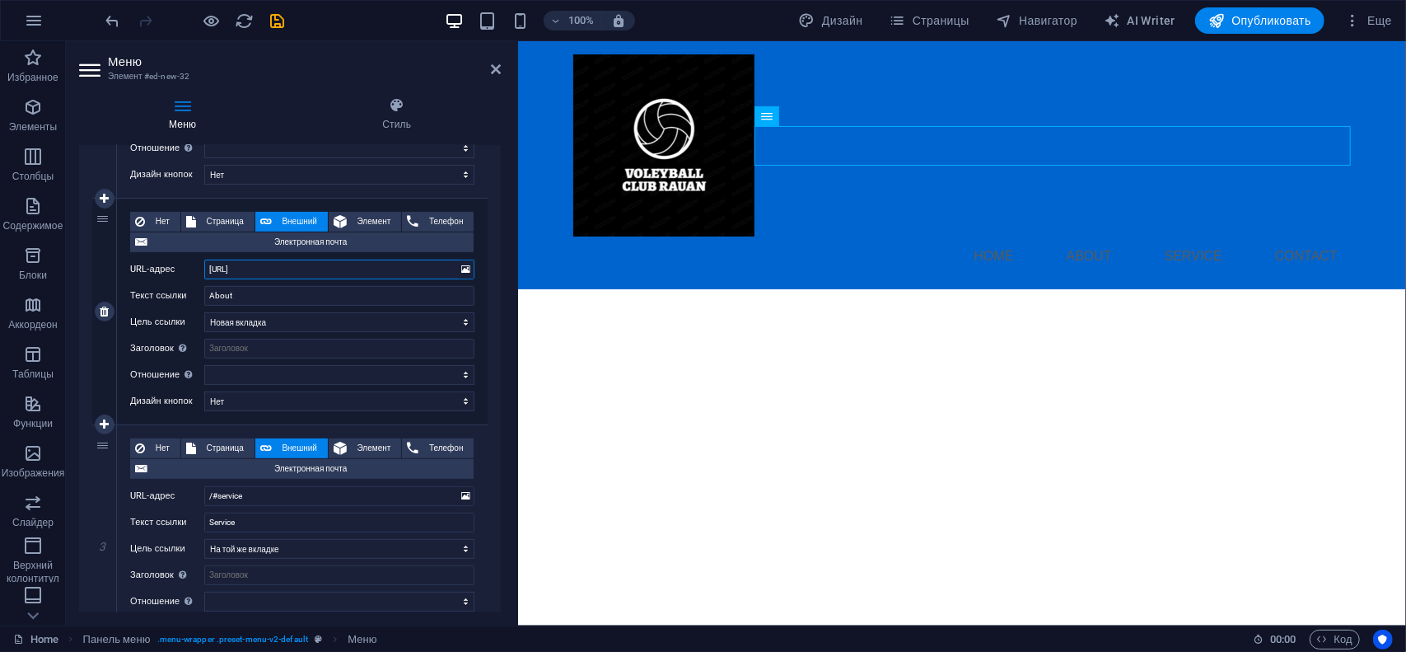
select select
type input "https://club-rauan."
select select
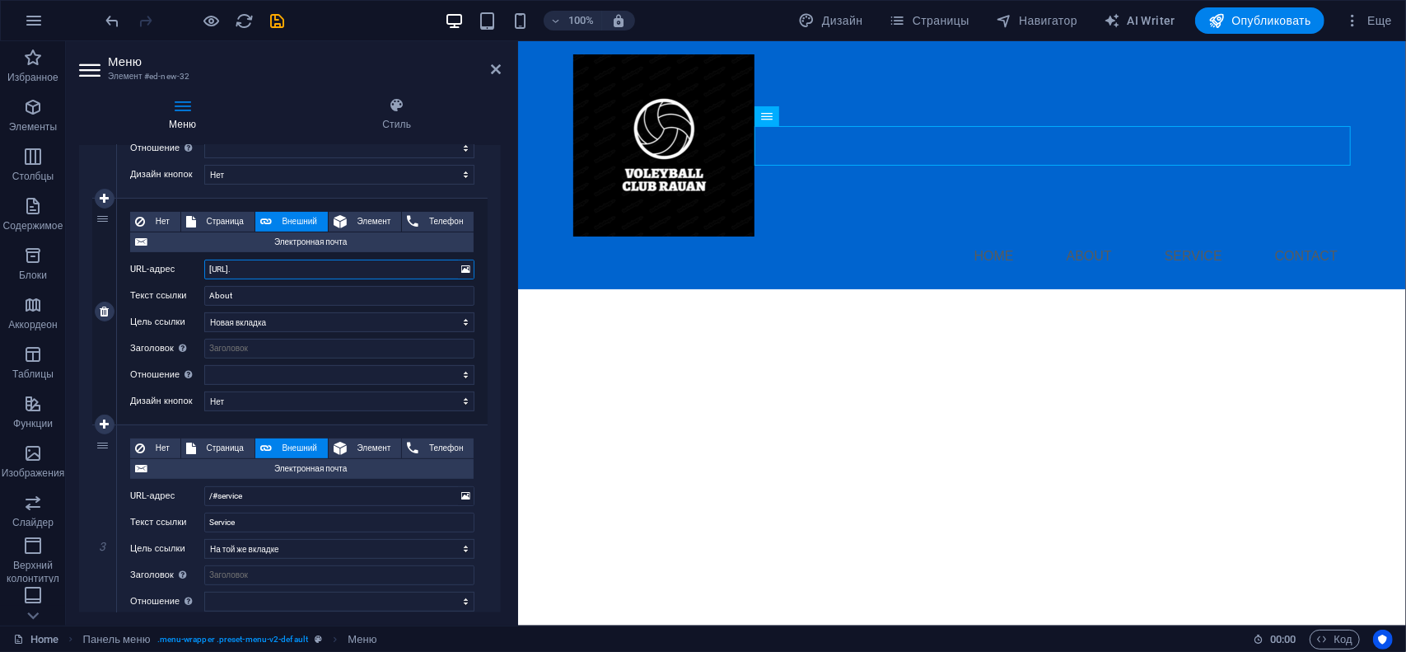
select select
type input "https://club-rauan.kz"
select select
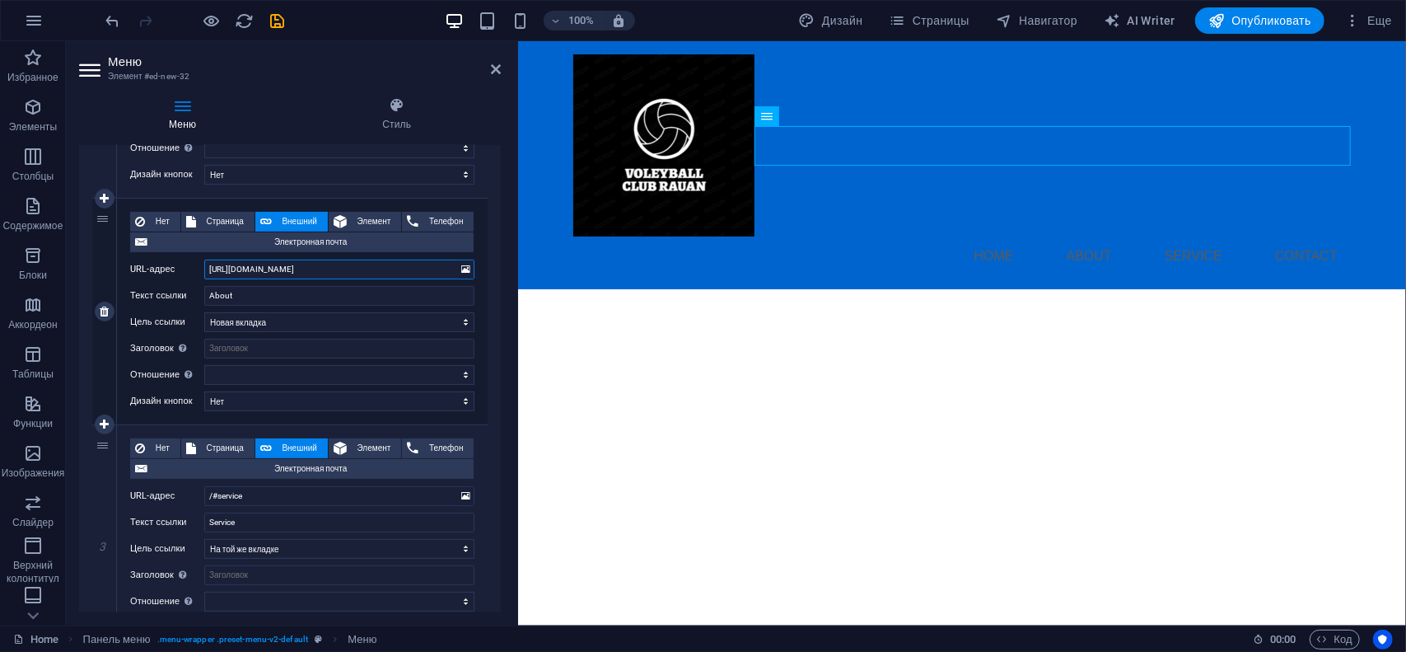
select select
type input "https://club-rauan.kz"
click at [269, 294] on input "About" at bounding box center [339, 296] width 270 height 20
click at [283, 317] on select "Новая вкладка На той же вкладке Наложение" at bounding box center [339, 322] width 270 height 20
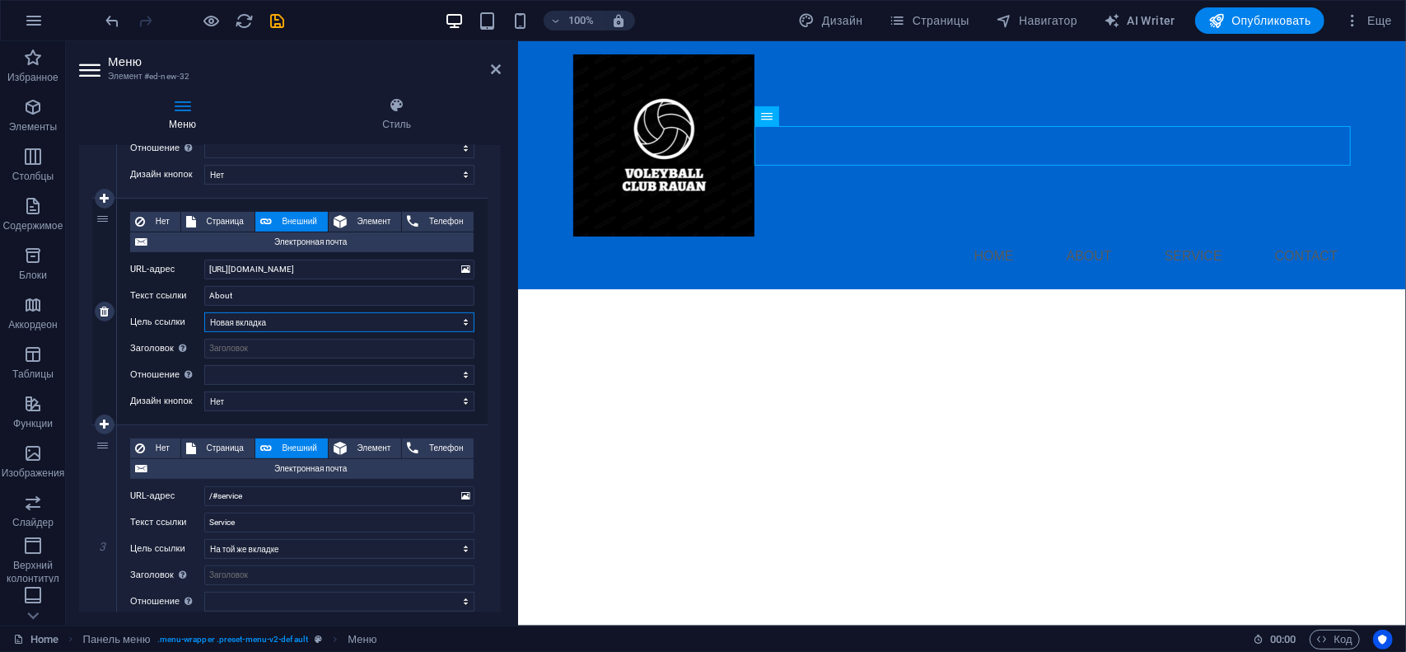
click at [283, 317] on select "Новая вкладка На той же вкладке Наложение" at bounding box center [339, 322] width 270 height 20
click at [273, 346] on input "Заголовок Дополнительное описание ссылки не должно совпадать с текстом ссылки. …" at bounding box center [339, 349] width 270 height 20
click at [283, 371] on select "чередовать автор закладка внешние справка license далее nofollow noreferrer noo…" at bounding box center [339, 375] width 270 height 20
click at [231, 400] on select "[PERSON_NAME] умолчанию Первичная Вторичная" at bounding box center [339, 401] width 270 height 20
click at [231, 399] on select "[PERSON_NAME] умолчанию Первичная Вторичная" at bounding box center [339, 401] width 270 height 20
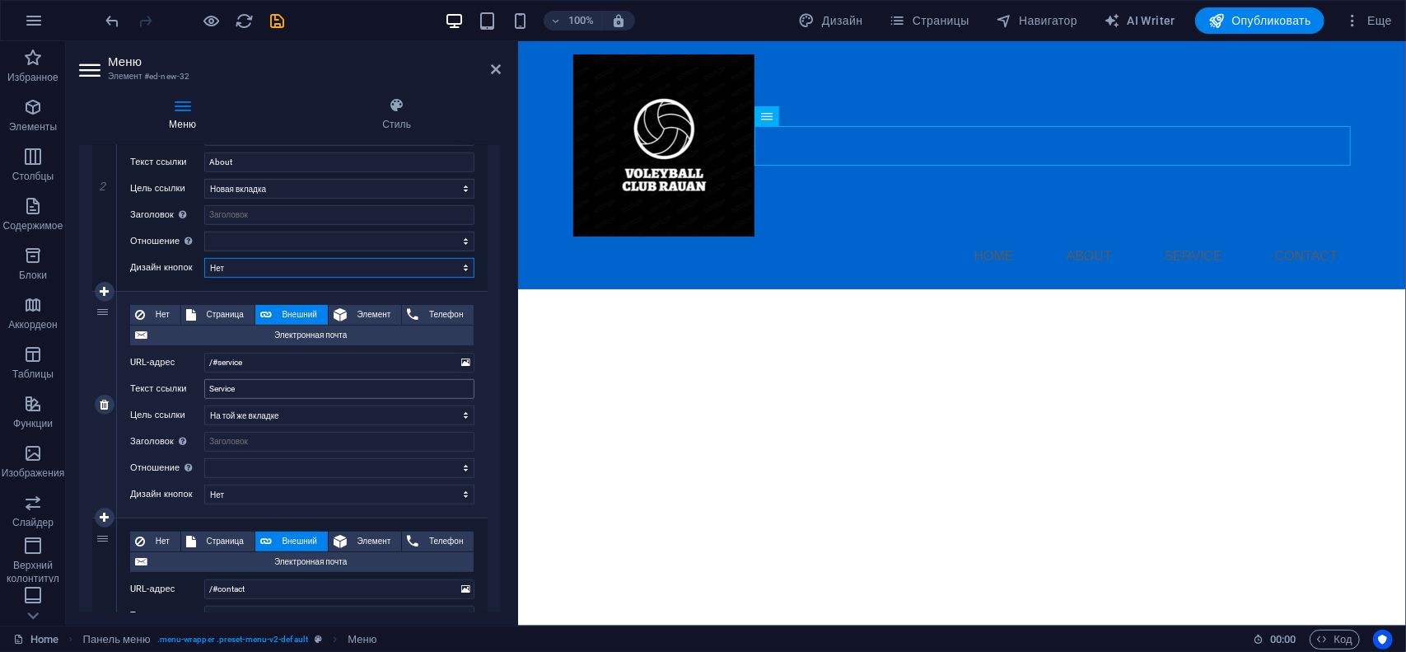
scroll to position [494, 0]
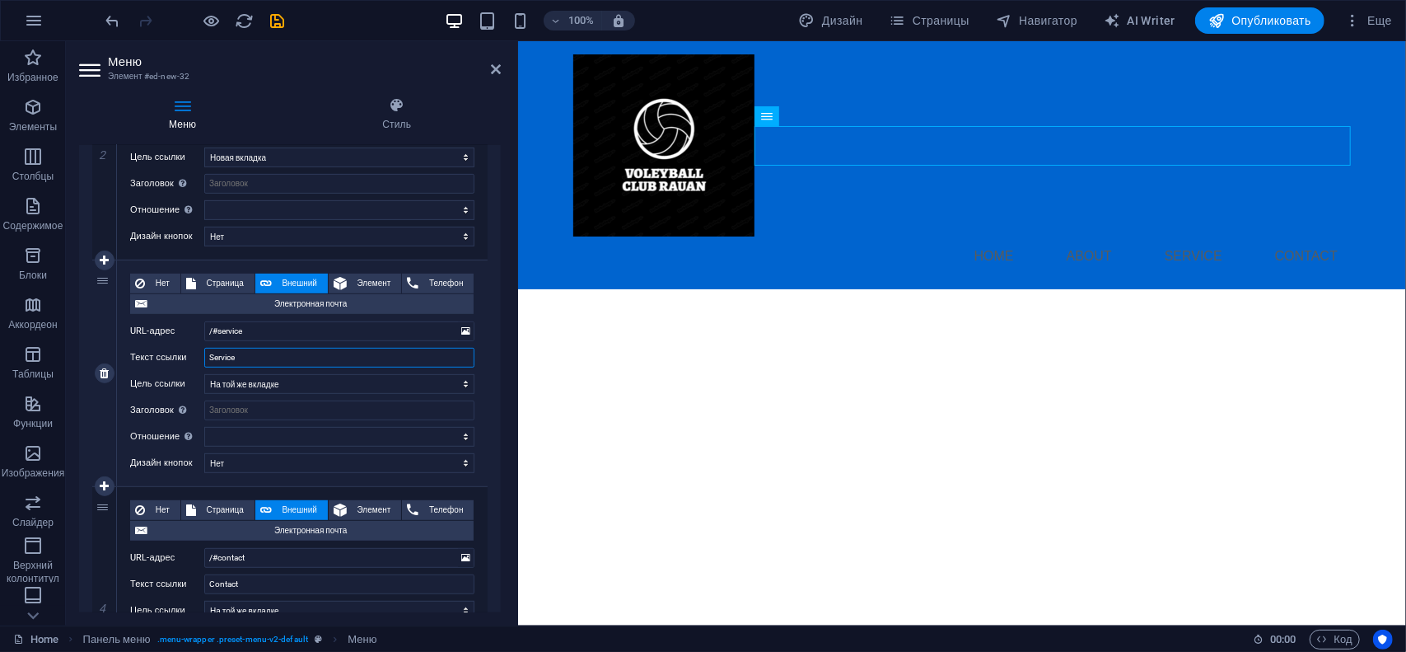
click at [245, 355] on input "Service" at bounding box center [339, 358] width 270 height 20
click at [101, 377] on icon at bounding box center [104, 373] width 9 height 12
select select
type input "/#contact"
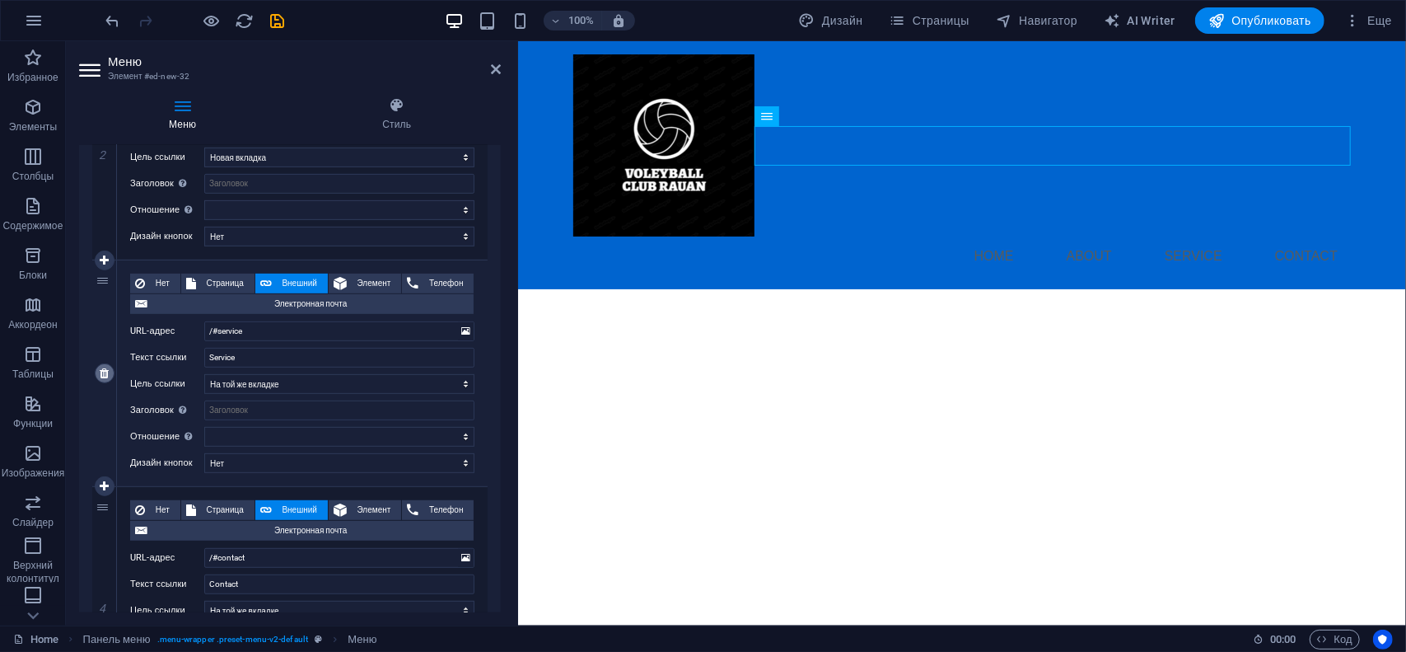
type input "Contact"
select select
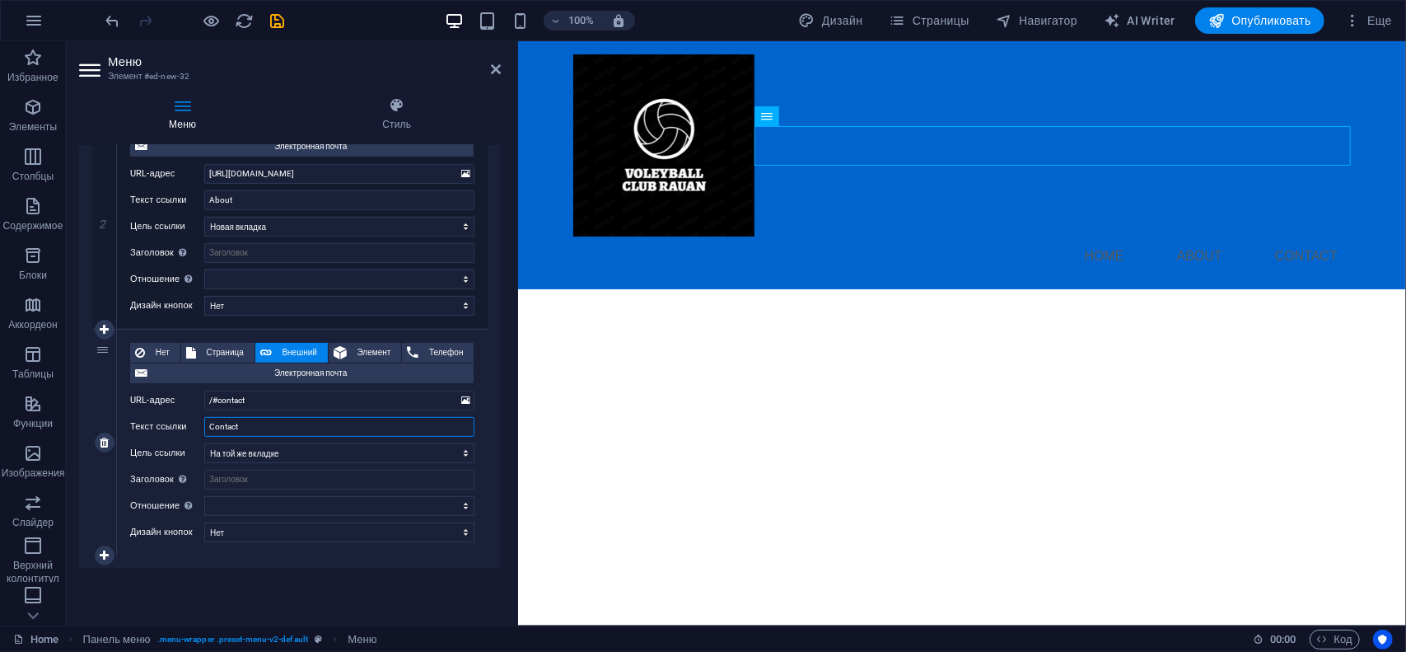
click at [254, 425] on input "Contact" at bounding box center [339, 427] width 270 height 20
click at [287, 401] on input "/#contact" at bounding box center [339, 400] width 270 height 20
type input "/"
select select
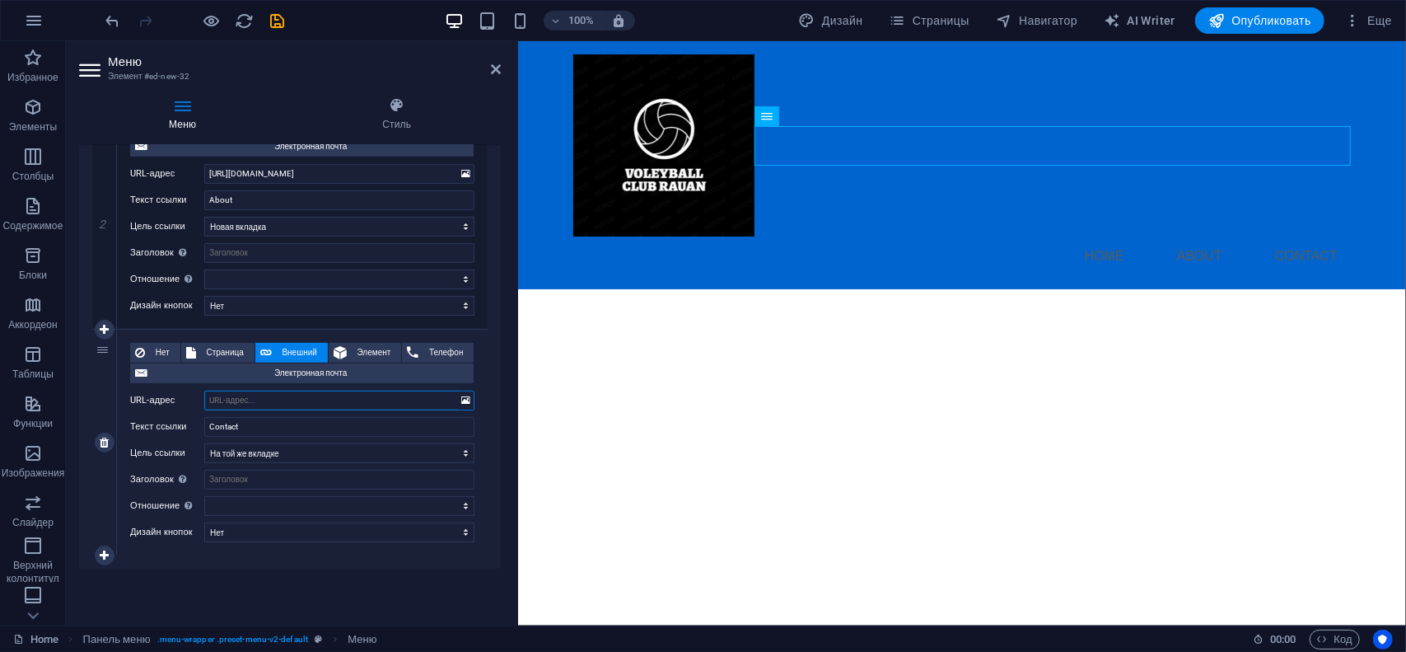
select select
type input "htt"
select select
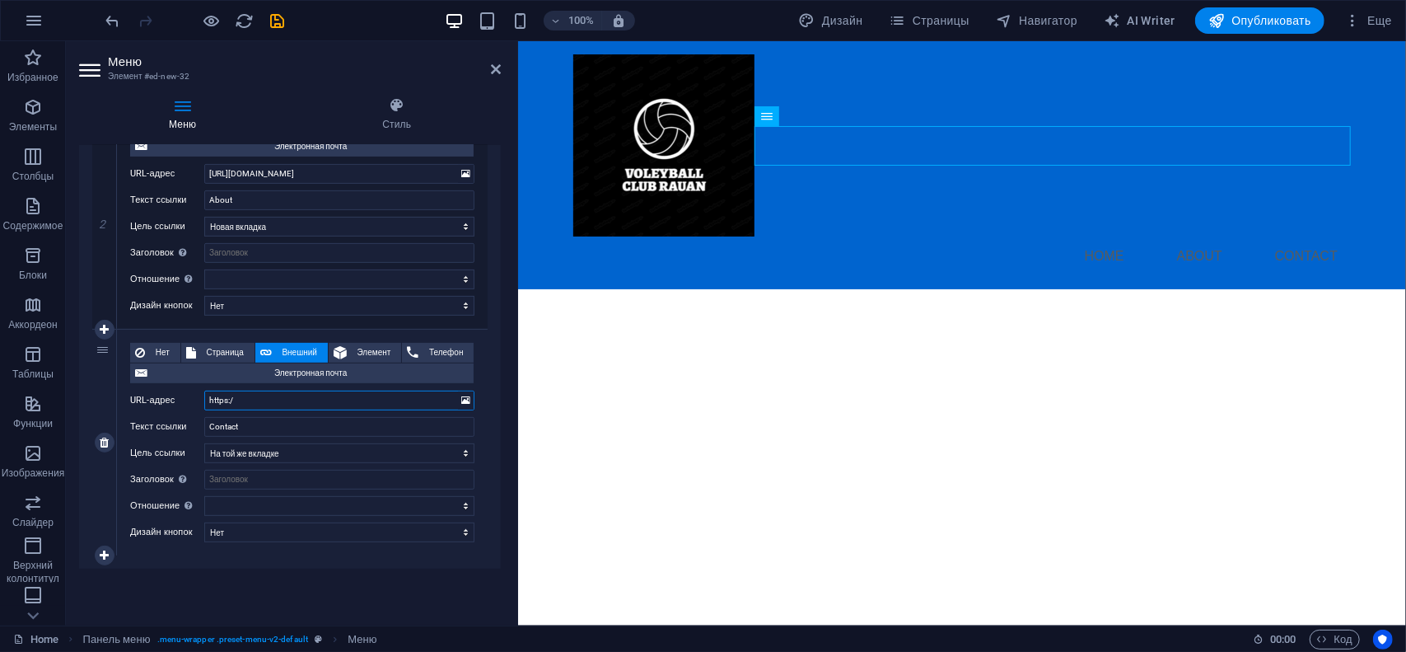
type input "https://"
select select
type input "https://wa"
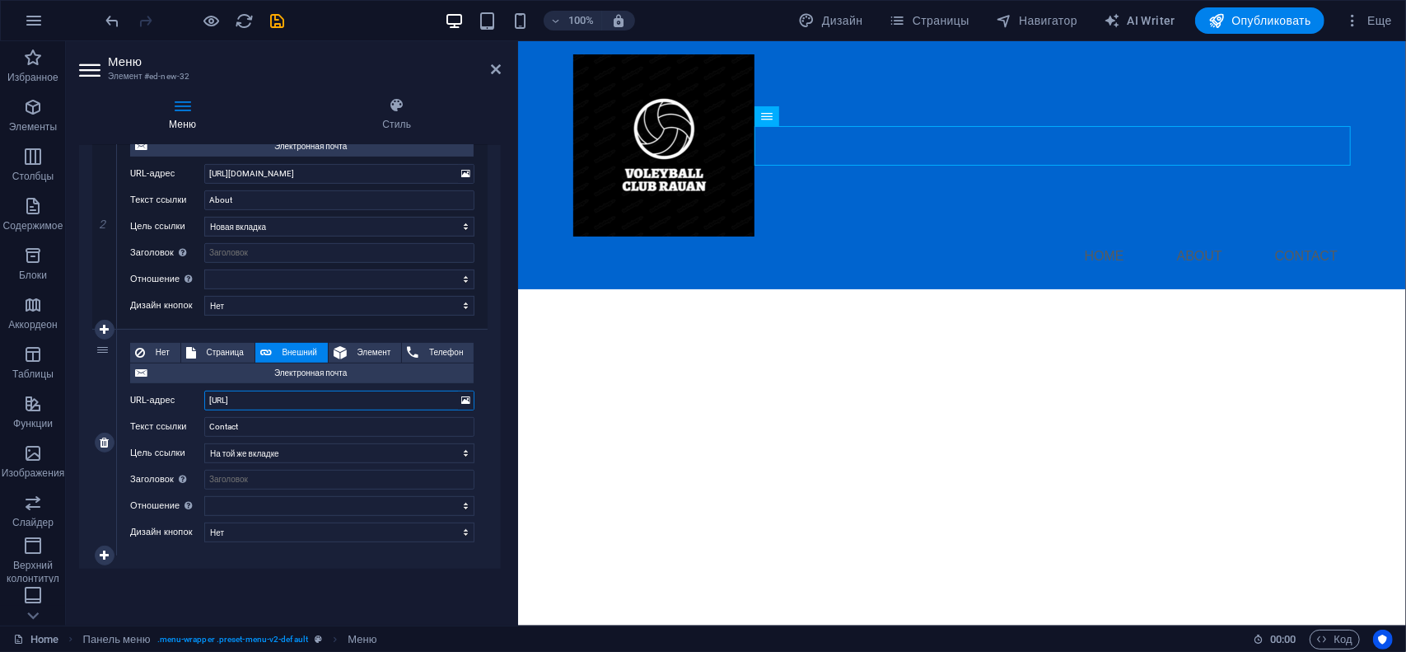
select select
type input "https://wa."
select select
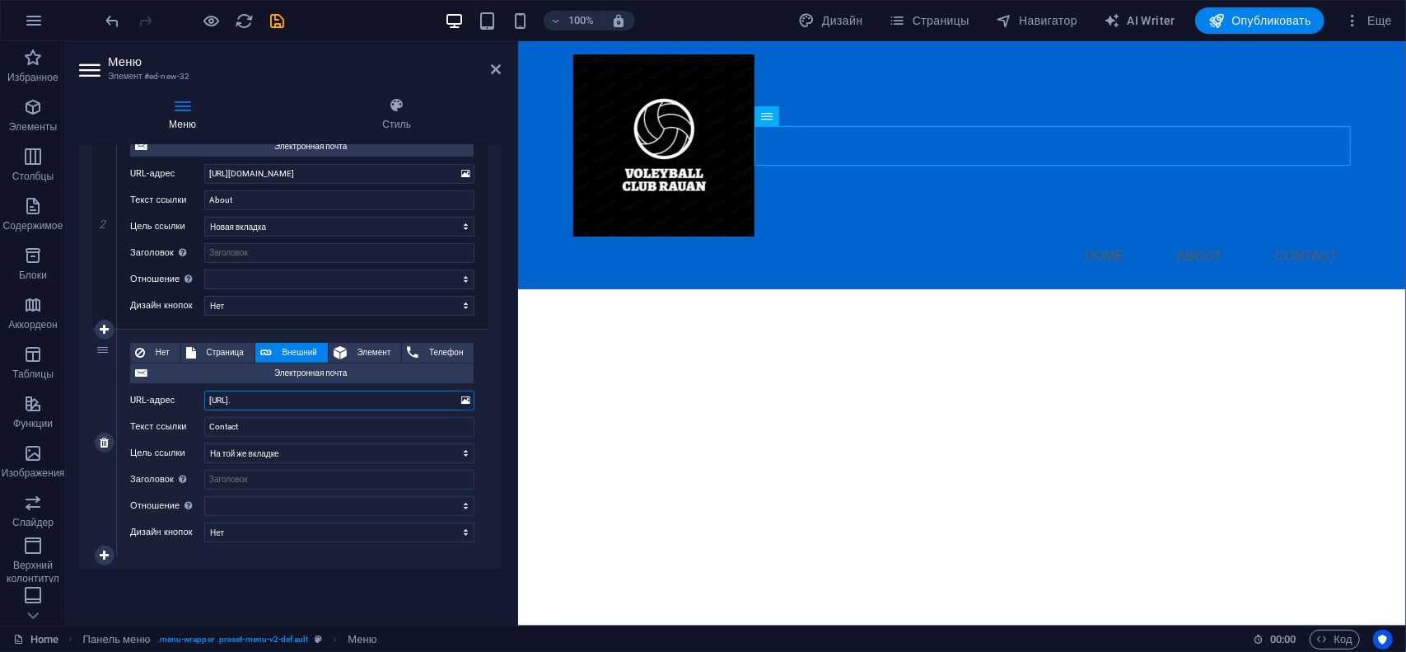
select select
type input "https://wa.me"
select select
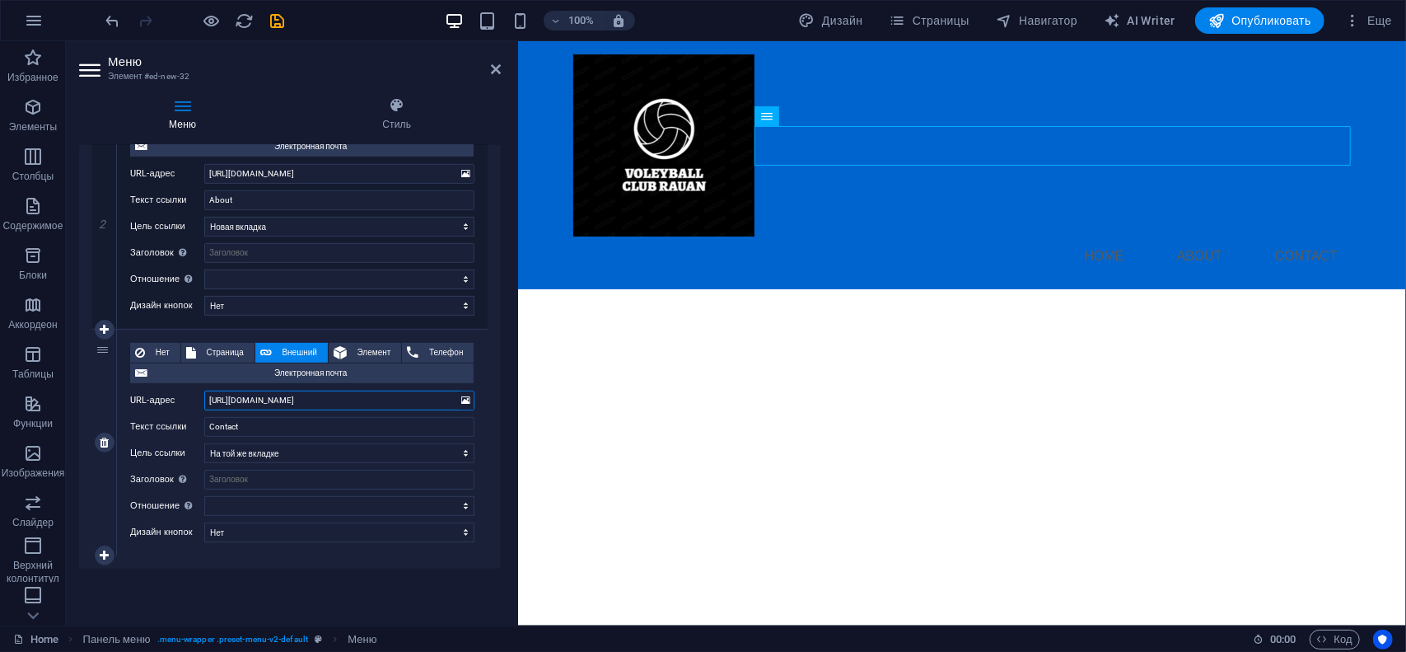
select select
type input "https://wa.me/"
select select
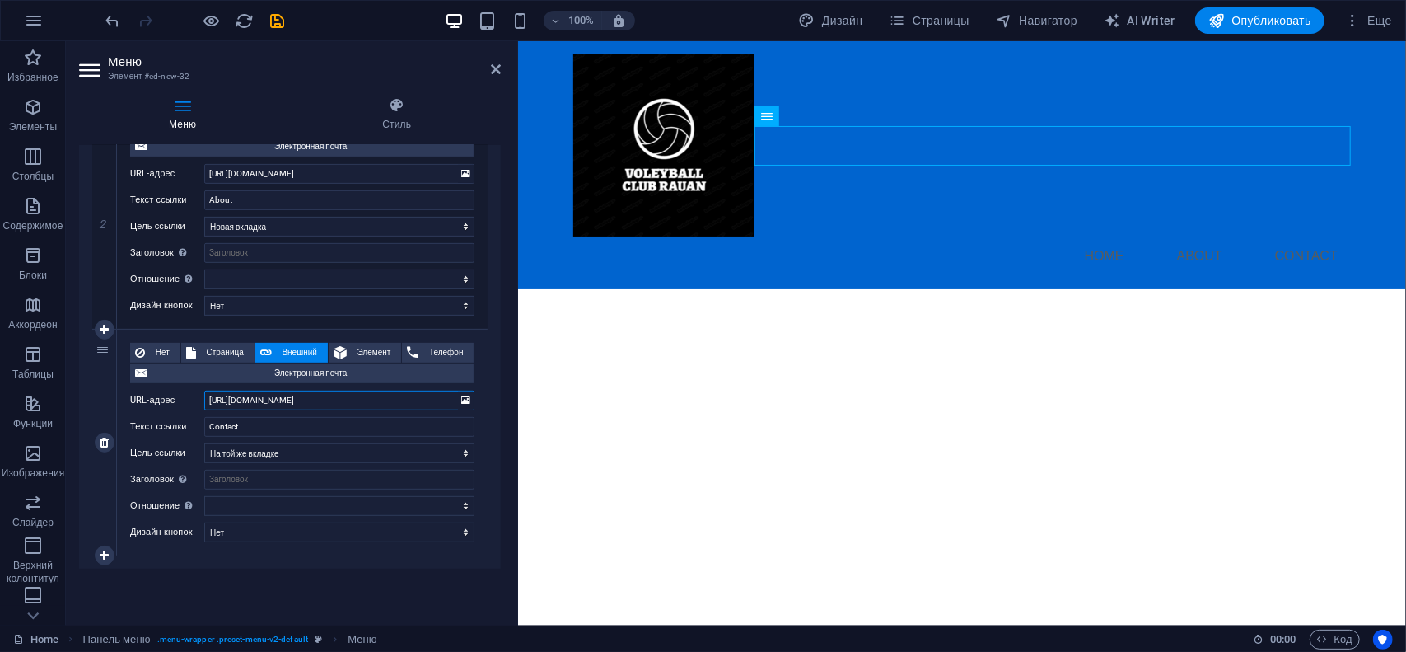
type input "https://wa.me/7"
select select
type input "https://wa.me/770"
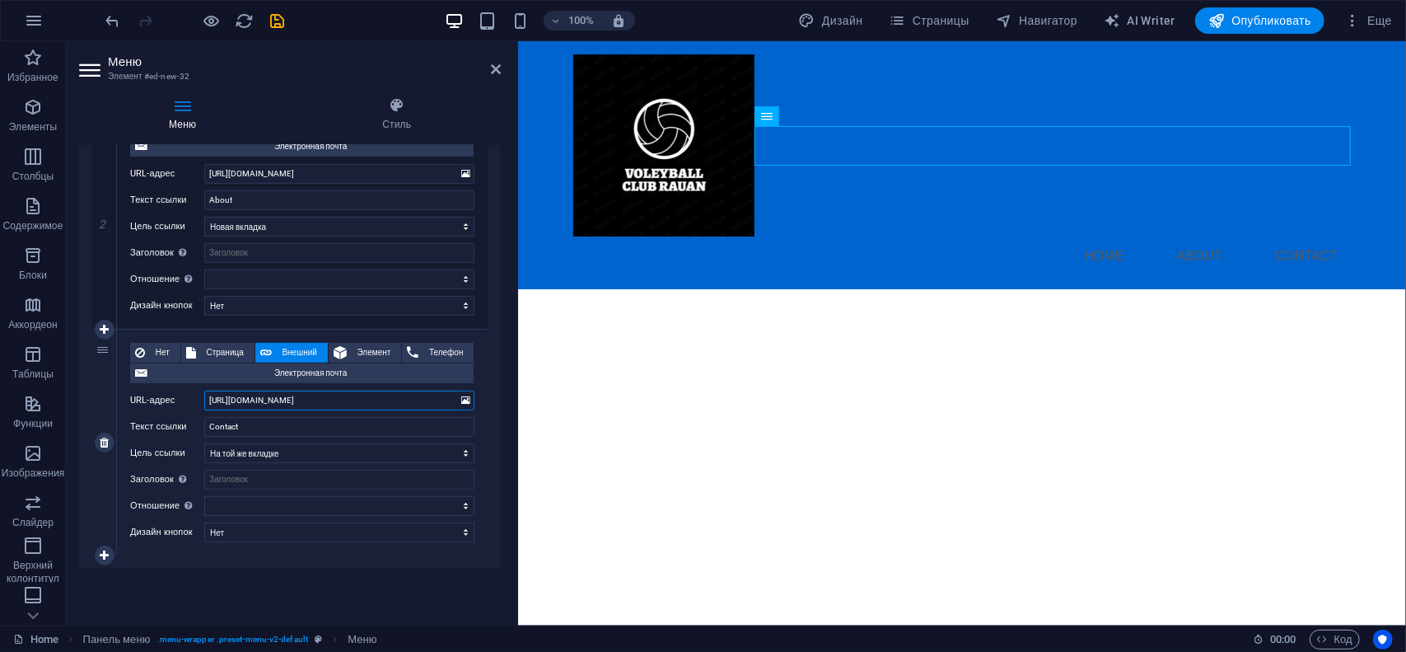
select select
type input "https://wa.me/77011"
select select
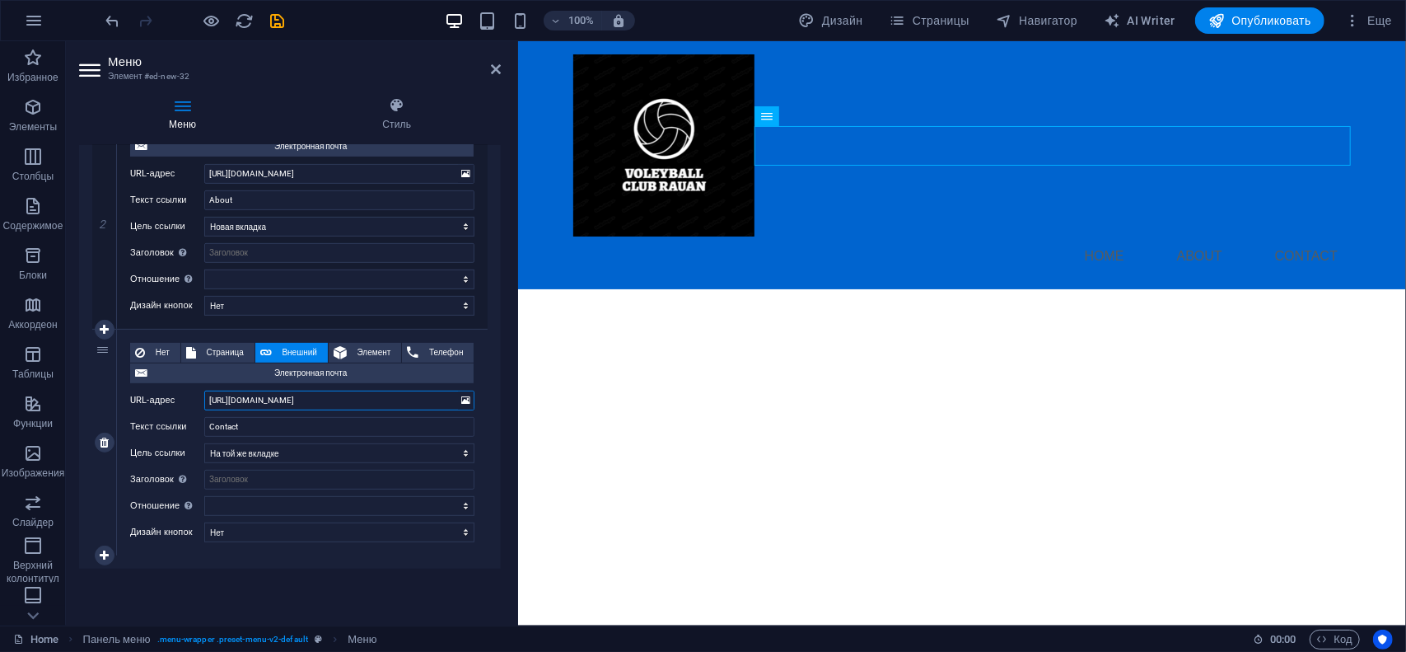
select select
type input "https://wa.me/7701156"
select select
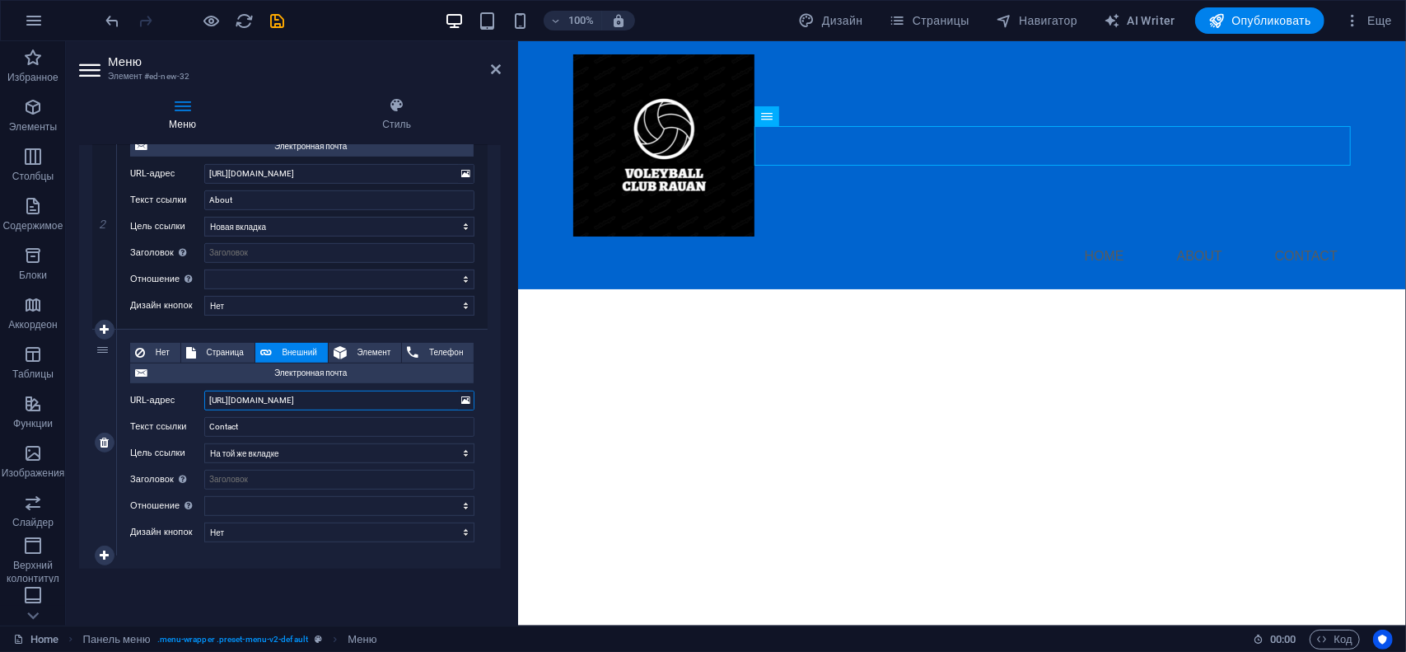
type input "https://wa.me/77011560"
select select
type input "https://wa.me/77011560000"
select select
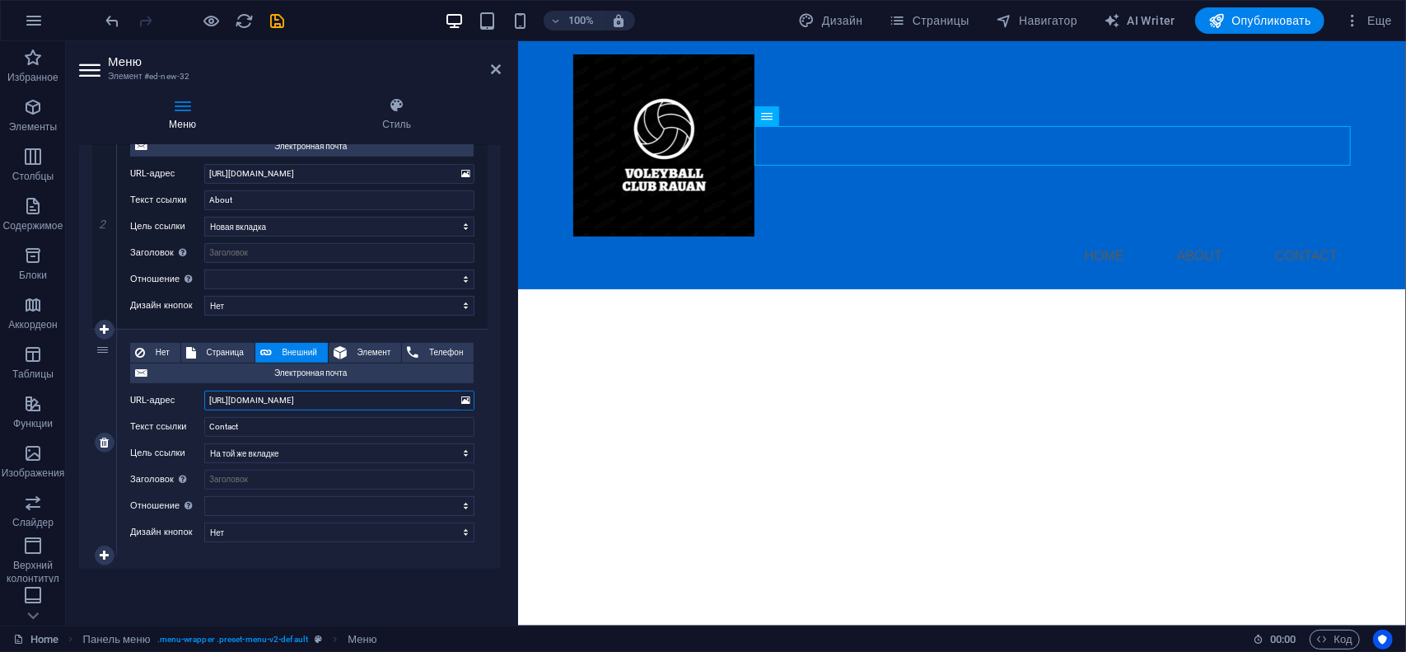
select select
type input "https://wa.me/77011560000"
click at [272, 451] on select "Новая вкладка На той же вкладке Наложение" at bounding box center [339, 453] width 270 height 20
select select "blank"
click at [204, 443] on select "Новая вкладка На той же вкладке Наложение" at bounding box center [339, 453] width 270 height 20
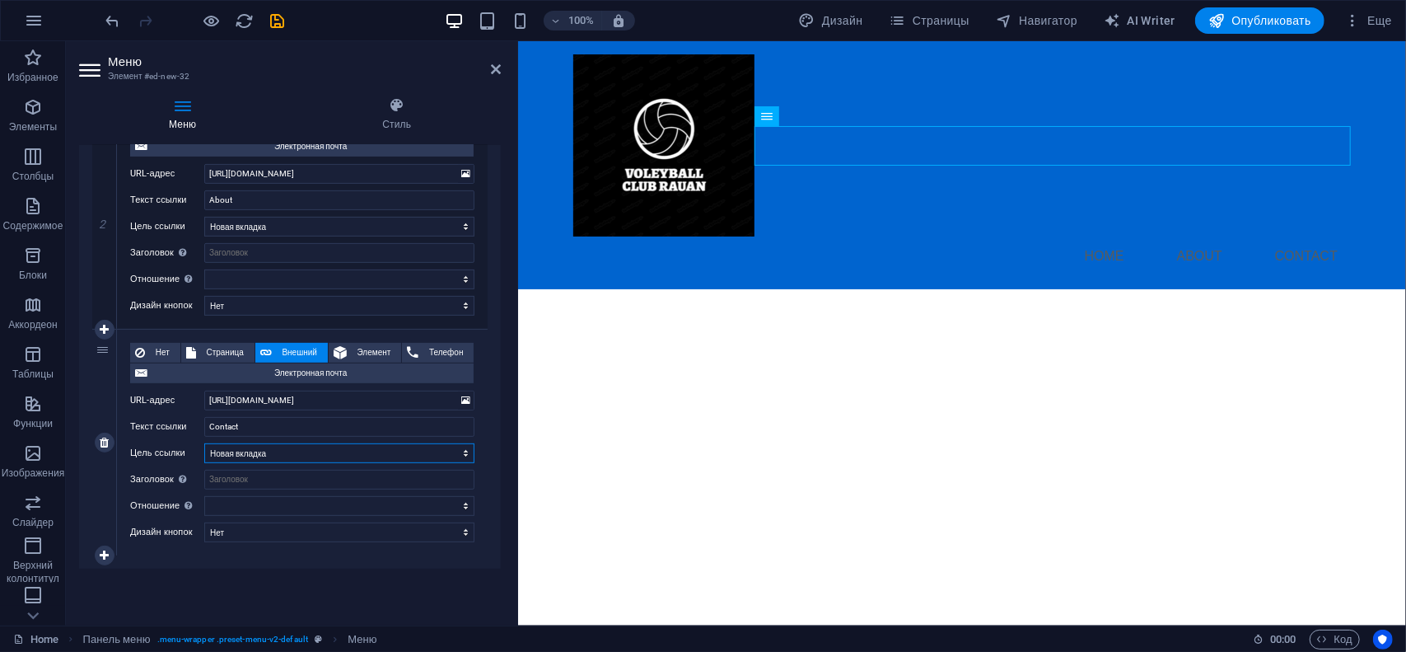
select select
click at [232, 480] on input "Заголовок Дополнительное описание ссылки не должно совпадать с текстом ссылки. …" at bounding box center [339, 479] width 270 height 20
click at [258, 502] on select "чередовать автор закладка внешние справка license далее nofollow noreferrer noo…" at bounding box center [339, 506] width 270 height 20
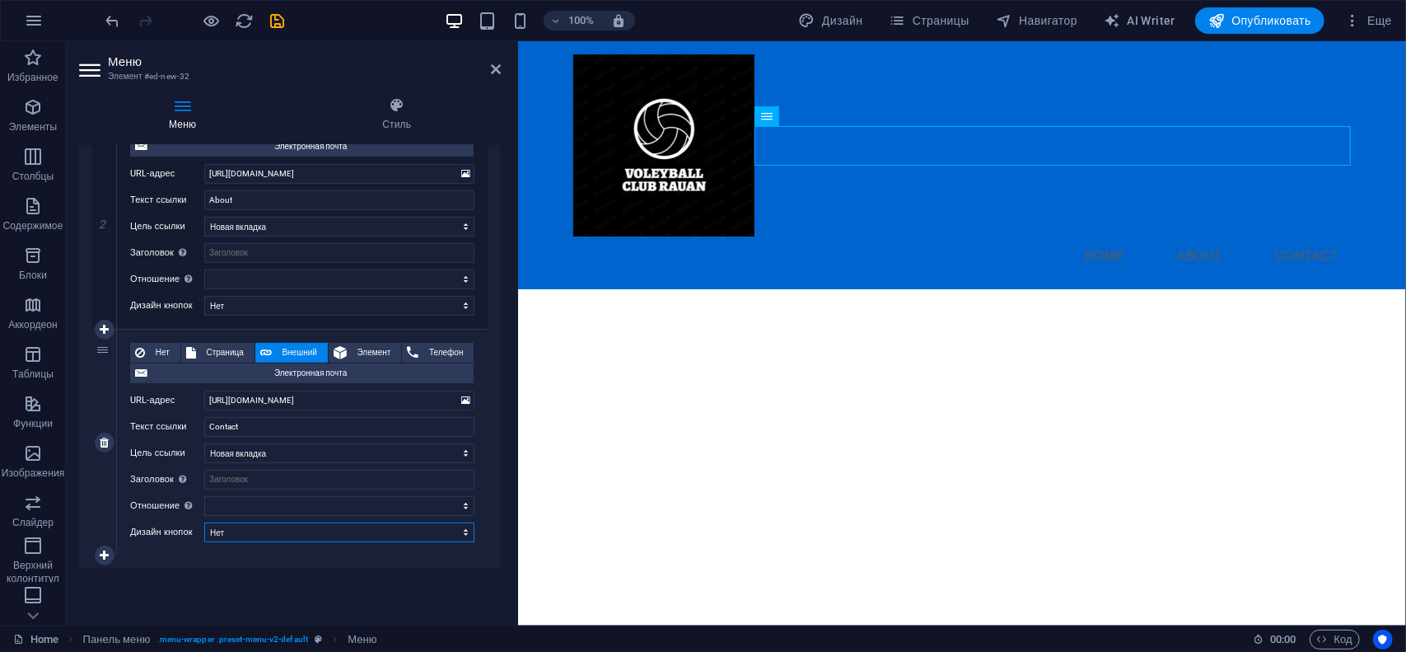
click at [259, 523] on select "[PERSON_NAME] умолчанию Первичная Вторичная" at bounding box center [339, 532] width 270 height 20
click at [395, 125] on h4 "Стиль" at bounding box center [396, 114] width 208 height 35
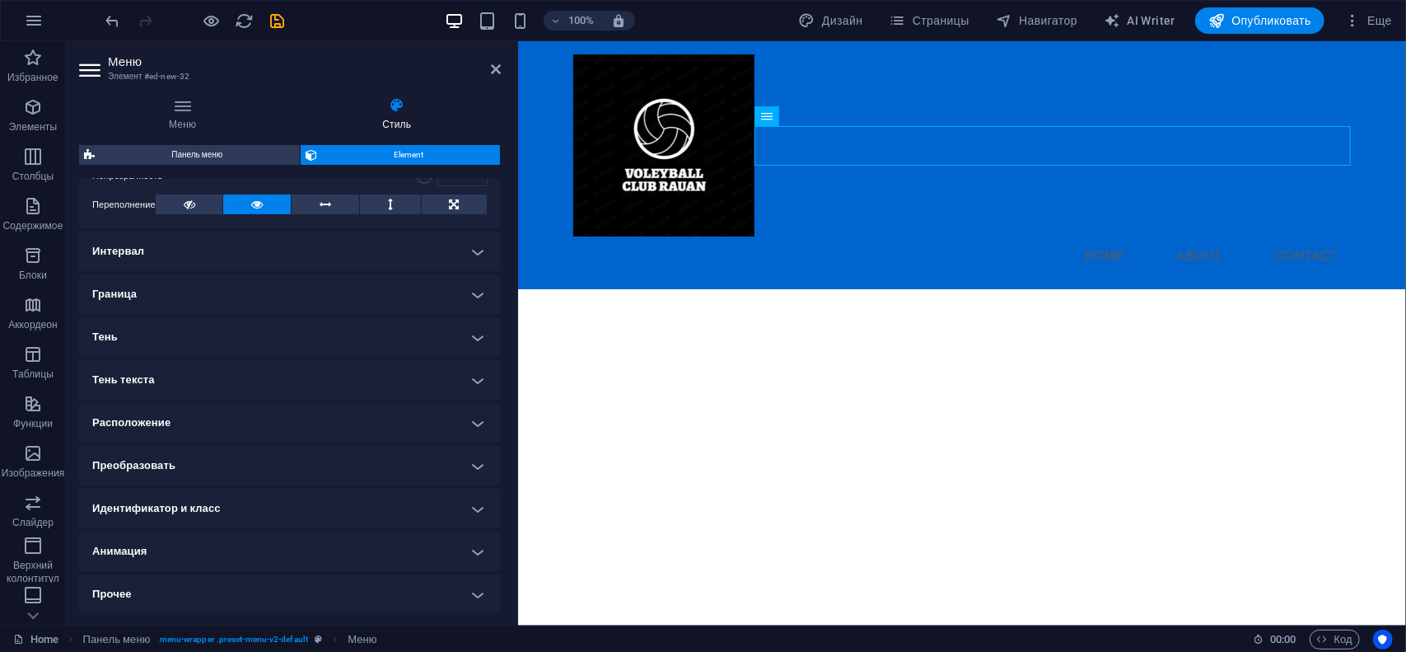
scroll to position [262, 0]
click at [499, 67] on icon at bounding box center [496, 69] width 10 height 13
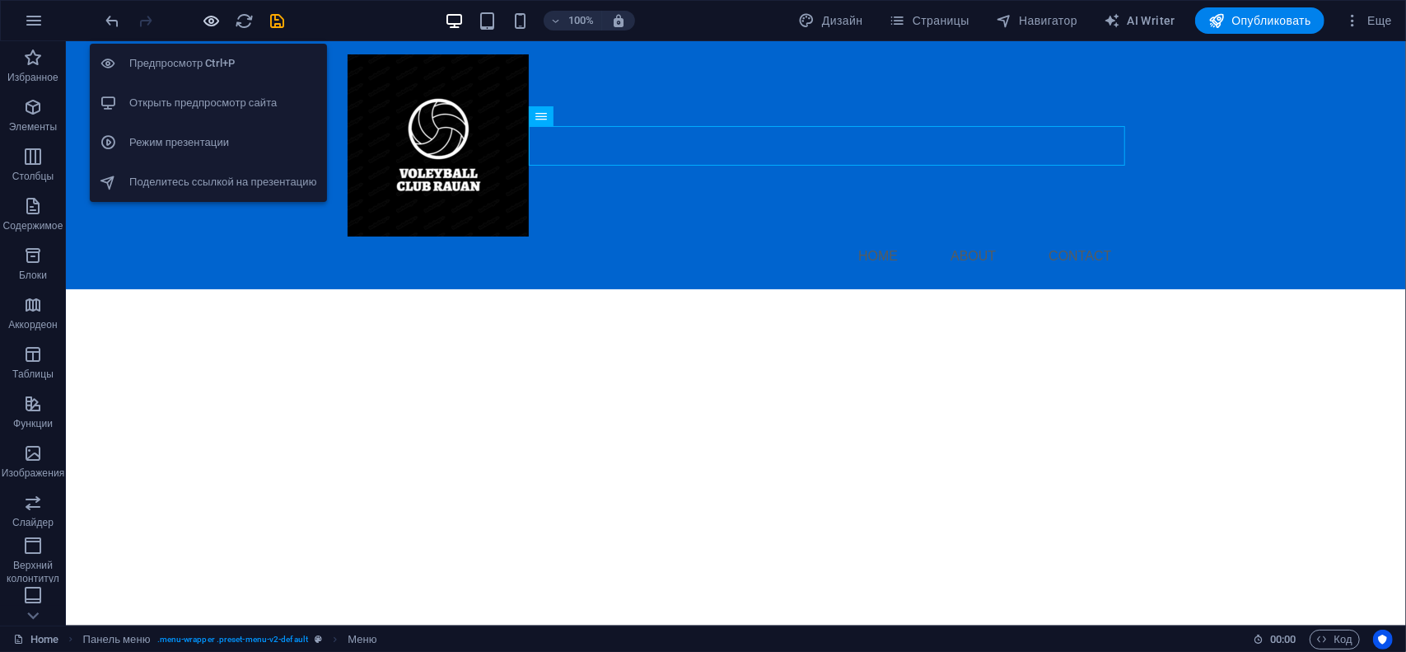
click at [205, 17] on icon "button" at bounding box center [212, 21] width 19 height 19
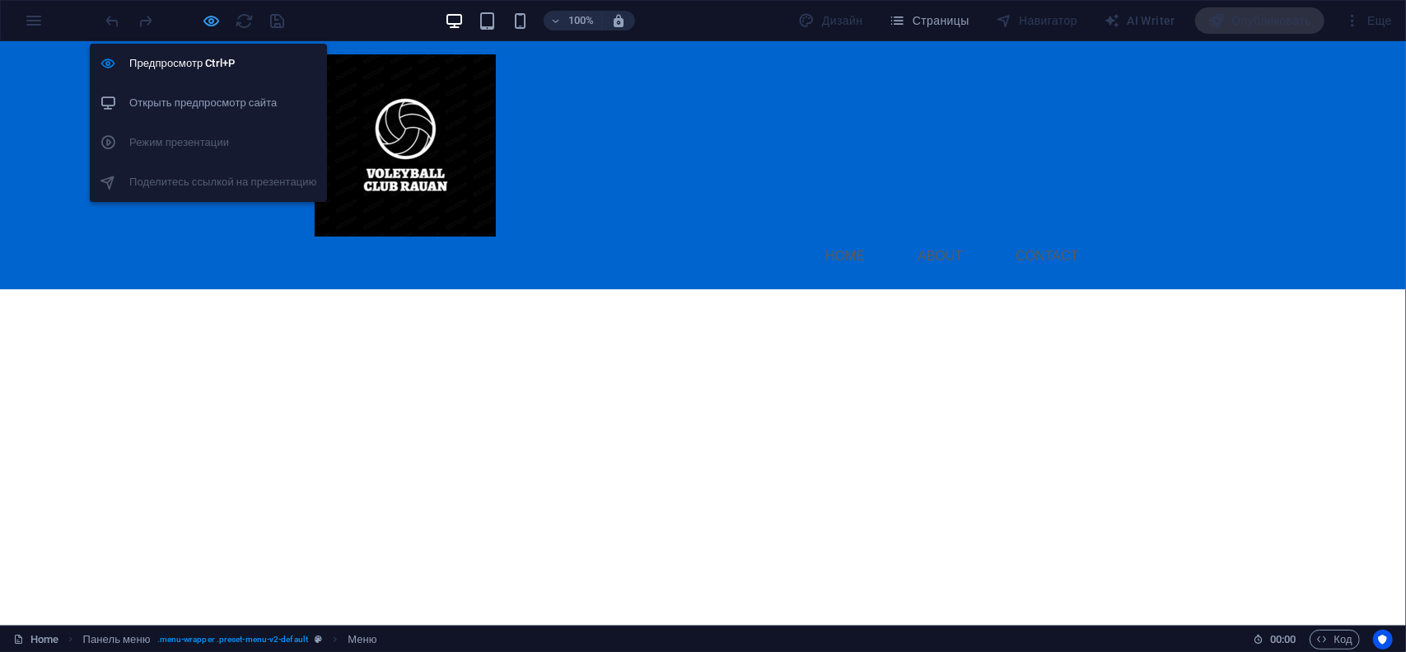
click at [217, 21] on icon "button" at bounding box center [212, 21] width 19 height 19
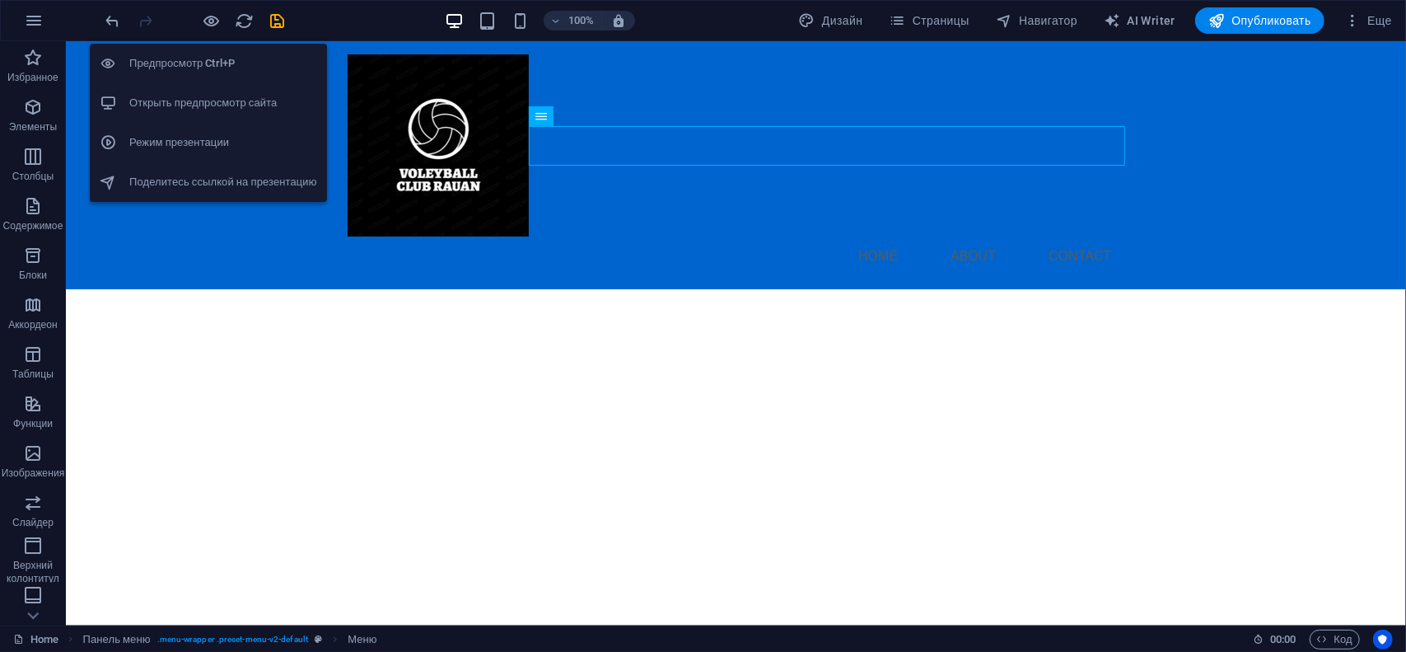
click at [234, 110] on h6 "Открыть предпросмотр сайта" at bounding box center [223, 103] width 188 height 20
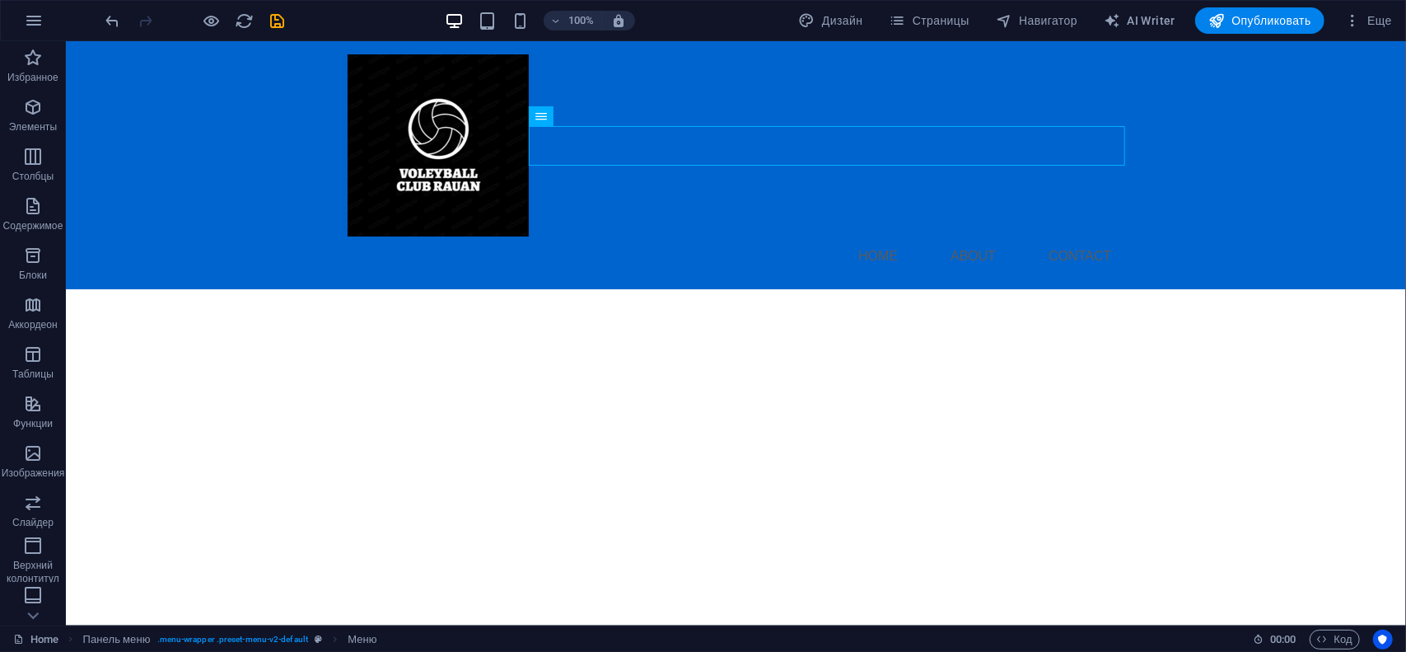
click at [611, 288] on html "Skip to main content Menu Home About Contact" at bounding box center [735, 164] width 1340 height 248
click at [706, 253] on div "+ Добавить раздел" at bounding box center [735, 250] width 121 height 28
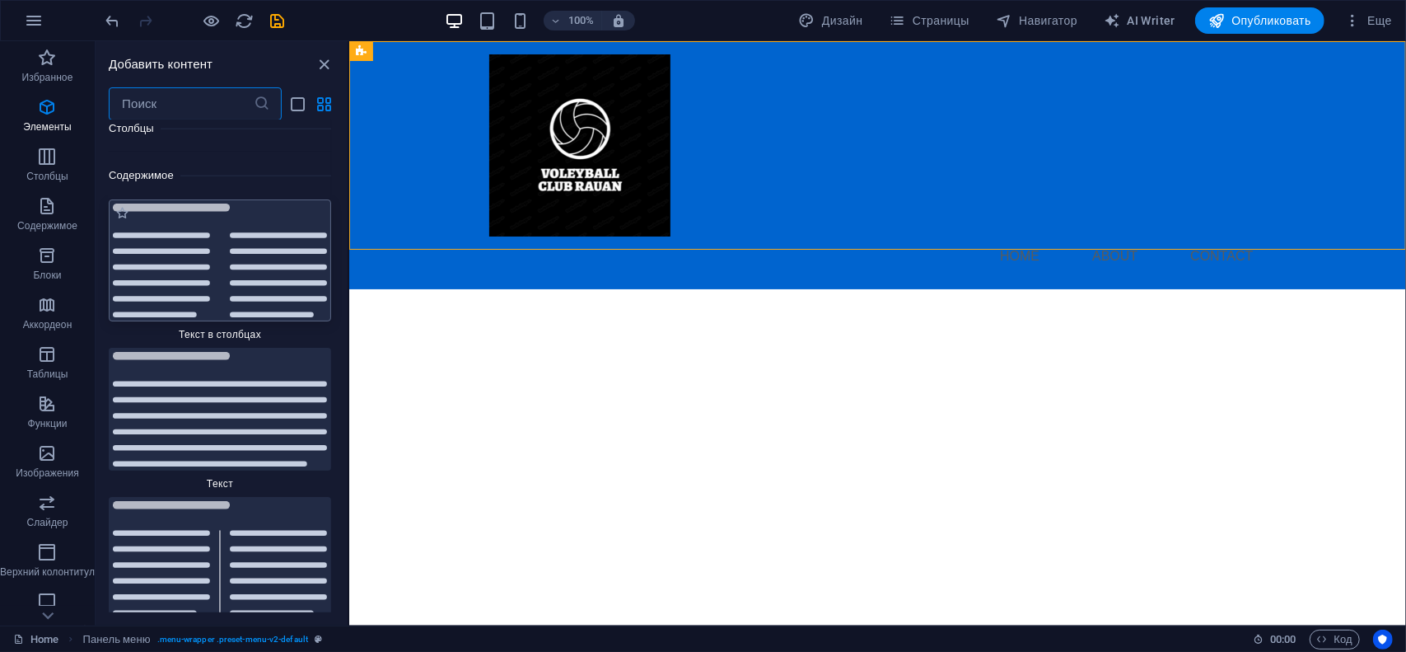
scroll to position [5539, 0]
click at [168, 108] on input "text" at bounding box center [181, 103] width 145 height 33
click at [48, 454] on icon "button" at bounding box center [47, 453] width 20 height 20
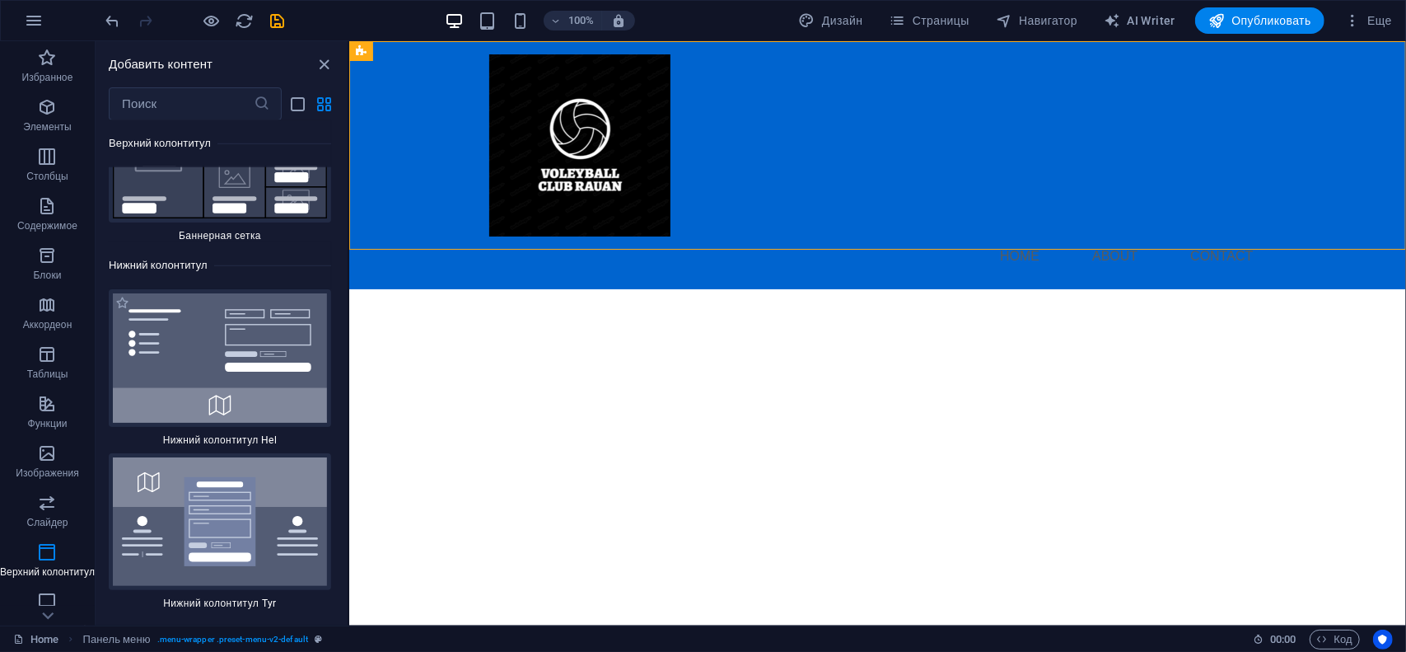
scroll to position [21798, 0]
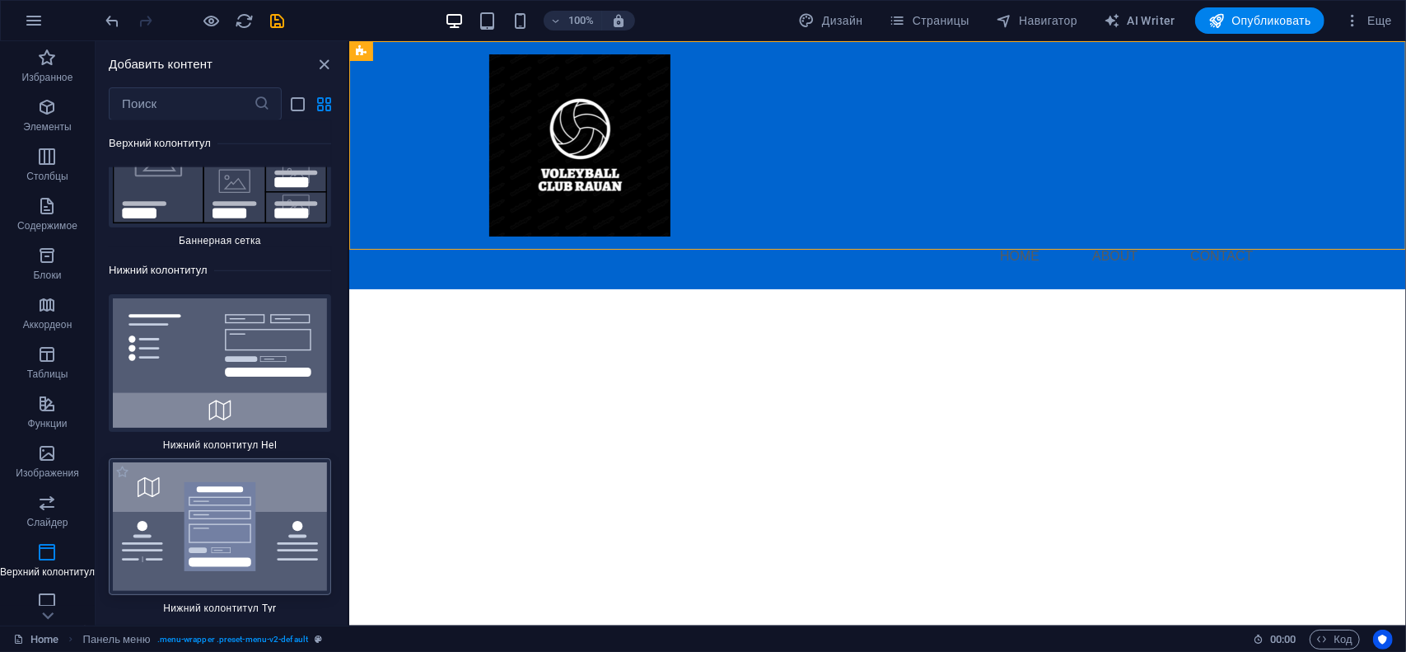
click at [200, 462] on img at bounding box center [220, 526] width 214 height 129
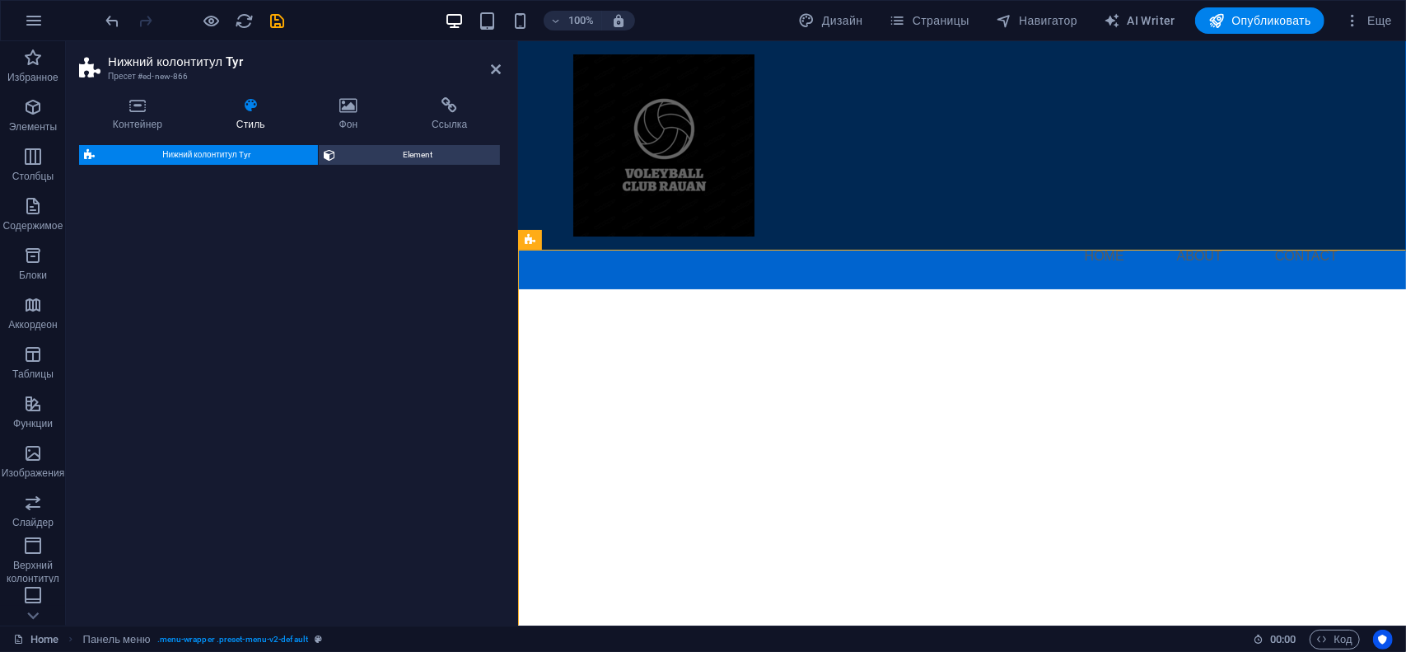
select select "rem"
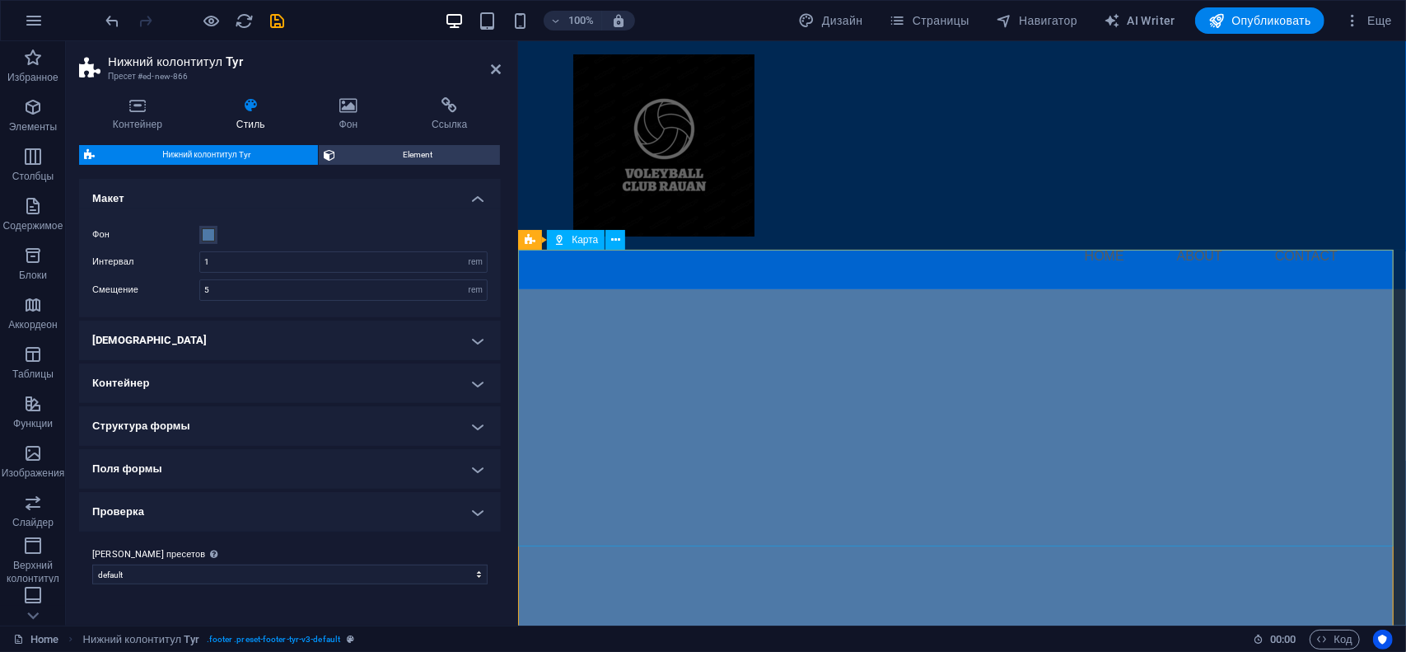
scroll to position [165, 0]
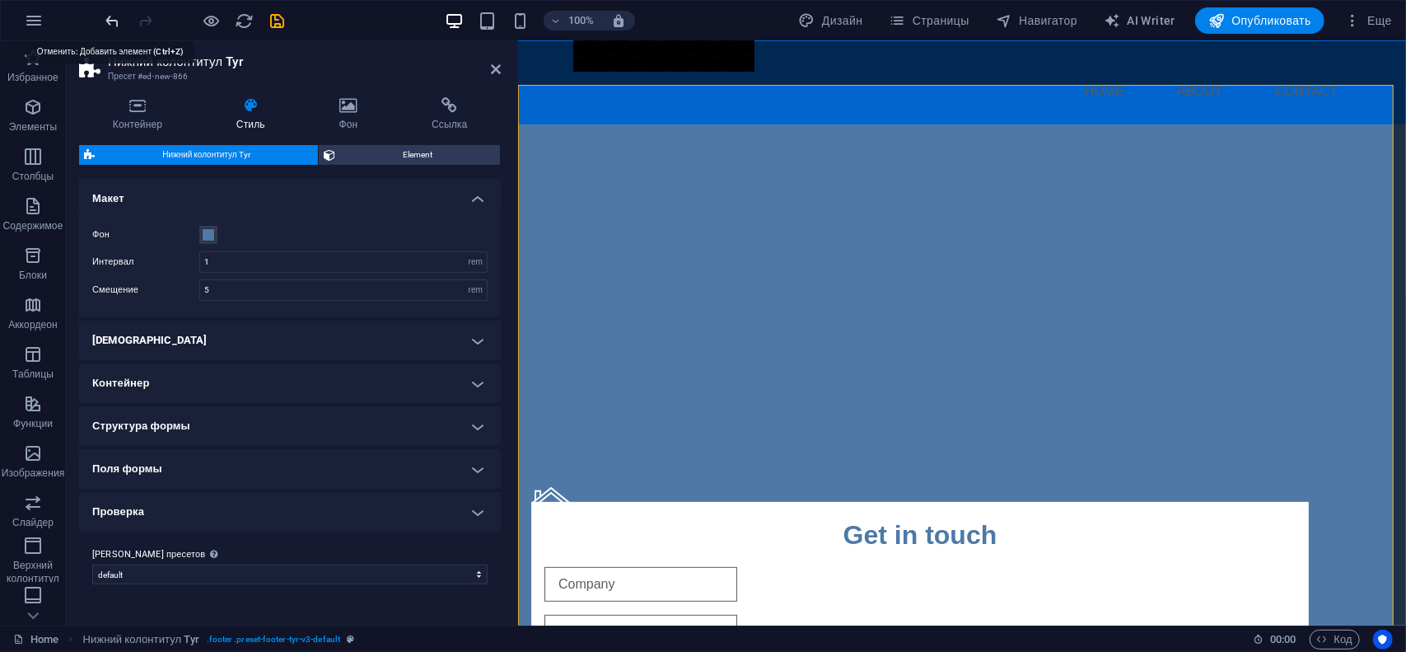
click at [119, 24] on icon "undo" at bounding box center [113, 21] width 19 height 19
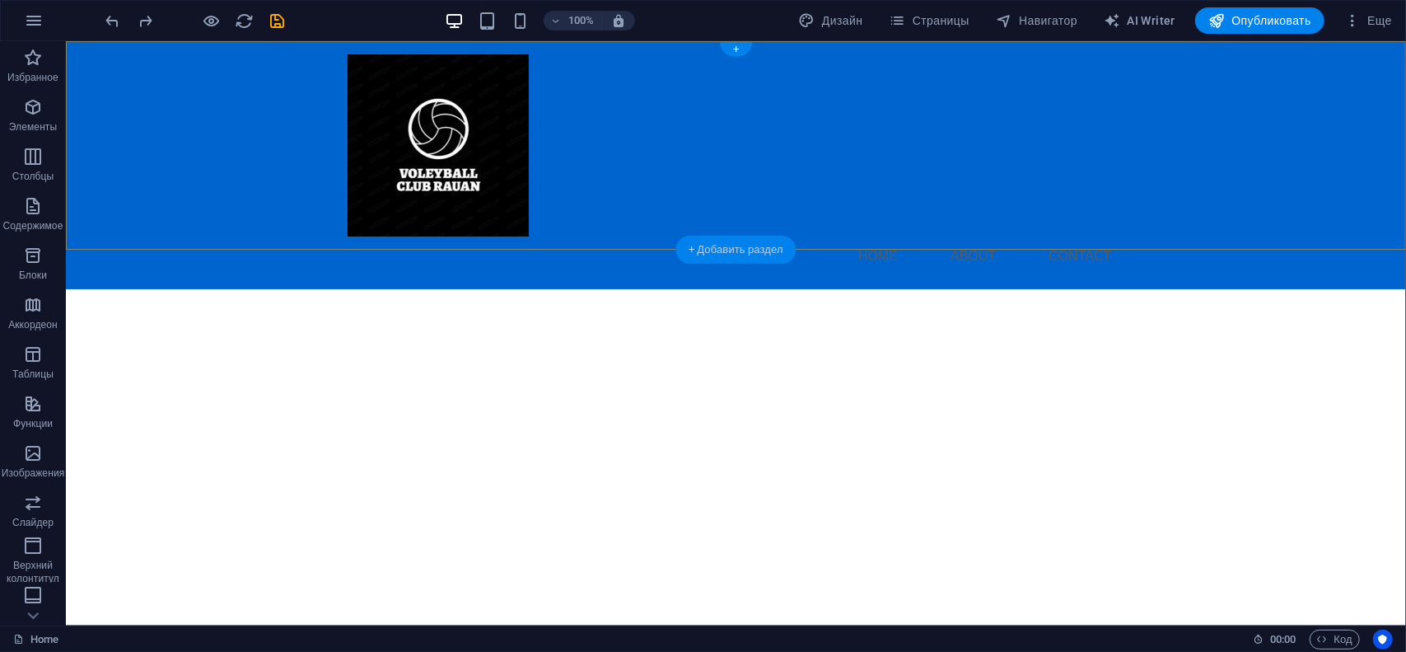
click at [753, 252] on div "+ Добавить раздел" at bounding box center [735, 250] width 121 height 28
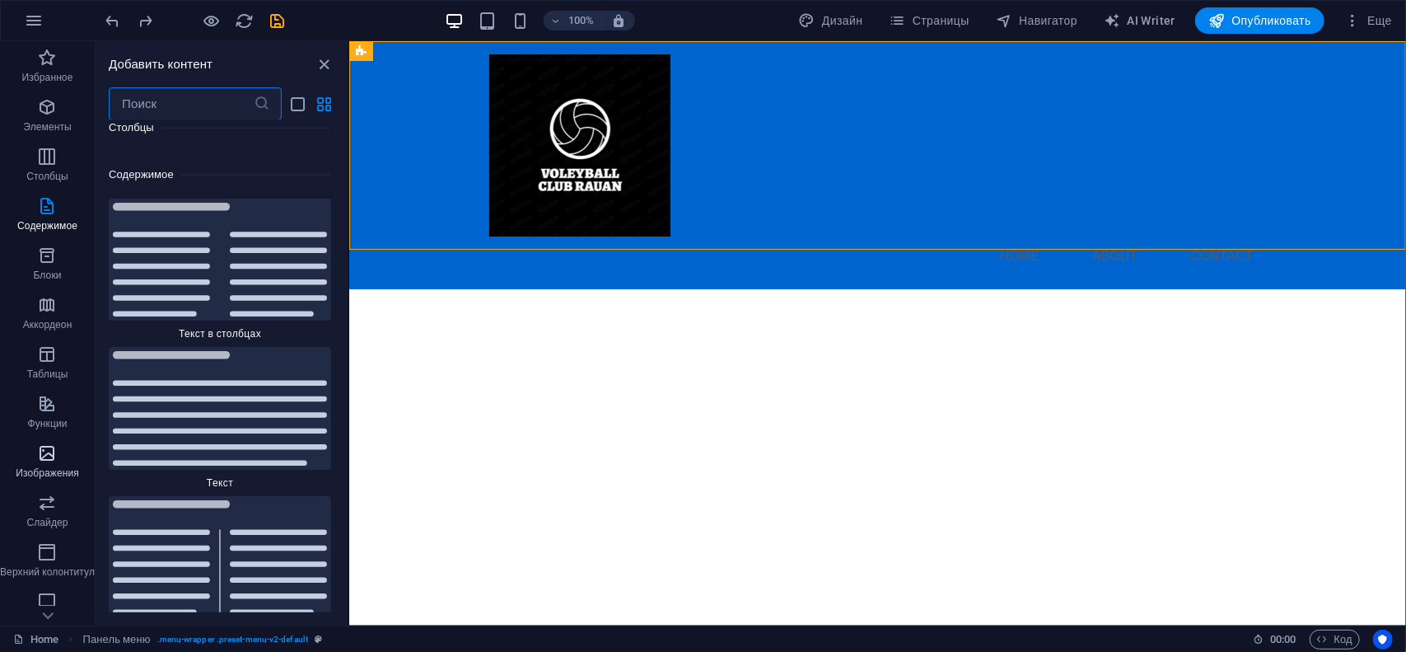
scroll to position [156, 0]
click at [51, 568] on p "Маркетинг" at bounding box center [47, 563] width 49 height 13
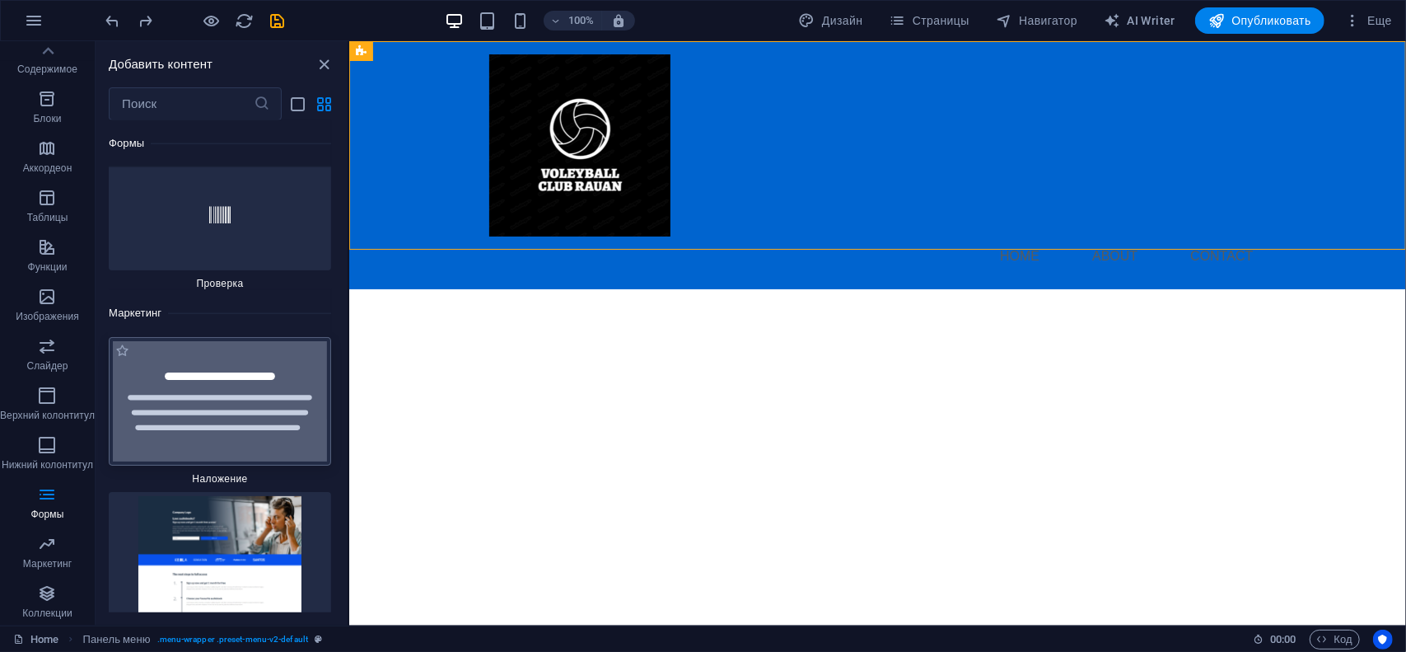
scroll to position [26476, 0]
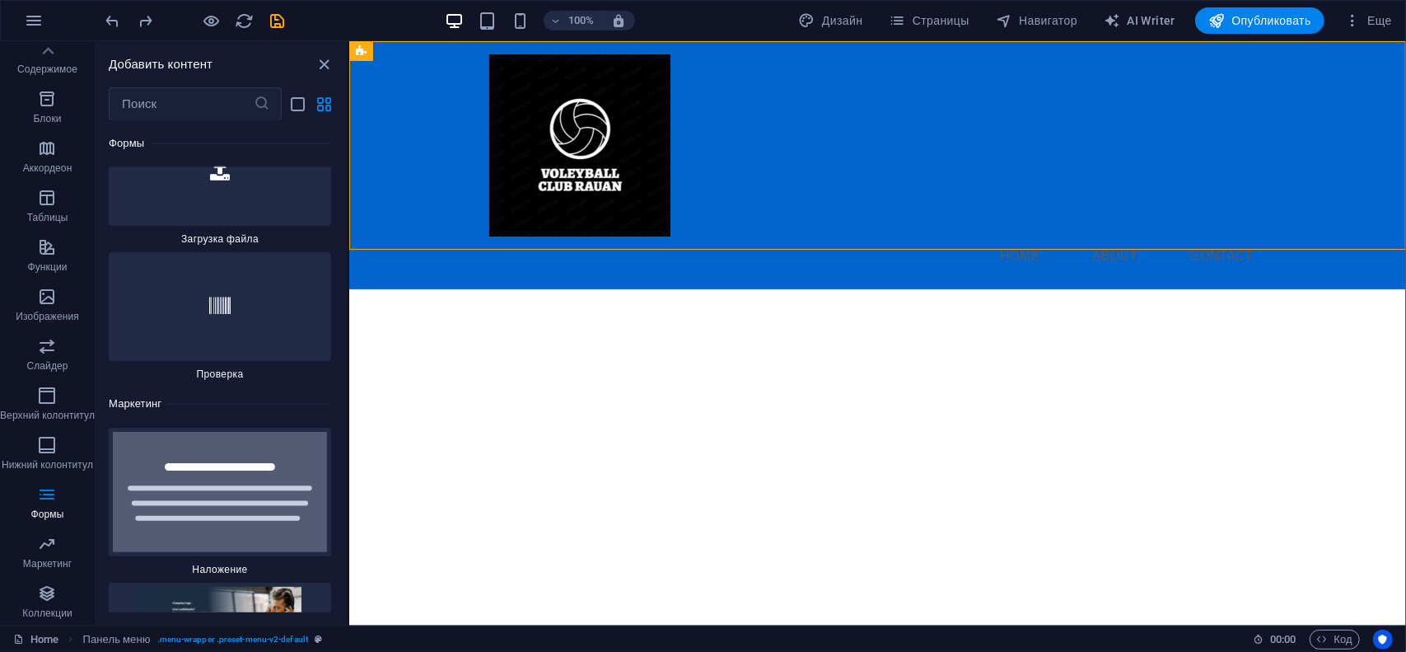
click at [186, 432] on img at bounding box center [220, 492] width 214 height 120
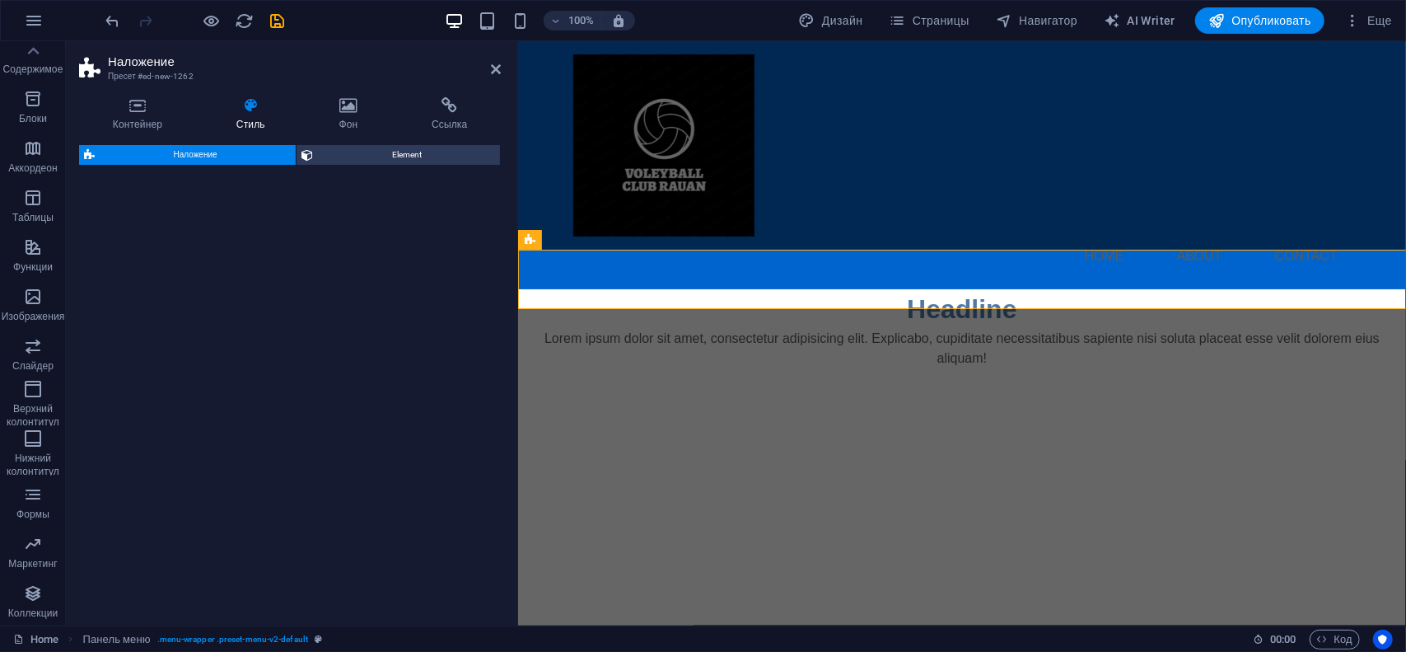
select select "rem"
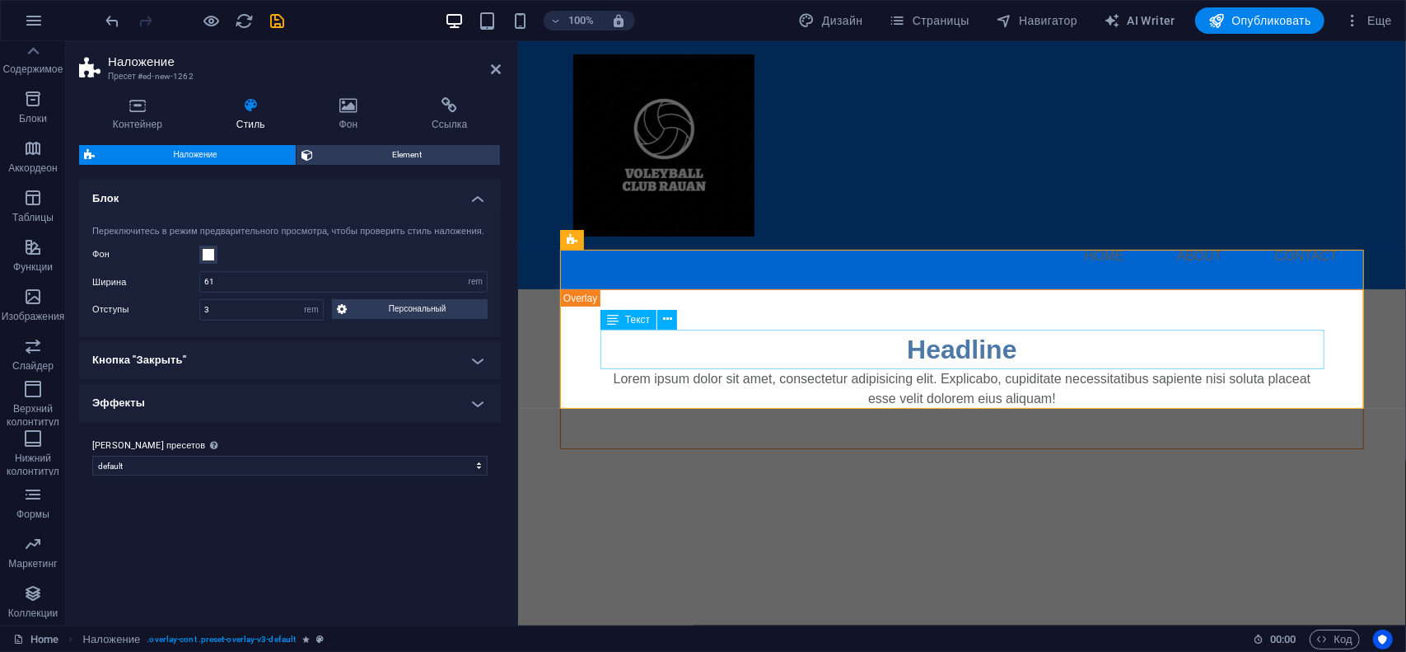
click at [1074, 368] on div "Lorem ipsum dolor sit amet, consectetur adipisicing elit. Explicabo, cupiditate…" at bounding box center [961, 388] width 723 height 40
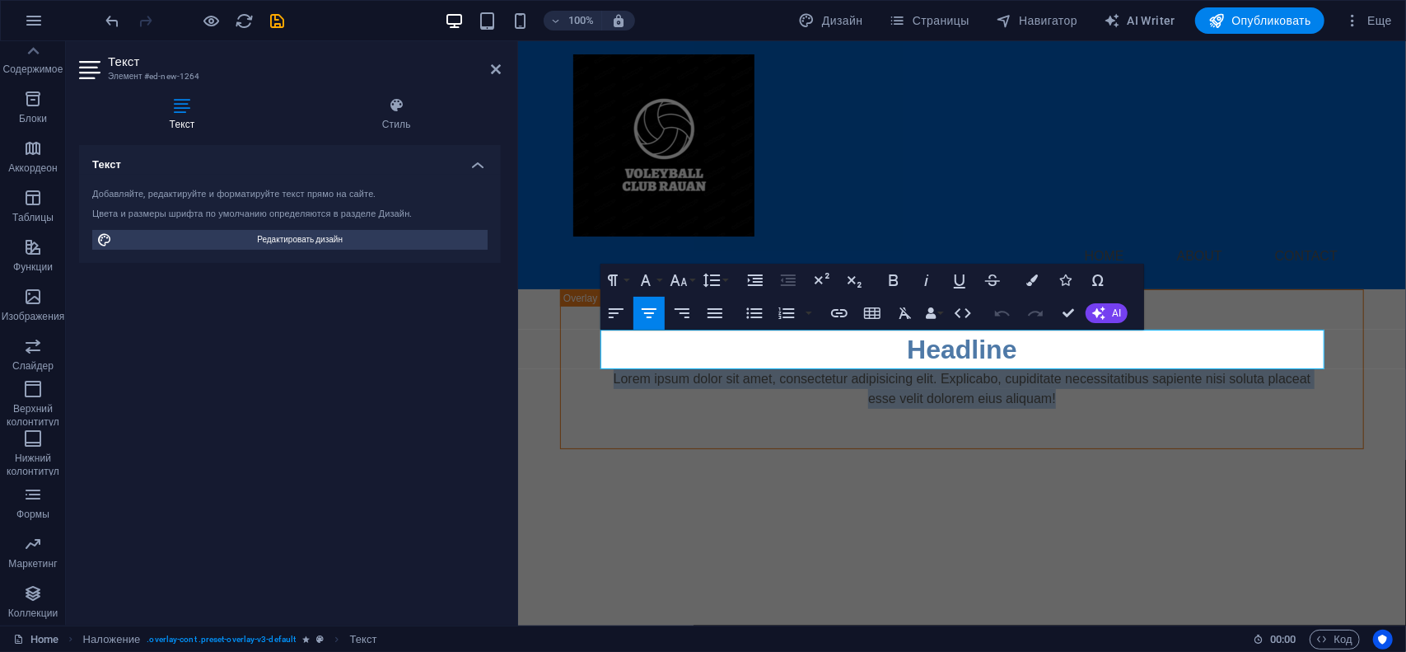
drag, startPoint x: 1073, startPoint y: 353, endPoint x: 540, endPoint y: 334, distance: 534.1
click at [540, 334] on div "Menu Home About Contact Headline Lorem ipsum dolor sit amet, consectetur adipis…" at bounding box center [962, 244] width 888 height 408
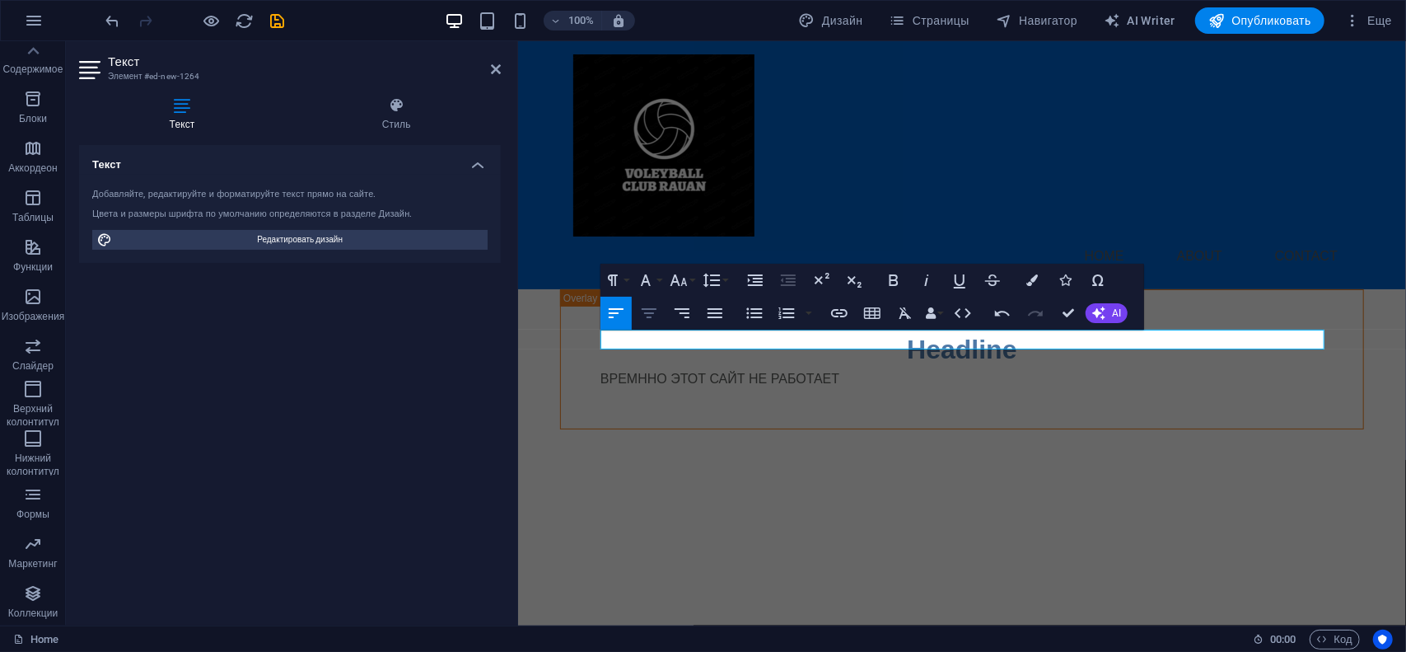
click at [656, 318] on icon "button" at bounding box center [649, 313] width 20 height 20
click at [877, 368] on p "ВРЕМННО ЭТОТ САЙТ НЕ РАБОТАЕТ" at bounding box center [961, 378] width 723 height 20
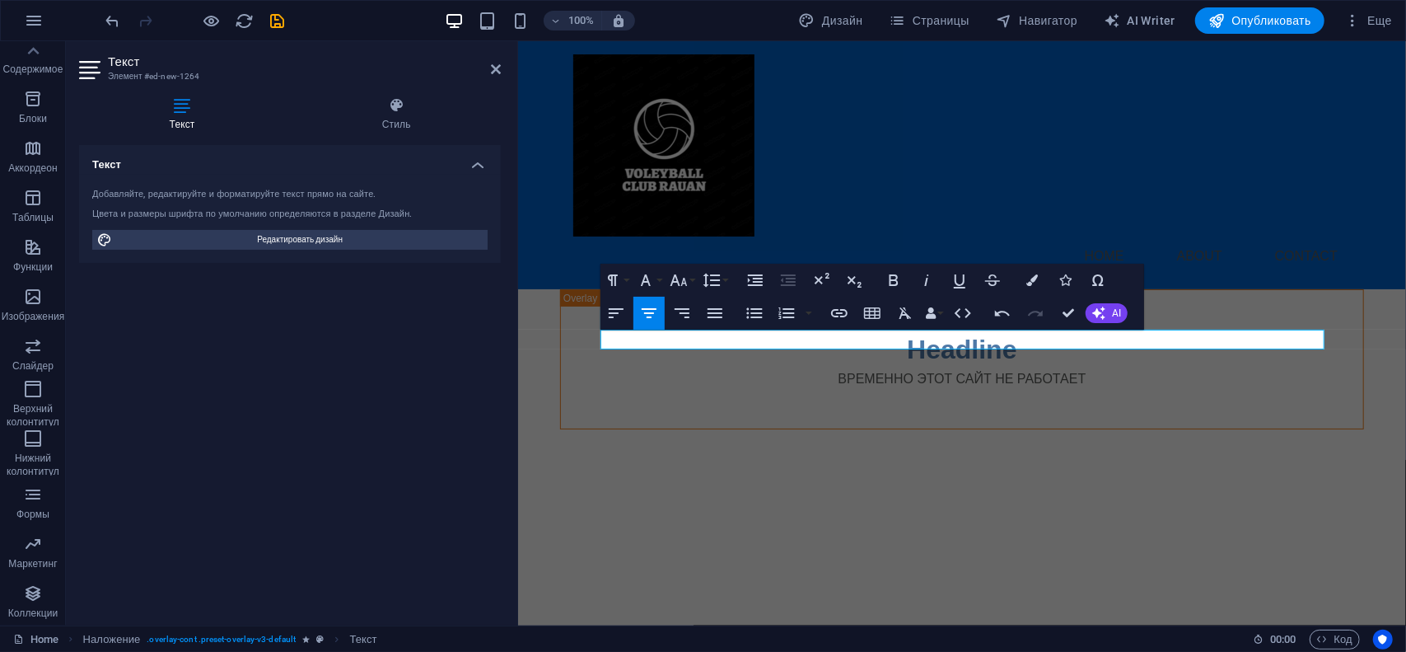
click at [965, 400] on html "Skip to main content Menu Home About Contact Headline ВРЕМЕННО ЭТОТ САЙТ НЕ РАБ…" at bounding box center [962, 234] width 888 height 388
click at [1183, 329] on div "Headline" at bounding box center [961, 349] width 723 height 40
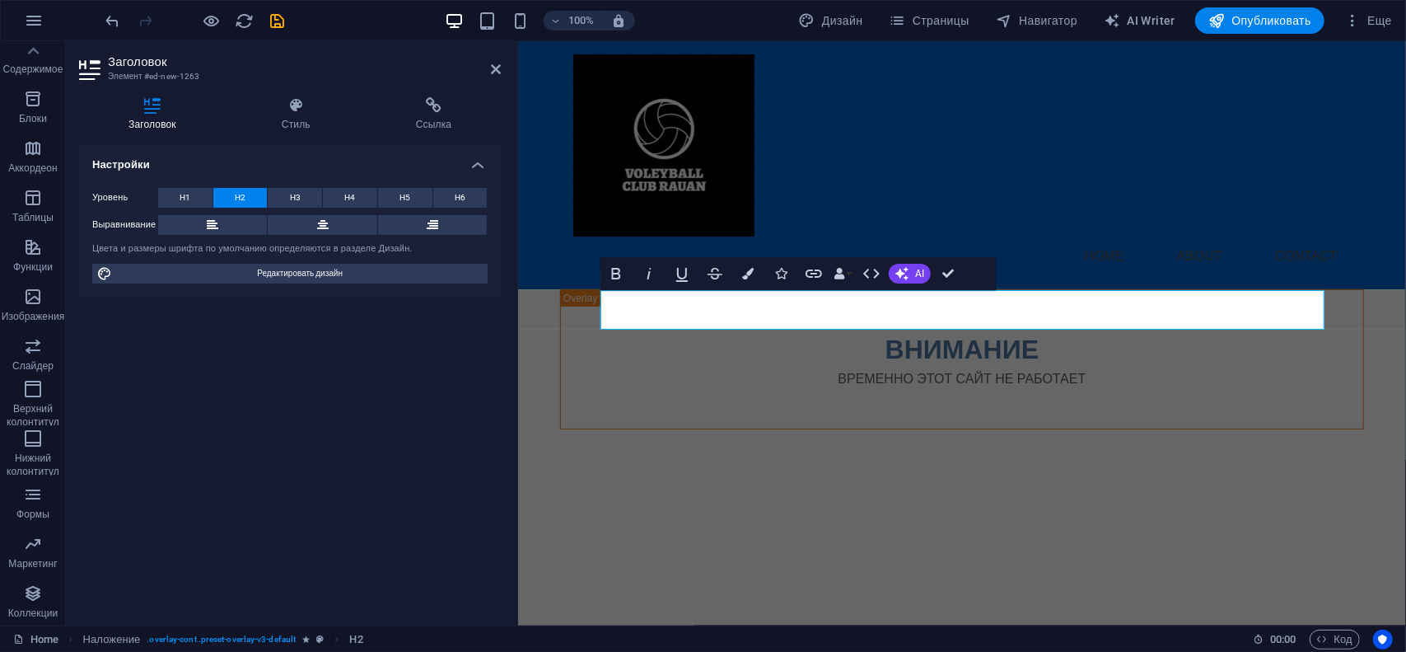
click at [996, 428] on html "Skip to main content Menu Home About Contact ВНИМАНИЕ ВРЕМЕННО ЭТОТ САЙТ НЕ РАБ…" at bounding box center [962, 234] width 888 height 388
drag, startPoint x: 954, startPoint y: 281, endPoint x: 885, endPoint y: 241, distance: 80.1
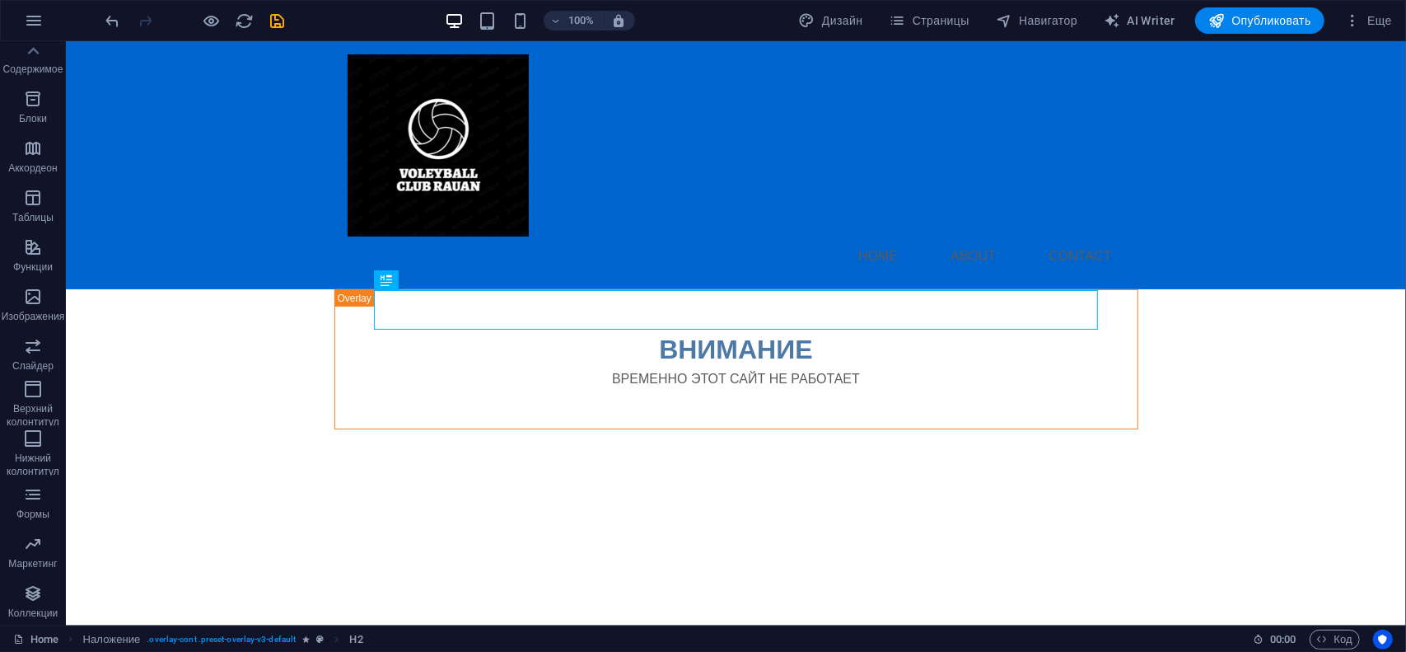
click at [179, 293] on div "Menu Home About Contact ВНИМАНИЕ ВРЕМЕННО ЭТОТ САЙТ НЕ РАБОТАЕТ" at bounding box center [735, 234] width 1340 height 388
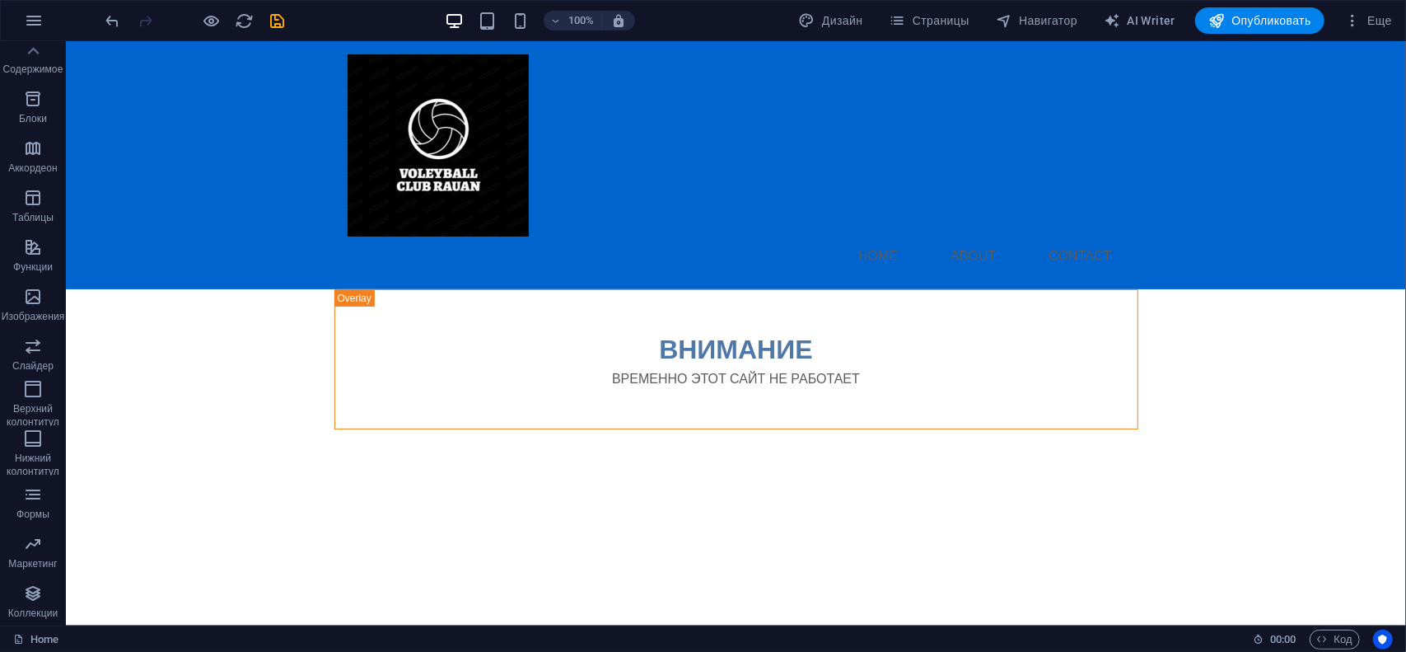
click at [179, 293] on div "Menu Home About Contact ВНИМАНИЕ ВРЕМЕННО ЭТОТ САЙТ НЕ РАБОТАЕТ" at bounding box center [735, 234] width 1340 height 388
click at [182, 293] on div "Menu Home About Contact ВНИМАНИЕ ВРЕМЕННО ЭТОТ САЙТ НЕ РАБОТАЕТ" at bounding box center [735, 234] width 1340 height 388
drag, startPoint x: 210, startPoint y: 392, endPoint x: 148, endPoint y: 337, distance: 82.8
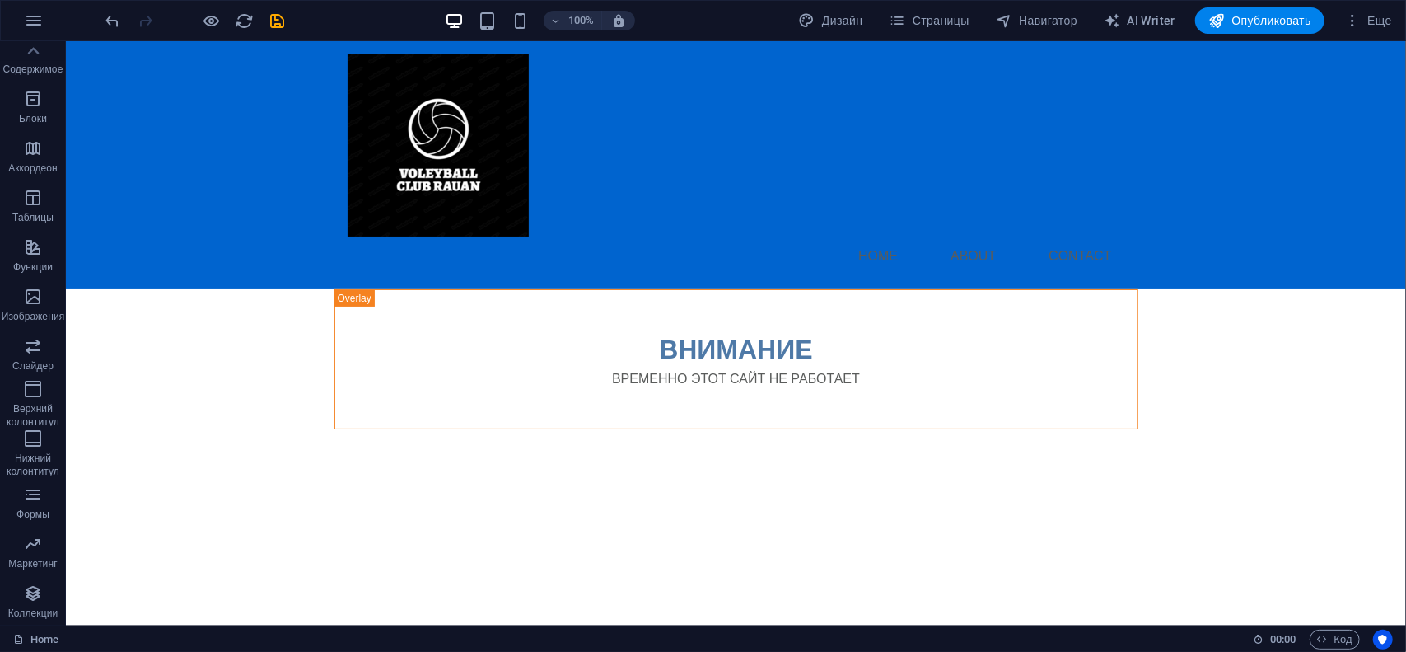
click at [150, 346] on div "Menu Home About Contact ВНИМАНИЕ ВРЕМЕННО ЭТОТ САЙТ НЕ РАБОТАЕТ" at bounding box center [735, 234] width 1340 height 388
click at [35, 21] on icon "button" at bounding box center [34, 21] width 20 height 20
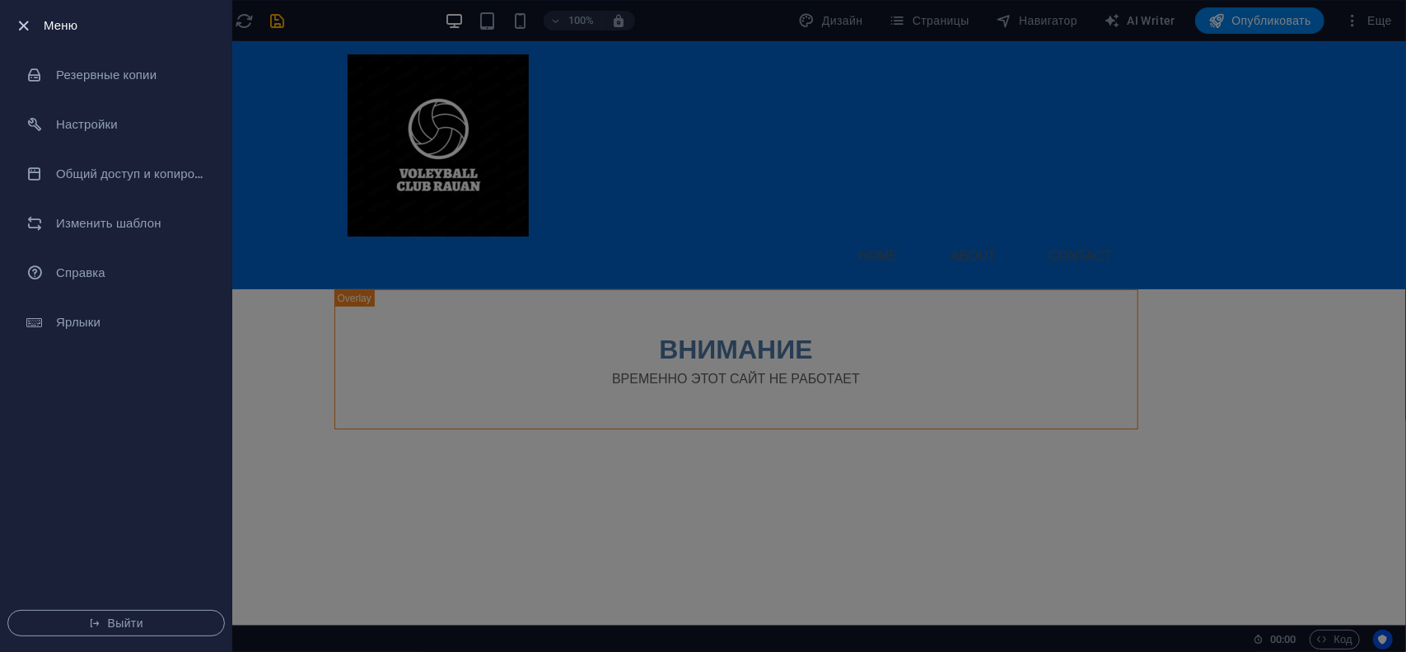
click at [30, 21] on icon "button" at bounding box center [24, 25] width 19 height 19
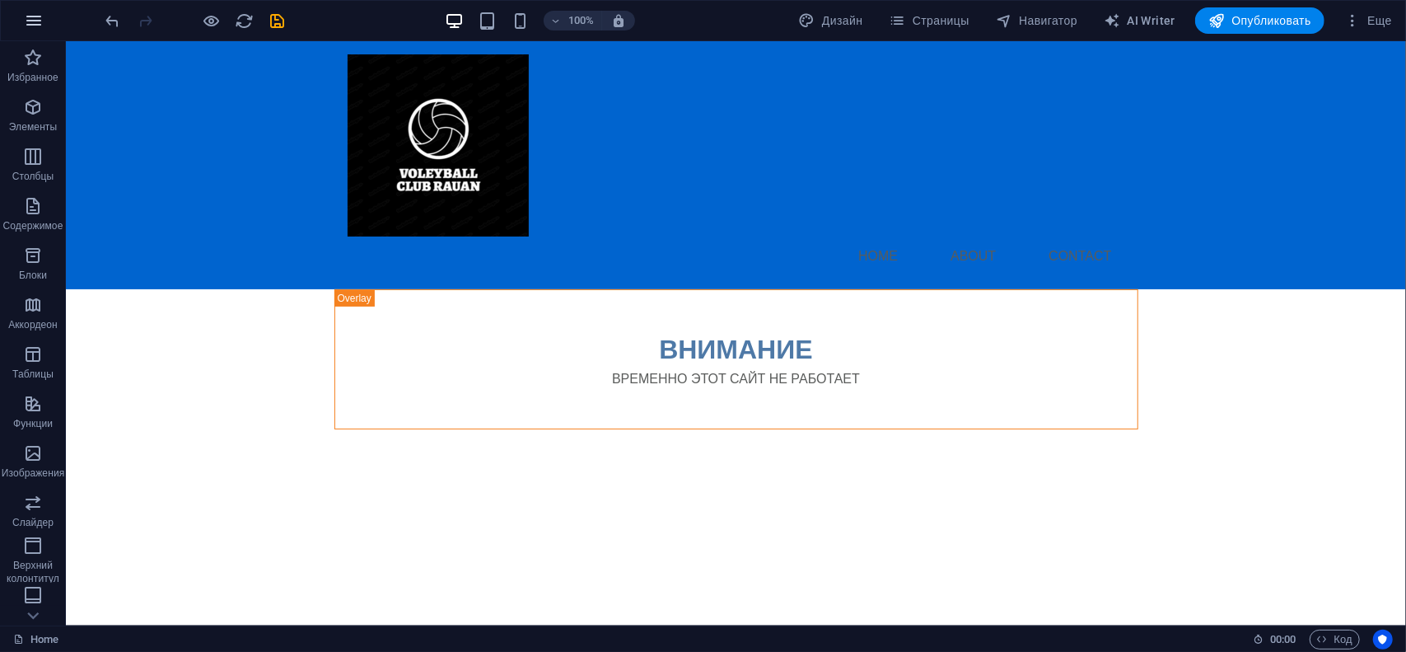
click at [35, 18] on icon "button" at bounding box center [34, 21] width 20 height 20
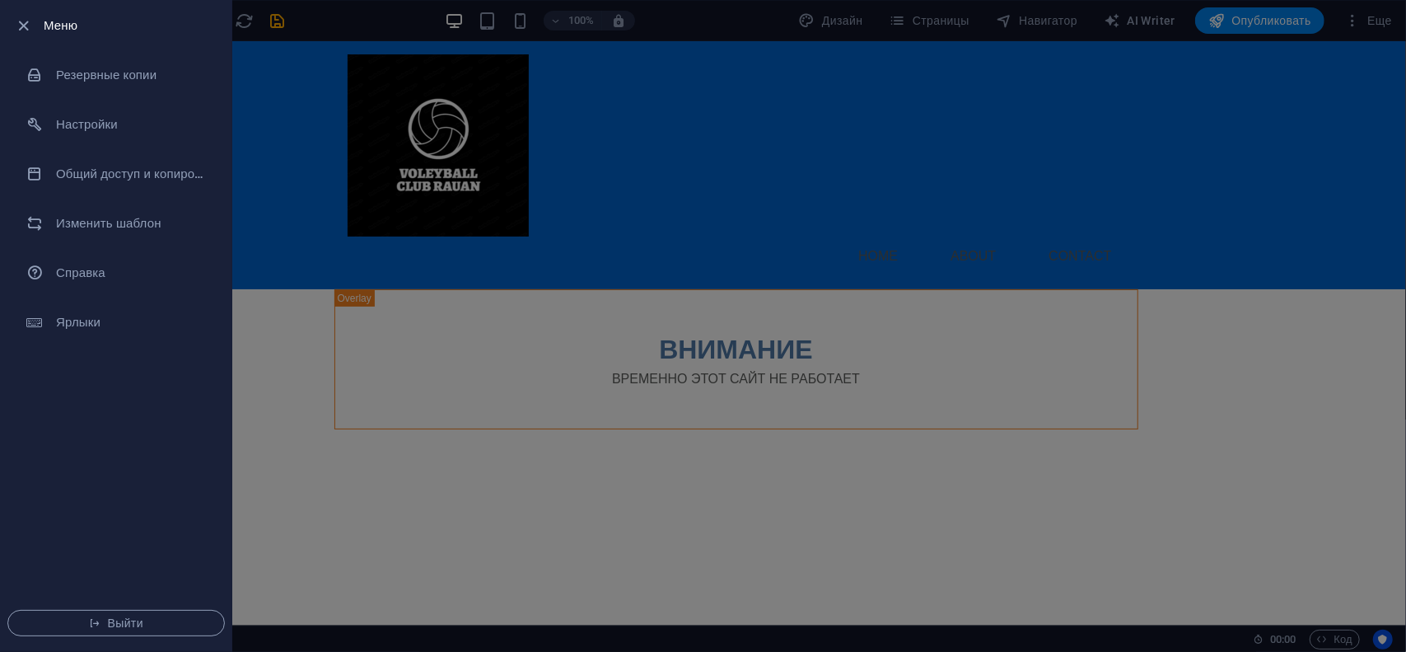
click at [284, 174] on div at bounding box center [703, 326] width 1406 height 652
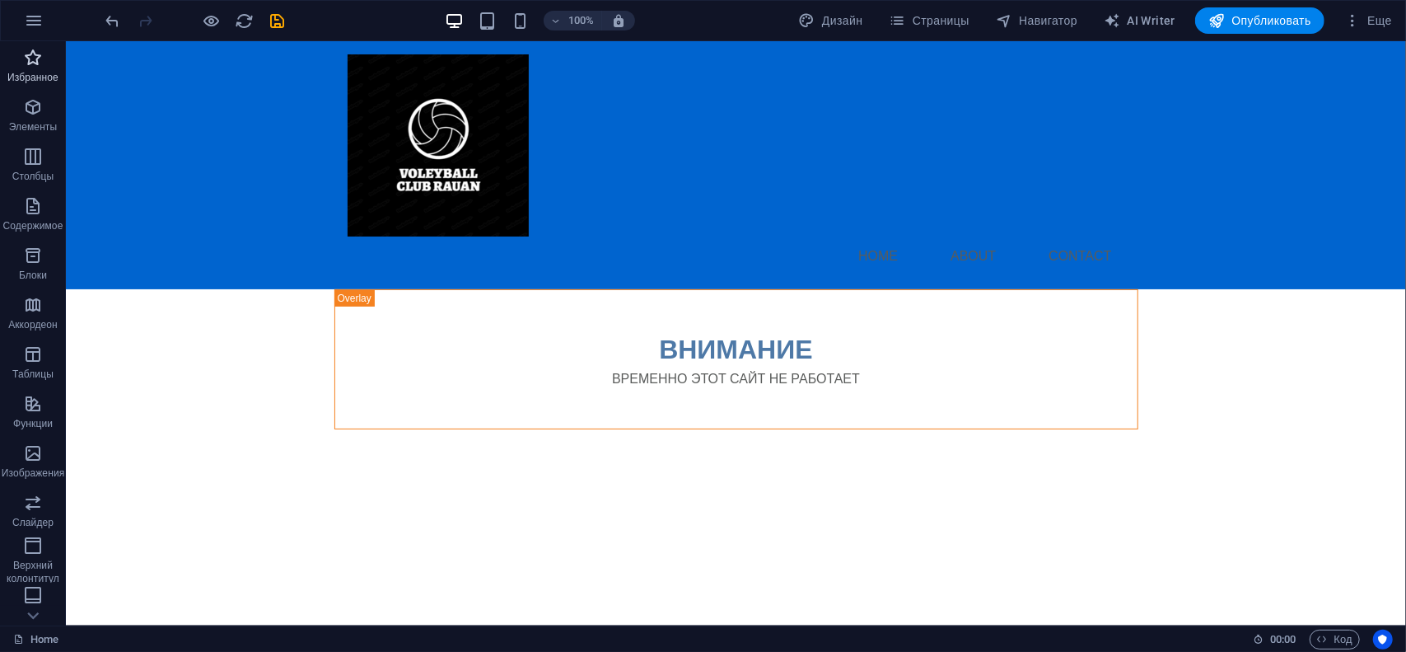
click at [23, 68] on span "Избранное" at bounding box center [33, 68] width 66 height 40
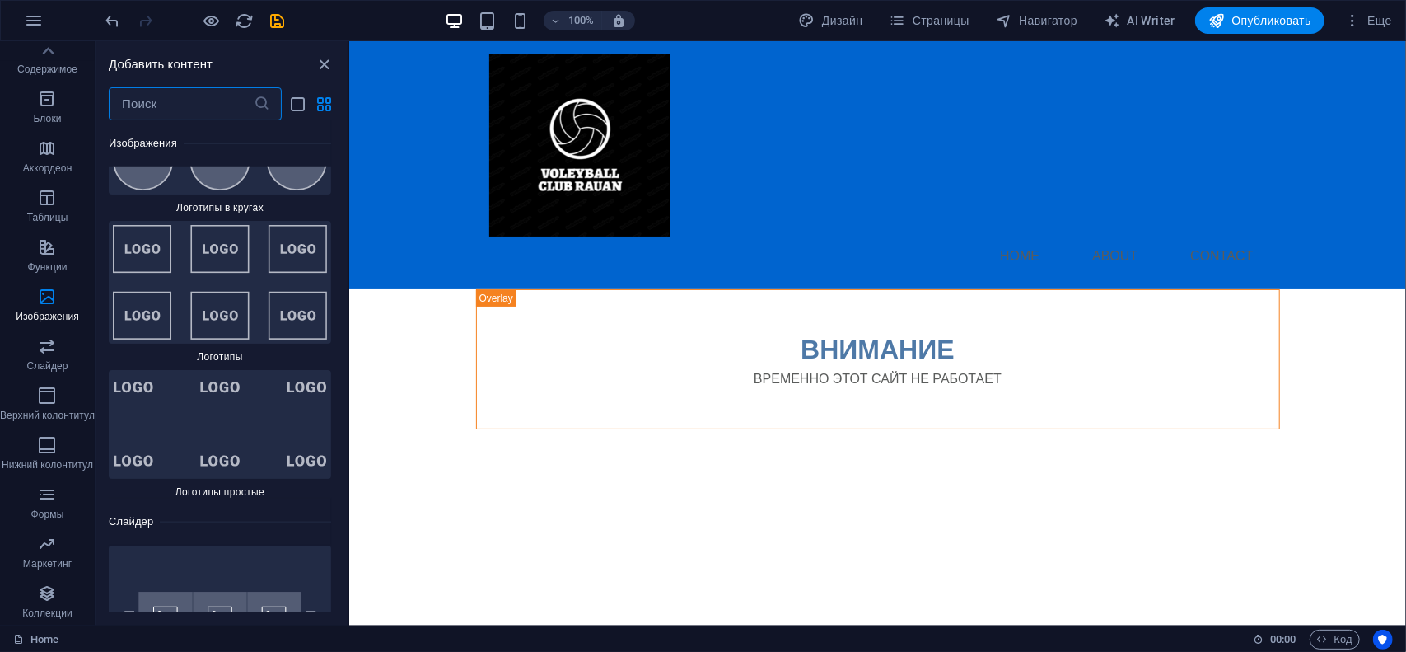
scroll to position [18039, 0]
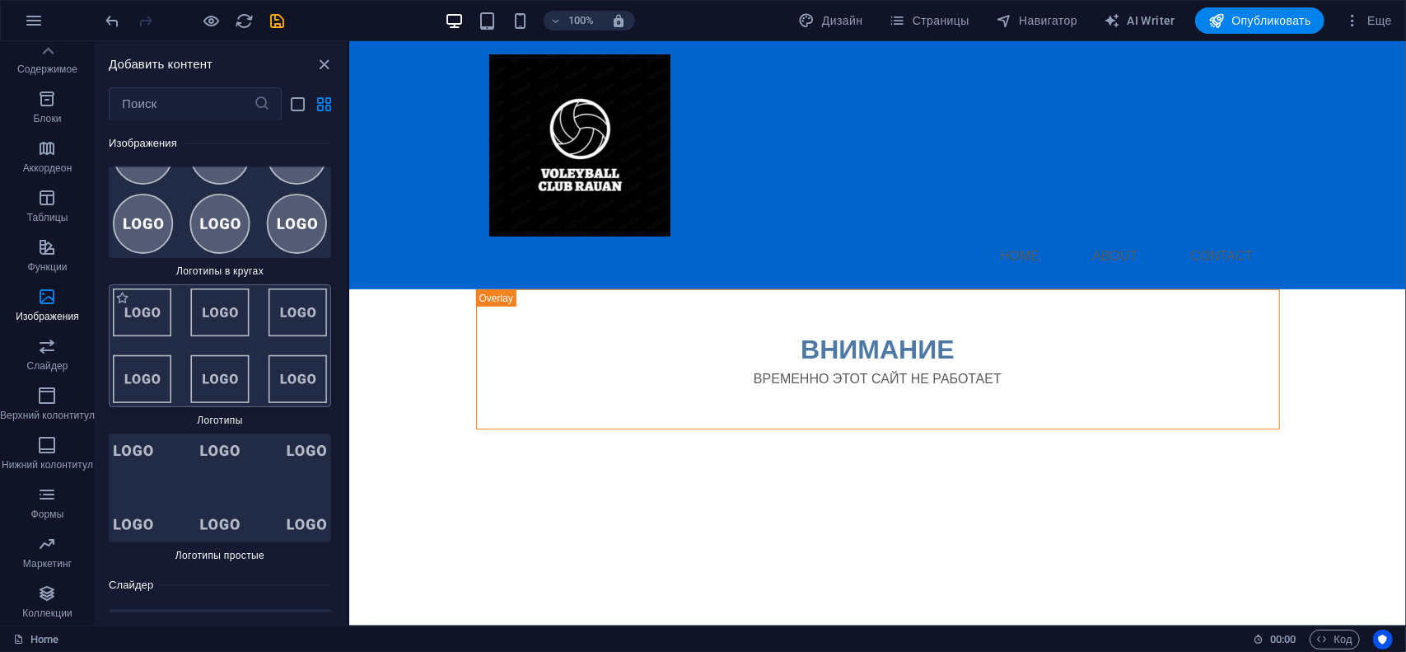
click at [210, 288] on img at bounding box center [220, 345] width 214 height 114
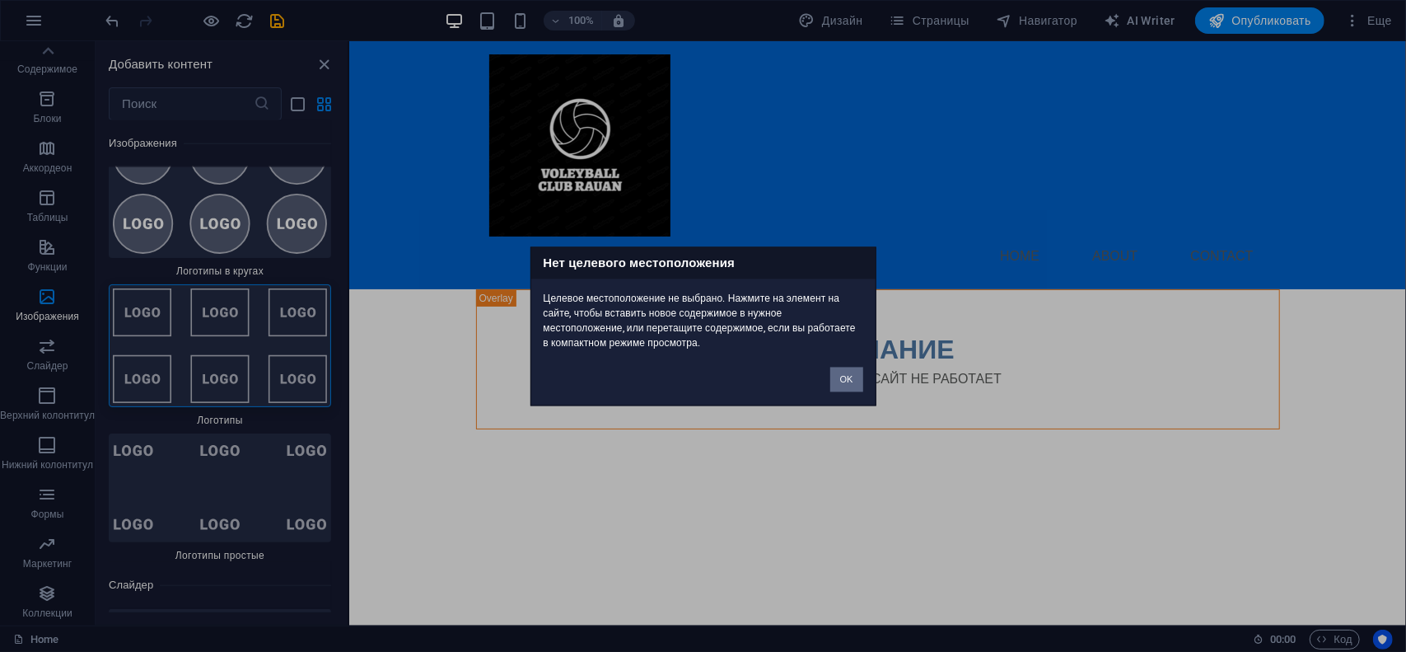
drag, startPoint x: 848, startPoint y: 376, endPoint x: 437, endPoint y: 355, distance: 412.4
click at [848, 376] on button "OK" at bounding box center [846, 379] width 33 height 25
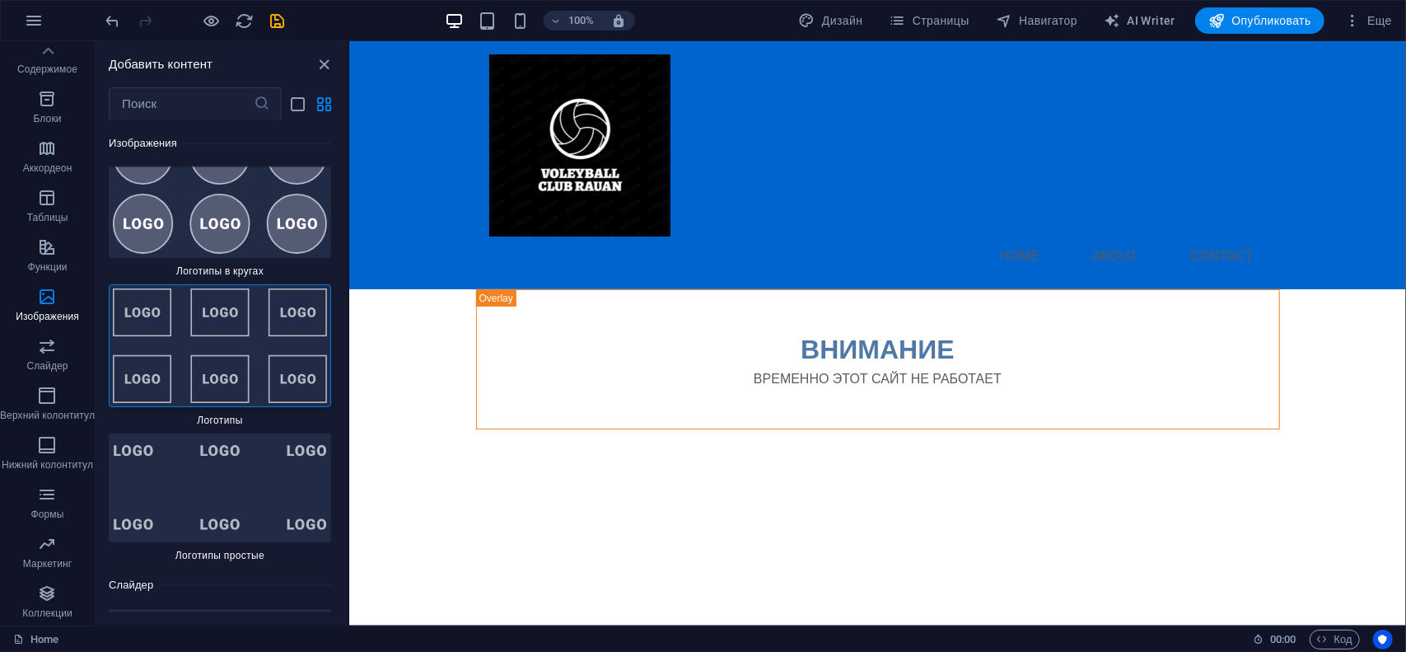
click at [656, 428] on html "Skip to main content Menu Home About Contact ВНИМАНИЕ ВРЕМЕННО ЭТОТ САЙТ НЕ РАБ…" at bounding box center [876, 234] width 1057 height 388
drag, startPoint x: 653, startPoint y: 458, endPoint x: 623, endPoint y: 445, distance: 33.2
click at [652, 428] on html "Skip to main content Menu Home About Contact ВНИМАНИЕ ВРЕМЕННО ЭТОТ САЙТ НЕ РАБ…" at bounding box center [876, 234] width 1057 height 388
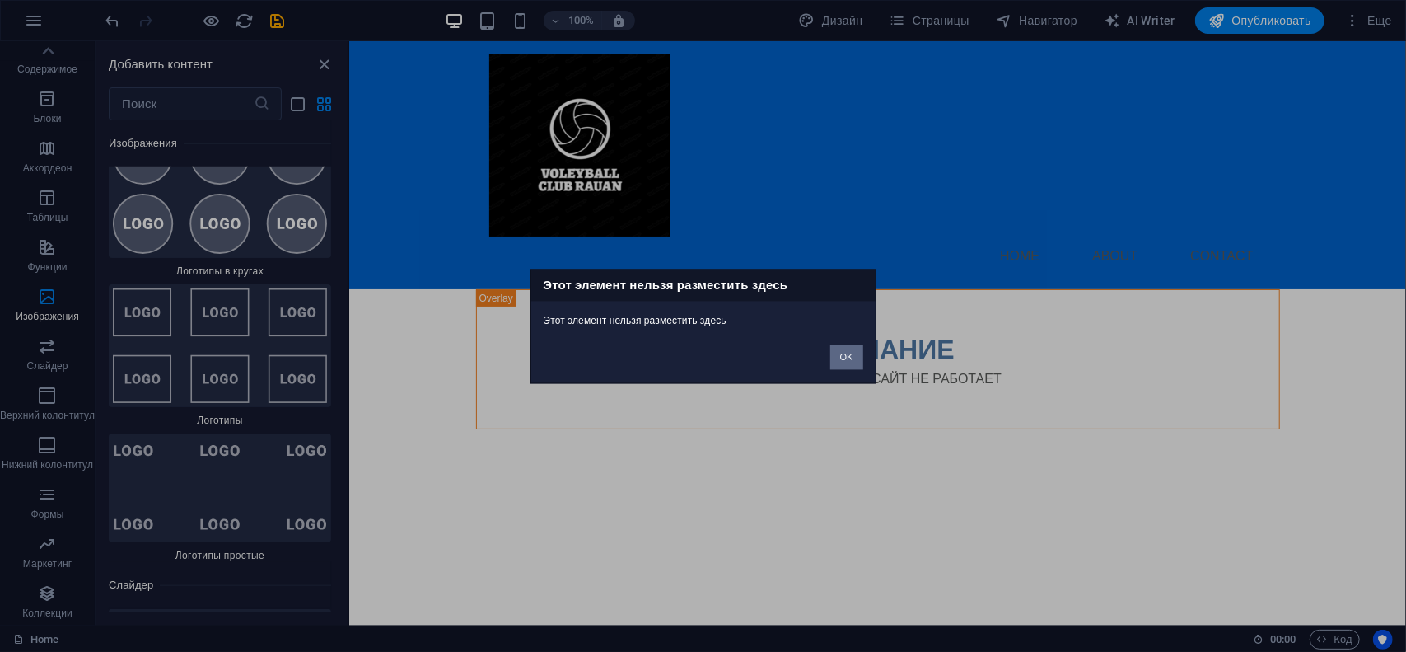
click at [848, 357] on button "OK" at bounding box center [846, 356] width 33 height 25
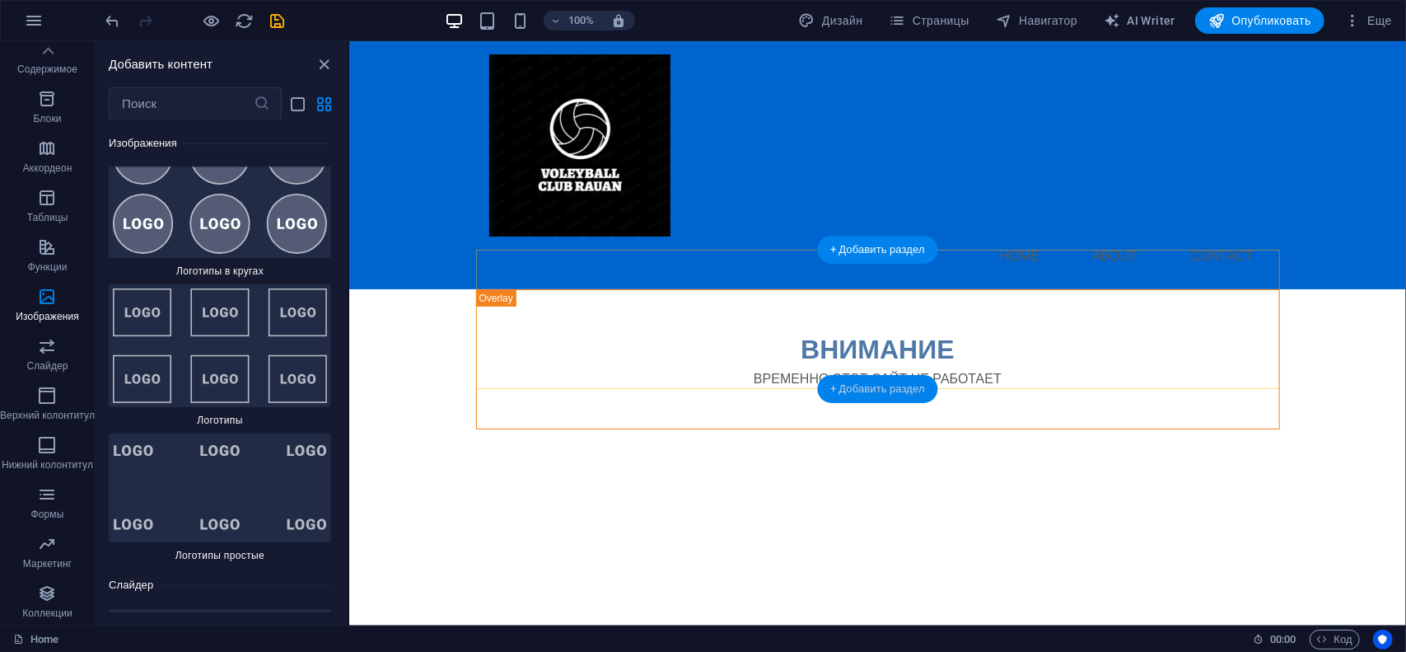
click at [853, 396] on div "+ Добавить раздел" at bounding box center [877, 389] width 121 height 28
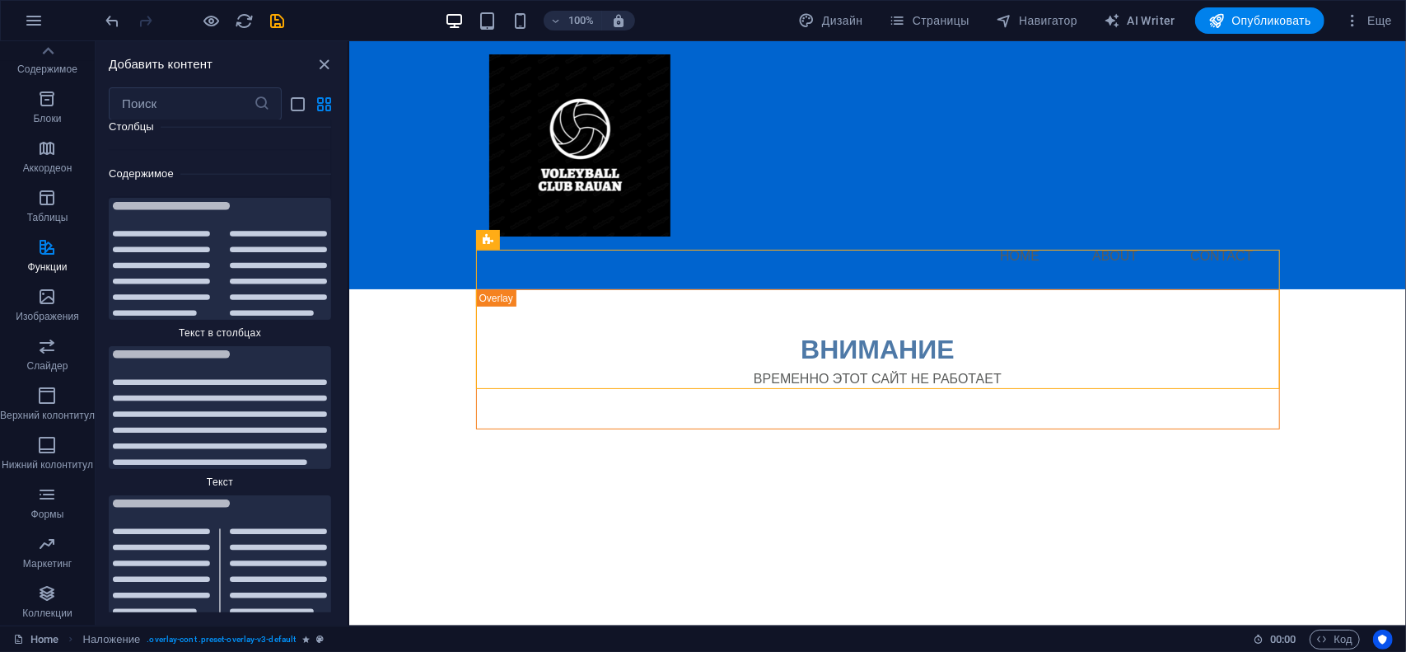
scroll to position [5539, 0]
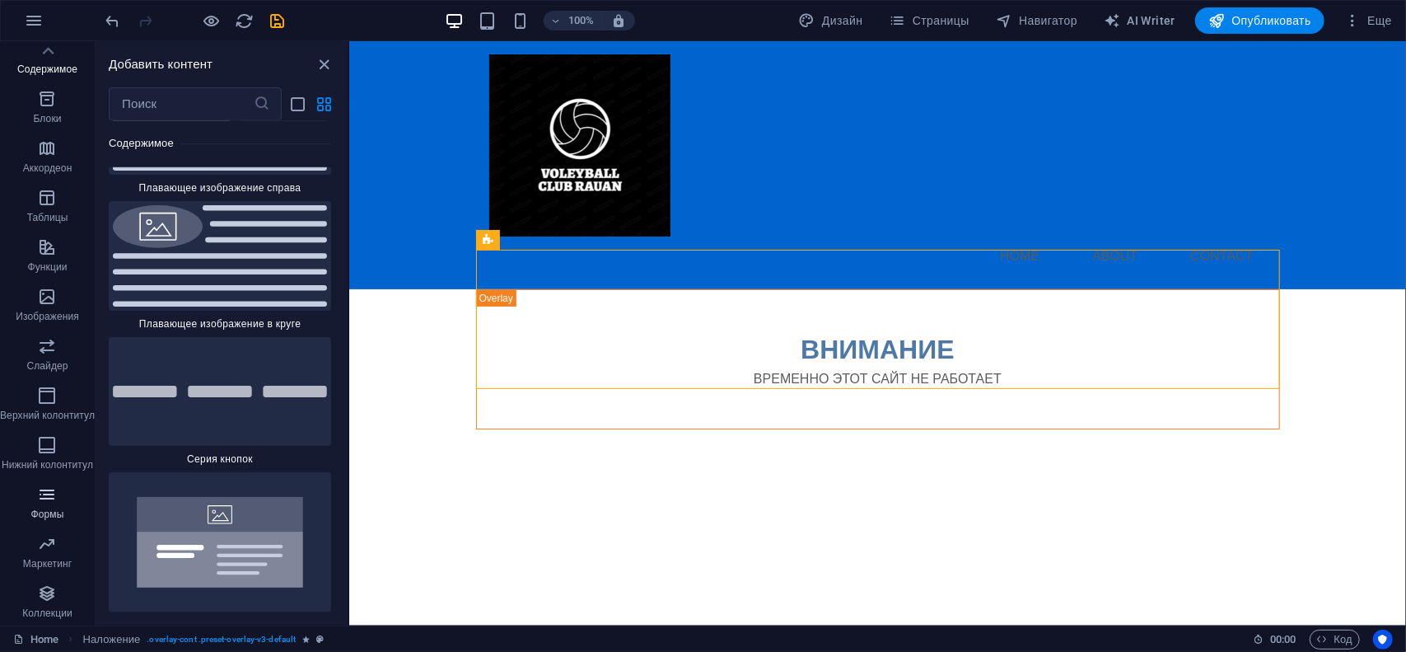
click at [49, 500] on icon "button" at bounding box center [47, 494] width 20 height 20
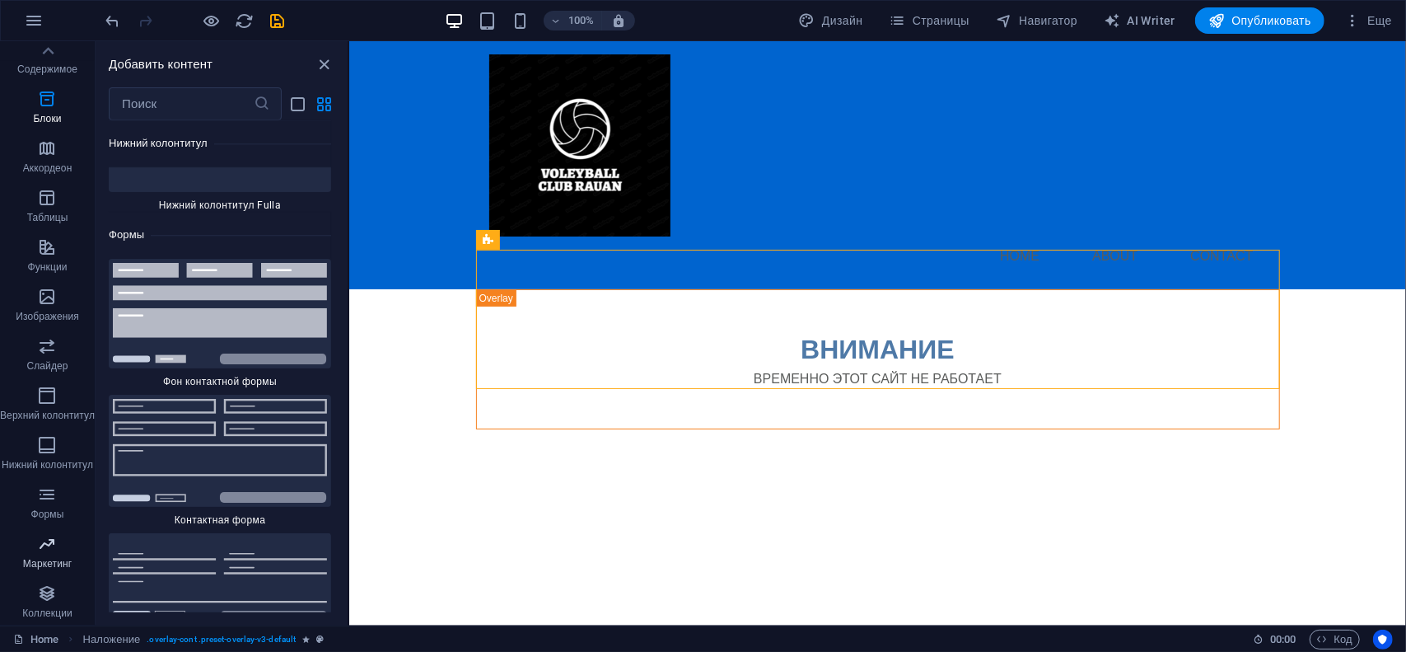
click at [38, 557] on p "Маркетинг" at bounding box center [47, 563] width 49 height 13
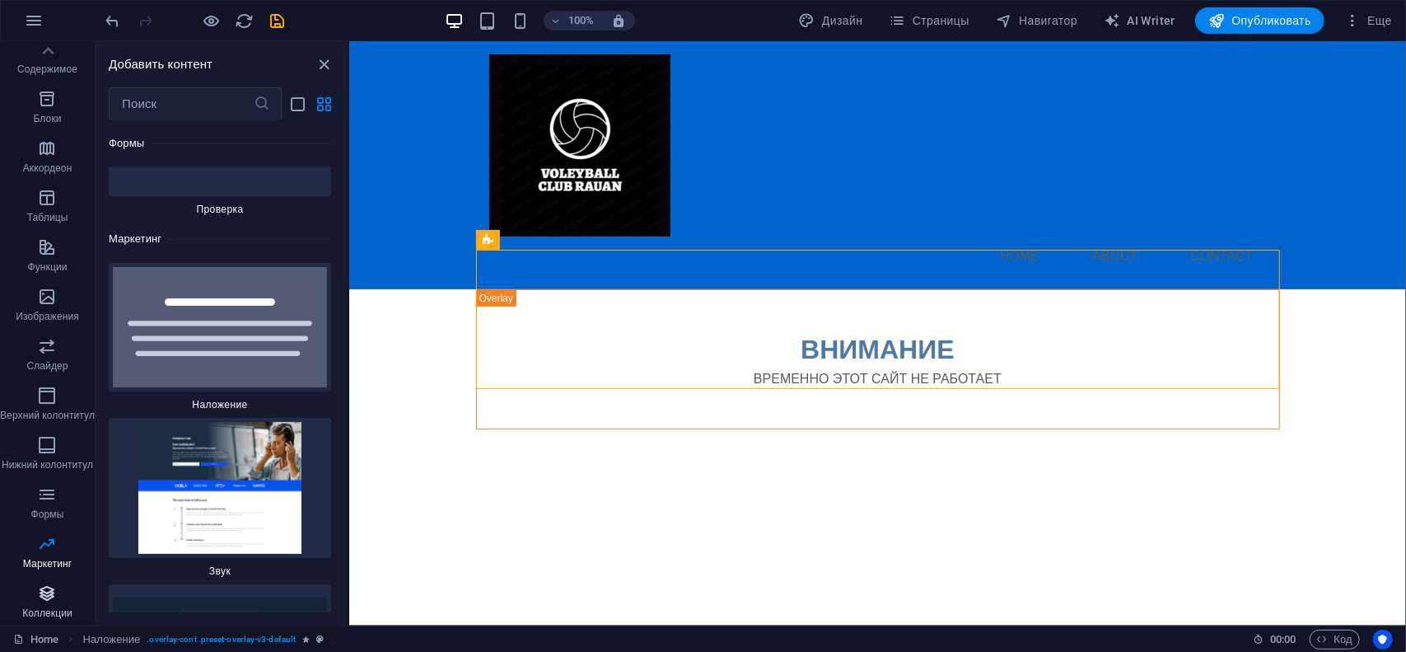
click at [41, 595] on icon "button" at bounding box center [47, 593] width 20 height 20
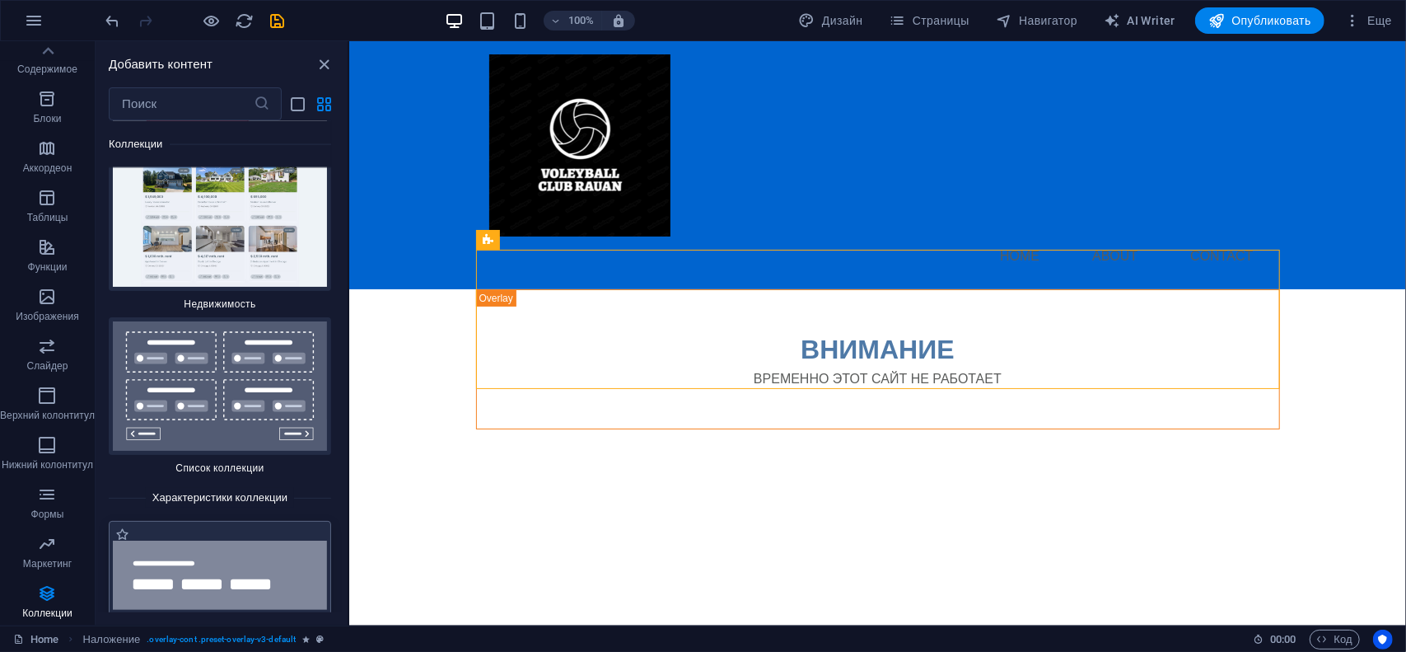
scroll to position [31209, 0]
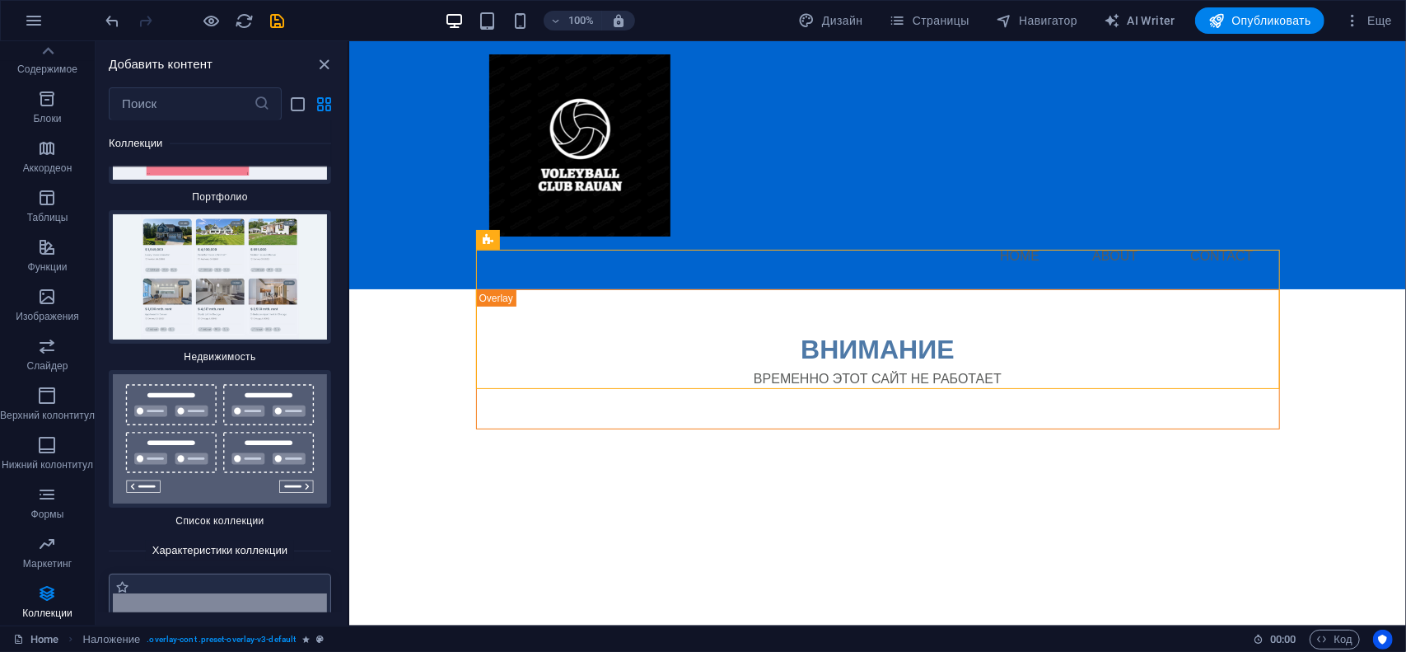
click at [174, 374] on img at bounding box center [220, 438] width 214 height 129
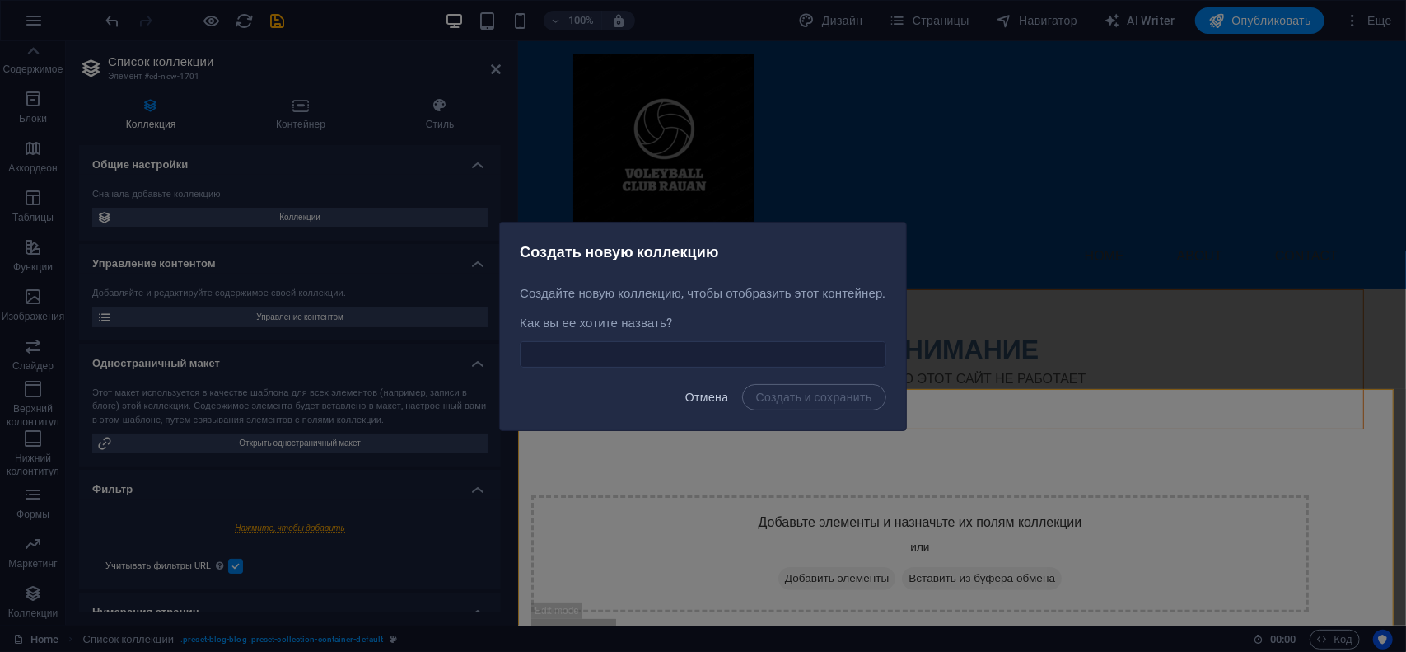
drag, startPoint x: 697, startPoint y: 391, endPoint x: 553, endPoint y: 345, distance: 151.3
click at [697, 391] on span "Отмена" at bounding box center [707, 396] width 44 height 13
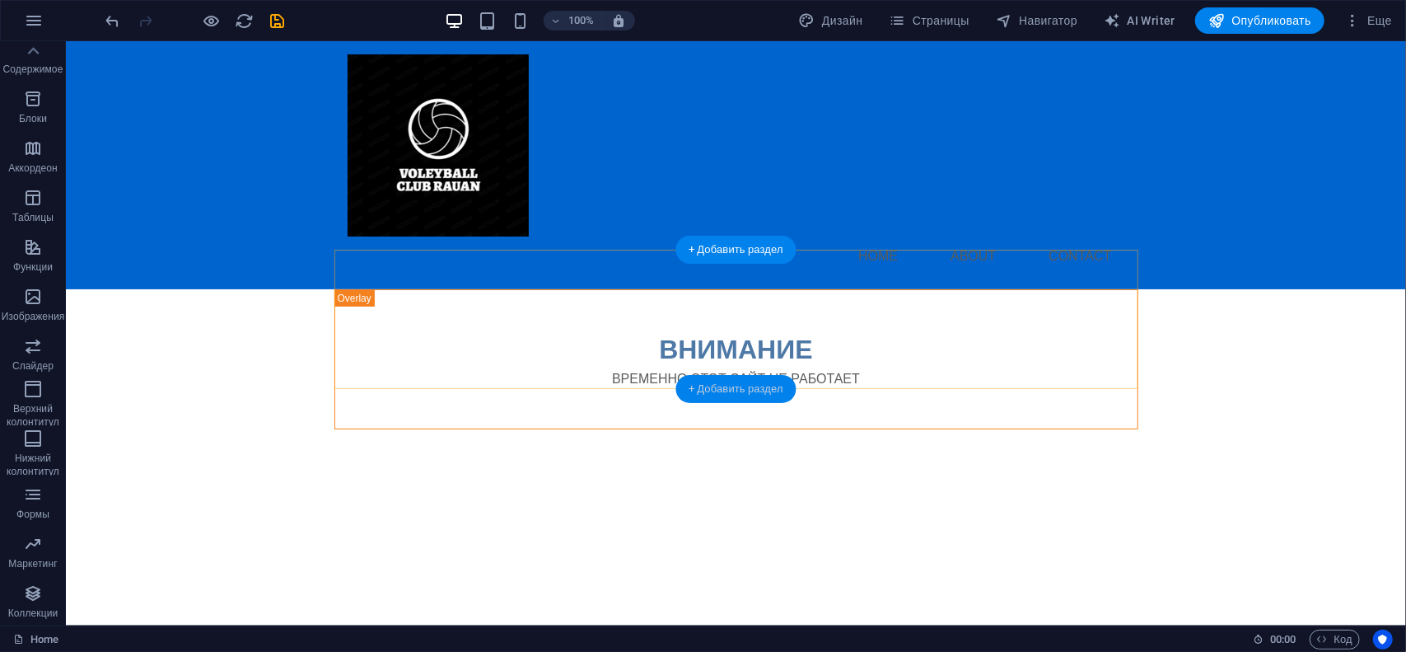
drag, startPoint x: 46, startPoint y: 360, endPoint x: 735, endPoint y: 391, distance: 689.3
click at [735, 391] on div "+ Добавить раздел" at bounding box center [735, 389] width 121 height 28
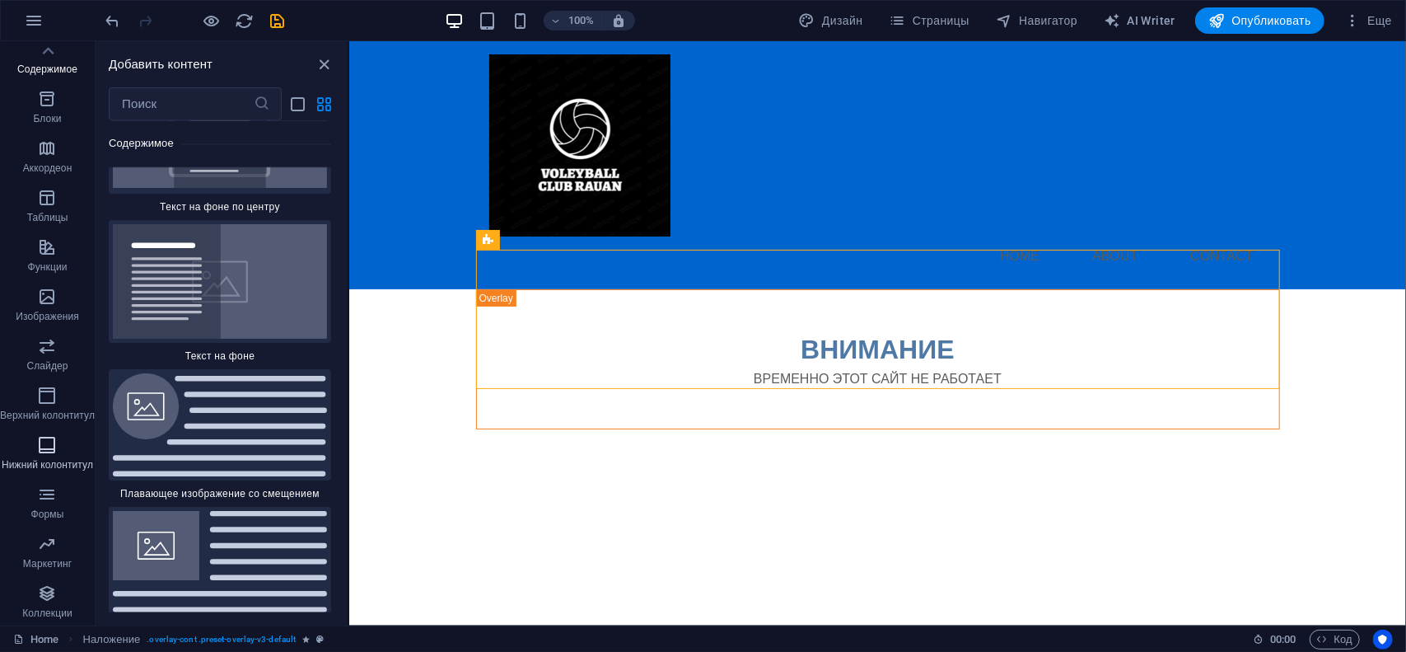
click at [40, 443] on icon "button" at bounding box center [47, 445] width 20 height 20
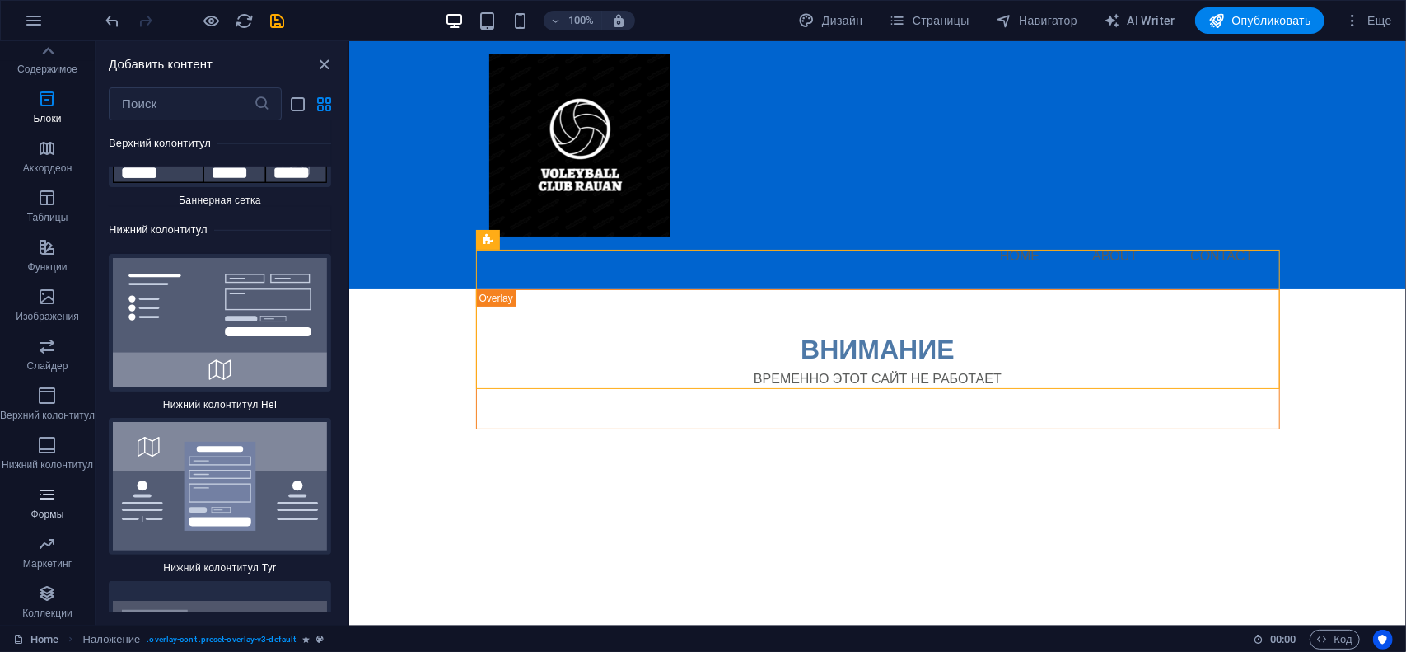
click at [44, 498] on icon "button" at bounding box center [47, 494] width 20 height 20
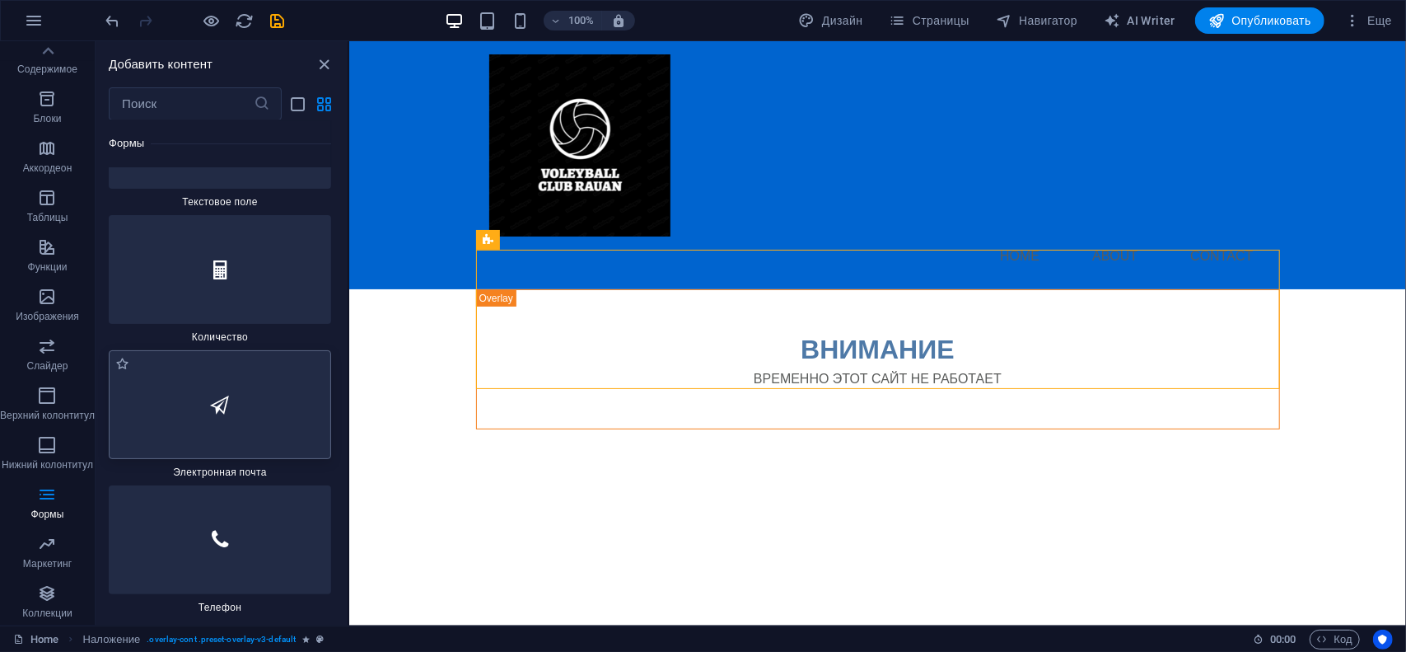
scroll to position [25057, 0]
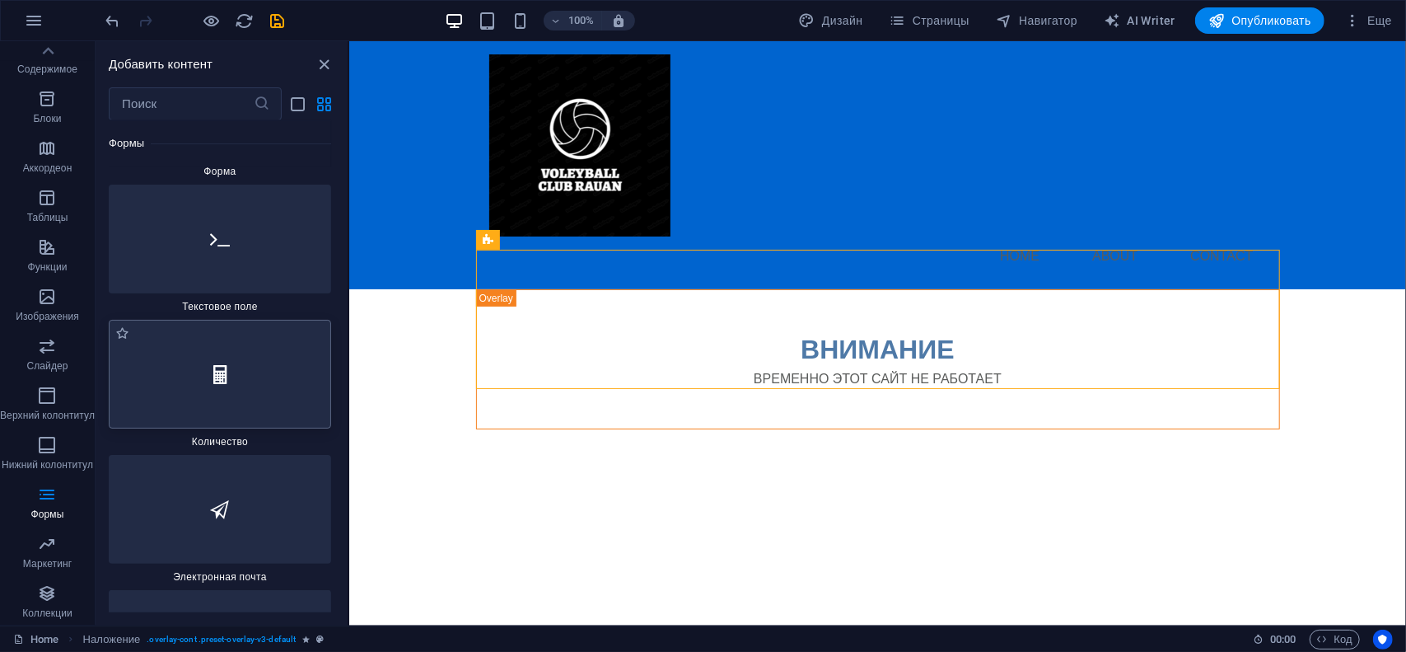
click at [207, 320] on div at bounding box center [220, 374] width 222 height 109
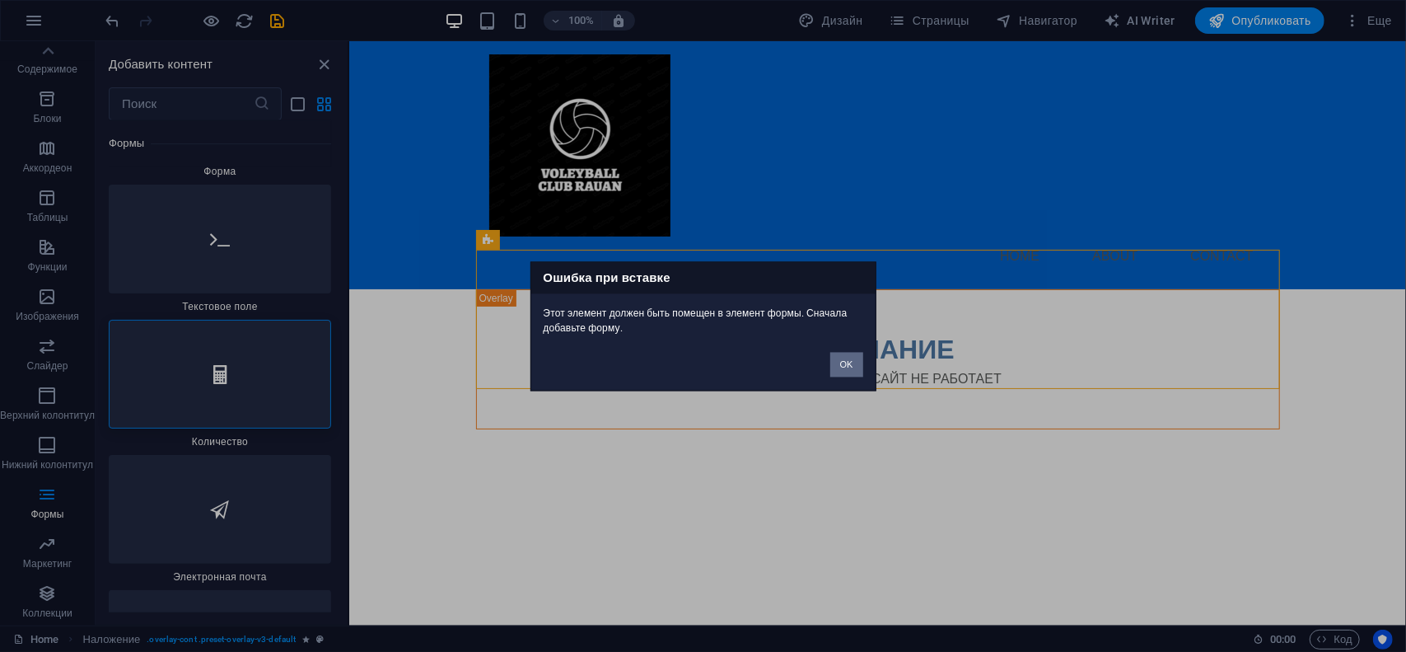
drag, startPoint x: 845, startPoint y: 362, endPoint x: 480, endPoint y: 317, distance: 367.6
click at [845, 362] on button "OK" at bounding box center [846, 364] width 33 height 25
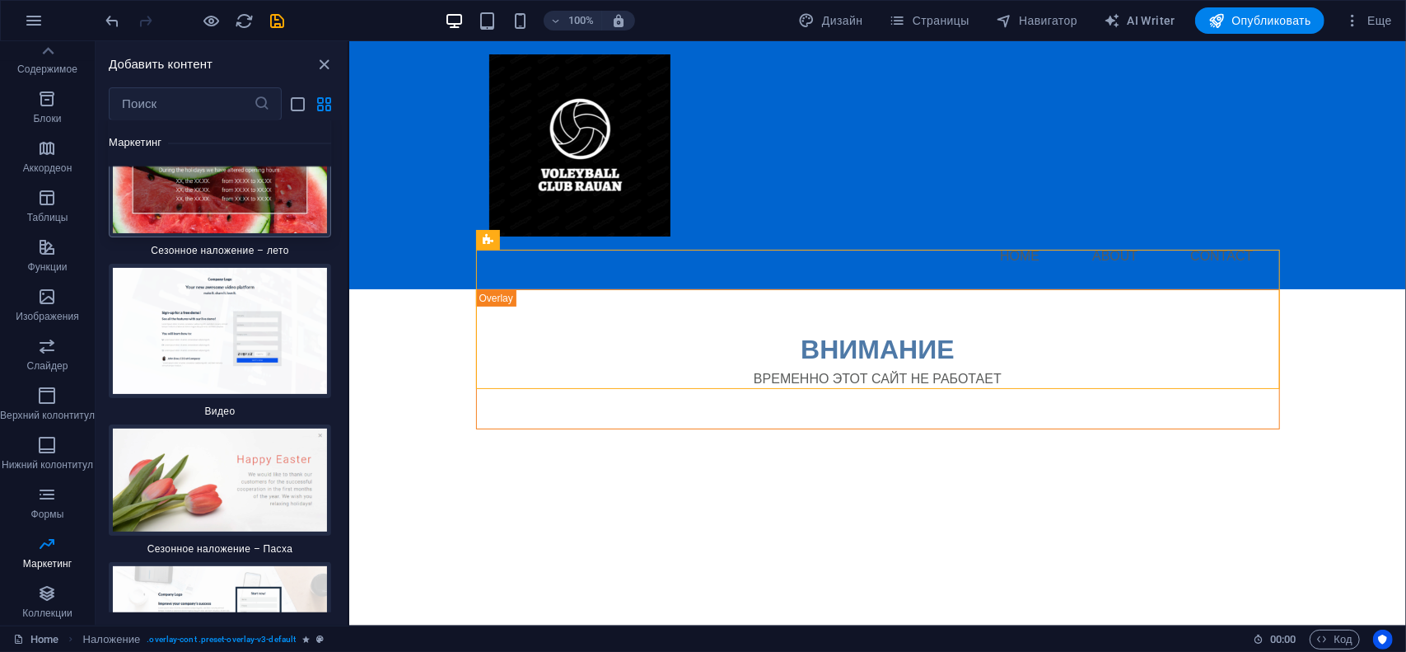
scroll to position [27528, 0]
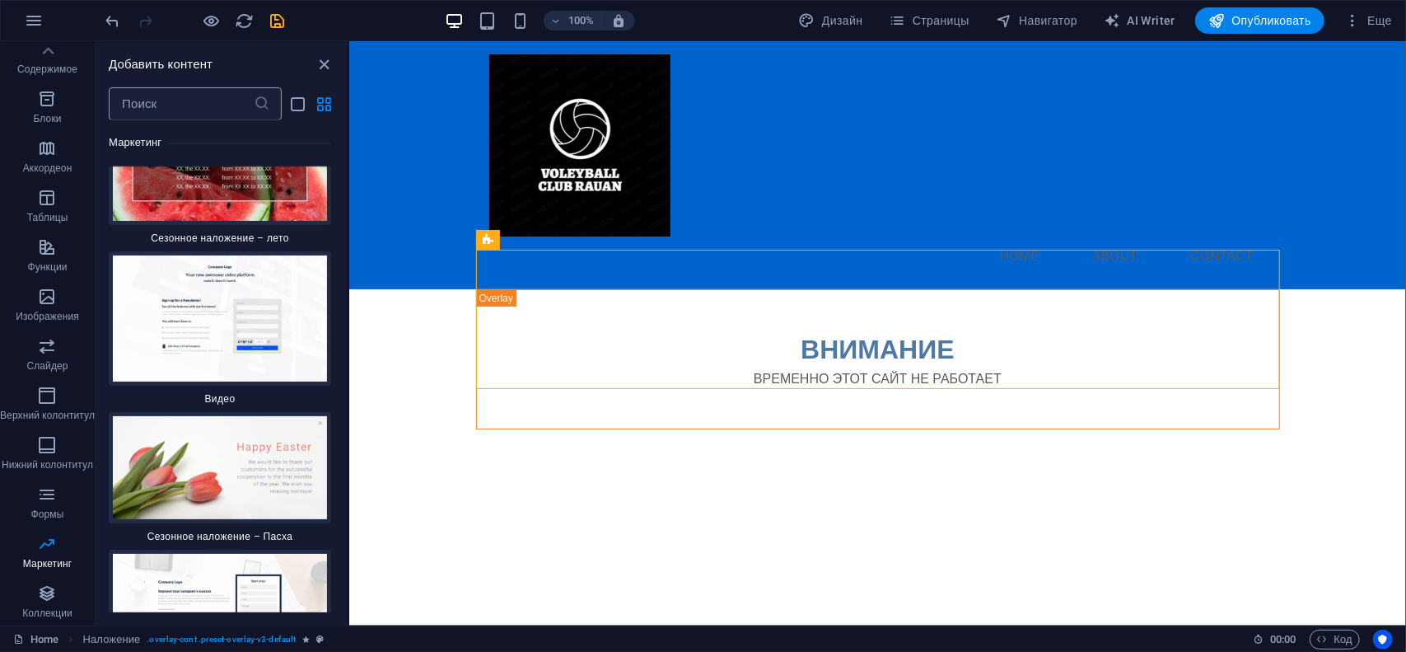
click at [182, 106] on input "text" at bounding box center [181, 103] width 145 height 33
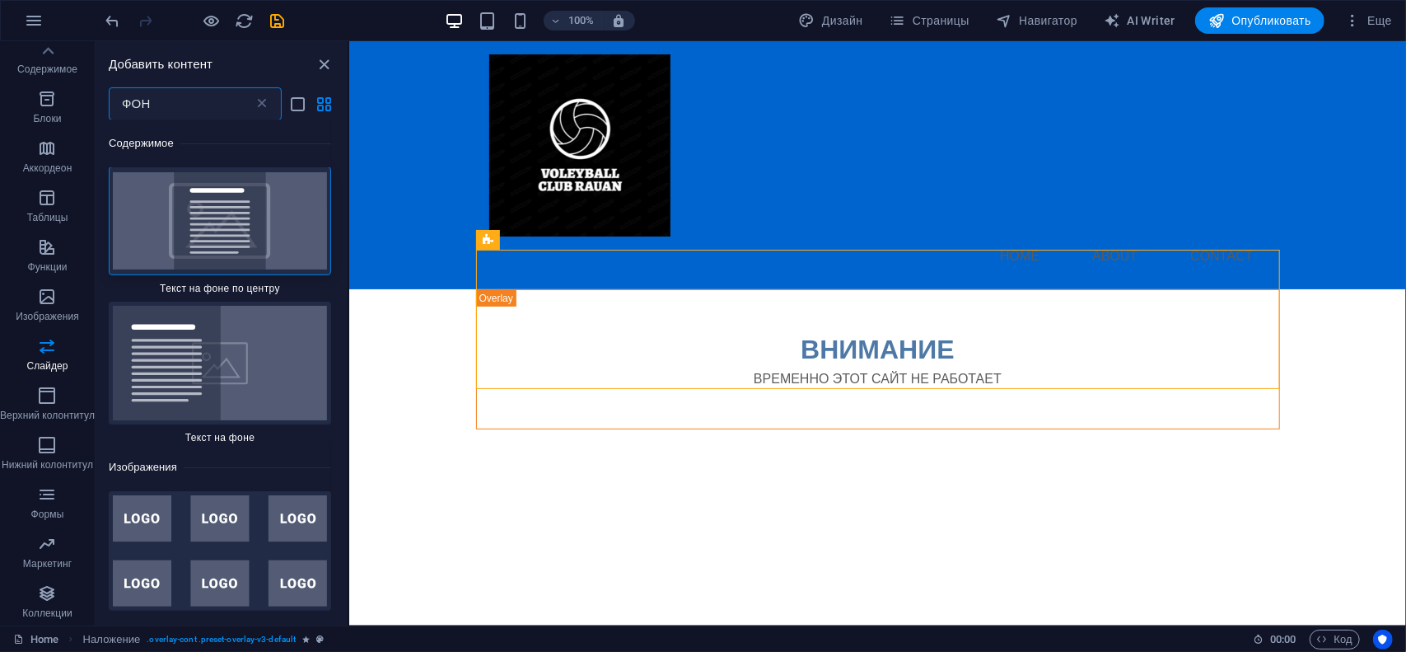
scroll to position [0, 0]
type input "ФОН"
click at [222, 338] on img at bounding box center [220, 363] width 214 height 114
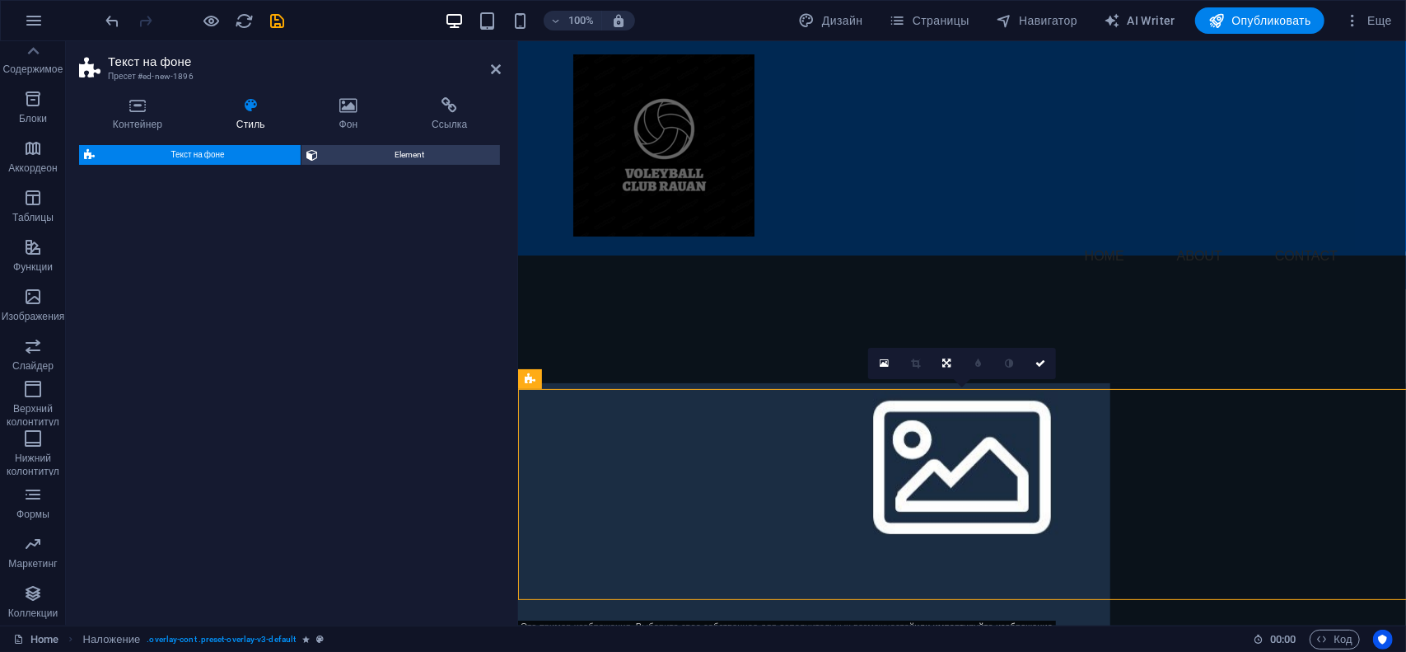
select select "%"
select select "rem"
select select "px"
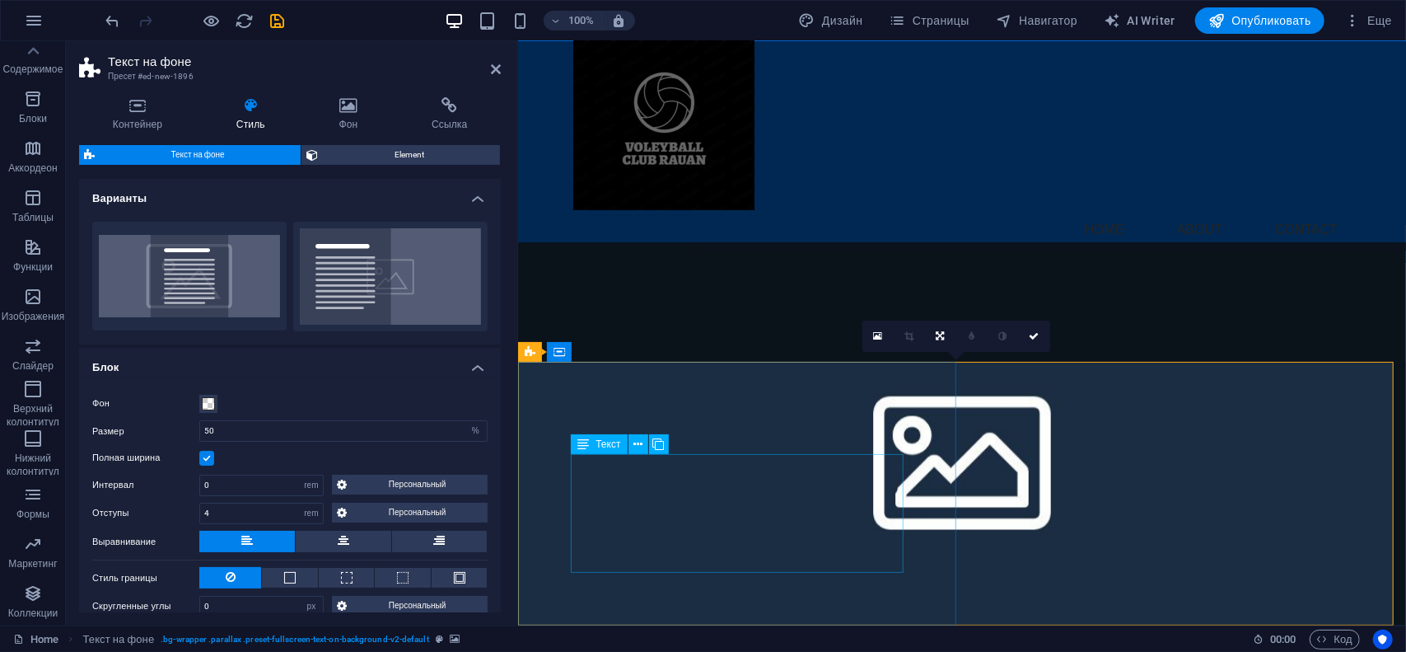
scroll to position [27, 0]
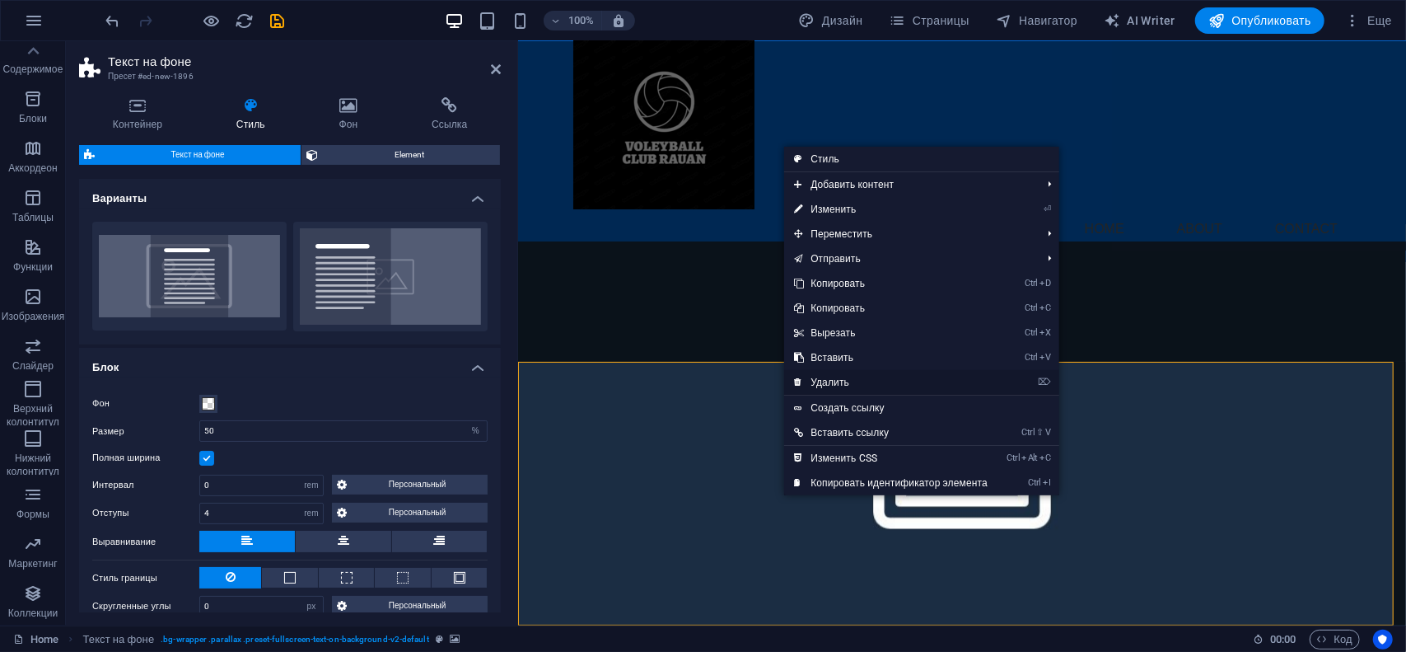
click at [811, 381] on link "⌦ Удалить" at bounding box center [890, 382] width 213 height 25
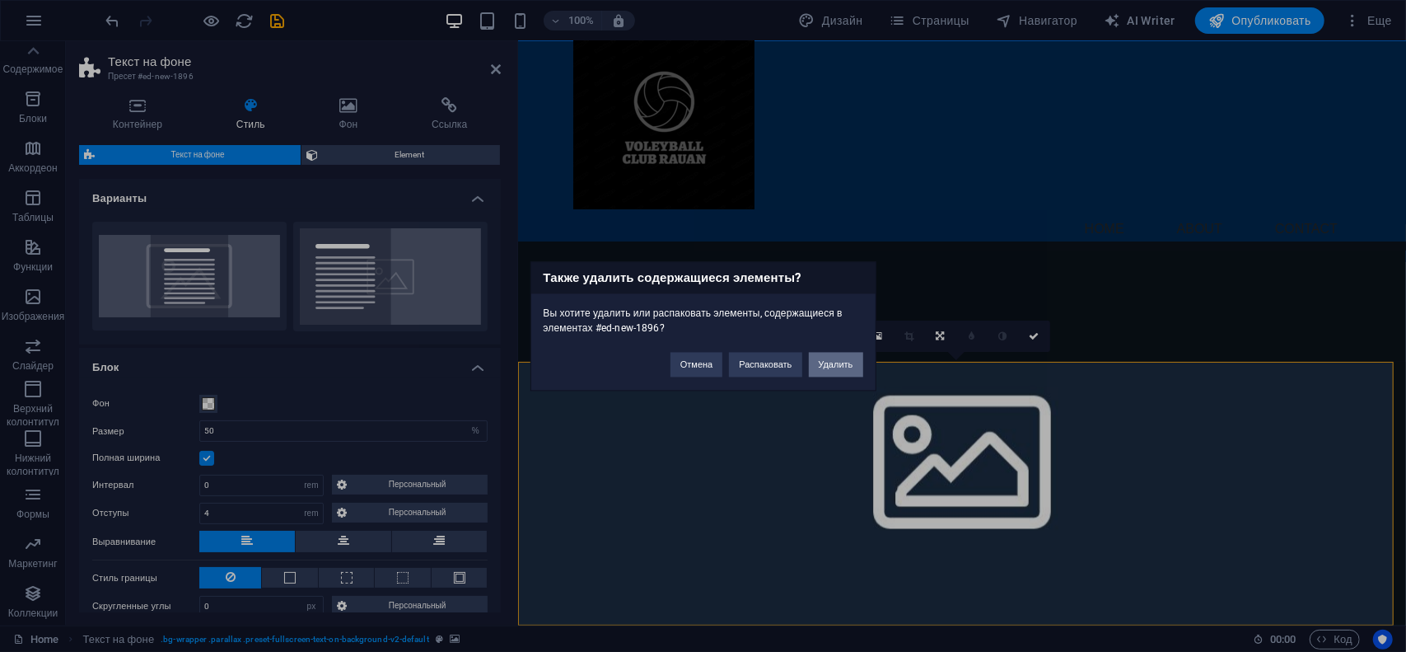
click at [833, 375] on button "Удалить" at bounding box center [836, 364] width 54 height 25
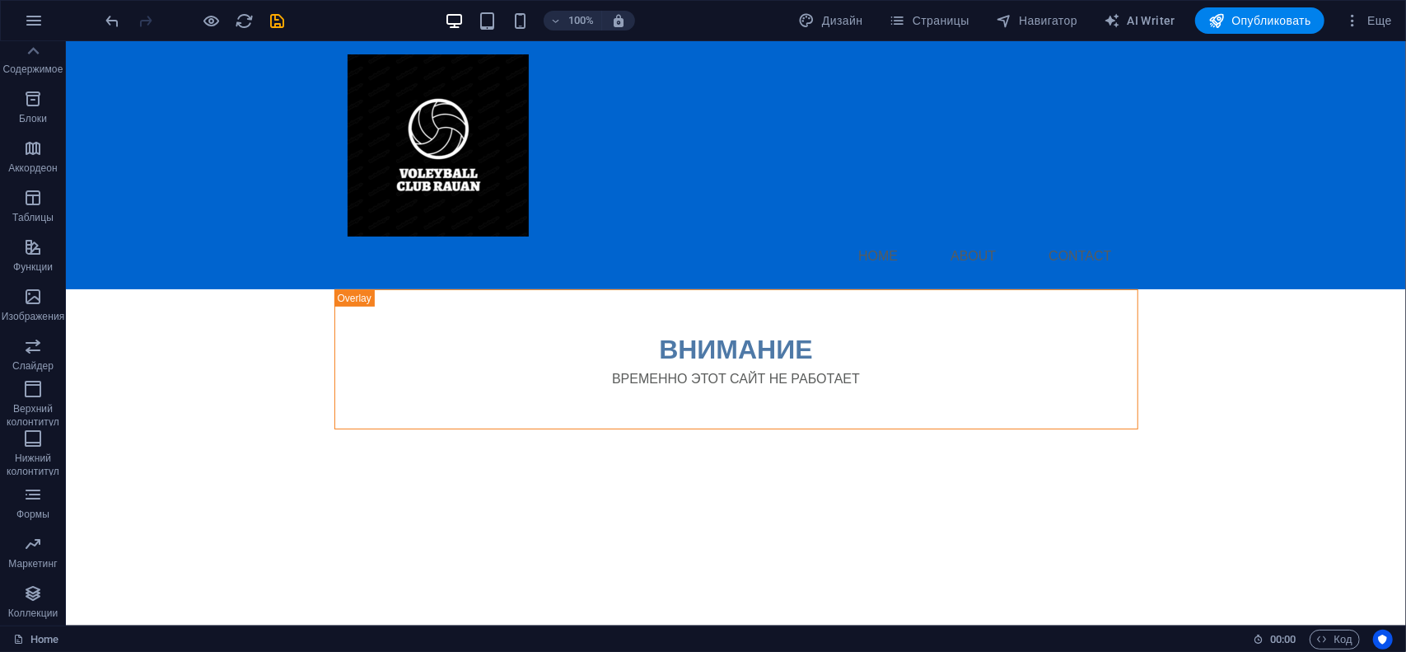
click at [99, 17] on div "100% Дизайн Страницы Навигатор AI Writer Опубликовать Еще" at bounding box center [703, 21] width 1404 height 40
click at [112, 20] on icon "undo" at bounding box center [113, 21] width 19 height 19
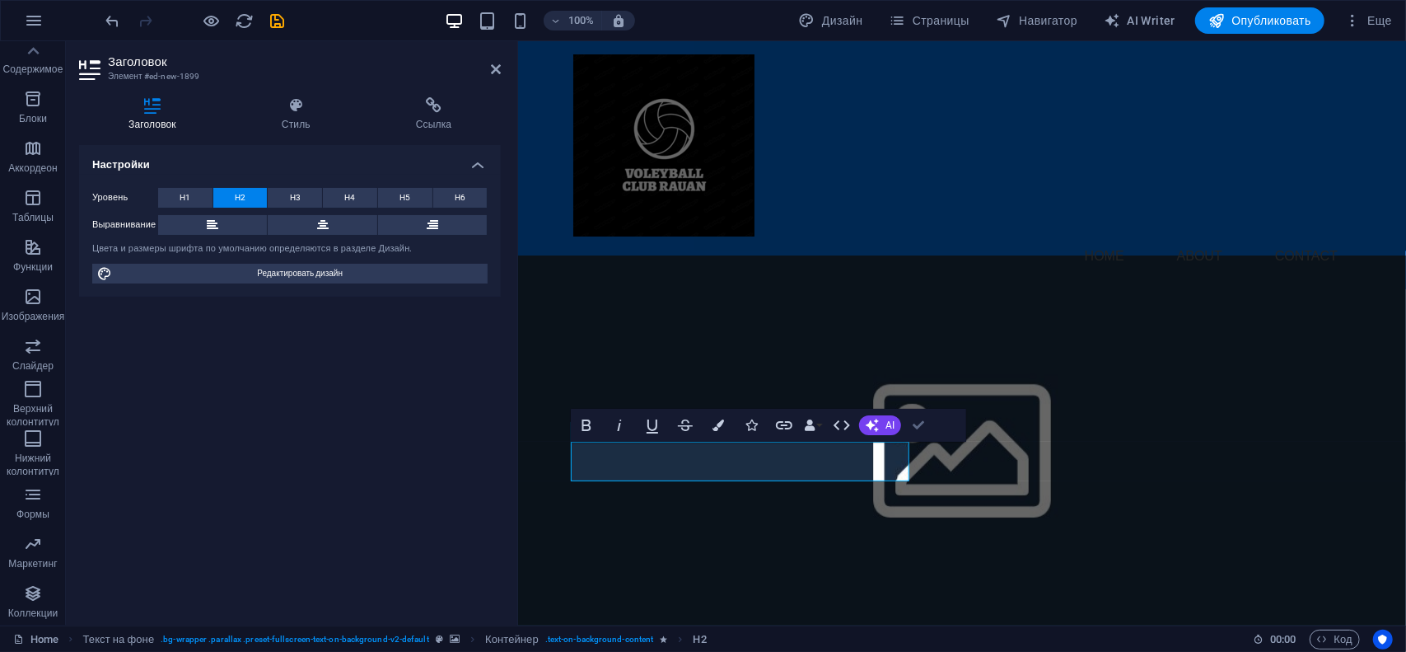
drag, startPoint x: 918, startPoint y: 427, endPoint x: 852, endPoint y: 386, distance: 77.3
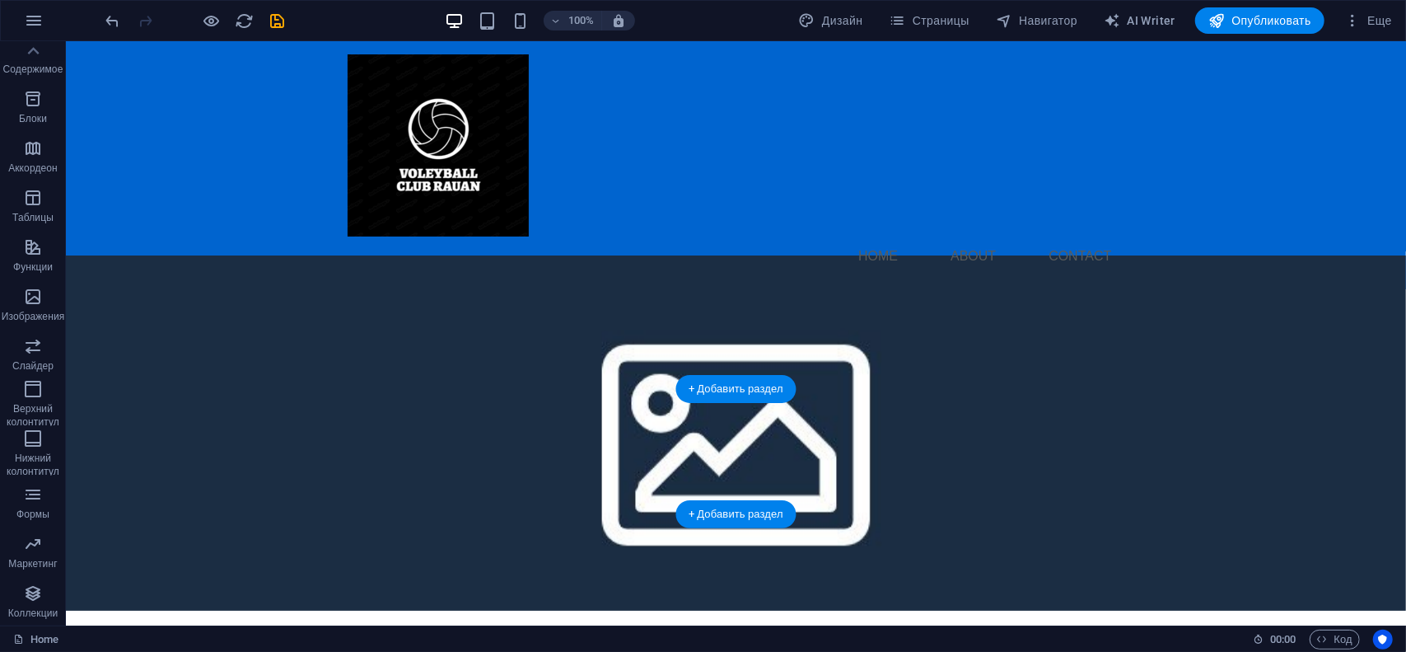
click at [945, 451] on figure at bounding box center [735, 432] width 1340 height 355
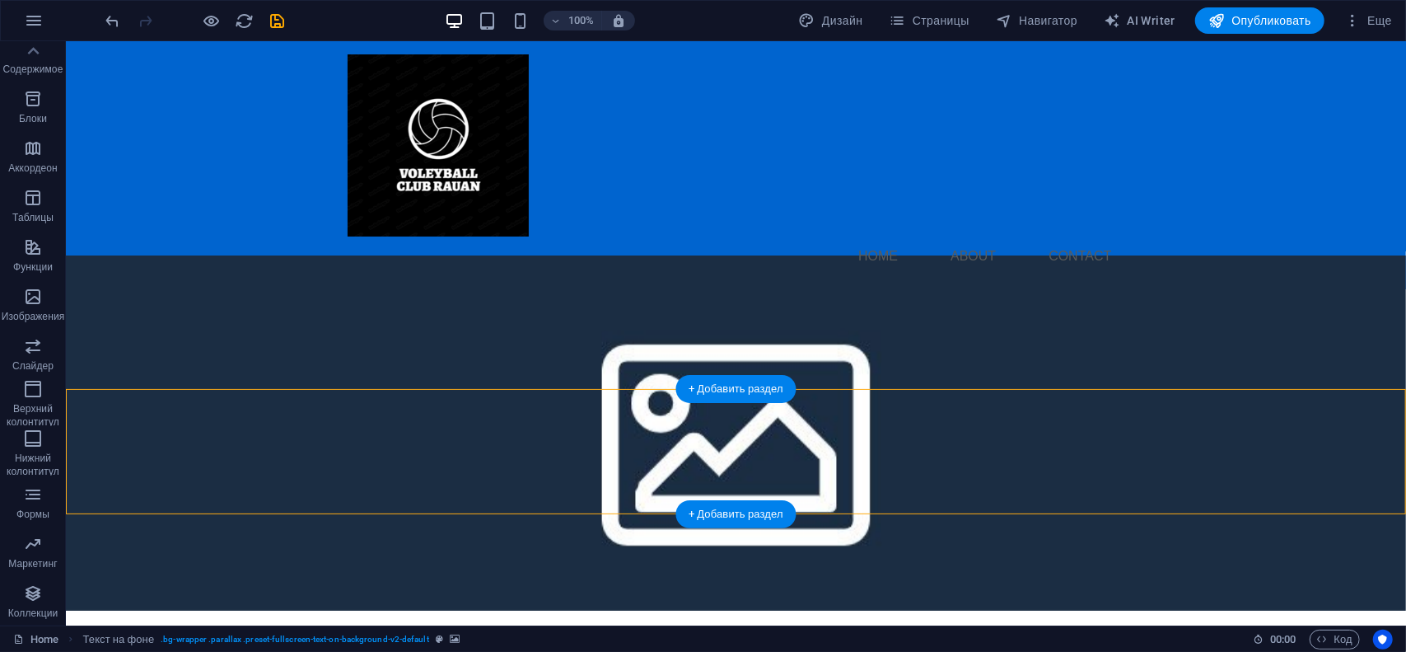
click at [945, 451] on figure at bounding box center [735, 432] width 1340 height 355
select select "%"
select select "rem"
select select "px"
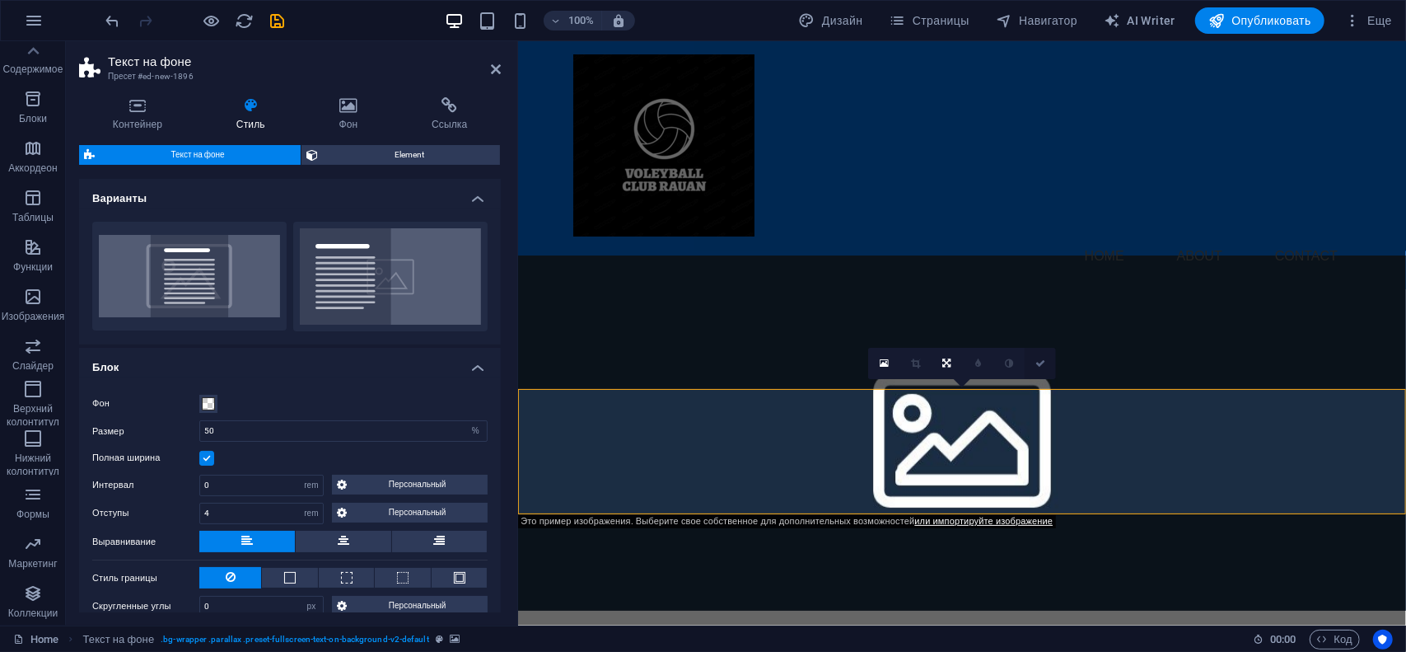
click at [1048, 371] on link at bounding box center [1040, 363] width 31 height 31
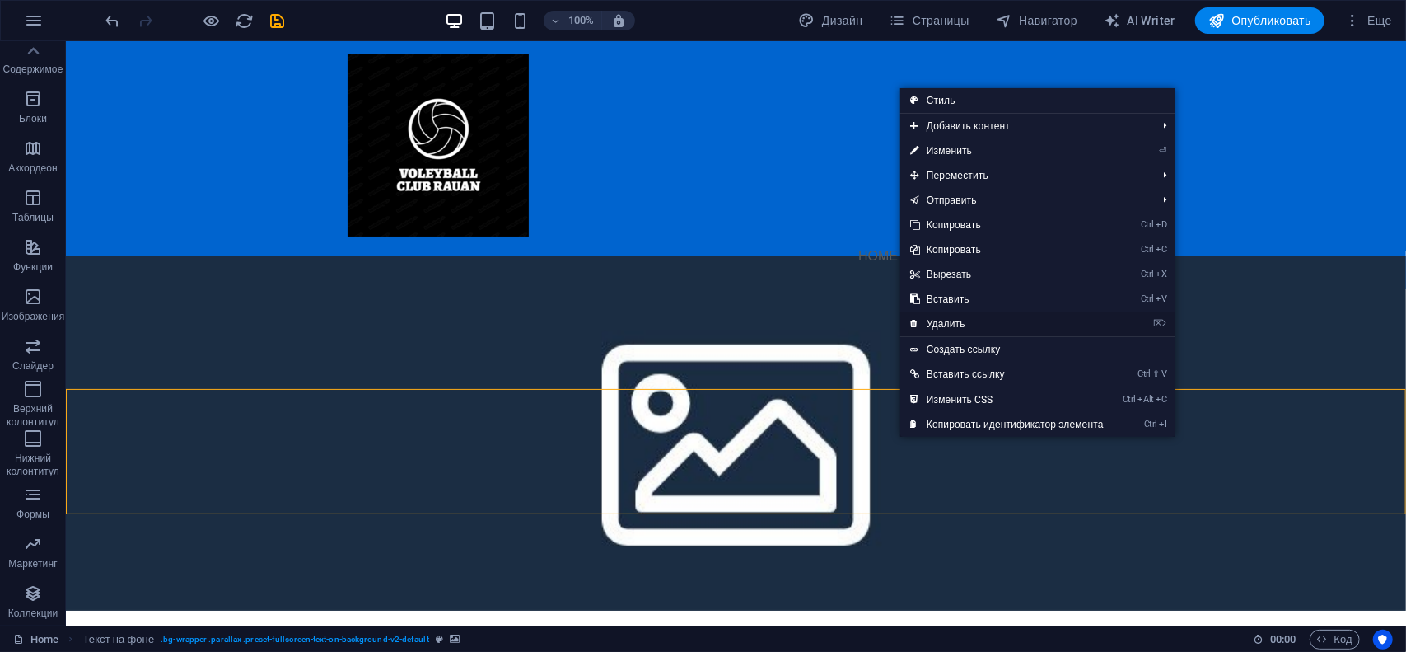
click at [927, 323] on link "⌦ Удалить" at bounding box center [1006, 323] width 213 height 25
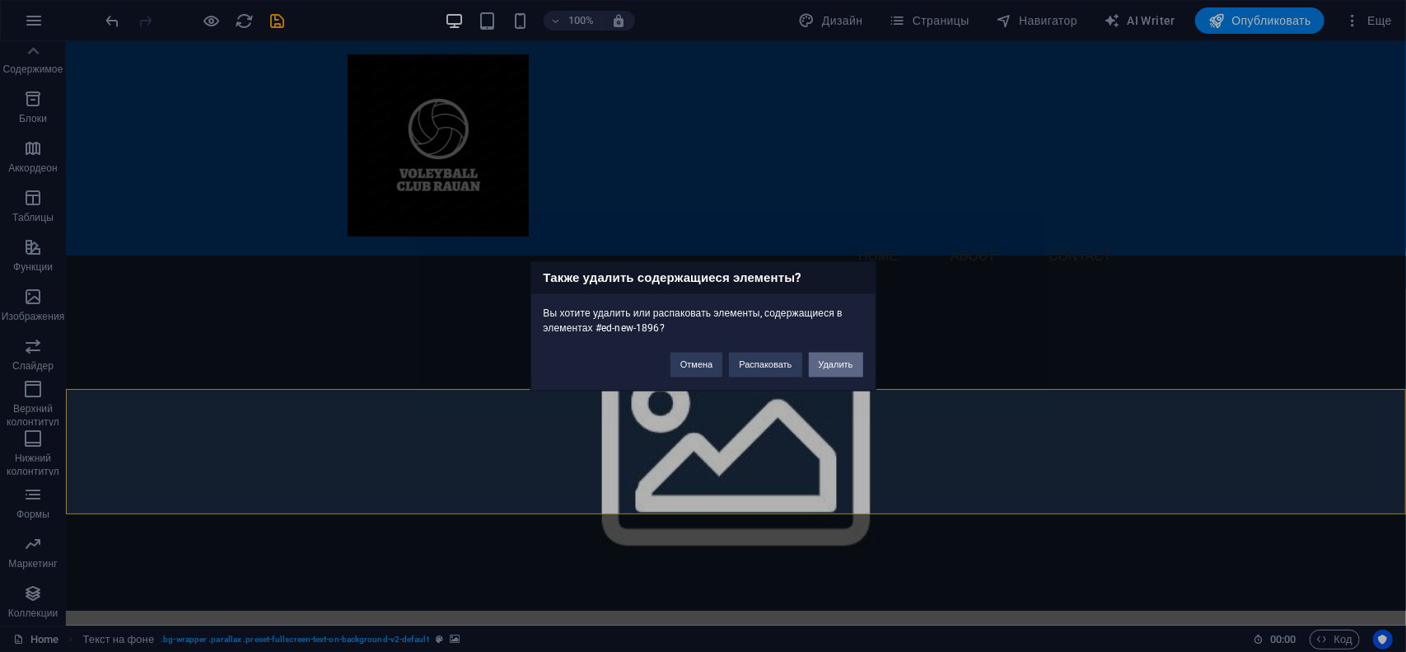
click at [825, 366] on button "Удалить" at bounding box center [836, 364] width 54 height 25
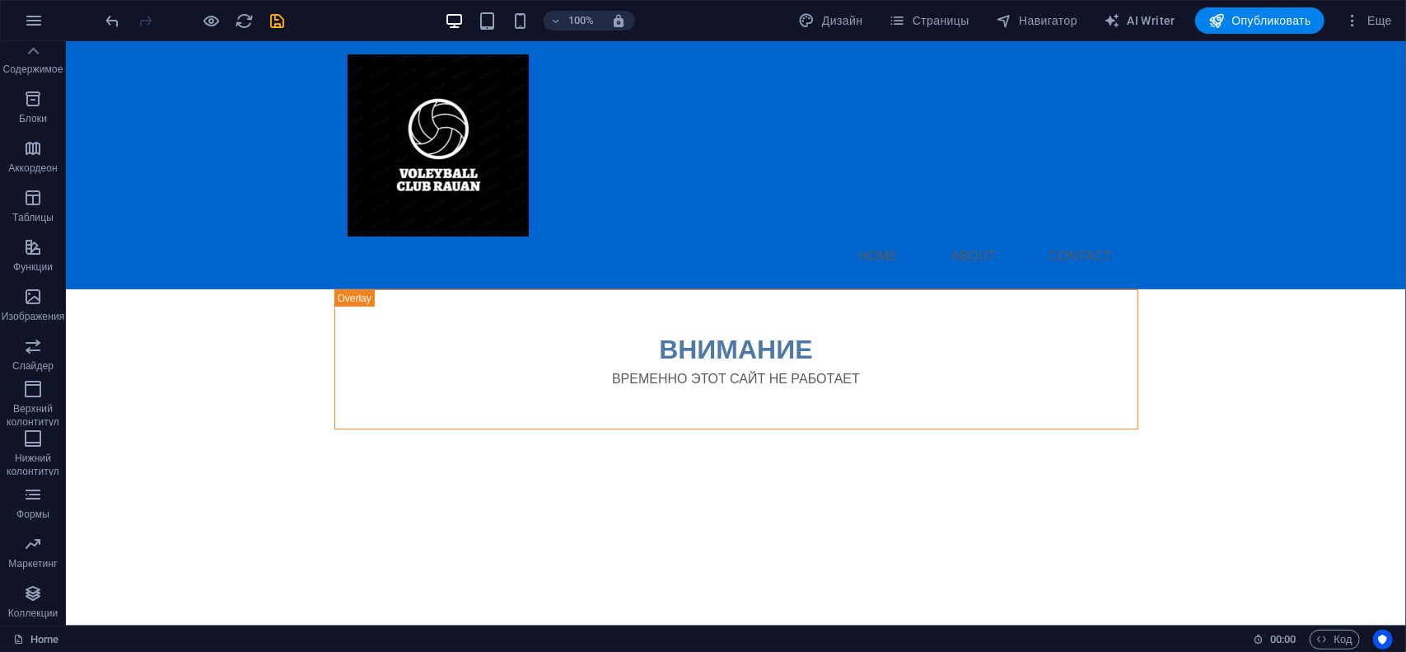
click at [600, 428] on html "Skip to main content Menu Home About Contact ВНИМАНИЕ ВРЕМЕННО ЭТОТ САЙТ НЕ РАБ…" at bounding box center [735, 234] width 1340 height 388
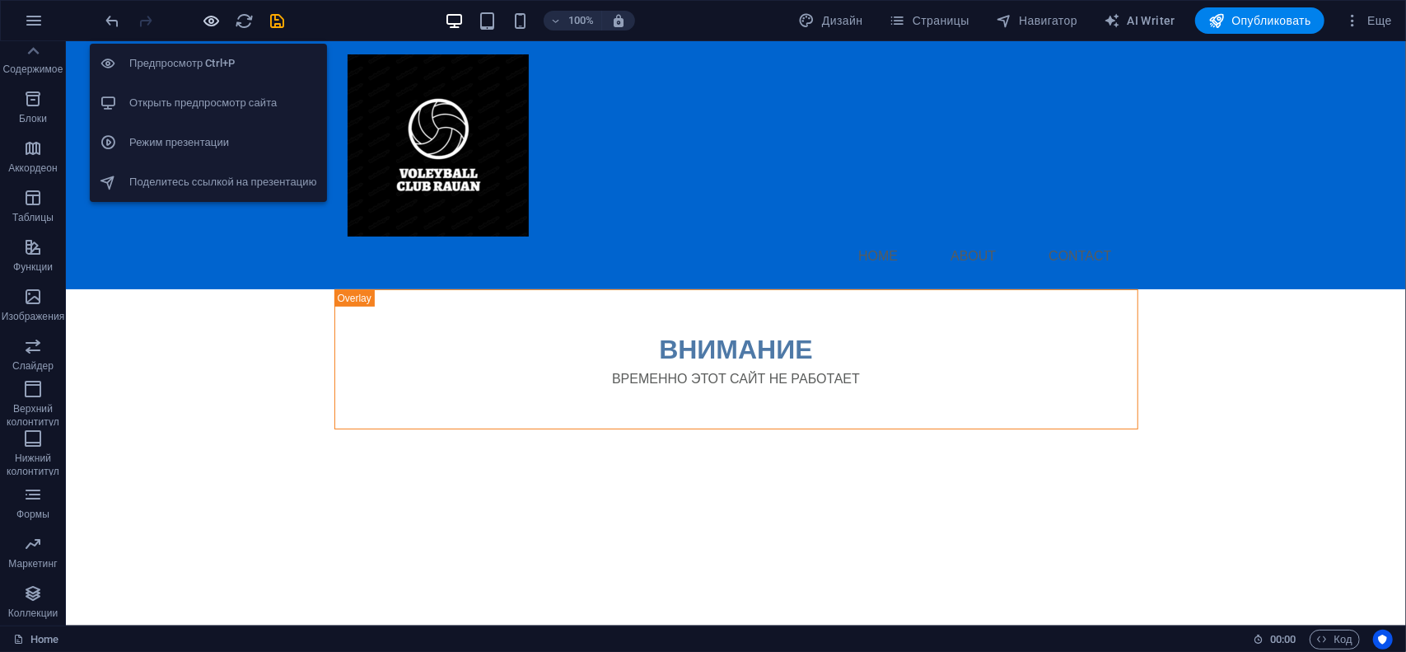
click at [217, 24] on icon "button" at bounding box center [212, 21] width 19 height 19
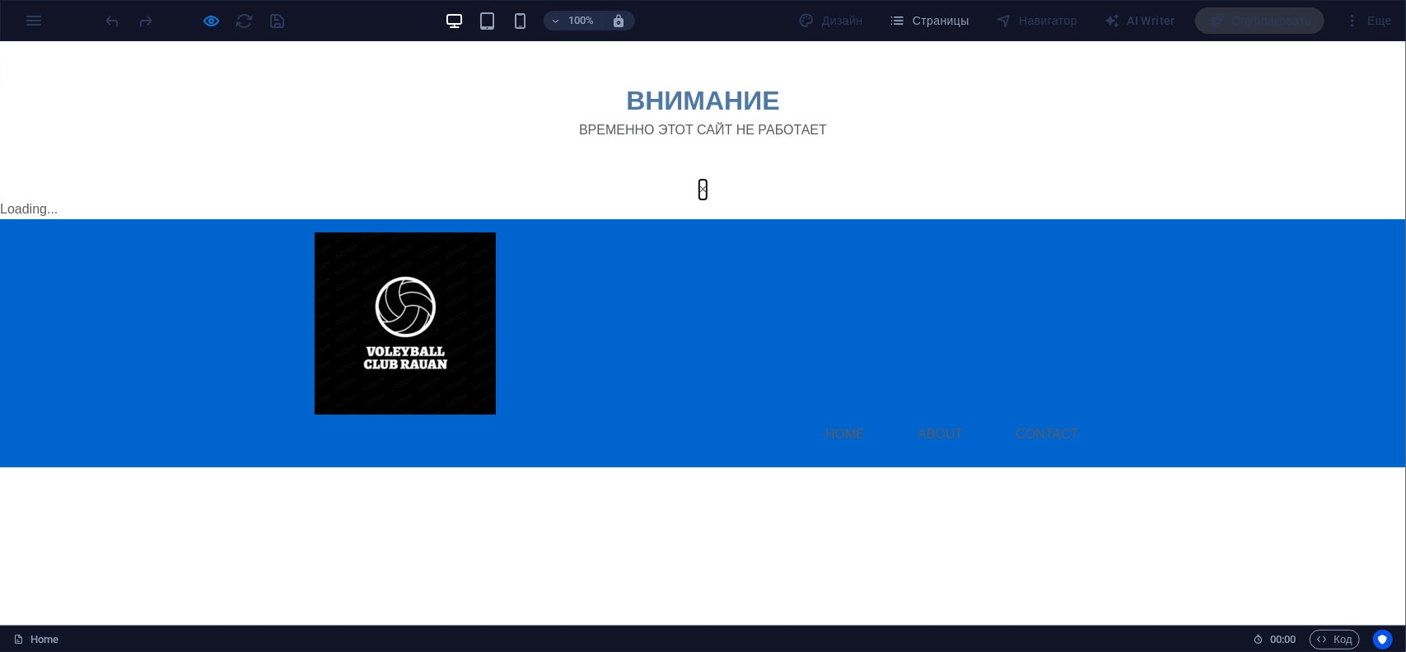
click at [707, 199] on button "×" at bounding box center [702, 189] width 7 height 20
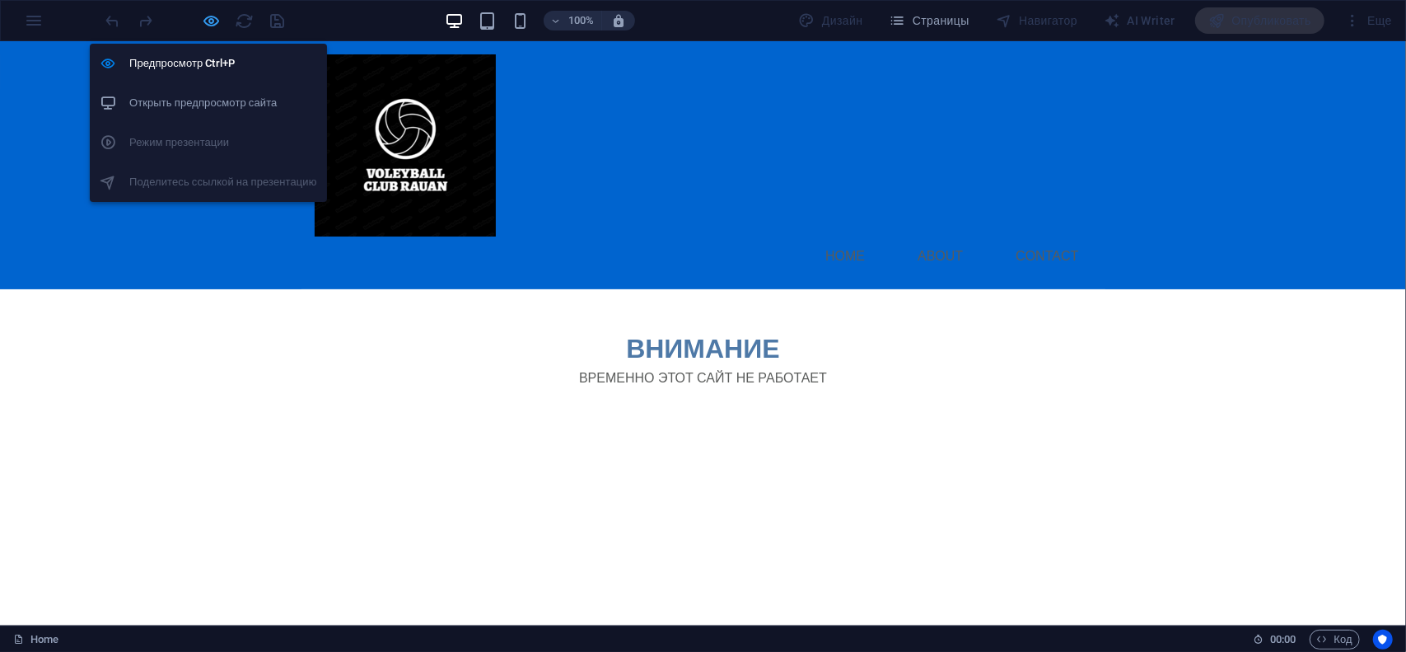
click at [212, 22] on icon "button" at bounding box center [212, 21] width 19 height 19
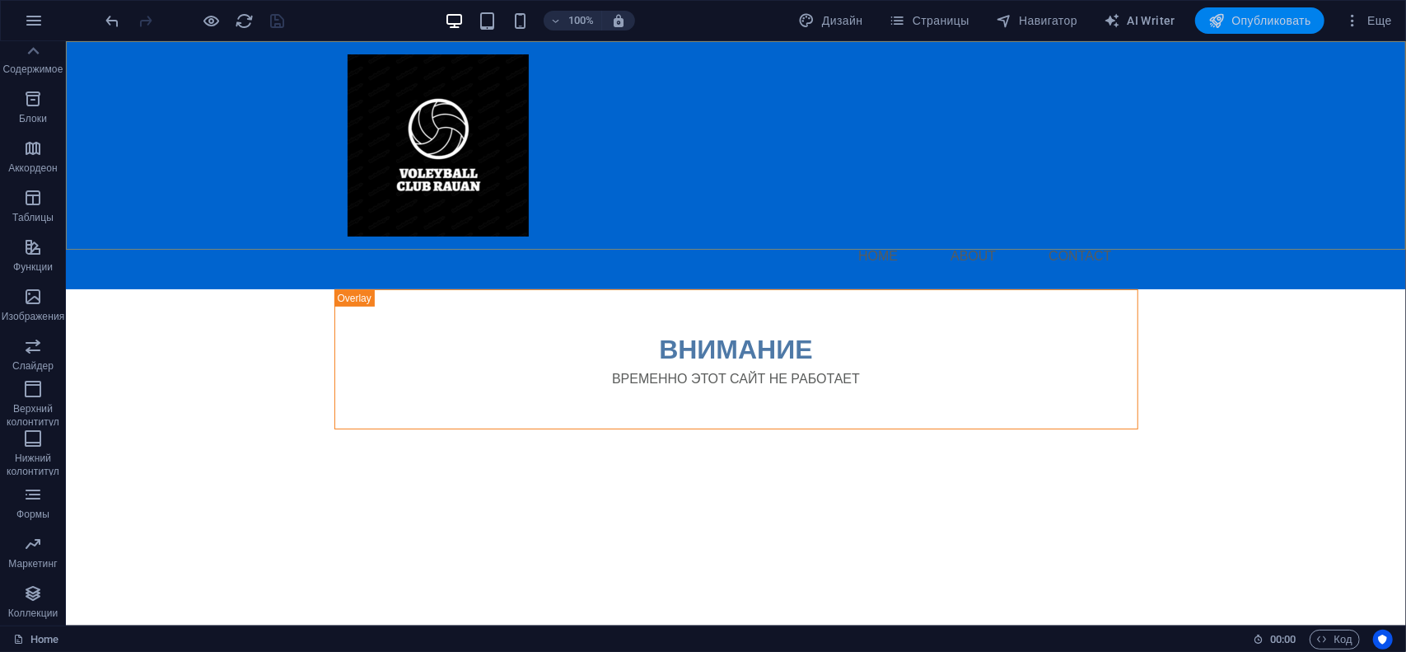
click at [1277, 19] on span "Опубликовать" at bounding box center [1259, 20] width 103 height 16
